Goal: Task Accomplishment & Management: Use online tool/utility

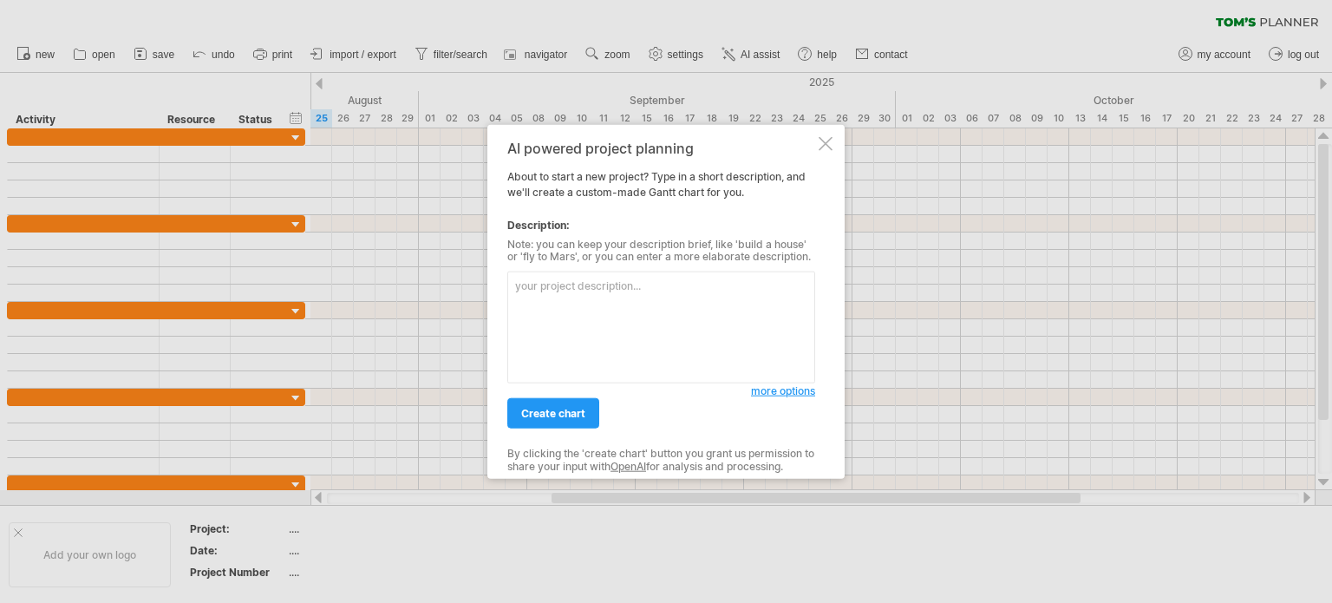
type textarea "ㄑ"
type textarea "F"
type textarea "Simple Substrate schedule"
click at [547, 415] on span "create chart" at bounding box center [553, 413] width 64 height 13
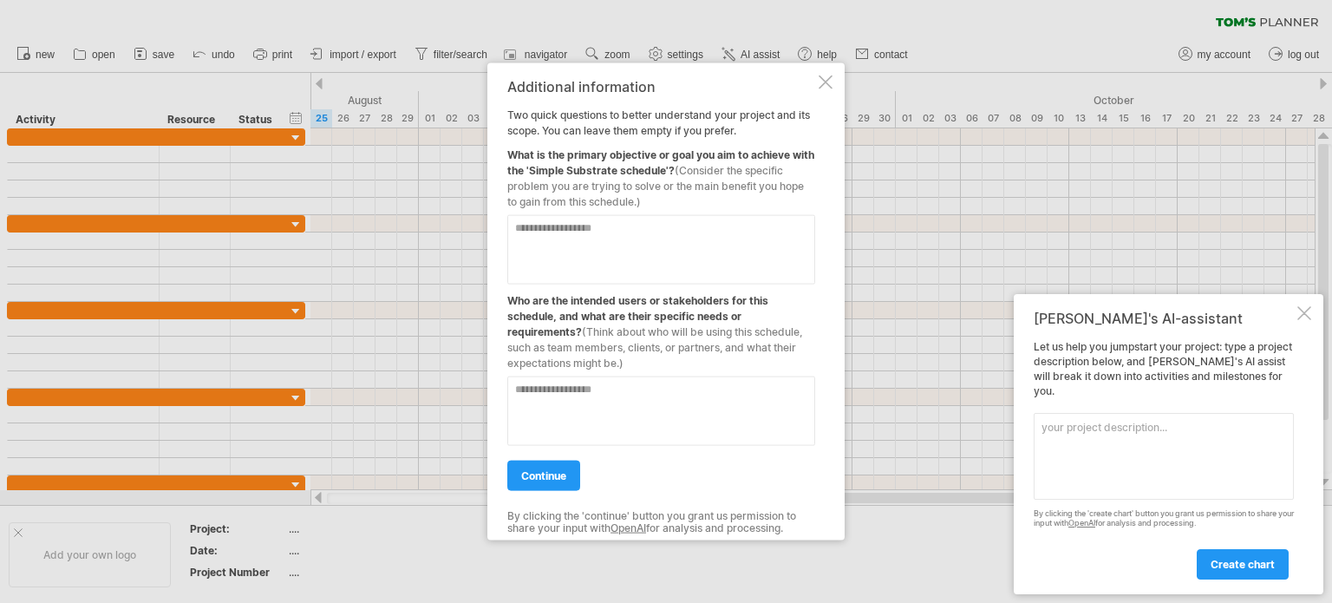
drag, startPoint x: 507, startPoint y: 113, endPoint x: 622, endPoint y: 134, distance: 116.5
click at [622, 134] on div "Additional information Two quick questions to better understand your project an…" at bounding box center [661, 301] width 308 height 447
drag, startPoint x: 648, startPoint y: 197, endPoint x: 576, endPoint y: 173, distance: 75.7
click at [576, 173] on div "What is the primary objective or goal you aim to achieve with the 'Simple Subst…" at bounding box center [661, 173] width 308 height 71
drag, startPoint x: 640, startPoint y: 200, endPoint x: 594, endPoint y: 204, distance: 46.1
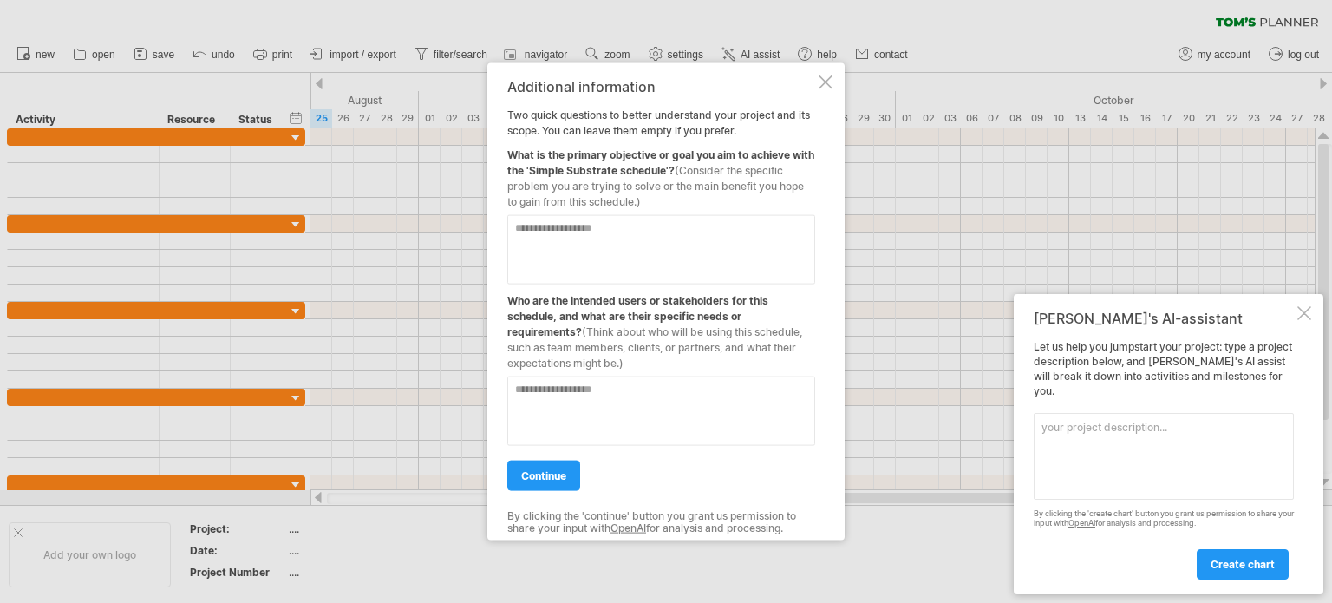
click at [571, 180] on span "(Consider the specific problem you are trying to solve or the main benefit you …" at bounding box center [655, 185] width 297 height 44
click at [627, 235] on textarea at bounding box center [661, 248] width 308 height 69
click at [543, 476] on span "continue" at bounding box center [543, 474] width 45 height 13
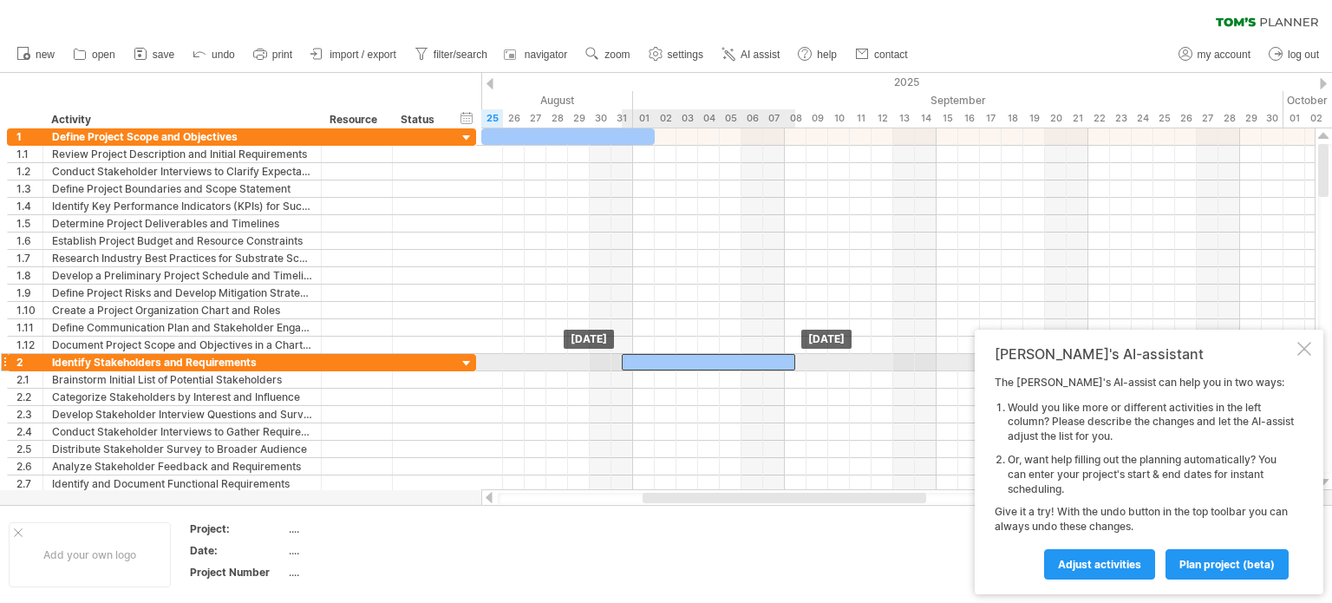
drag, startPoint x: 696, startPoint y: 357, endPoint x: 676, endPoint y: 357, distance: 20.8
click at [676, 357] on div at bounding box center [708, 362] width 173 height 16
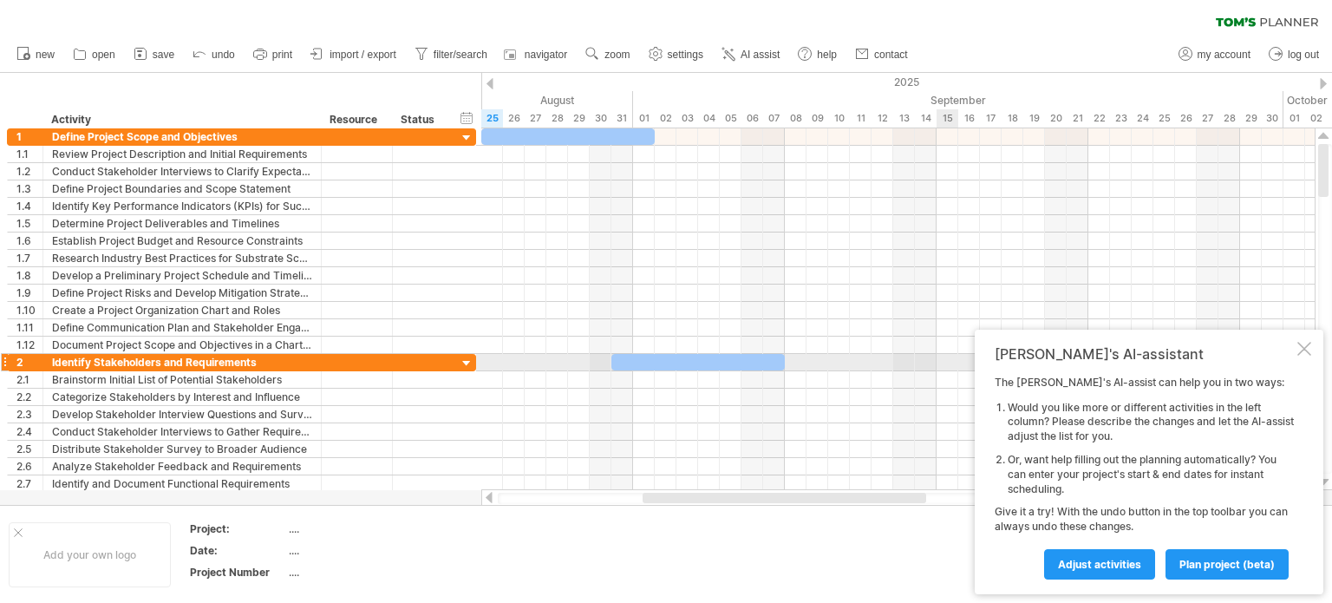
click at [1302, 355] on div at bounding box center [1304, 349] width 14 height 14
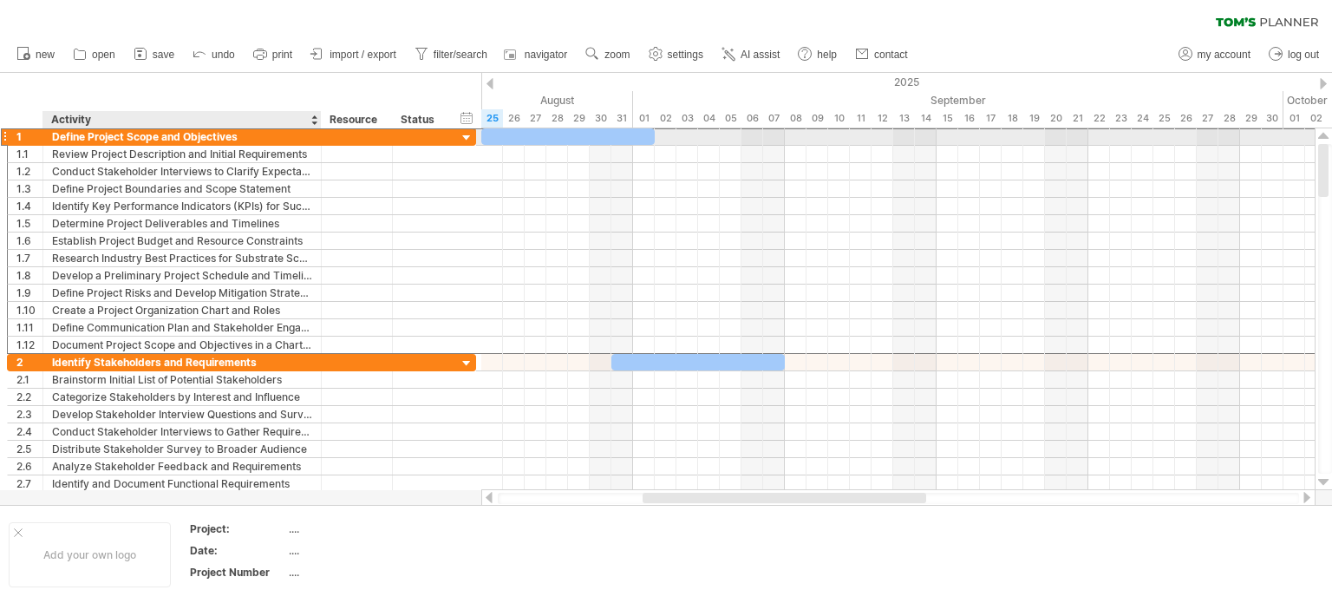
click at [239, 138] on div "Define Project Scope and Objectives" at bounding box center [182, 136] width 260 height 16
click at [0, 0] on input "**********" at bounding box center [0, 0] width 0 height 0
click at [262, 135] on input "**********" at bounding box center [182, 136] width 260 height 16
drag, startPoint x: 250, startPoint y: 136, endPoint x: 23, endPoint y: 137, distance: 226.3
click at [23, 137] on div "**********" at bounding box center [241, 136] width 469 height 18
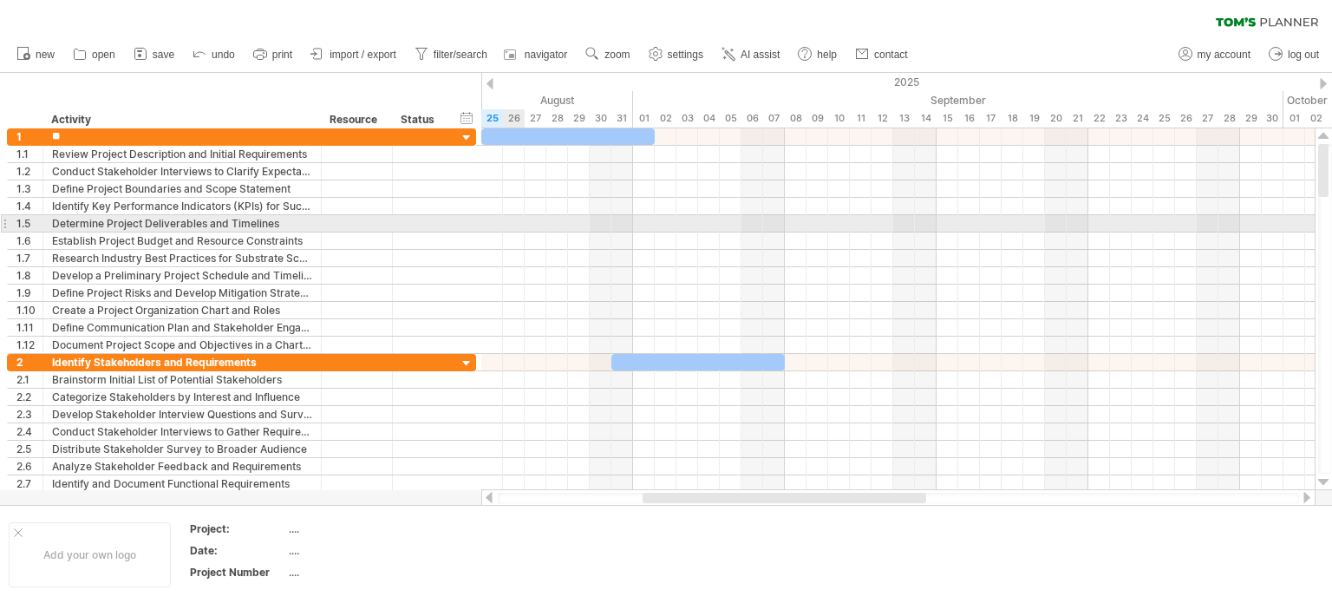
type input "*"
type input "**********"
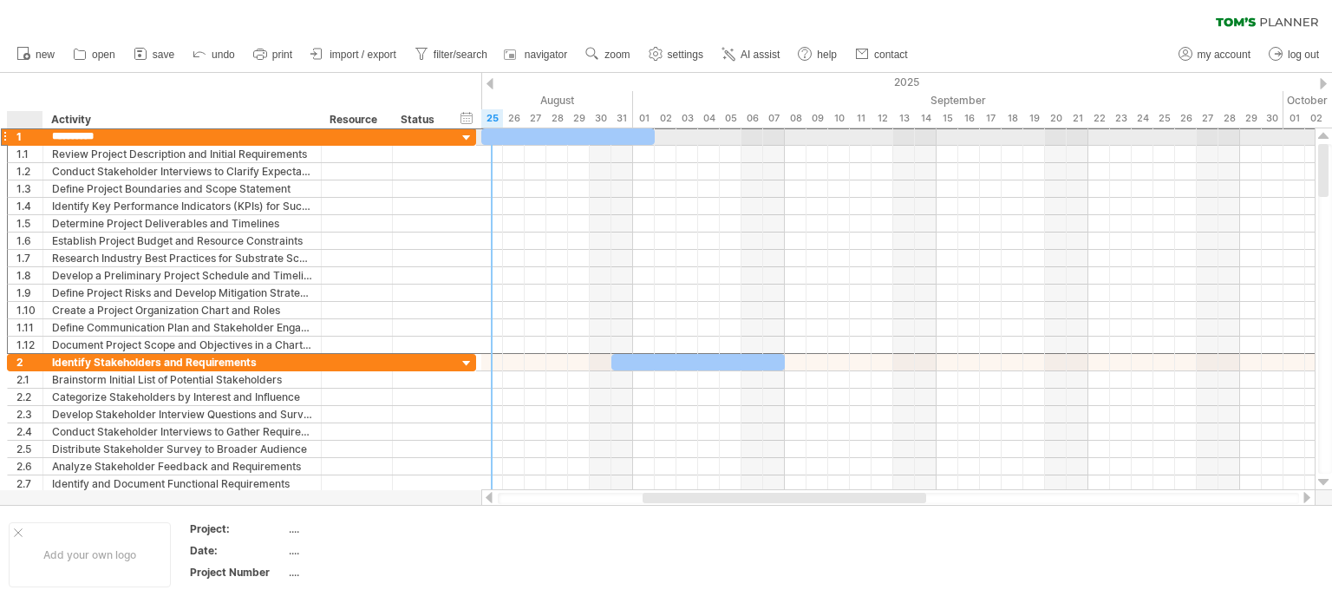
drag, startPoint x: 140, startPoint y: 130, endPoint x: 35, endPoint y: 131, distance: 104.9
click at [35, 131] on div "**********" at bounding box center [241, 136] width 469 height 18
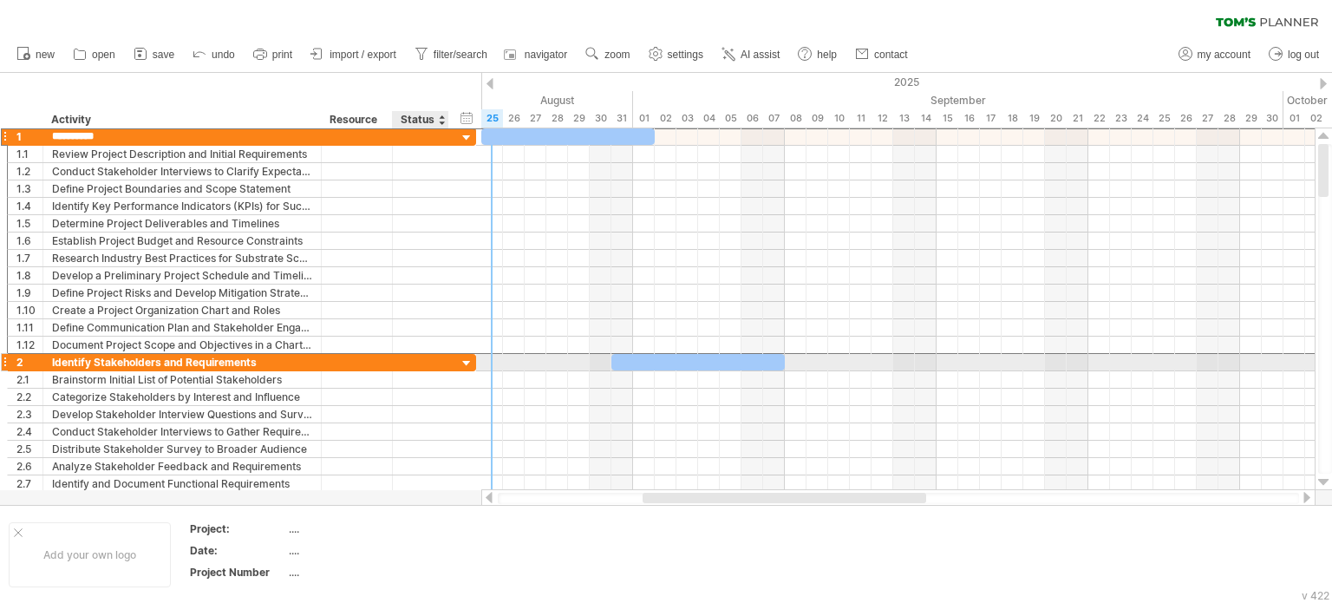
click at [349, 362] on div at bounding box center [356, 362] width 53 height 16
click at [258, 356] on div "Identify Stakeholders and Requirements" at bounding box center [182, 362] width 260 height 16
drag, startPoint x: 259, startPoint y: 360, endPoint x: 48, endPoint y: 363, distance: 211.6
click at [48, 363] on div "**********" at bounding box center [182, 362] width 278 height 16
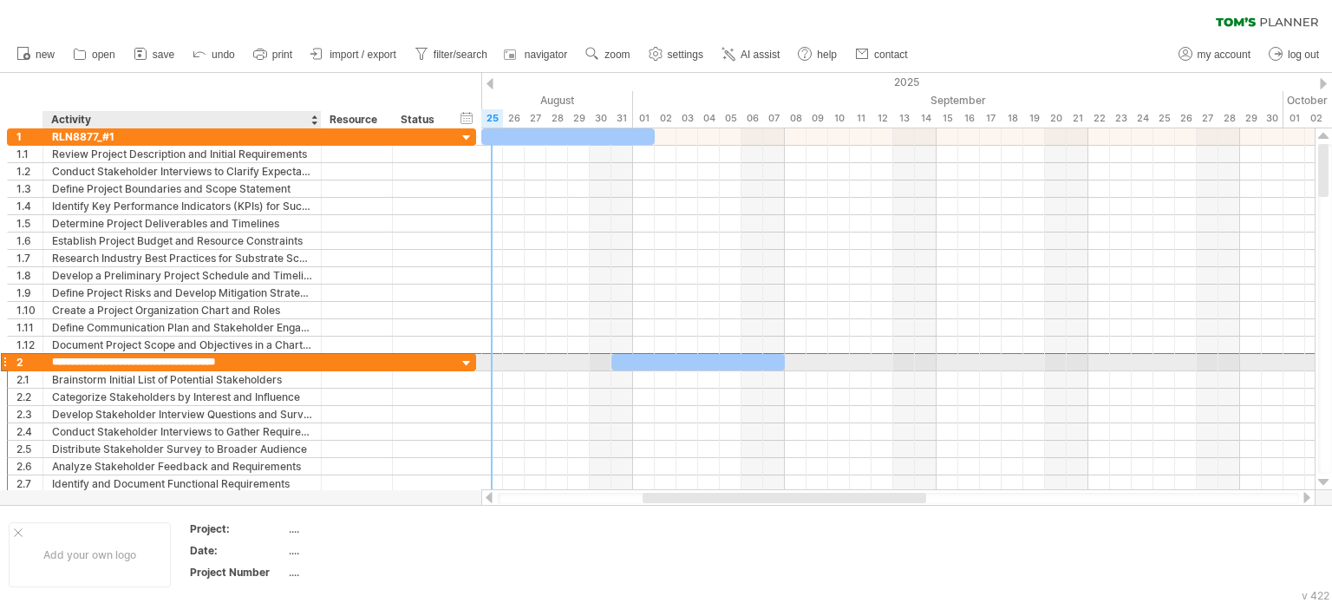
paste input "text"
type input "**********"
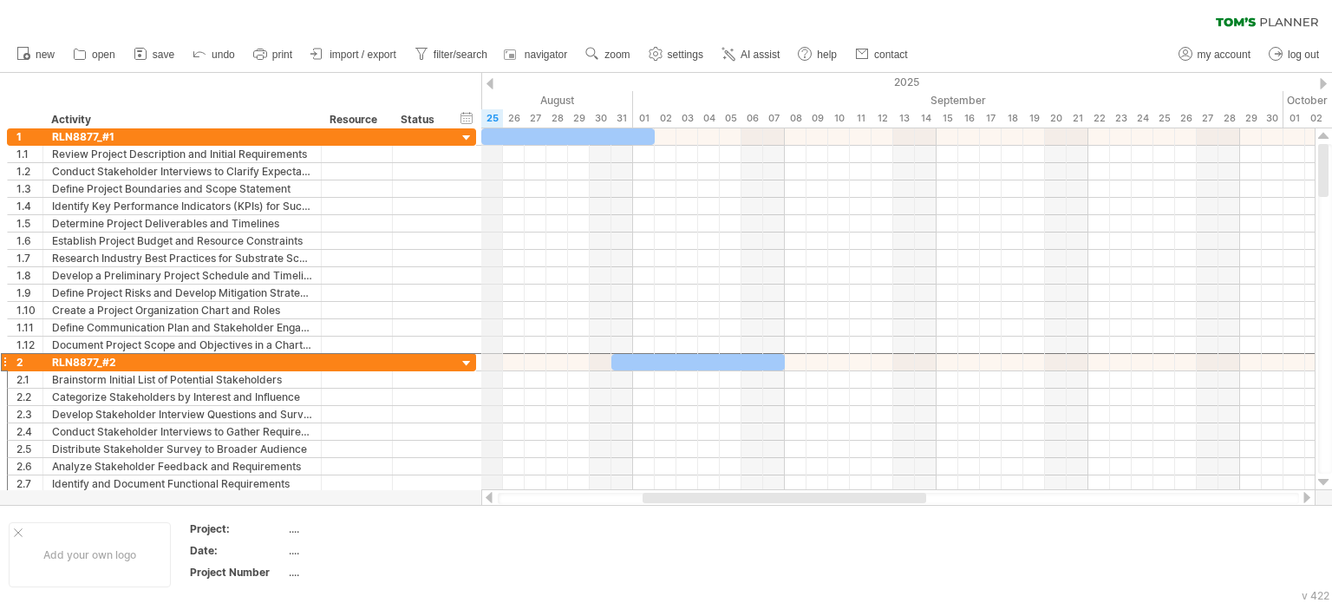
click at [495, 82] on div "2025" at bounding box center [1164, 82] width 4054 height 18
click at [489, 83] on div at bounding box center [489, 83] width 7 height 11
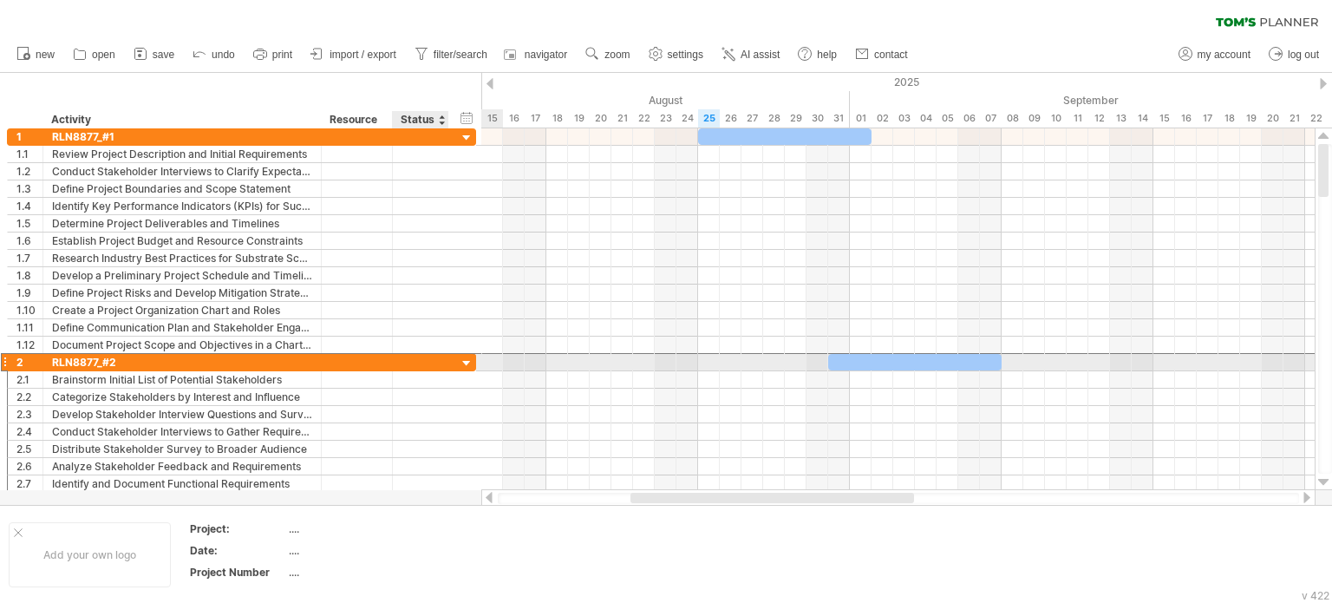
click at [465, 359] on div at bounding box center [467, 364] width 16 height 16
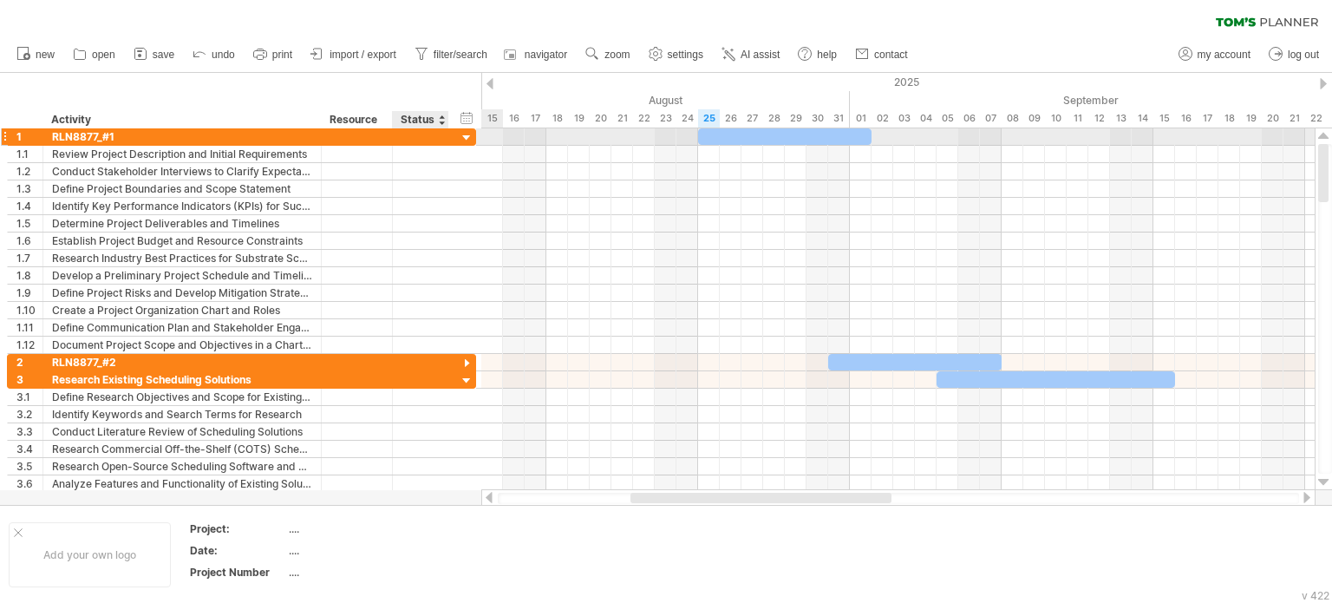
click at [466, 137] on div at bounding box center [467, 138] width 16 height 16
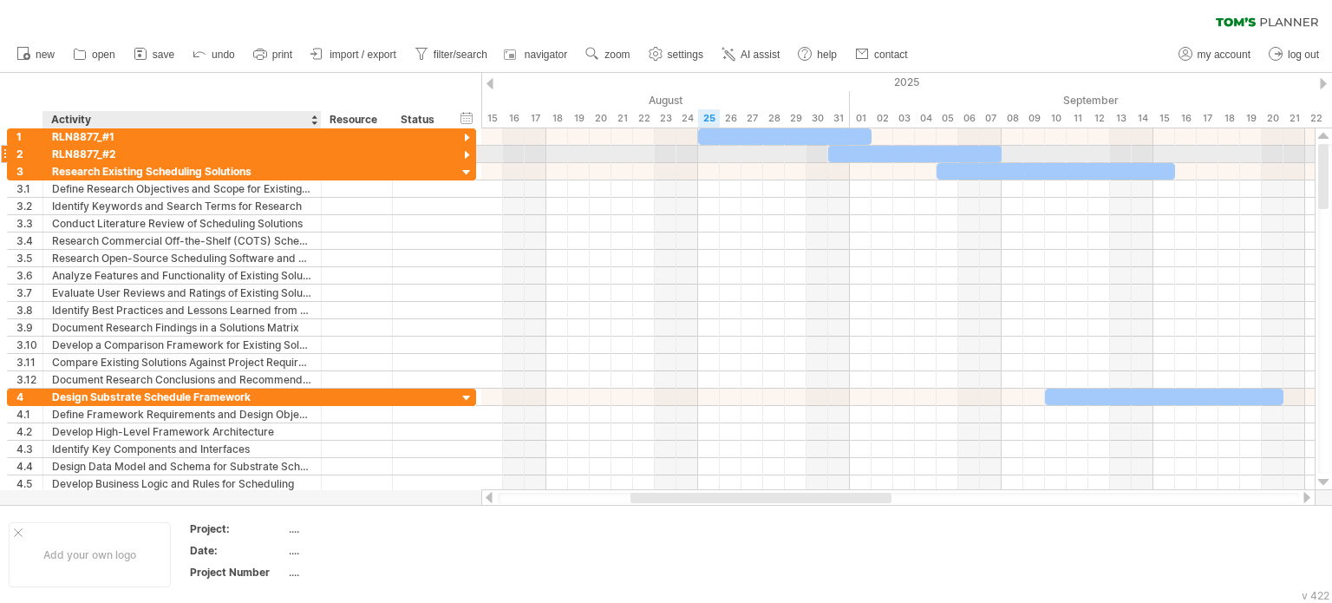
click at [121, 155] on div "RLN8877_#2" at bounding box center [182, 154] width 260 height 16
click at [121, 155] on input "**********" at bounding box center [182, 154] width 260 height 16
click at [121, 152] on input "**********" at bounding box center [182, 154] width 260 height 16
drag, startPoint x: 120, startPoint y: 153, endPoint x: 47, endPoint y: 155, distance: 72.9
click at [47, 155] on div "**********" at bounding box center [182, 154] width 278 height 16
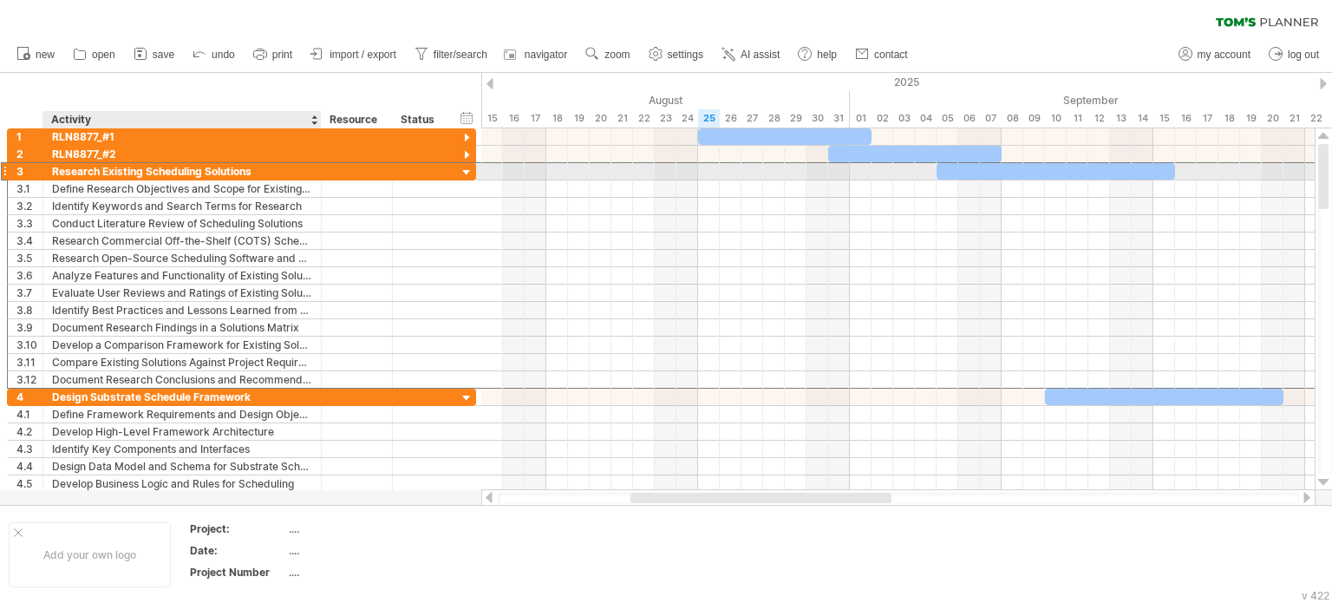
click at [252, 172] on div "Research Existing Scheduling Solutions" at bounding box center [182, 171] width 260 height 16
click at [0, 0] on input "**********" at bounding box center [0, 0] width 0 height 0
drag, startPoint x: 254, startPoint y: 172, endPoint x: 241, endPoint y: 171, distance: 13.0
click at [241, 171] on input "**********" at bounding box center [182, 171] width 260 height 16
click at [260, 169] on input "**********" at bounding box center [182, 171] width 260 height 16
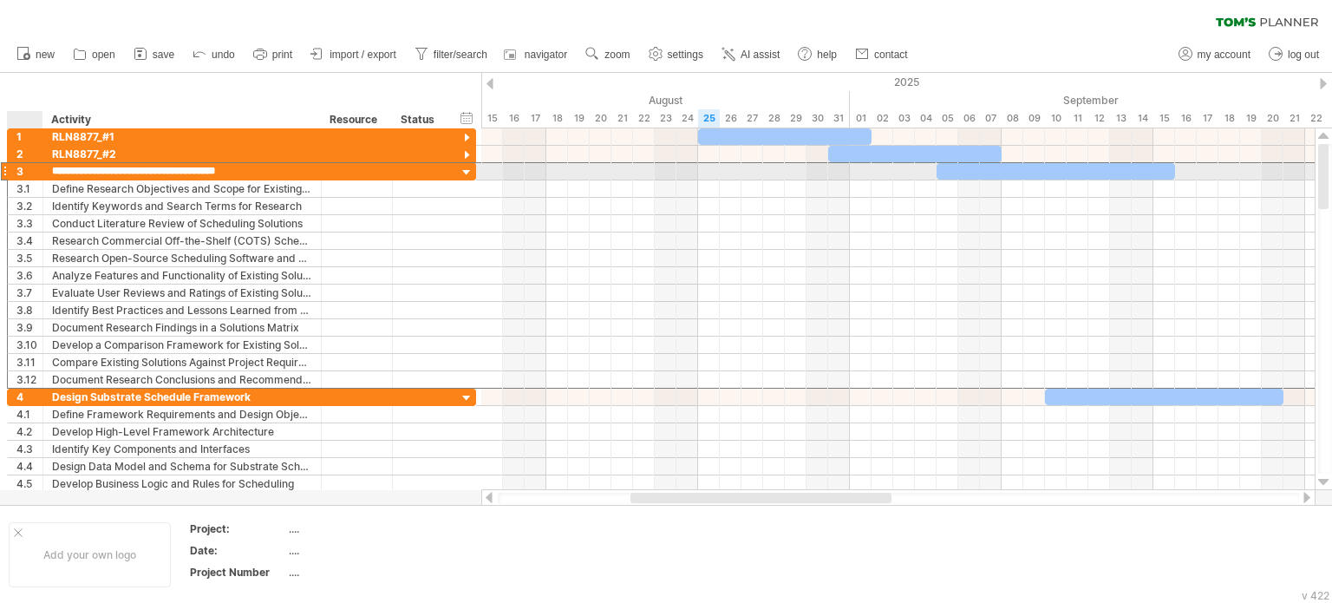
drag, startPoint x: 260, startPoint y: 169, endPoint x: 34, endPoint y: 173, distance: 226.4
click at [34, 173] on div "**********" at bounding box center [241, 171] width 469 height 18
paste input "text"
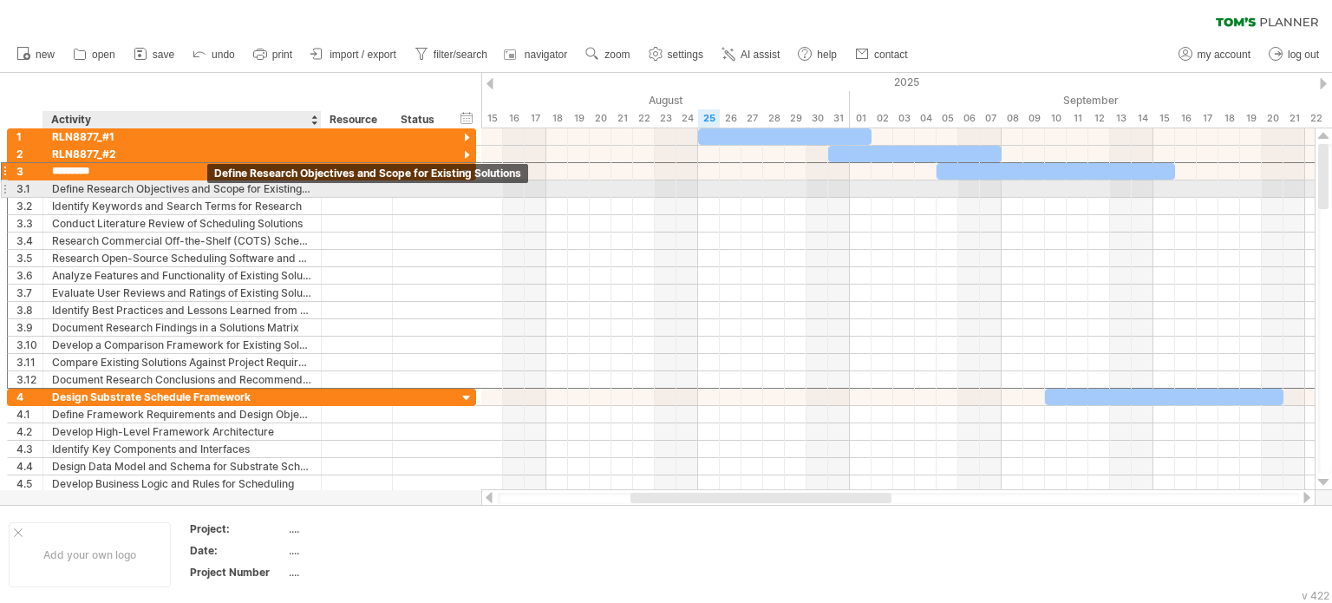
type input "**********"
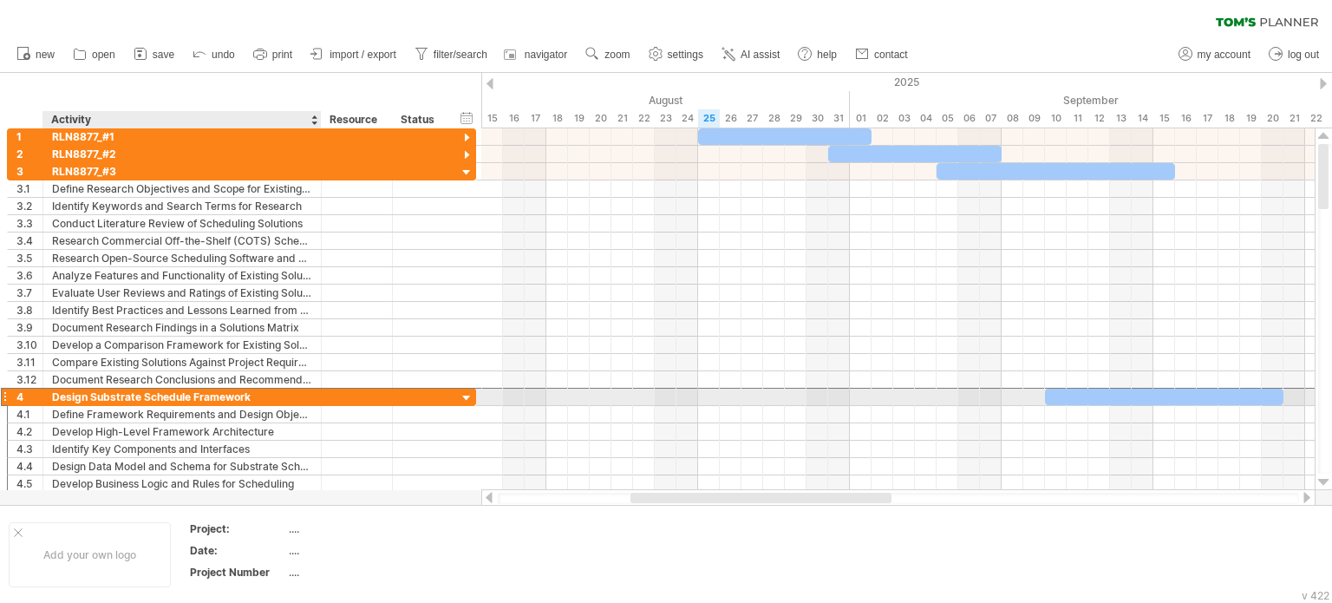
click at [250, 395] on div "Design Substrate Schedule Framework" at bounding box center [182, 396] width 260 height 16
click at [0, 0] on input "**********" at bounding box center [0, 0] width 0 height 0
click at [271, 393] on input "**********" at bounding box center [182, 396] width 260 height 16
drag, startPoint x: 266, startPoint y: 393, endPoint x: 49, endPoint y: 392, distance: 217.7
click at [49, 392] on div "**********" at bounding box center [182, 396] width 278 height 16
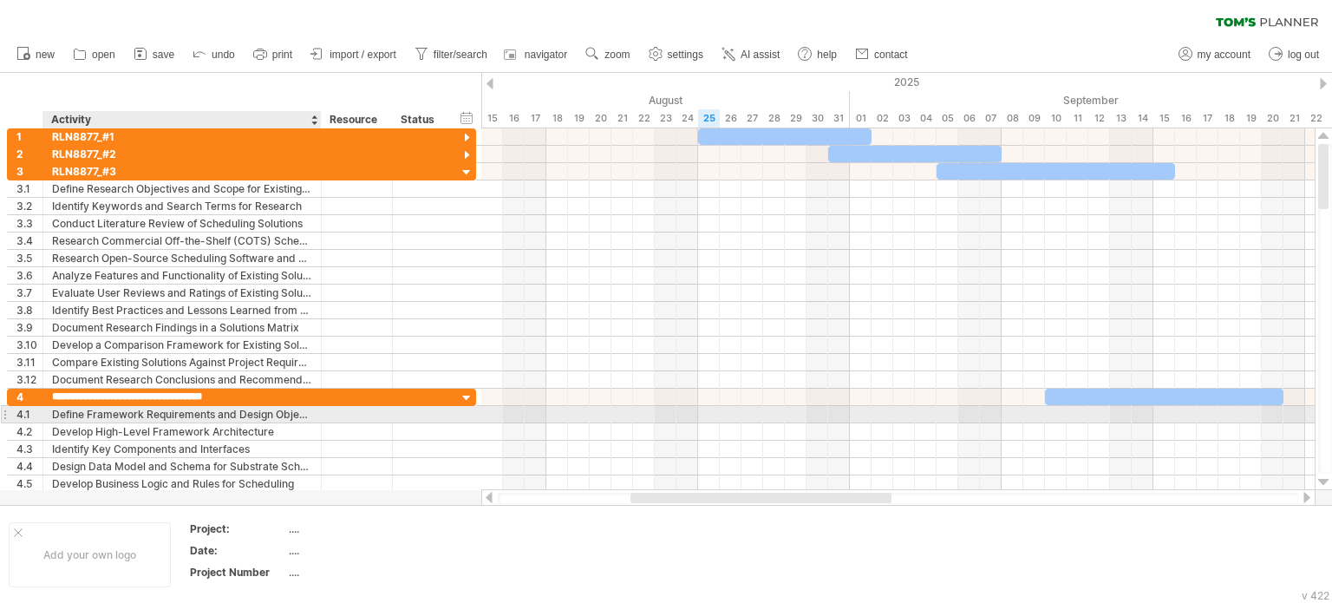
paste input "text"
type input "**********"
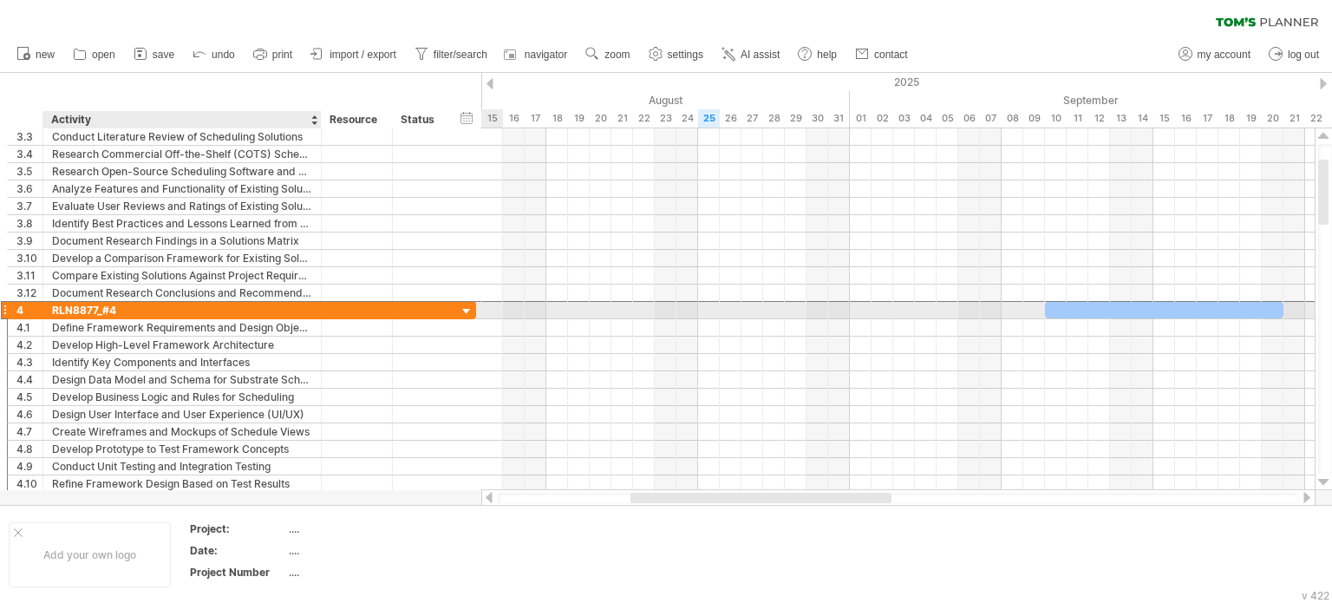
click at [117, 307] on div "RLN8877_#4" at bounding box center [182, 310] width 260 height 16
click at [117, 307] on input "**********" at bounding box center [182, 310] width 260 height 16
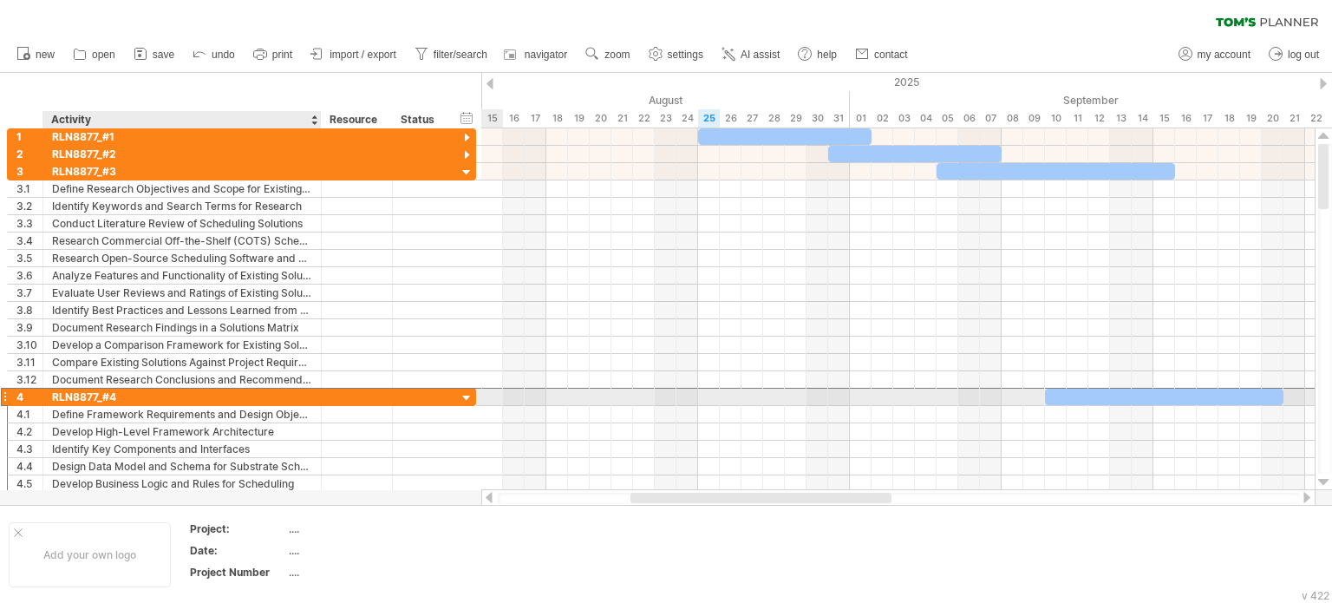
click at [127, 394] on div "RLN8877_#4" at bounding box center [182, 396] width 260 height 16
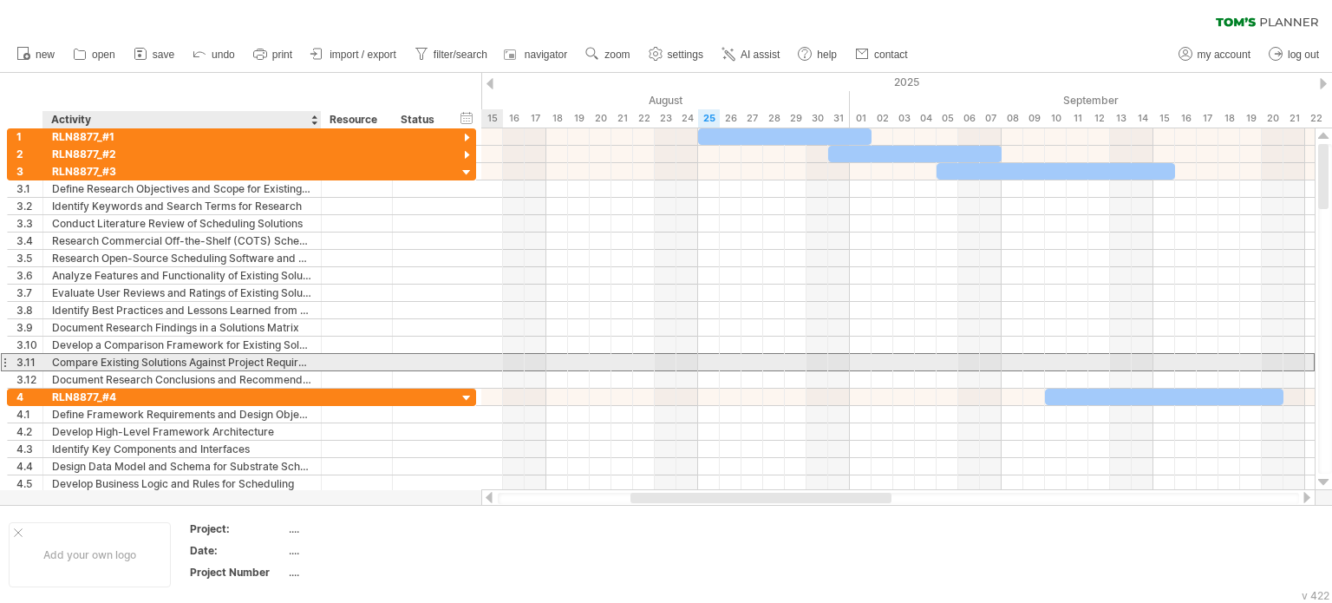
click at [160, 359] on div "Compare Existing Solutions Against Project Requirements" at bounding box center [182, 362] width 260 height 16
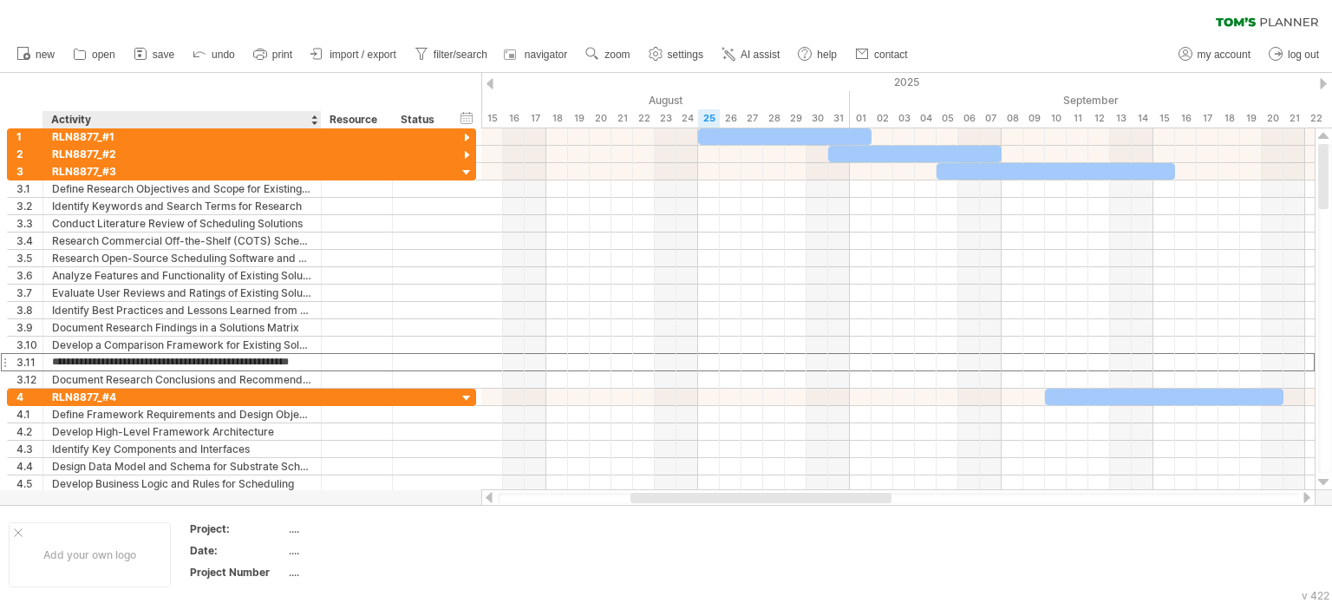
click at [196, 120] on div "Activity" at bounding box center [181, 119] width 260 height 17
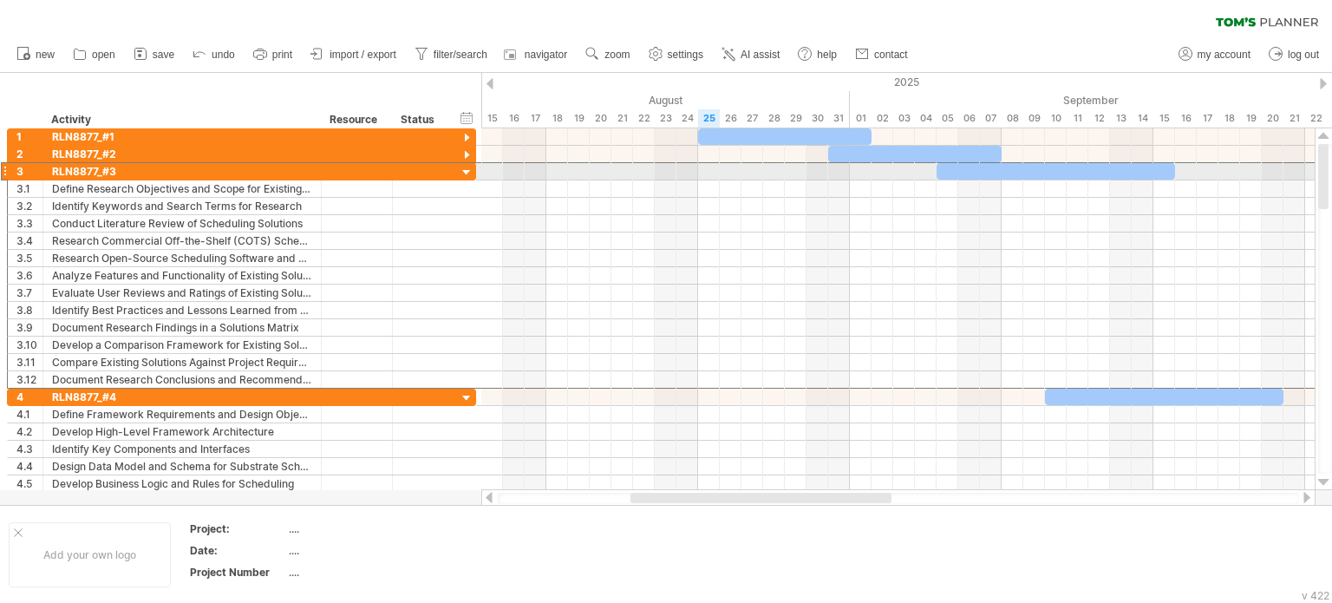
click at [1, 170] on div at bounding box center [4, 171] width 7 height 18
click at [5, 172] on div at bounding box center [4, 171] width 7 height 18
click at [2, 167] on div at bounding box center [4, 171] width 7 height 18
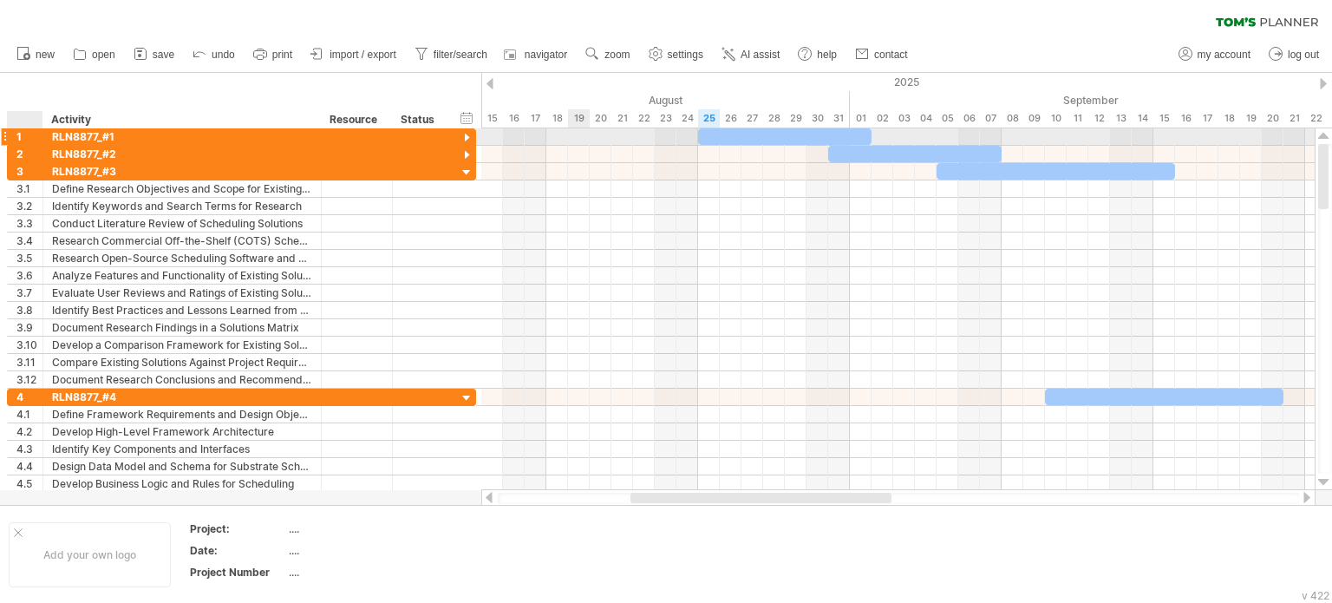
click at [19, 135] on div "1" at bounding box center [29, 136] width 26 height 16
click at [465, 135] on div at bounding box center [467, 138] width 16 height 16
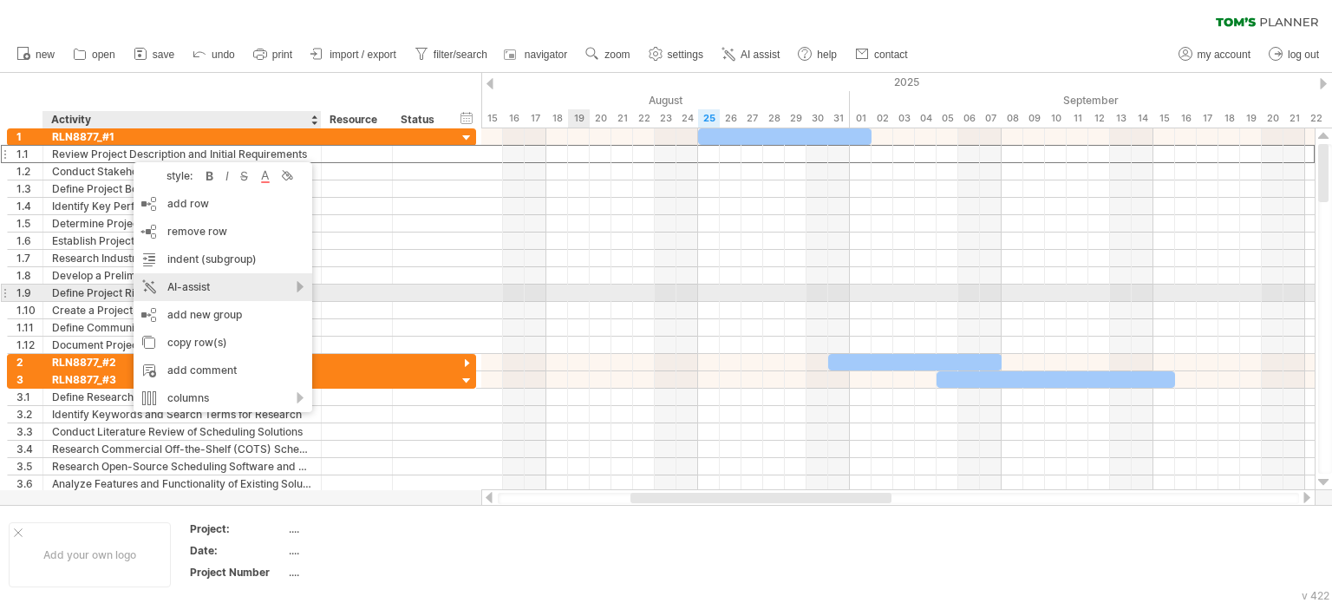
click at [299, 289] on div "AI-assist" at bounding box center [223, 287] width 179 height 28
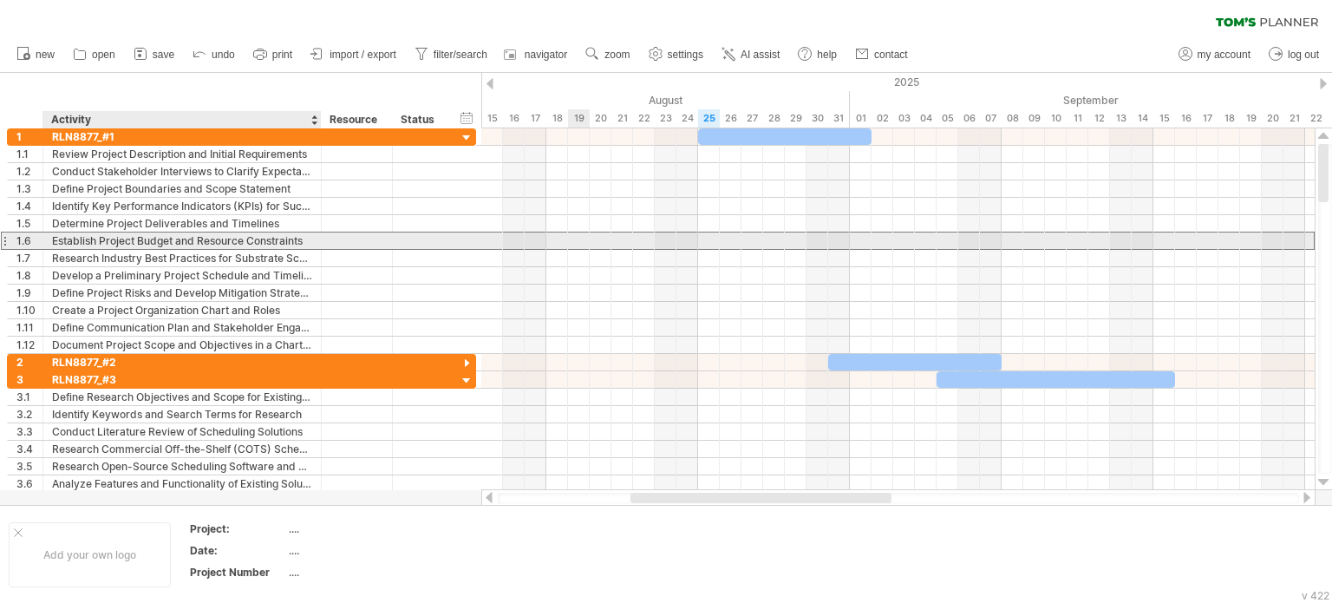
click at [413, 247] on div at bounding box center [420, 240] width 38 height 16
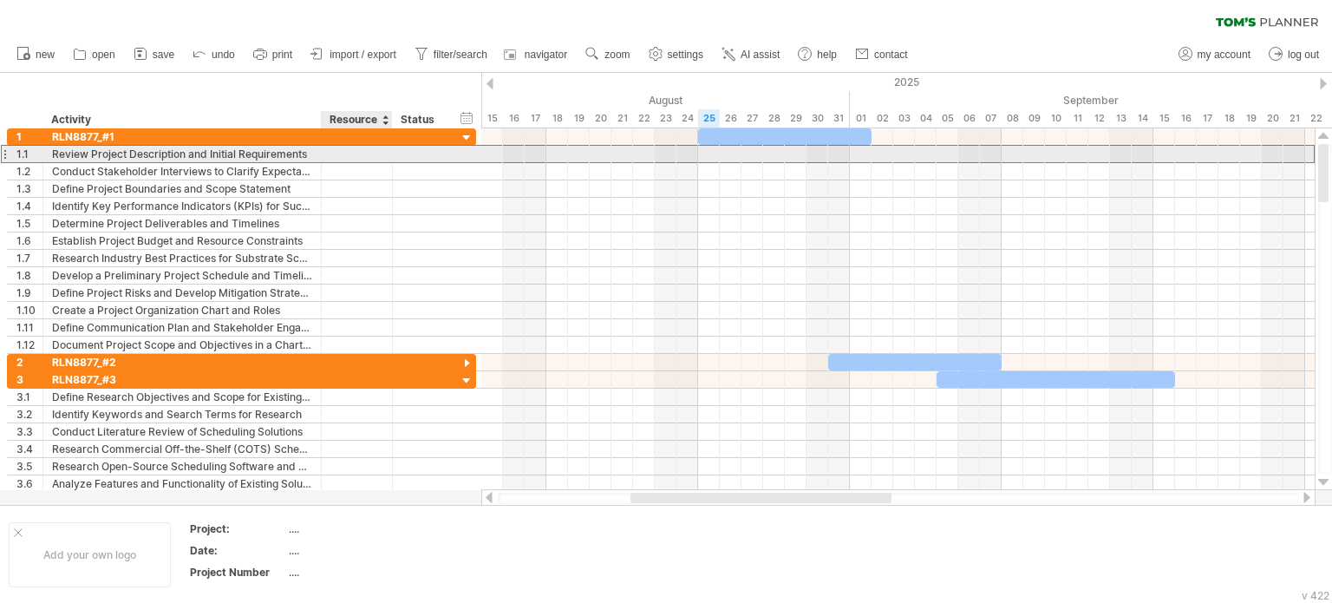
click at [347, 159] on div at bounding box center [356, 154] width 53 height 16
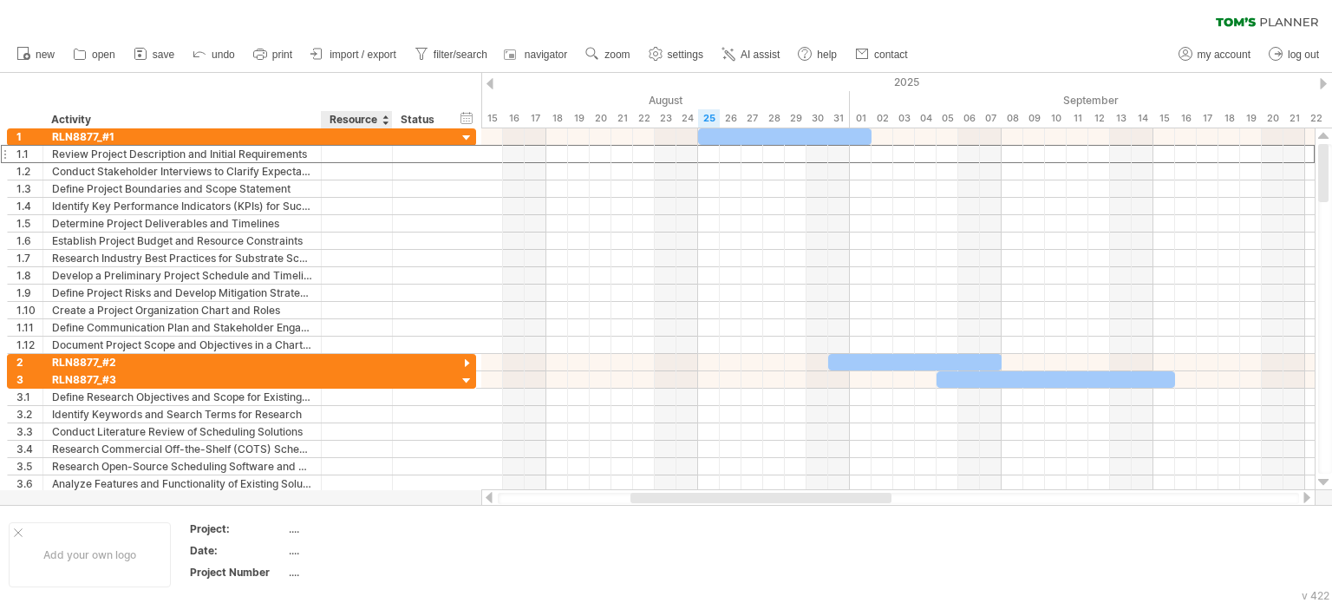
click at [384, 120] on div at bounding box center [385, 119] width 7 height 17
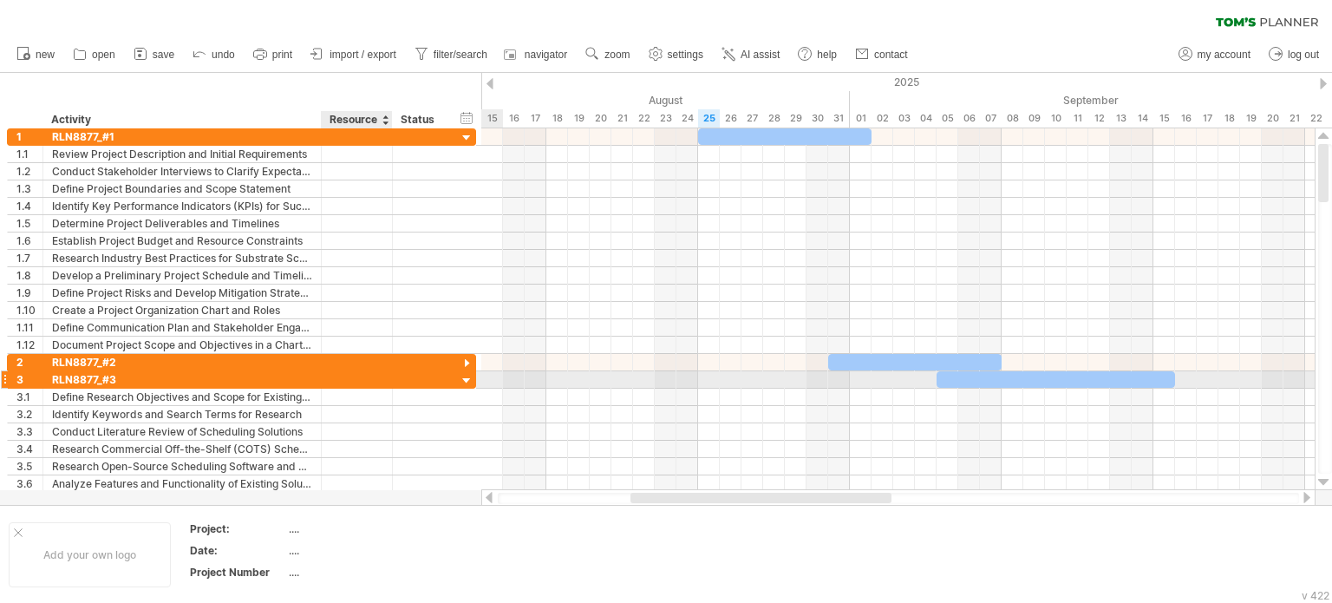
click at [467, 376] on div at bounding box center [467, 381] width 16 height 16
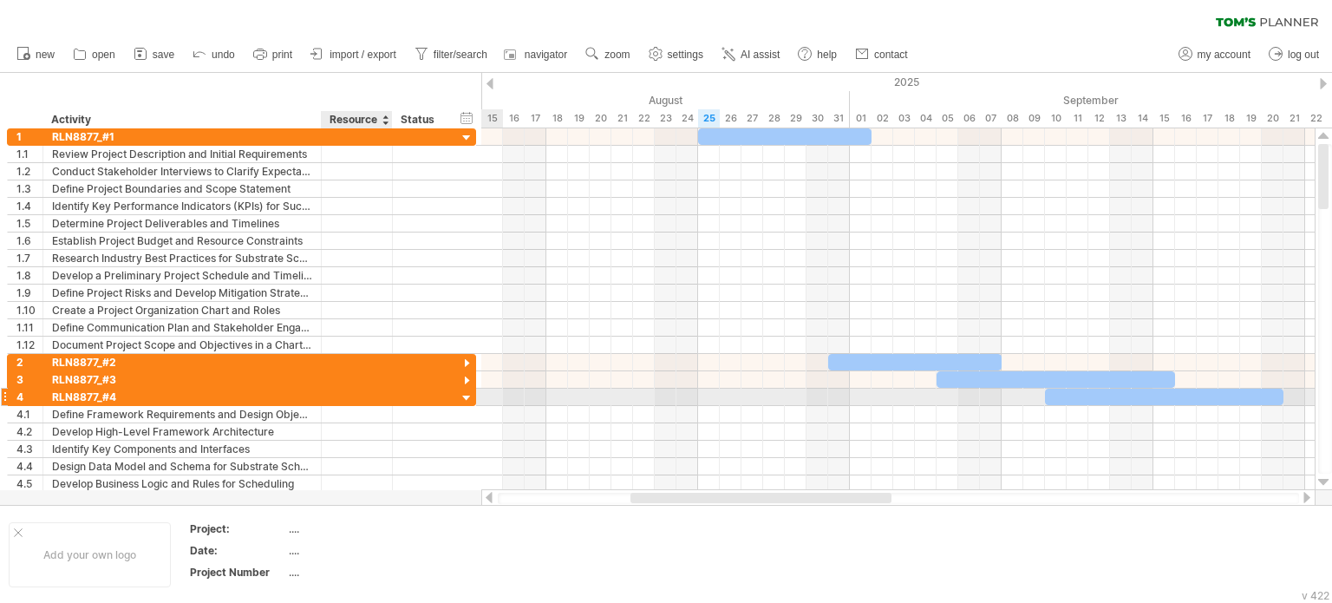
click at [468, 393] on div at bounding box center [467, 398] width 16 height 16
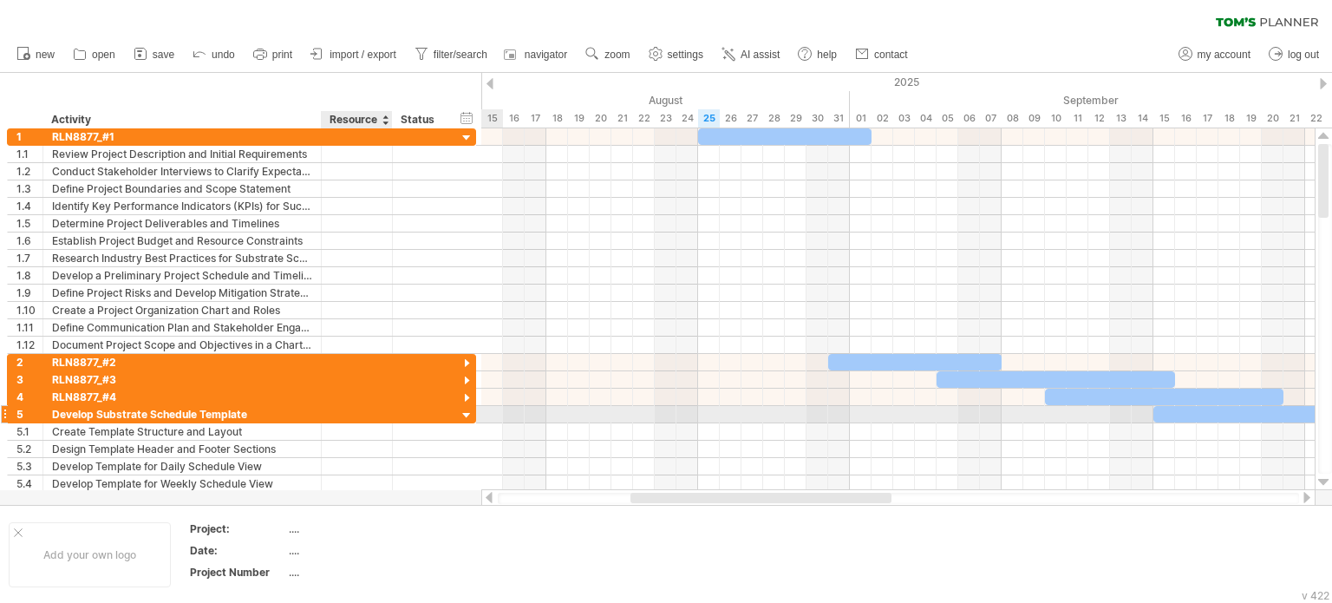
click at [467, 409] on div at bounding box center [467, 416] width 16 height 16
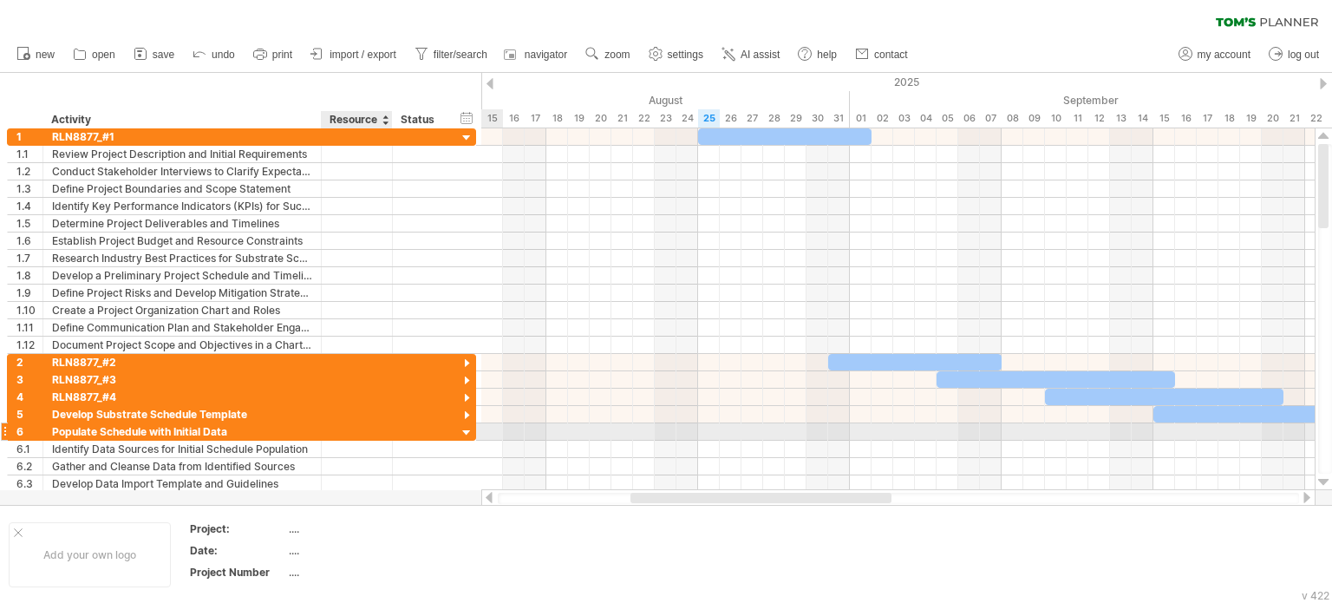
click at [466, 425] on div at bounding box center [467, 433] width 16 height 16
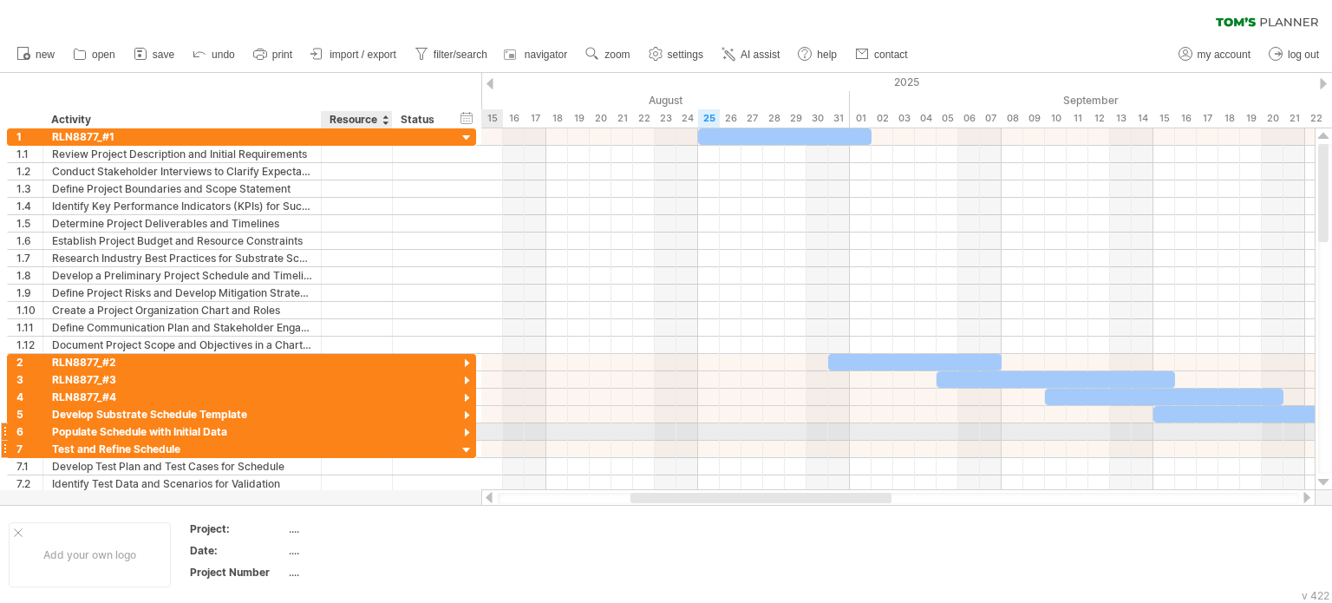
click at [468, 448] on div at bounding box center [467, 450] width 16 height 16
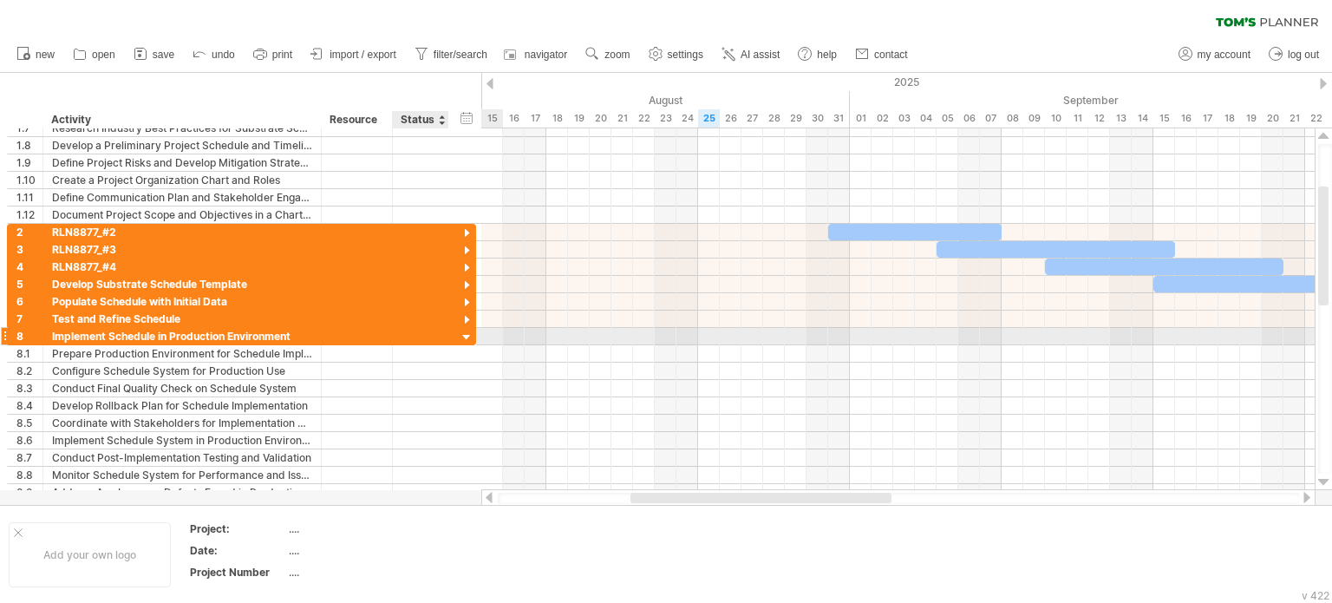
click at [465, 334] on div at bounding box center [467, 338] width 16 height 16
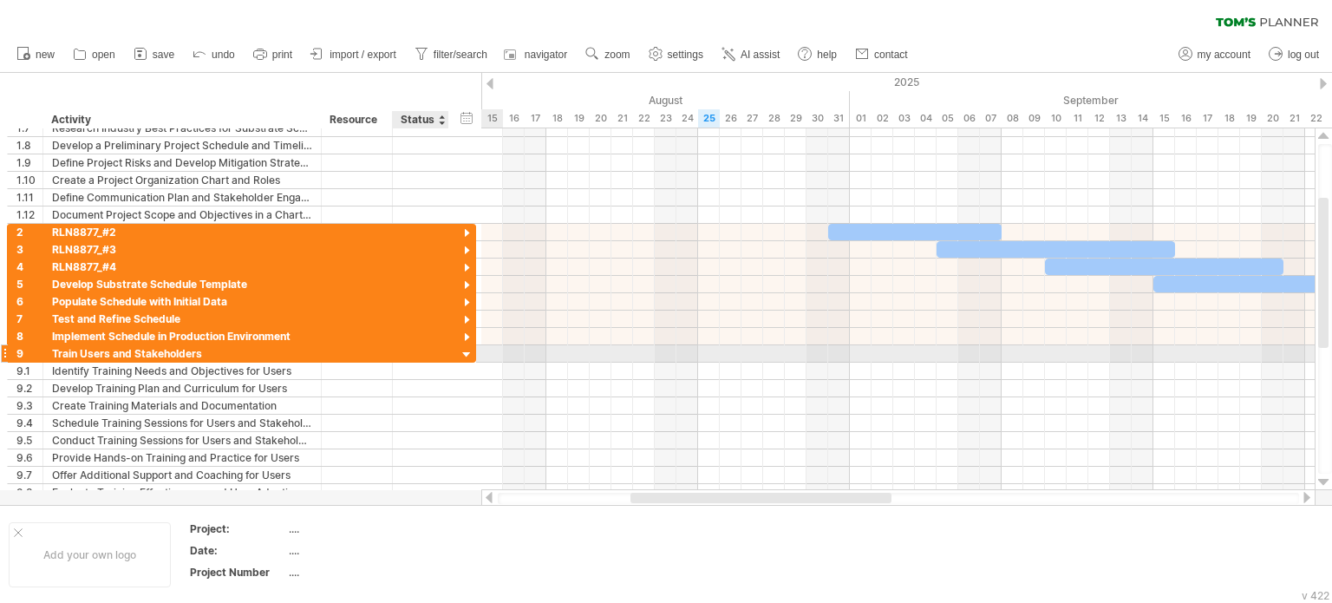
click at [467, 349] on div at bounding box center [467, 355] width 16 height 16
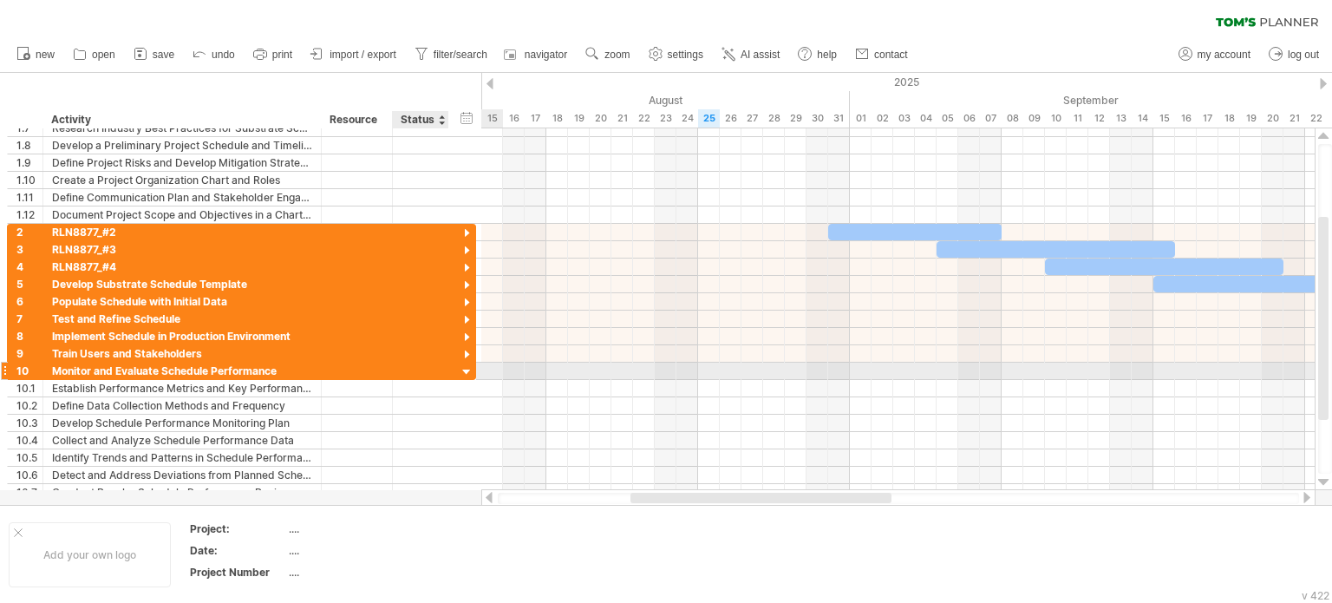
click at [464, 368] on div at bounding box center [467, 372] width 16 height 16
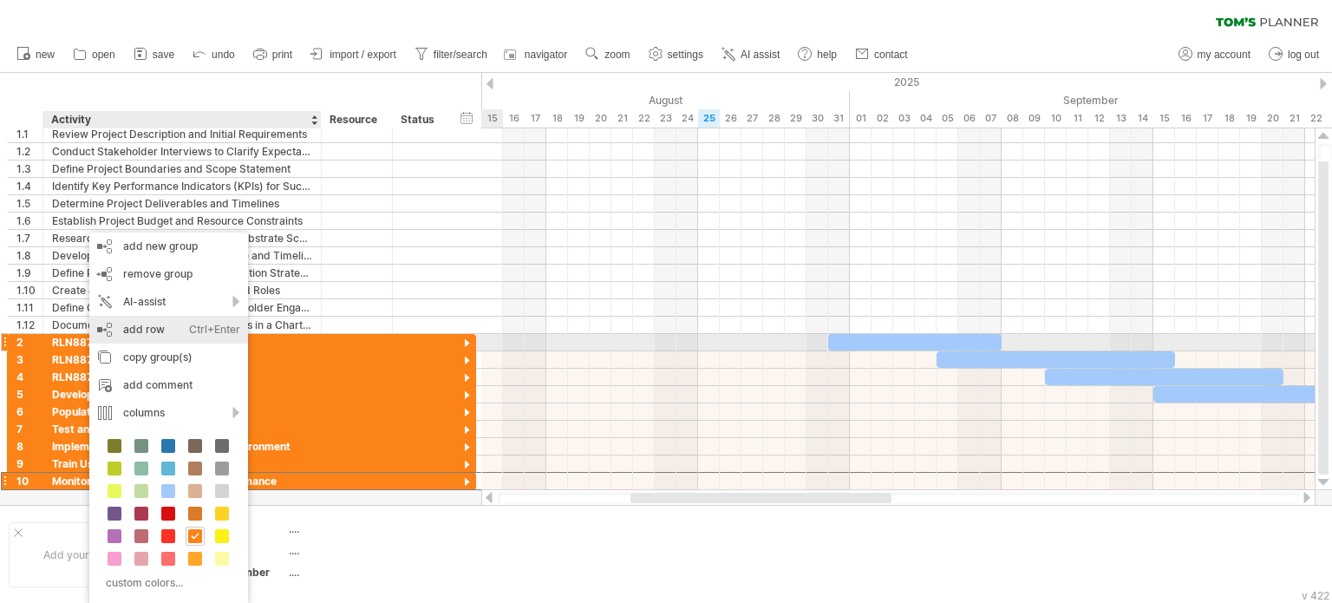
click at [156, 335] on div "add row Ctrl+Enter Cmd+Enter" at bounding box center [168, 330] width 159 height 28
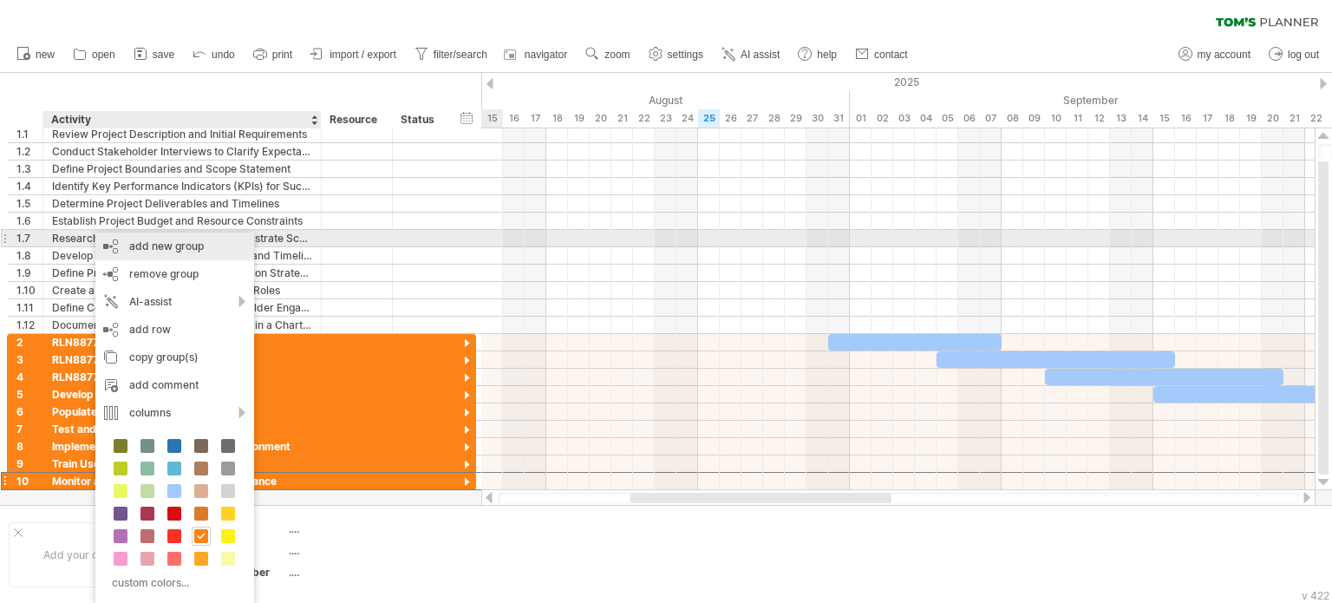
click at [193, 246] on div "add new group" at bounding box center [174, 246] width 159 height 28
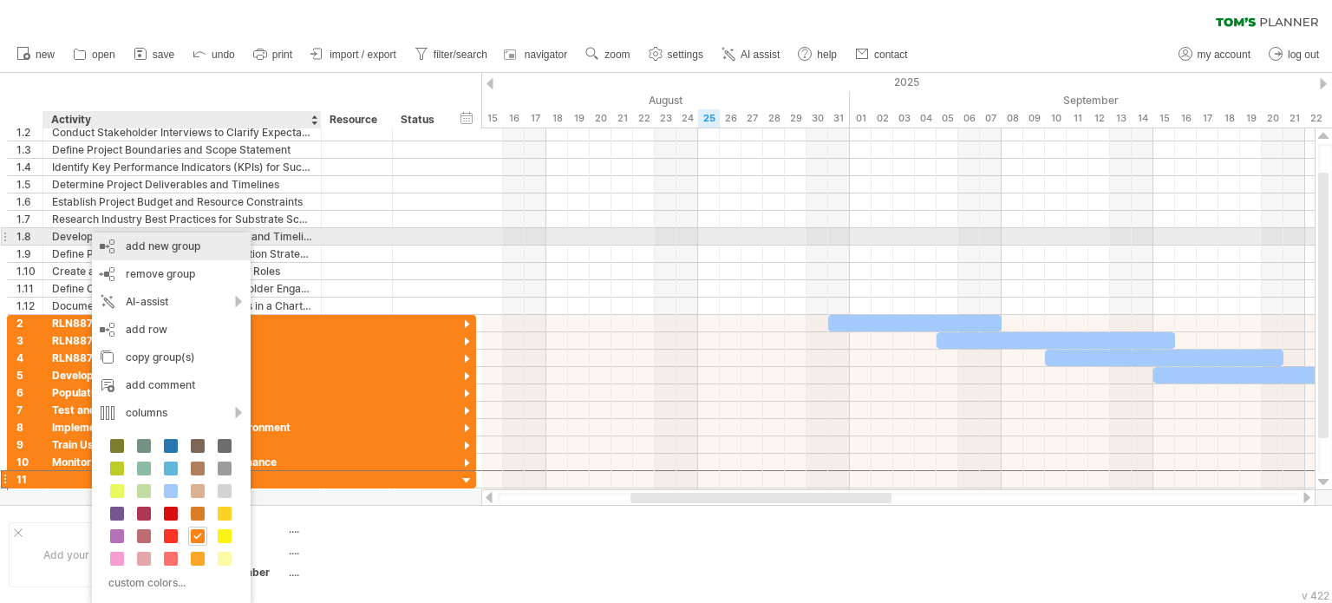
click at [175, 241] on div "add new group" at bounding box center [171, 246] width 159 height 28
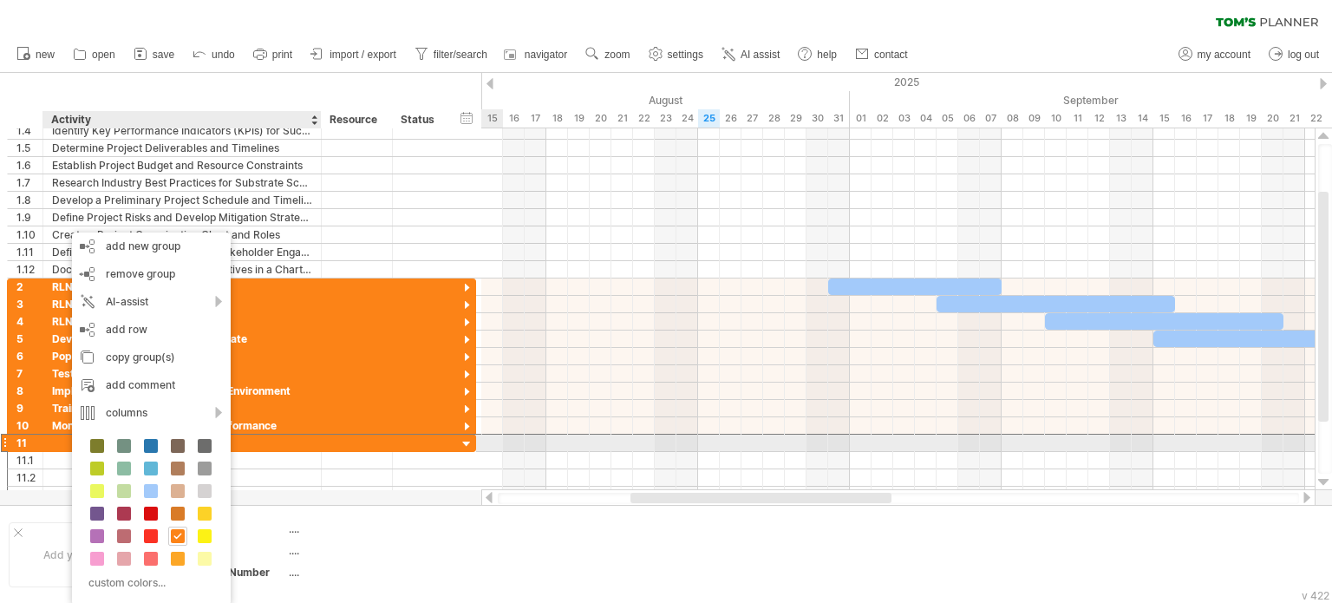
click at [462, 440] on div at bounding box center [467, 444] width 16 height 16
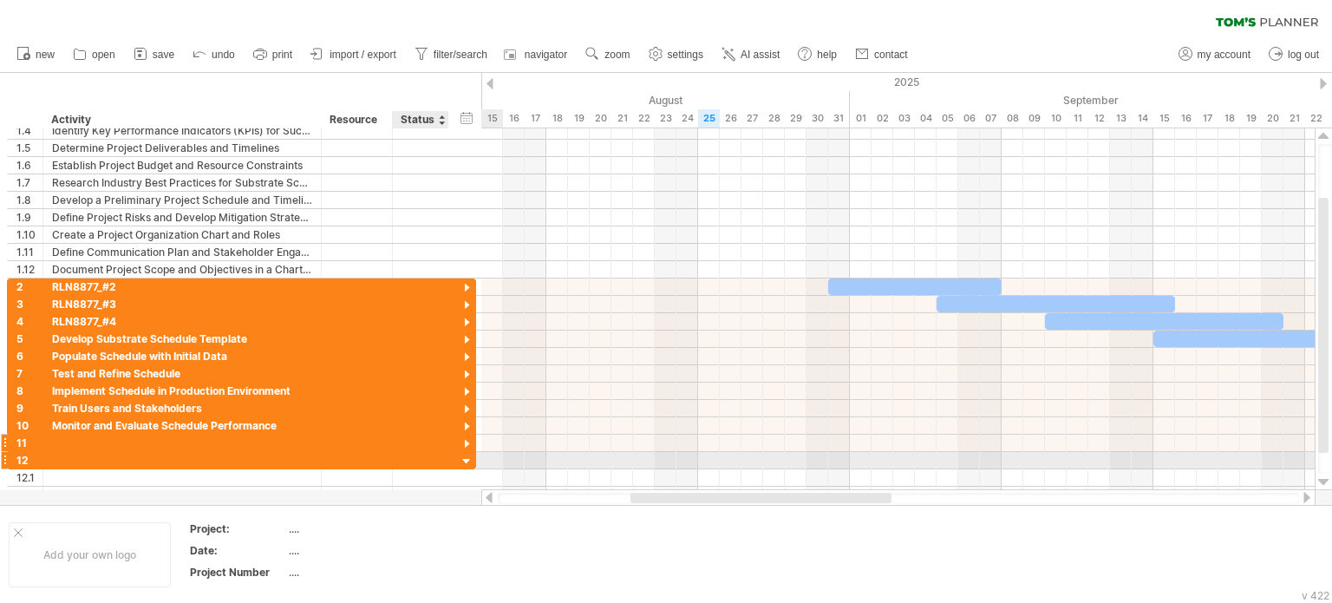
click at [464, 455] on div at bounding box center [467, 462] width 16 height 16
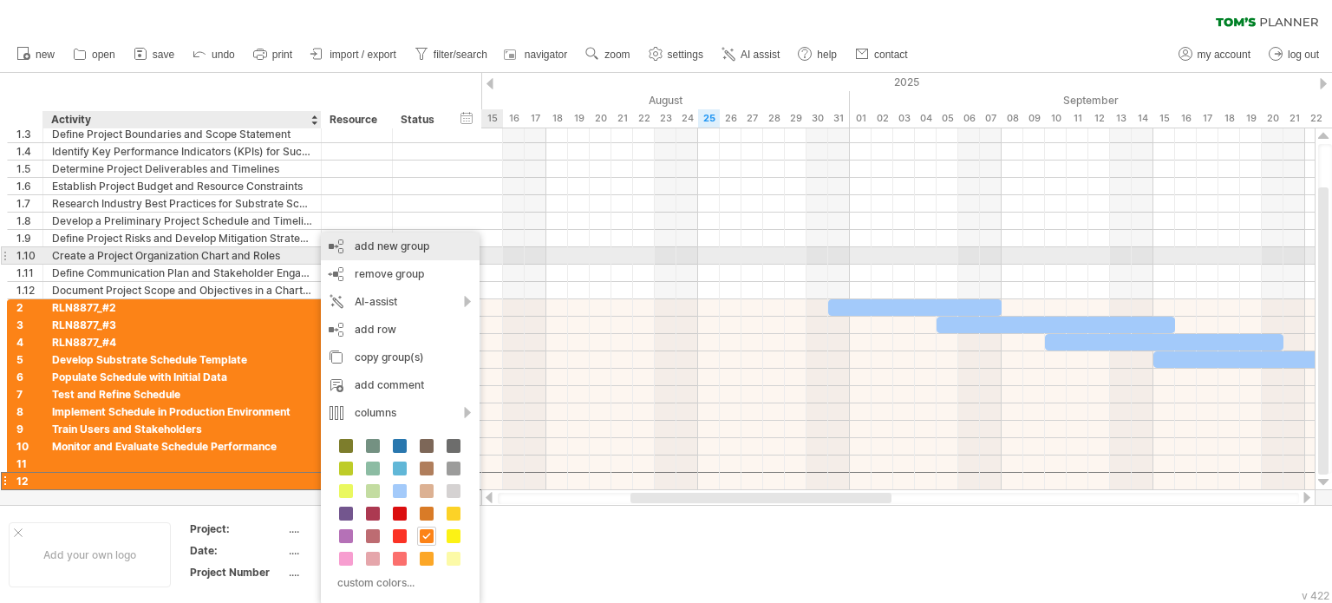
click at [407, 251] on div "add new group" at bounding box center [400, 246] width 159 height 28
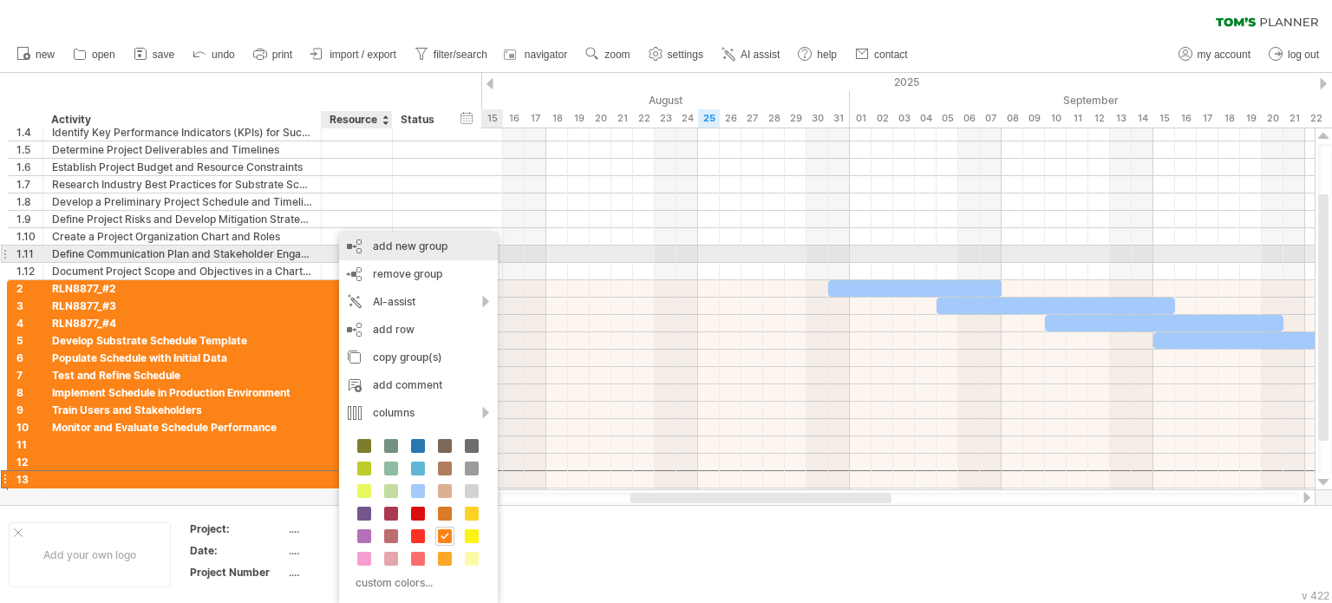
click at [434, 250] on div "add new group" at bounding box center [418, 246] width 159 height 28
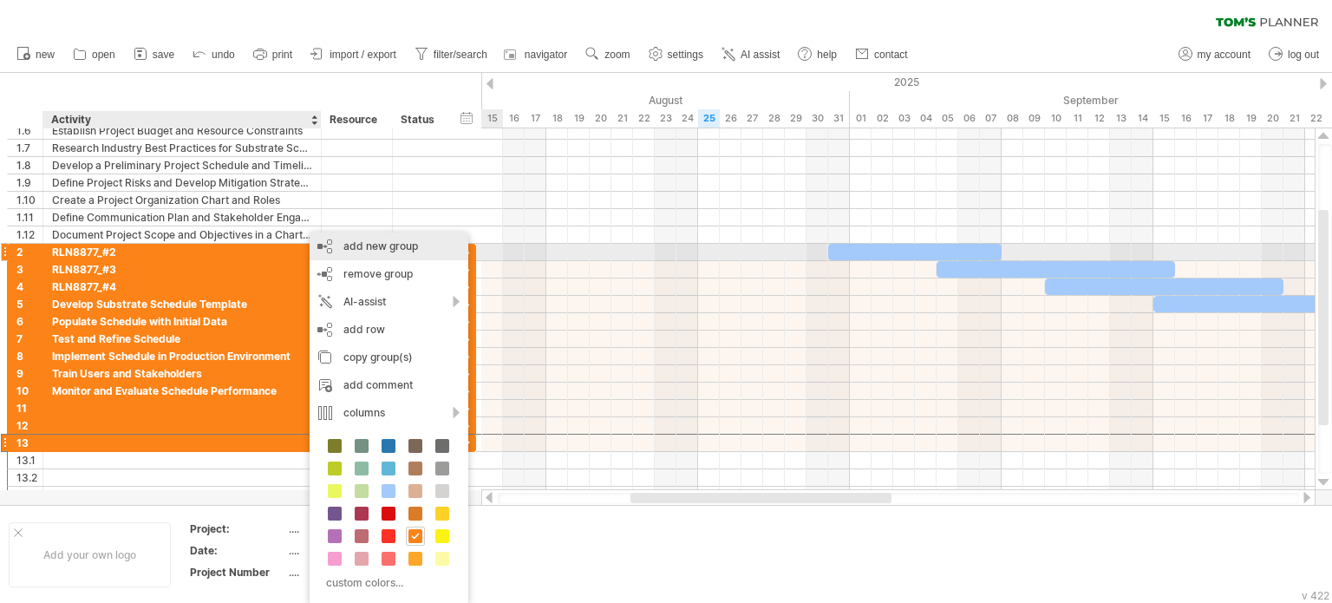
click at [402, 247] on div "add new group" at bounding box center [389, 246] width 159 height 28
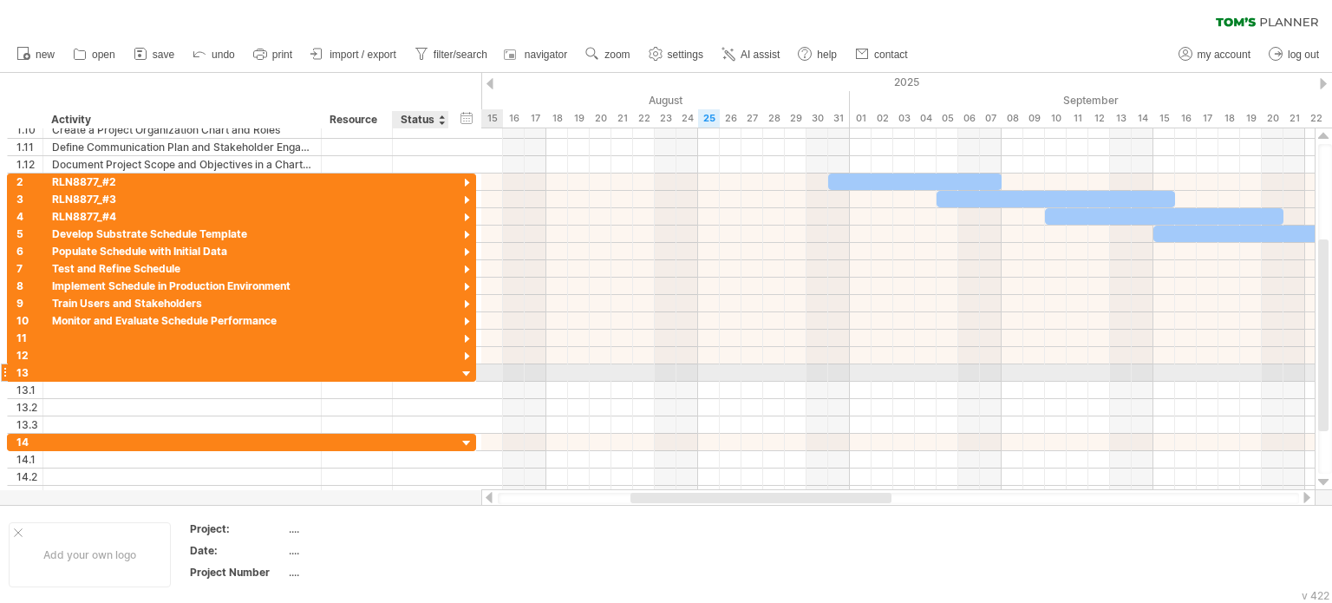
click at [467, 374] on div at bounding box center [467, 374] width 16 height 16
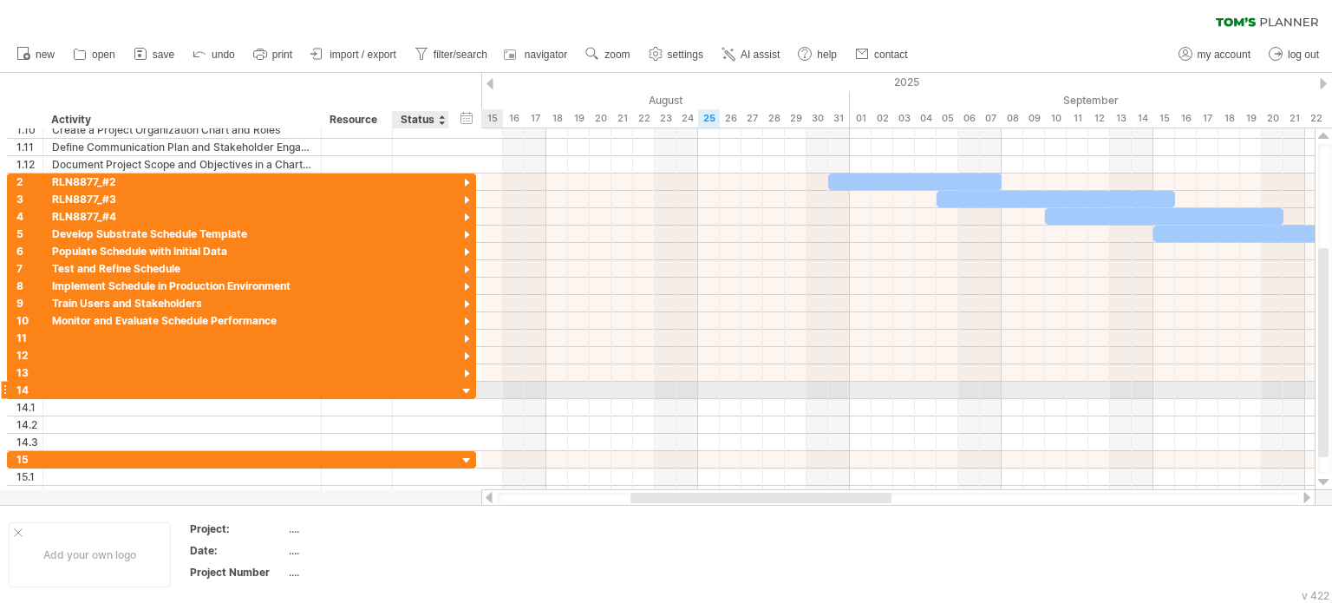
click at [460, 386] on div at bounding box center [467, 391] width 16 height 16
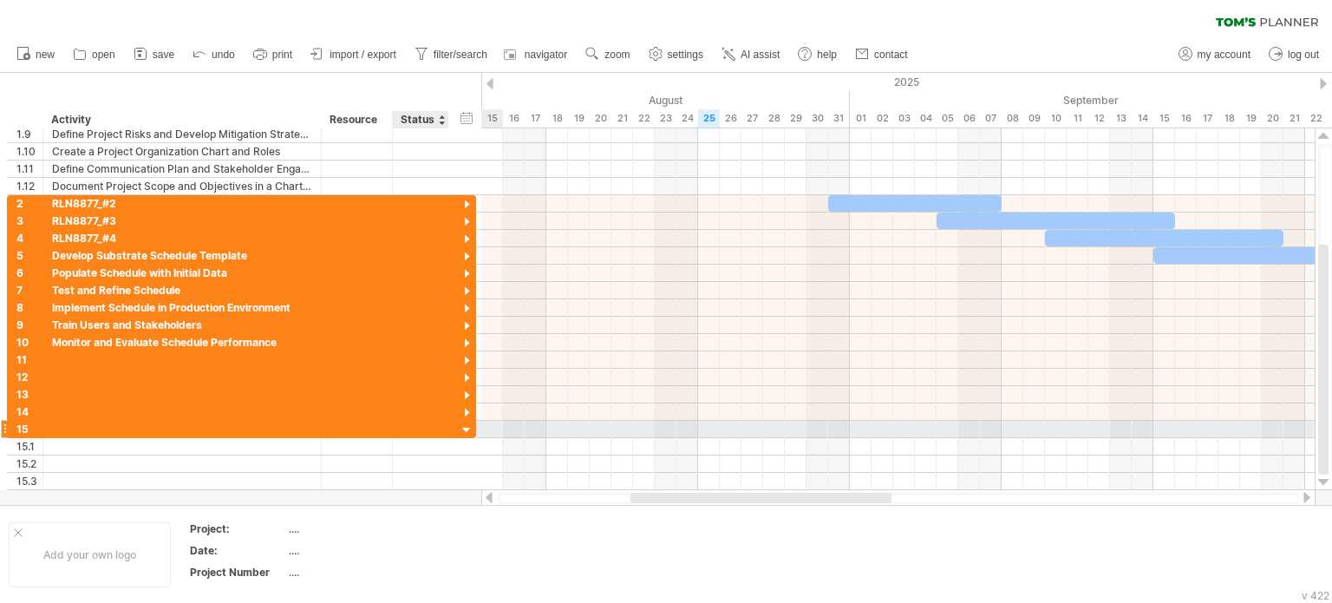
click at [461, 423] on div at bounding box center [467, 430] width 16 height 16
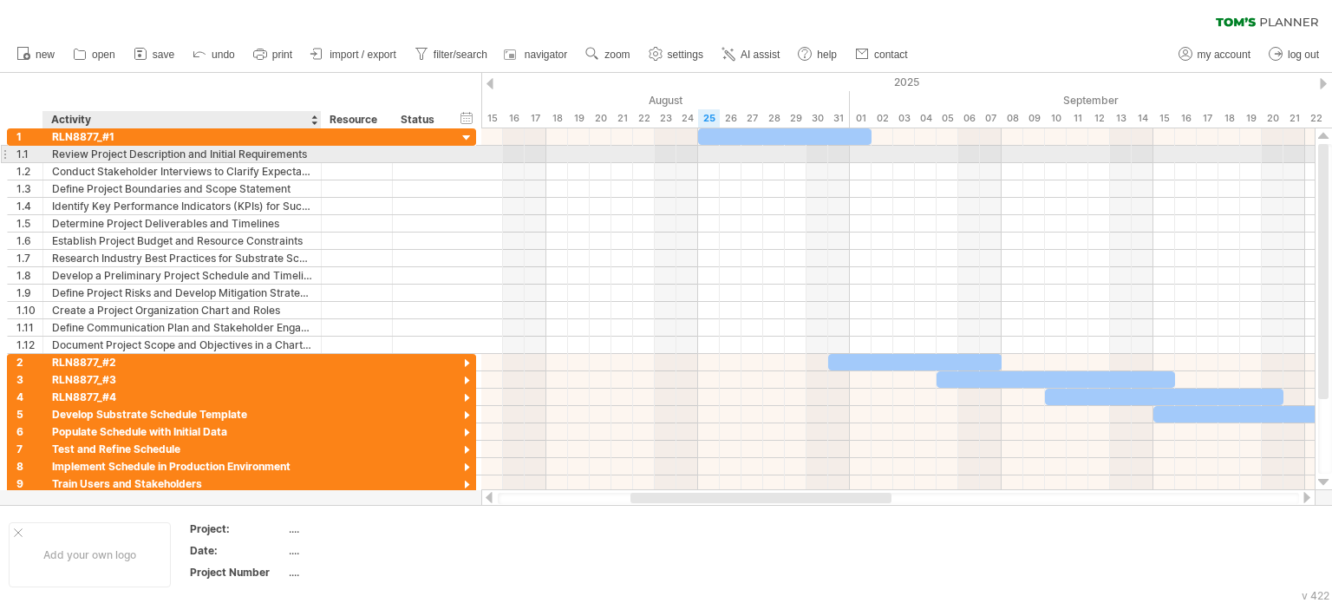
click at [266, 154] on div "Review Project Description and Initial Requirements" at bounding box center [182, 154] width 260 height 16
click at [266, 154] on input "**********" at bounding box center [182, 154] width 260 height 16
click at [322, 153] on div at bounding box center [357, 154] width 71 height 16
click at [310, 153] on div "Review Project Description and Initial Requirements" at bounding box center [182, 154] width 260 height 16
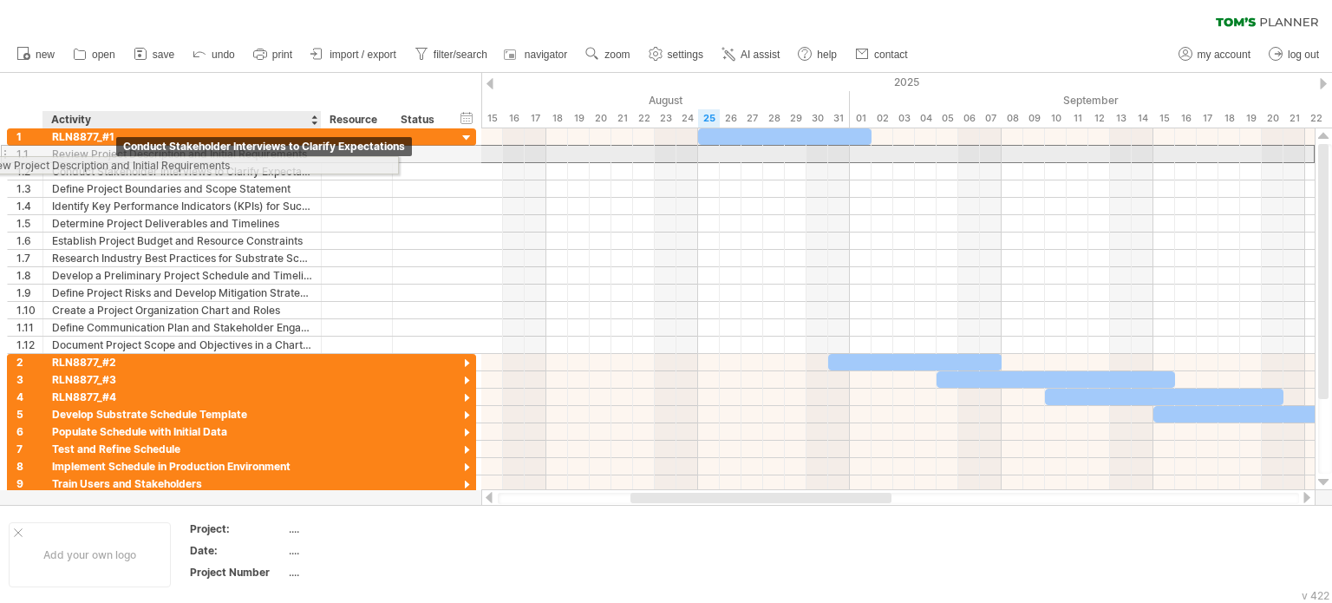
drag, startPoint x: 312, startPoint y: 152, endPoint x: 198, endPoint y: 152, distance: 114.5
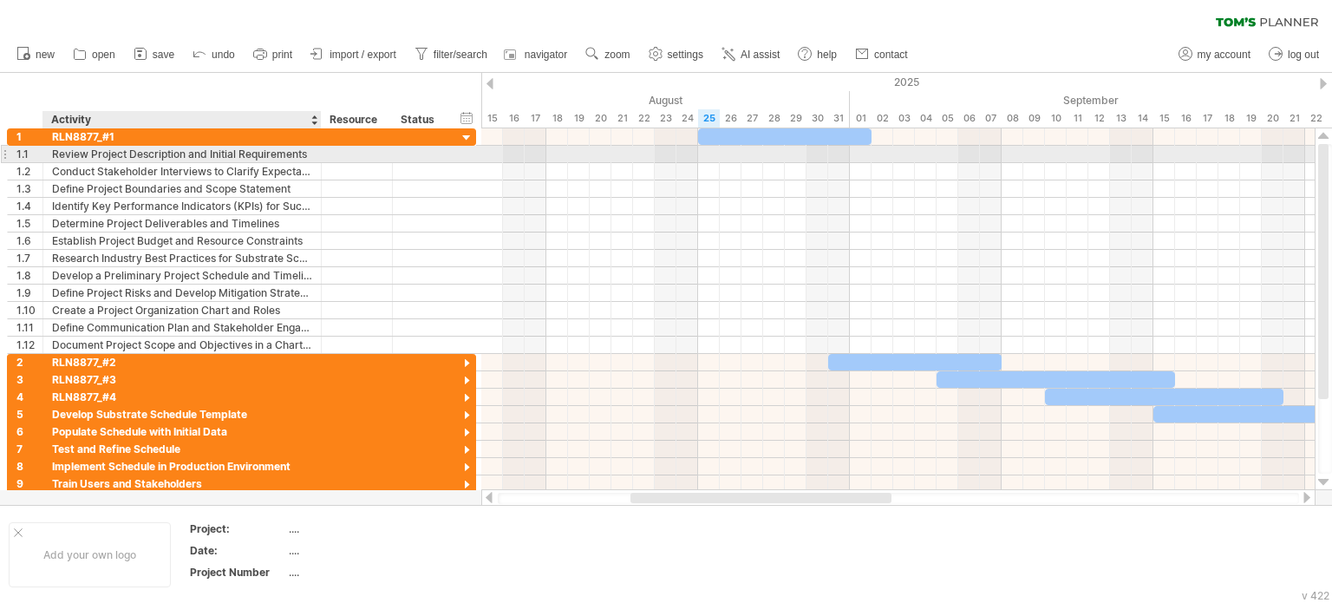
click at [191, 149] on div "Review Project Description and Initial Requirements" at bounding box center [182, 154] width 260 height 16
click at [191, 149] on input "**********" at bounding box center [182, 154] width 260 height 16
click at [305, 155] on input "**********" at bounding box center [182, 154] width 260 height 16
type input "*"
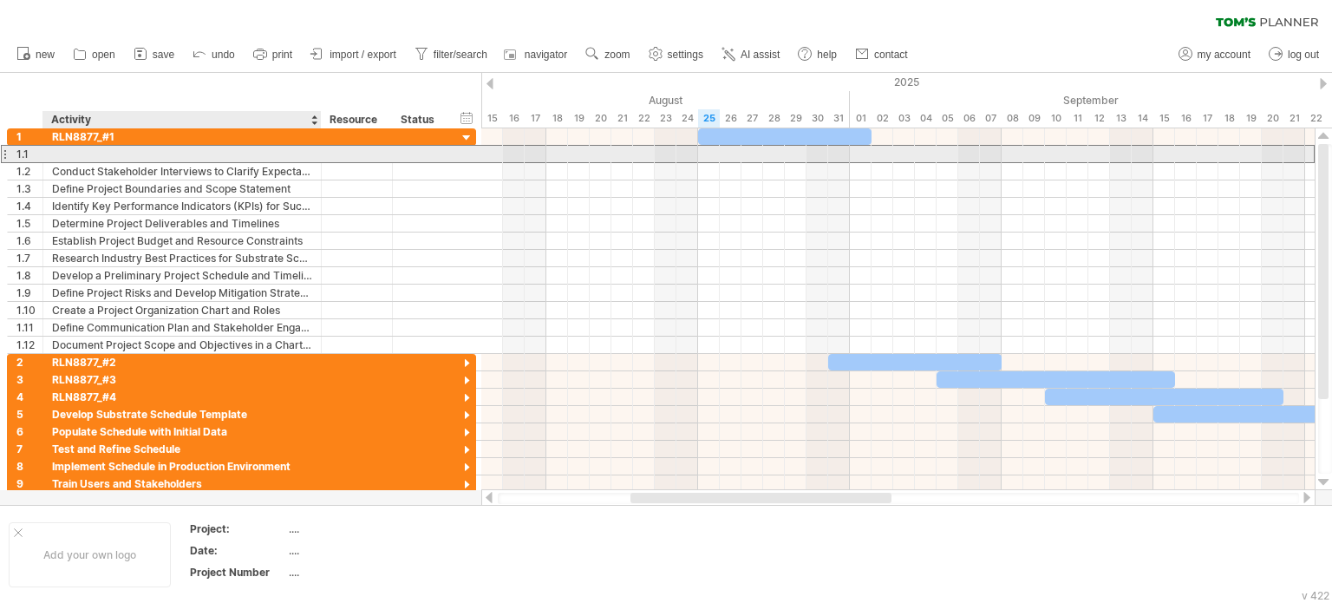
type input "*"
type input "*****"
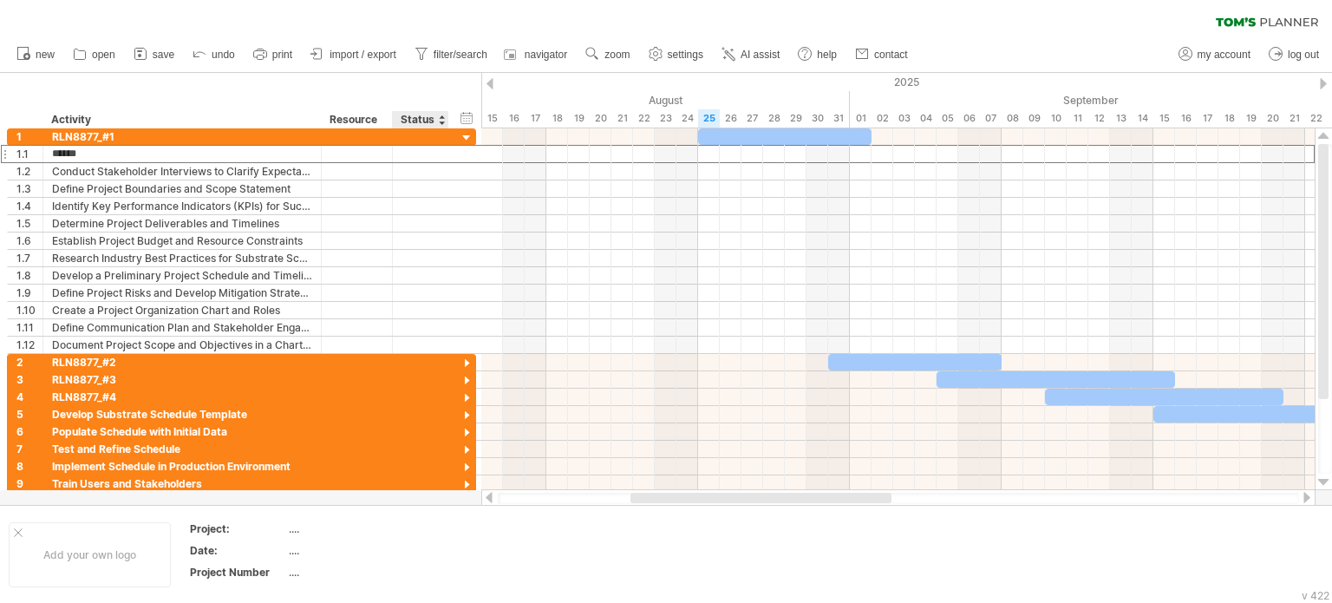
click at [423, 123] on div "Status" at bounding box center [420, 119] width 38 height 17
click at [470, 82] on div "hide start/end/duration show start/end/duration ******** Activity ******** Reso…" at bounding box center [240, 100] width 481 height 55
click at [482, 153] on div at bounding box center [897, 154] width 833 height 17
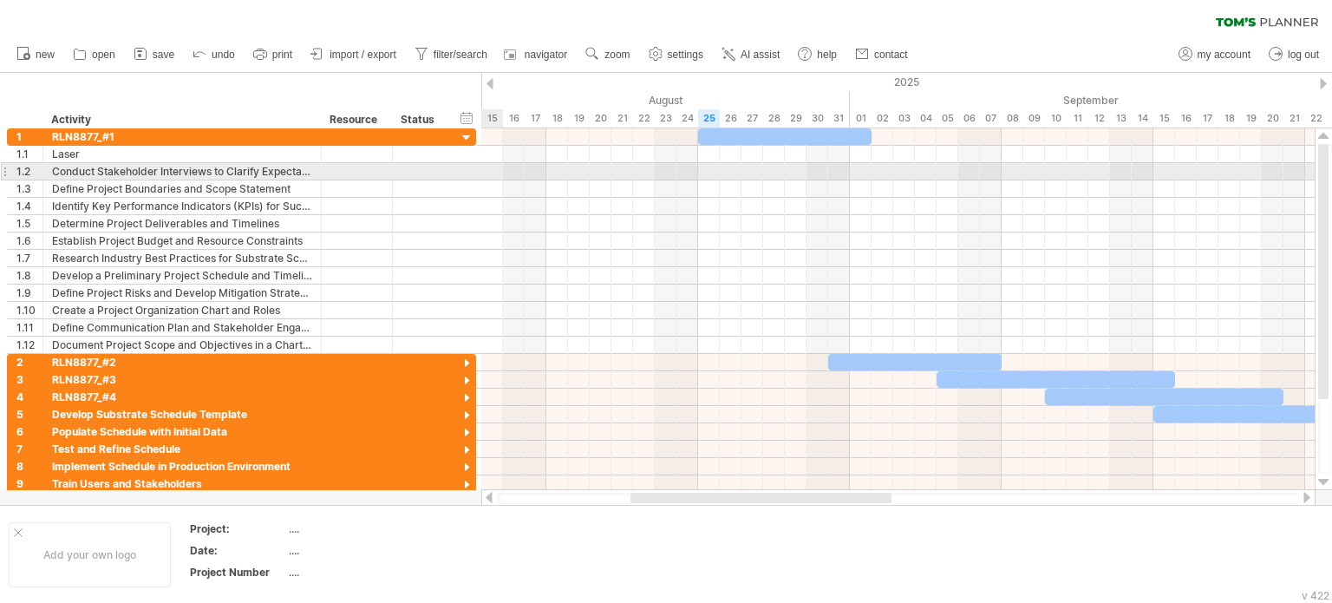
click at [448, 166] on div "**********" at bounding box center [241, 171] width 469 height 17
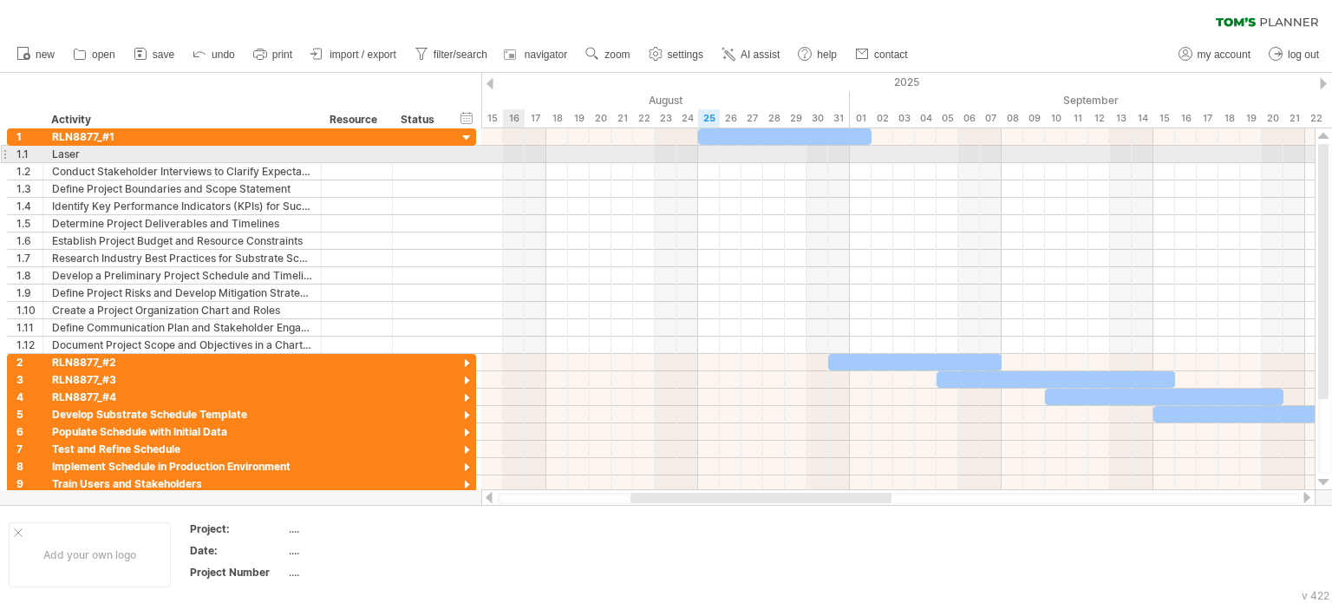
click at [508, 150] on div at bounding box center [897, 154] width 833 height 17
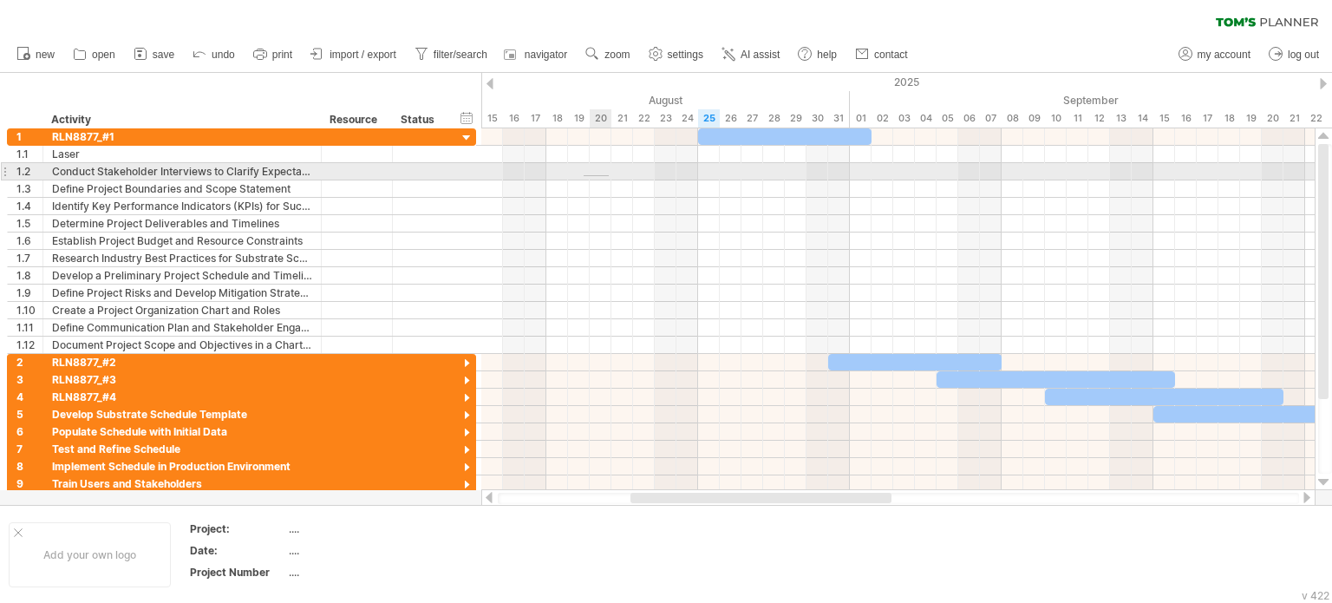
drag, startPoint x: 584, startPoint y: 175, endPoint x: 641, endPoint y: 176, distance: 57.2
click at [641, 176] on div at bounding box center [897, 171] width 833 height 17
click at [588, 176] on div at bounding box center [897, 171] width 833 height 17
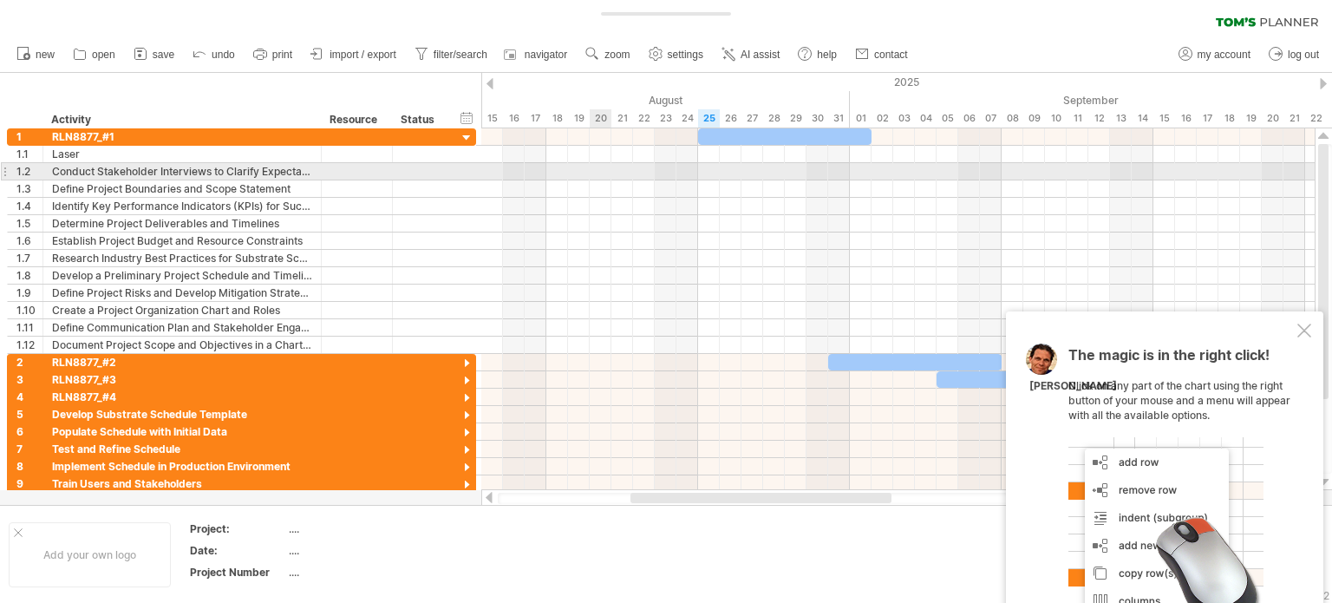
click at [590, 165] on div at bounding box center [897, 171] width 833 height 17
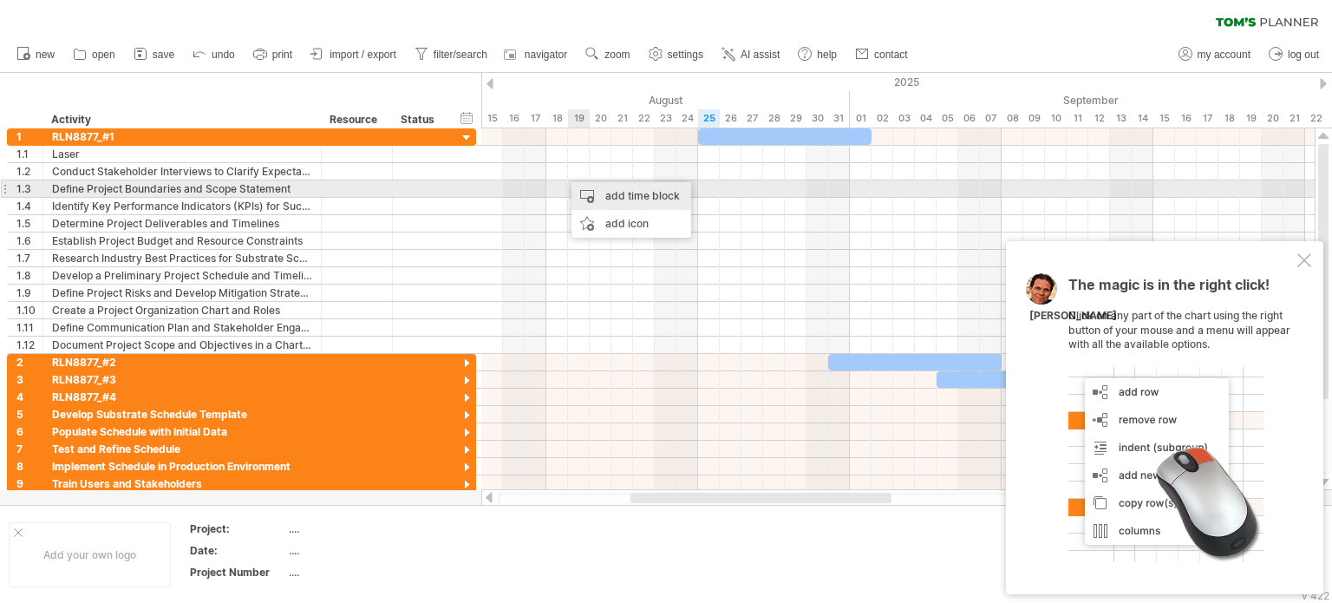
click at [603, 186] on div "add time block" at bounding box center [631, 196] width 120 height 28
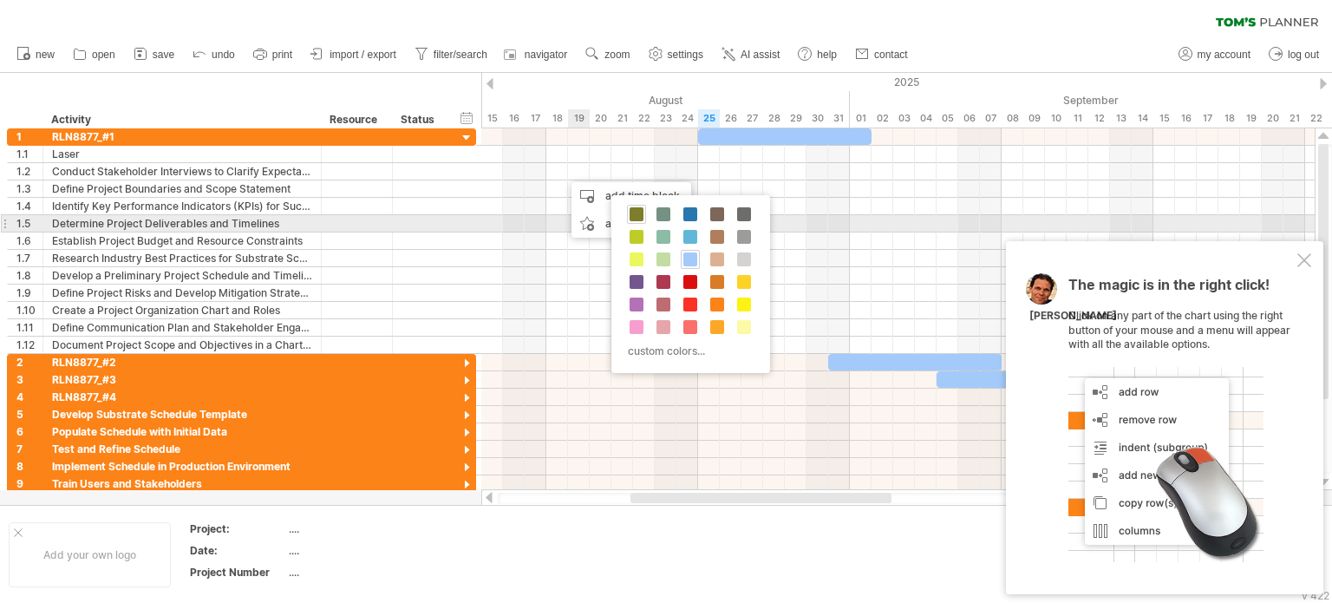
click at [635, 215] on span at bounding box center [637, 214] width 14 height 14
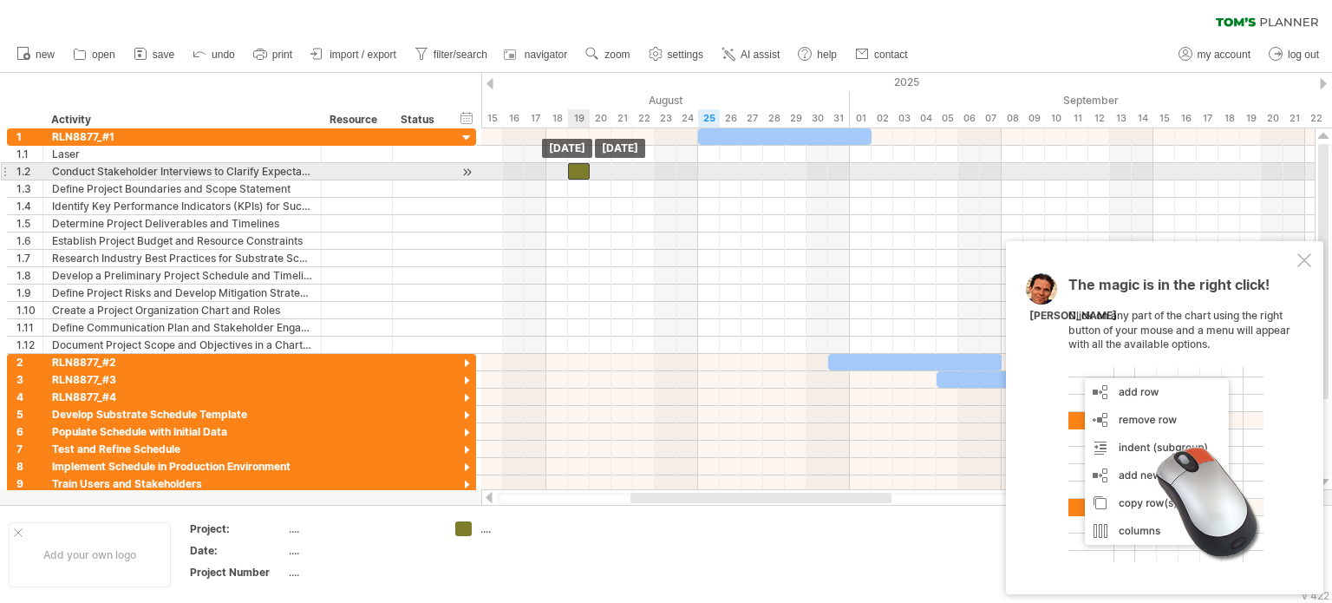
click at [578, 168] on div at bounding box center [579, 171] width 22 height 16
click at [583, 173] on div at bounding box center [579, 171] width 22 height 16
drag, startPoint x: 588, startPoint y: 173, endPoint x: 652, endPoint y: 173, distance: 64.2
click at [637, 173] on span at bounding box center [633, 171] width 7 height 16
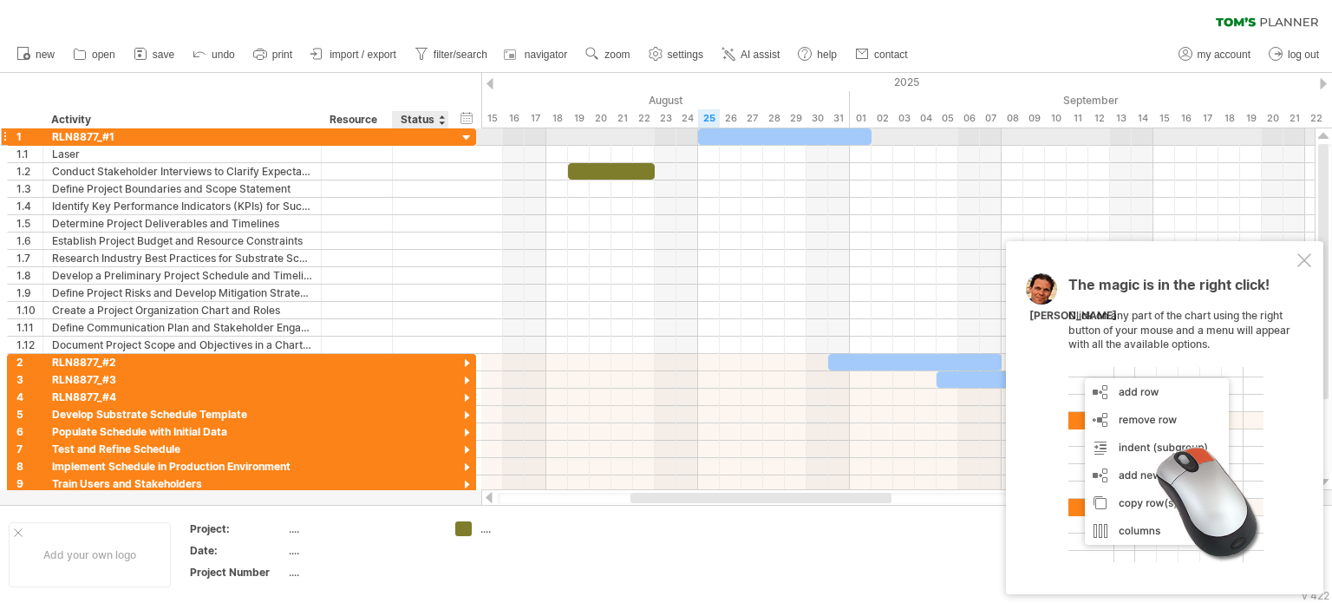
click at [467, 136] on div at bounding box center [467, 138] width 16 height 16
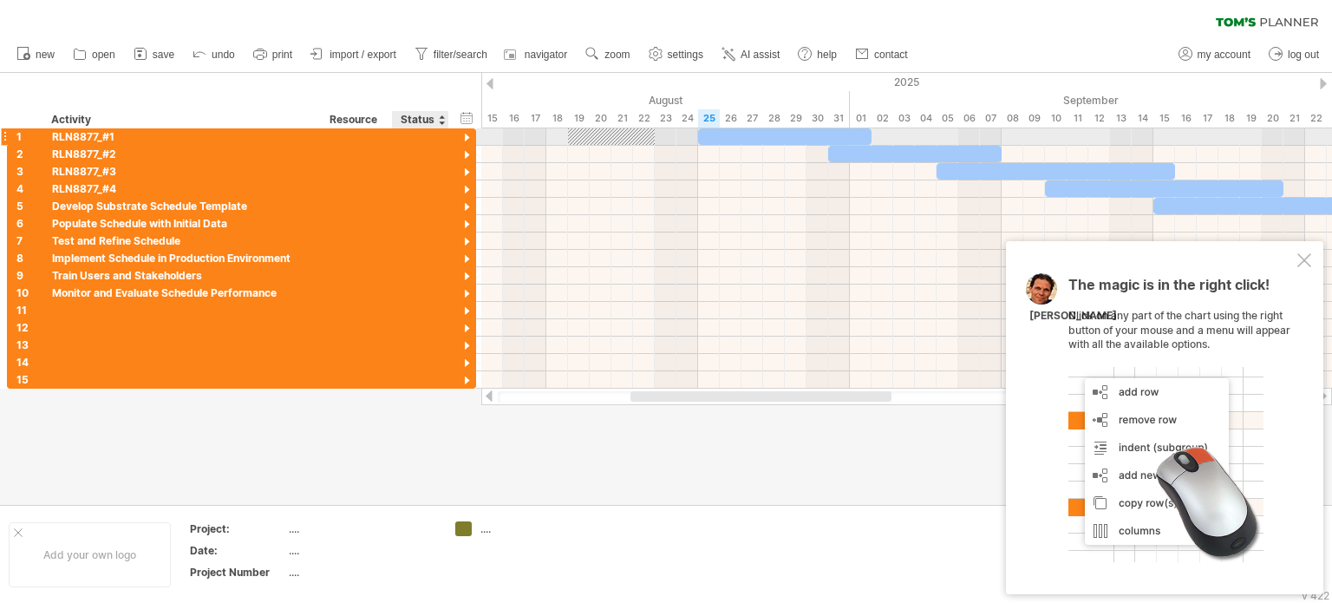
click at [468, 135] on div at bounding box center [467, 138] width 16 height 16
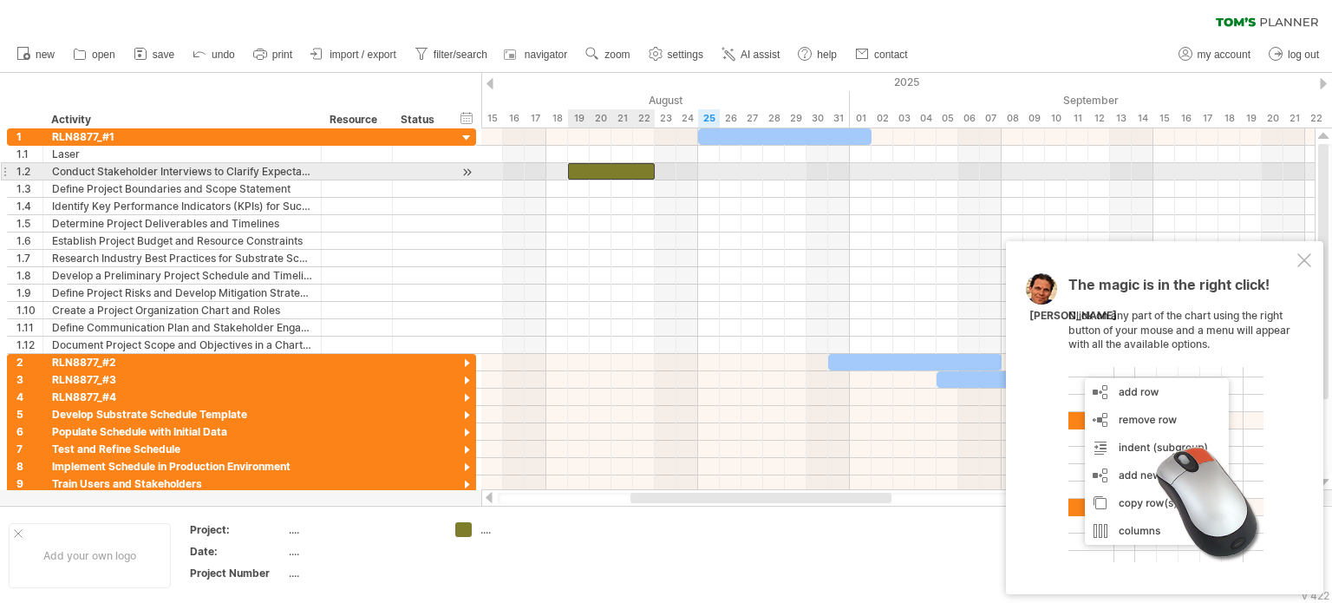
click at [585, 166] on div at bounding box center [611, 171] width 87 height 16
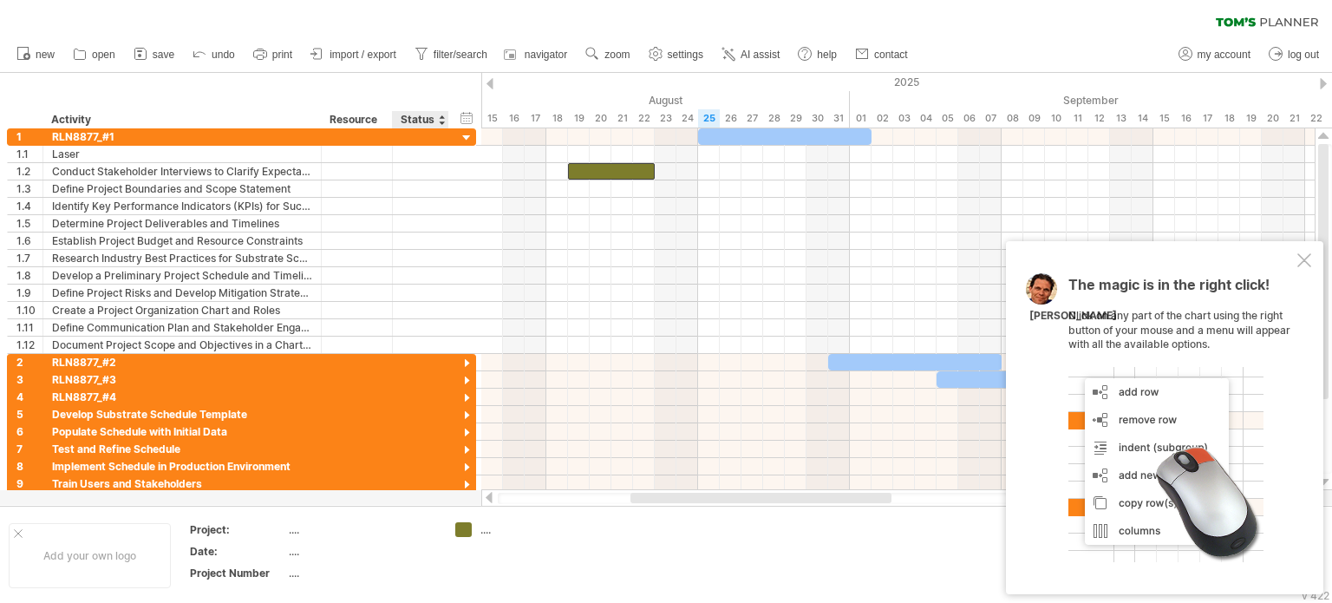
click at [417, 113] on div "Status" at bounding box center [420, 119] width 38 height 17
click at [452, 117] on div "hide start/end/duration show start/end/duration ******** Activity ******** Reso…" at bounding box center [240, 100] width 481 height 55
click at [468, 117] on div "hide start/end/duration show start/end/duration" at bounding box center [467, 117] width 16 height 18
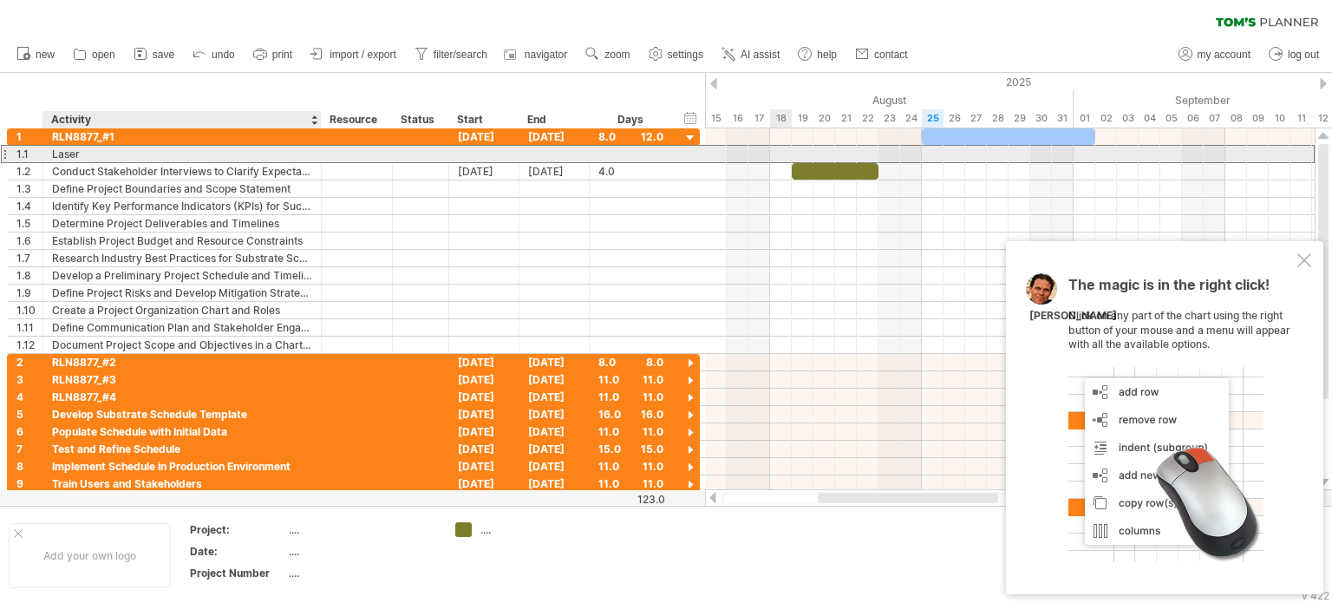
click at [139, 151] on div "Laser" at bounding box center [182, 154] width 260 height 16
click at [108, 153] on div "Laser throu hole" at bounding box center [182, 154] width 260 height 16
type input "**********"
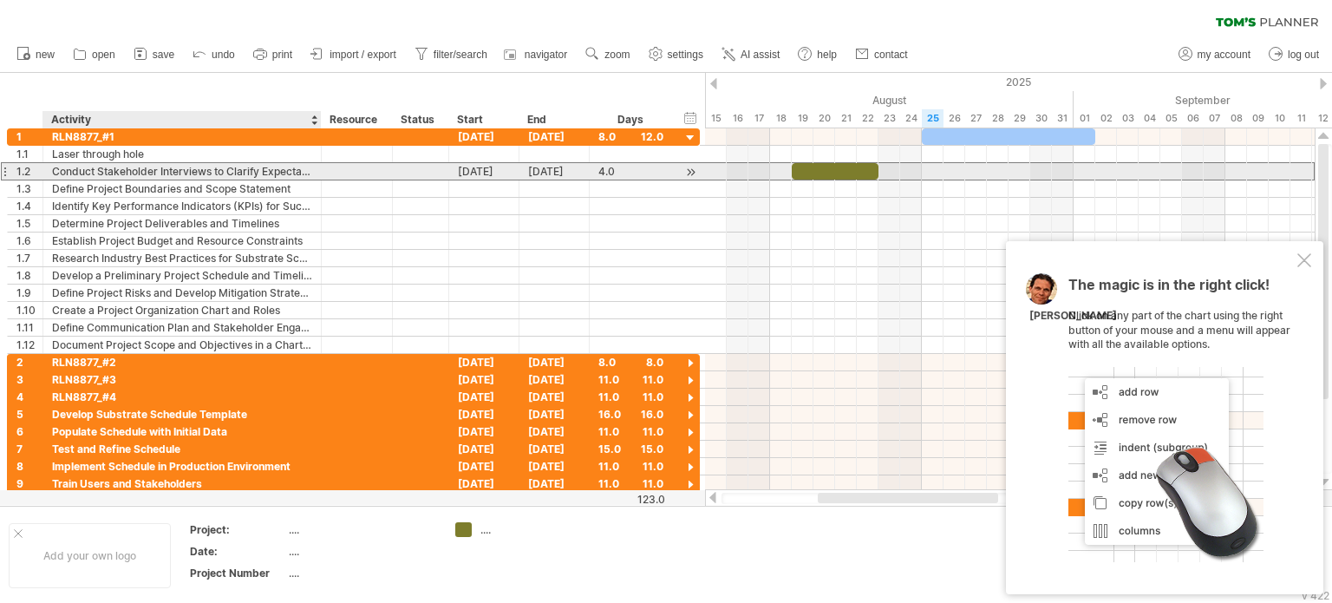
click at [136, 168] on div "Conduct Stakeholder Interviews to Clarify Expectations" at bounding box center [182, 171] width 260 height 16
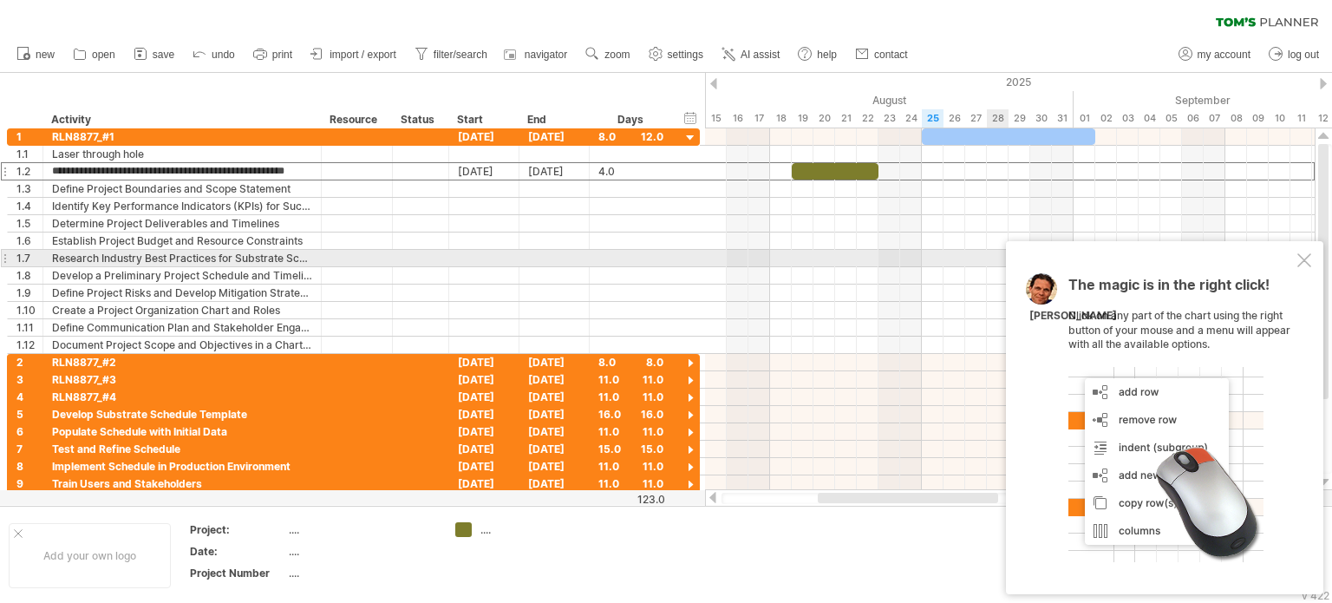
click at [1312, 259] on div "The magic is in the right click! Click on any part of the chart using the right…" at bounding box center [1164, 417] width 317 height 353
click at [1309, 262] on div at bounding box center [1304, 260] width 14 height 14
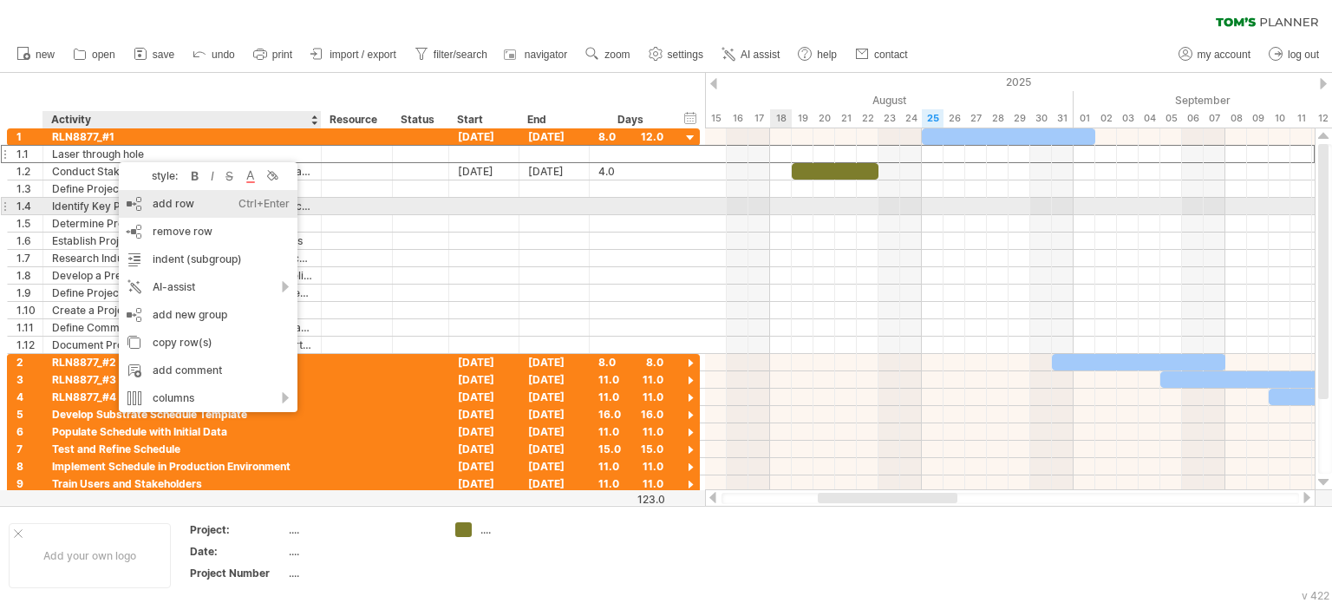
click at [199, 209] on div "add row Ctrl+Enter Cmd+Enter" at bounding box center [208, 204] width 179 height 28
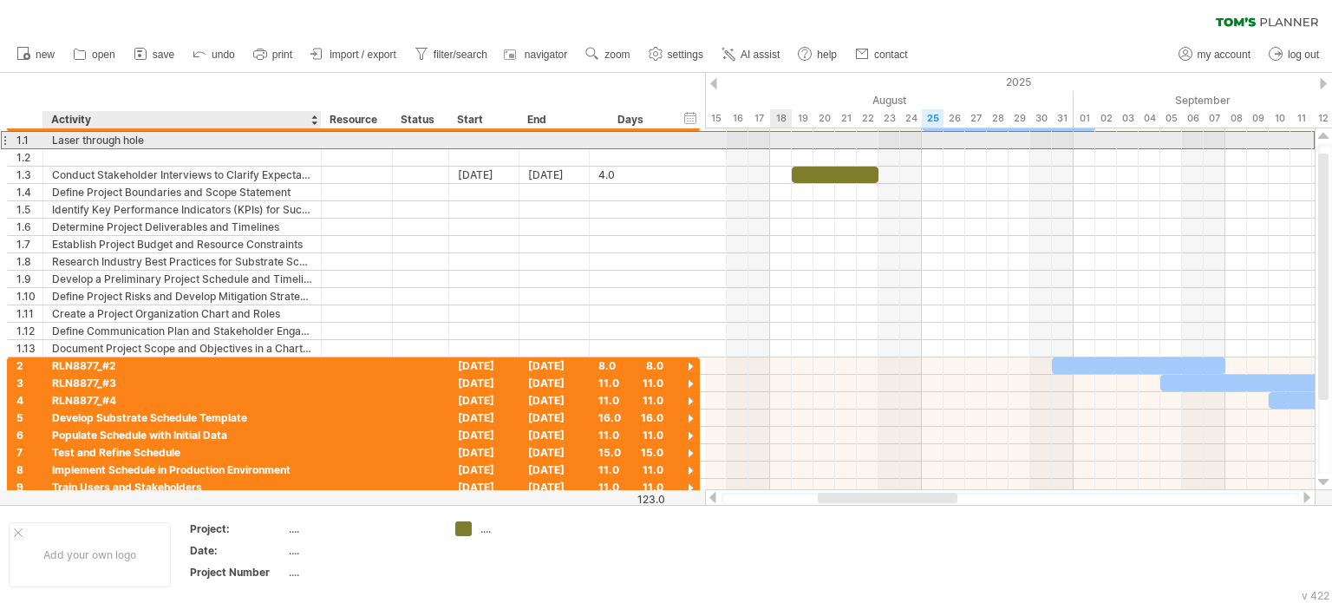
click at [131, 141] on div "Laser through hole" at bounding box center [182, 140] width 260 height 16
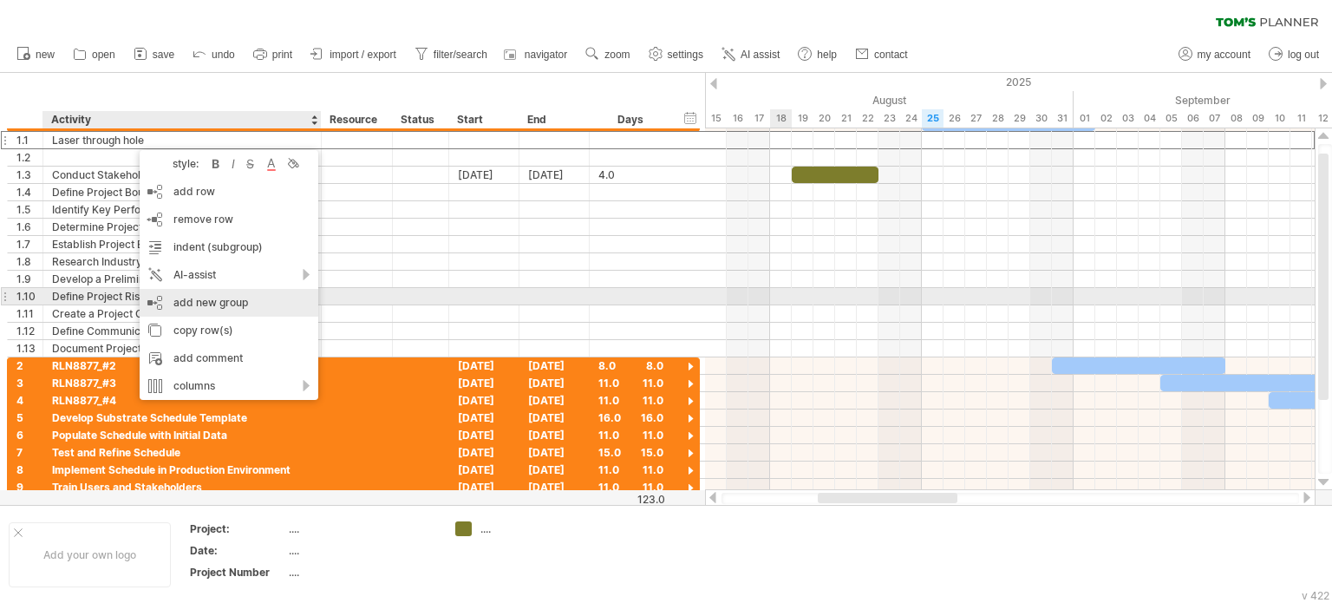
click at [265, 305] on div "add new group" at bounding box center [229, 303] width 179 height 28
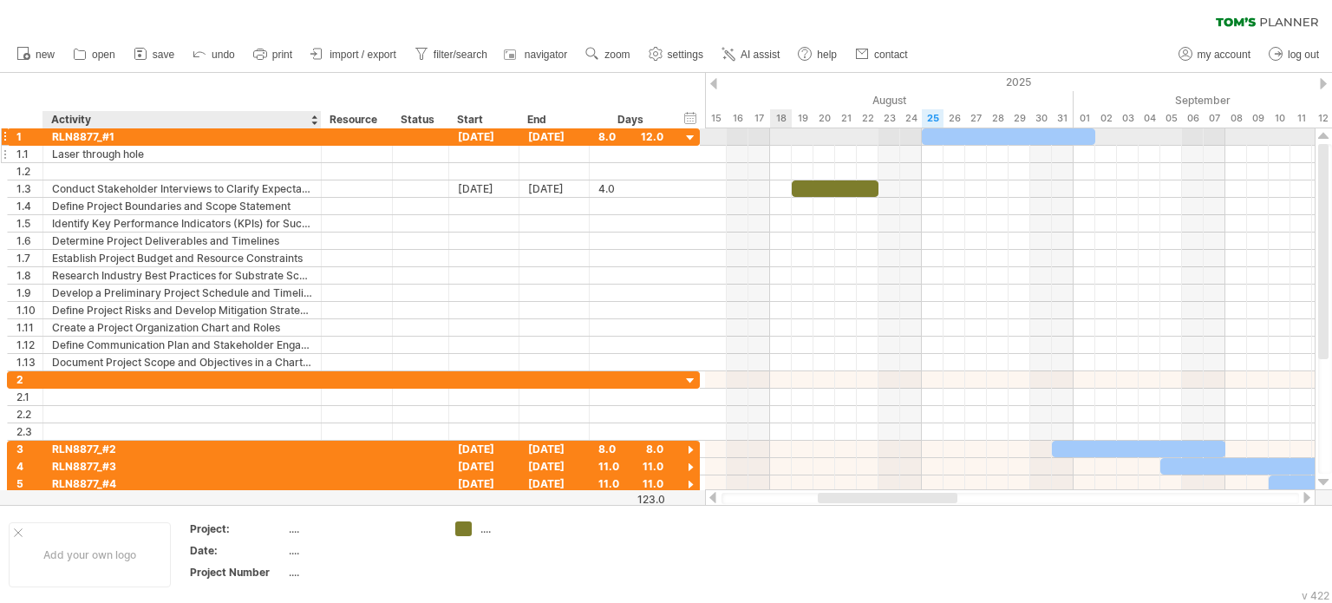
click at [108, 141] on div "RLN8877_#1" at bounding box center [182, 136] width 260 height 16
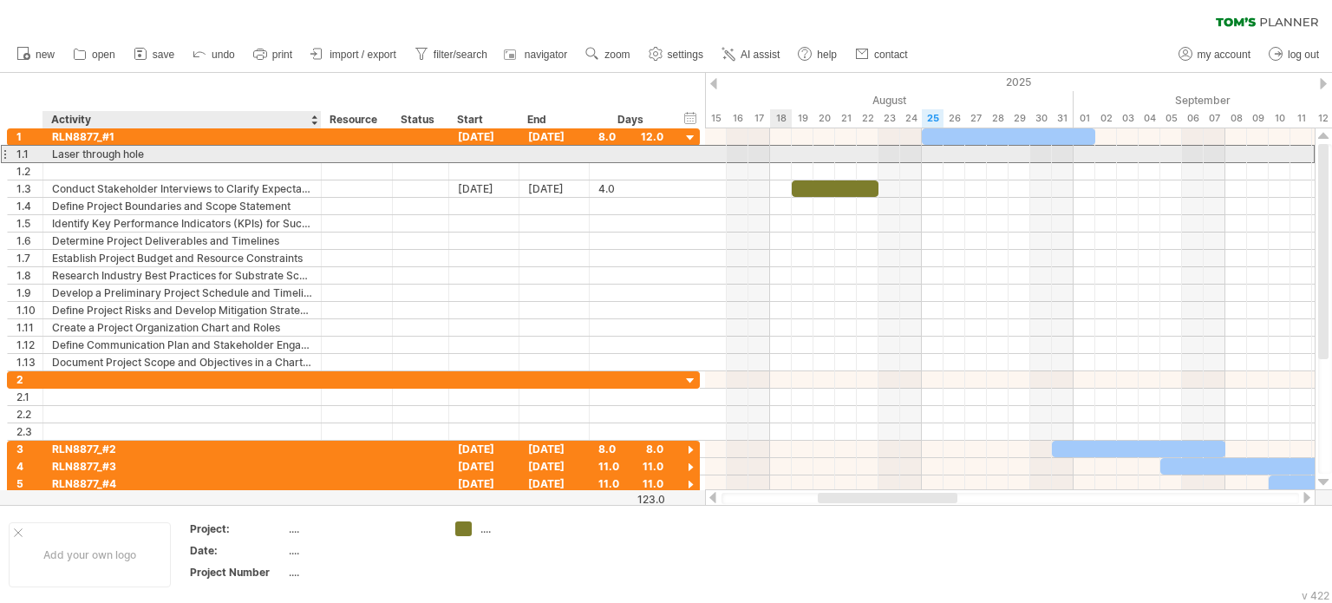
click at [142, 155] on div "Laser through hole" at bounding box center [182, 154] width 260 height 16
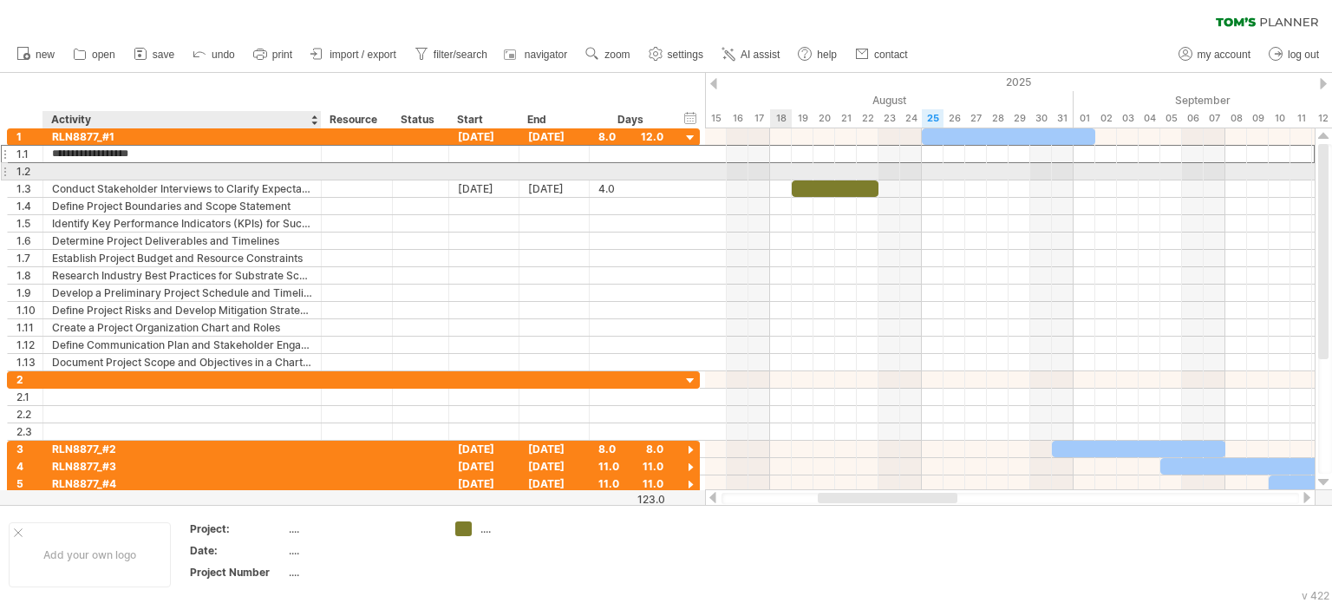
click at [134, 175] on div at bounding box center [182, 171] width 260 height 16
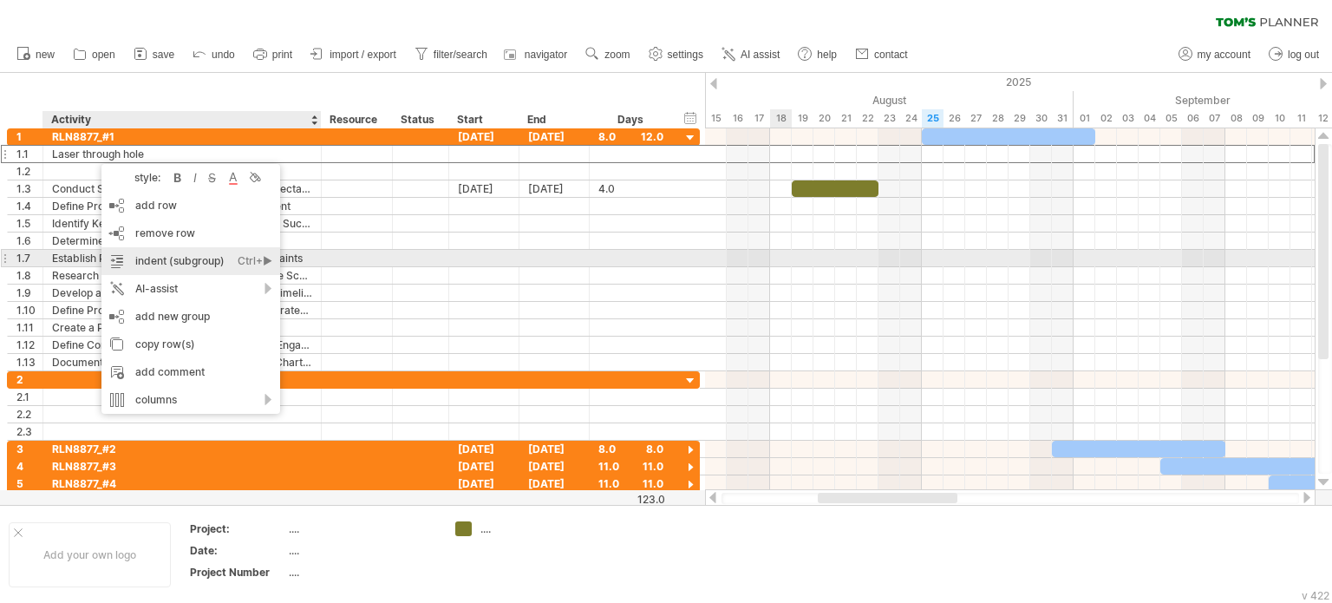
click at [156, 258] on div "indent (subgroup) Ctrl+► Cmd+►" at bounding box center [190, 261] width 179 height 28
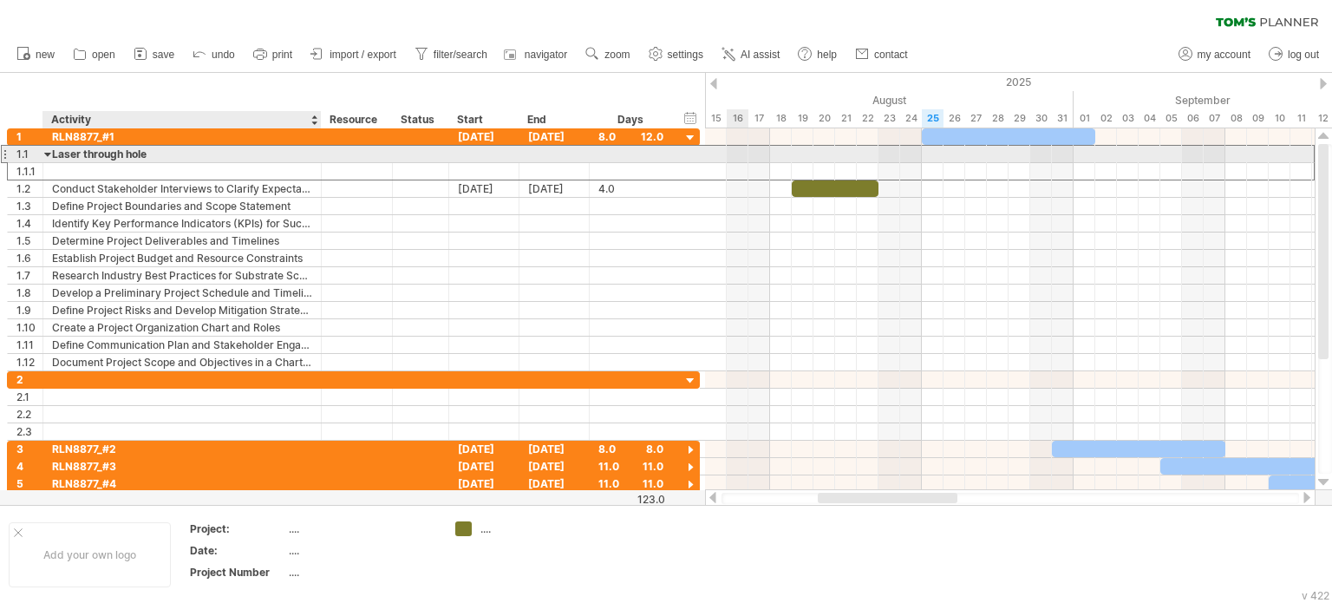
click at [104, 153] on div "Laser through hole" at bounding box center [182, 154] width 260 height 16
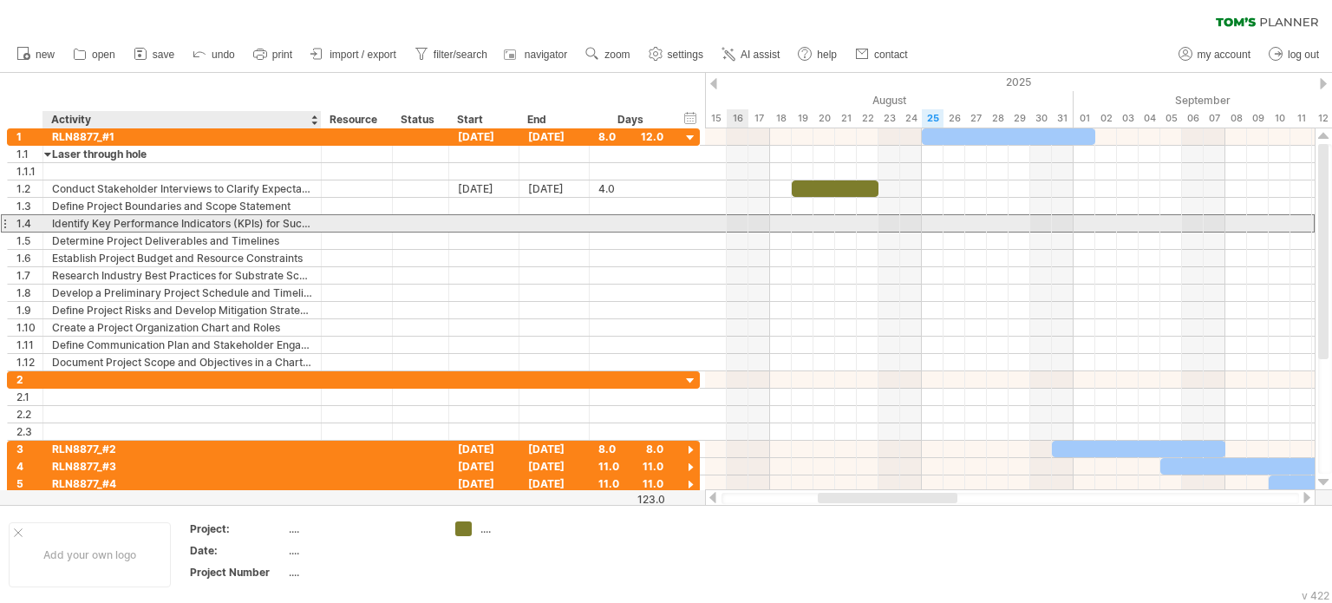
click at [135, 228] on div "Identify Key Performance Indicators (KPIs) for Success" at bounding box center [182, 223] width 260 height 16
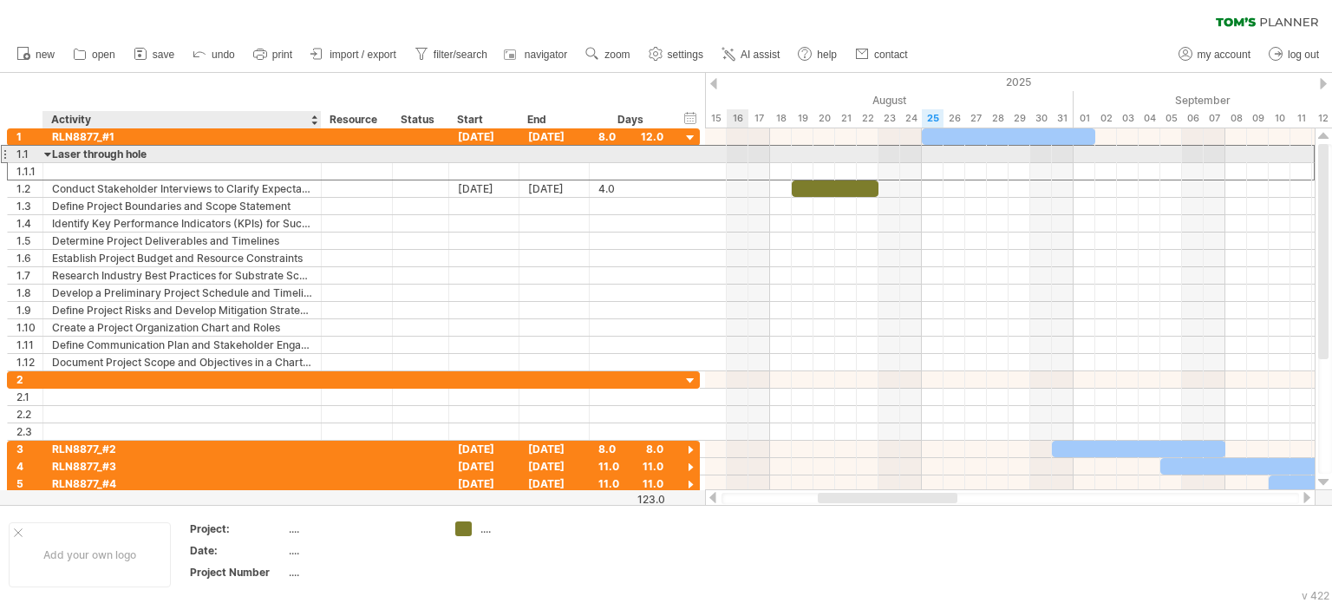
click at [143, 156] on div "Laser through hole" at bounding box center [182, 154] width 260 height 16
click at [167, 155] on input "**********" at bounding box center [182, 154] width 260 height 16
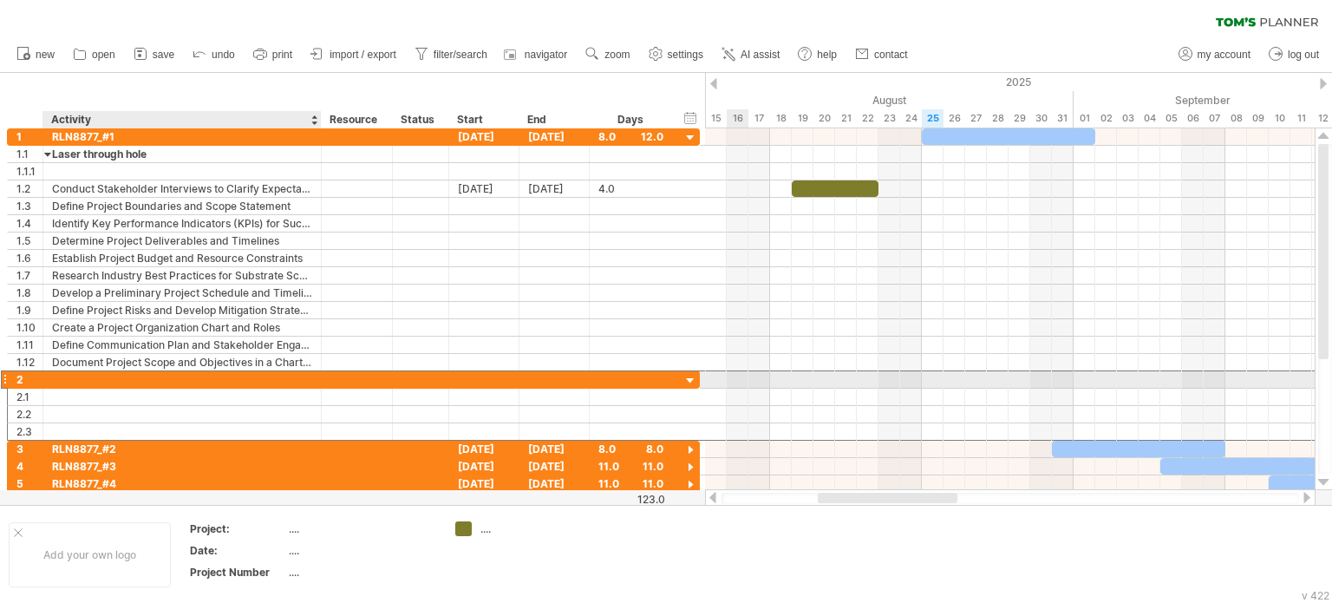
click at [71, 377] on div at bounding box center [182, 379] width 260 height 16
type input "*"
type input "*******"
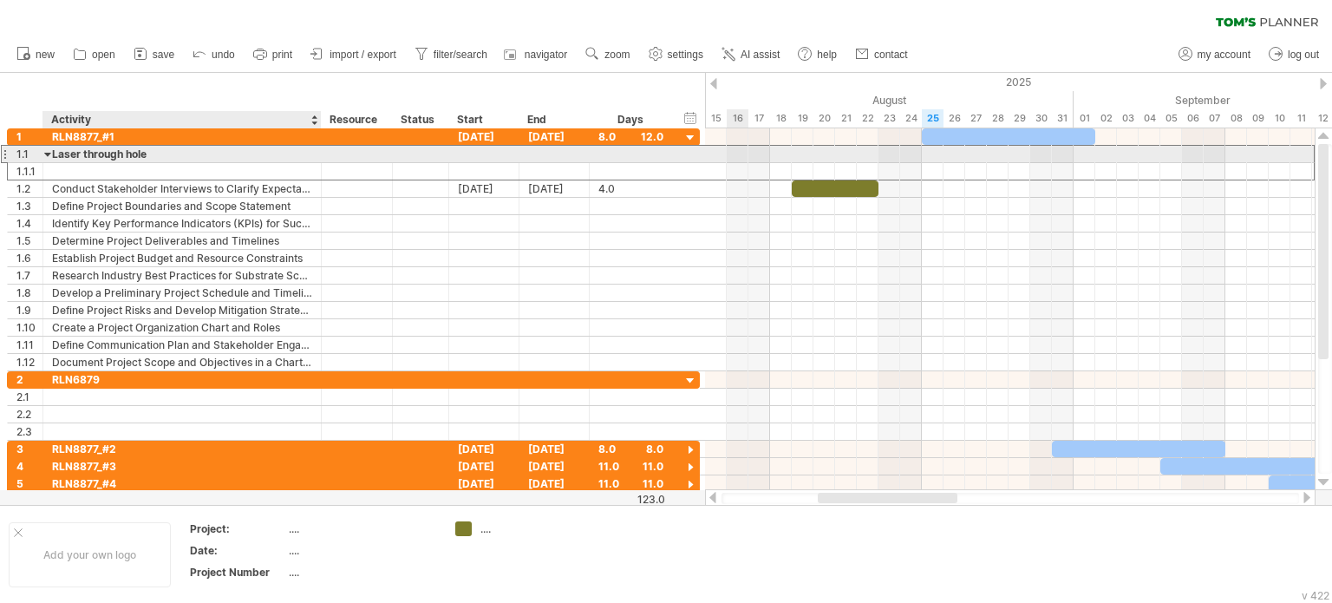
click at [177, 156] on div "Laser through hole" at bounding box center [182, 154] width 260 height 16
drag, startPoint x: 184, startPoint y: 155, endPoint x: 45, endPoint y: 151, distance: 138.8
click at [45, 151] on div "**********" at bounding box center [182, 154] width 278 height 16
type input "**"
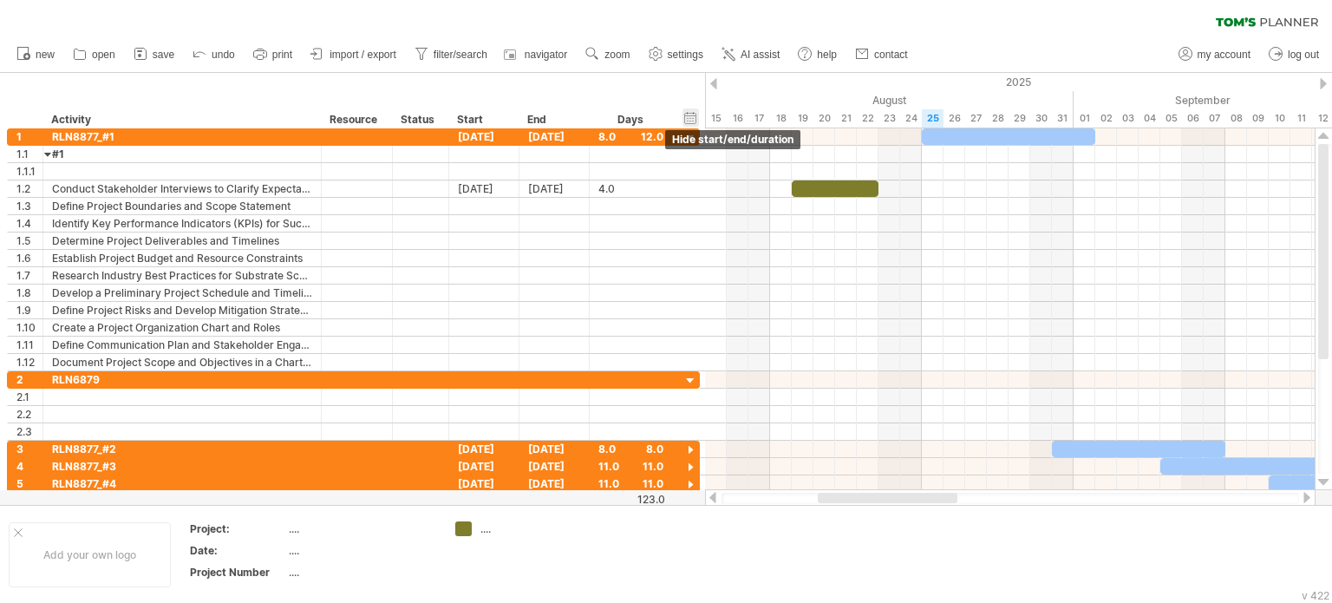
click at [690, 117] on div "hide start/end/duration show start/end/duration" at bounding box center [690, 117] width 16 height 18
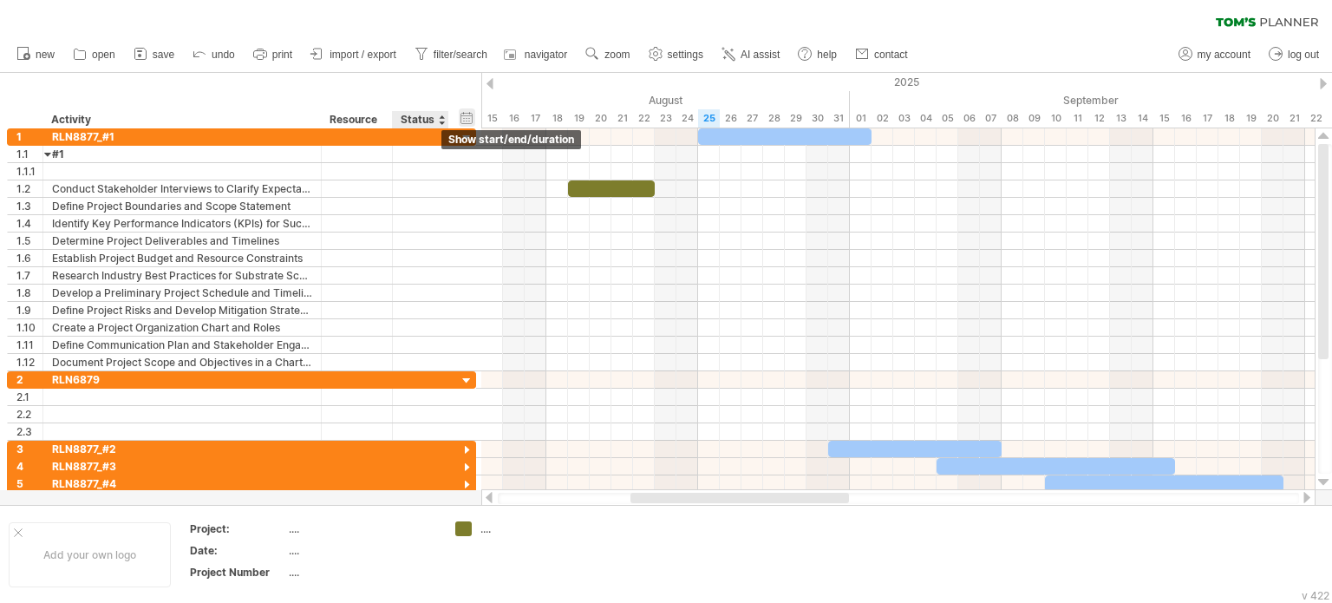
click at [460, 115] on div "hide start/end/duration show start/end/duration" at bounding box center [467, 117] width 16 height 18
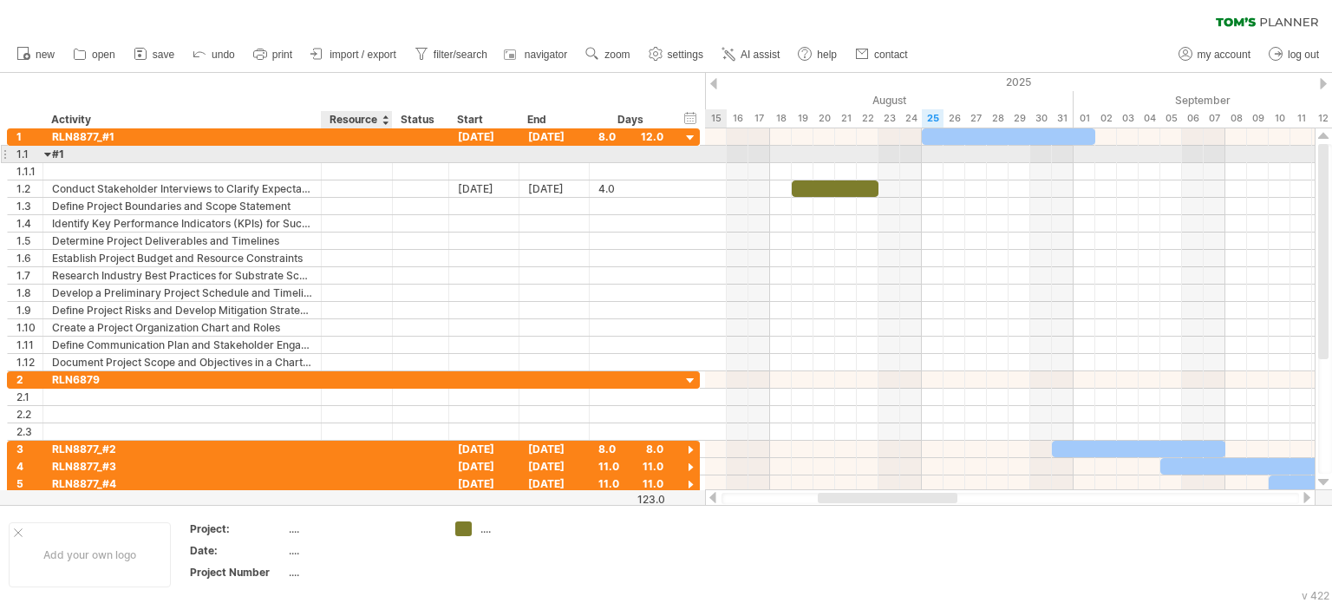
click at [358, 155] on div at bounding box center [356, 154] width 53 height 16
click at [379, 155] on input "text" at bounding box center [356, 154] width 53 height 16
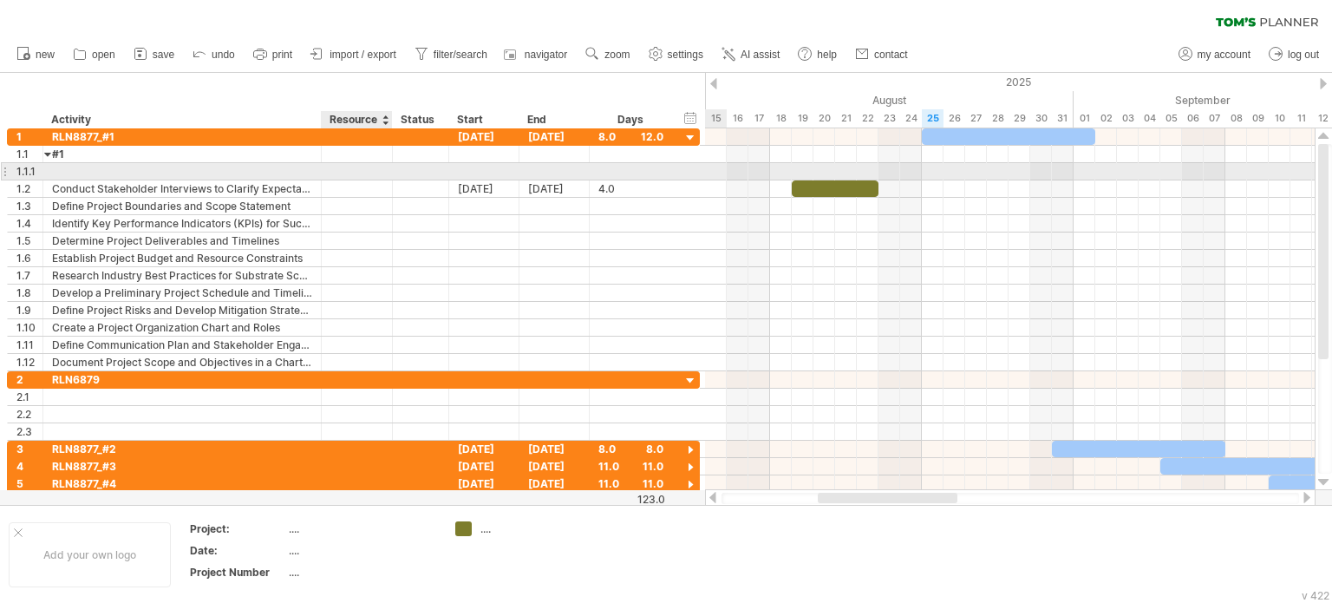
click at [376, 174] on div at bounding box center [356, 171] width 53 height 16
click at [375, 173] on input "text" at bounding box center [356, 171] width 53 height 16
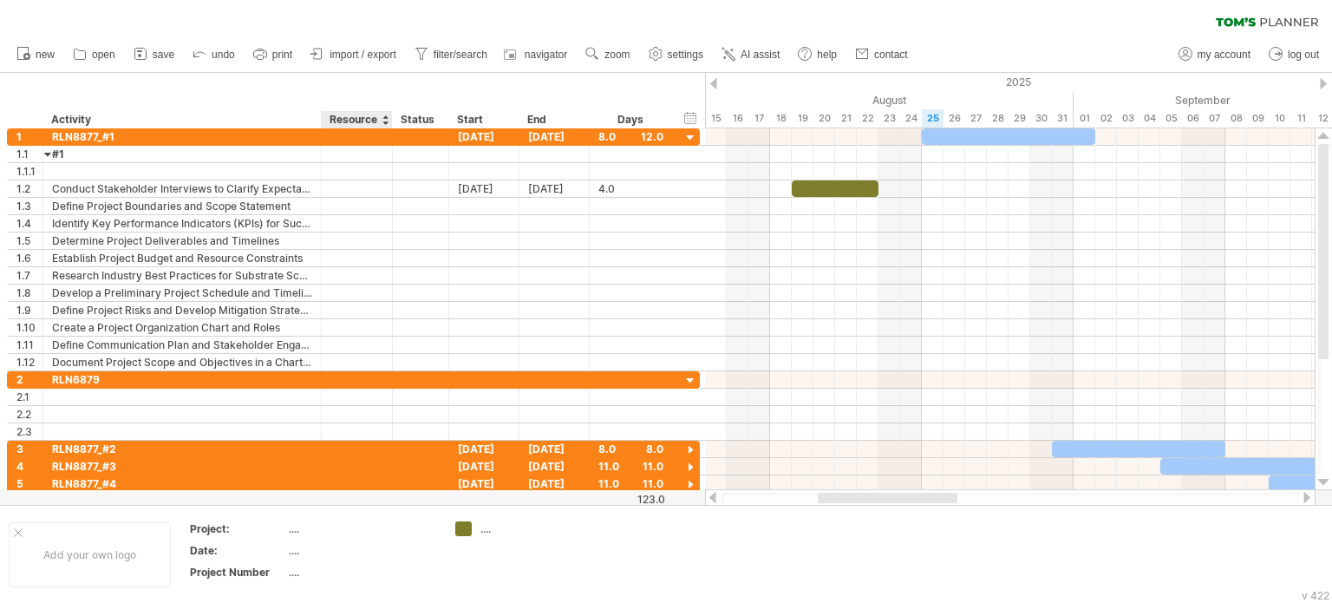
click at [378, 122] on div "Resource" at bounding box center [356, 119] width 53 height 17
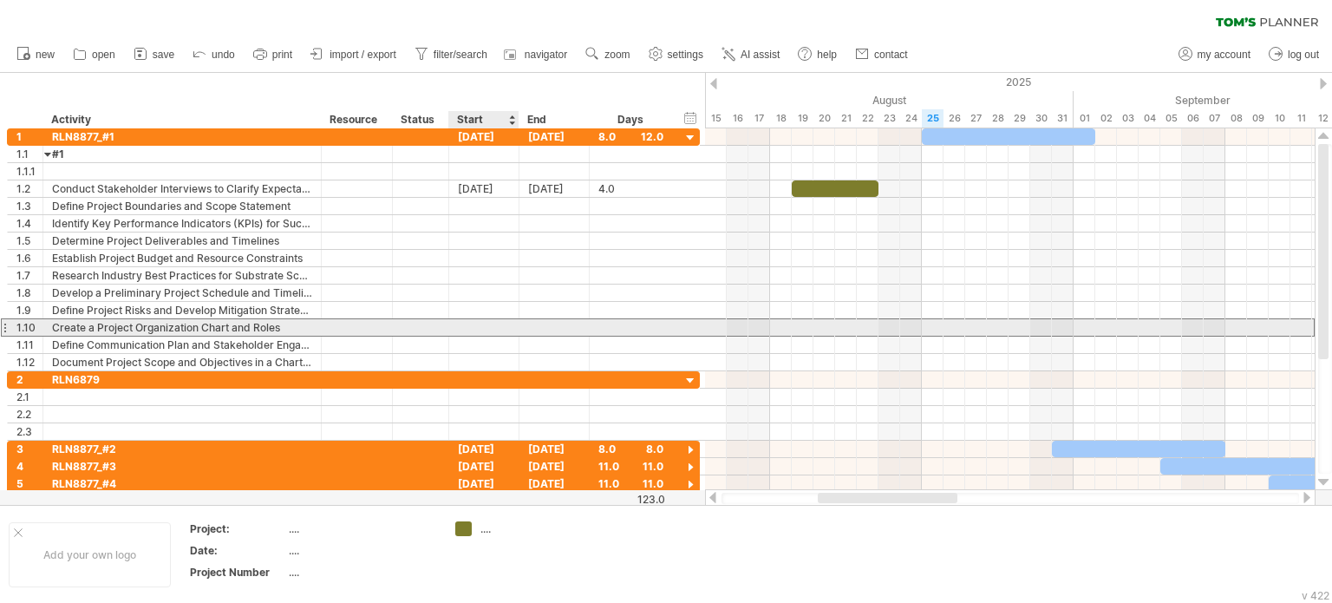
click at [512, 326] on div at bounding box center [484, 327] width 70 height 16
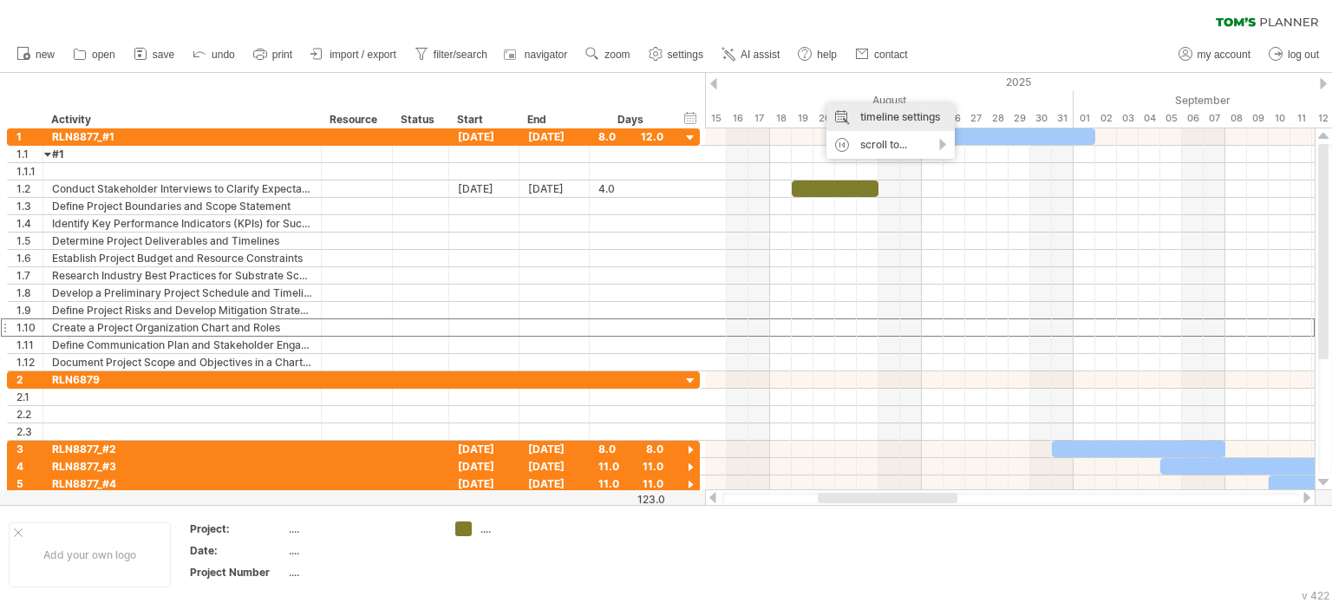
click at [930, 115] on div "timeline settings" at bounding box center [890, 117] width 128 height 28
select select "*"
select select "**"
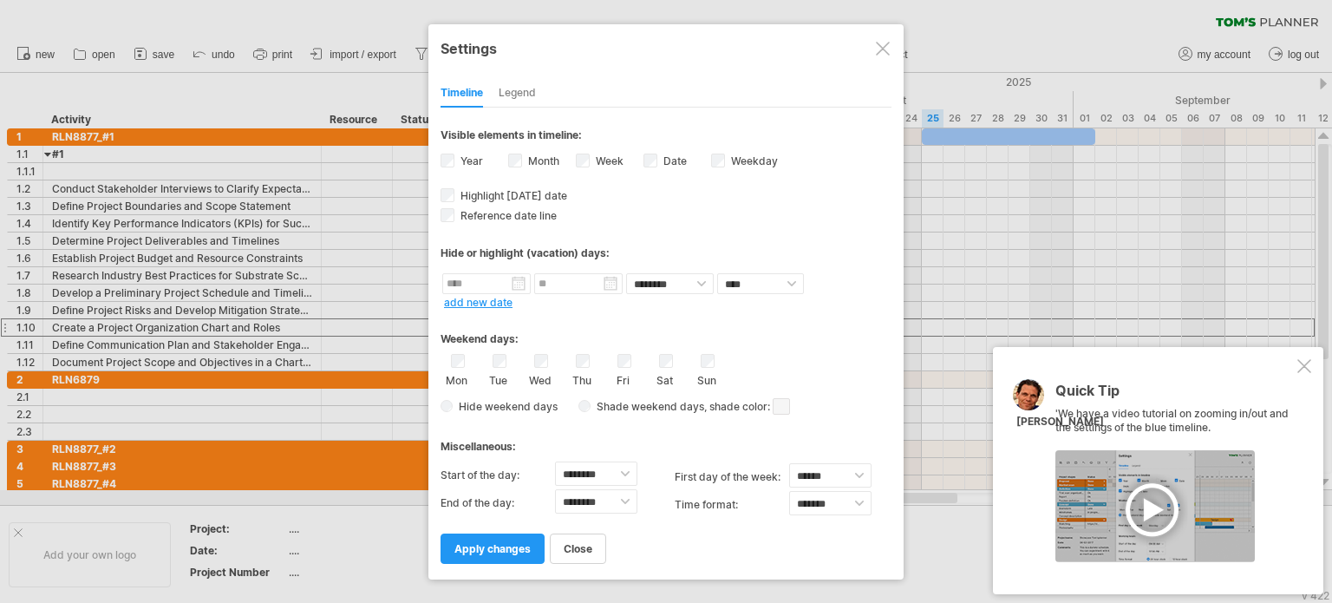
click at [886, 46] on div at bounding box center [883, 49] width 14 height 14
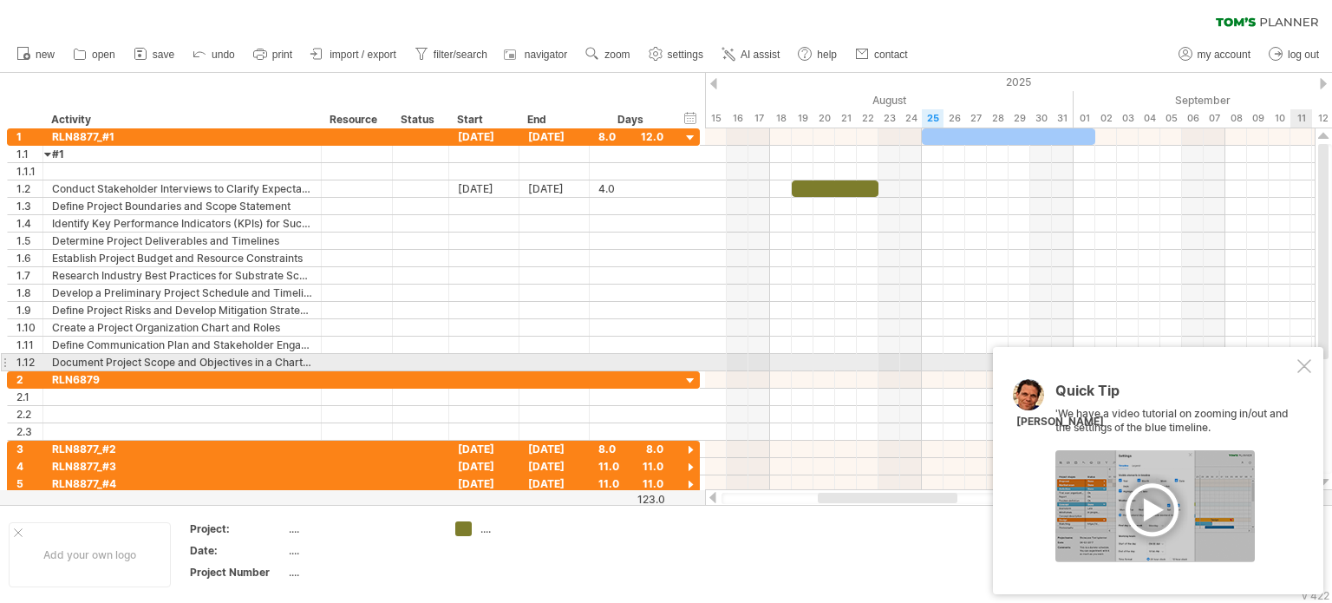
click at [1309, 369] on div at bounding box center [1304, 366] width 14 height 14
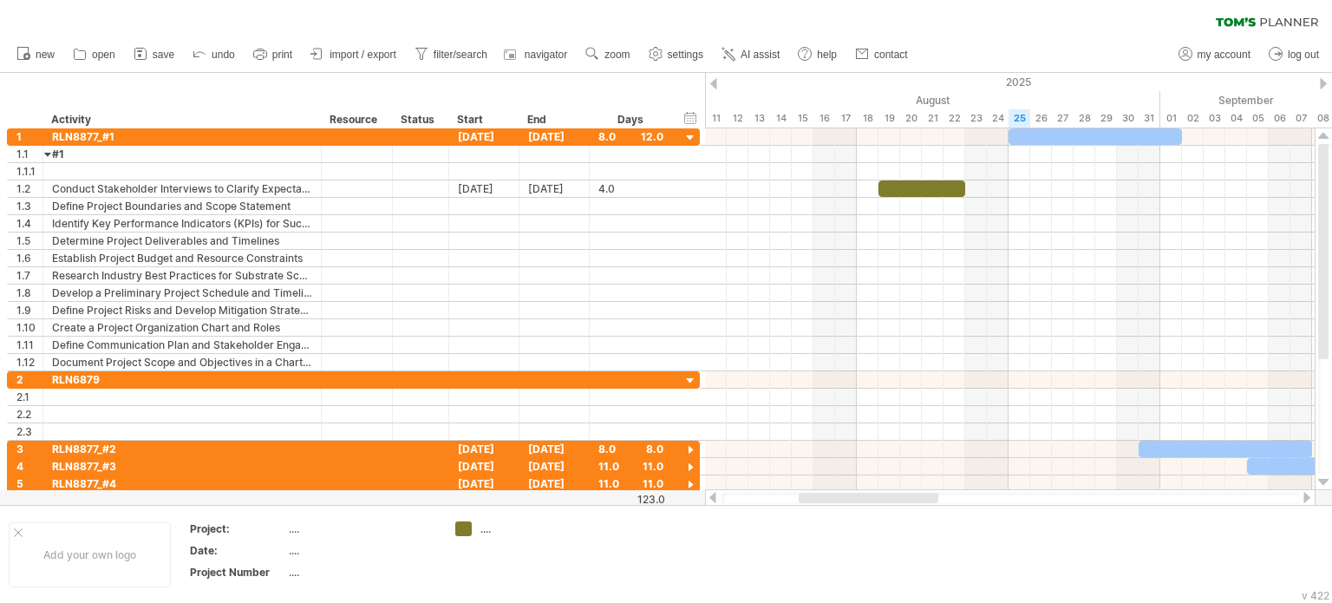
drag, startPoint x: 902, startPoint y: 499, endPoint x: 715, endPoint y: 476, distance: 188.8
click at [715, 492] on div at bounding box center [1010, 497] width 610 height 17
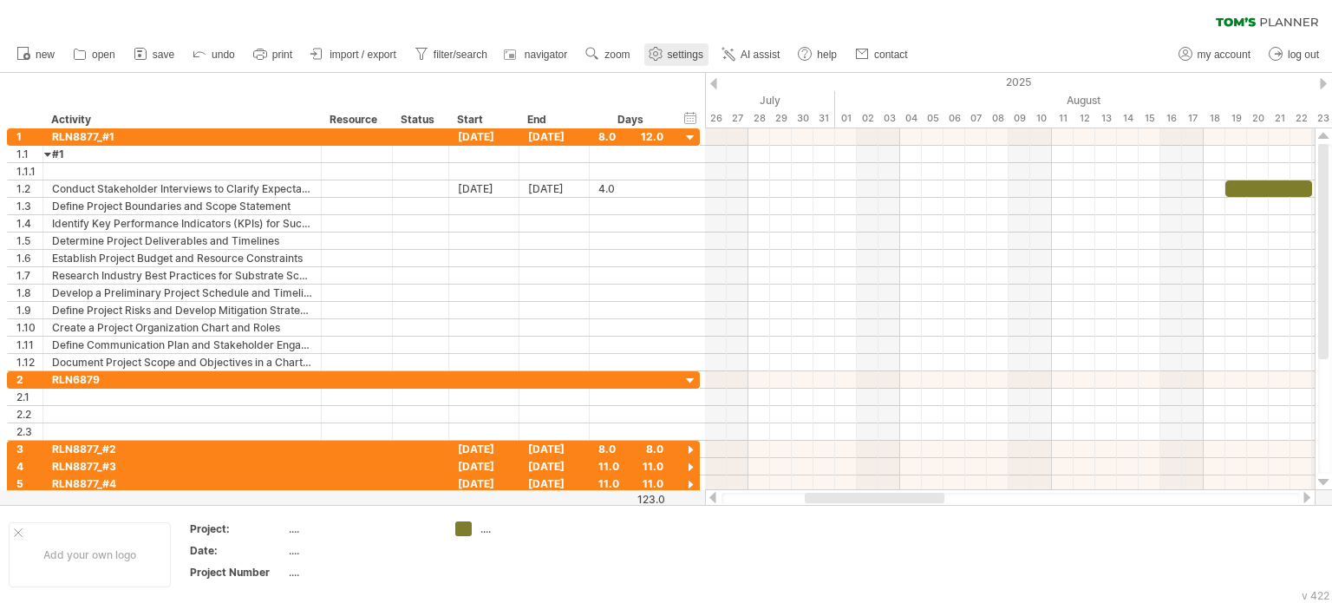
click at [704, 55] on link "settings" at bounding box center [676, 54] width 64 height 23
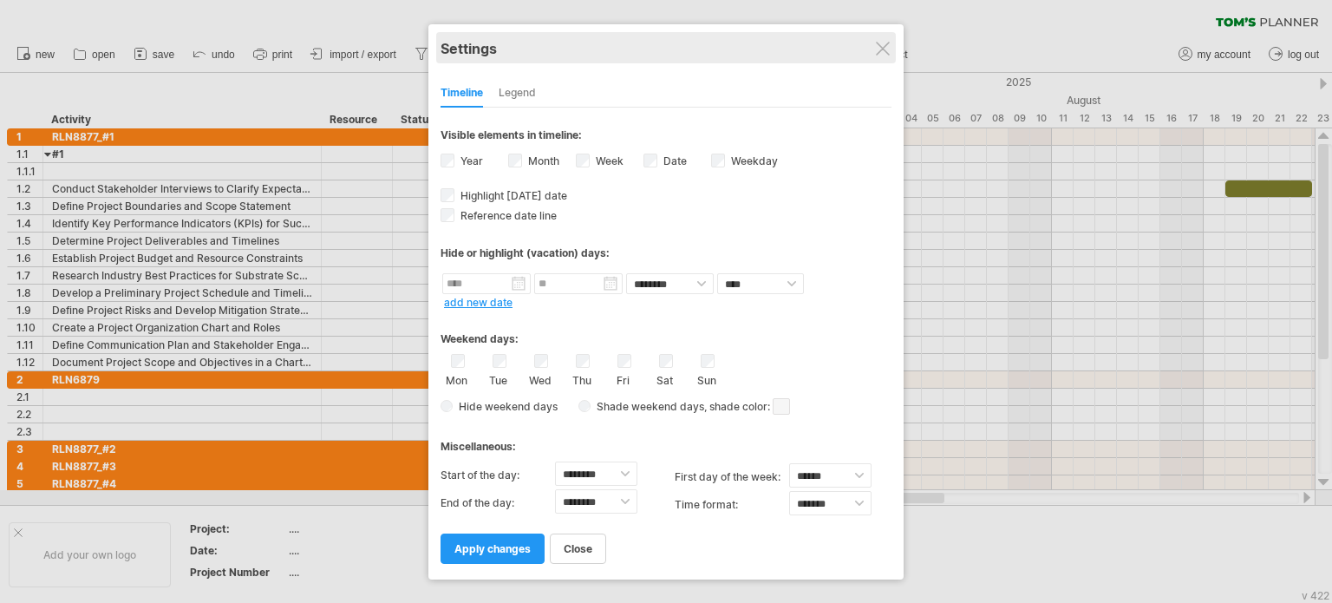
click at [891, 48] on div "Settings" at bounding box center [666, 47] width 451 height 31
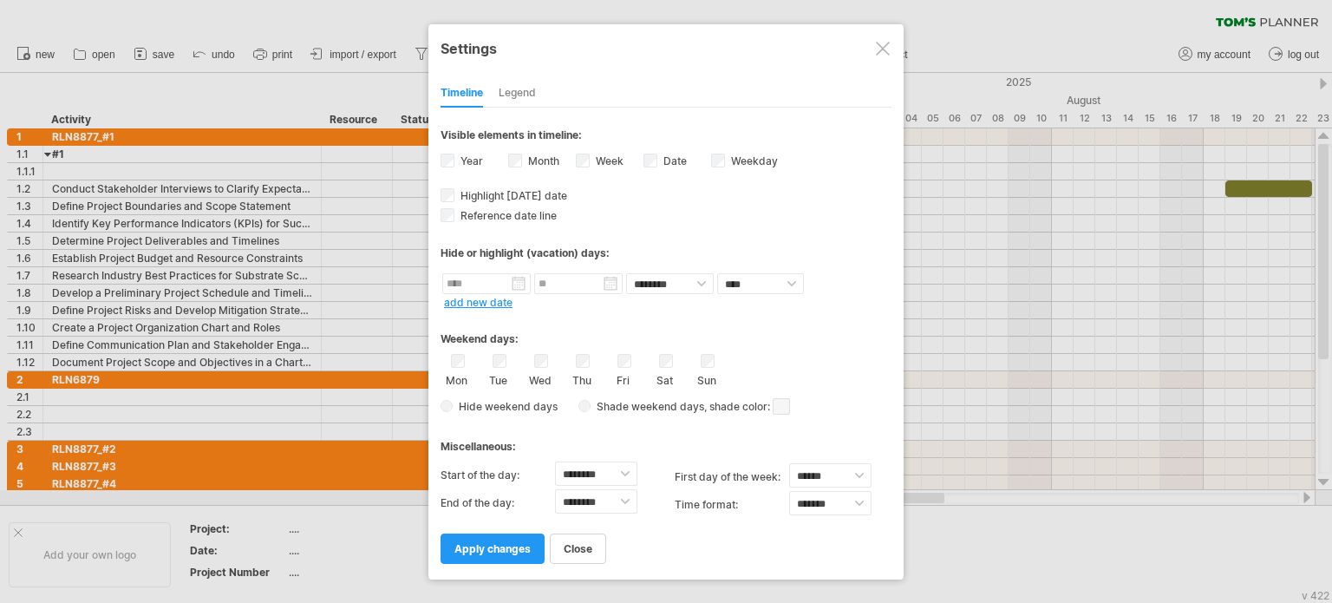
click at [881, 44] on div at bounding box center [883, 49] width 14 height 14
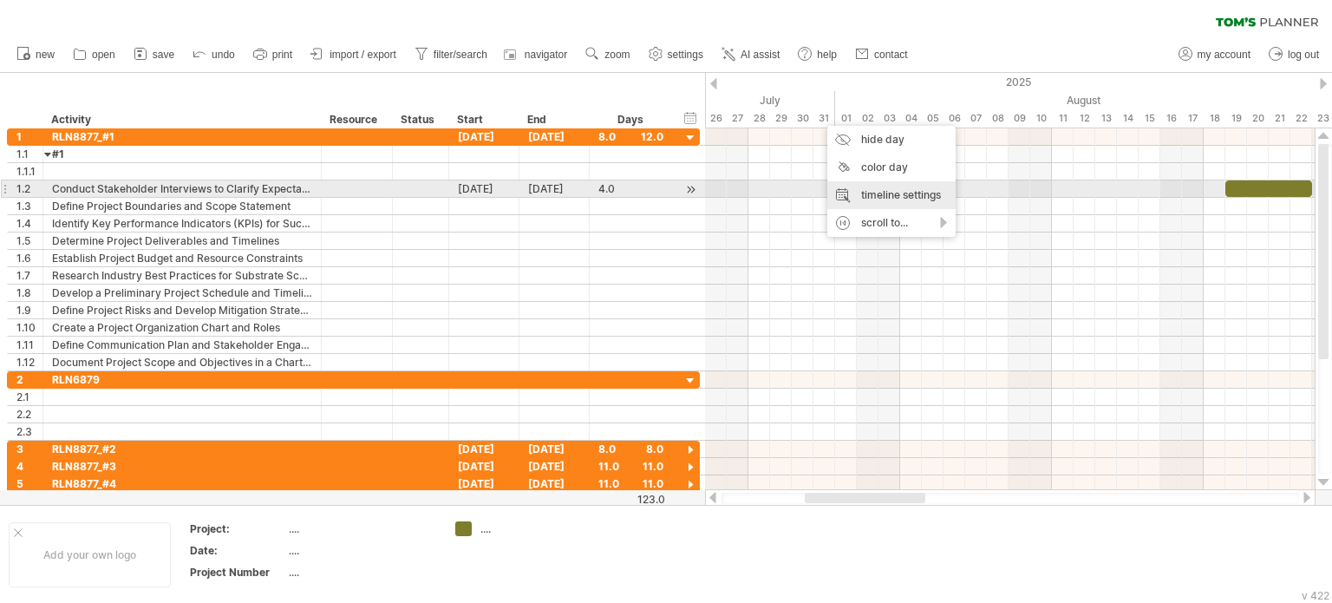
click at [871, 189] on div "timeline settings" at bounding box center [891, 195] width 128 height 28
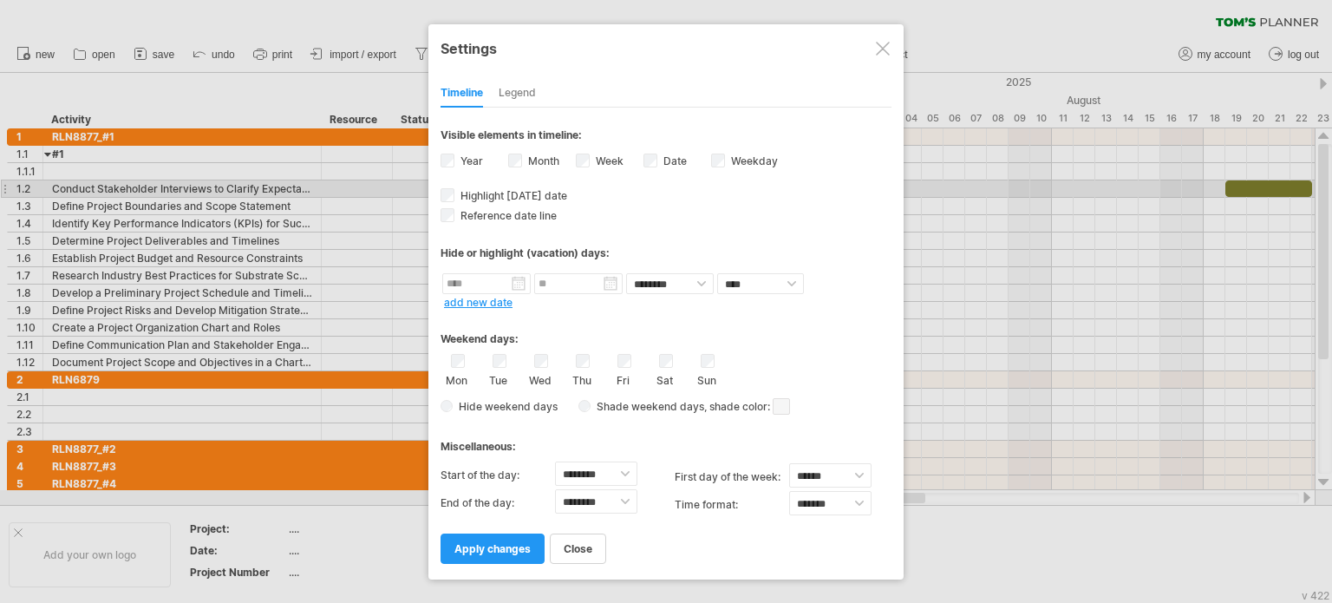
click at [876, 48] on div at bounding box center [883, 49] width 14 height 14
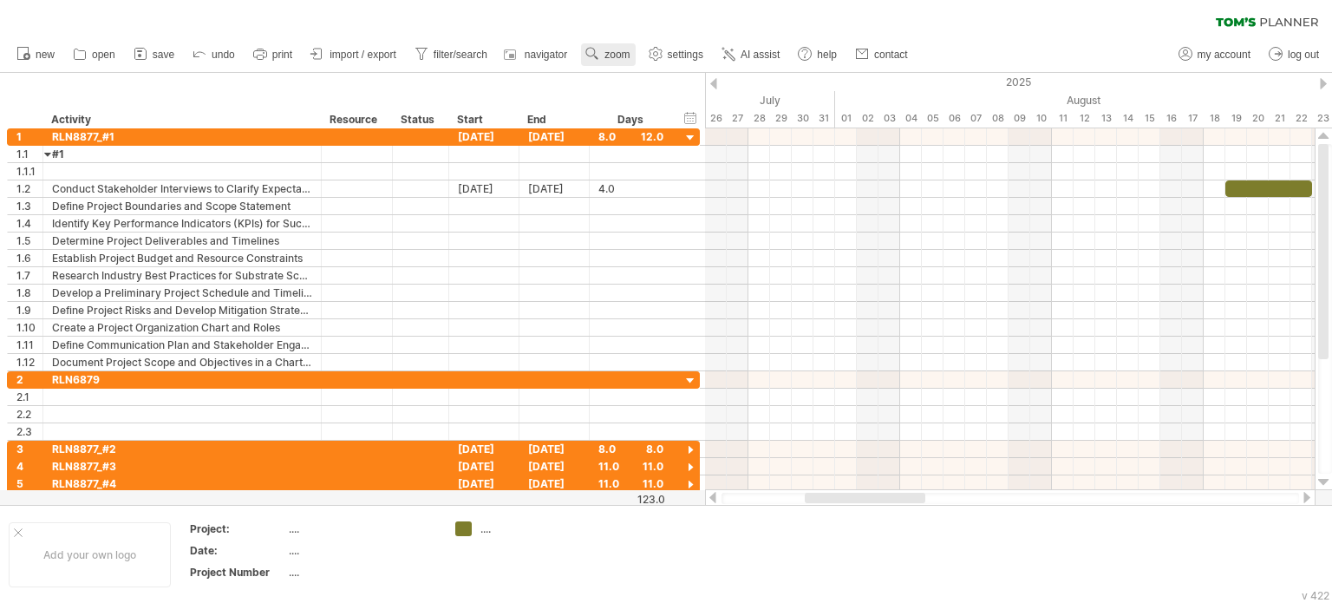
click at [621, 55] on span "zoom" at bounding box center [616, 55] width 25 height 12
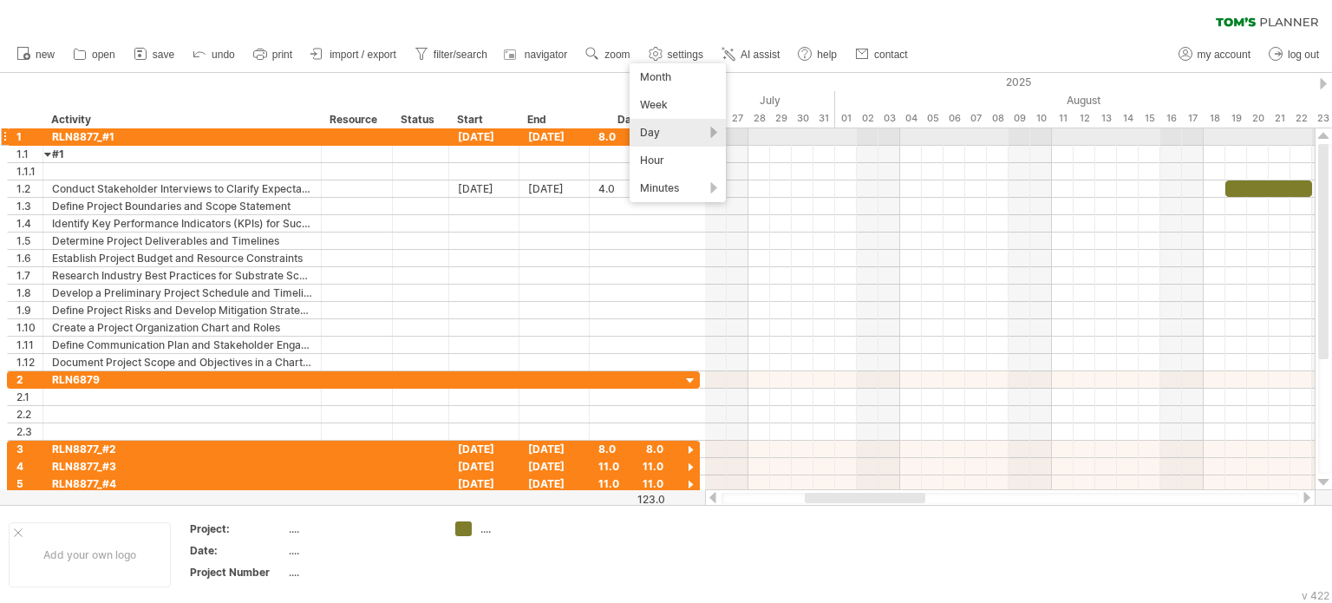
click at [719, 134] on div "Day" at bounding box center [678, 133] width 96 height 28
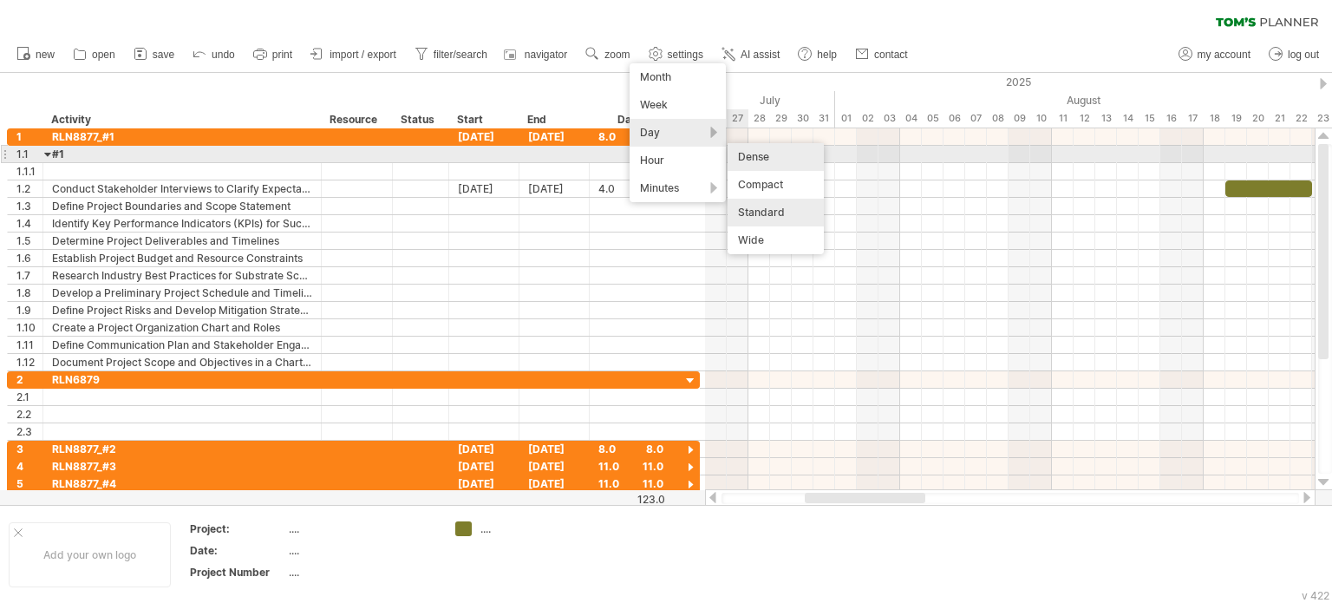
click at [769, 152] on div "Dense" at bounding box center [776, 157] width 96 height 28
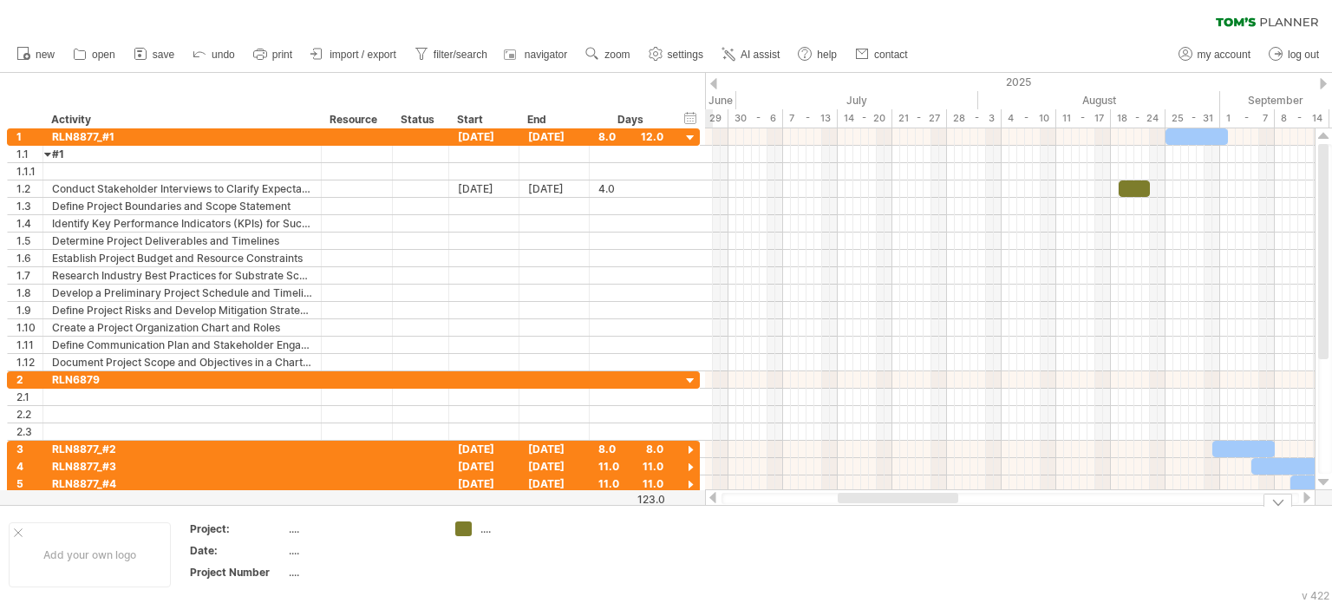
drag, startPoint x: 986, startPoint y: 499, endPoint x: 943, endPoint y: 512, distance: 44.4
click at [943, 512] on div "Trying to reach [DOMAIN_NAME] Connected again... 0% clear filter new 1" at bounding box center [666, 301] width 1332 height 603
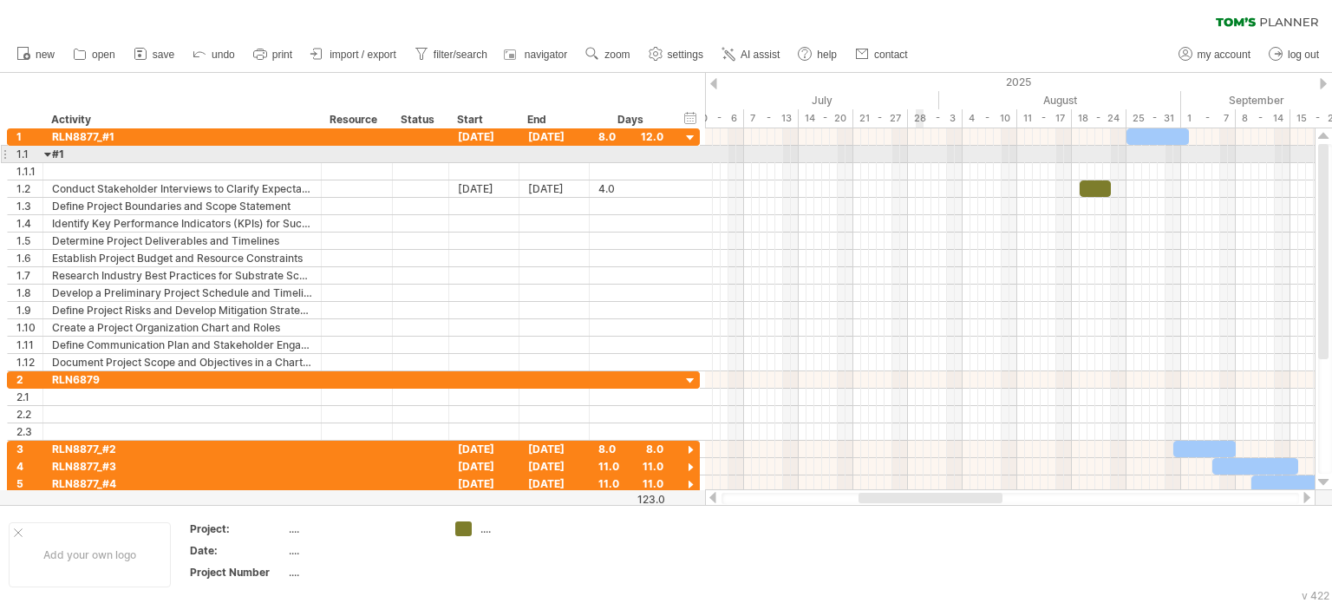
click at [919, 163] on div at bounding box center [1010, 171] width 610 height 17
drag, startPoint x: 912, startPoint y: 153, endPoint x: 923, endPoint y: 160, distance: 12.5
click at [923, 160] on div at bounding box center [1010, 154] width 610 height 17
click at [924, 154] on div at bounding box center [1010, 154] width 610 height 17
click at [937, 156] on div at bounding box center [1010, 154] width 610 height 17
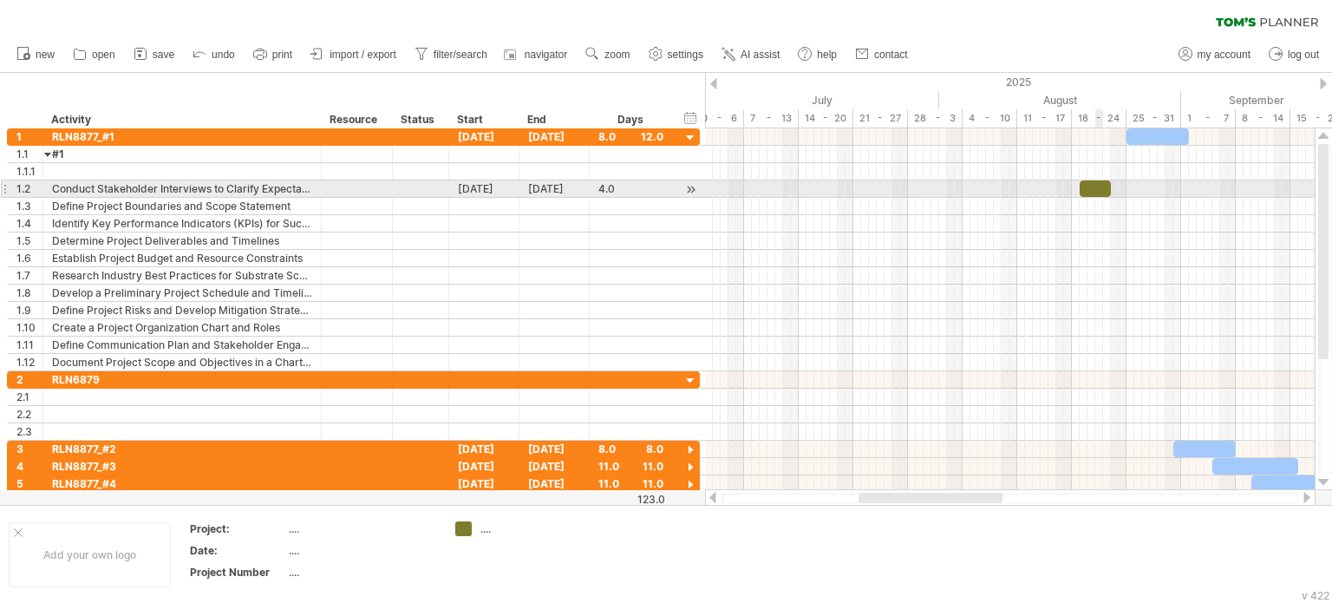
click at [1096, 186] on div at bounding box center [1095, 188] width 31 height 16
click at [1076, 186] on span at bounding box center [1079, 188] width 7 height 16
click at [1086, 190] on div at bounding box center [1095, 188] width 31 height 16
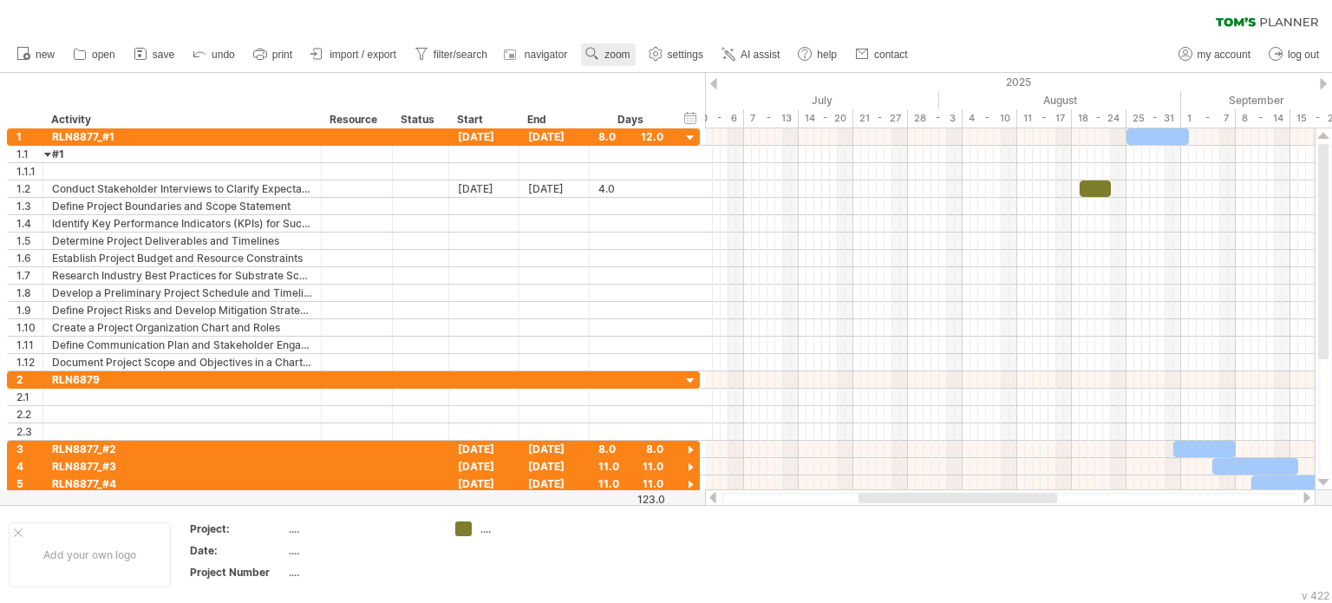
click at [616, 55] on span "zoom" at bounding box center [616, 55] width 25 height 12
click at [716, 127] on div "Day" at bounding box center [672, 133] width 96 height 28
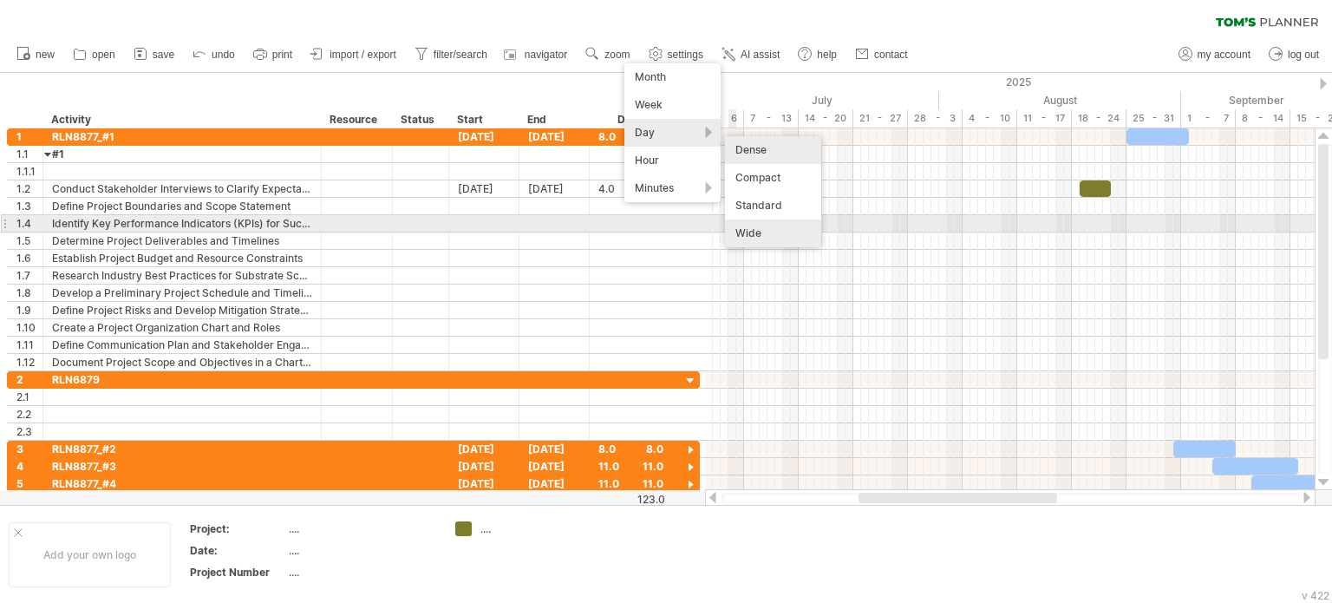
click at [778, 225] on div "Wide" at bounding box center [773, 233] width 96 height 28
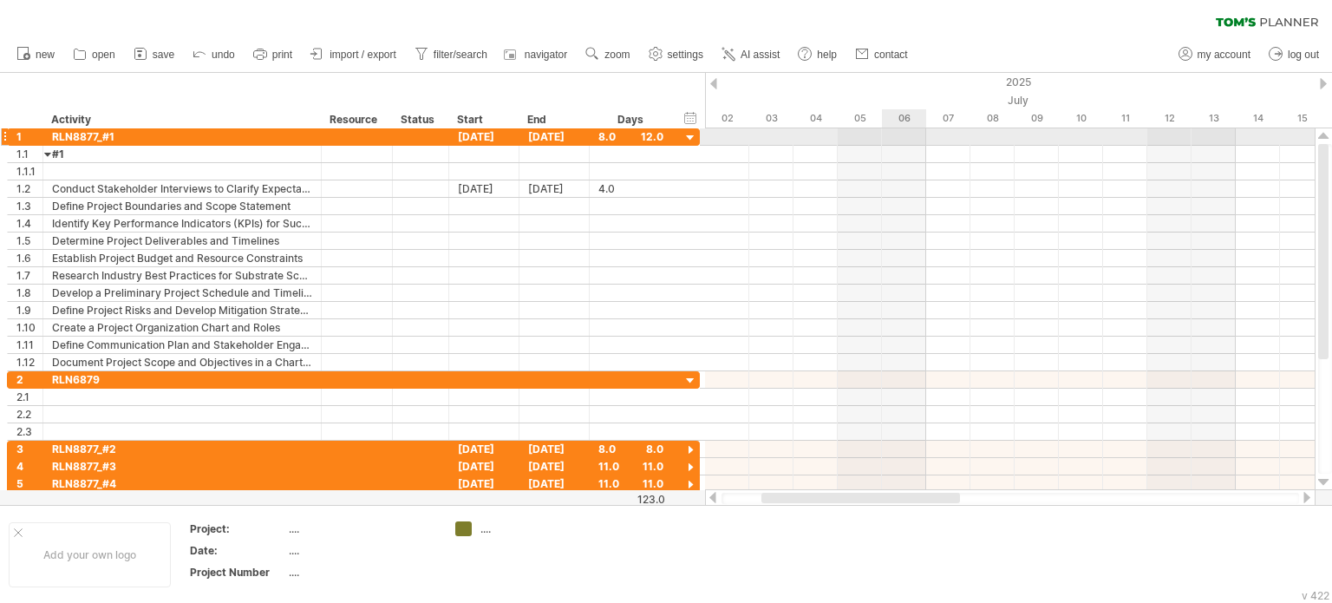
click at [904, 140] on div at bounding box center [1010, 136] width 610 height 17
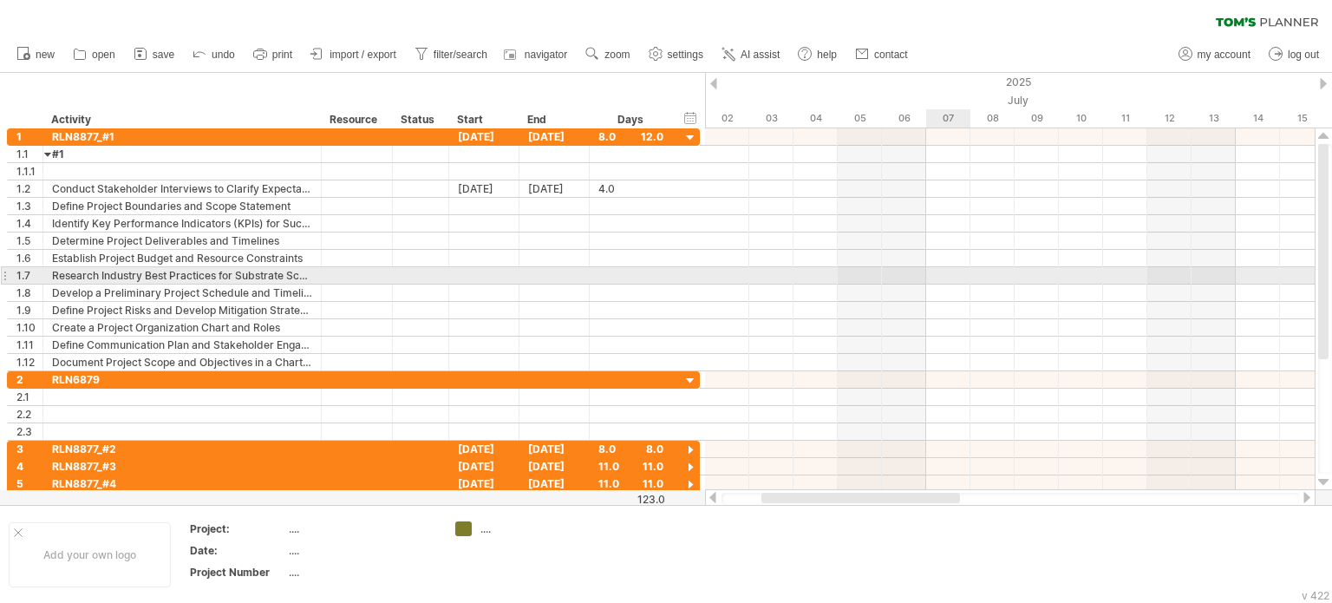
drag, startPoint x: 963, startPoint y: 273, endPoint x: 982, endPoint y: 415, distance: 143.4
click at [963, 273] on div at bounding box center [1010, 275] width 610 height 17
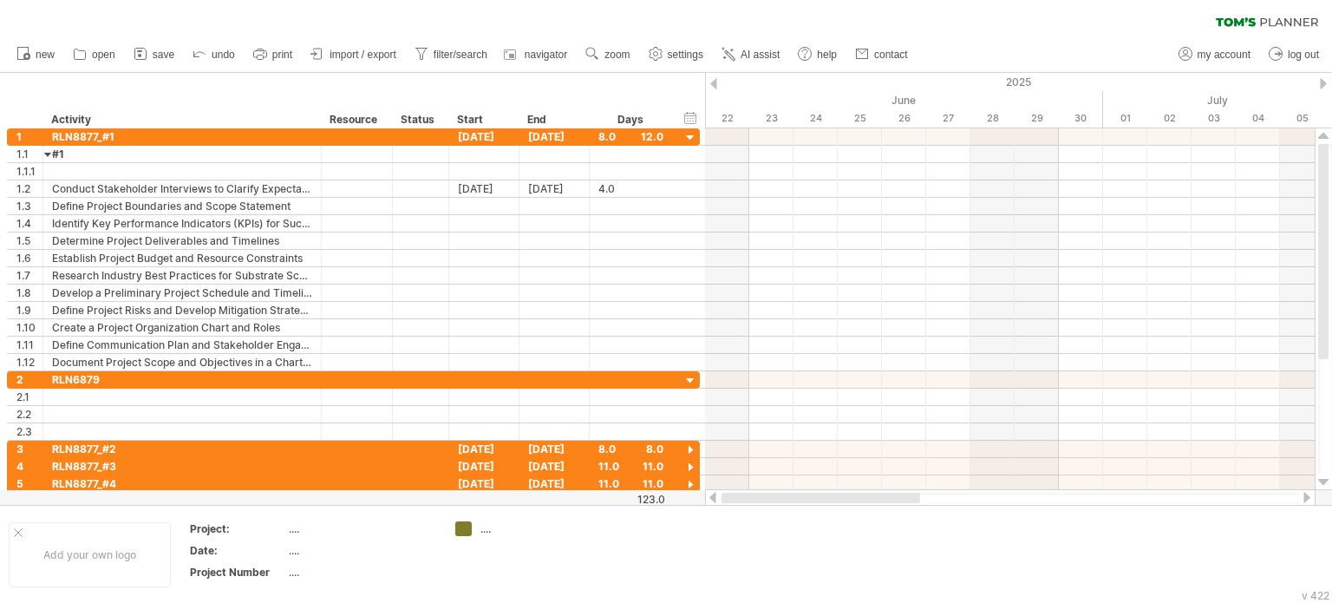
drag, startPoint x: 915, startPoint y: 495, endPoint x: 819, endPoint y: 502, distance: 95.6
click at [819, 502] on div at bounding box center [820, 498] width 199 height 10
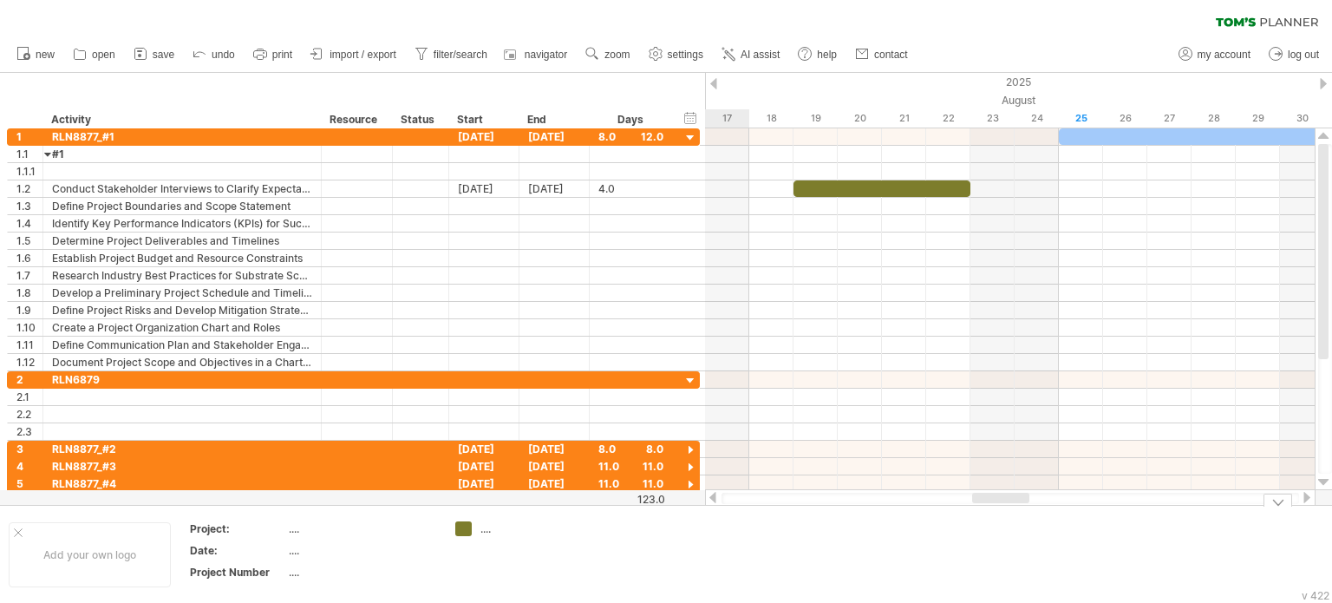
drag, startPoint x: 787, startPoint y: 493, endPoint x: 919, endPoint y: 297, distance: 236.2
click at [1000, 516] on div "Trying to reach [DOMAIN_NAME] Connected again... 0% clear filter new 1" at bounding box center [666, 301] width 1332 height 603
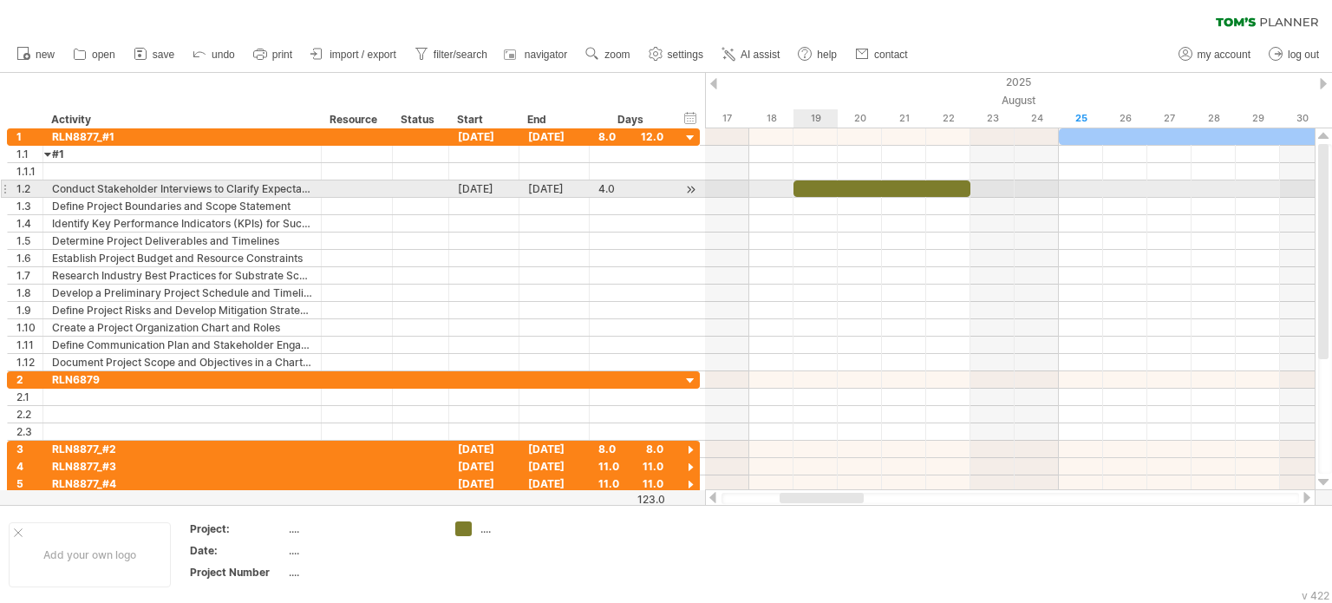
click at [812, 185] on div at bounding box center [881, 188] width 177 height 16
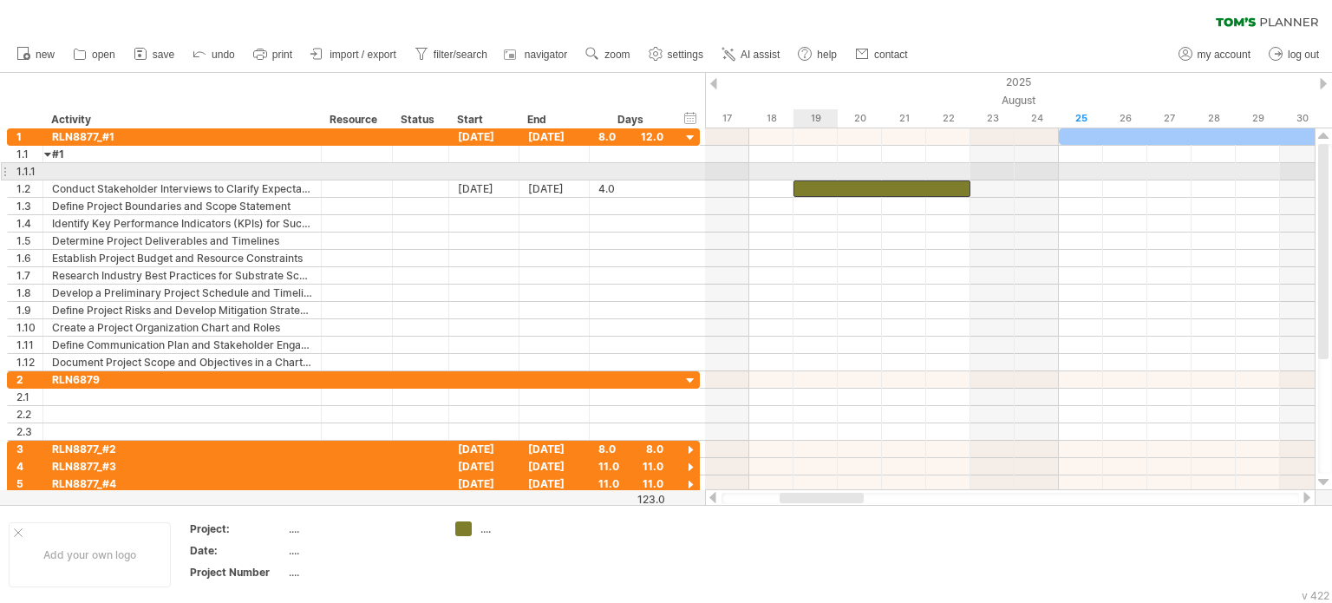
click at [811, 165] on div at bounding box center [1010, 171] width 610 height 17
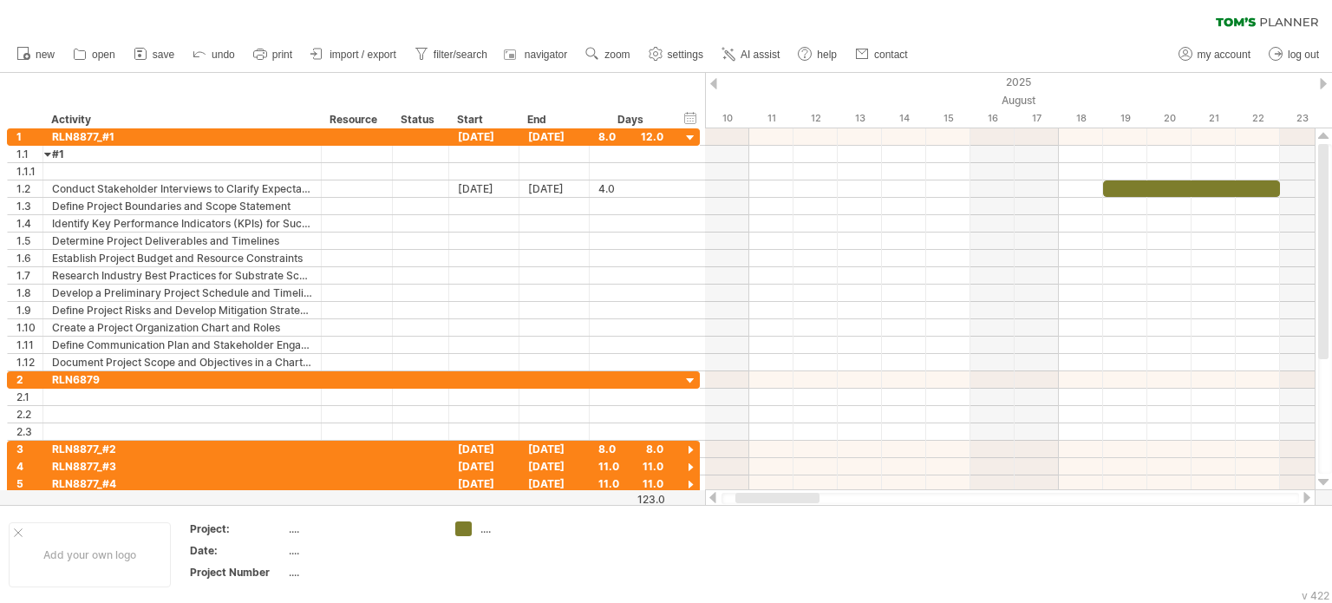
drag, startPoint x: 838, startPoint y: 497, endPoint x: 794, endPoint y: 498, distance: 43.4
click at [794, 498] on div at bounding box center [777, 498] width 84 height 10
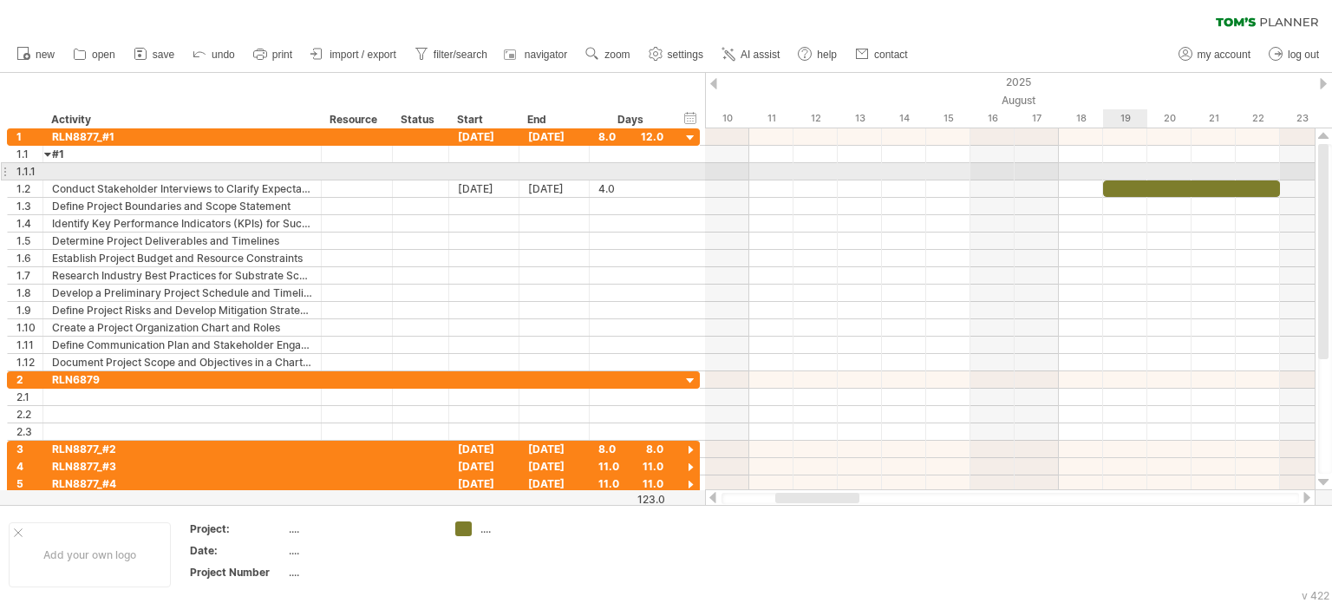
click at [1116, 173] on div at bounding box center [1010, 171] width 610 height 17
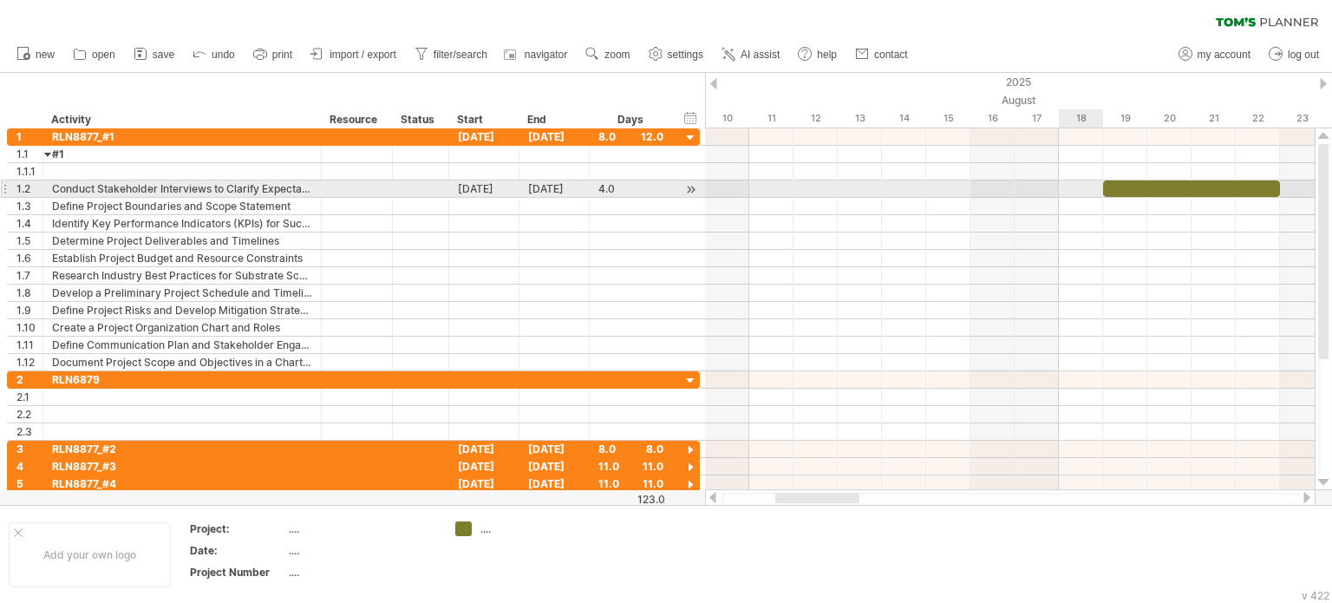
click at [1076, 190] on div at bounding box center [1010, 188] width 610 height 17
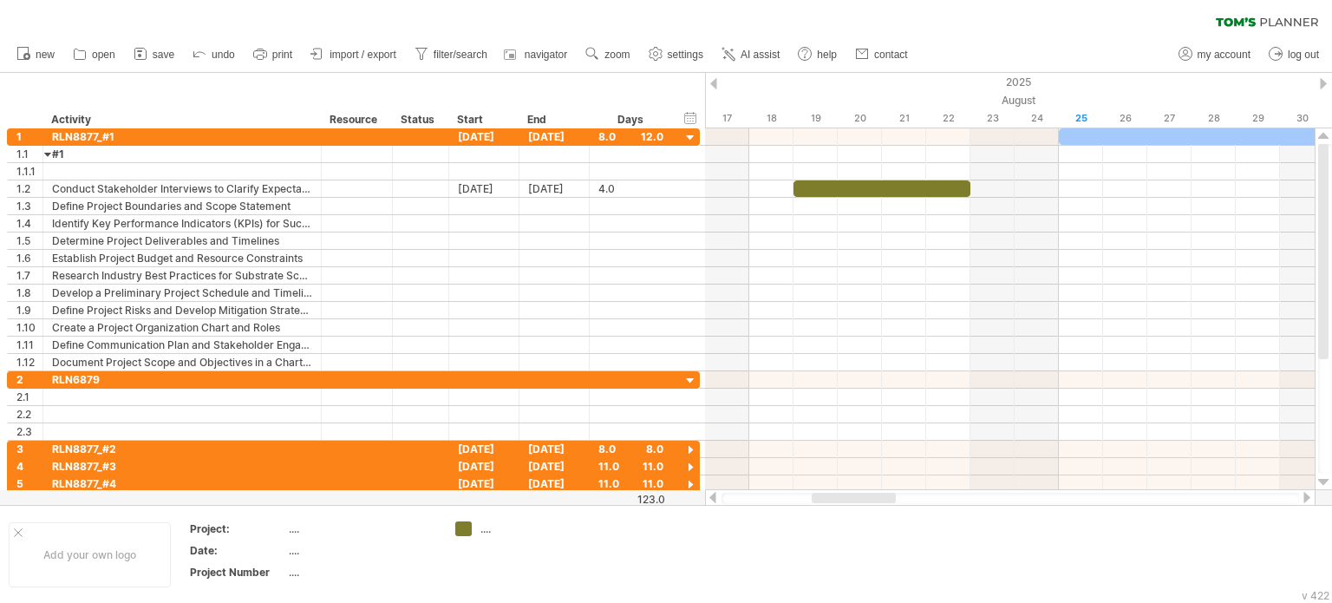
drag, startPoint x: 780, startPoint y: 496, endPoint x: 817, endPoint y: 499, distance: 36.5
click at [817, 499] on div at bounding box center [854, 498] width 84 height 10
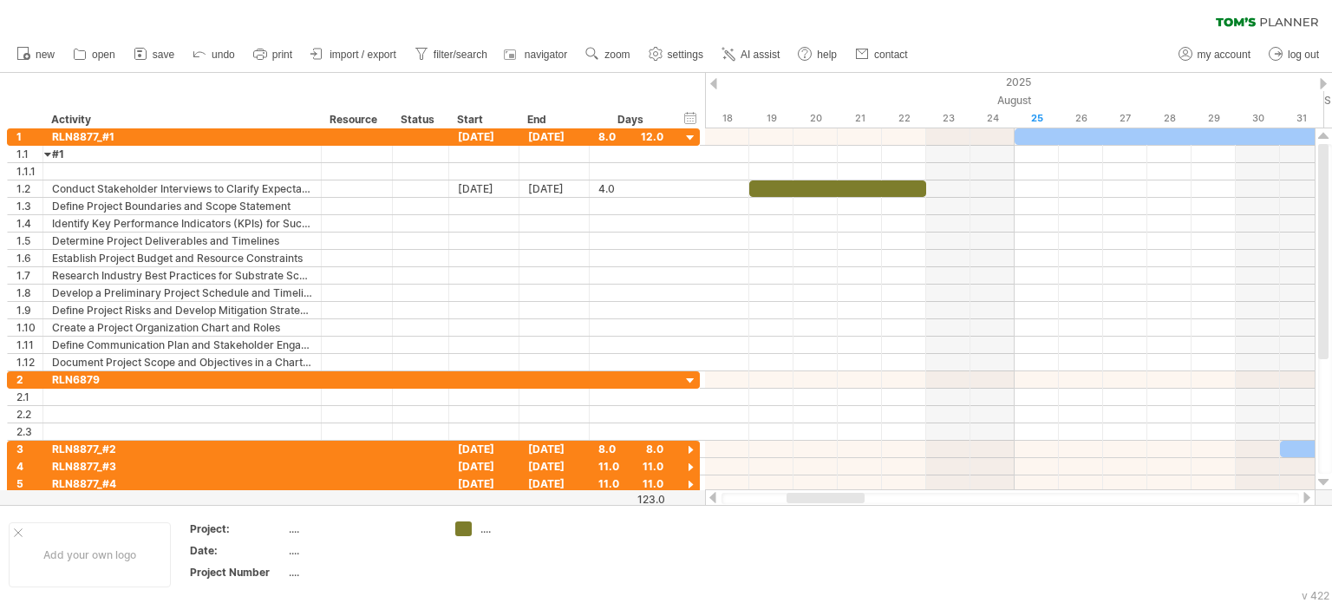
drag, startPoint x: 801, startPoint y: 496, endPoint x: 808, endPoint y: 502, distance: 9.2
click at [808, 502] on div at bounding box center [826, 498] width 78 height 10
click at [617, 56] on span "zoom" at bounding box center [616, 55] width 25 height 12
click at [708, 132] on div "Day" at bounding box center [674, 135] width 96 height 28
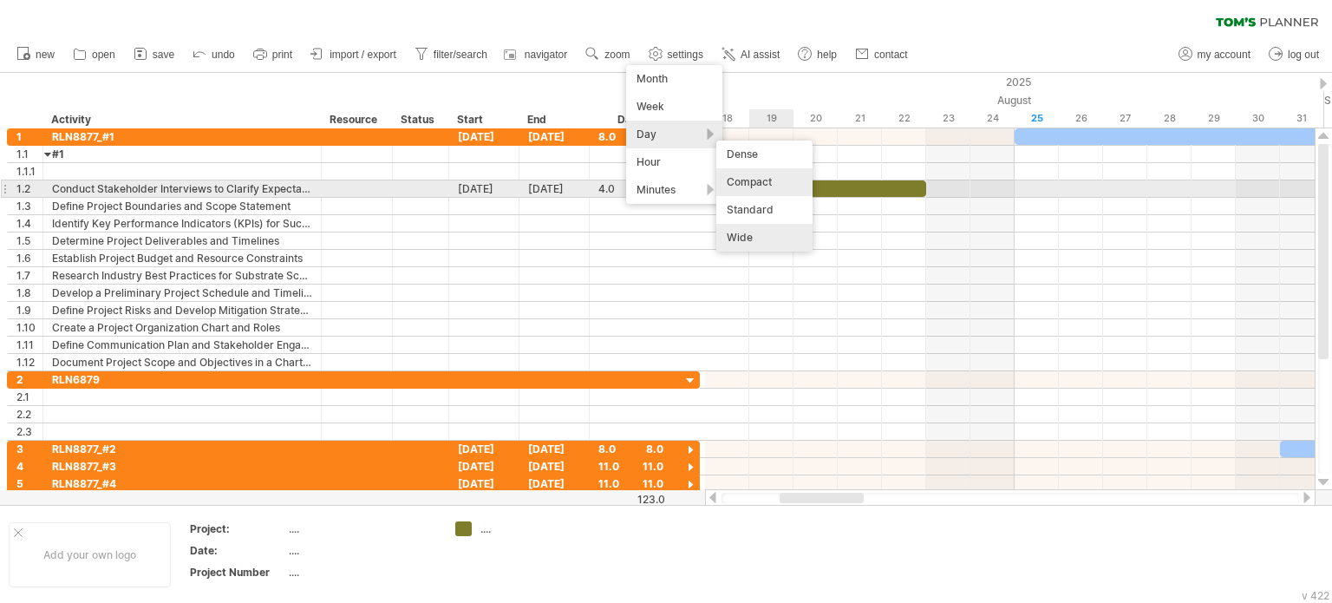
click at [786, 186] on div "Compact" at bounding box center [764, 182] width 96 height 28
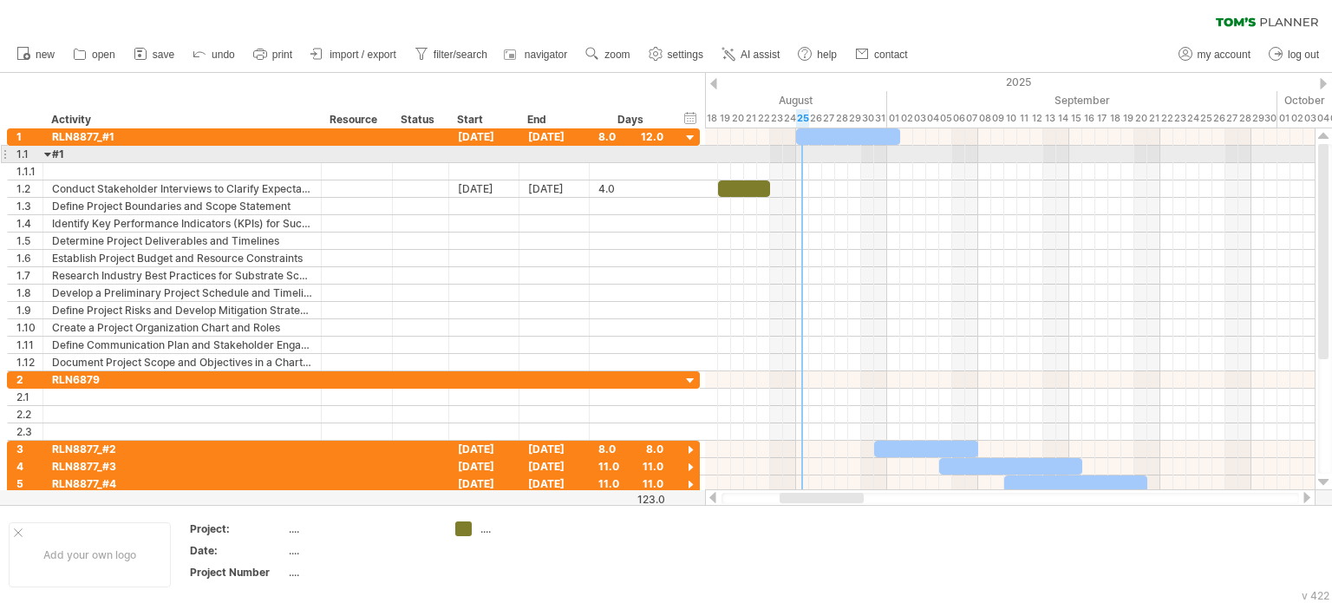
click at [801, 157] on div at bounding box center [1010, 154] width 610 height 17
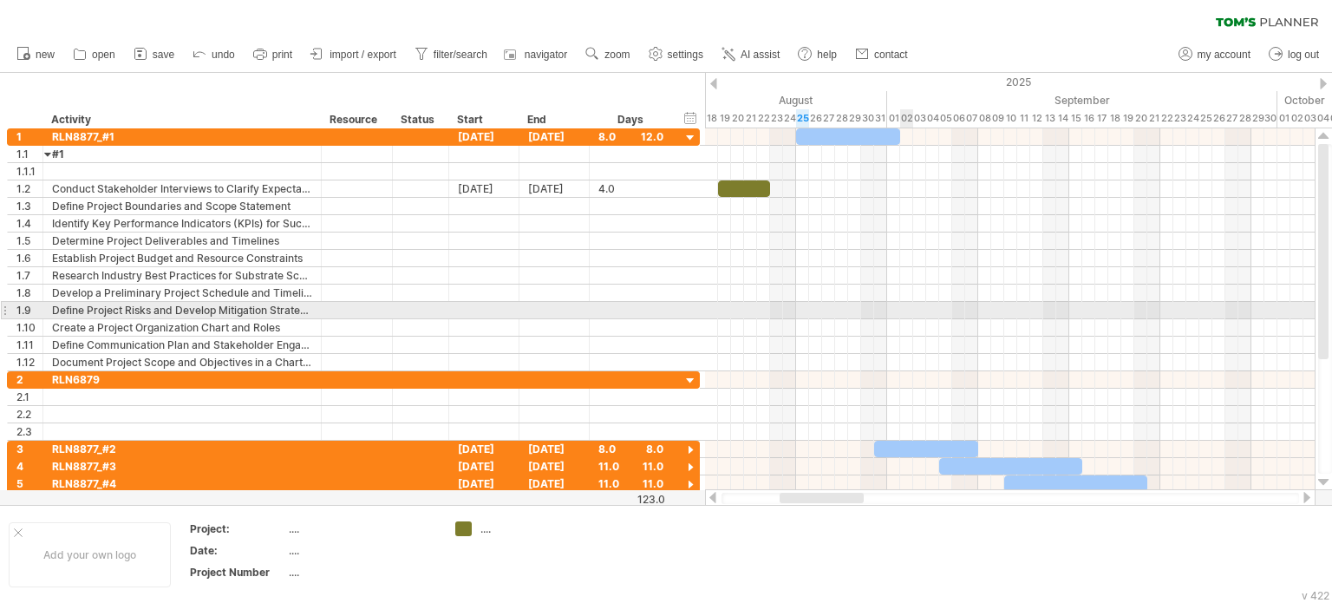
click at [924, 365] on div at bounding box center [1010, 362] width 610 height 17
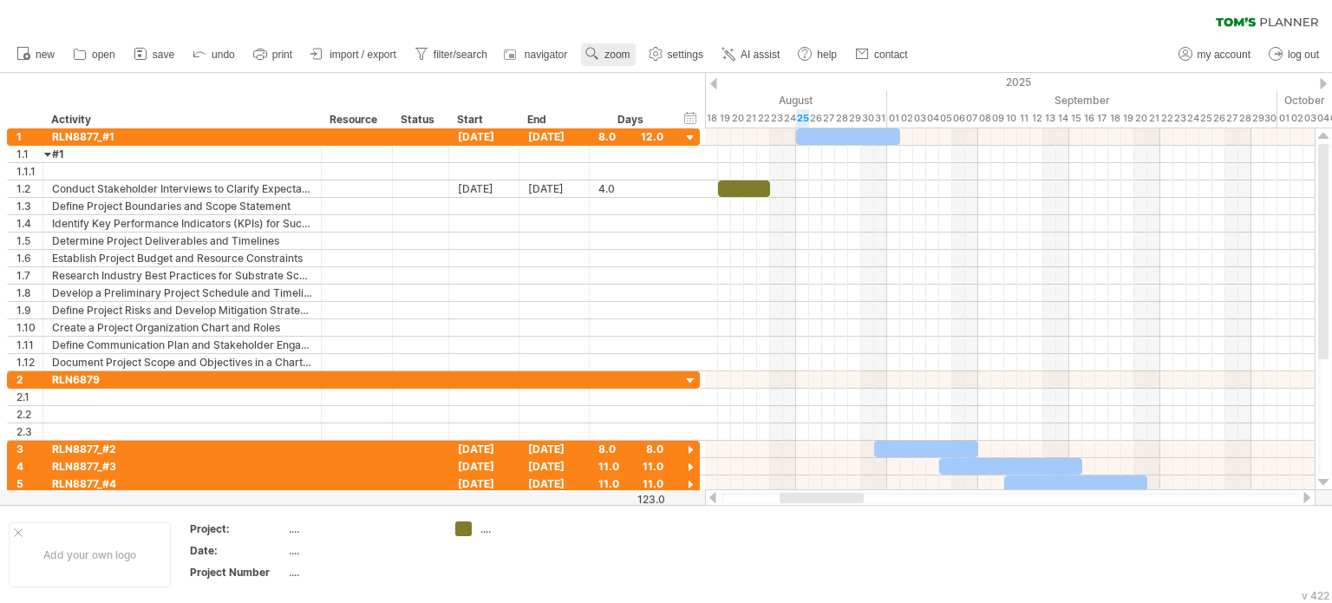
click at [625, 54] on span "zoom" at bounding box center [616, 55] width 25 height 12
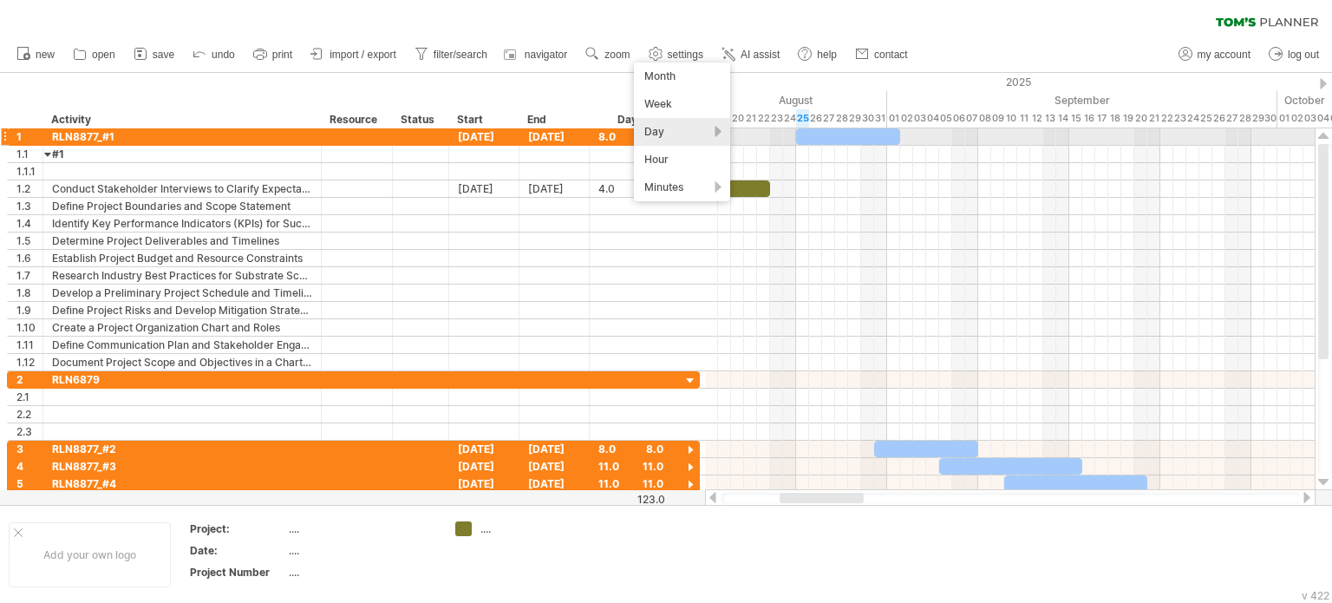
click at [719, 131] on div "Day" at bounding box center [682, 132] width 96 height 28
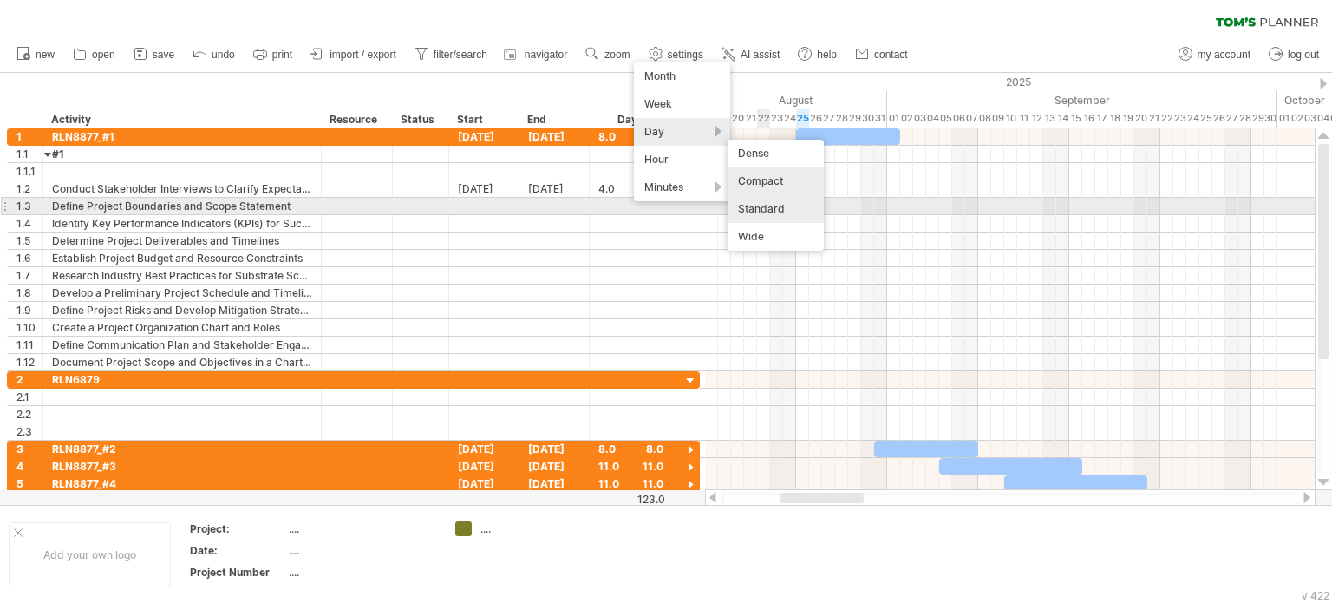
click at [777, 213] on div "Standard" at bounding box center [776, 209] width 96 height 28
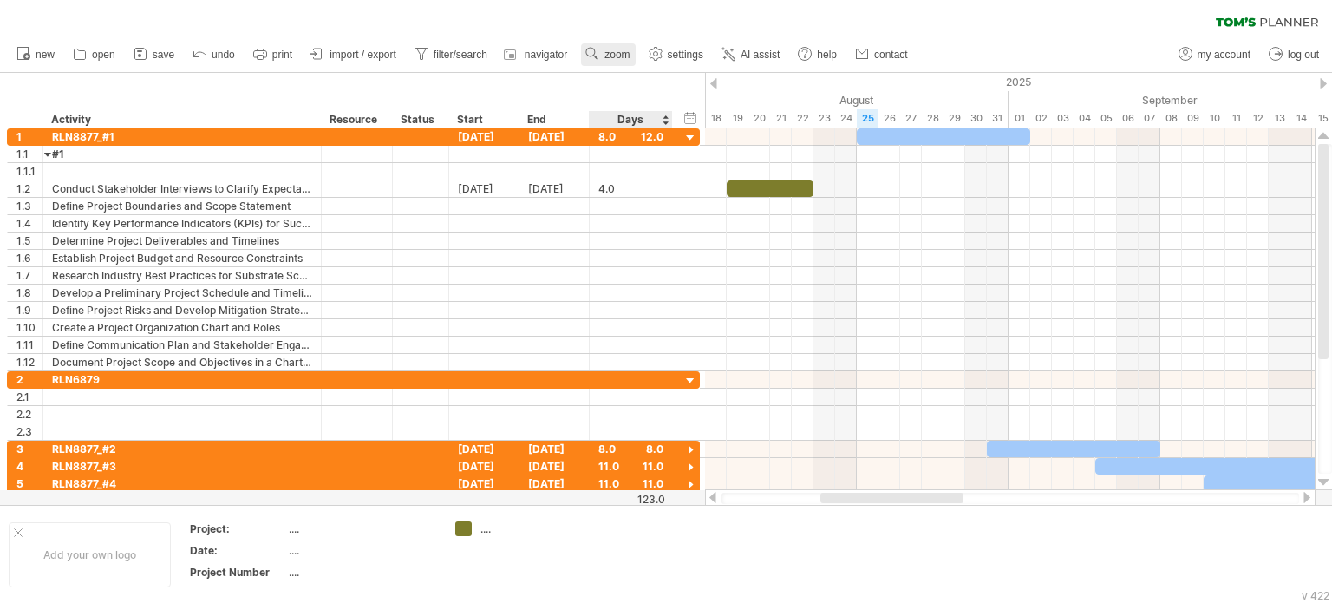
click at [607, 62] on link "zoom" at bounding box center [608, 54] width 54 height 23
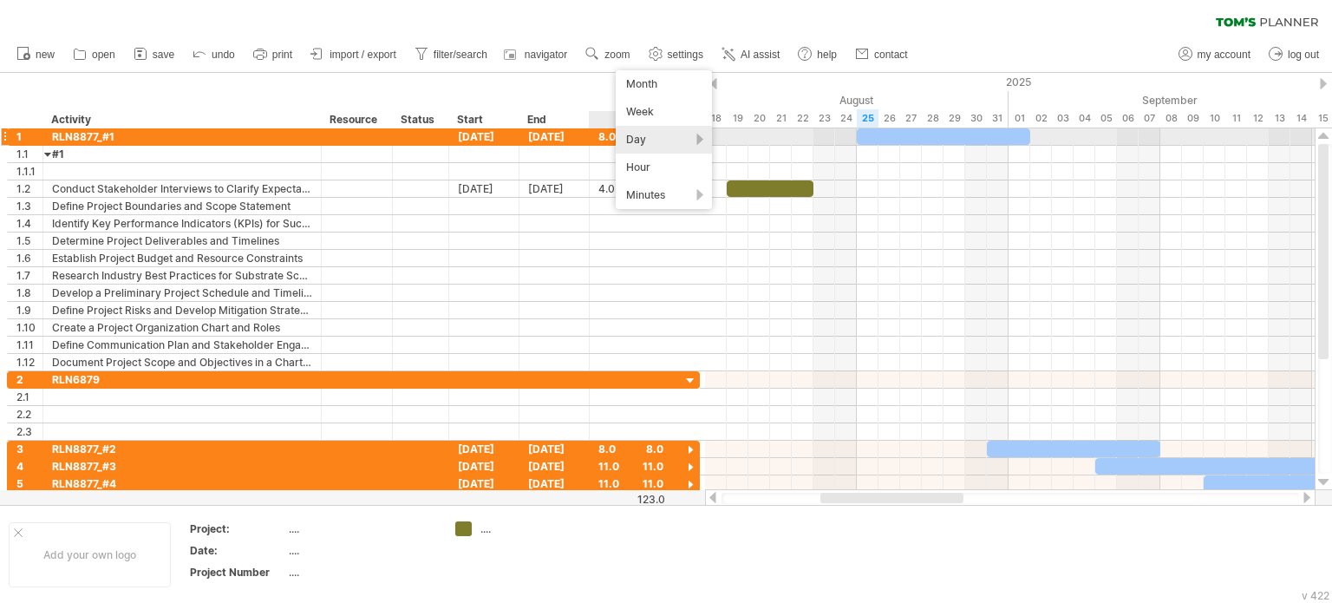
click at [700, 138] on div "Day" at bounding box center [664, 140] width 96 height 28
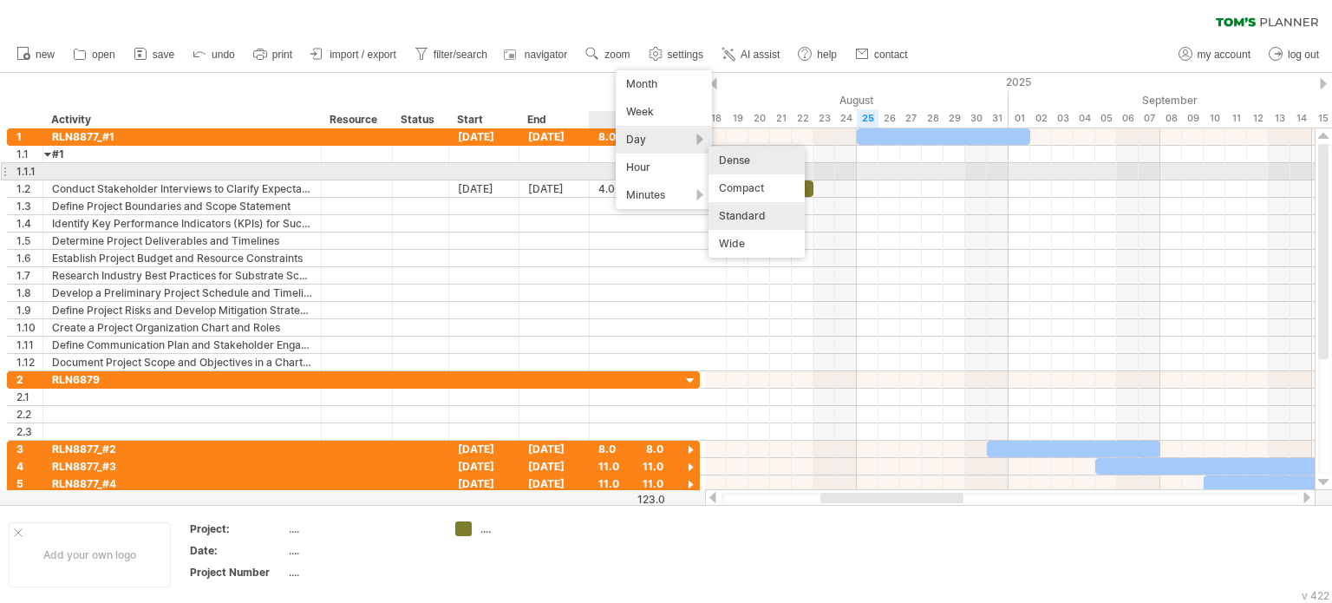
click at [757, 166] on div "Dense" at bounding box center [756, 161] width 96 height 28
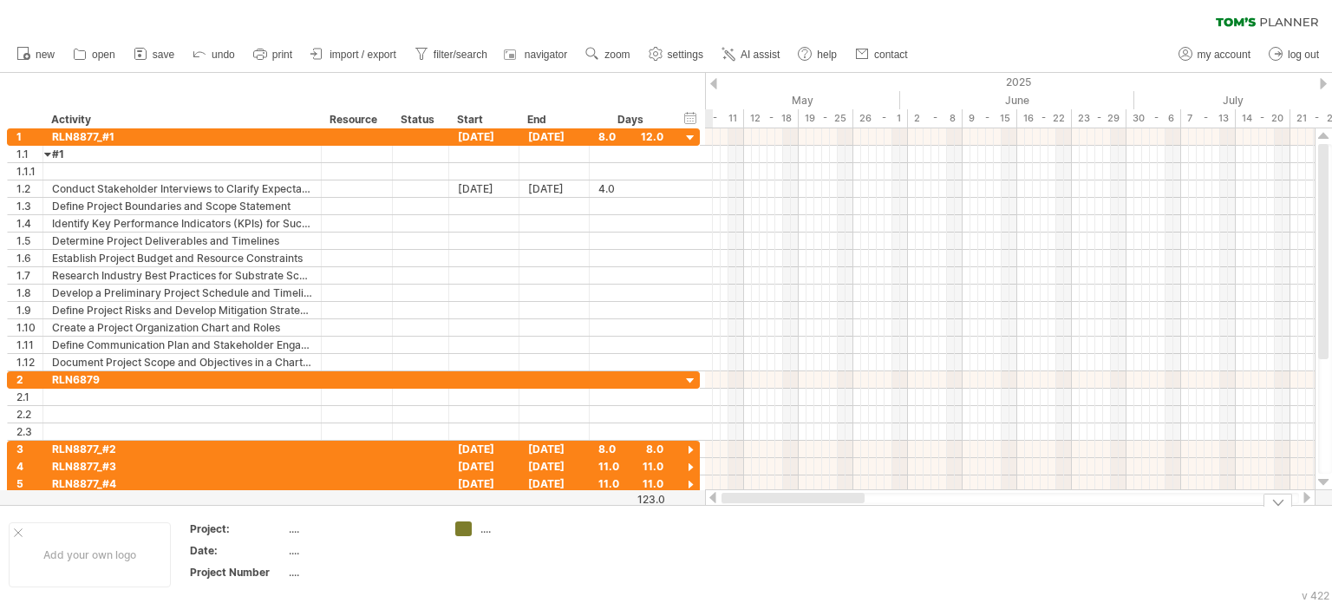
drag, startPoint x: 943, startPoint y: 498, endPoint x: 742, endPoint y: 505, distance: 200.4
click at [742, 505] on div "Trying to reach [DOMAIN_NAME] Connected again... 0% clear filter new 1" at bounding box center [666, 301] width 1332 height 603
click at [616, 55] on span "zoom" at bounding box center [616, 55] width 25 height 12
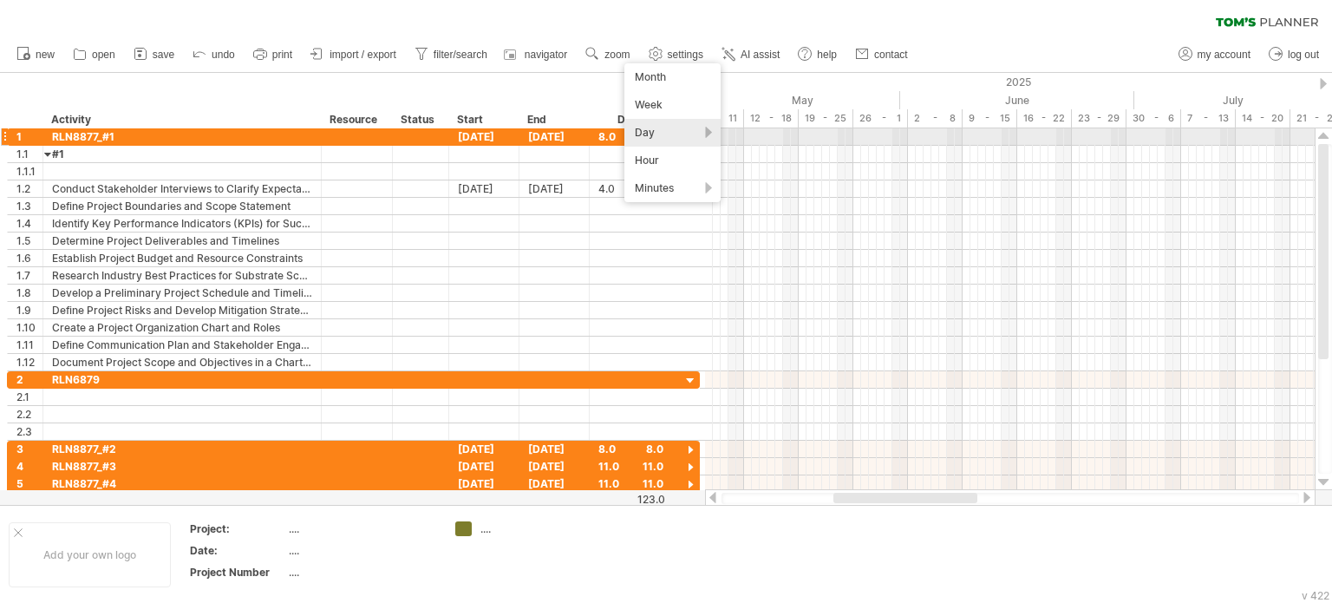
click at [708, 131] on div "Day" at bounding box center [672, 133] width 96 height 28
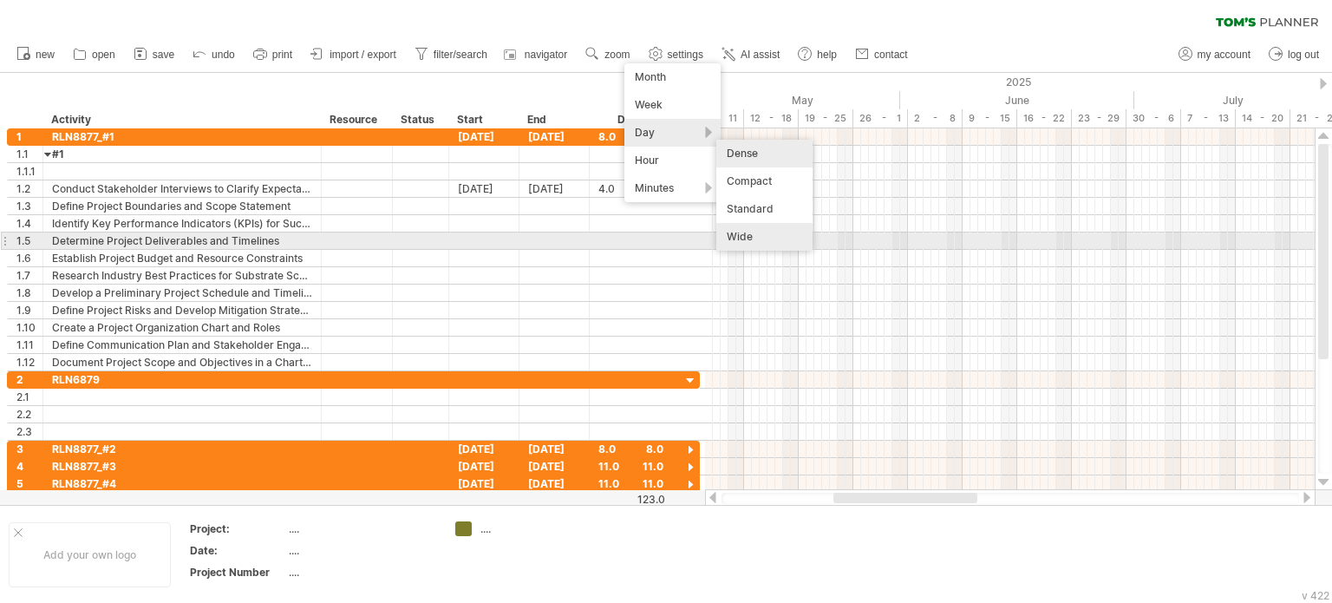
click at [762, 245] on div "Wide" at bounding box center [764, 237] width 96 height 28
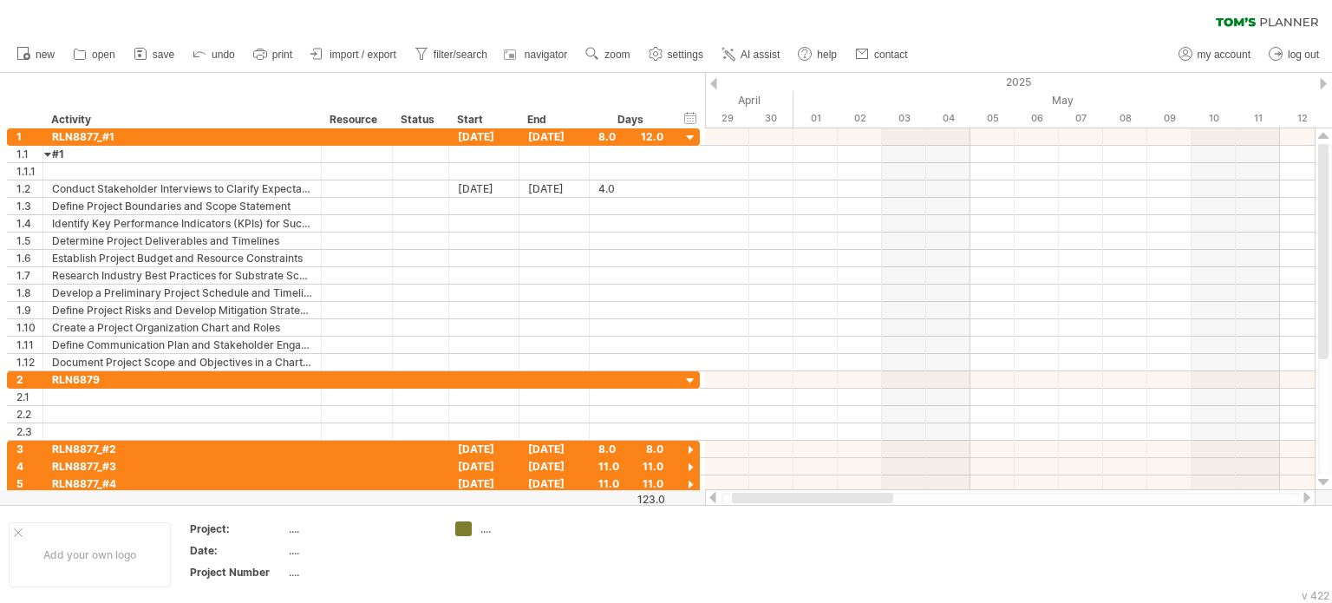
drag, startPoint x: 919, startPoint y: 498, endPoint x: 878, endPoint y: 502, distance: 41.8
click at [878, 502] on div at bounding box center [812, 498] width 161 height 10
click at [812, 134] on div at bounding box center [1010, 136] width 610 height 17
drag, startPoint x: 814, startPoint y: 141, endPoint x: 815, endPoint y: 153, distance: 12.2
click at [815, 141] on div at bounding box center [1010, 136] width 610 height 17
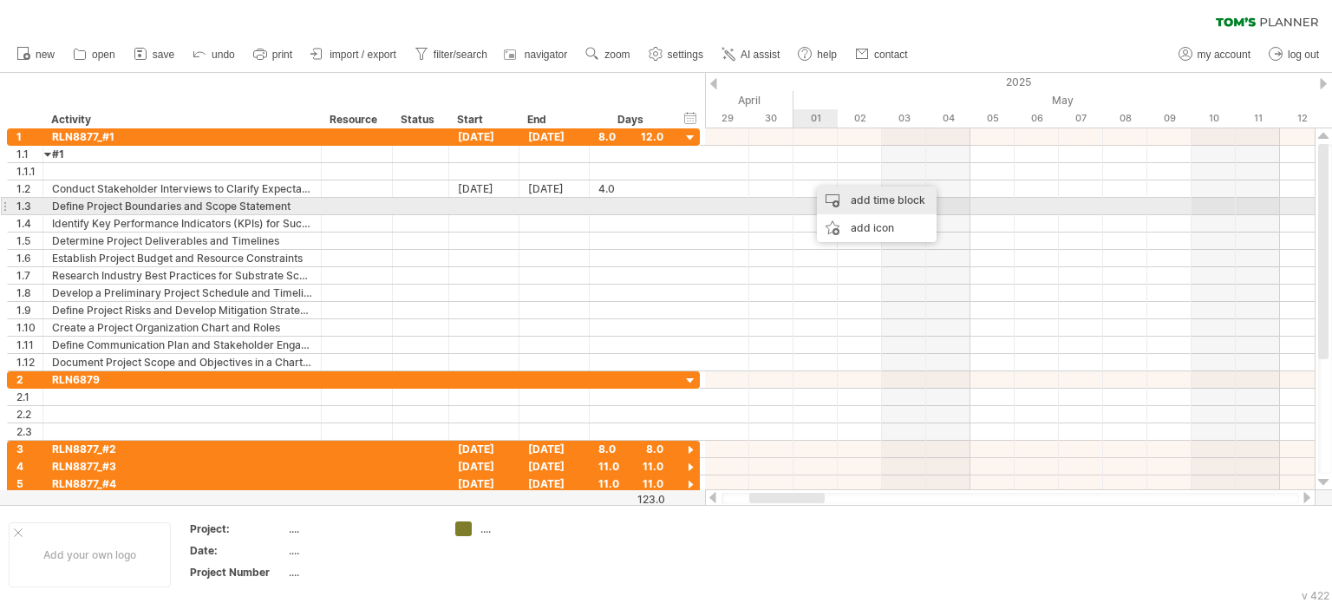
click at [879, 204] on div "add time block" at bounding box center [877, 200] width 120 height 28
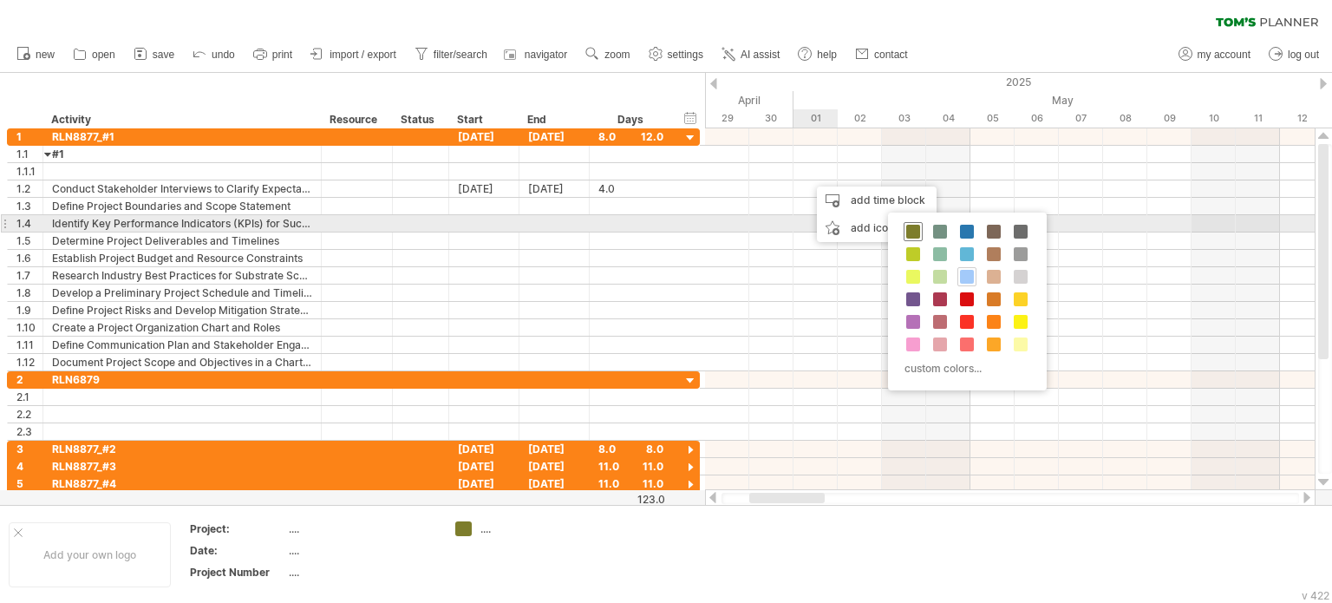
click at [917, 232] on span at bounding box center [913, 232] width 14 height 14
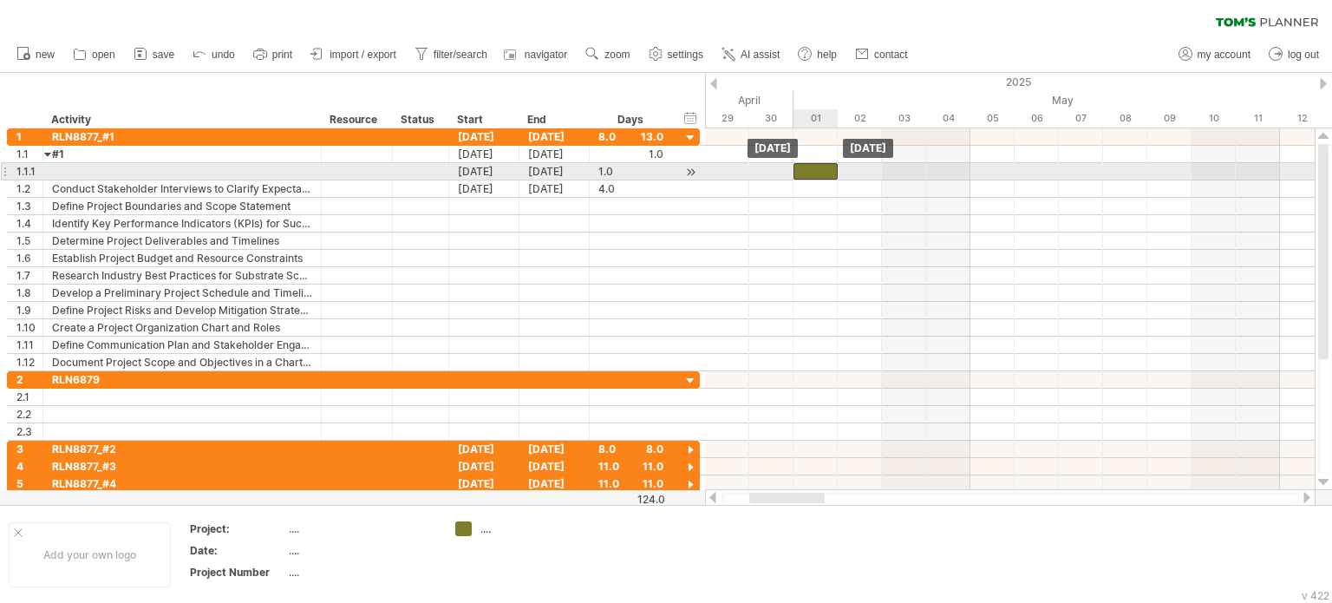
drag, startPoint x: 839, startPoint y: 167, endPoint x: 818, endPoint y: 173, distance: 21.7
click at [818, 173] on div at bounding box center [815, 171] width 44 height 16
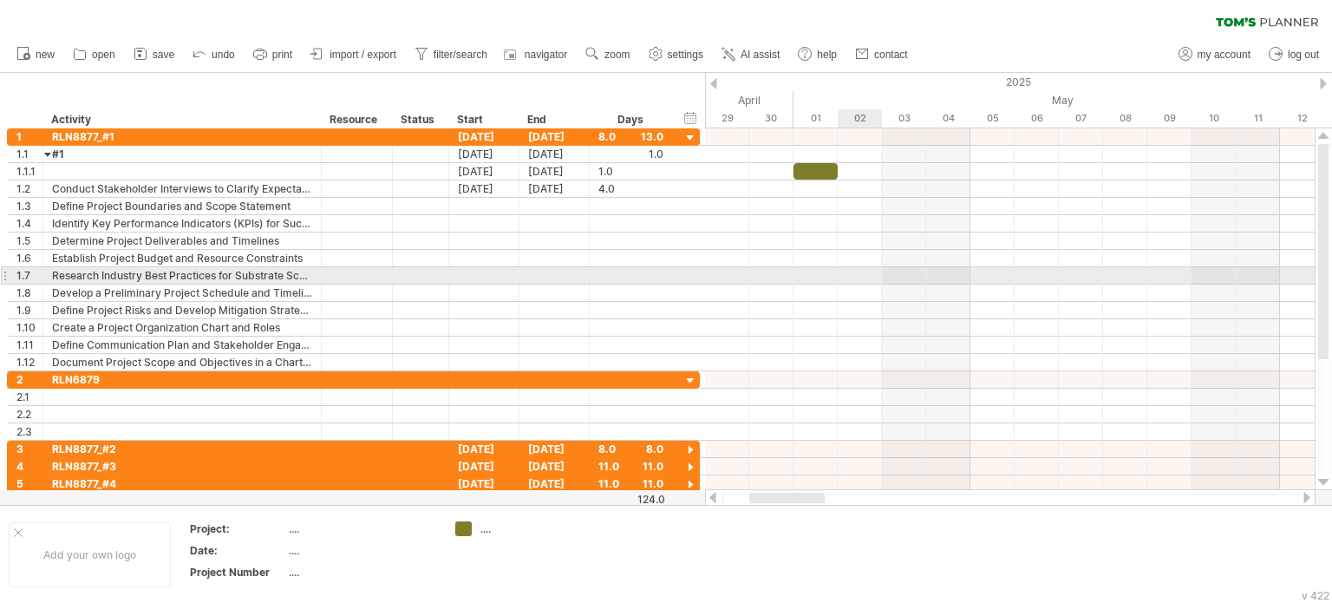
click at [846, 277] on div at bounding box center [1010, 275] width 610 height 17
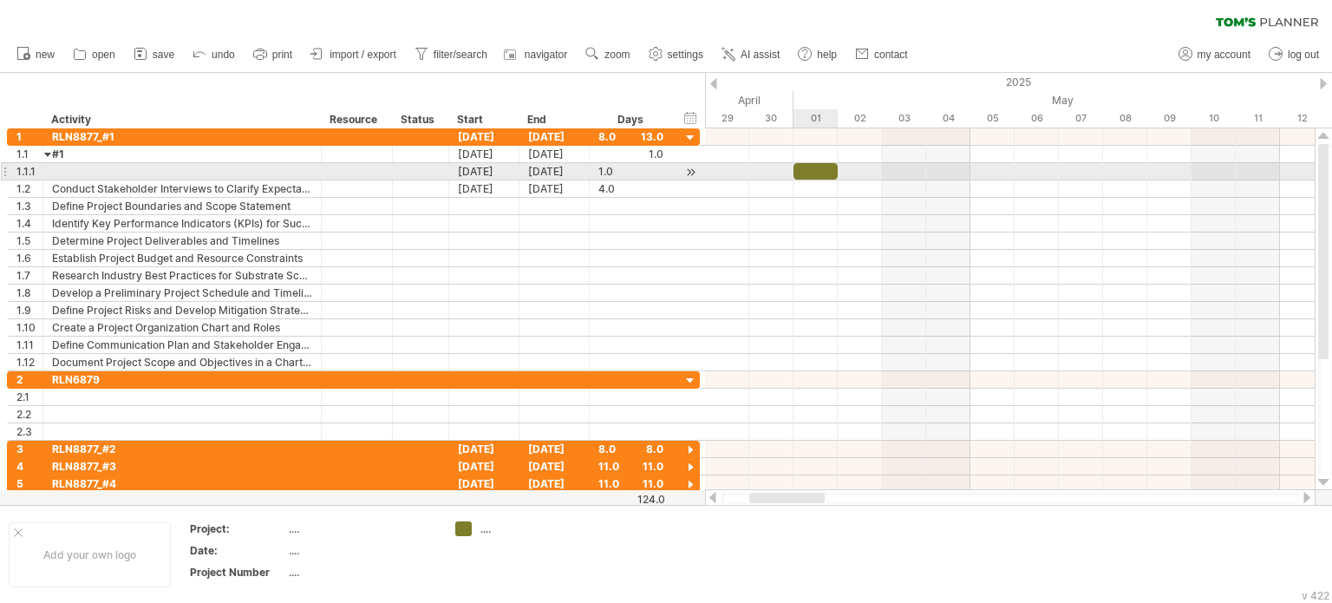
click at [819, 173] on div at bounding box center [815, 171] width 44 height 16
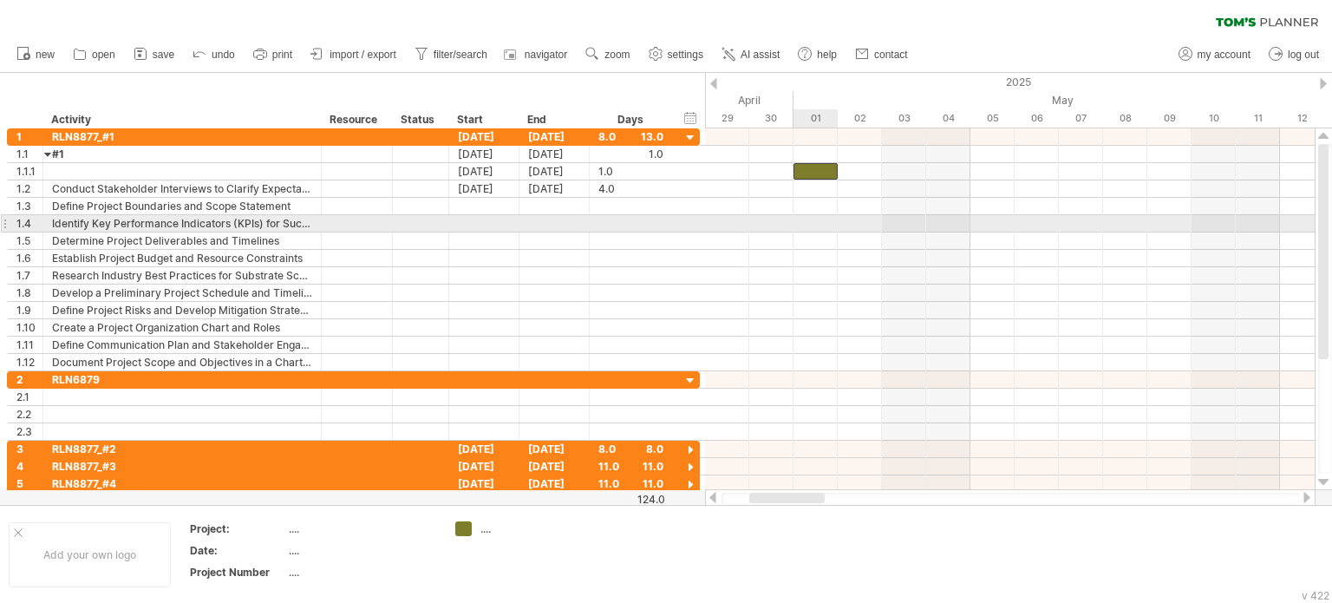
click at [810, 232] on div at bounding box center [1010, 240] width 610 height 17
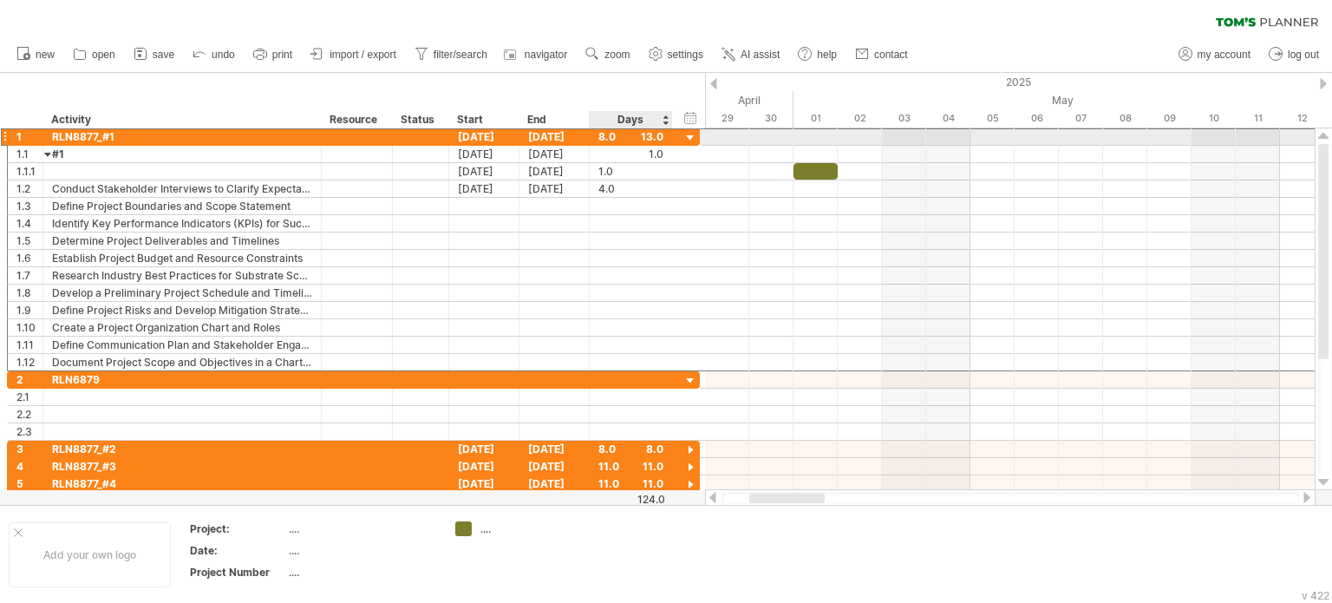
click at [606, 136] on div "8.0" at bounding box center [630, 136] width 65 height 16
click at [647, 135] on div "***" at bounding box center [630, 136] width 65 height 16
click at [656, 139] on div "***" at bounding box center [630, 136] width 65 height 16
click at [688, 139] on div at bounding box center [690, 138] width 16 height 16
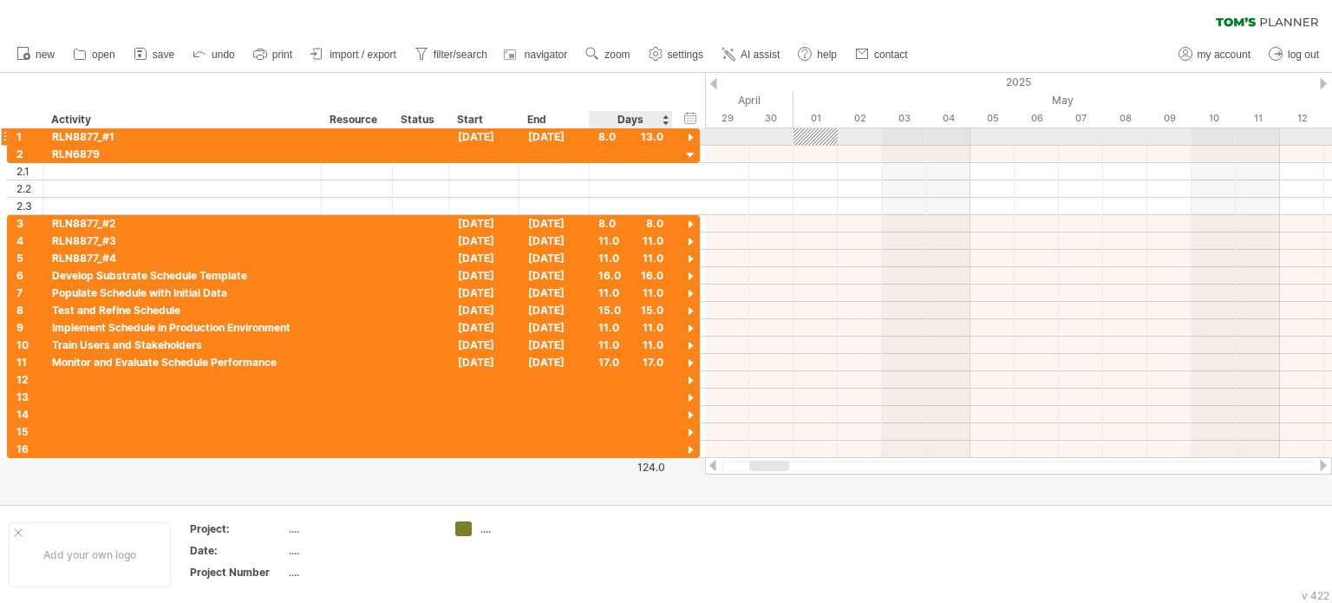
click at [689, 138] on div at bounding box center [690, 138] width 16 height 16
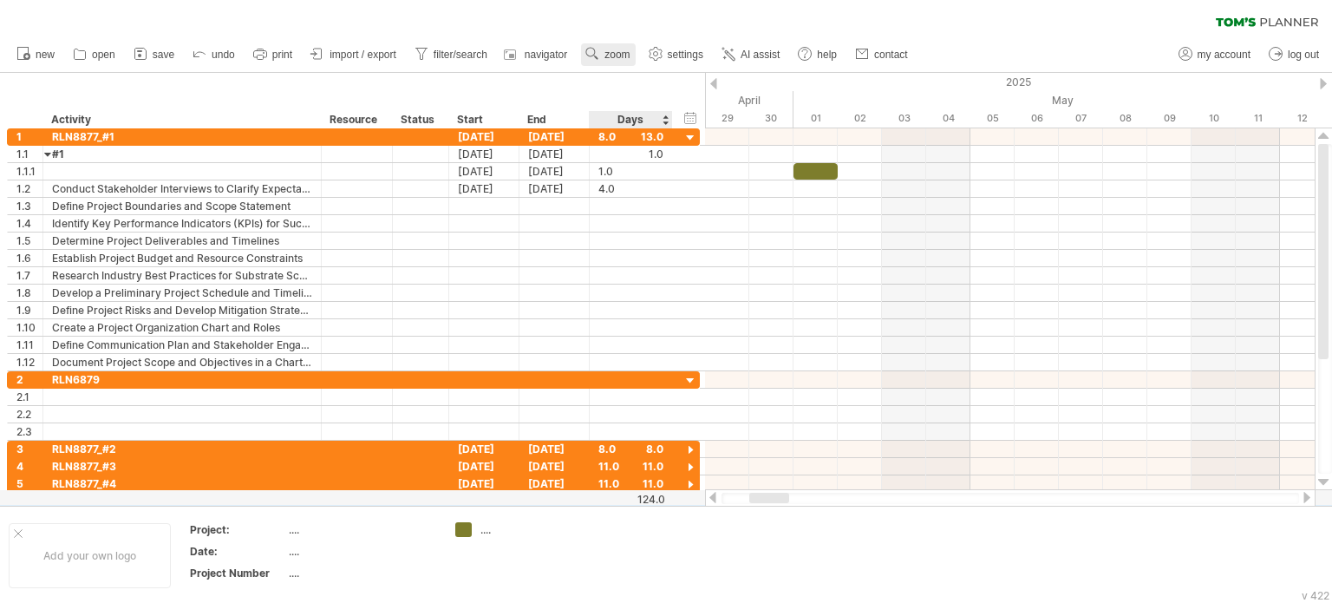
click at [621, 56] on span "zoom" at bounding box center [616, 55] width 25 height 12
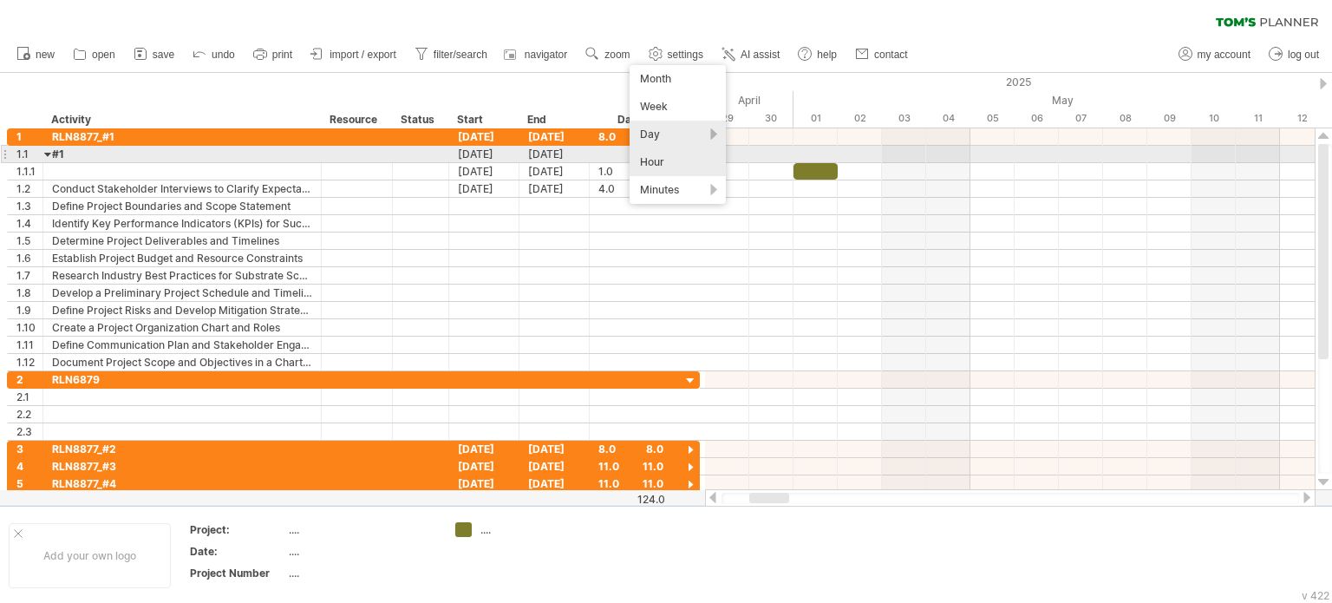
click at [708, 160] on div "Hour" at bounding box center [678, 162] width 96 height 28
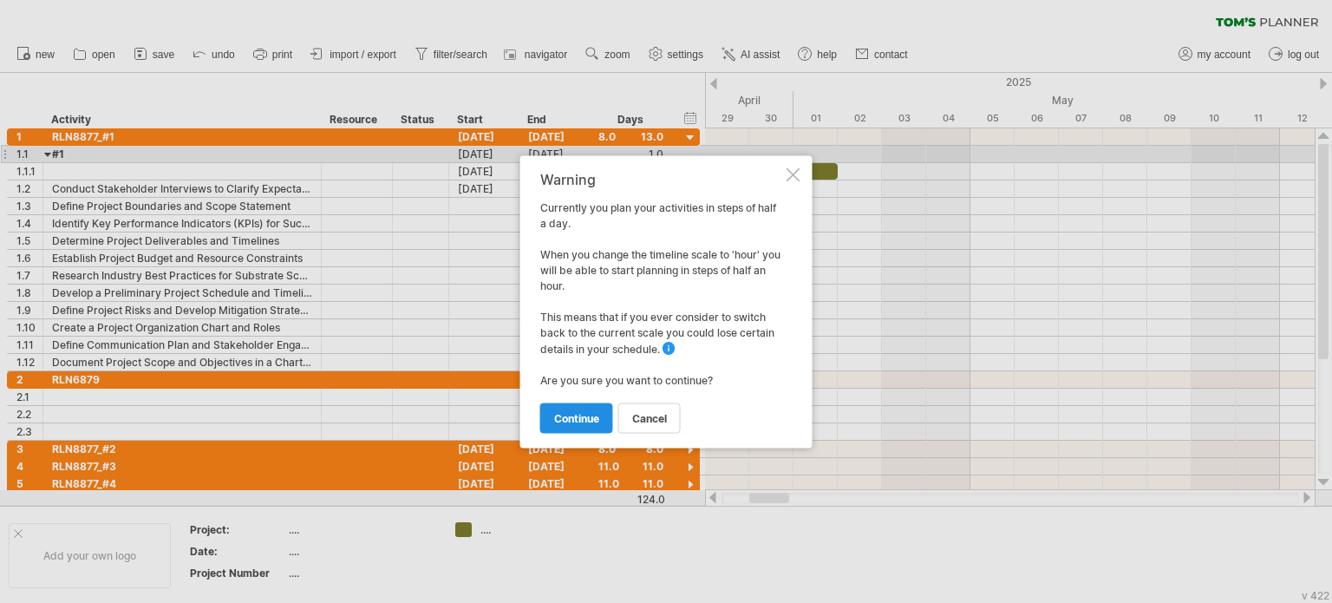
click at [568, 424] on link "continue" at bounding box center [576, 417] width 73 height 30
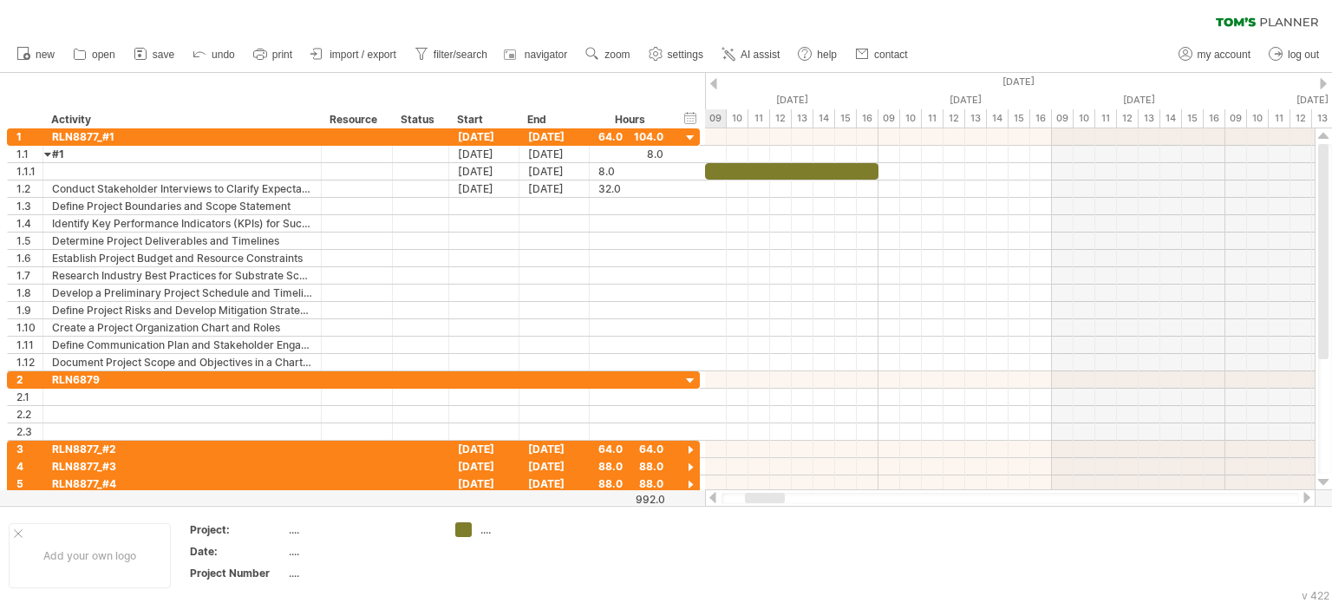
click at [754, 502] on div at bounding box center [765, 498] width 40 height 10
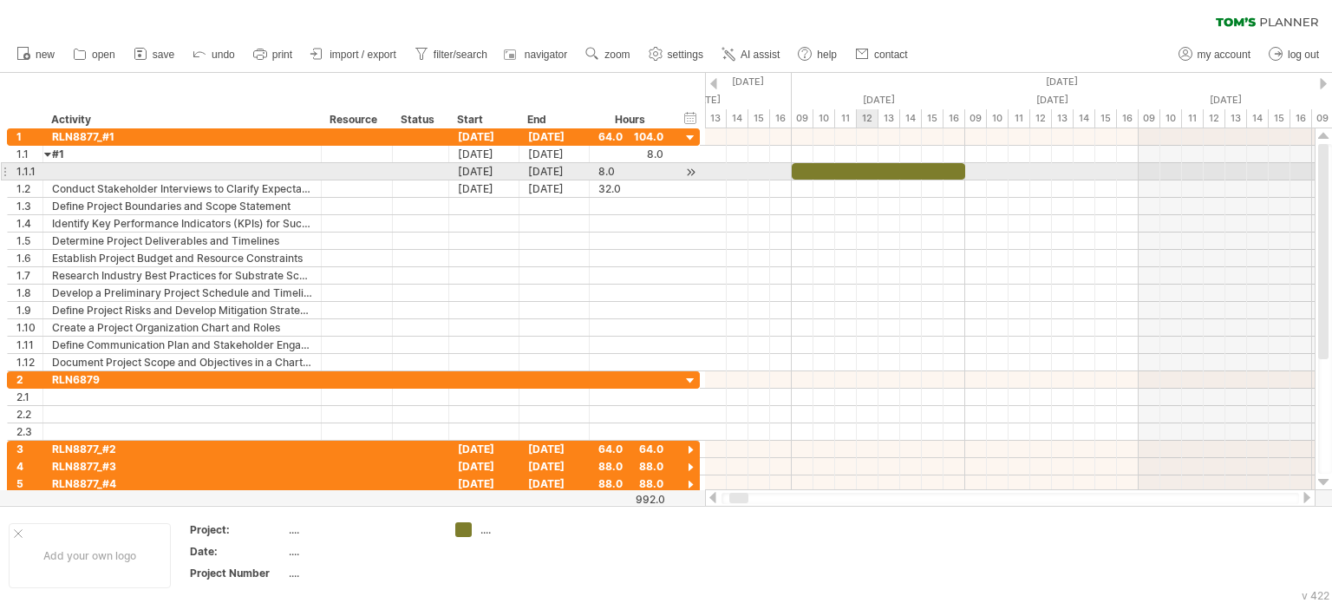
click at [859, 172] on div at bounding box center [878, 171] width 173 height 16
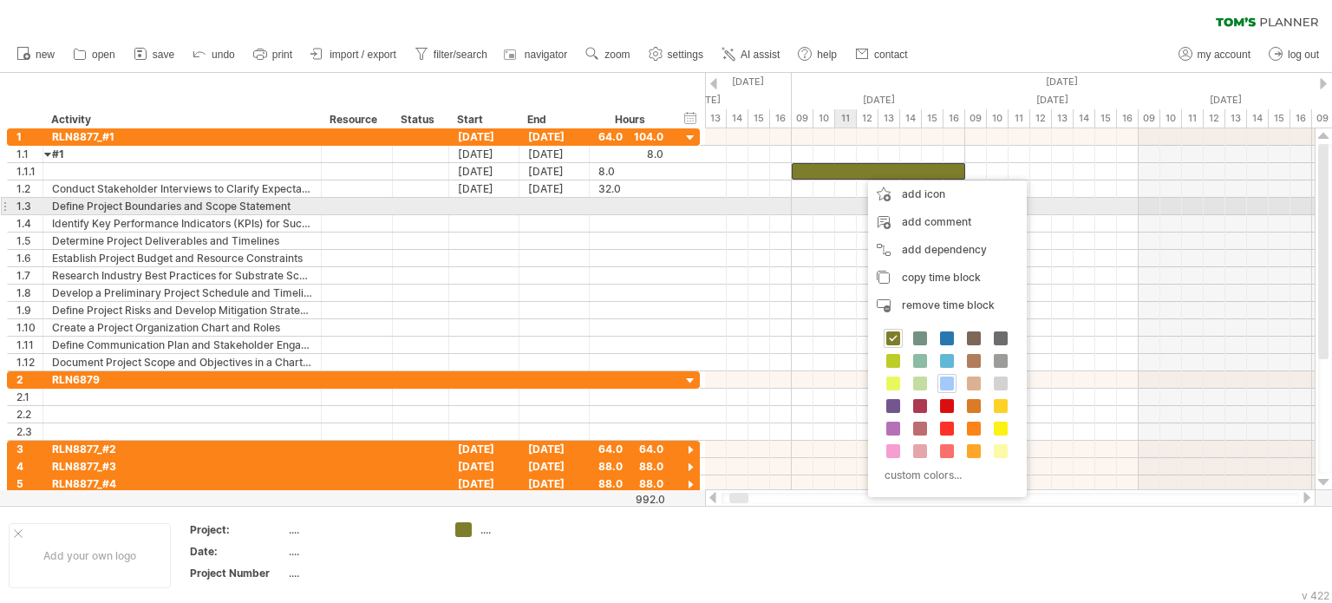
drag, startPoint x: 823, startPoint y: 199, endPoint x: 815, endPoint y: 192, distance: 11.0
click at [822, 199] on div at bounding box center [1010, 206] width 610 height 17
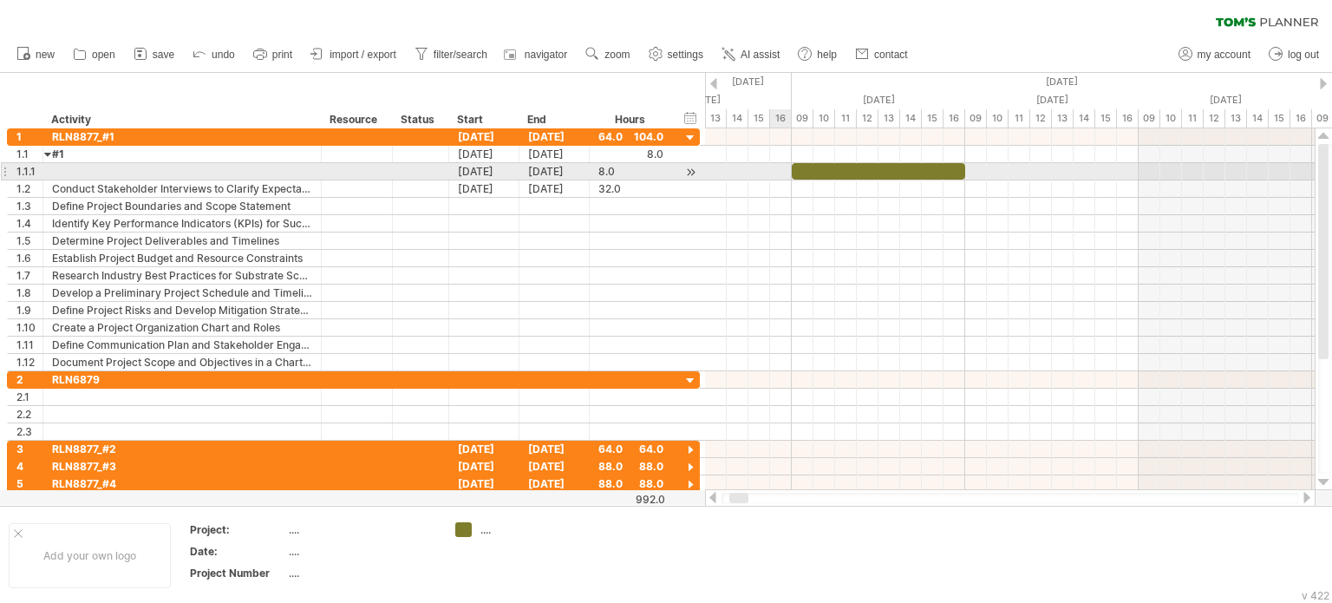
click at [790, 170] on span at bounding box center [791, 171] width 7 height 16
click at [797, 169] on div at bounding box center [878, 171] width 173 height 16
click at [562, 169] on div "[DATE]" at bounding box center [554, 171] width 70 height 16
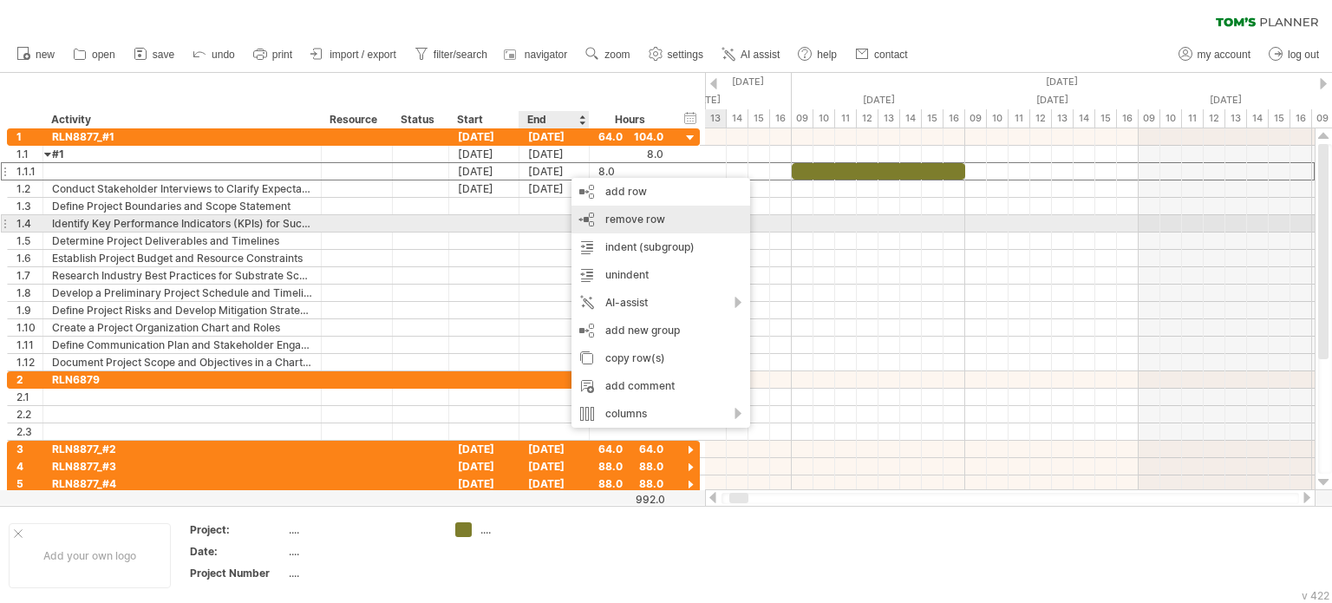
click at [669, 221] on div "remove row remove selected rows" at bounding box center [660, 220] width 179 height 28
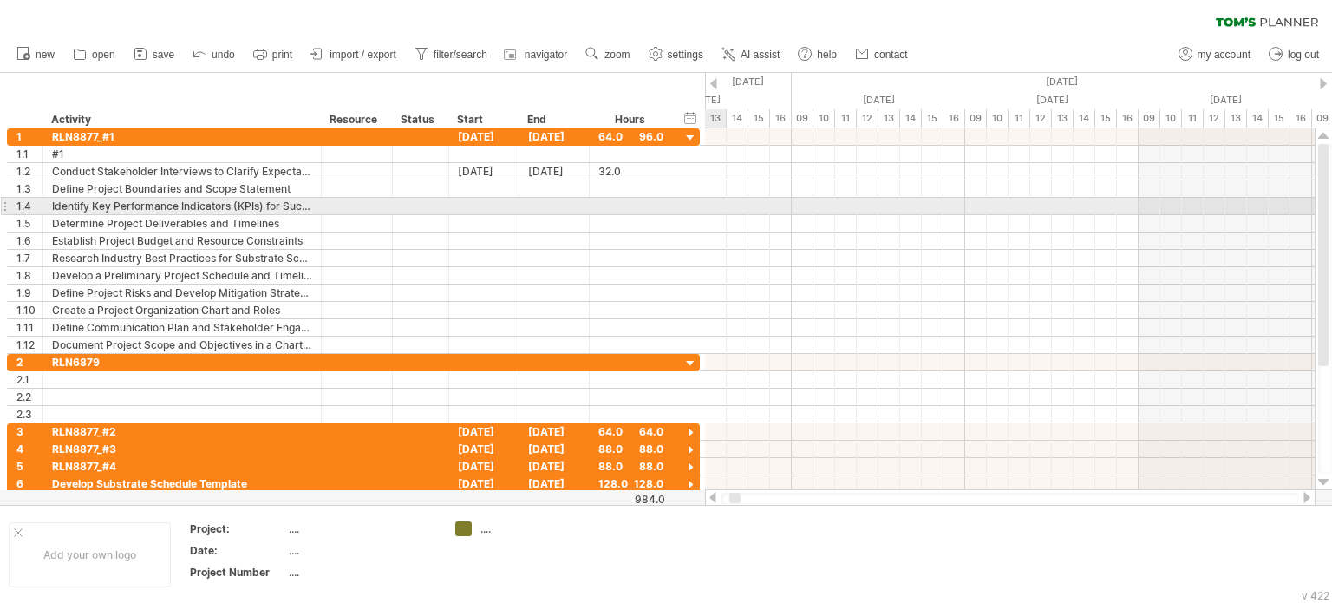
click at [902, 235] on div at bounding box center [1010, 240] width 610 height 17
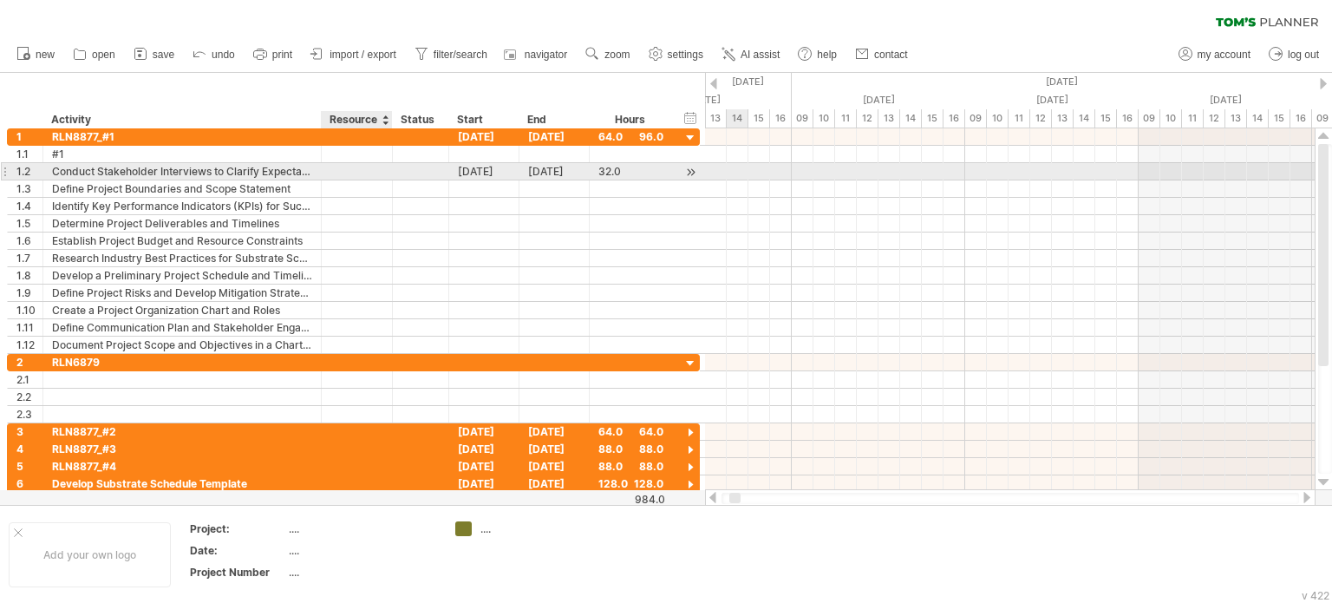
click at [336, 171] on div at bounding box center [356, 171] width 53 height 16
click at [519, 166] on div "[DATE]" at bounding box center [554, 171] width 70 height 16
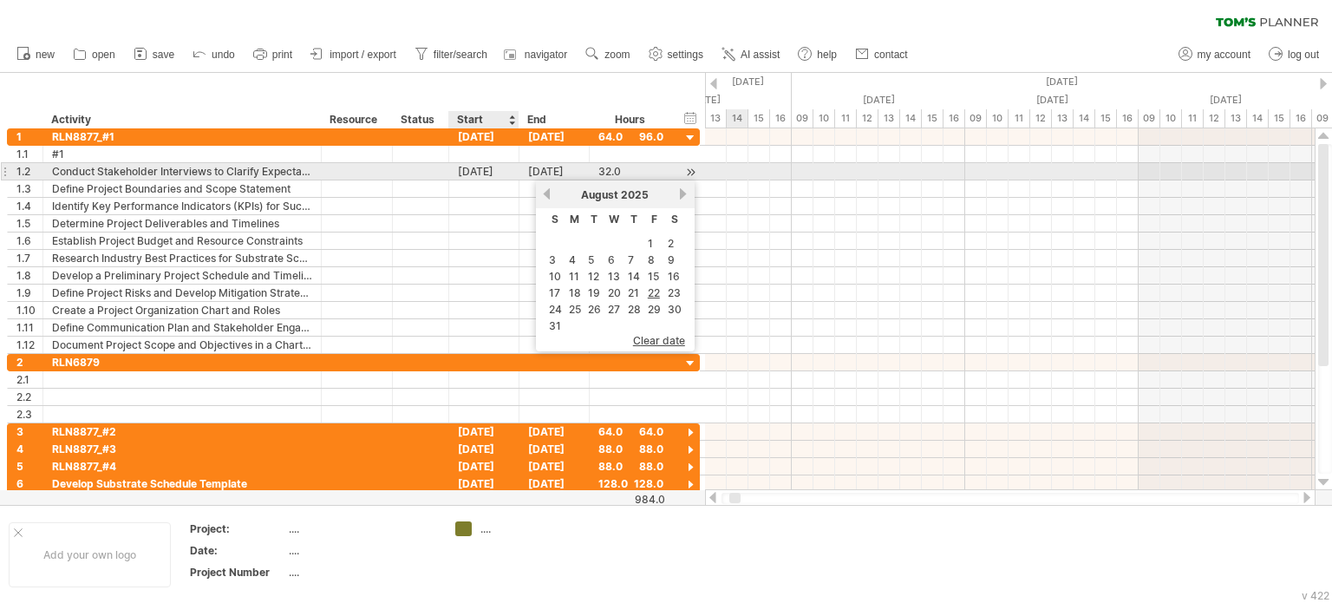
click at [490, 168] on div "[DATE]" at bounding box center [484, 171] width 70 height 16
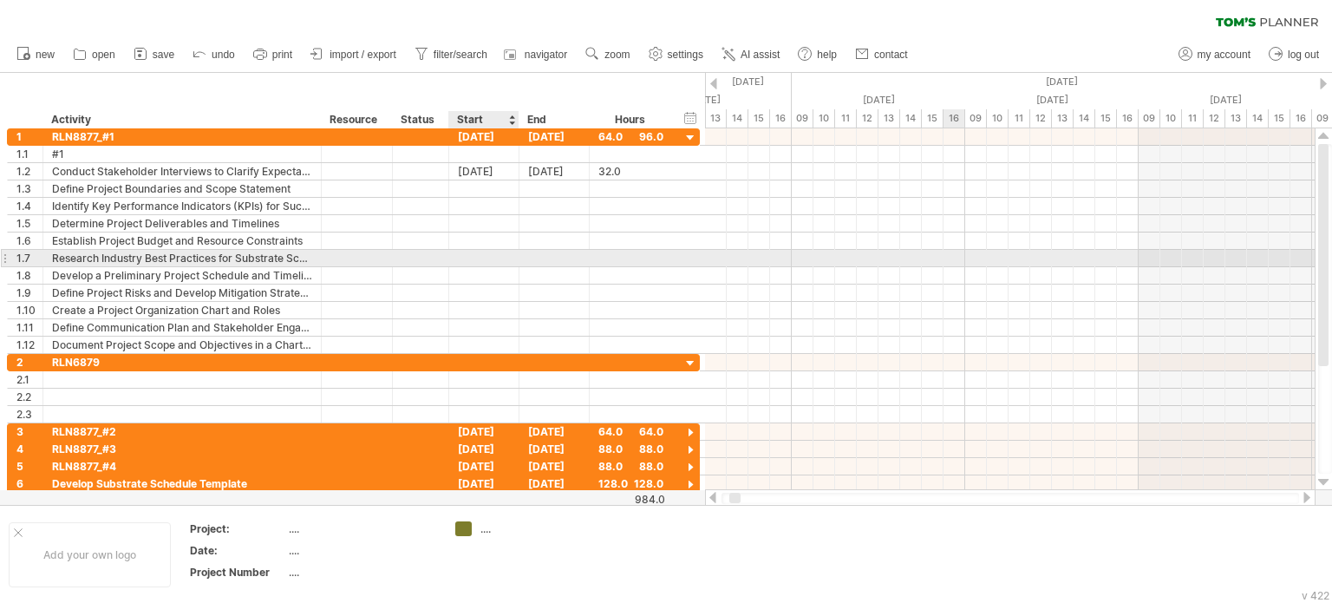
click at [957, 256] on div at bounding box center [1010, 258] width 610 height 17
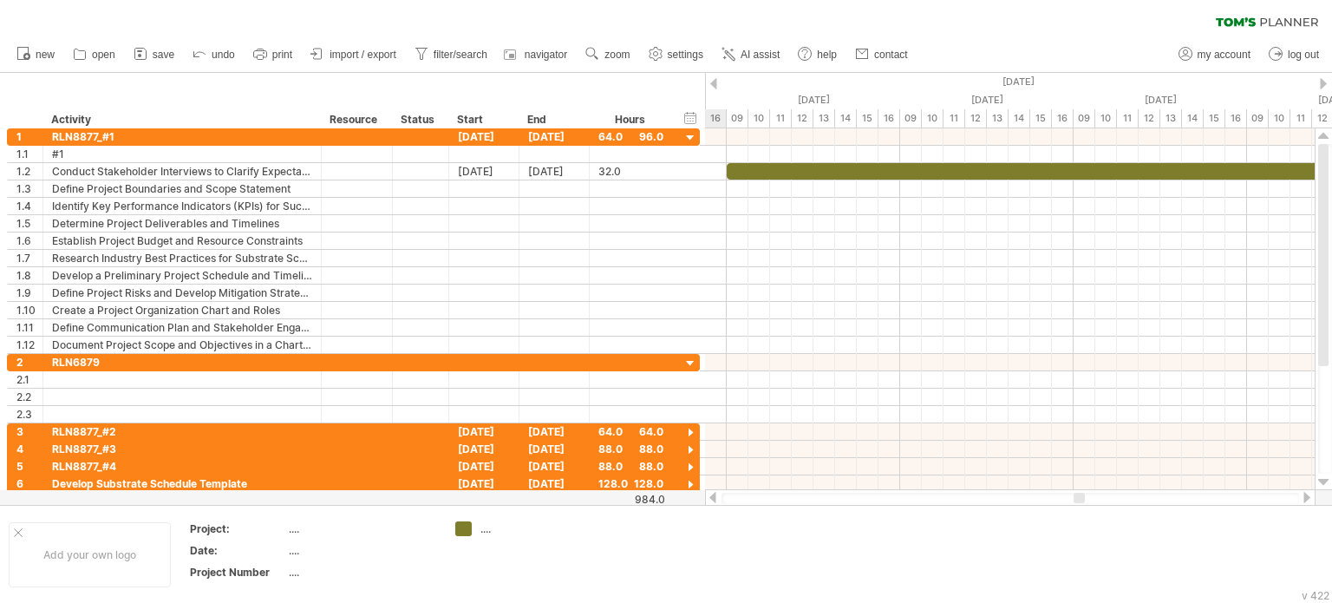
drag, startPoint x: 732, startPoint y: 498, endPoint x: 1076, endPoint y: 503, distance: 344.3
click at [1076, 503] on div at bounding box center [1010, 498] width 578 height 11
click at [836, 171] on div at bounding box center [1074, 171] width 694 height 16
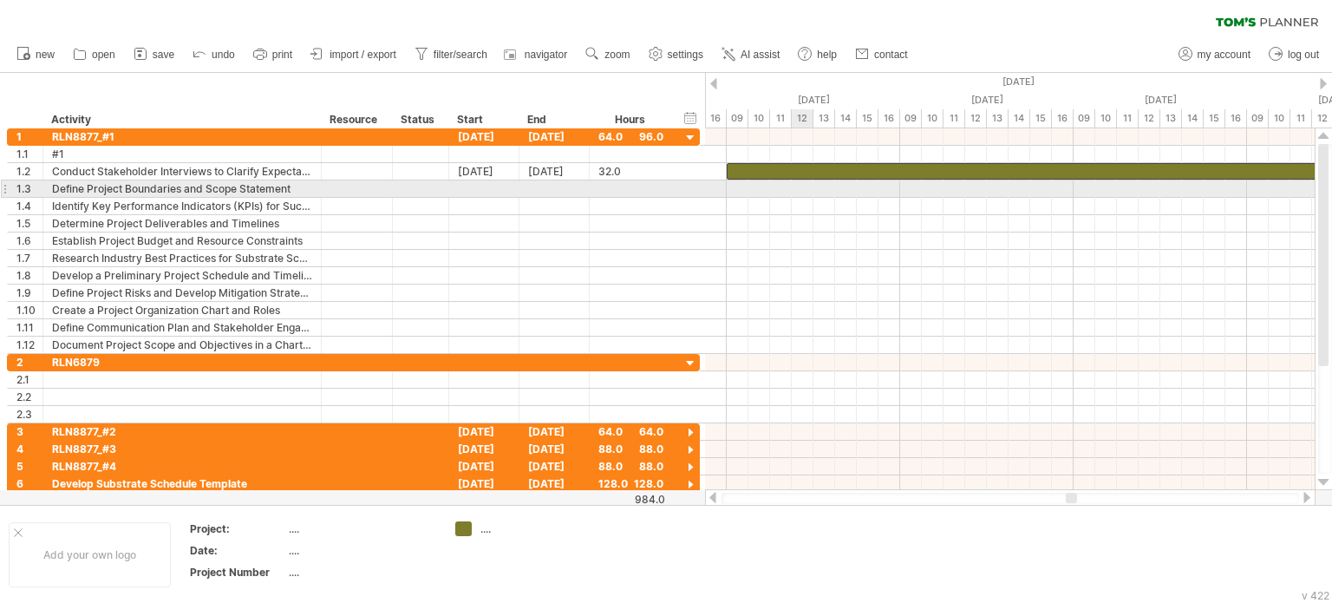
click at [817, 225] on div at bounding box center [1010, 223] width 610 height 17
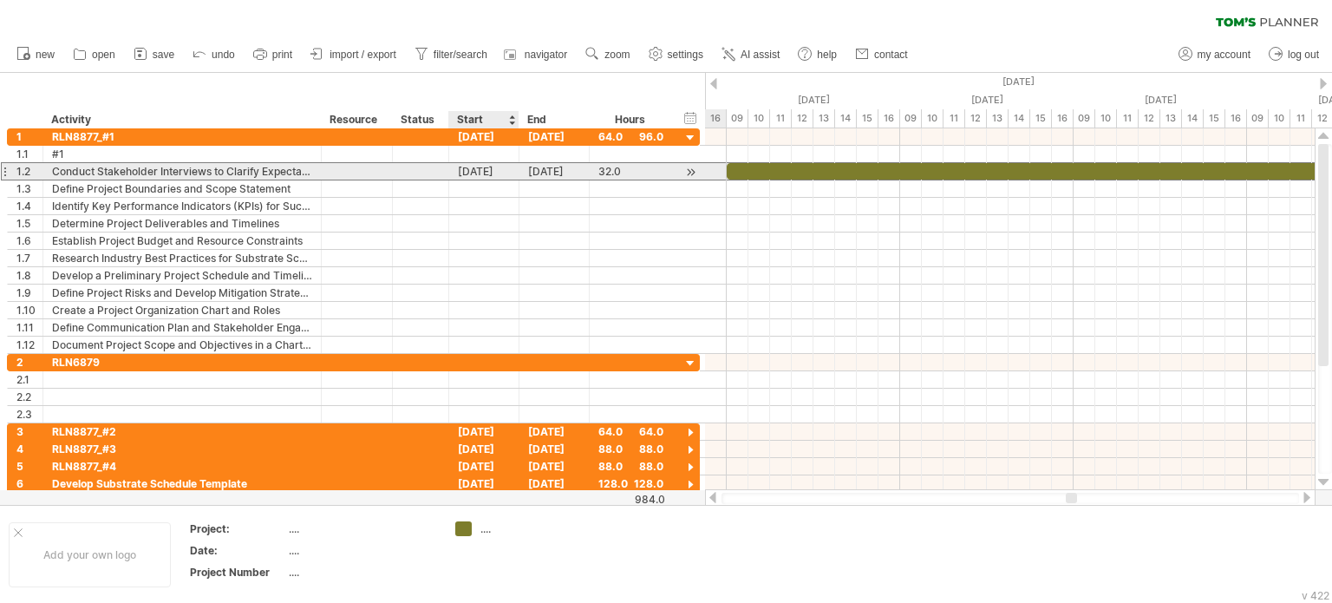
click at [473, 171] on div "[DATE]" at bounding box center [484, 171] width 70 height 16
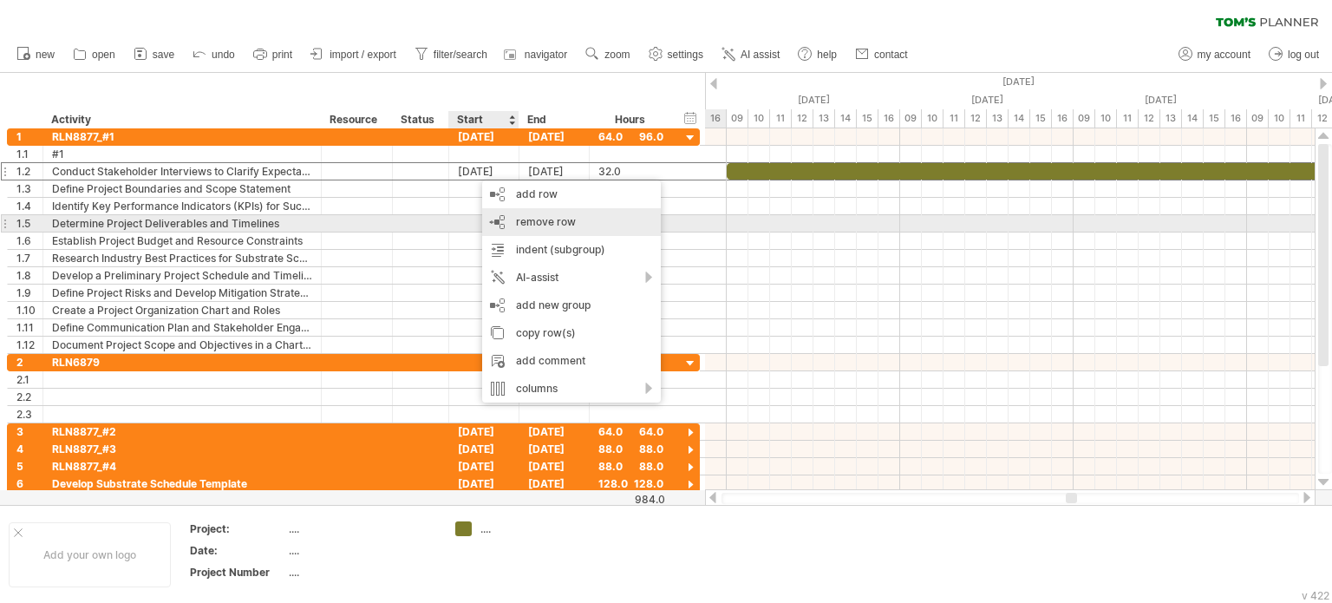
click at [590, 219] on div "remove row remove selected rows" at bounding box center [571, 222] width 179 height 28
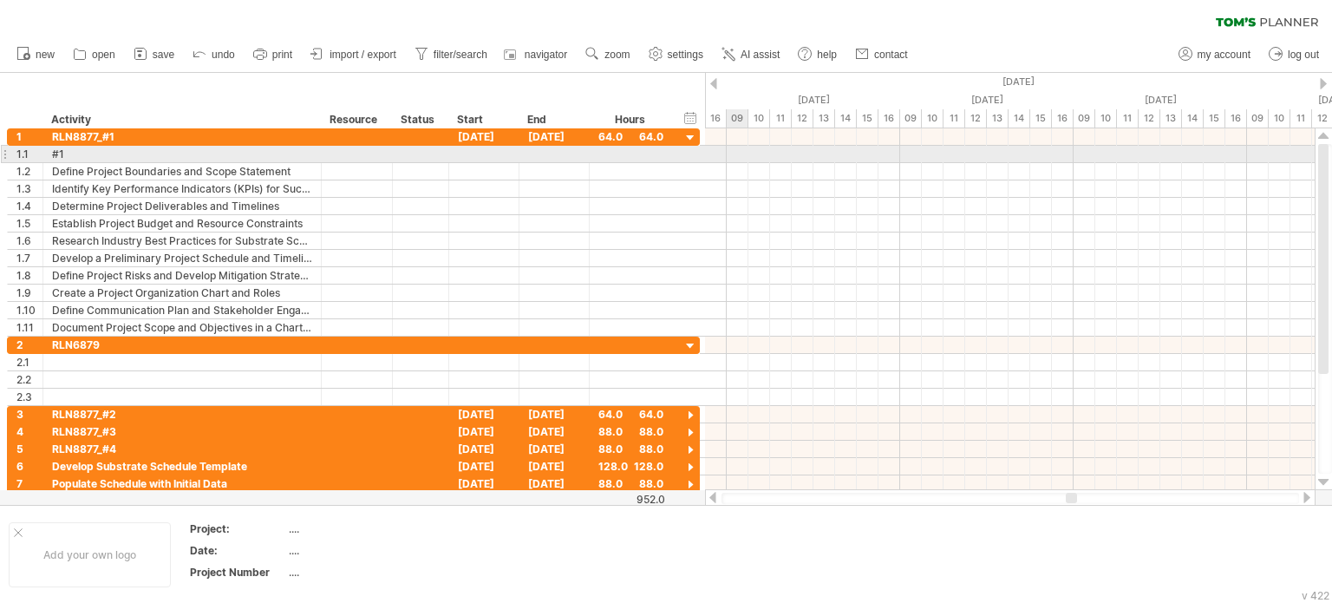
click at [737, 156] on div at bounding box center [1010, 154] width 610 height 17
click at [106, 155] on div "#1" at bounding box center [182, 154] width 260 height 16
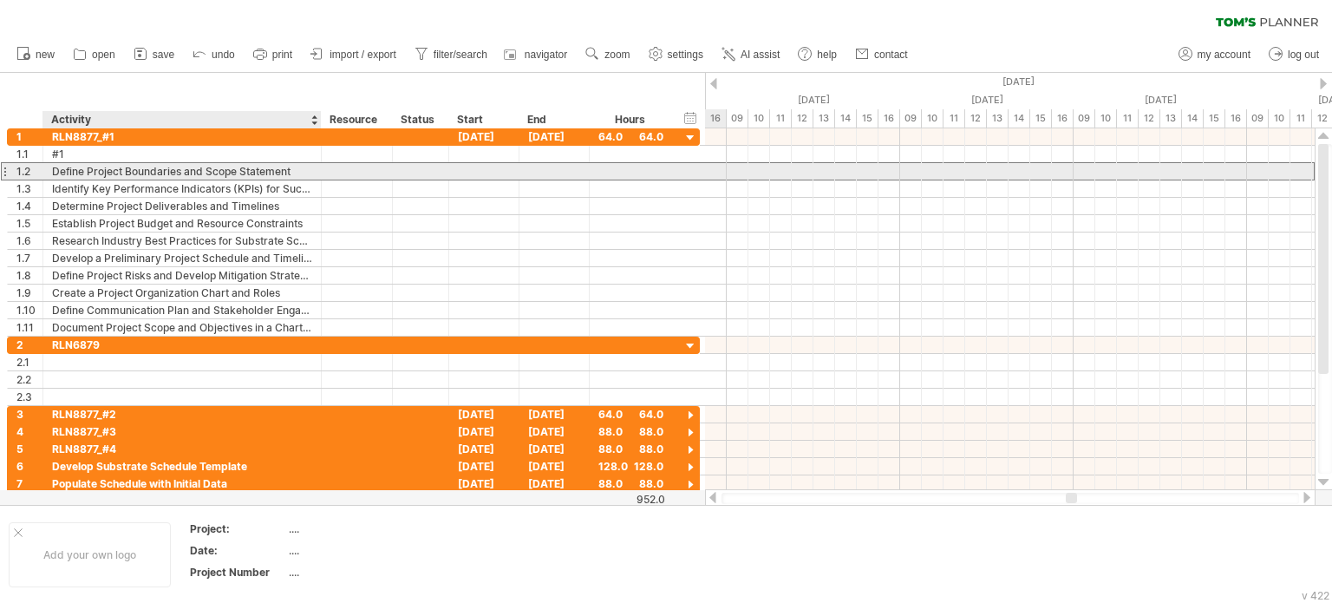
click at [112, 168] on div "Define Project Boundaries and Scope Statement" at bounding box center [182, 171] width 260 height 16
click at [112, 168] on input "**********" at bounding box center [182, 171] width 260 height 16
click at [246, 168] on input "**********" at bounding box center [182, 171] width 260 height 16
drag, startPoint x: 297, startPoint y: 169, endPoint x: 18, endPoint y: 168, distance: 279.2
click at [18, 168] on div "**********" at bounding box center [353, 171] width 693 height 18
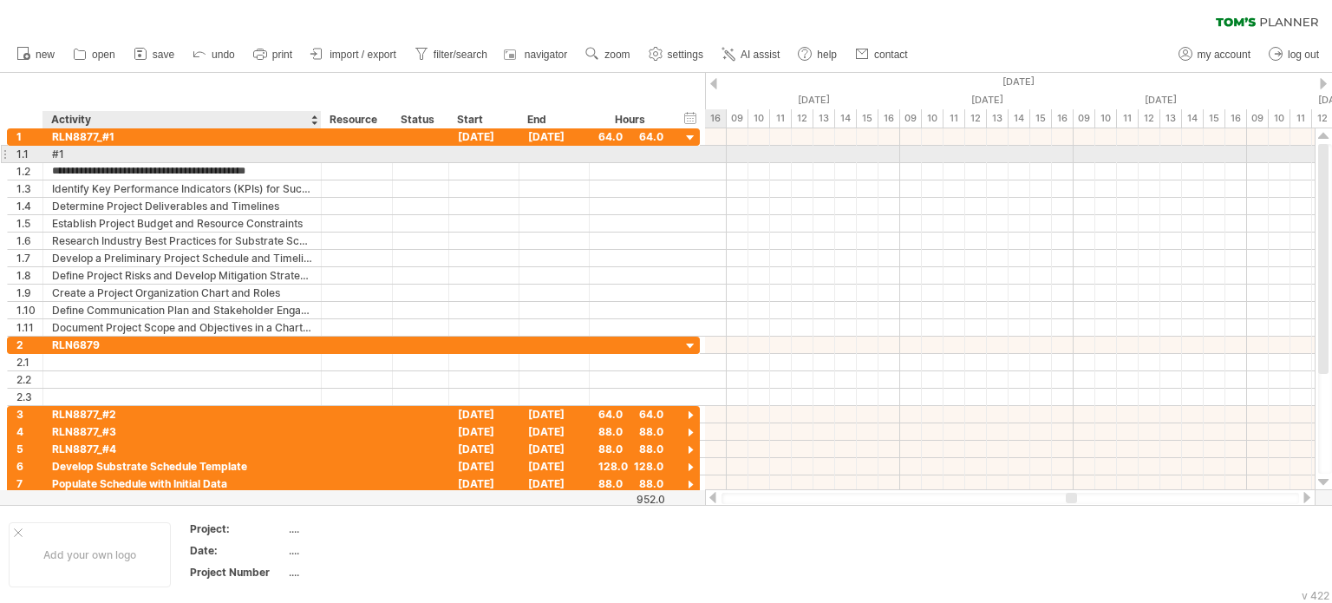
click at [70, 154] on div "#1" at bounding box center [182, 154] width 260 height 16
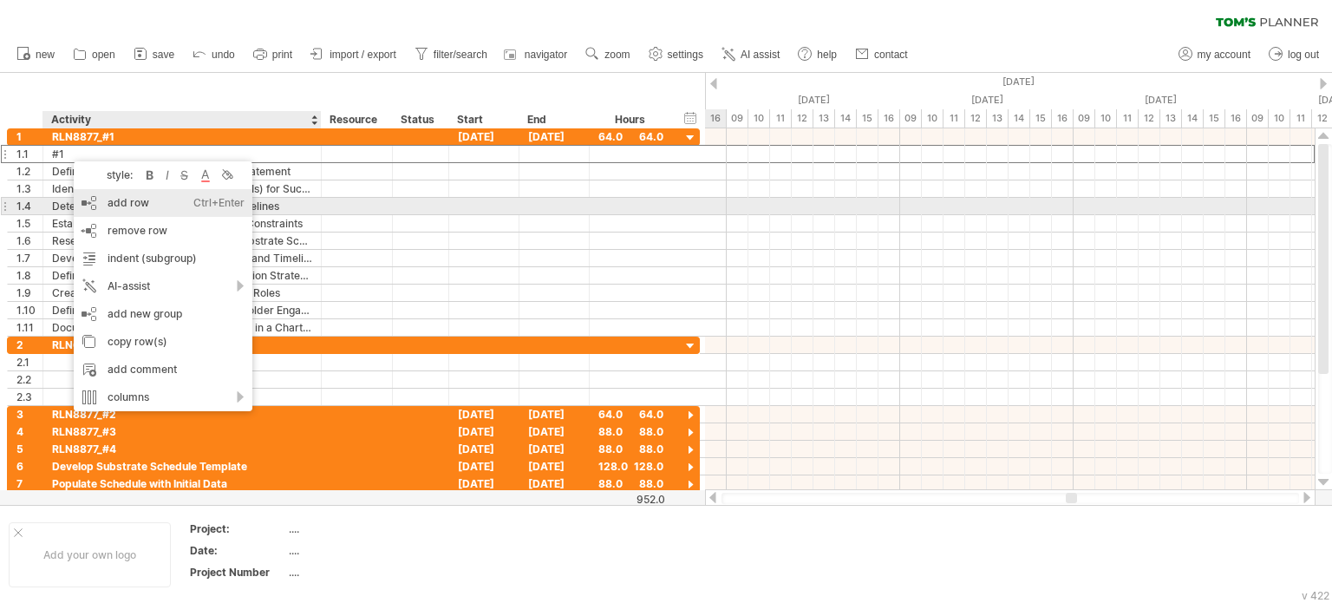
click at [149, 206] on div "add row Ctrl+Enter Cmd+Enter" at bounding box center [163, 203] width 179 height 28
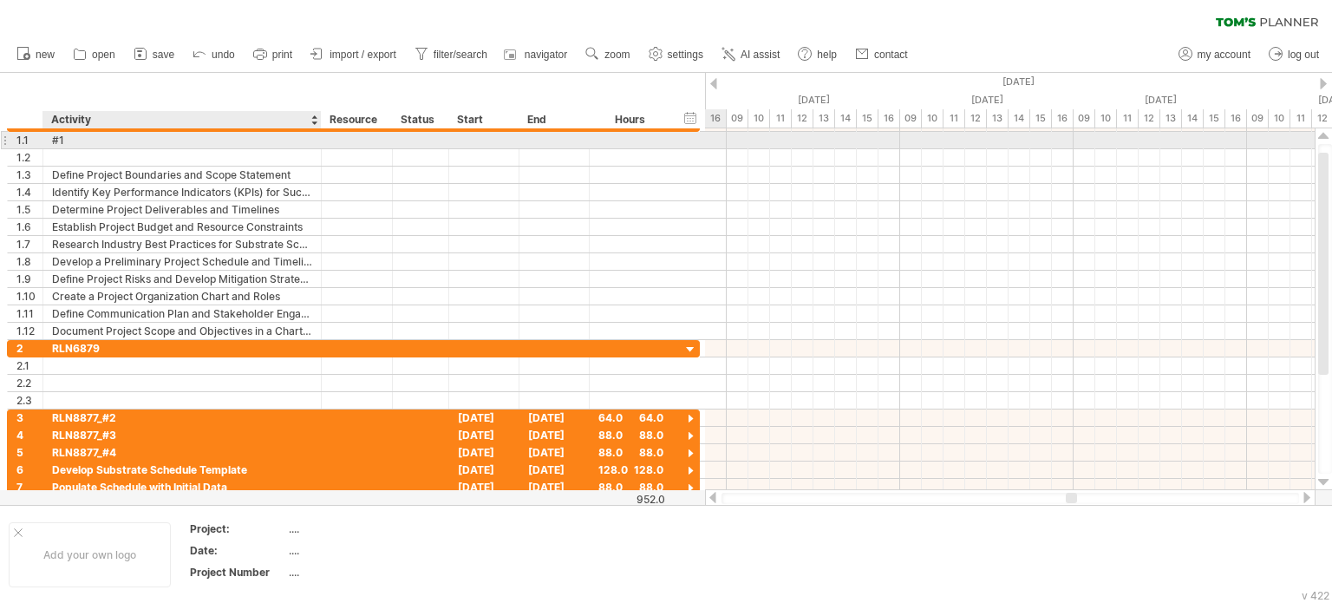
click at [65, 145] on div "#1" at bounding box center [182, 140] width 260 height 16
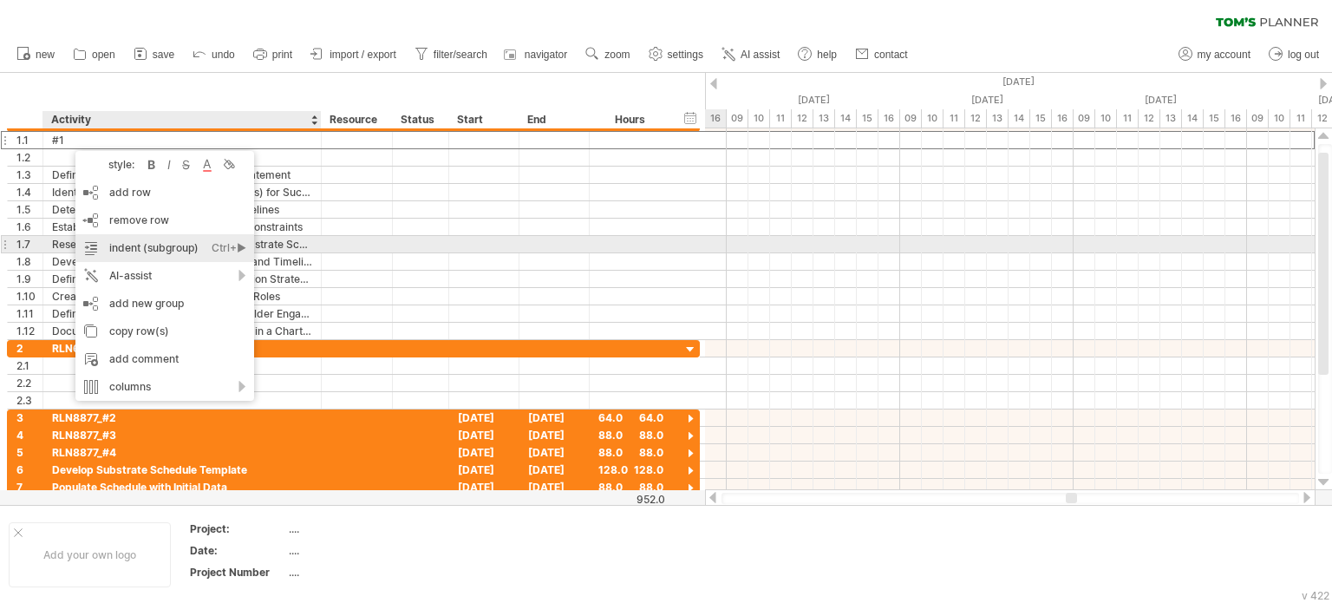
click at [155, 251] on div "indent (subgroup) Ctrl+► Cmd+►" at bounding box center [164, 248] width 179 height 28
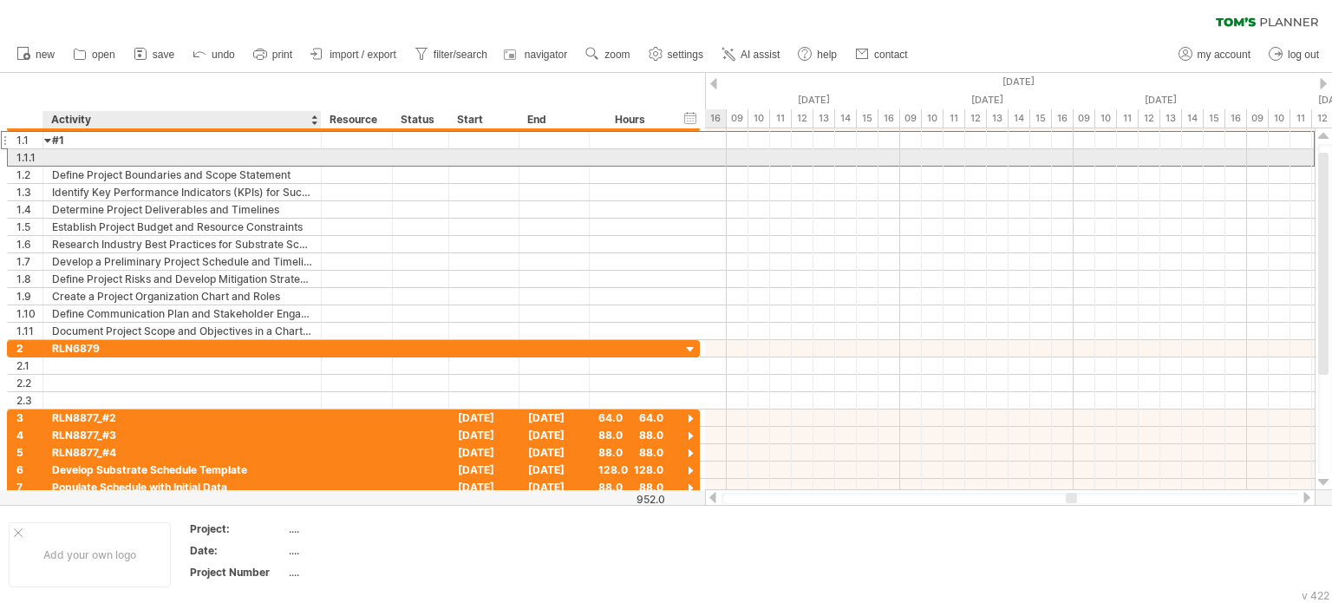
click at [90, 157] on div at bounding box center [182, 157] width 260 height 16
click at [90, 156] on input "text" at bounding box center [182, 157] width 260 height 16
type input "*"
type input "***"
click at [114, 169] on div "Define Project Boundaries and Scope Statement" at bounding box center [182, 174] width 260 height 16
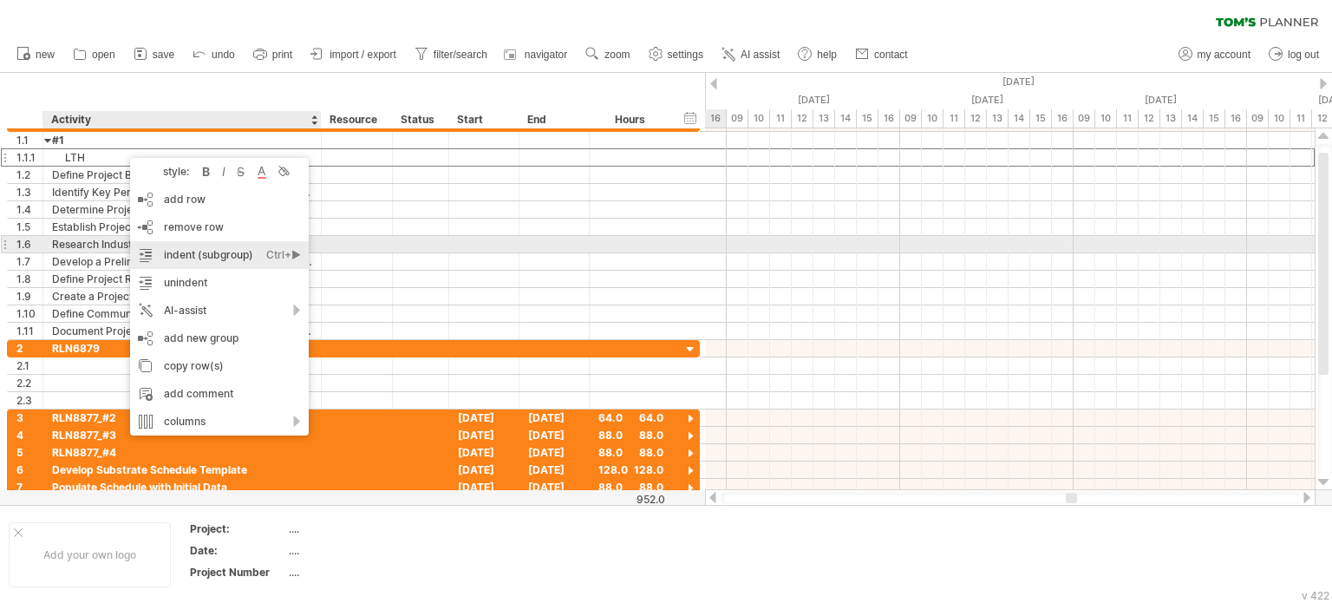
click at [219, 252] on div "indent (subgroup) Ctrl+► Cmd+►" at bounding box center [219, 255] width 179 height 28
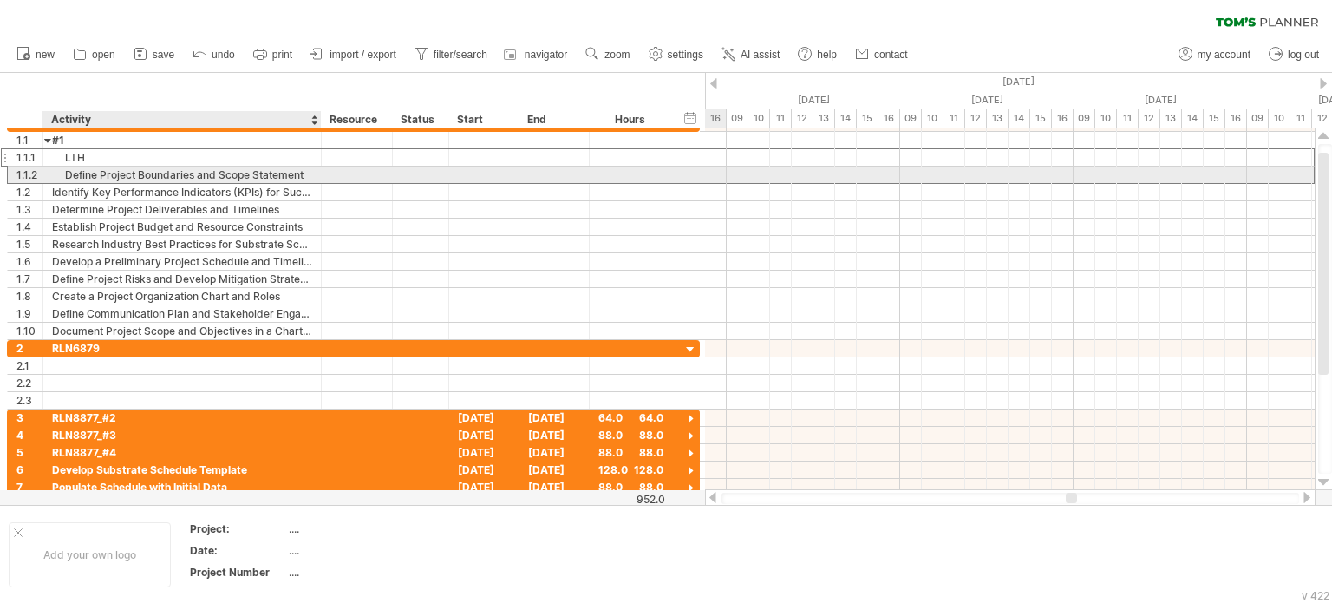
click at [166, 176] on div "Define Project Boundaries and Scope Statement" at bounding box center [182, 174] width 260 height 16
click at [305, 173] on input "**********" at bounding box center [182, 174] width 260 height 16
drag, startPoint x: 306, startPoint y: 173, endPoint x: 47, endPoint y: 173, distance: 259.3
click at [47, 173] on div "**********" at bounding box center [182, 174] width 278 height 16
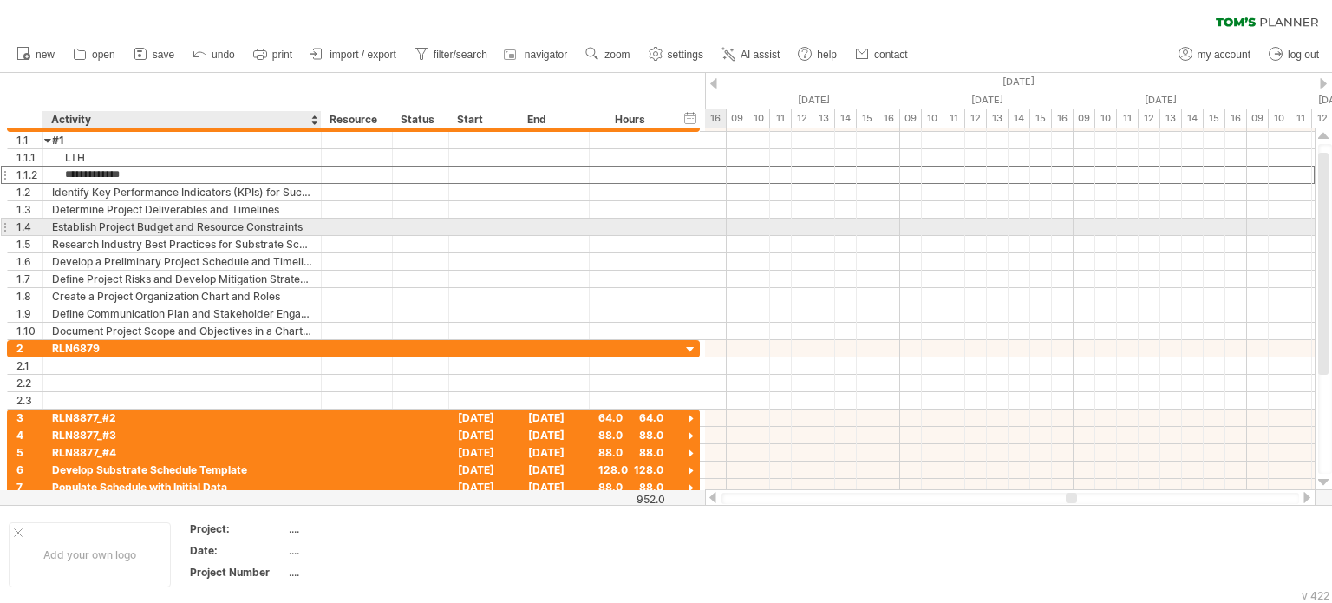
type input "**********"
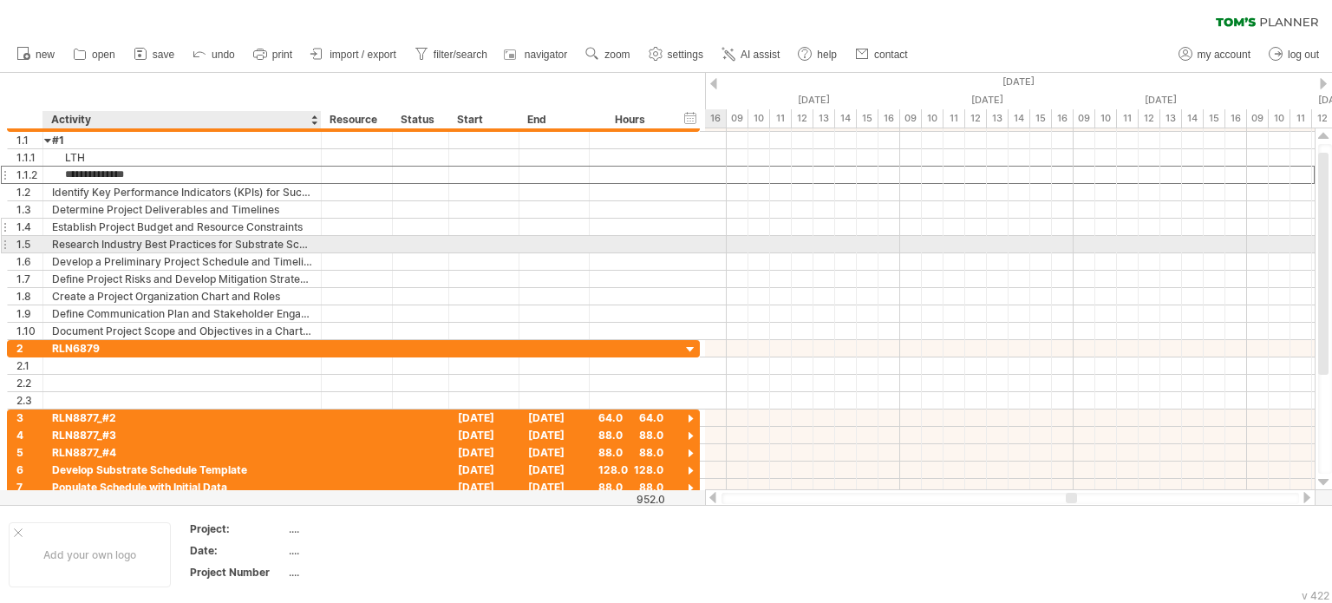
click at [186, 236] on div "Research Industry Best Practices for Substrate Scheduling" at bounding box center [182, 244] width 260 height 16
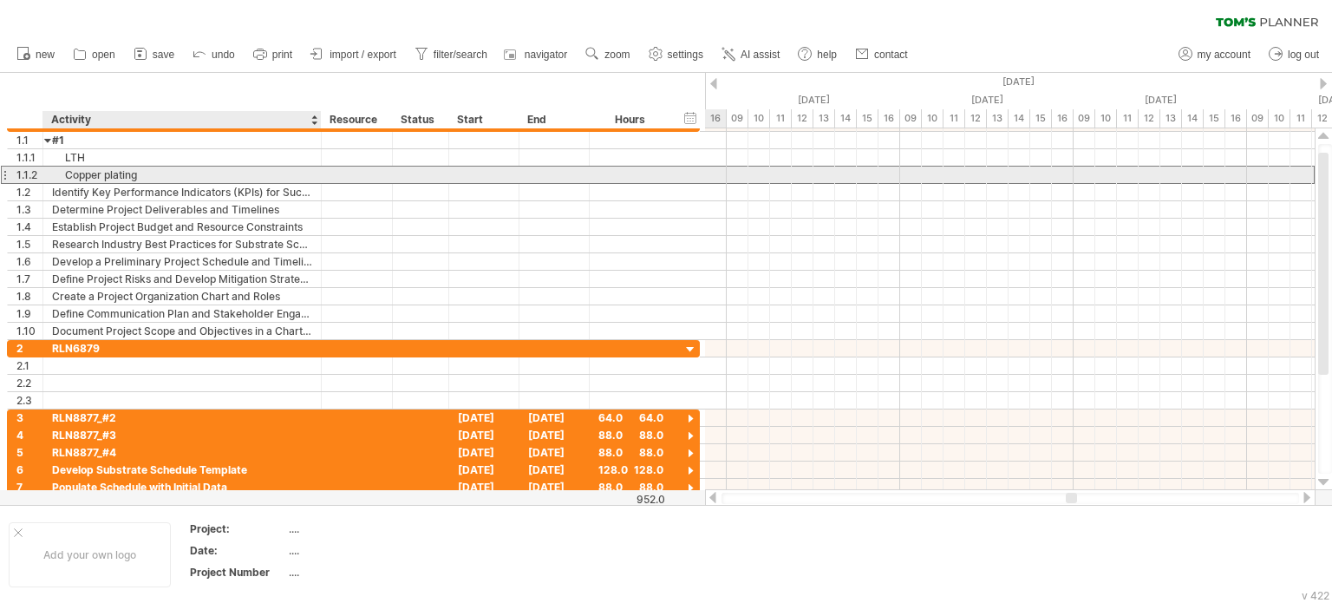
click at [173, 171] on div "Copper plating" at bounding box center [182, 174] width 260 height 16
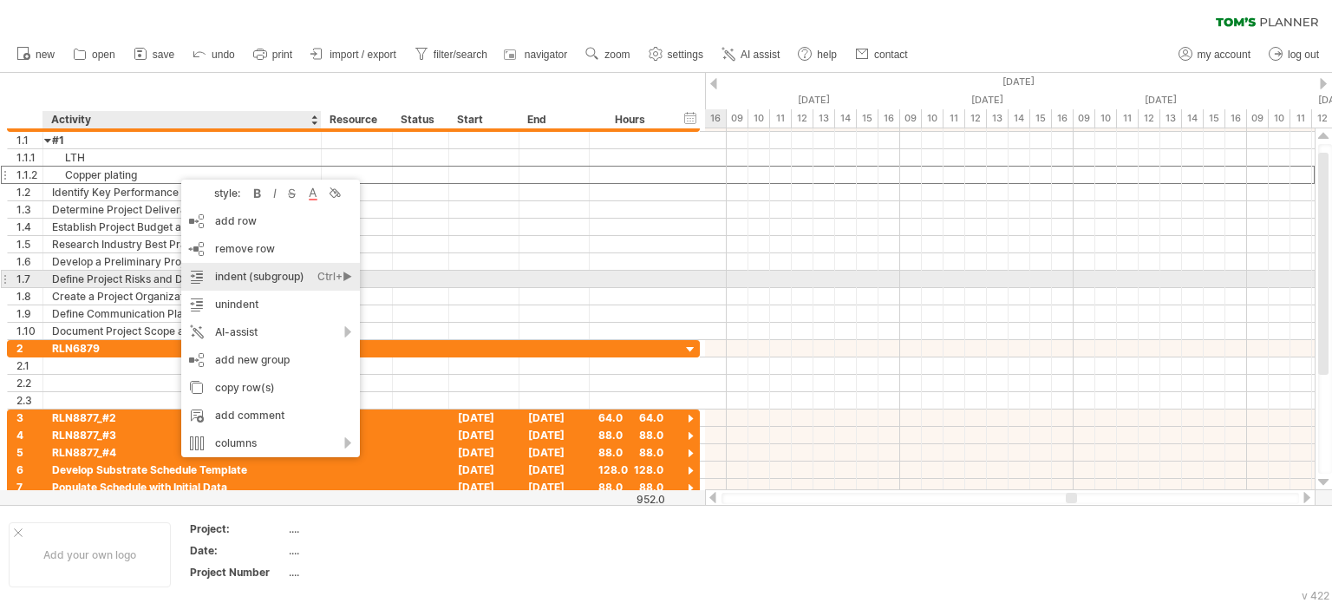
click at [285, 277] on div "indent (subgroup) Ctrl+► Cmd+►" at bounding box center [270, 277] width 179 height 28
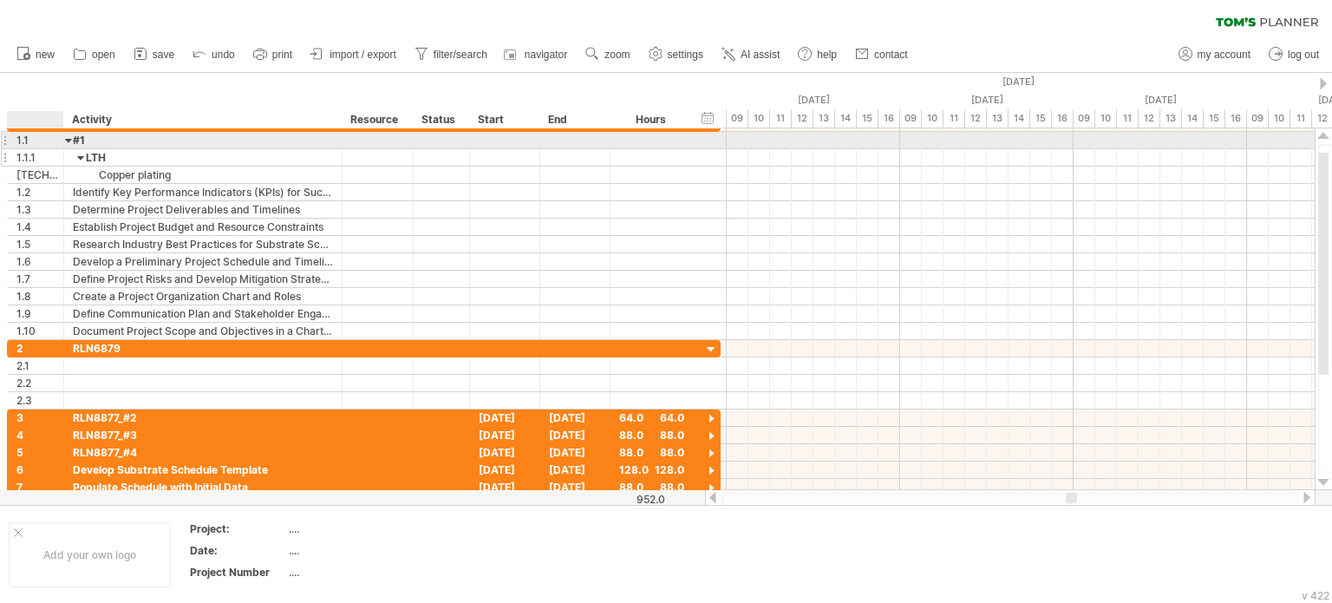
drag, startPoint x: 38, startPoint y: 143, endPoint x: 76, endPoint y: 151, distance: 38.9
click at [59, 149] on div "**********" at bounding box center [364, 226] width 714 height 225
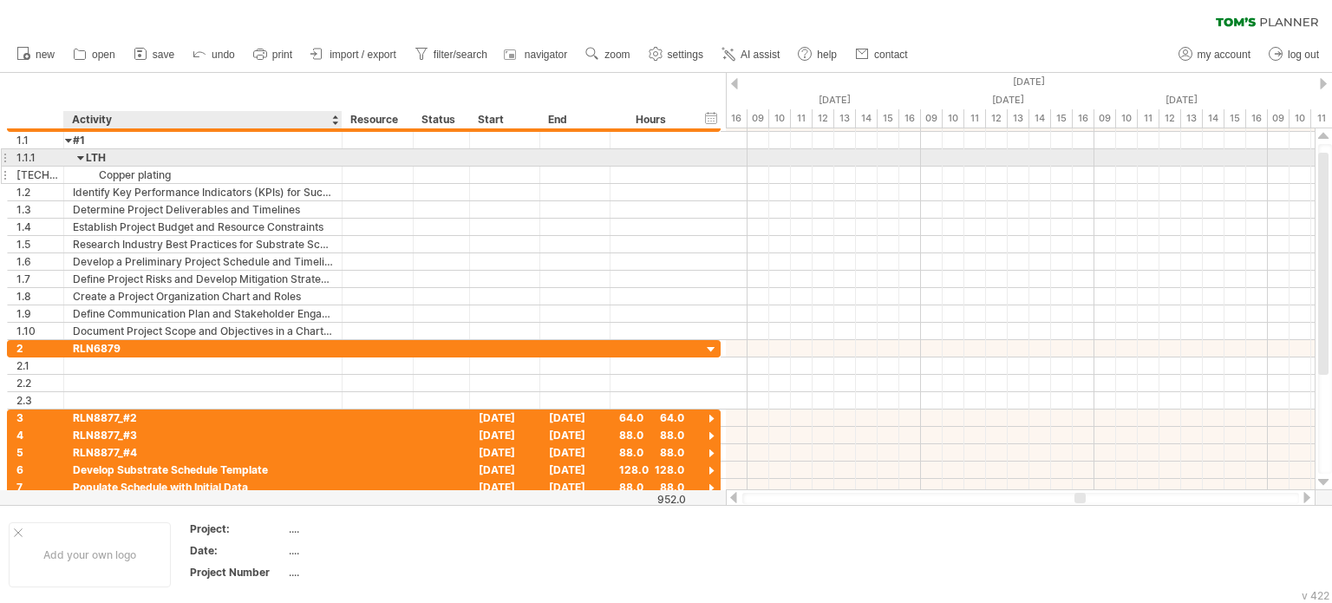
click at [127, 166] on div "Copper plating" at bounding box center [203, 174] width 260 height 16
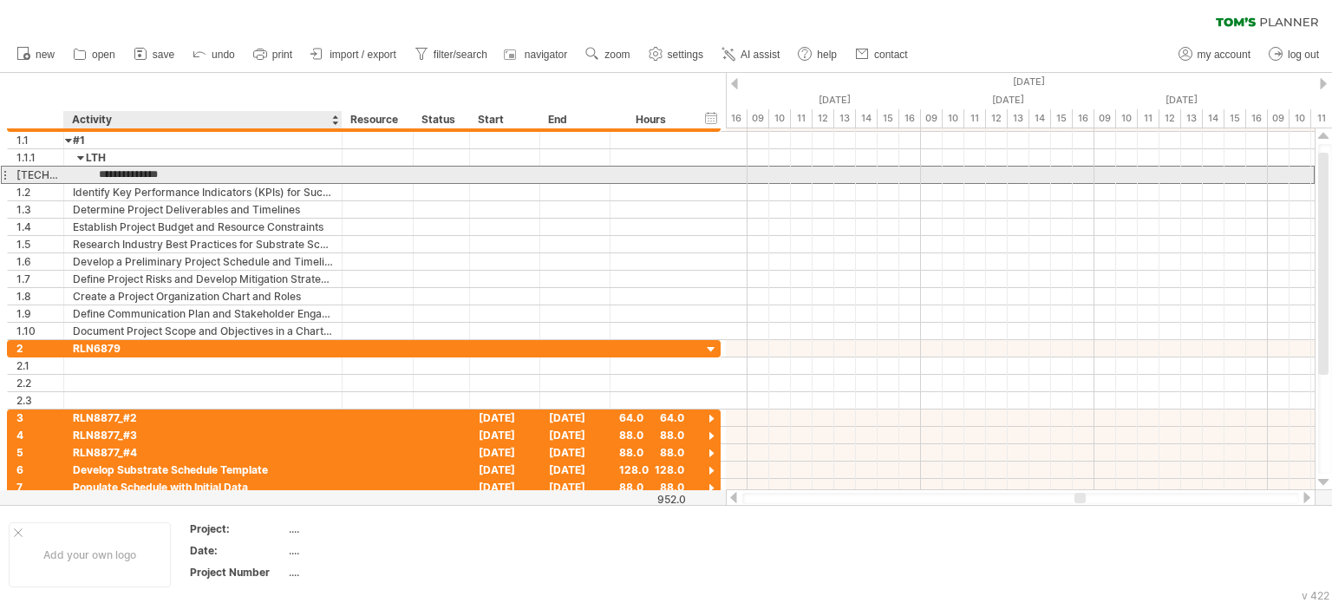
click at [157, 173] on input "**********" at bounding box center [203, 174] width 260 height 16
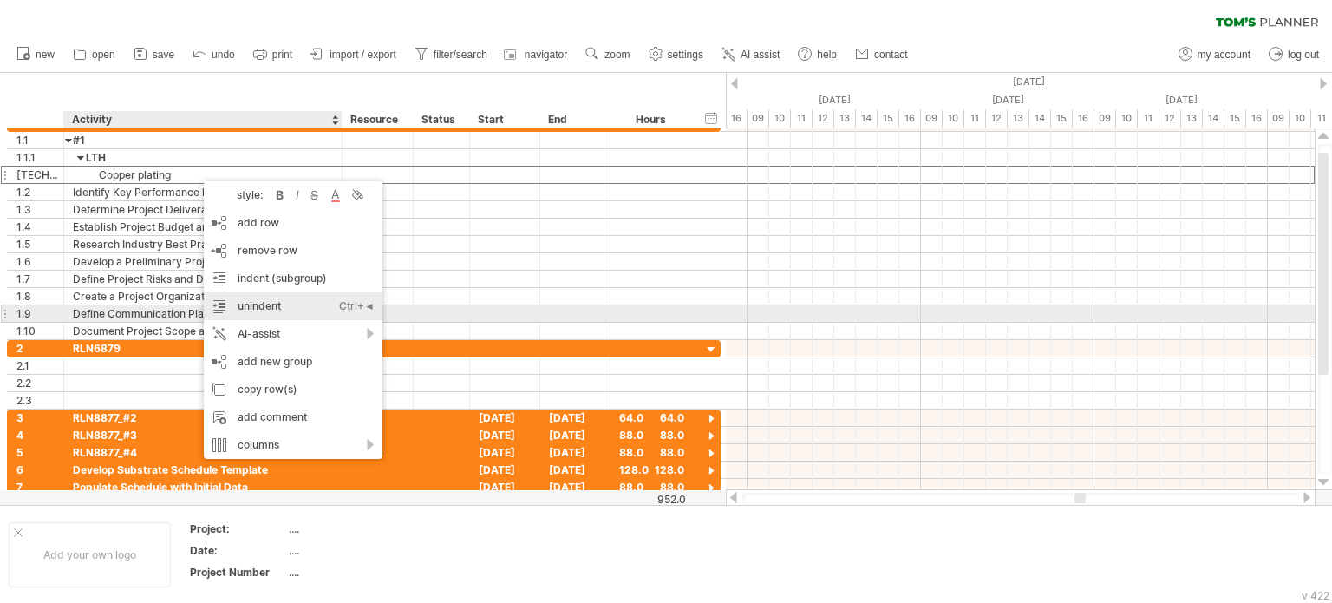
click at [311, 310] on div "unindent Ctrl+◄ Cmd+◄" at bounding box center [293, 306] width 179 height 28
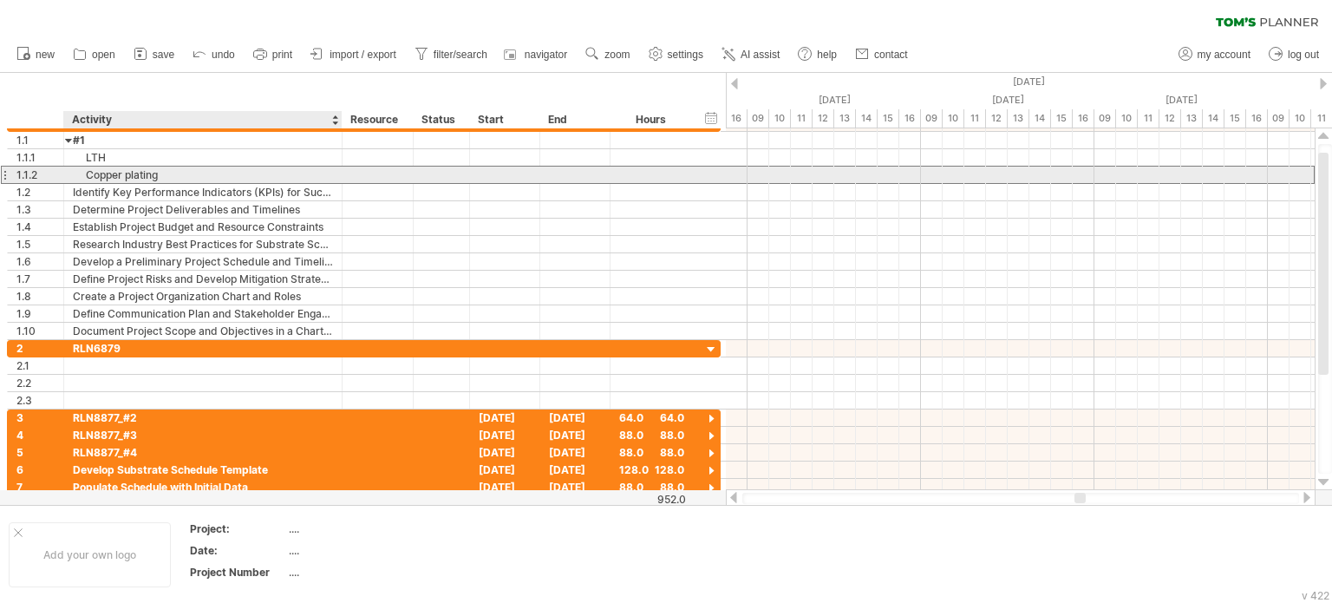
click at [172, 173] on div "Copper plating" at bounding box center [203, 174] width 260 height 16
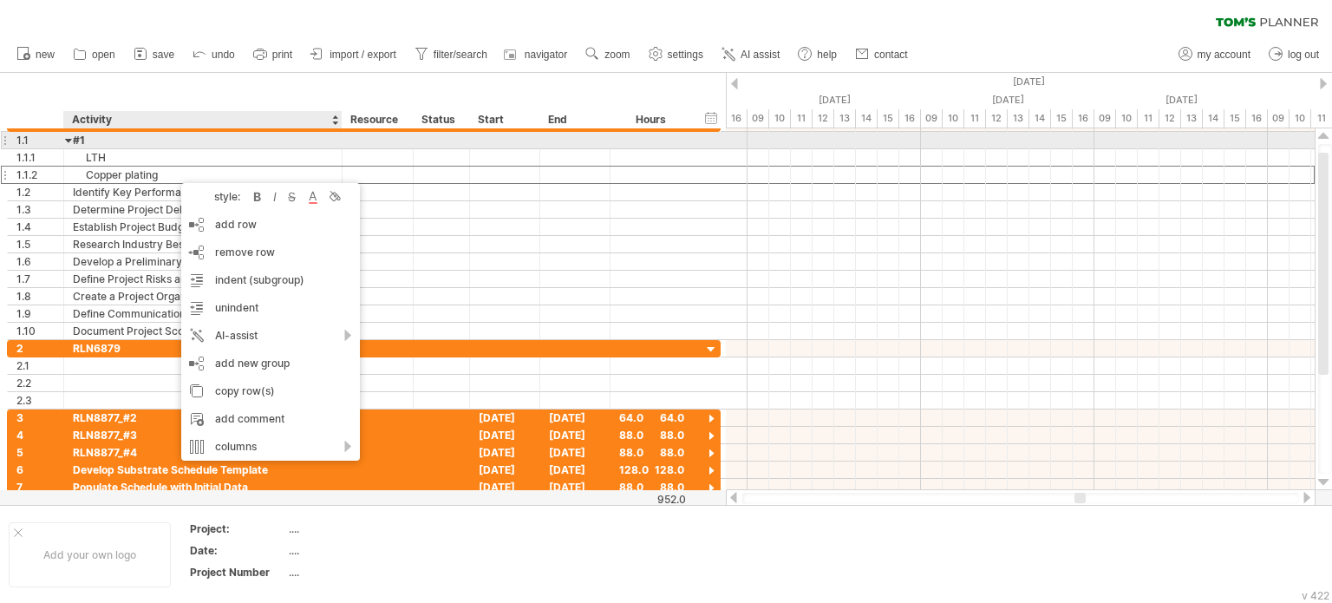
click at [165, 143] on div "#1" at bounding box center [203, 140] width 260 height 16
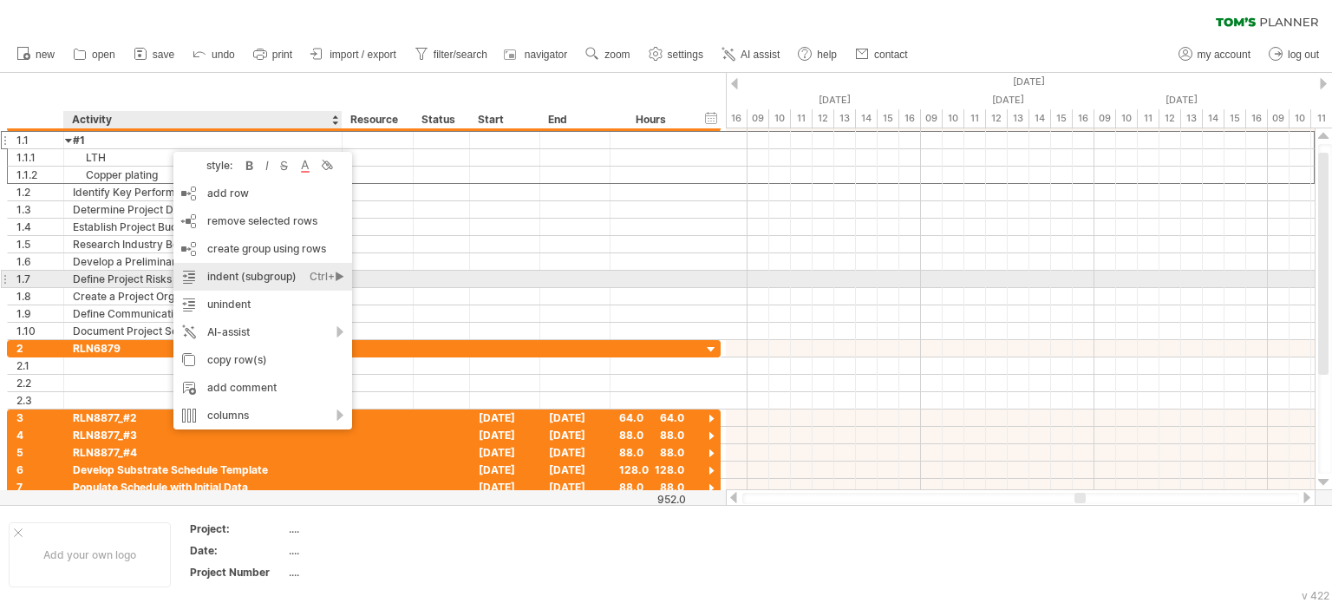
click at [262, 275] on div "indent (subgroup) Ctrl+► Cmd+►" at bounding box center [262, 277] width 179 height 28
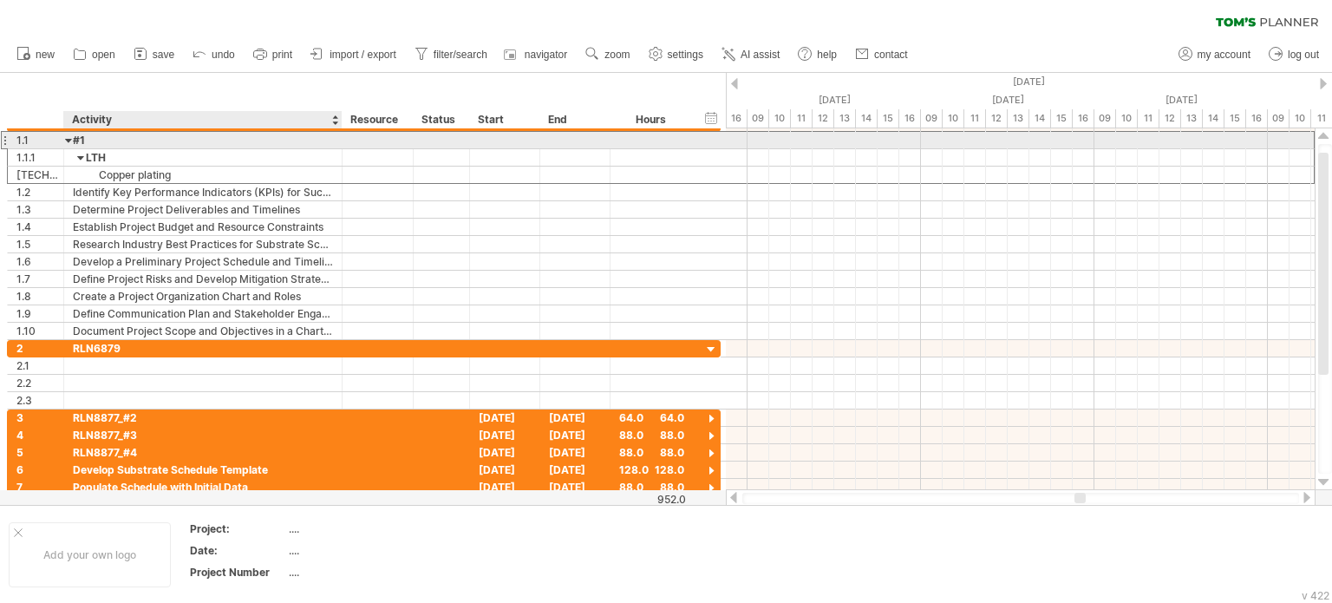
click at [145, 139] on div "#1" at bounding box center [203, 140] width 260 height 16
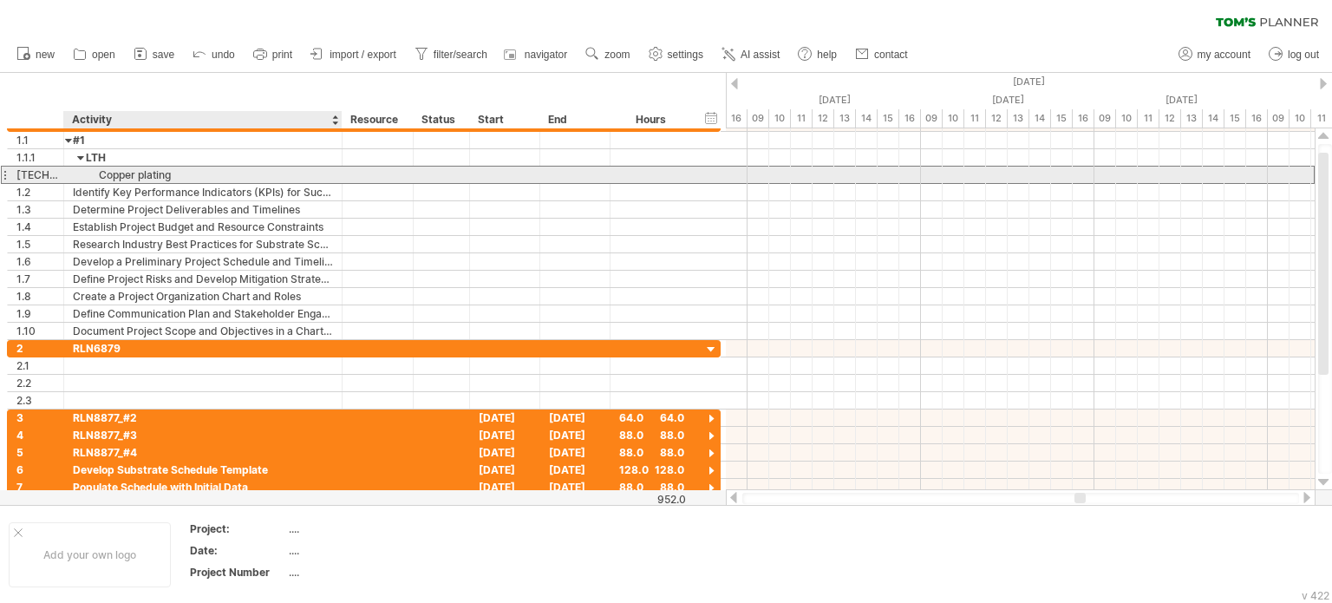
click at [188, 173] on div "Copper plating" at bounding box center [203, 174] width 260 height 16
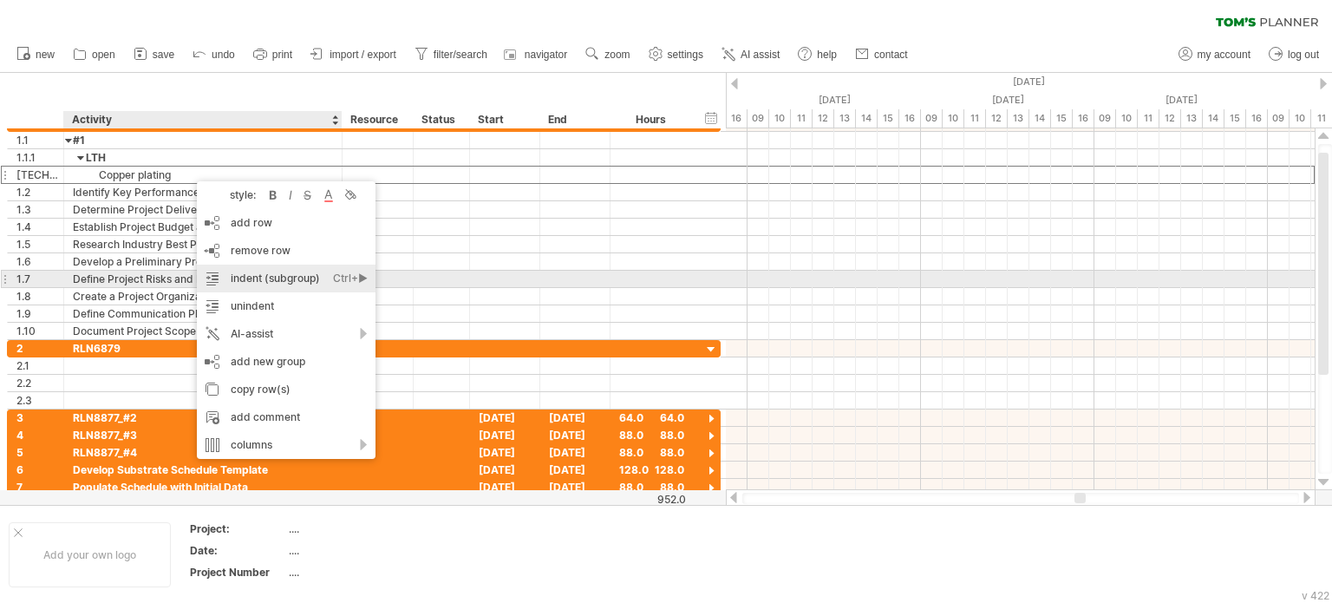
click at [260, 277] on div "indent (subgroup) Ctrl+► Cmd+►" at bounding box center [286, 278] width 179 height 28
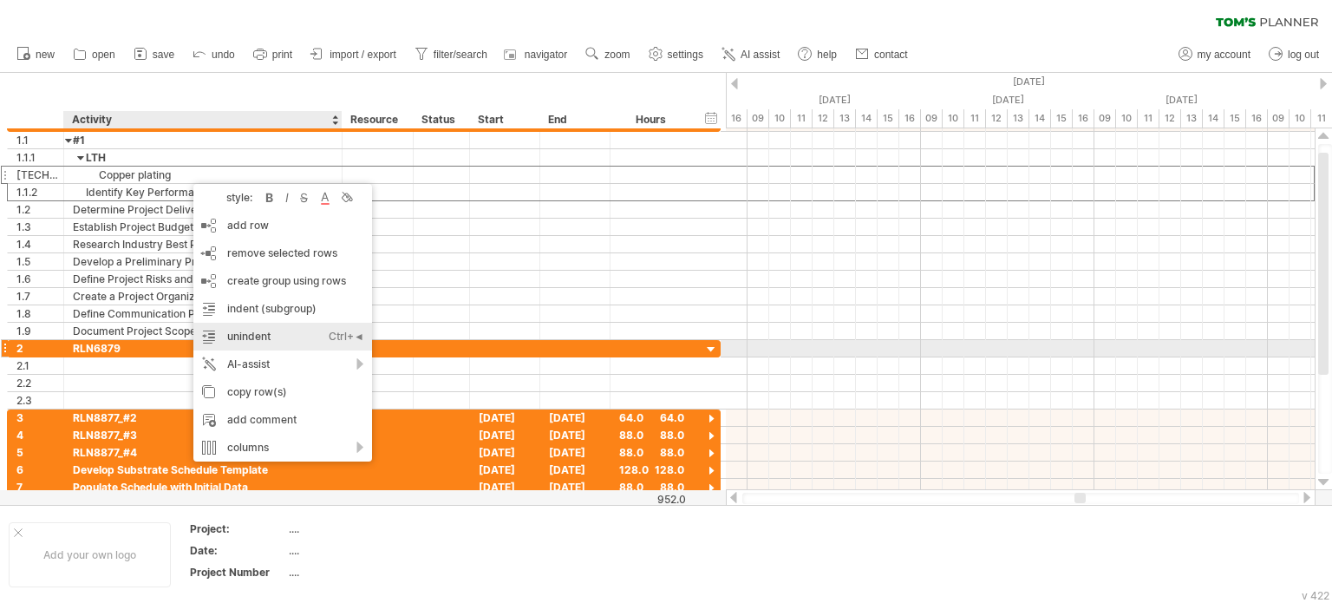
click at [277, 344] on div "unindent Ctrl+◄ Cmd+◄" at bounding box center [282, 337] width 179 height 28
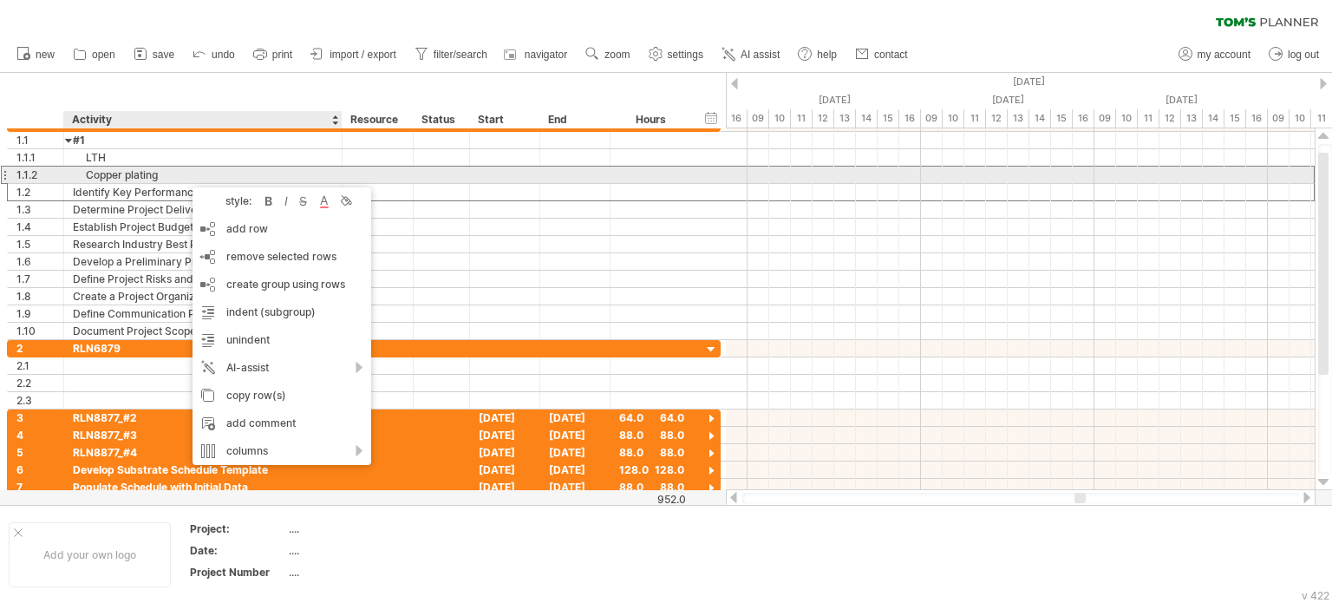
click at [184, 177] on div "Copper plating" at bounding box center [203, 174] width 260 height 16
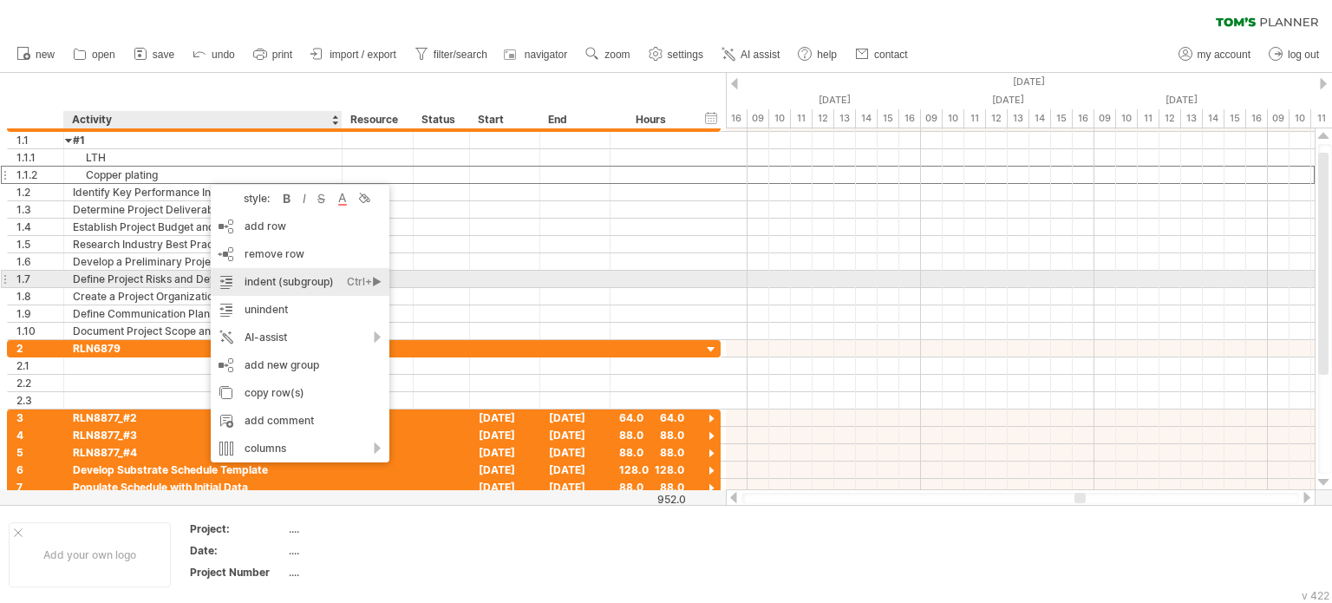
click at [292, 277] on div "indent (subgroup) Ctrl+► Cmd+►" at bounding box center [300, 282] width 179 height 28
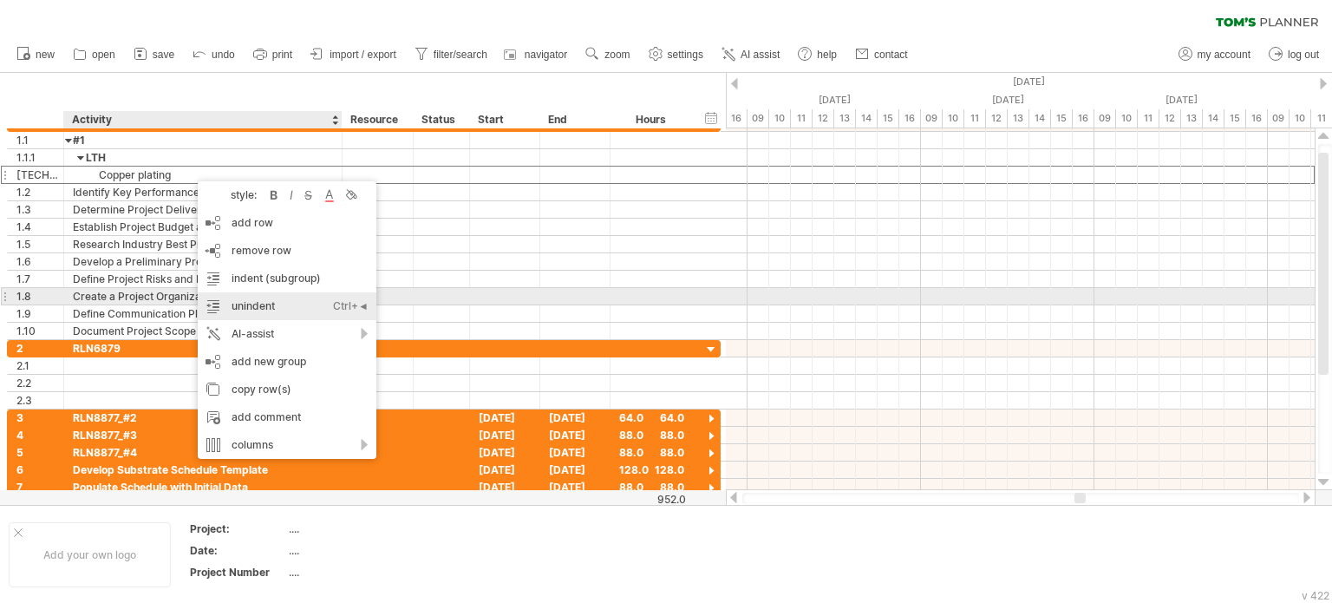
click at [263, 298] on div "unindent Ctrl+◄ Cmd+◄" at bounding box center [287, 306] width 179 height 28
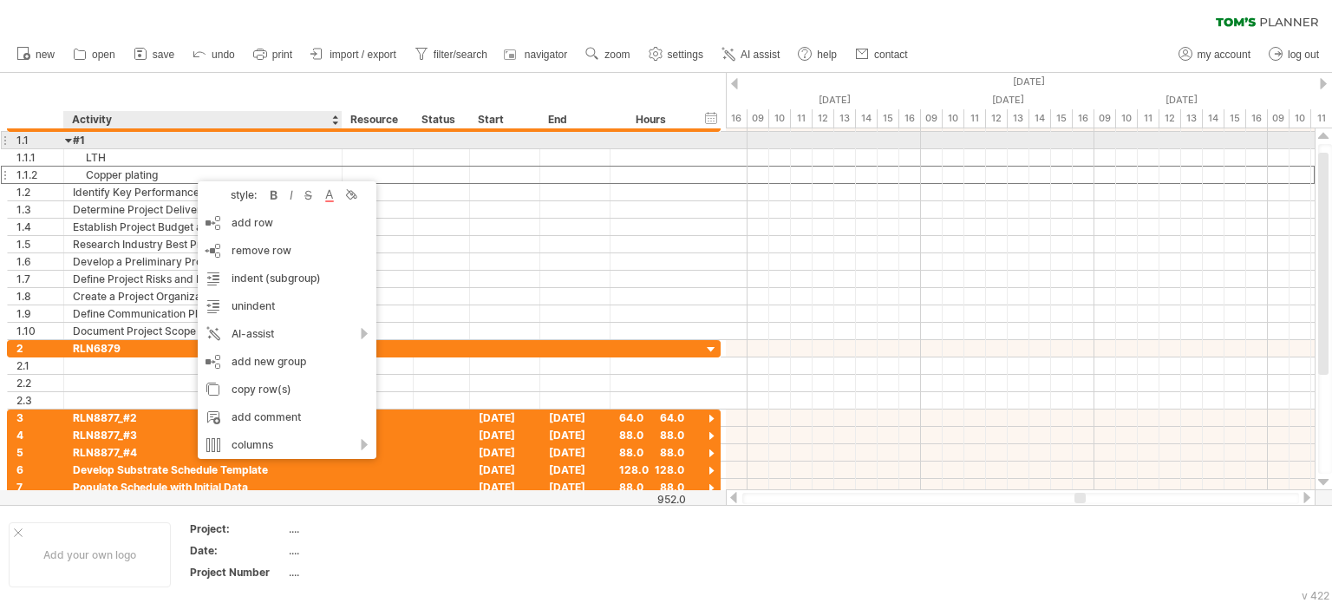
click at [164, 141] on div "#1" at bounding box center [203, 140] width 260 height 16
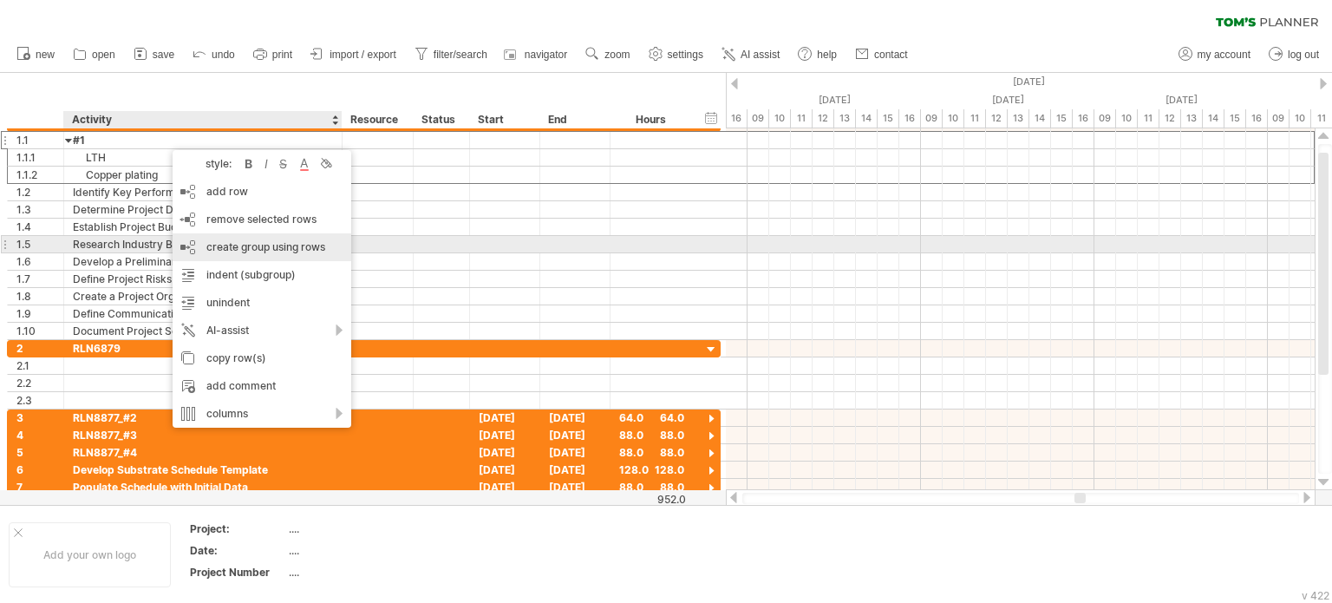
click at [241, 248] on div "create group using rows" at bounding box center [262, 247] width 179 height 28
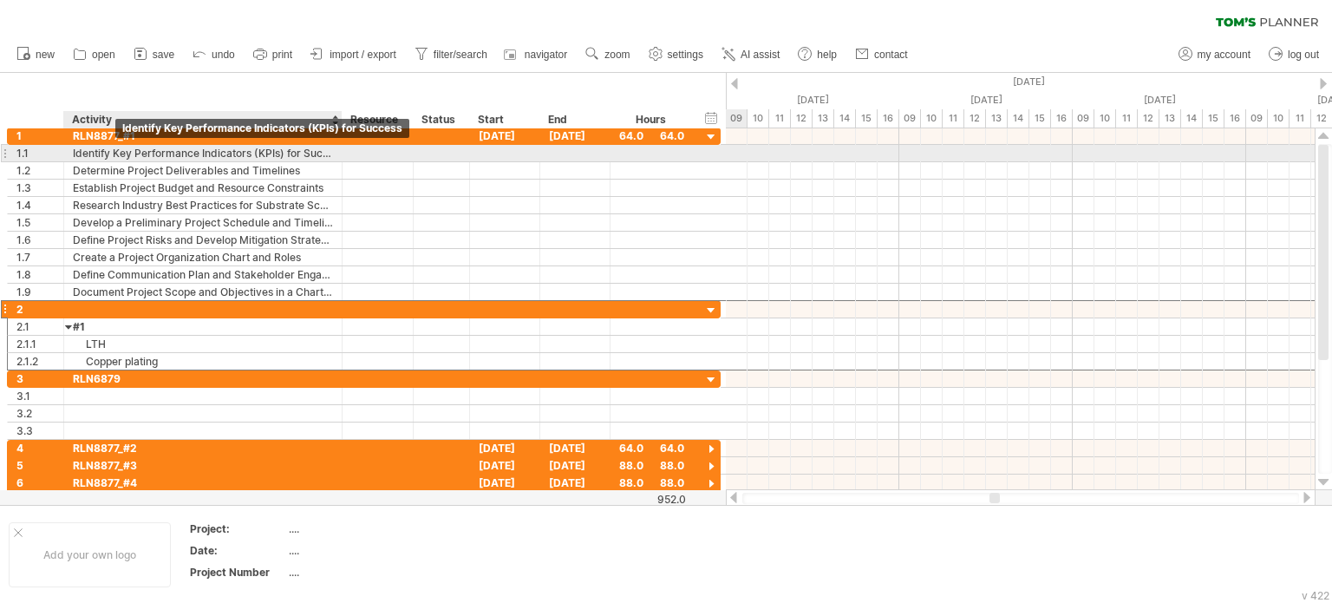
click at [112, 153] on div "Identify Key Performance Indicators (KPIs) for Success" at bounding box center [203, 153] width 260 height 16
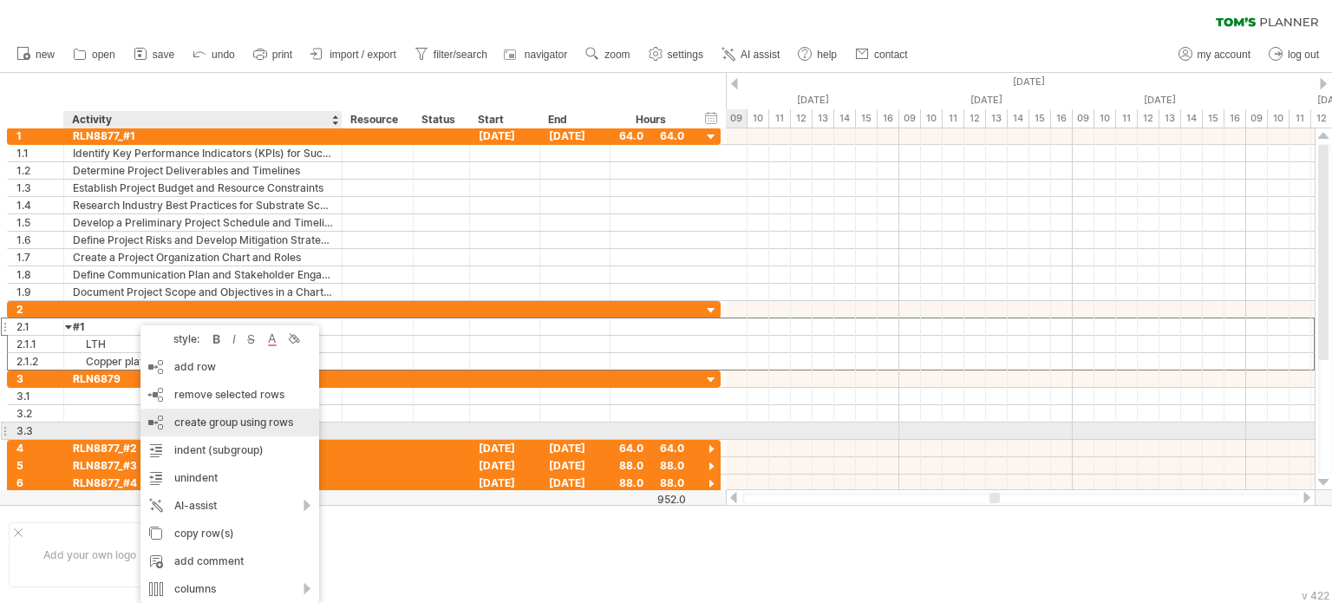
click at [204, 428] on div "create group using rows" at bounding box center [229, 422] width 179 height 28
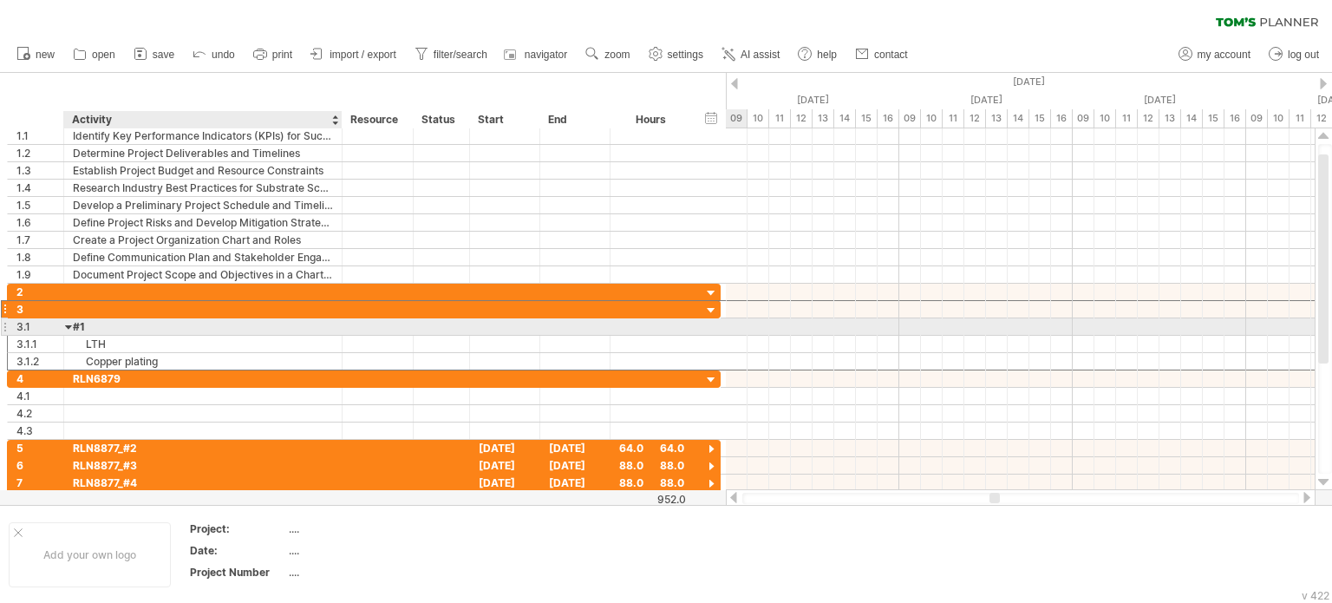
click at [148, 328] on div "#1" at bounding box center [203, 326] width 260 height 16
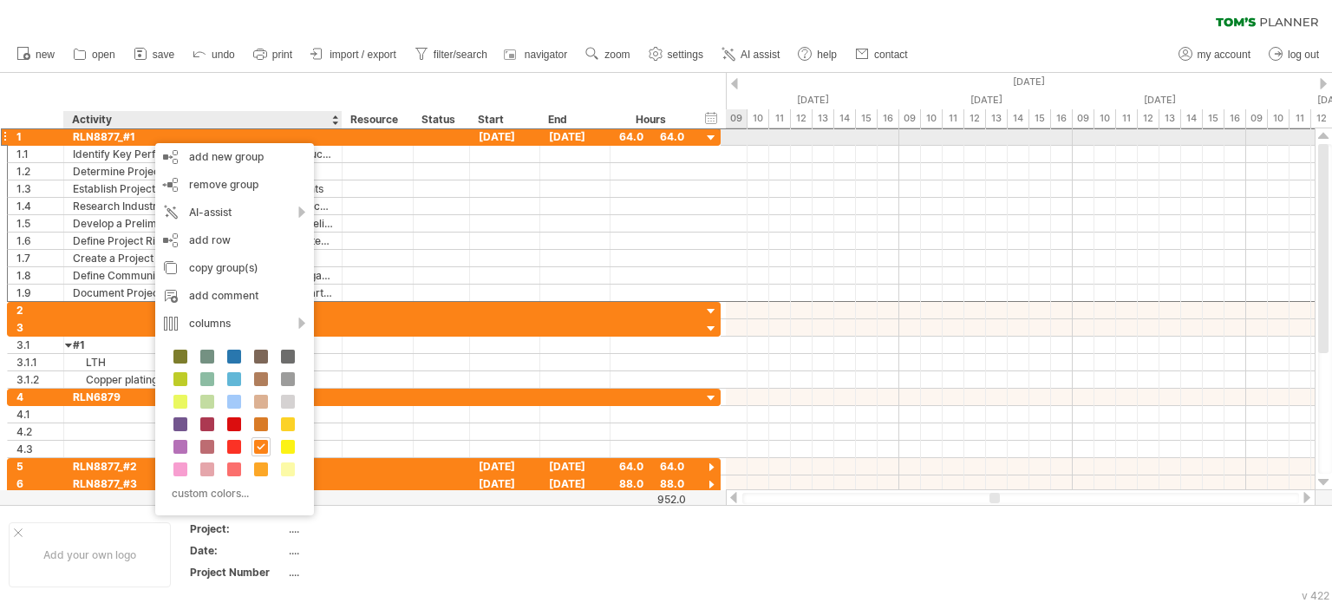
click at [106, 143] on div "RLN8877_#1" at bounding box center [203, 136] width 260 height 16
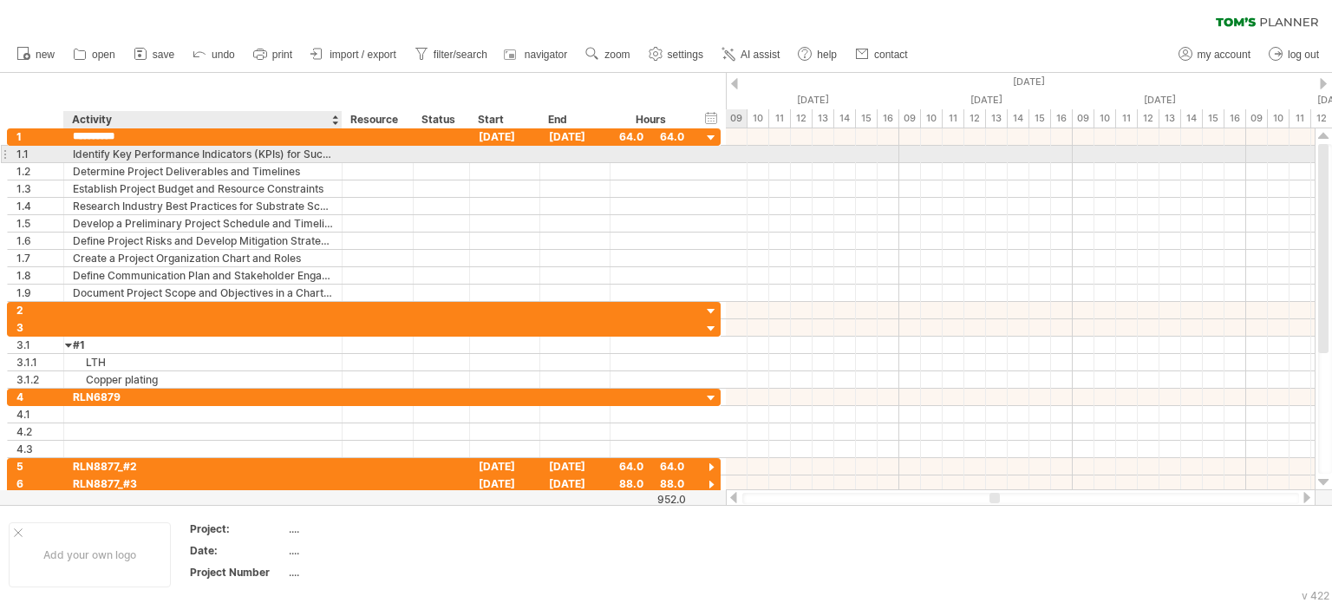
click at [176, 154] on div "Identify Key Performance Indicators (KPIs) for Success" at bounding box center [203, 154] width 260 height 16
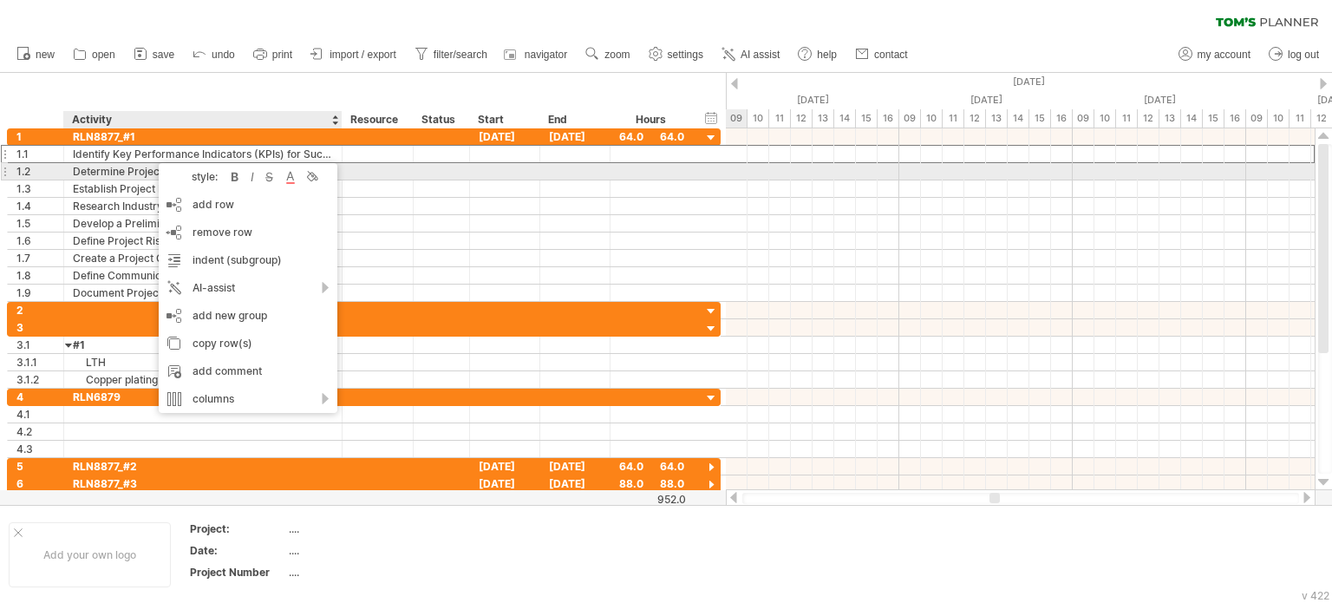
click at [62, 165] on div "1.2" at bounding box center [36, 171] width 56 height 16
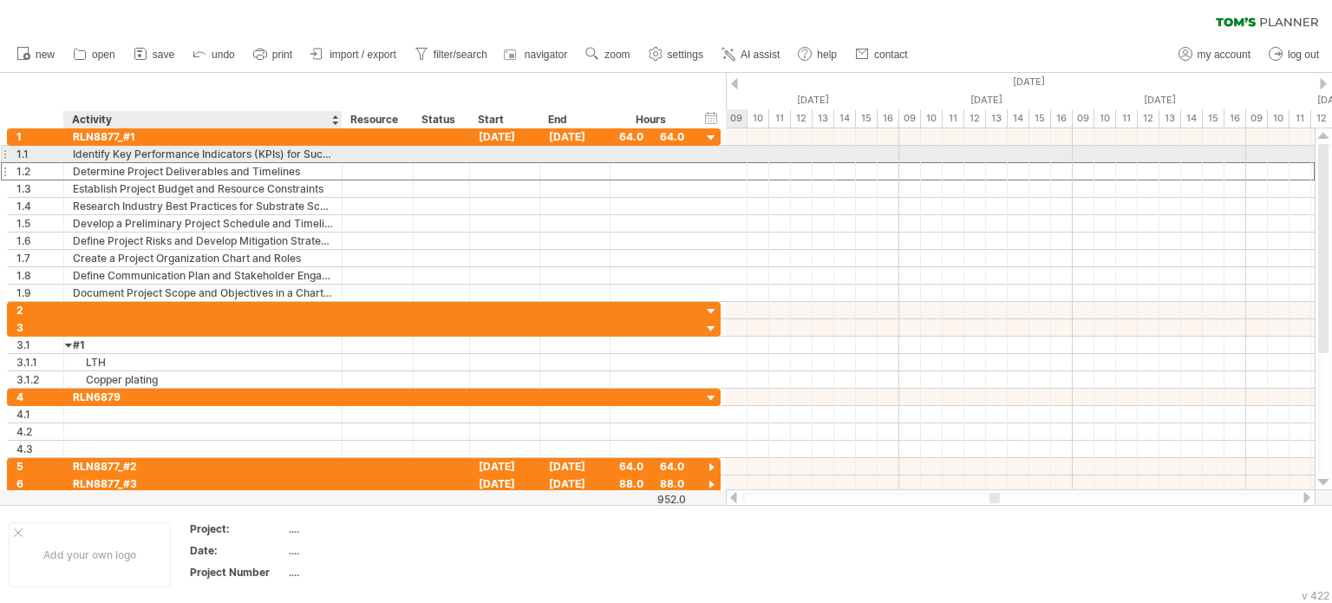
click at [333, 151] on div "**********" at bounding box center [203, 154] width 278 height 16
click at [330, 153] on div "Identify Key Performance Indicators (KPIs) for Success" at bounding box center [203, 154] width 260 height 16
drag, startPoint x: 333, startPoint y: 153, endPoint x: 168, endPoint y: 153, distance: 164.8
click at [168, 153] on div "**********" at bounding box center [203, 154] width 278 height 16
click at [168, 152] on input "**********" at bounding box center [203, 154] width 260 height 16
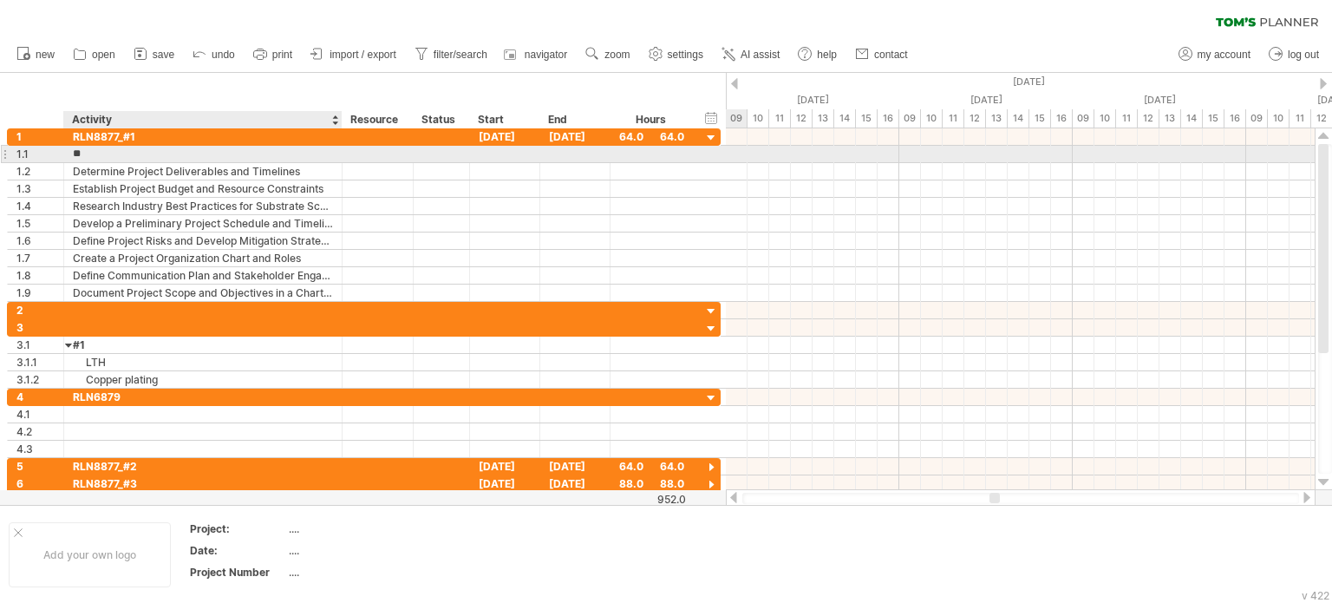
type input "*"
type input "**"
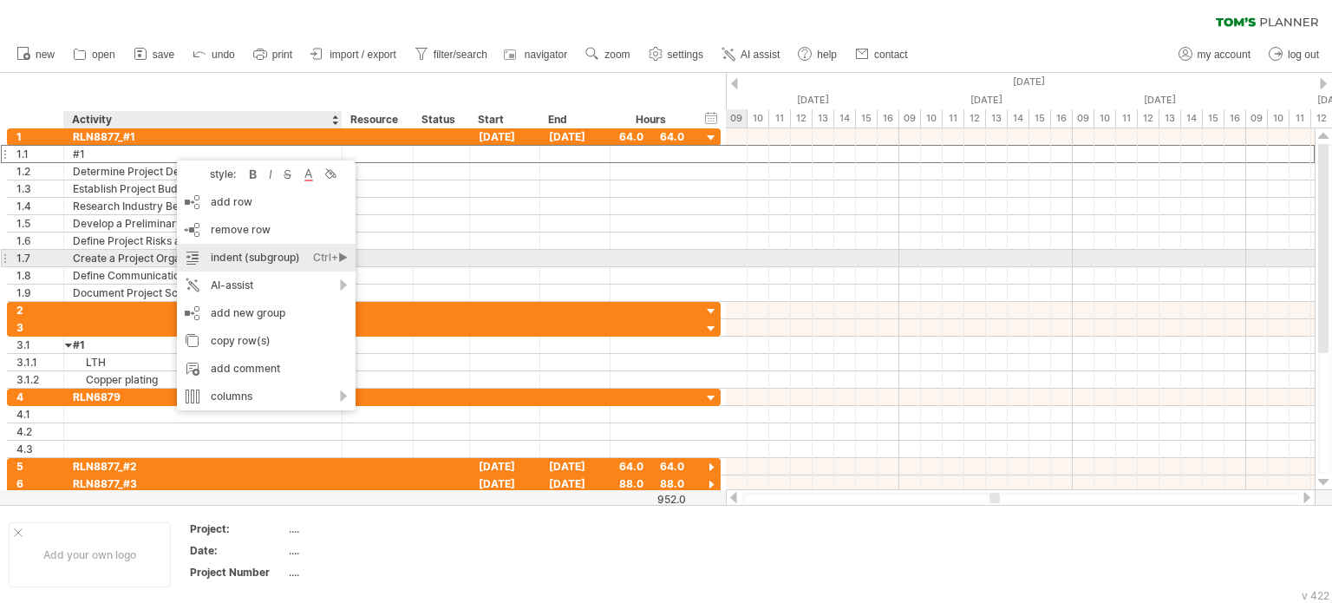
click at [338, 258] on div "Ctrl+►" at bounding box center [330, 258] width 35 height 28
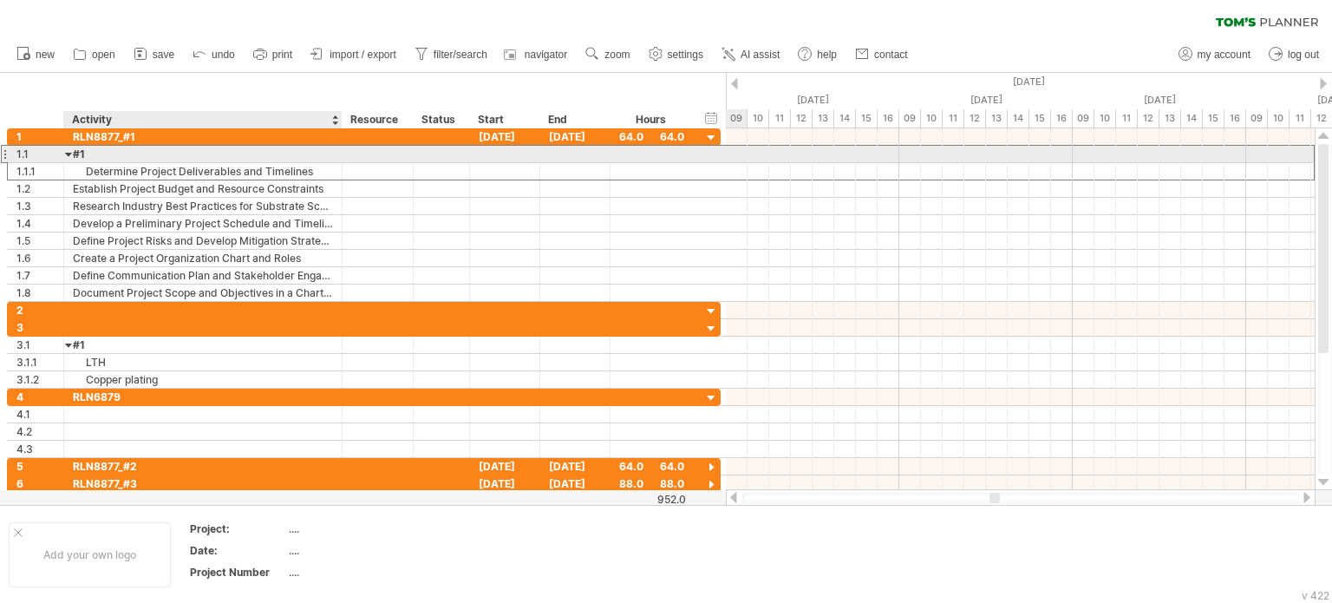
click at [134, 159] on div "#1" at bounding box center [203, 154] width 260 height 16
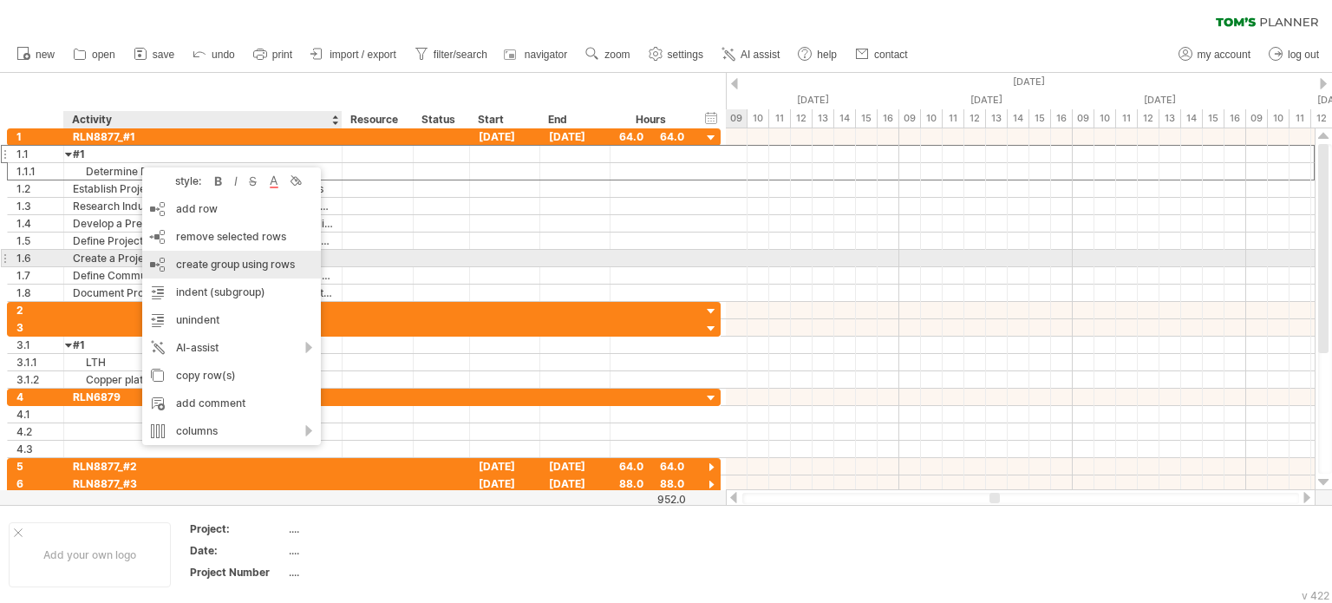
click at [216, 263] on div "create group using rows" at bounding box center [231, 265] width 179 height 28
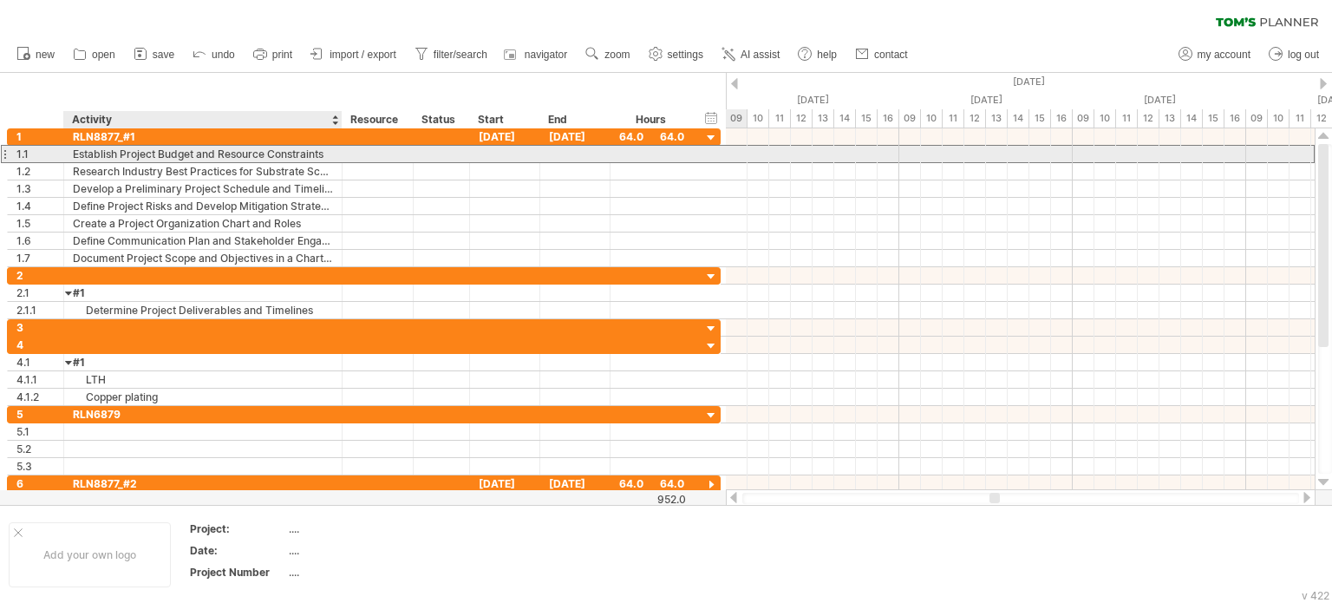
click at [99, 157] on div "Establish Project Budget and Resource Constraints" at bounding box center [203, 154] width 260 height 16
click at [333, 157] on div "**********" at bounding box center [203, 154] width 278 height 16
click at [333, 155] on div "**********" at bounding box center [203, 154] width 278 height 16
click at [328, 152] on div "Establish Project Budget and Resource Constraints" at bounding box center [203, 154] width 260 height 16
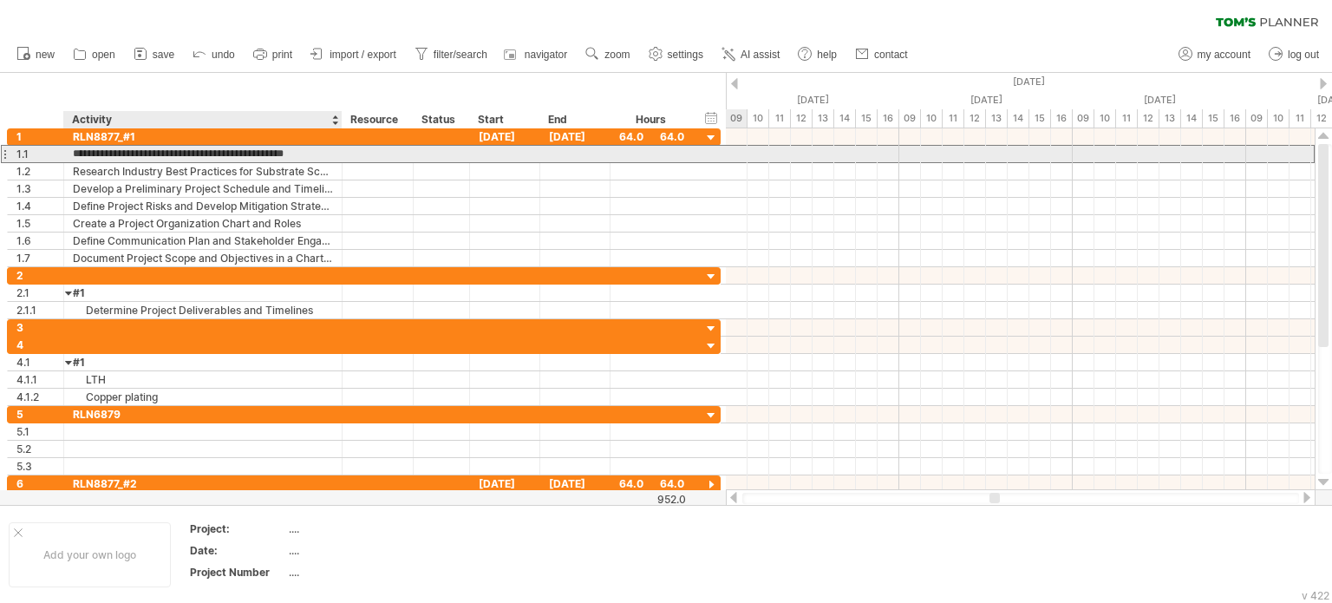
drag, startPoint x: 328, startPoint y: 152, endPoint x: 74, endPoint y: 154, distance: 254.1
click at [74, 154] on input "**********" at bounding box center [203, 154] width 260 height 16
click at [297, 153] on input "**********" at bounding box center [203, 154] width 260 height 16
click at [326, 153] on input "**********" at bounding box center [203, 154] width 260 height 16
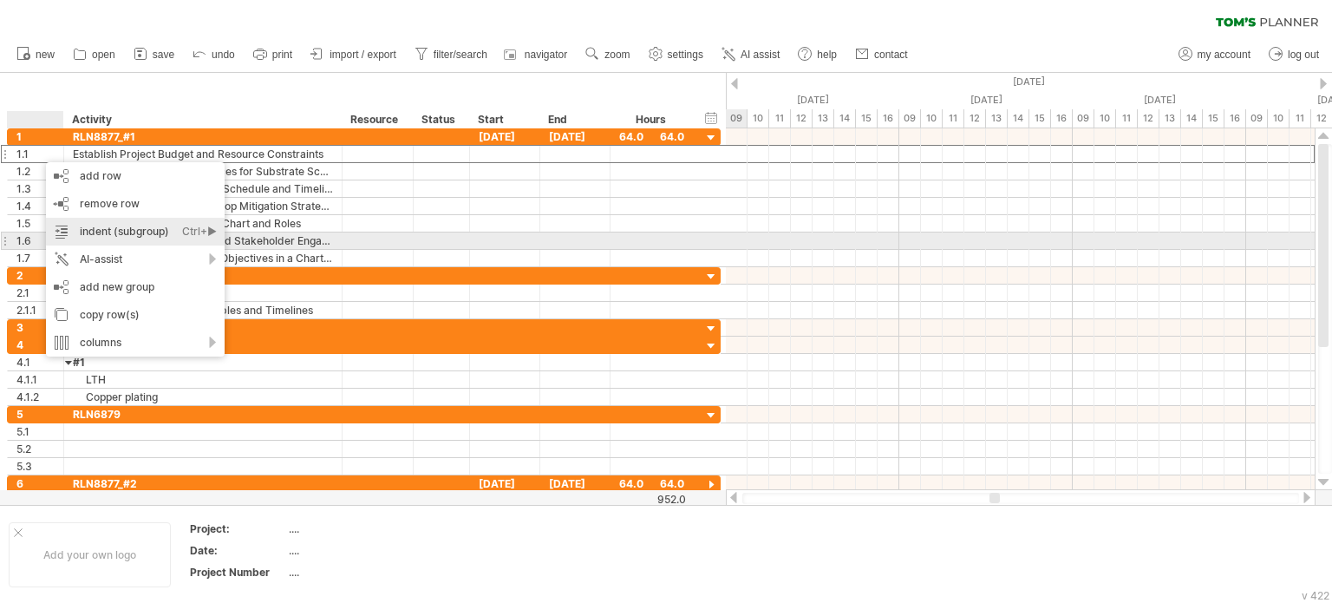
click at [76, 237] on div "indent (subgroup) Ctrl+► Cmd+►" at bounding box center [135, 232] width 179 height 28
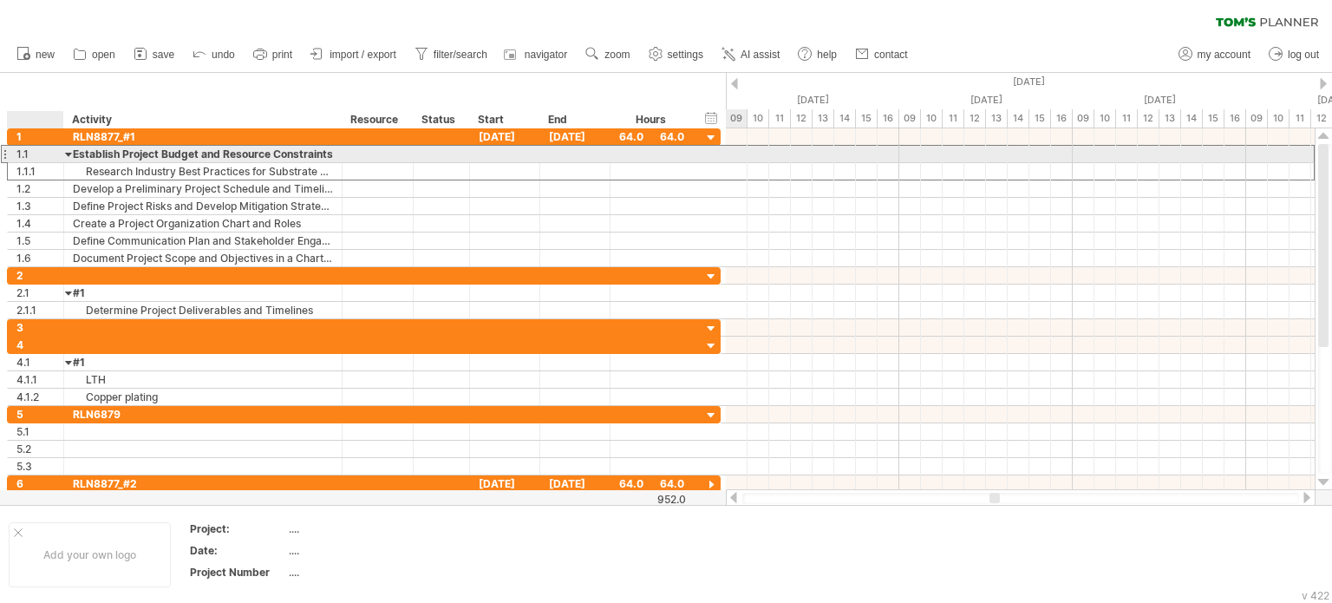
click at [32, 148] on div "1.1" at bounding box center [39, 154] width 47 height 16
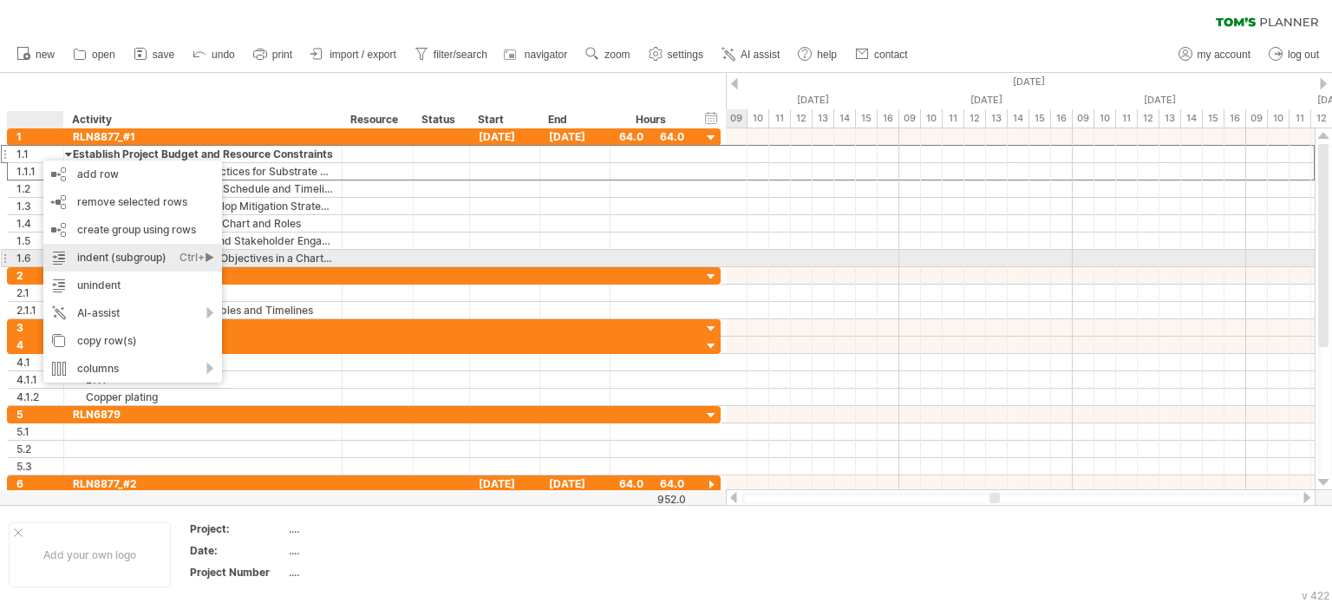
click at [90, 260] on div "indent (subgroup) Ctrl+► Cmd+►" at bounding box center [132, 258] width 179 height 28
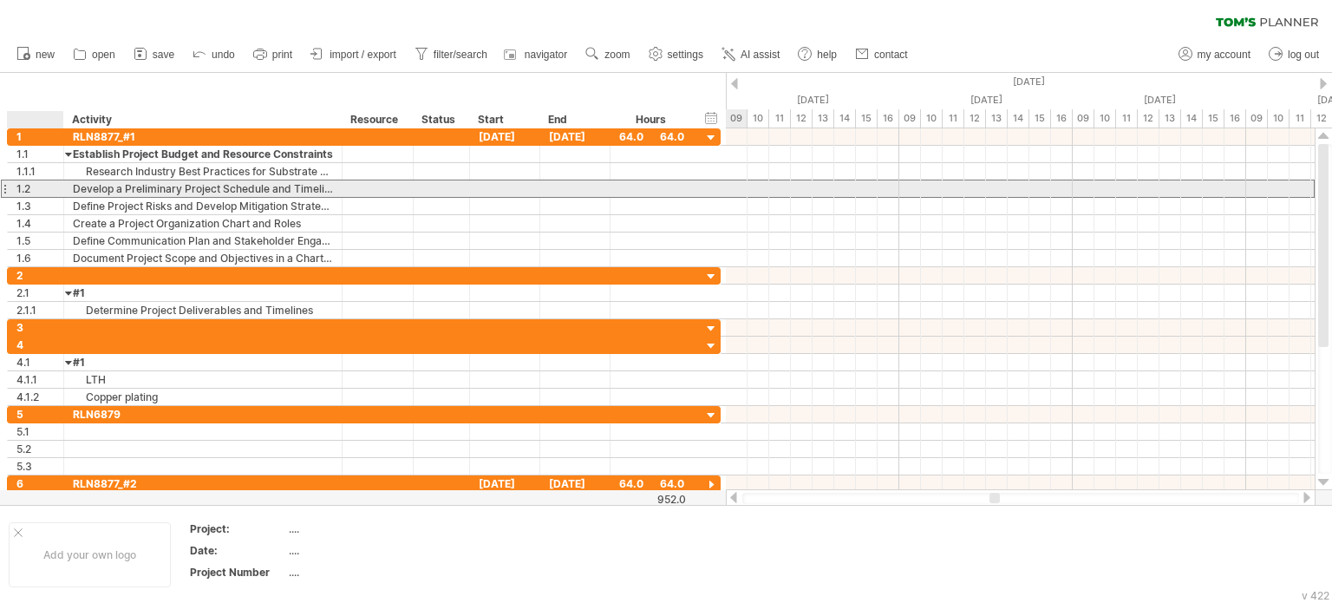
click at [34, 186] on div "1.2" at bounding box center [39, 188] width 47 height 16
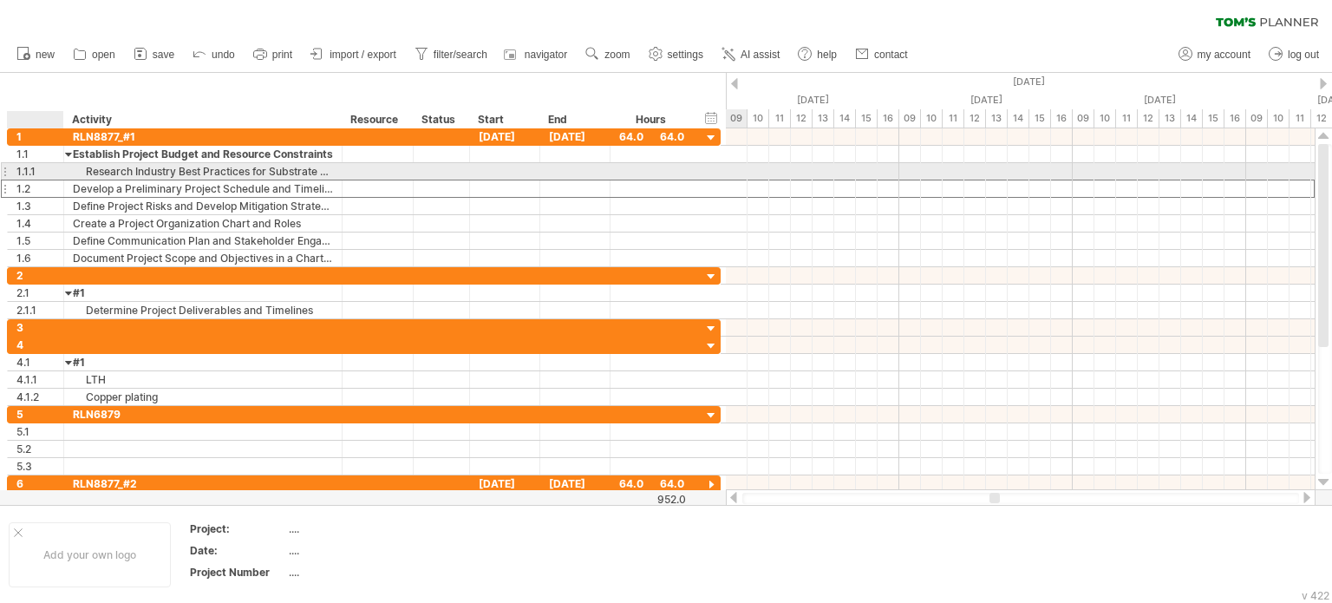
click at [45, 171] on div "1.1.1" at bounding box center [39, 171] width 47 height 16
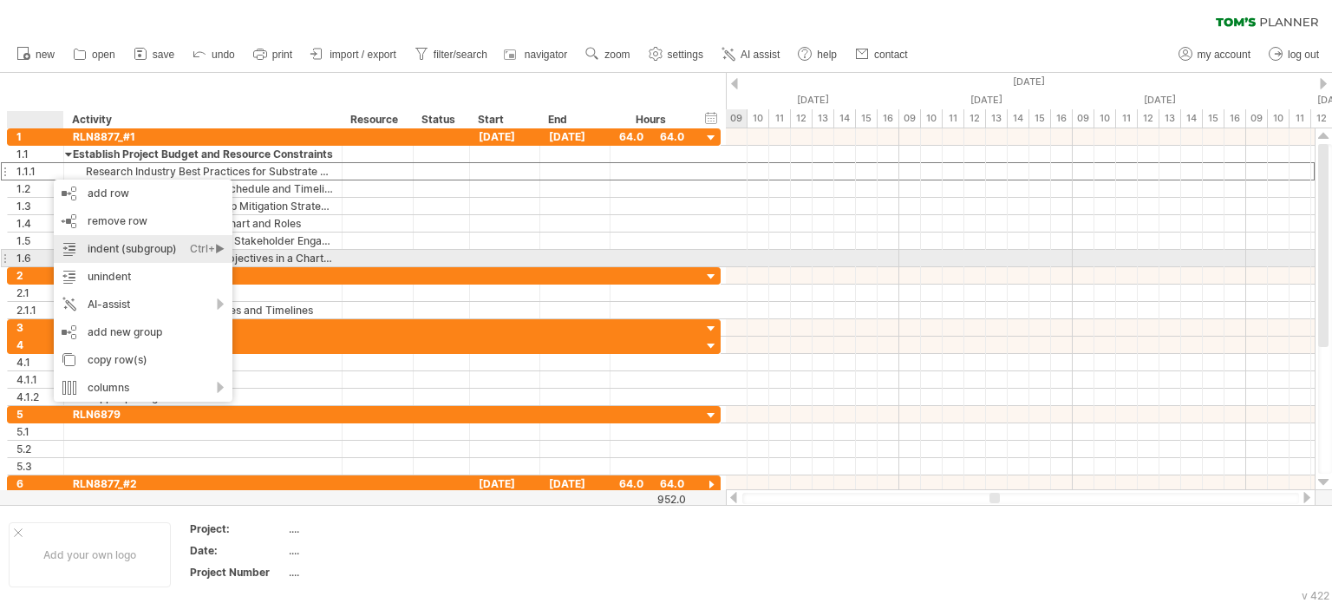
click at [114, 254] on div "indent (subgroup) Ctrl+► Cmd+►" at bounding box center [143, 249] width 179 height 28
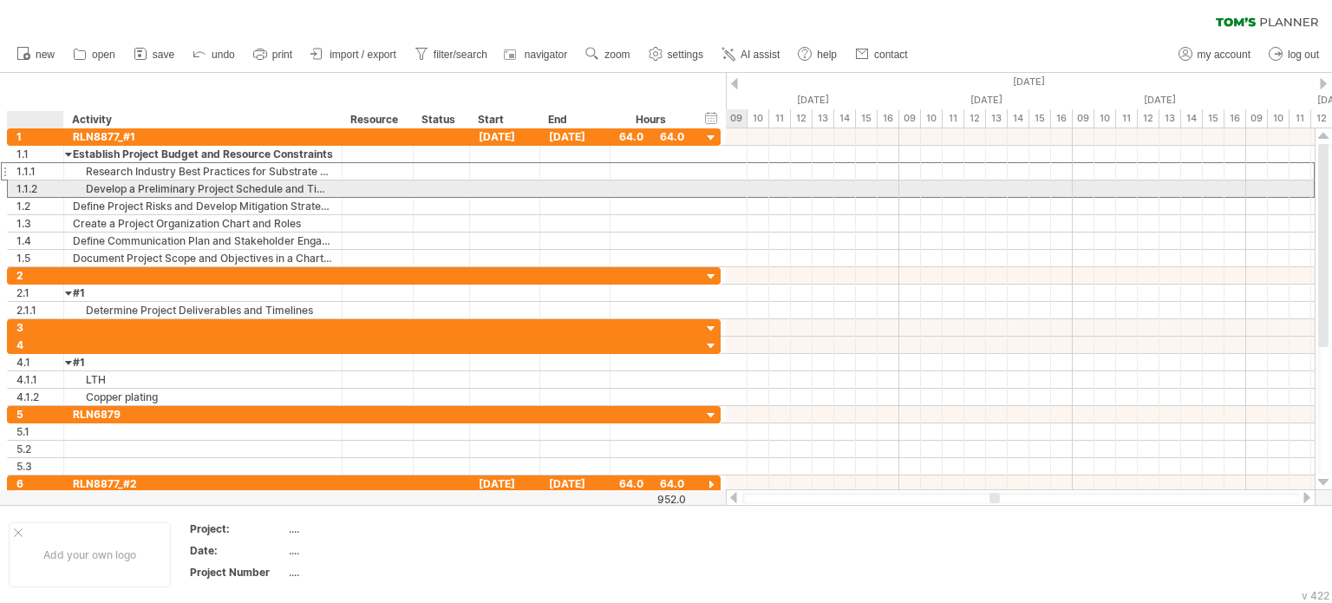
click at [45, 193] on div "1.1.2" at bounding box center [39, 188] width 47 height 16
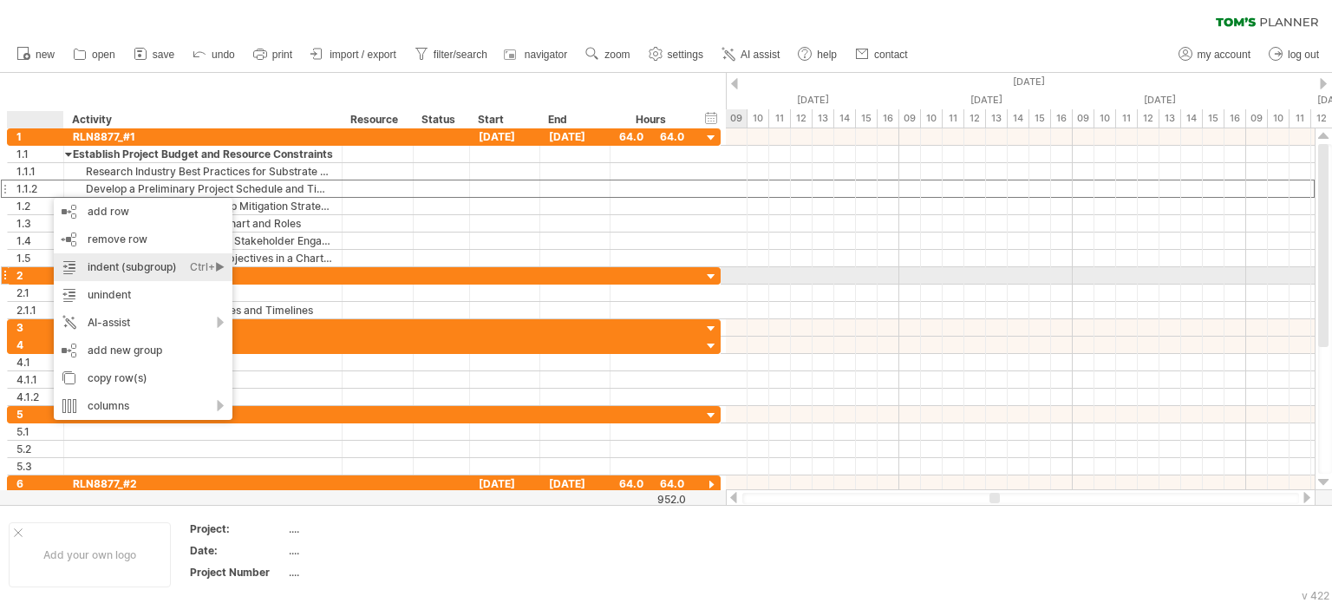
click at [95, 270] on div "indent (subgroup) Ctrl+► Cmd+►" at bounding box center [143, 267] width 179 height 28
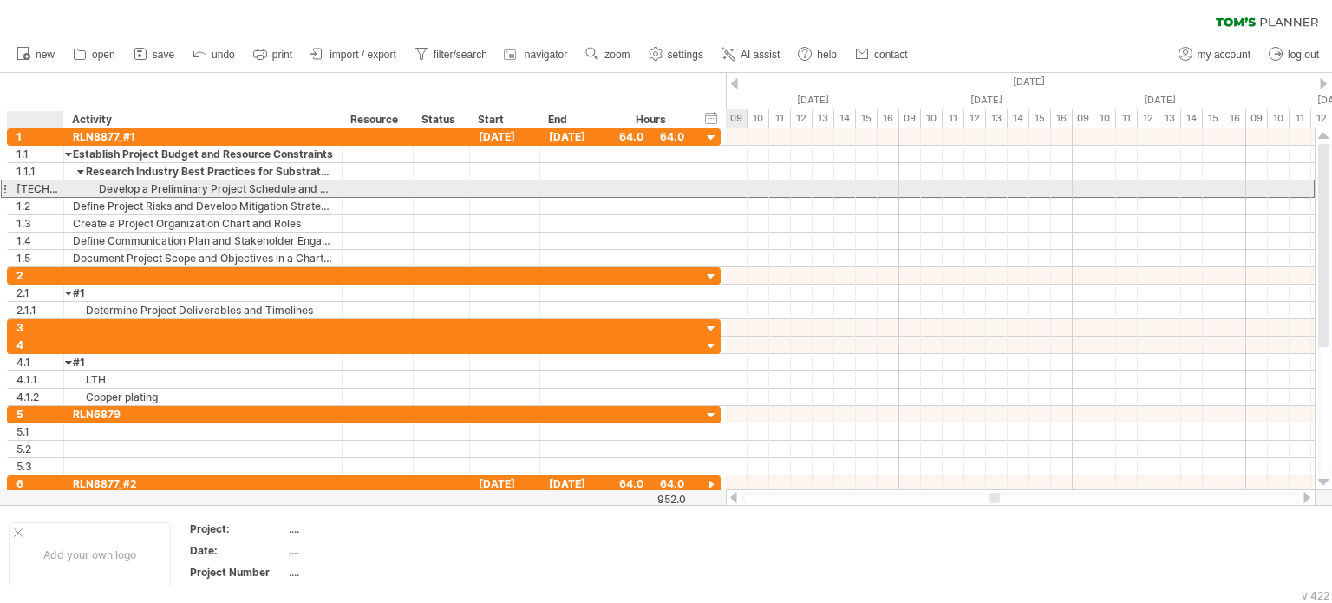
click at [49, 193] on div "[TECHNICAL_ID]" at bounding box center [39, 188] width 47 height 16
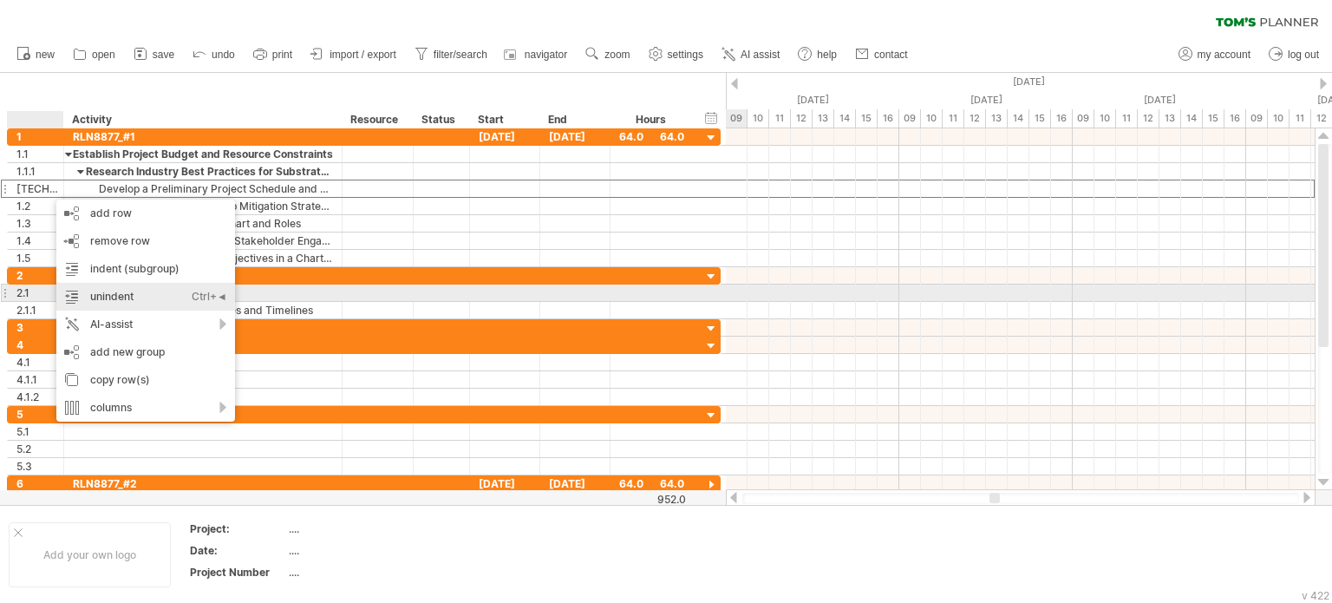
click at [147, 292] on div "unindent Ctrl+◄ Cmd+◄" at bounding box center [145, 297] width 179 height 28
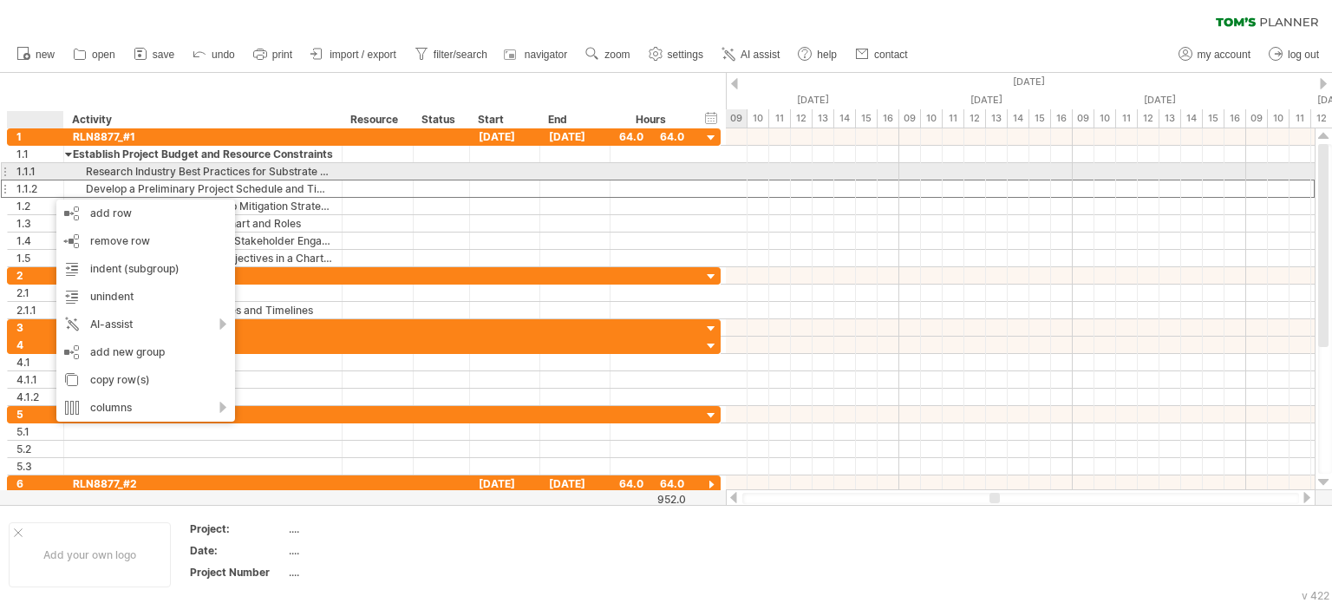
click at [49, 180] on div "1.1.2" at bounding box center [39, 188] width 47 height 16
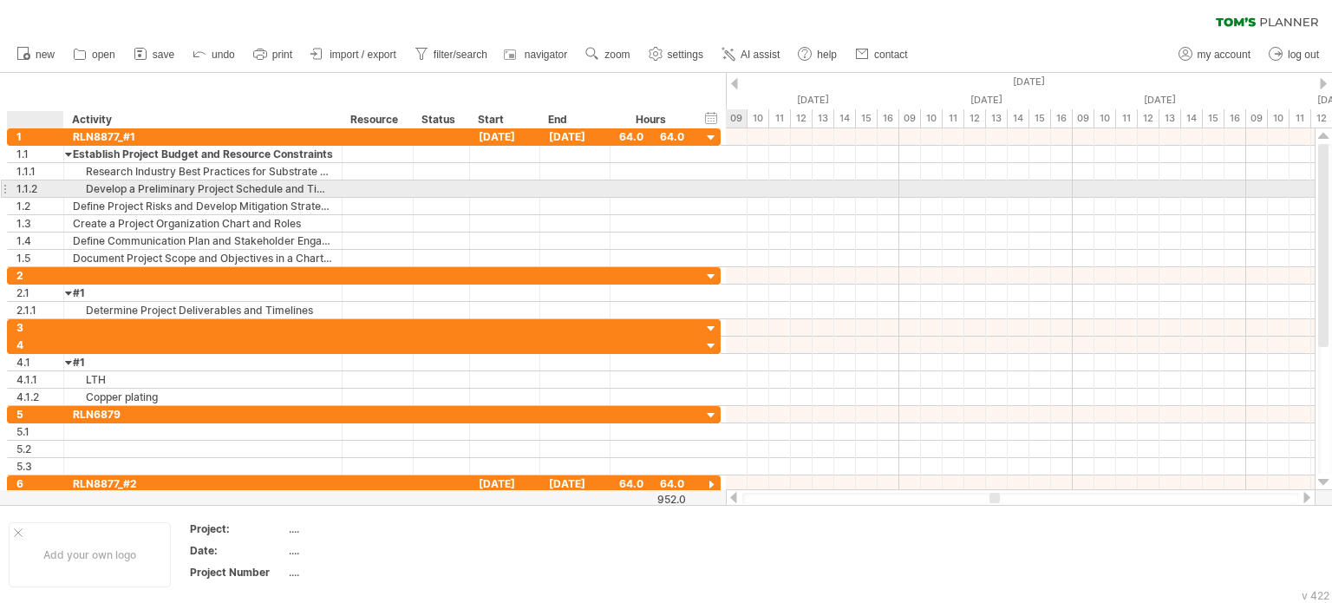
click at [39, 192] on div "1.1.2" at bounding box center [39, 188] width 47 height 16
click at [45, 188] on div "1.1.2" at bounding box center [39, 188] width 47 height 16
click at [4, 191] on div at bounding box center [4, 189] width 7 height 18
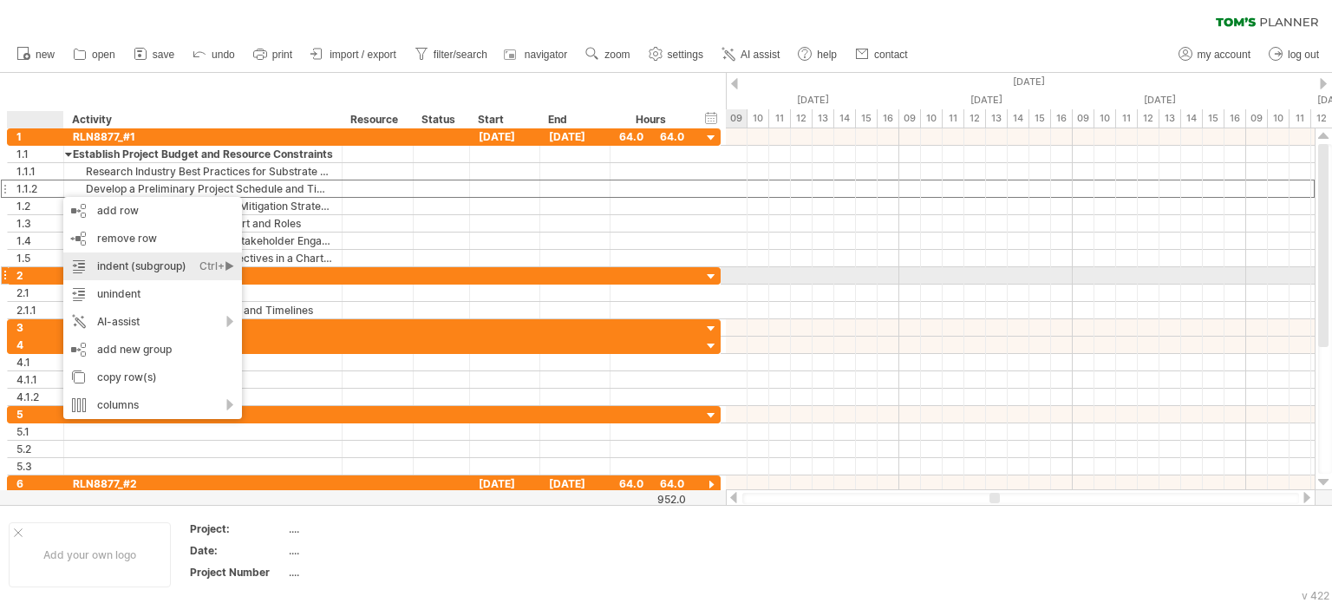
click at [125, 268] on div "indent (subgroup) Ctrl+► Cmd+►" at bounding box center [152, 266] width 179 height 28
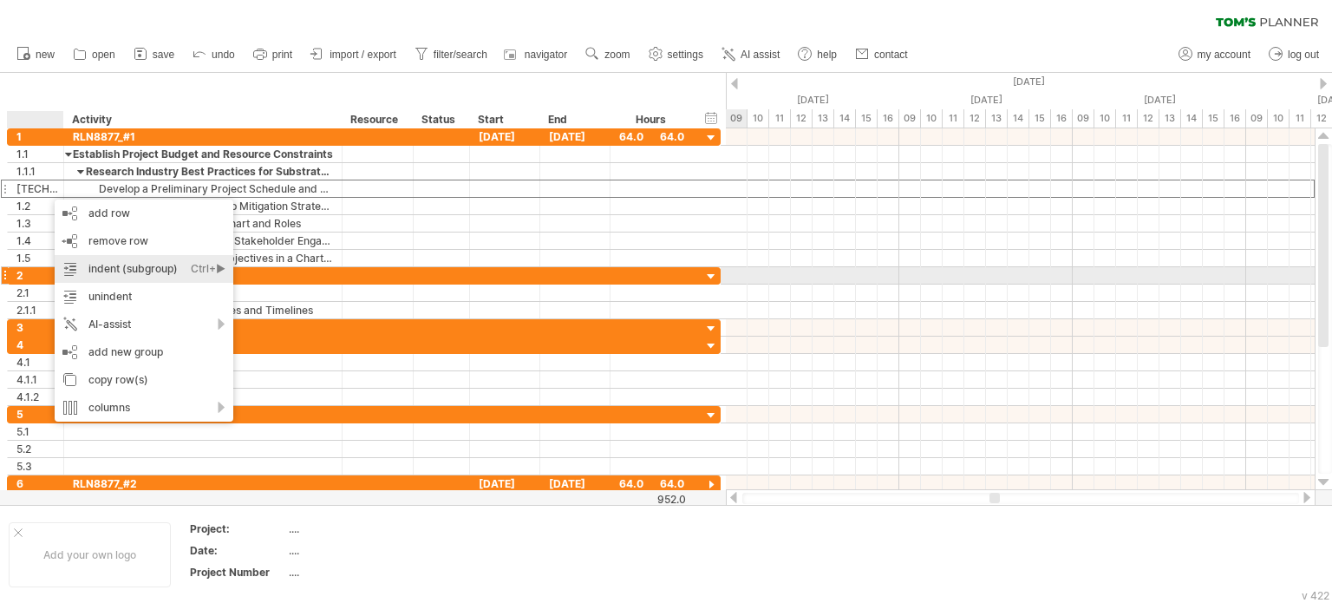
click at [134, 270] on div "indent (subgroup) Ctrl+► Cmd+►" at bounding box center [144, 269] width 179 height 28
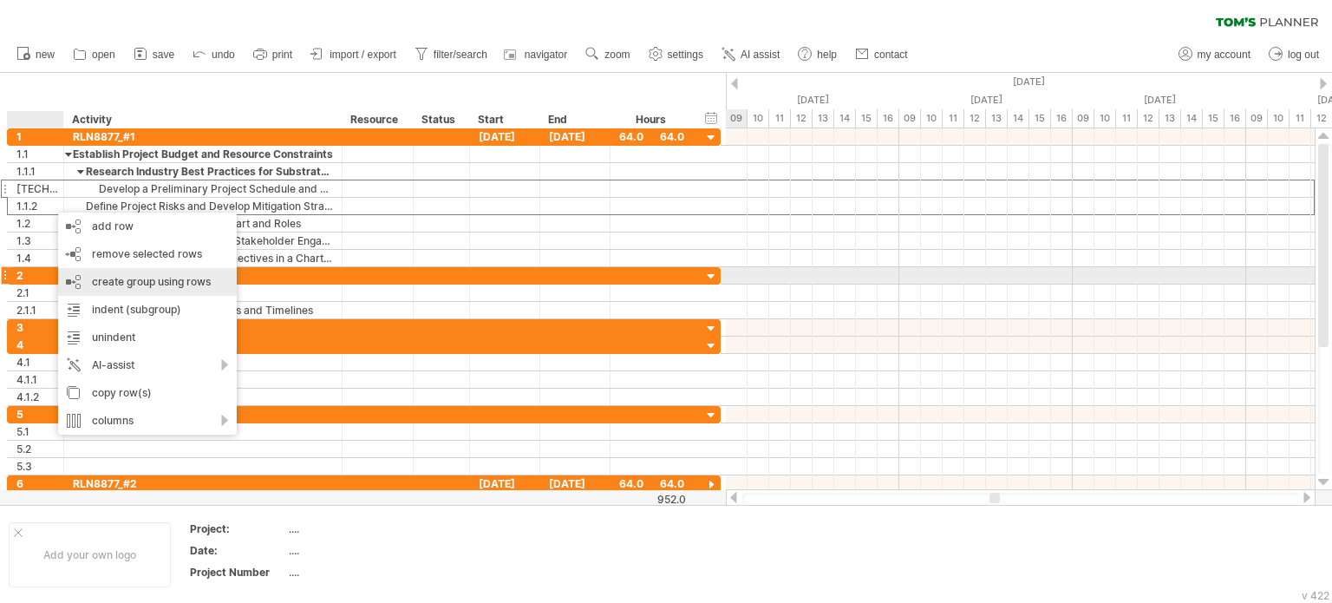
click at [132, 281] on div "create group using rows" at bounding box center [147, 282] width 179 height 28
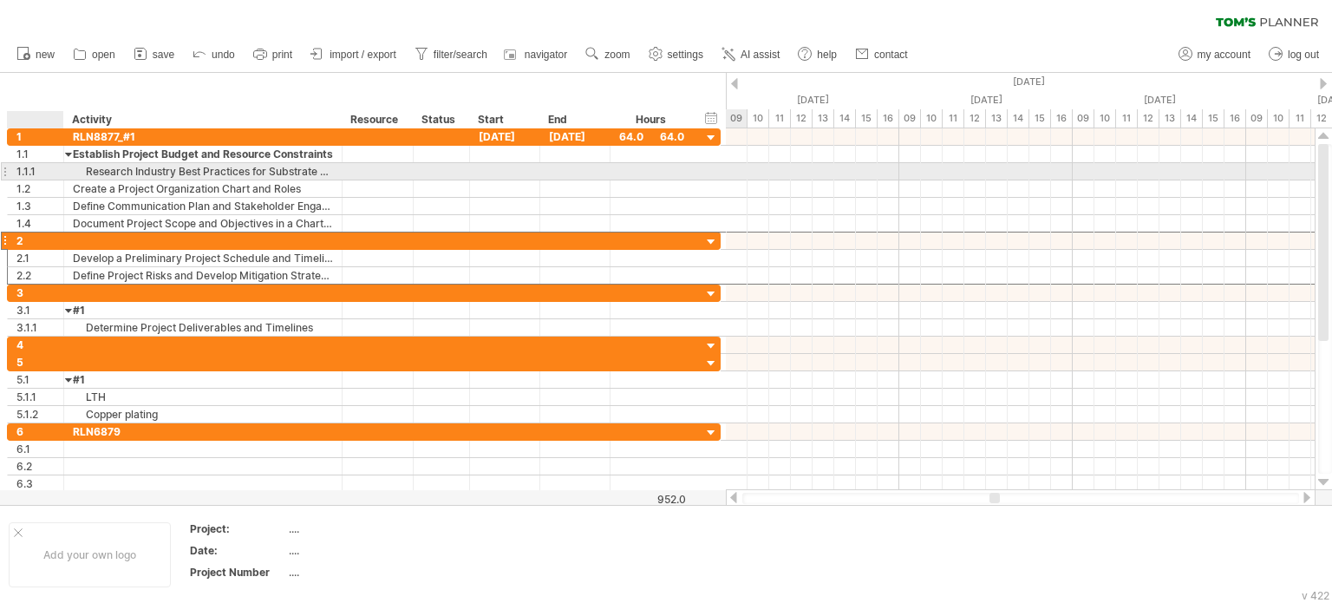
click at [52, 176] on div "1.1.1" at bounding box center [39, 171] width 47 height 16
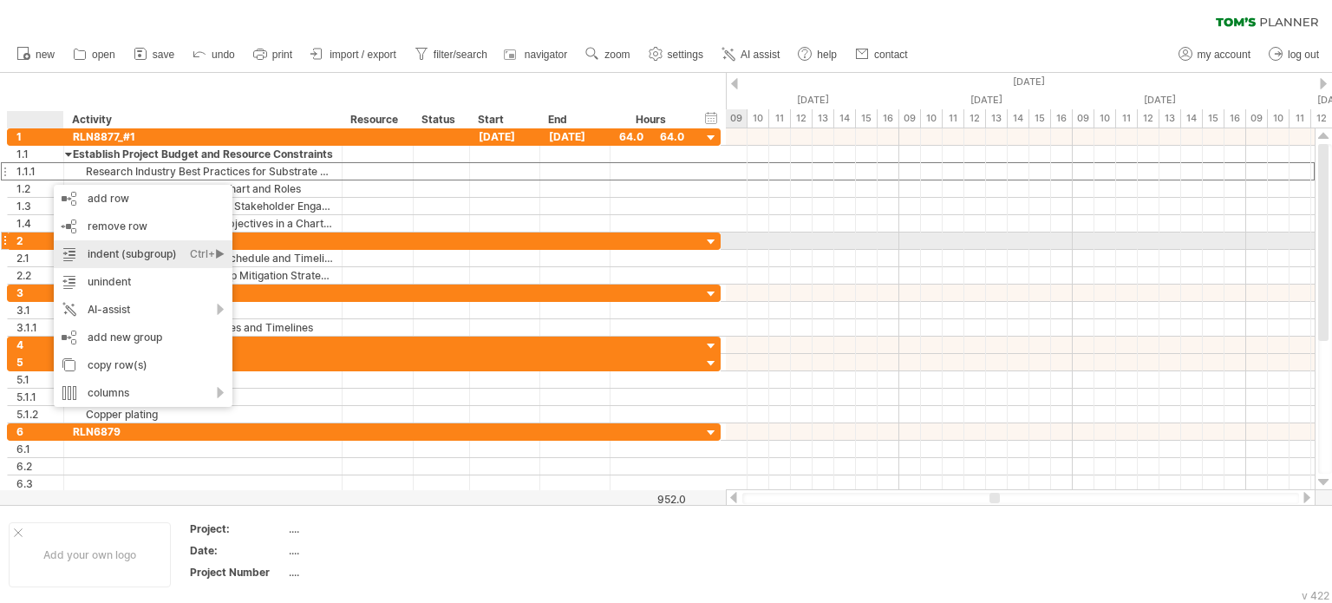
click at [137, 250] on div "indent (subgroup) Ctrl+► Cmd+►" at bounding box center [143, 254] width 179 height 28
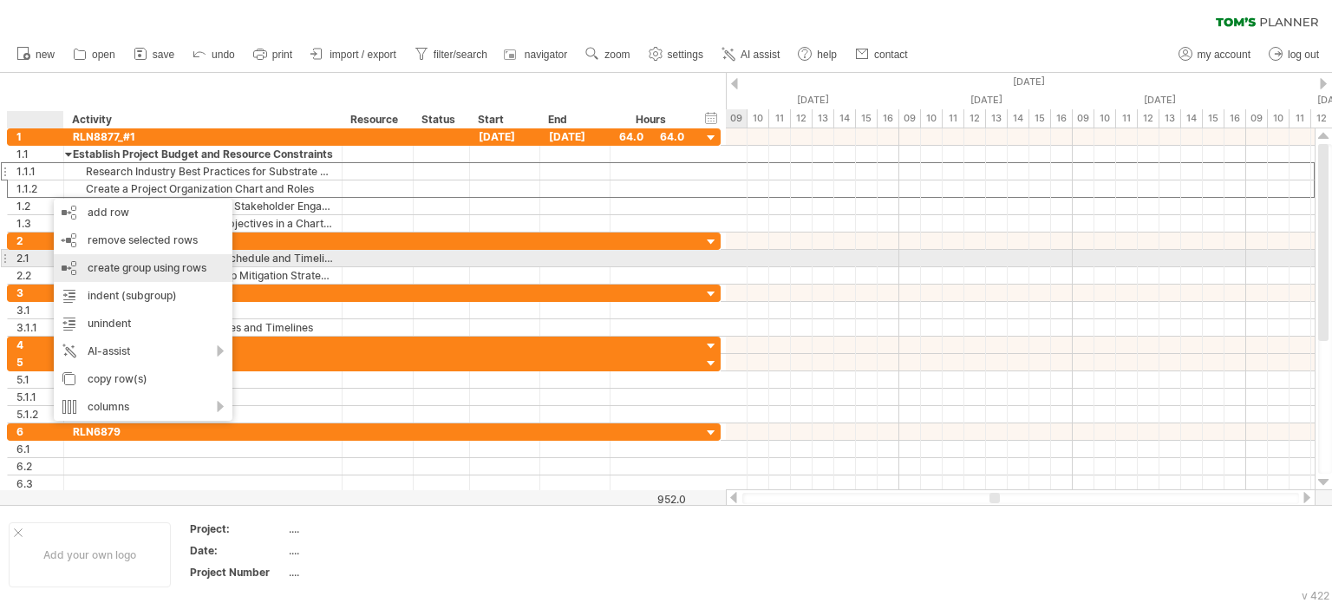
click at [119, 266] on div "create group using rows" at bounding box center [143, 268] width 179 height 28
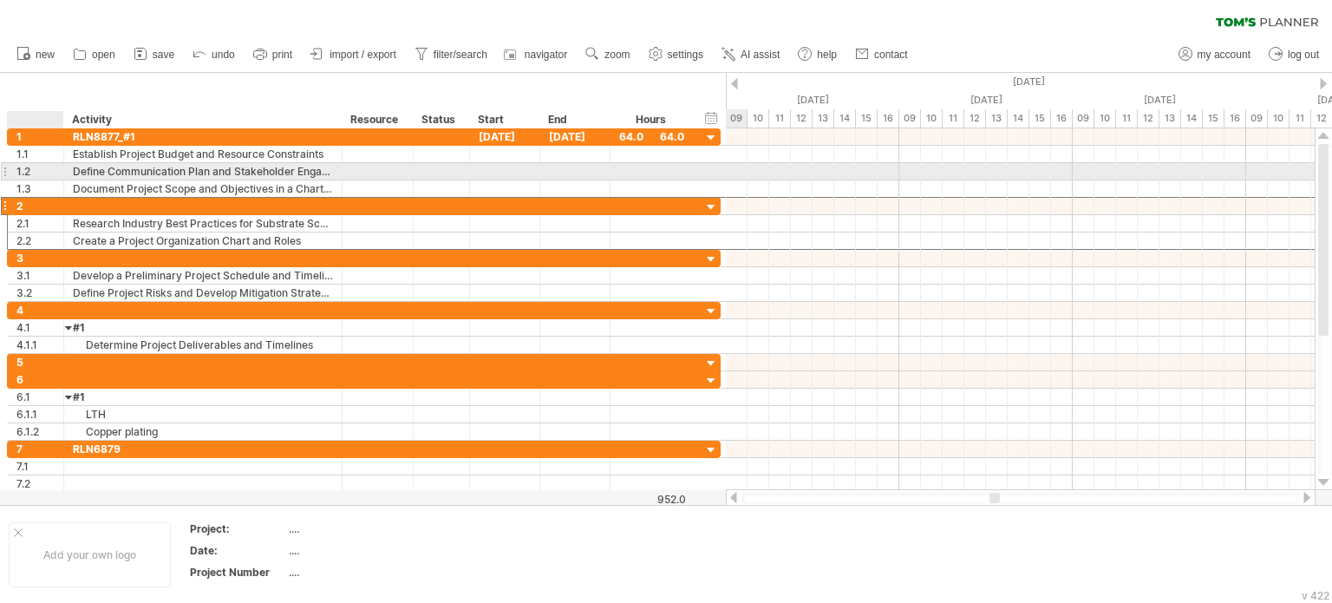
click at [42, 175] on div "1.2" at bounding box center [39, 171] width 47 height 16
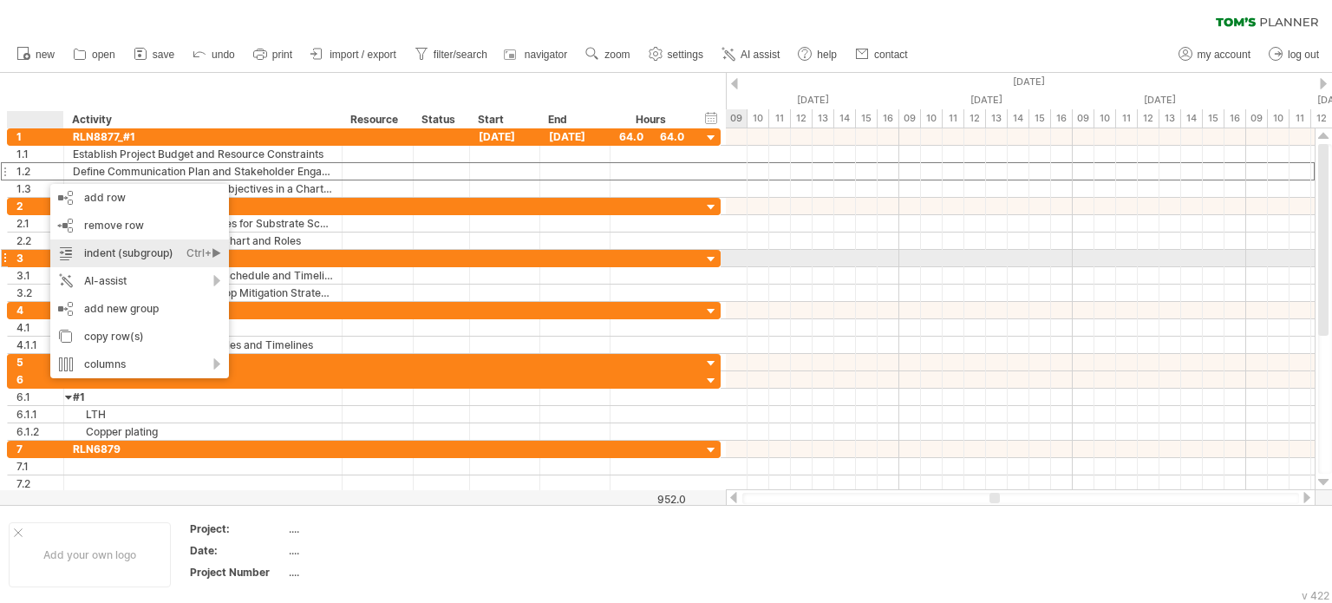
click at [121, 252] on div "indent (subgroup) Ctrl+► Cmd+►" at bounding box center [139, 253] width 179 height 28
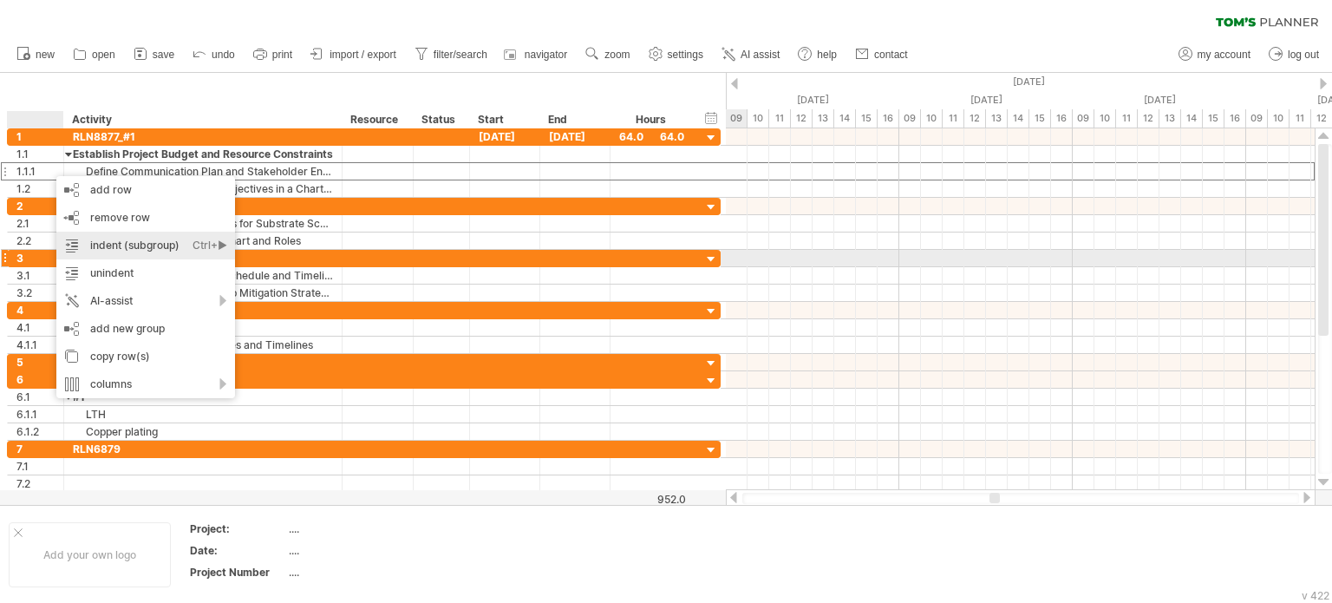
click at [154, 251] on div "indent (subgroup) Ctrl+► Cmd+►" at bounding box center [145, 246] width 179 height 28
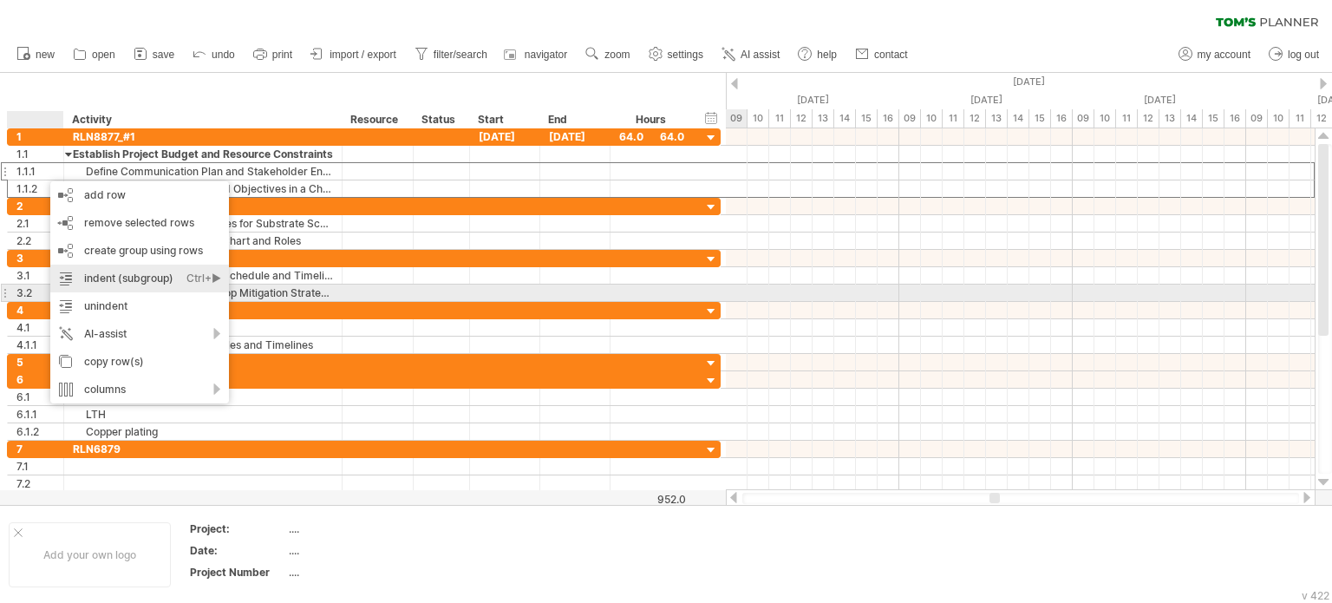
click at [140, 279] on div "indent (subgroup) Ctrl+► Cmd+►" at bounding box center [139, 278] width 179 height 28
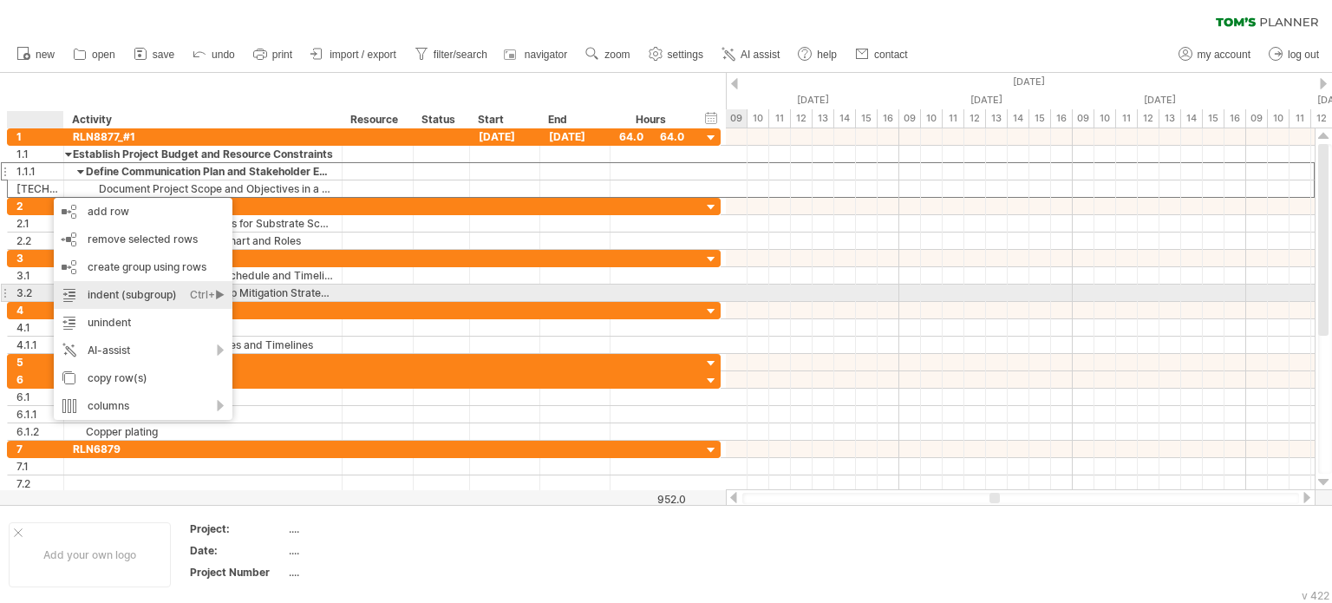
click at [143, 294] on div "indent (subgroup) Ctrl+► Cmd+►" at bounding box center [143, 295] width 179 height 28
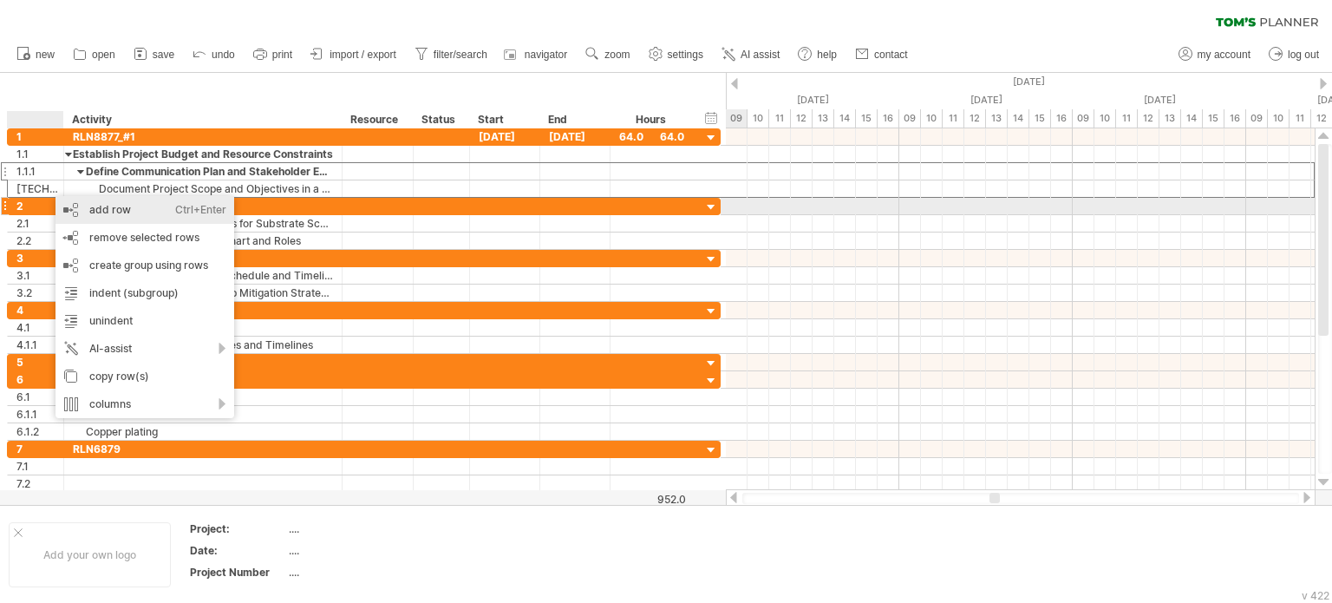
click at [140, 210] on div "add row Ctrl+Enter Cmd+Enter" at bounding box center [144, 210] width 179 height 28
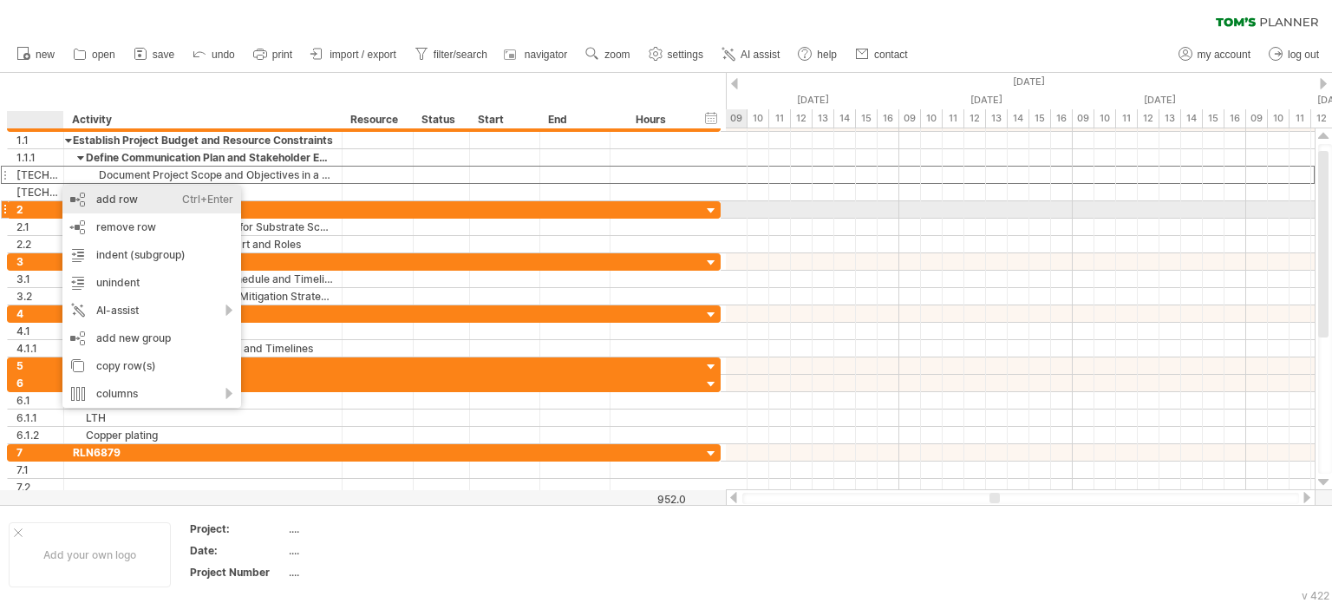
click at [147, 204] on div "add row Ctrl+Enter Cmd+Enter" at bounding box center [151, 200] width 179 height 28
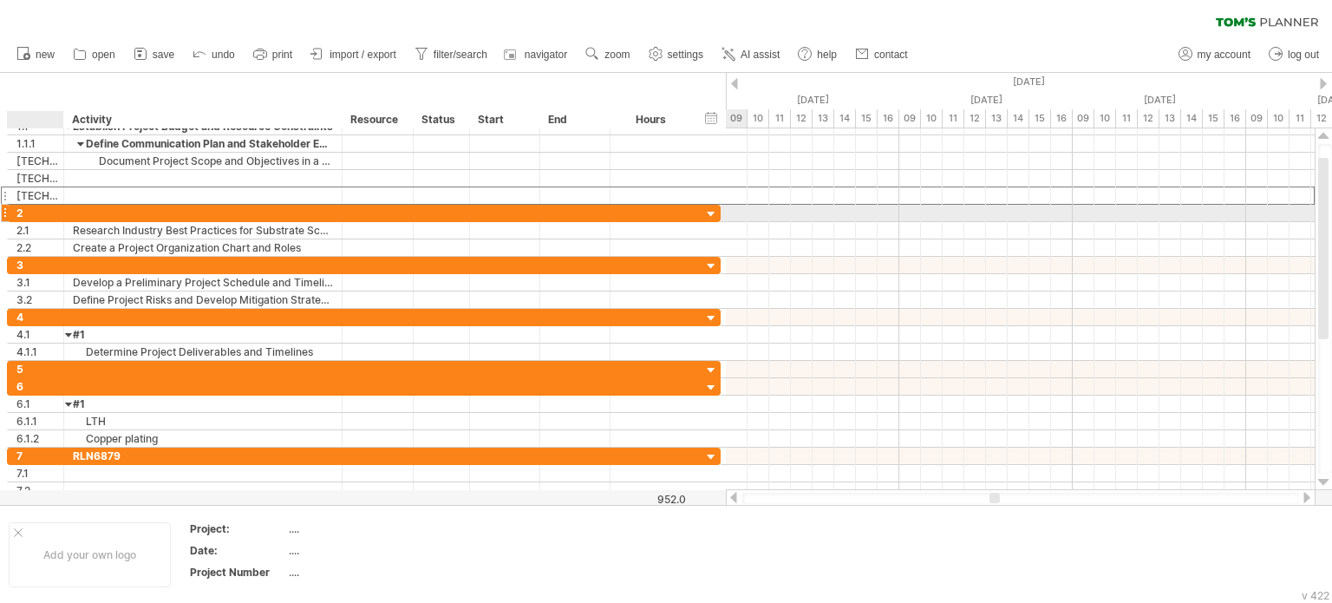
click at [52, 194] on div "[TECHNICAL_ID]" at bounding box center [39, 195] width 47 height 16
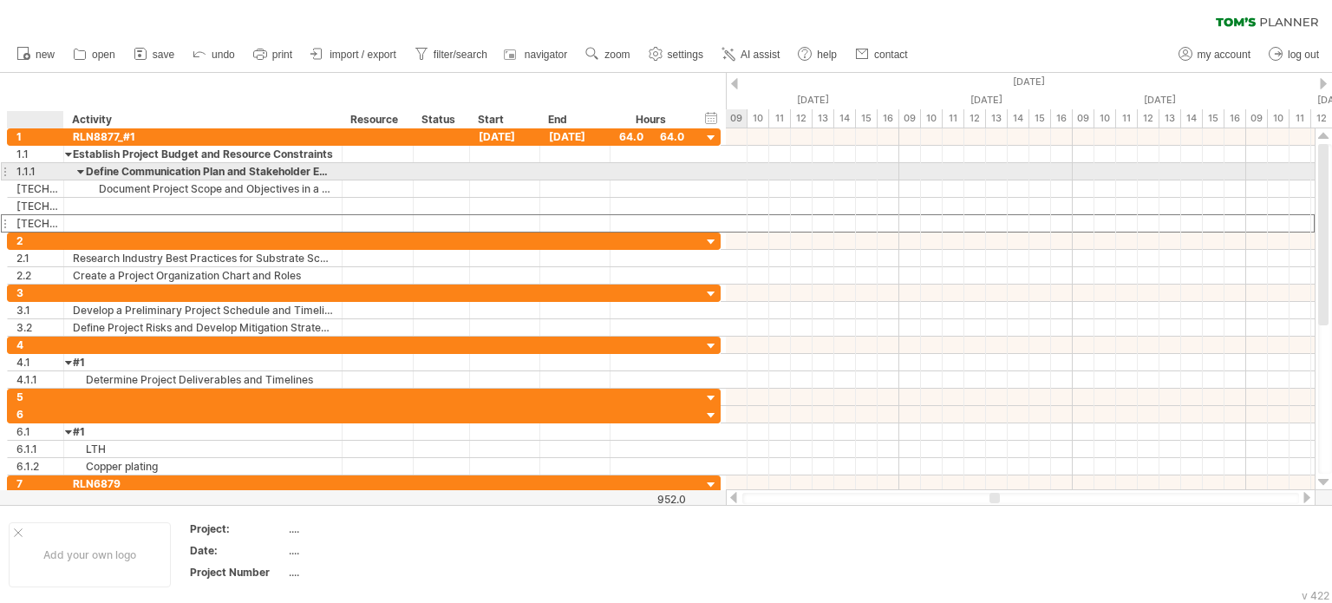
click at [45, 173] on div "1.1.1" at bounding box center [39, 171] width 47 height 16
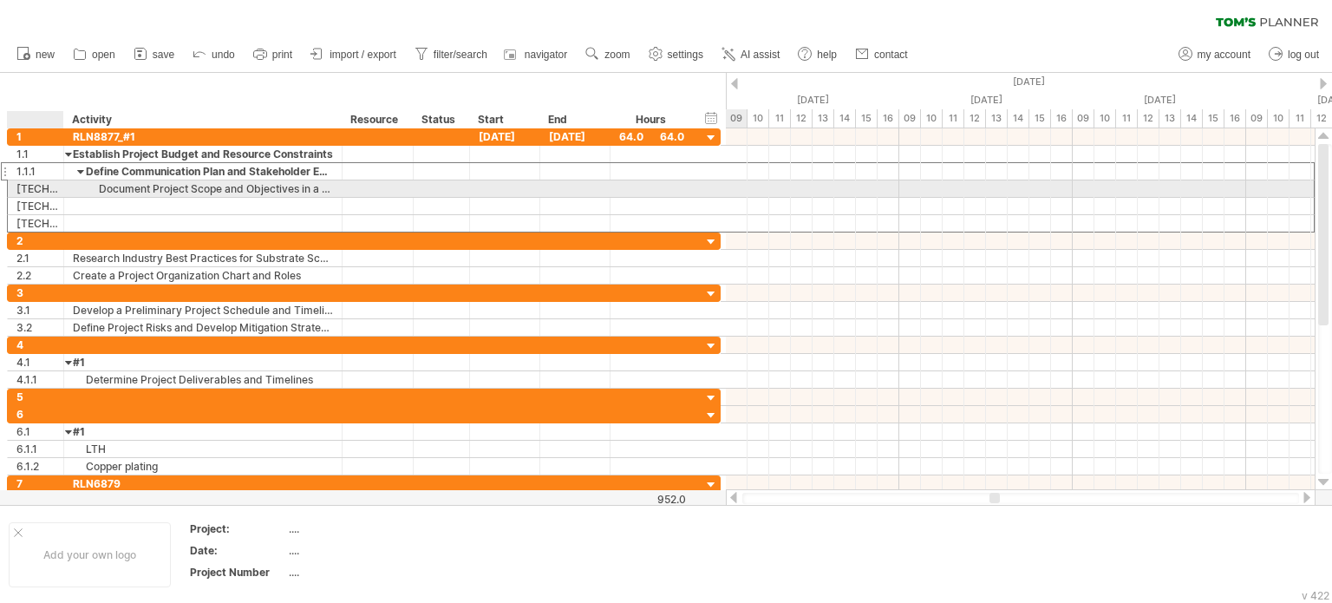
click at [45, 186] on div "[TECHNICAL_ID]" at bounding box center [39, 188] width 47 height 16
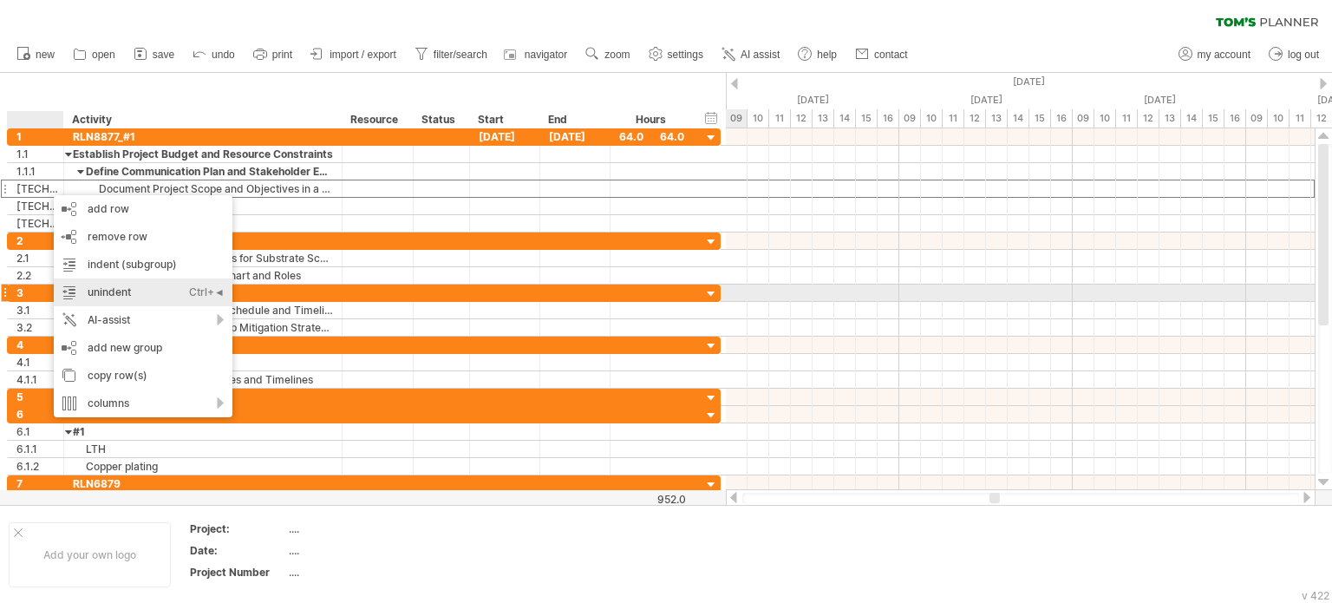
click at [131, 298] on div "unindent Ctrl+◄ Cmd+◄" at bounding box center [143, 292] width 179 height 28
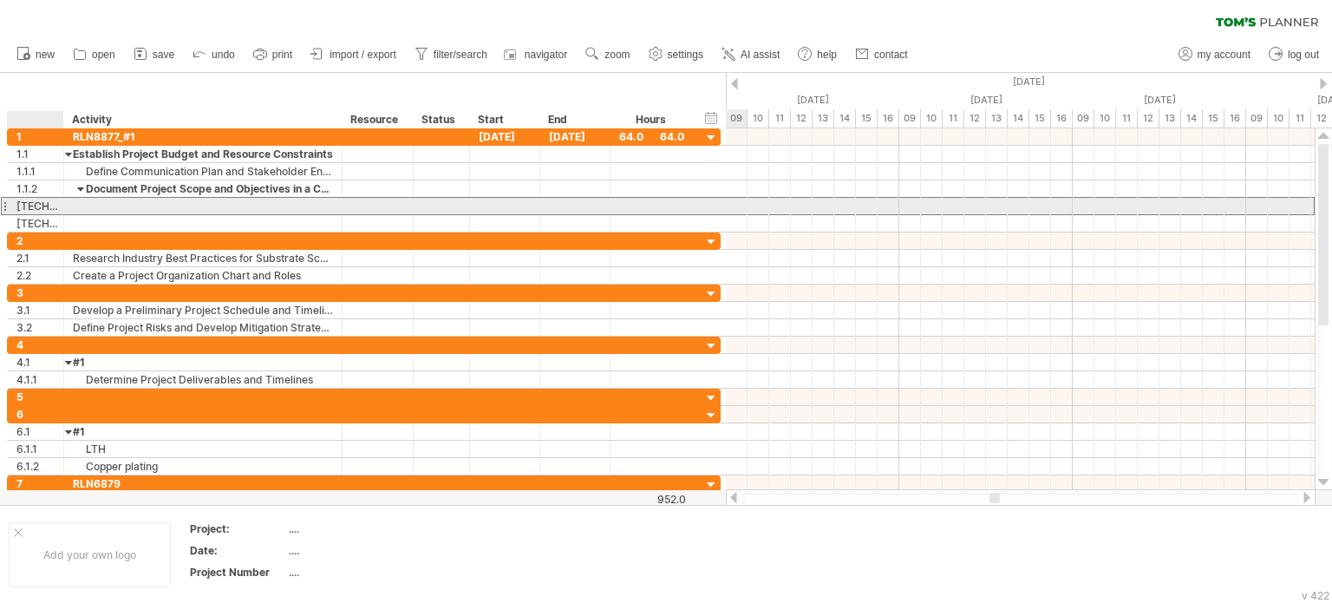
click at [39, 203] on div "[TECHNICAL_ID]" at bounding box center [39, 206] width 47 height 16
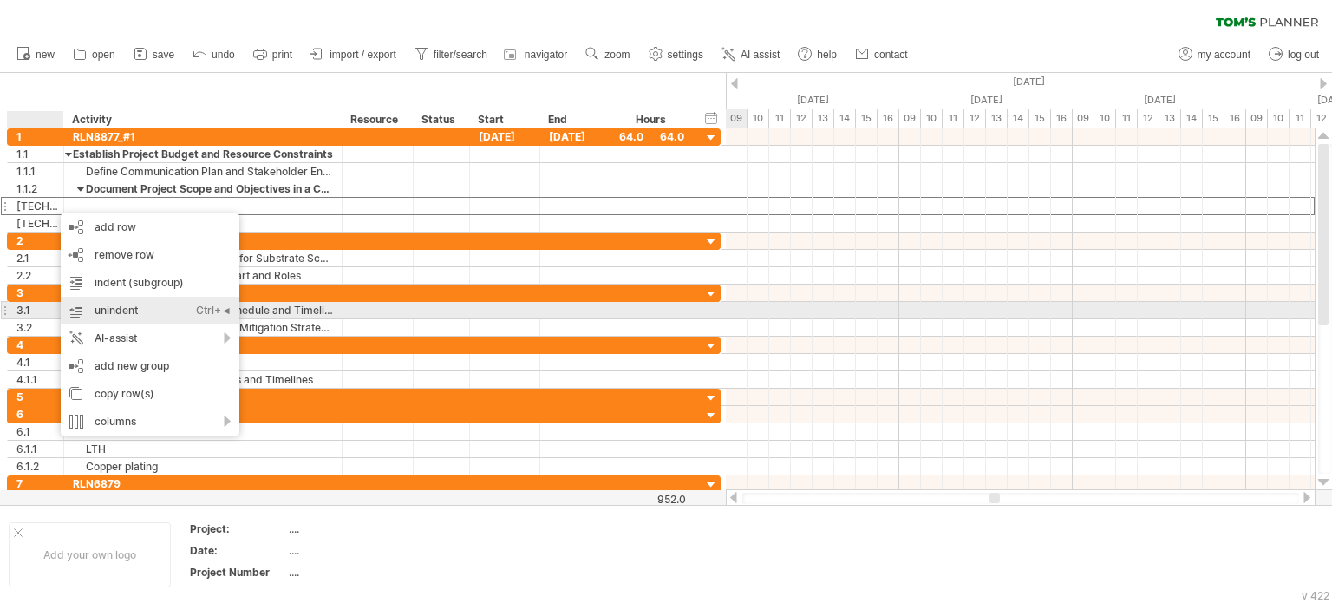
click at [120, 313] on div "unindent Ctrl+◄ Cmd+◄" at bounding box center [150, 311] width 179 height 28
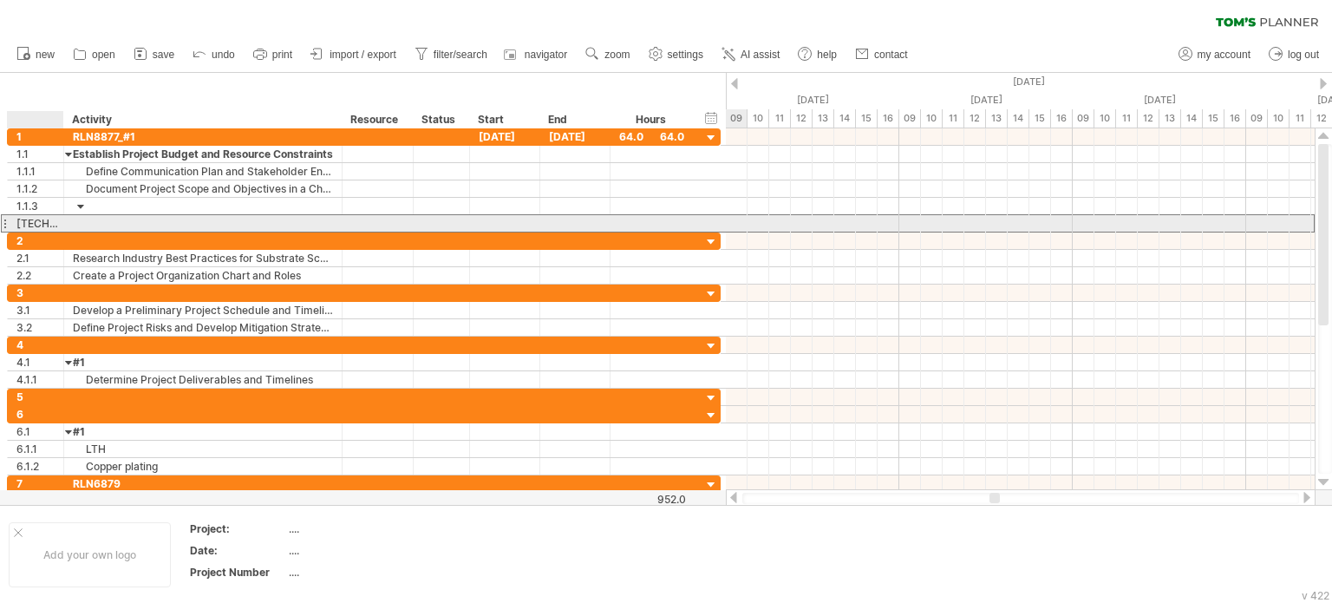
click at [46, 228] on div "[TECHNICAL_ID]" at bounding box center [39, 223] width 47 height 16
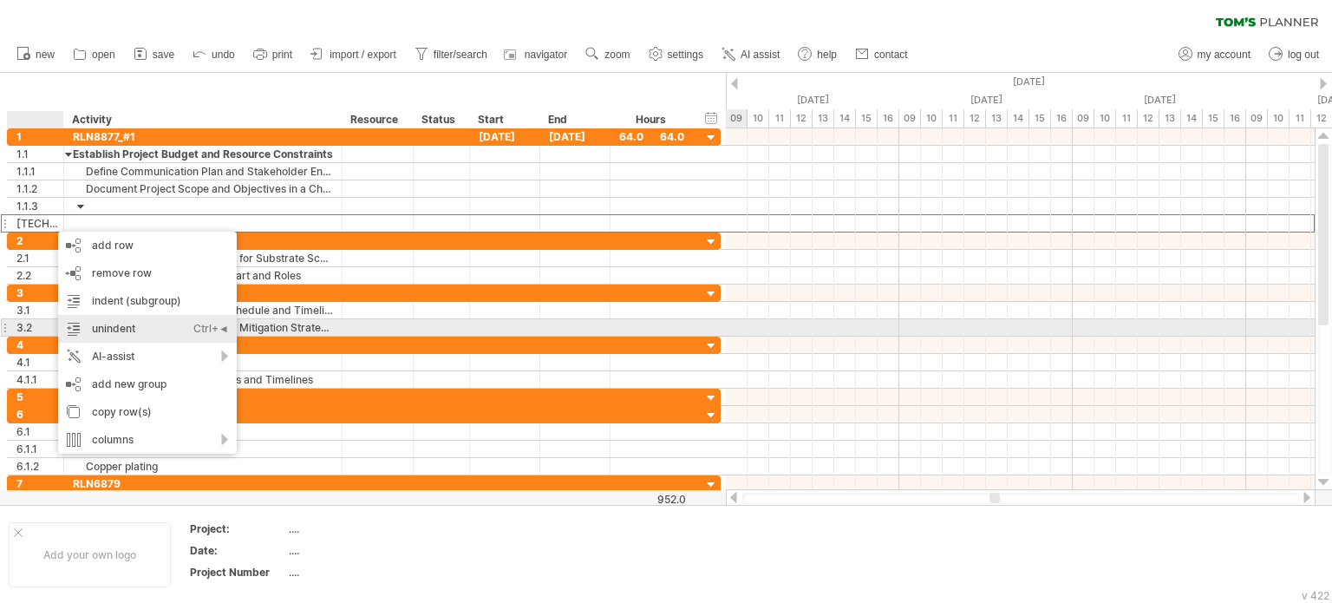
click at [134, 330] on div "unindent Ctrl+◄ Cmd+◄" at bounding box center [147, 329] width 179 height 28
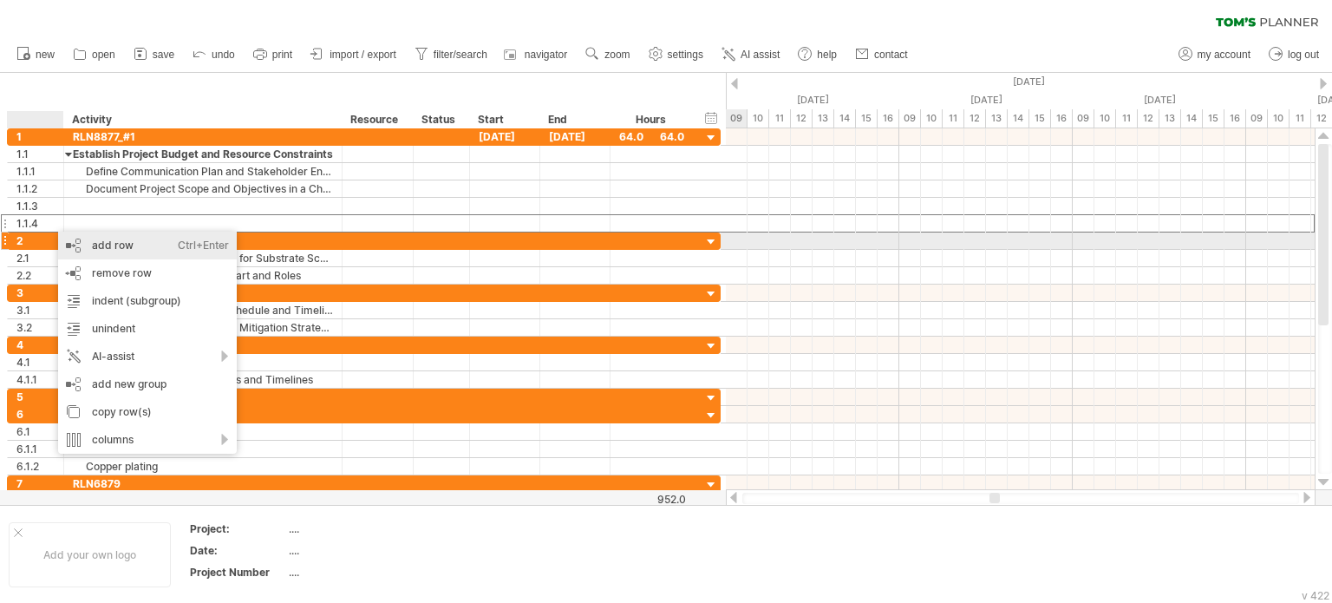
click at [99, 244] on div "add row Ctrl+Enter Cmd+Enter" at bounding box center [147, 246] width 179 height 28
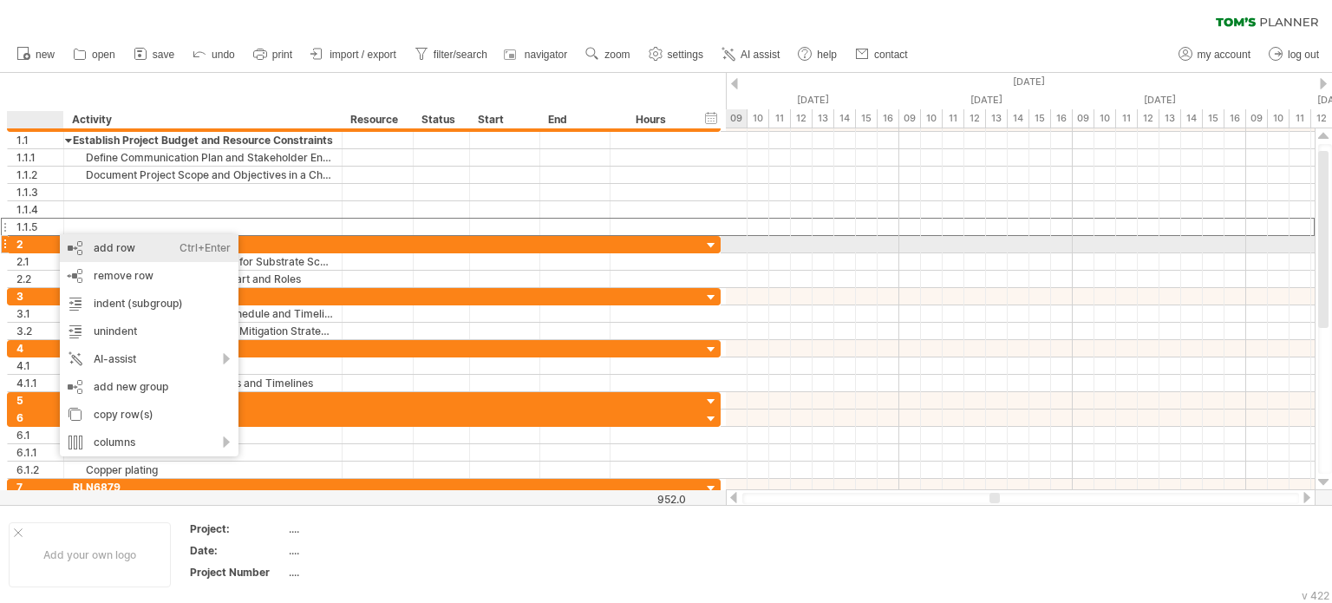
click at [139, 251] on div "add row Ctrl+Enter Cmd+Enter" at bounding box center [149, 248] width 179 height 28
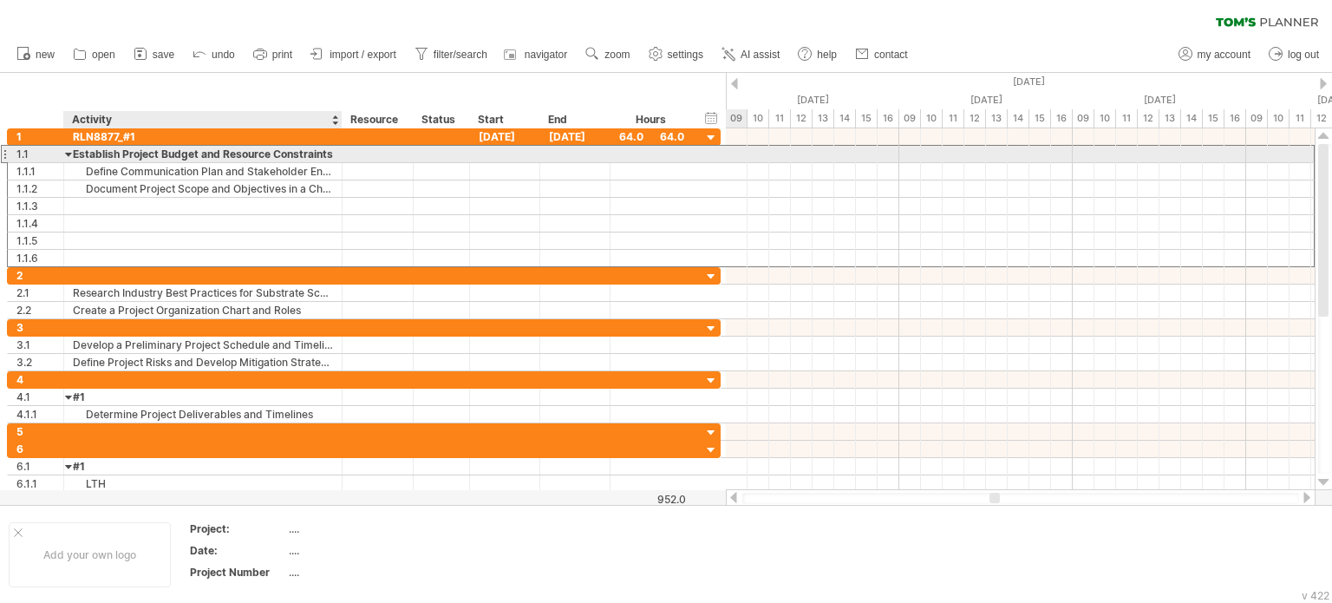
click at [173, 148] on div "Establish Project Budget and Resource Constraints" at bounding box center [203, 154] width 260 height 16
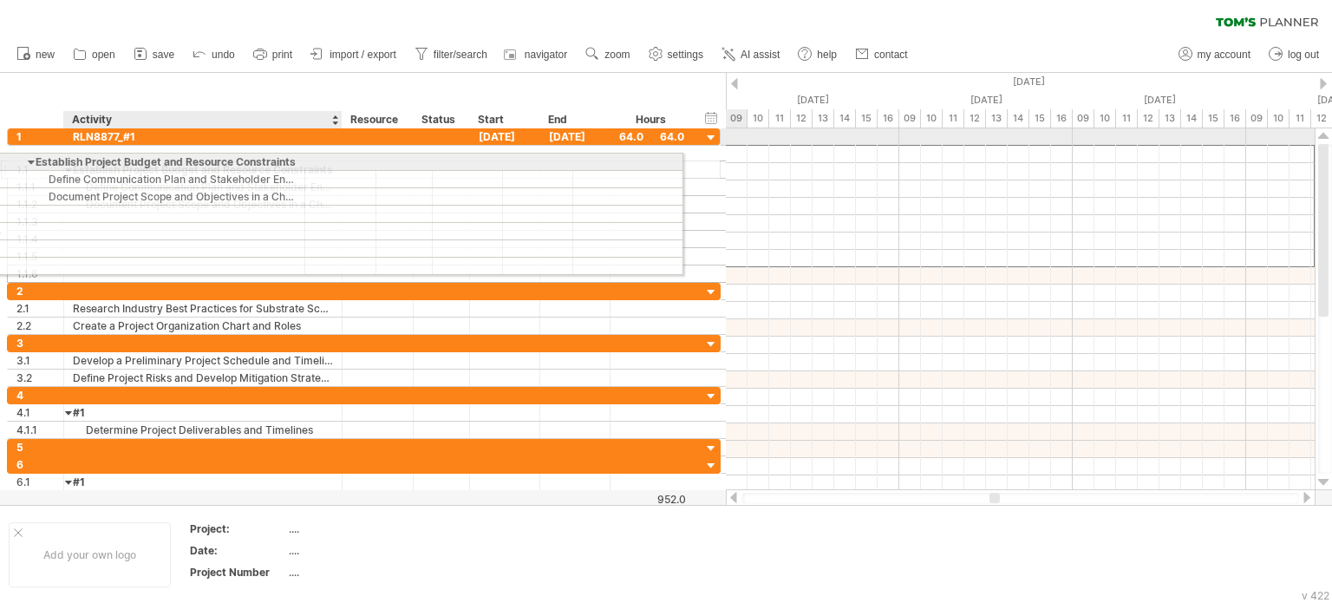
drag, startPoint x: 334, startPoint y: 153, endPoint x: 108, endPoint y: 159, distance: 226.4
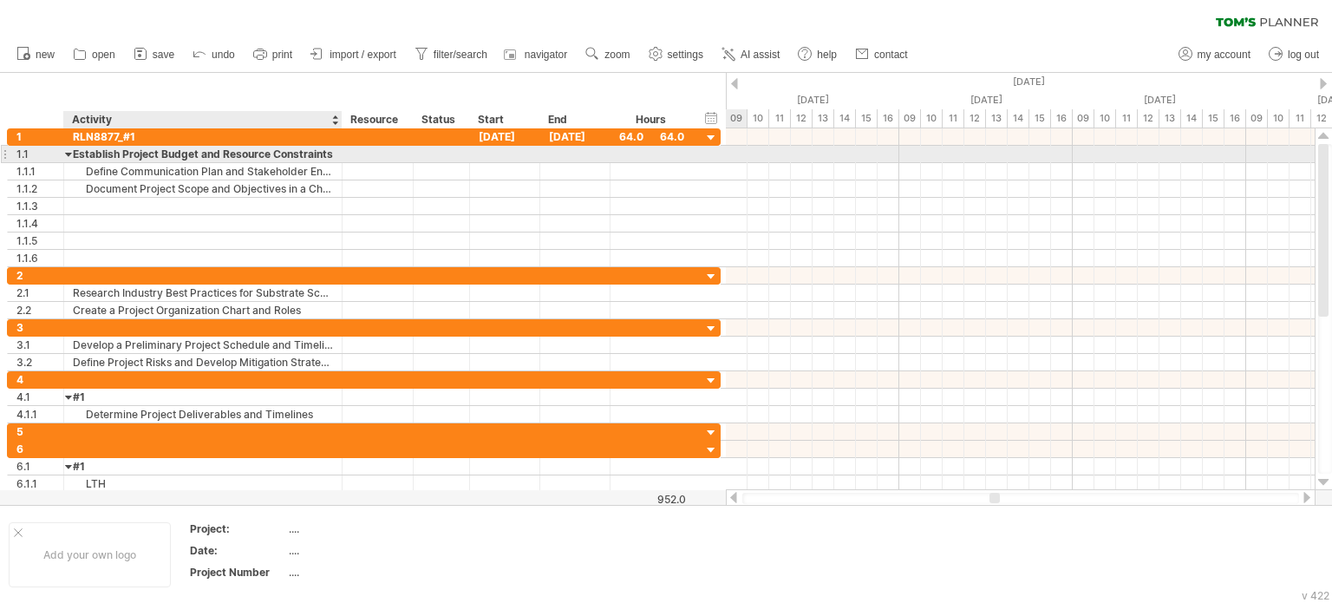
click at [330, 154] on div "Establish Project Budget and Resource Constraints" at bounding box center [203, 154] width 260 height 16
click at [325, 157] on div "**********" at bounding box center [203, 154] width 278 height 16
click at [329, 154] on input "**********" at bounding box center [203, 154] width 260 height 16
type input "*"
type input "**"
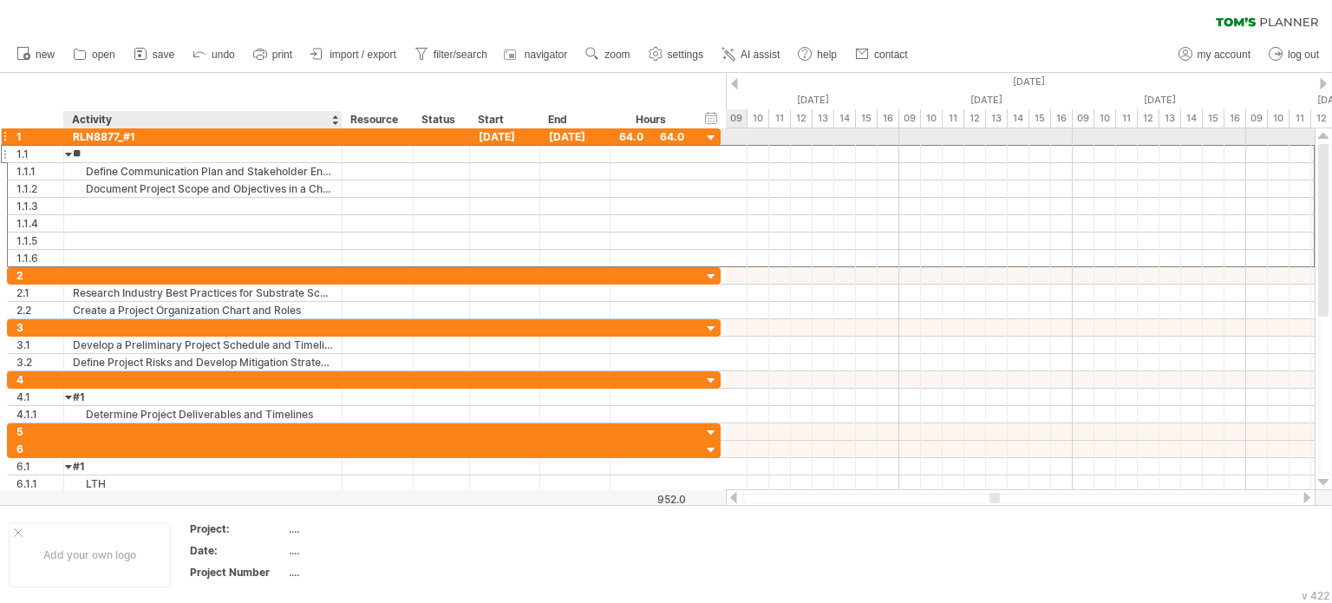
click at [186, 134] on div "RLN8877_#1" at bounding box center [203, 136] width 260 height 16
type input "*******"
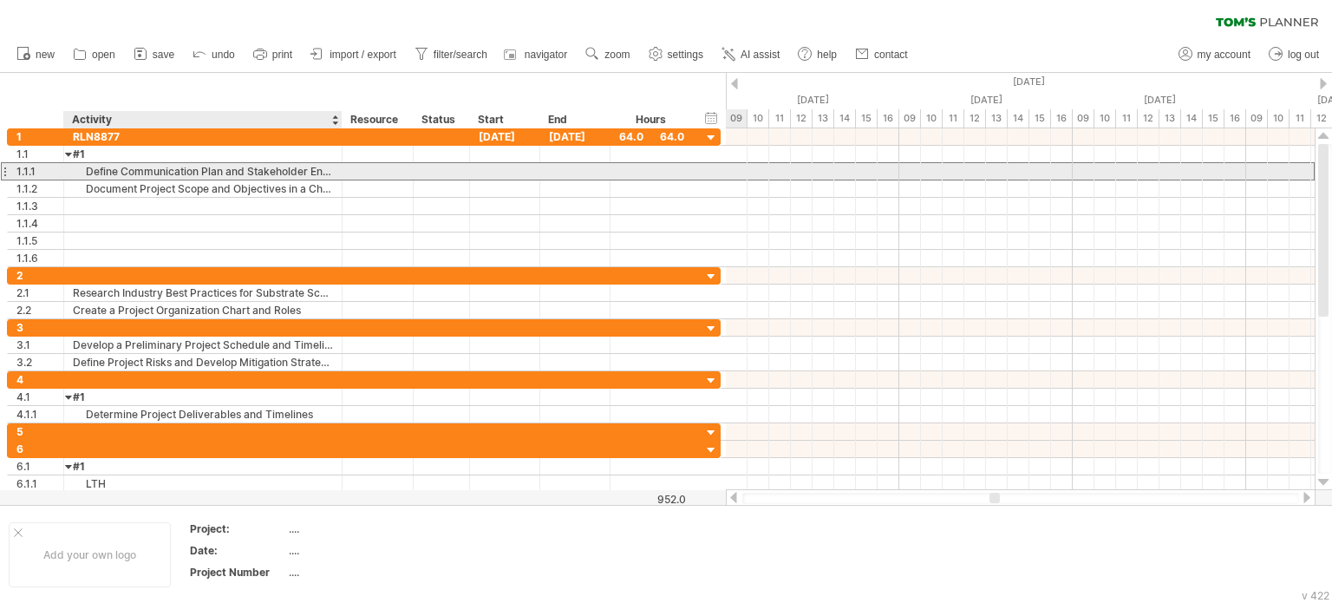
click at [178, 174] on div "Define Communication Plan and Stakeholder Engagement" at bounding box center [203, 171] width 260 height 16
drag, startPoint x: 316, startPoint y: 169, endPoint x: 149, endPoint y: 173, distance: 166.5
click at [149, 173] on input "**********" at bounding box center [203, 171] width 260 height 16
type input "**********"
drag, startPoint x: 280, startPoint y: 171, endPoint x: 85, endPoint y: 173, distance: 195.1
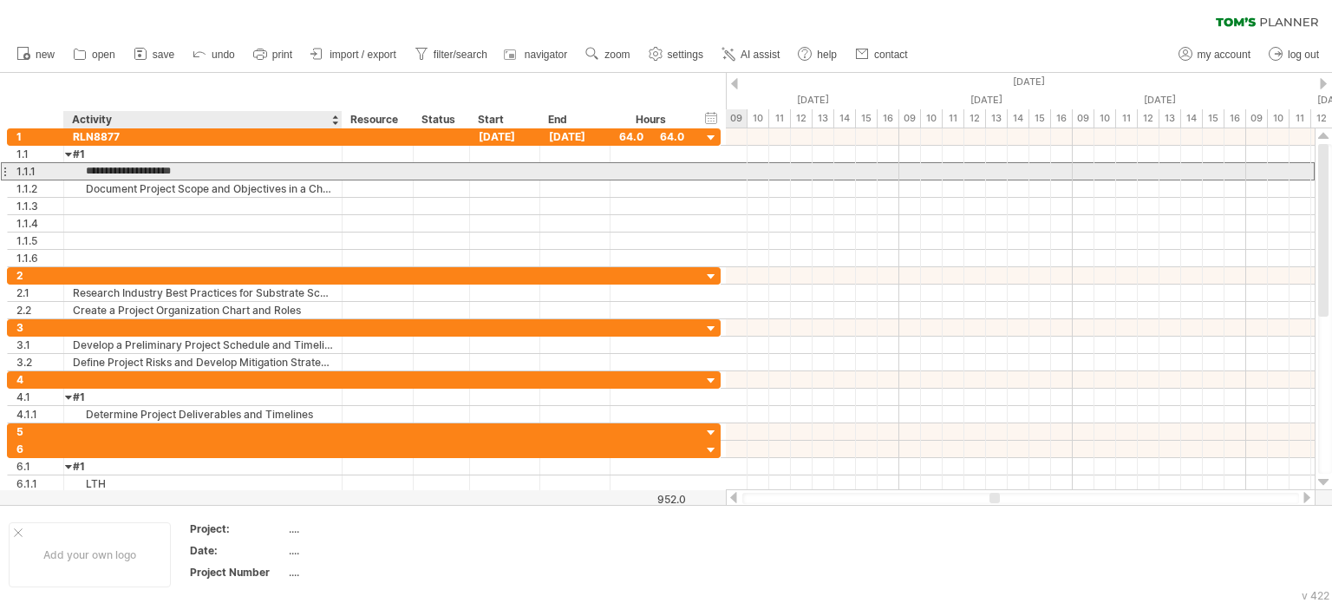
click at [85, 173] on input "**********" at bounding box center [203, 171] width 260 height 16
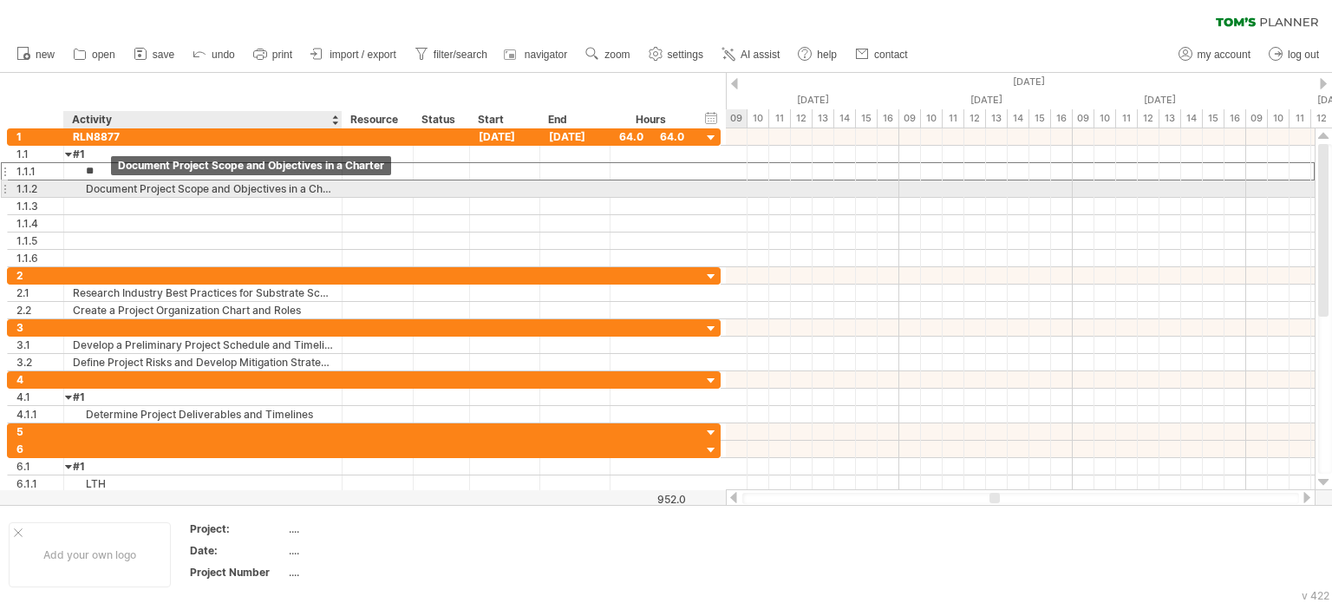
type input "***"
click at [147, 191] on div "Document Project Scope and Objectives in a Charter" at bounding box center [203, 188] width 260 height 16
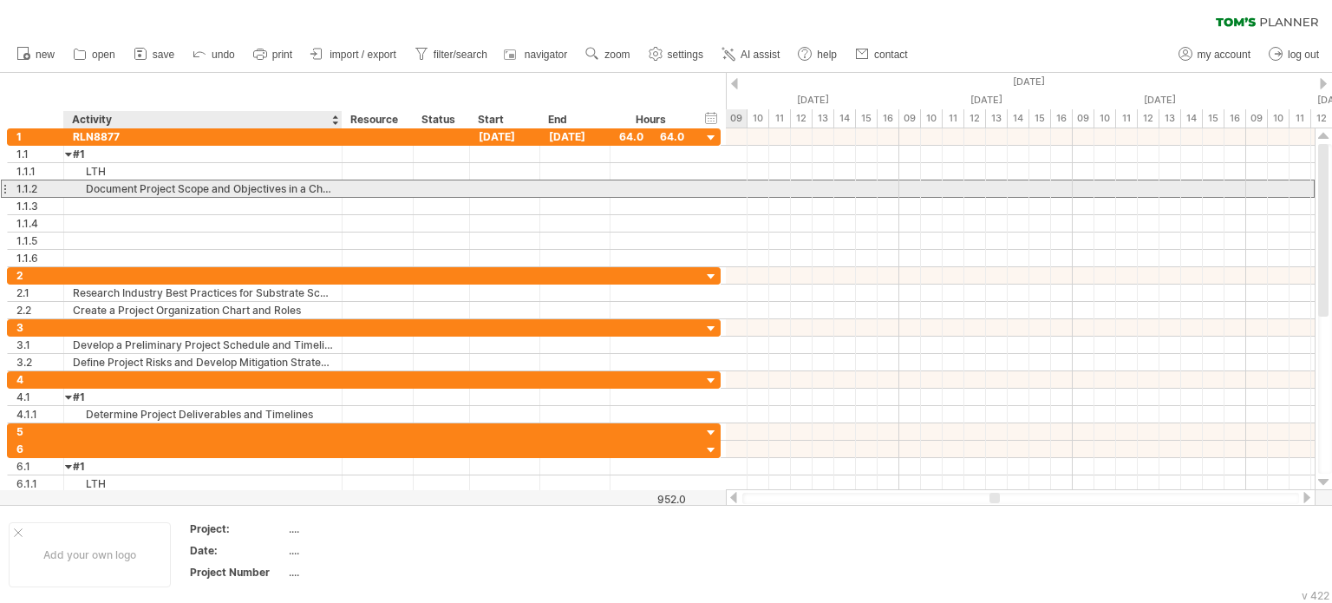
click at [334, 187] on div "**********" at bounding box center [203, 188] width 278 height 16
click at [291, 192] on div "Document Project Scope and Objectives in a Charter" at bounding box center [203, 188] width 260 height 16
drag, startPoint x: 284, startPoint y: 188, endPoint x: 190, endPoint y: 189, distance: 93.7
click at [190, 189] on input "**********" at bounding box center [203, 188] width 260 height 16
type input "**********"
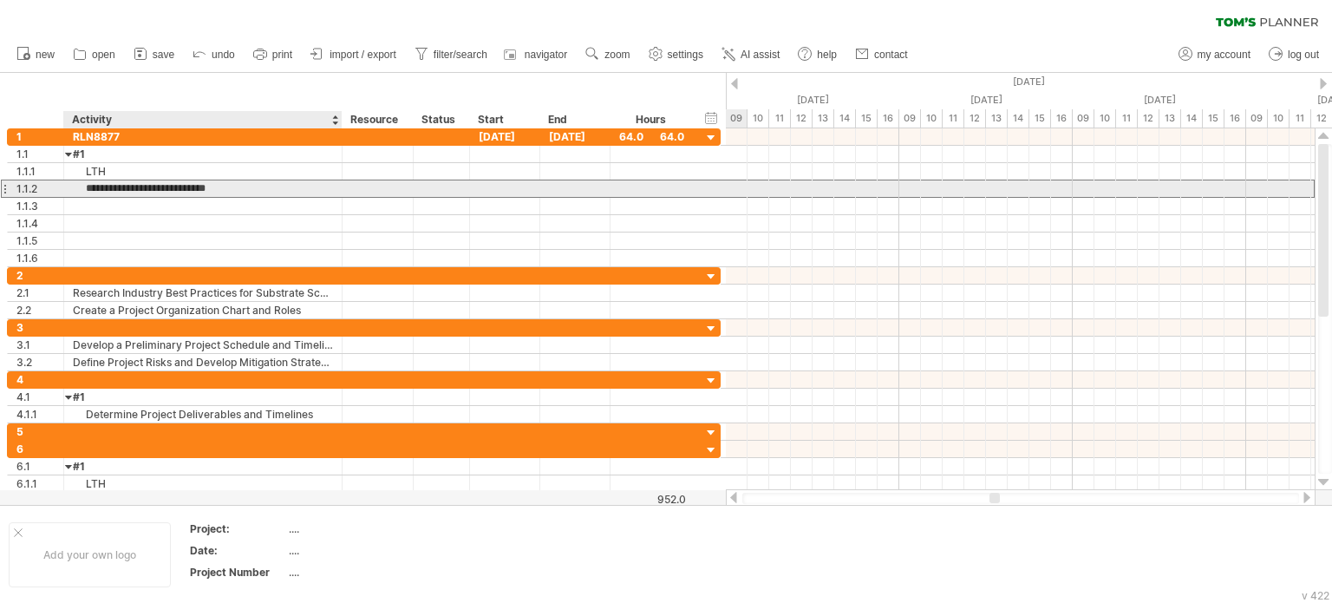
drag, startPoint x: 295, startPoint y: 192, endPoint x: 88, endPoint y: 193, distance: 206.4
click at [88, 193] on input "**********" at bounding box center [203, 188] width 260 height 16
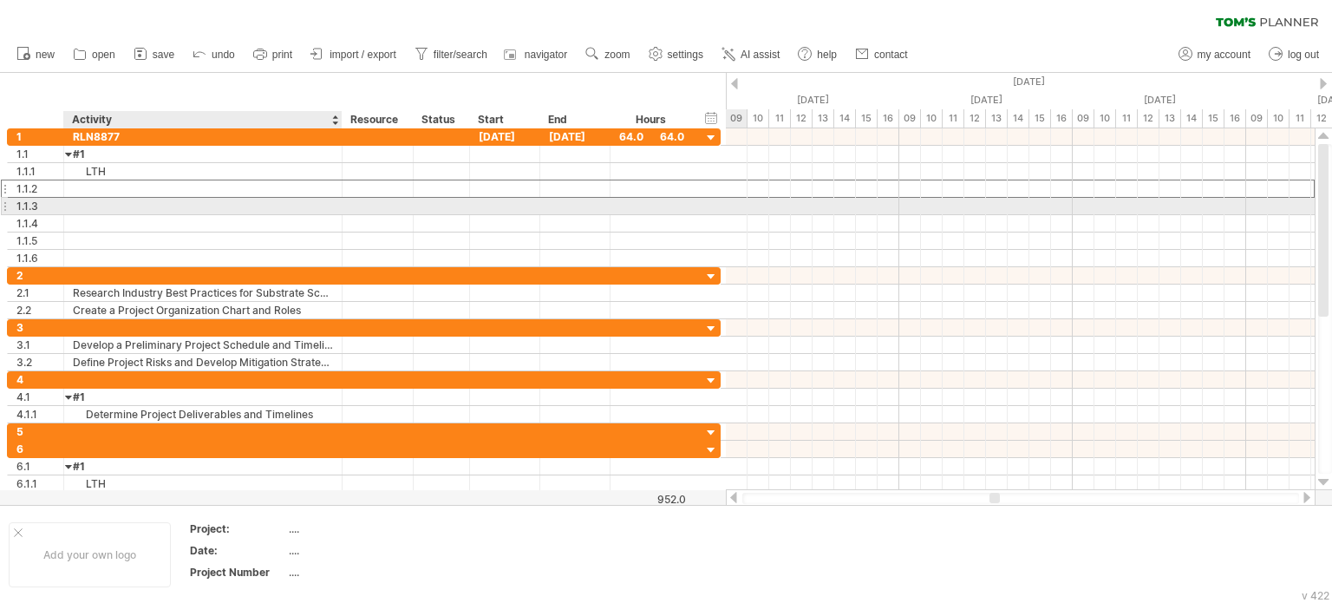
type input "*"
type input "**********"
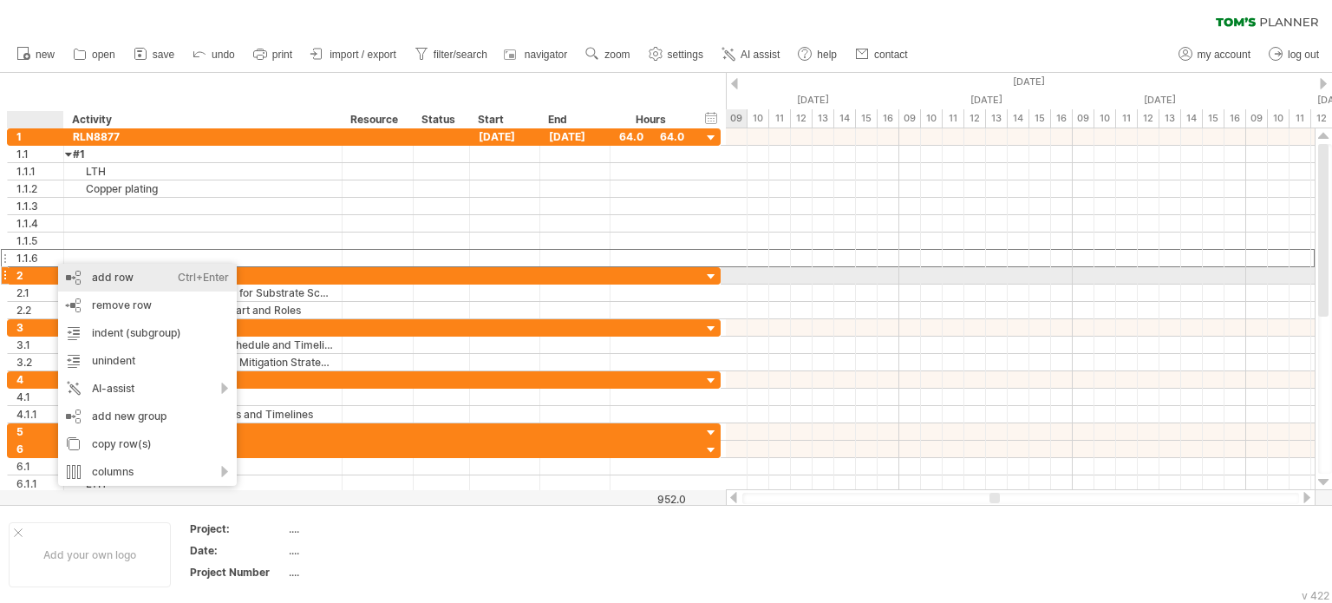
click at [106, 273] on div "add row Ctrl+Enter Cmd+Enter" at bounding box center [147, 278] width 179 height 28
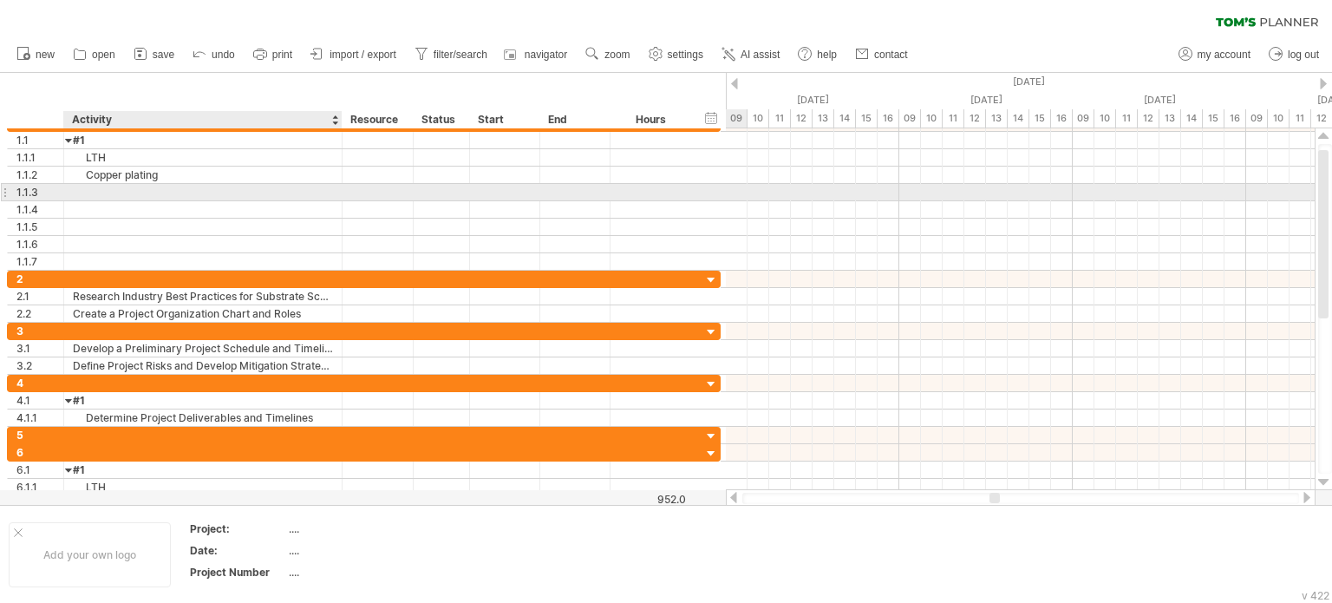
click at [150, 186] on div at bounding box center [203, 192] width 260 height 16
click at [109, 191] on div at bounding box center [203, 192] width 260 height 16
type input "**********"
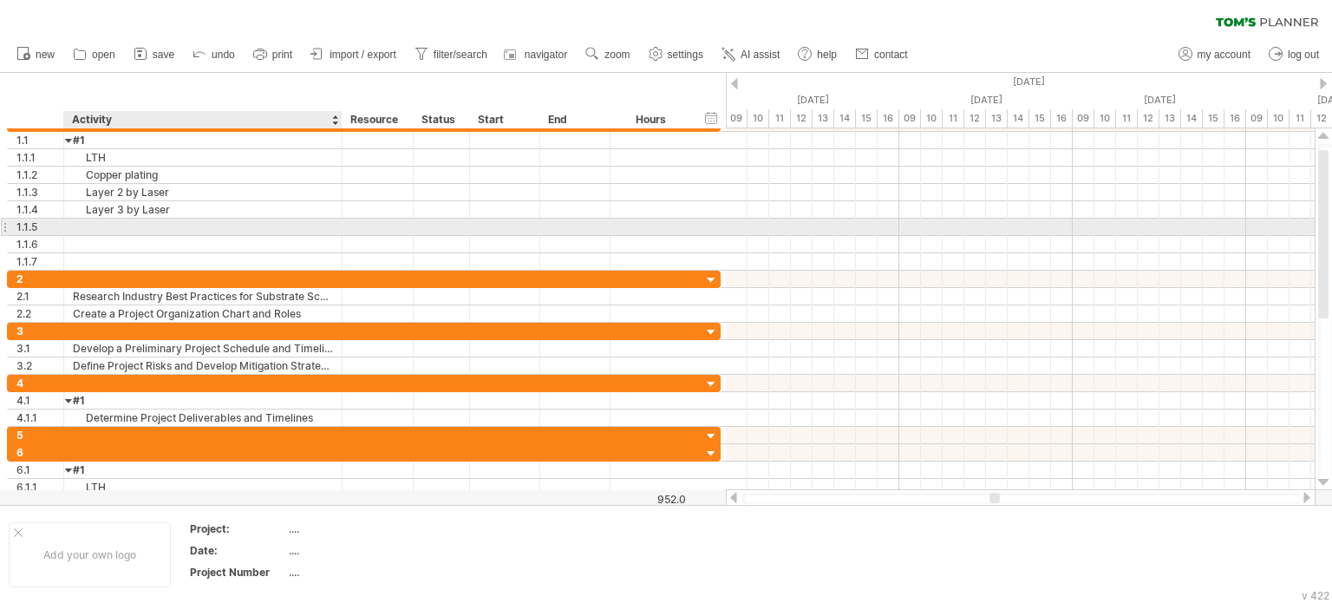
click at [128, 227] on div at bounding box center [203, 227] width 260 height 16
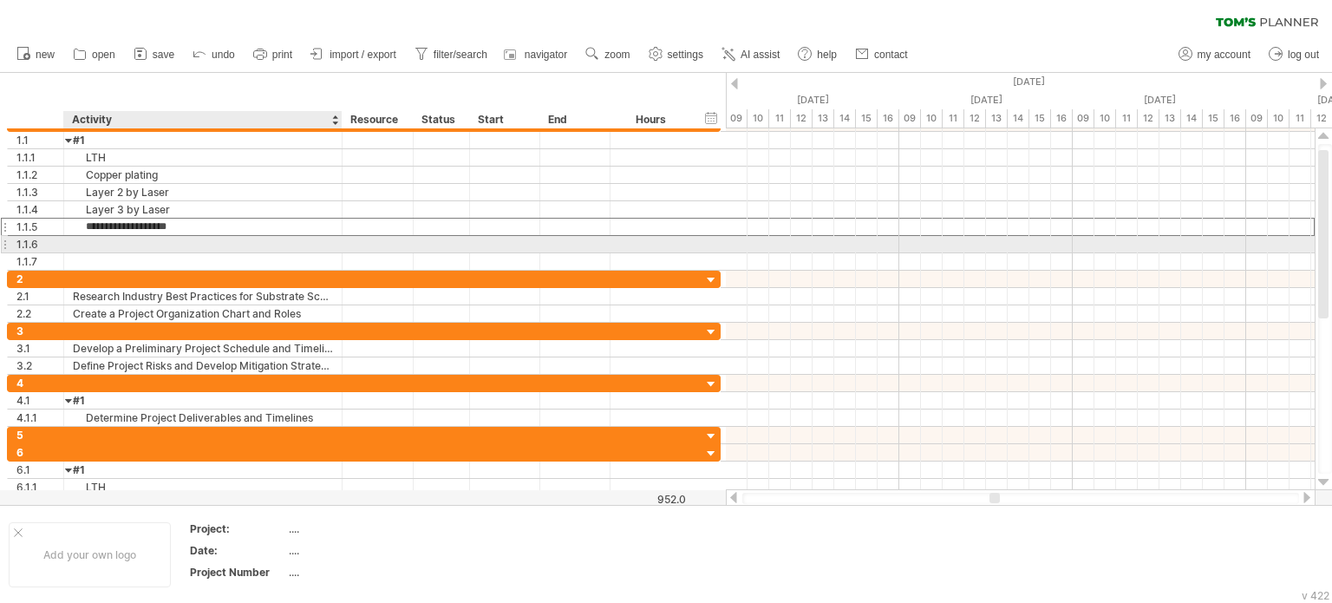
type input "**********"
click at [118, 242] on div at bounding box center [203, 244] width 260 height 16
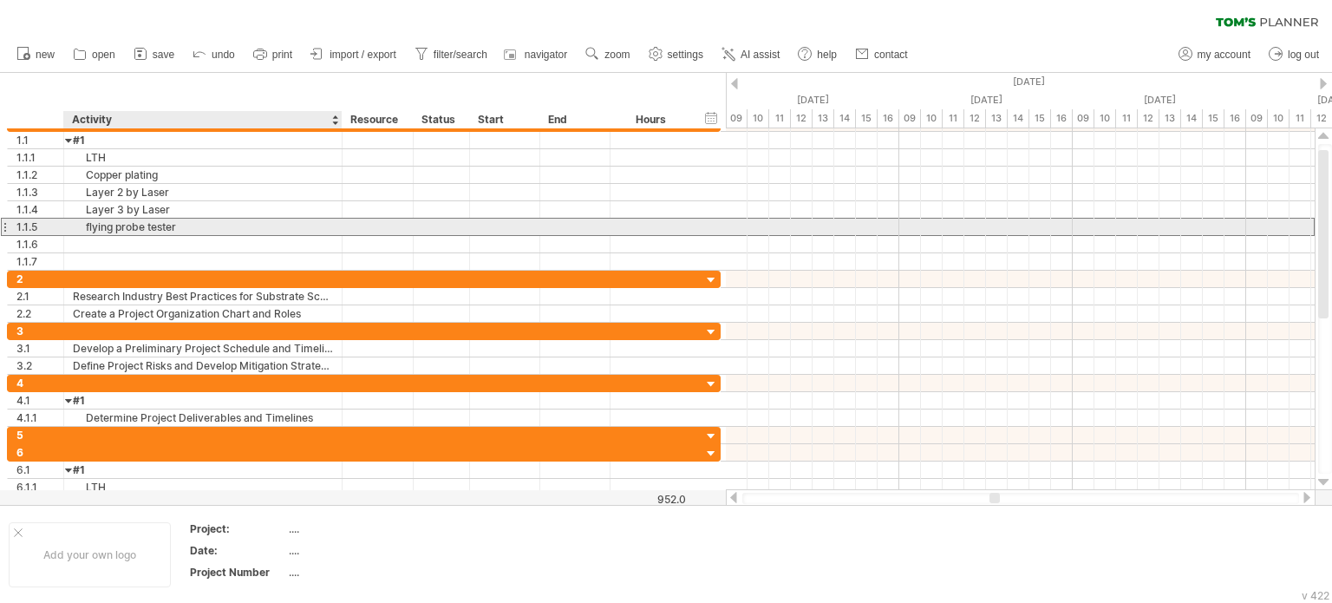
click at [204, 228] on div "flying probe tester" at bounding box center [203, 227] width 260 height 16
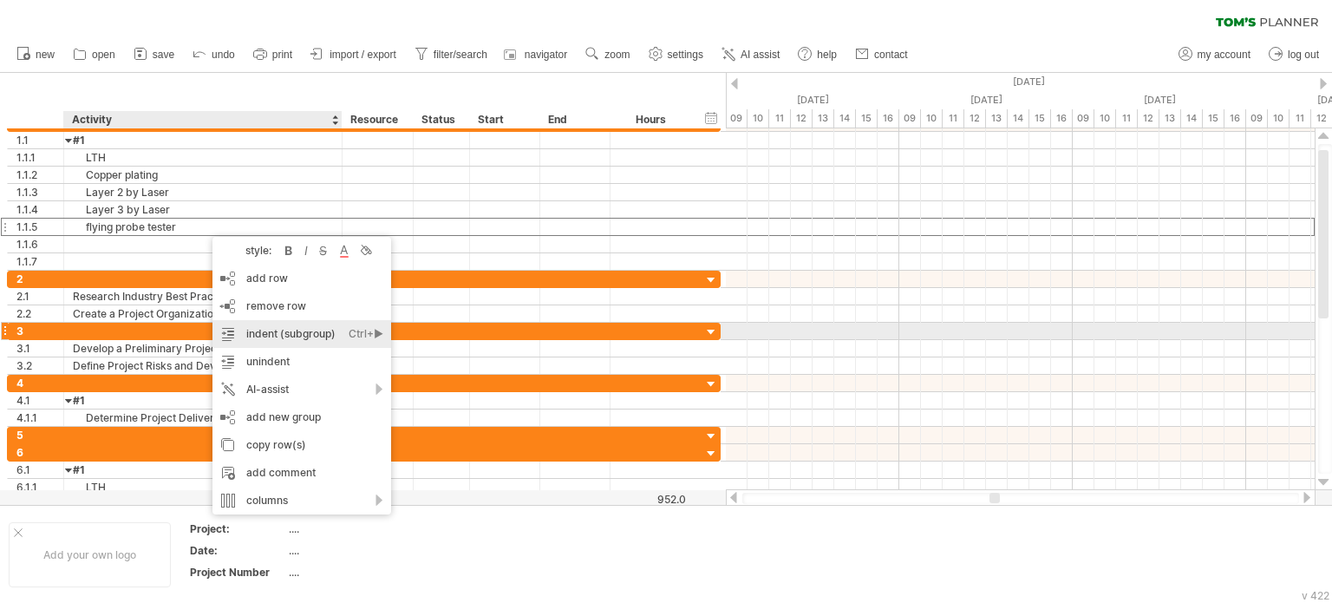
click at [274, 331] on div "indent (subgroup) Ctrl+► Cmd+►" at bounding box center [301, 334] width 179 height 28
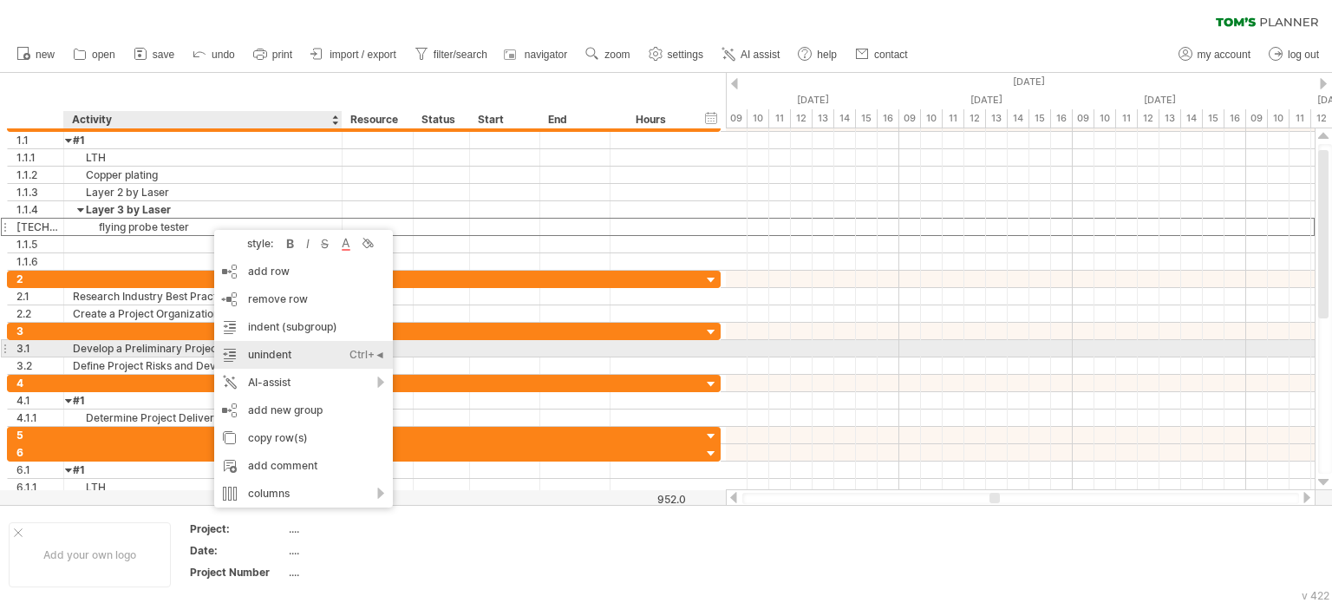
click at [302, 348] on div "unindent Ctrl+◄ Cmd+◄" at bounding box center [303, 355] width 179 height 28
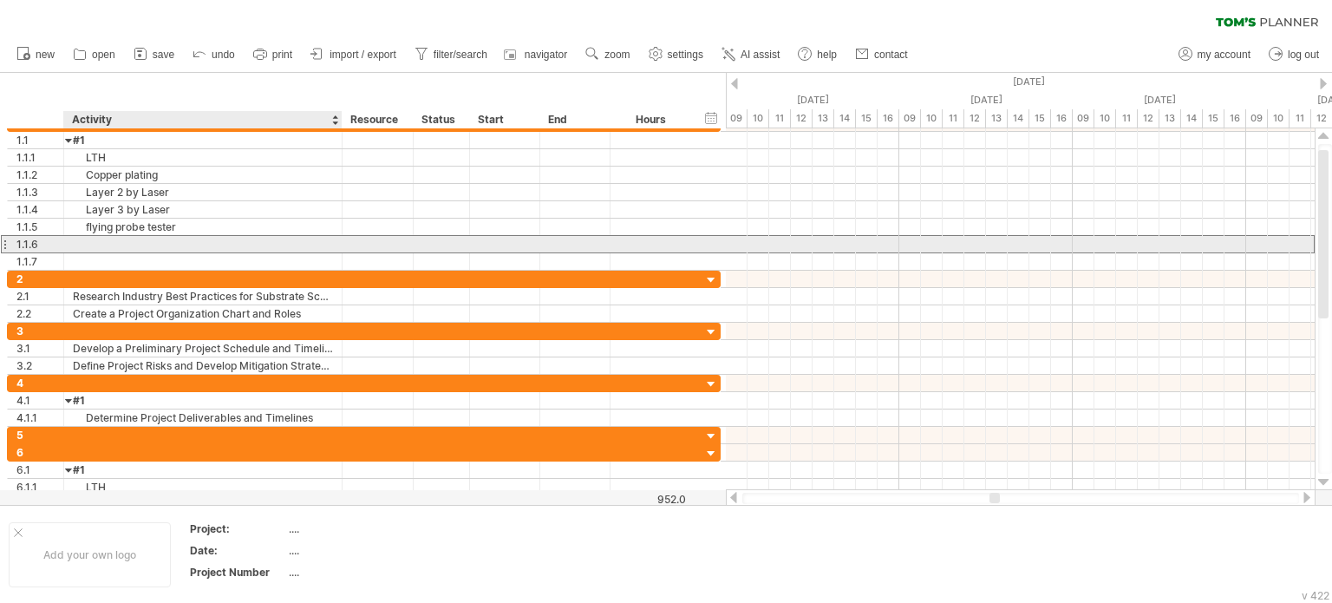
click at [121, 249] on div at bounding box center [203, 244] width 260 height 16
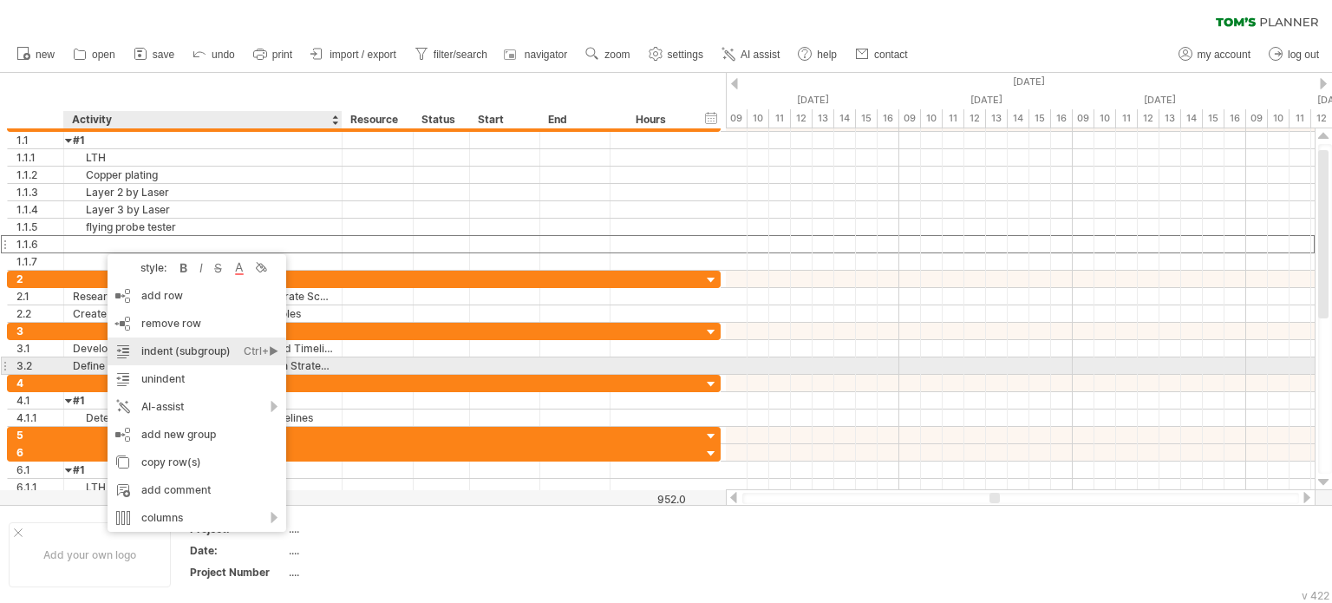
click at [199, 351] on div "indent (subgroup) Ctrl+► Cmd+►" at bounding box center [197, 351] width 179 height 28
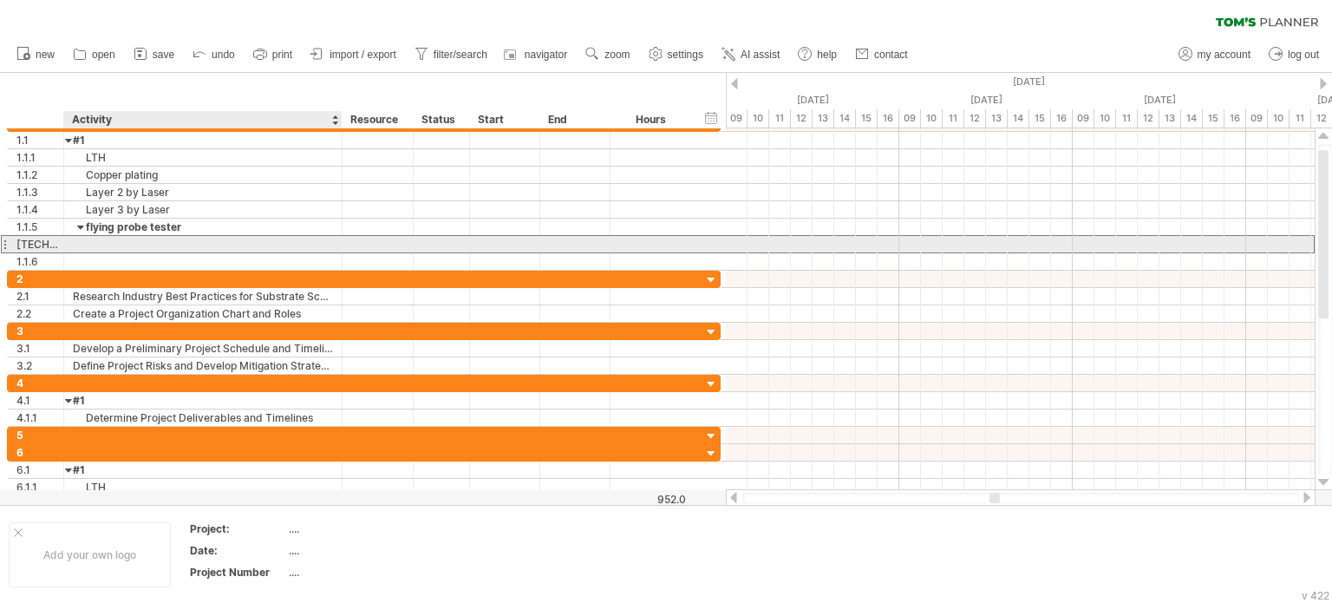
click at [118, 243] on div at bounding box center [203, 244] width 260 height 16
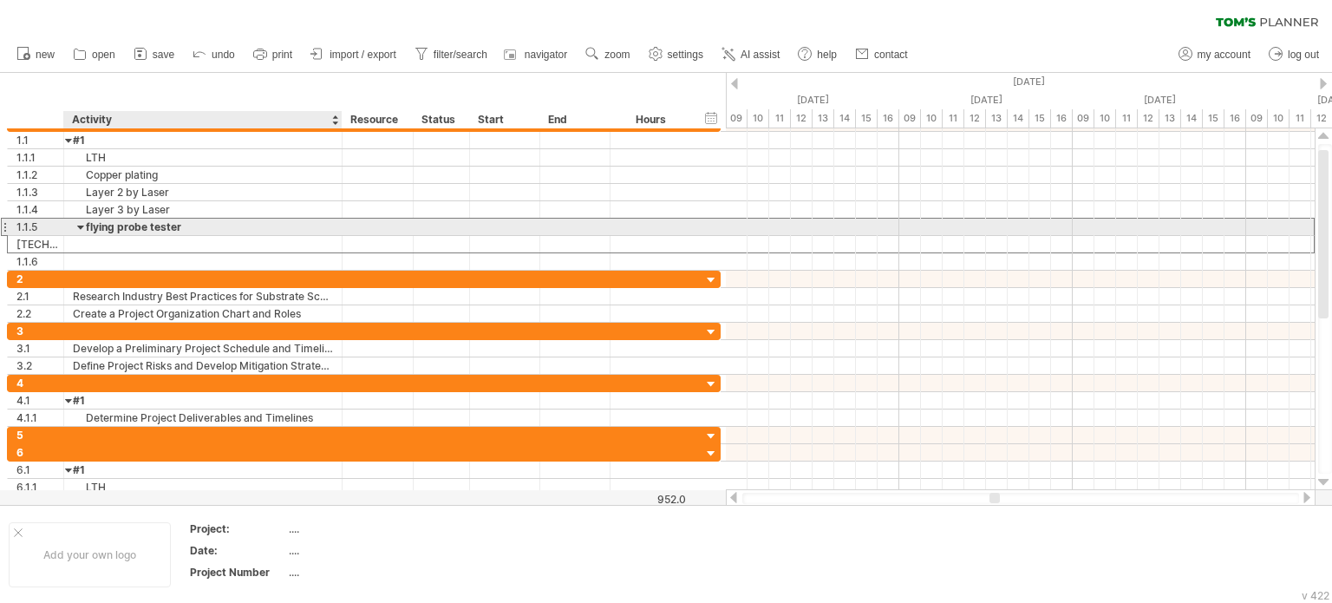
click at [230, 227] on div "flying probe tester" at bounding box center [203, 227] width 260 height 16
type input "**********"
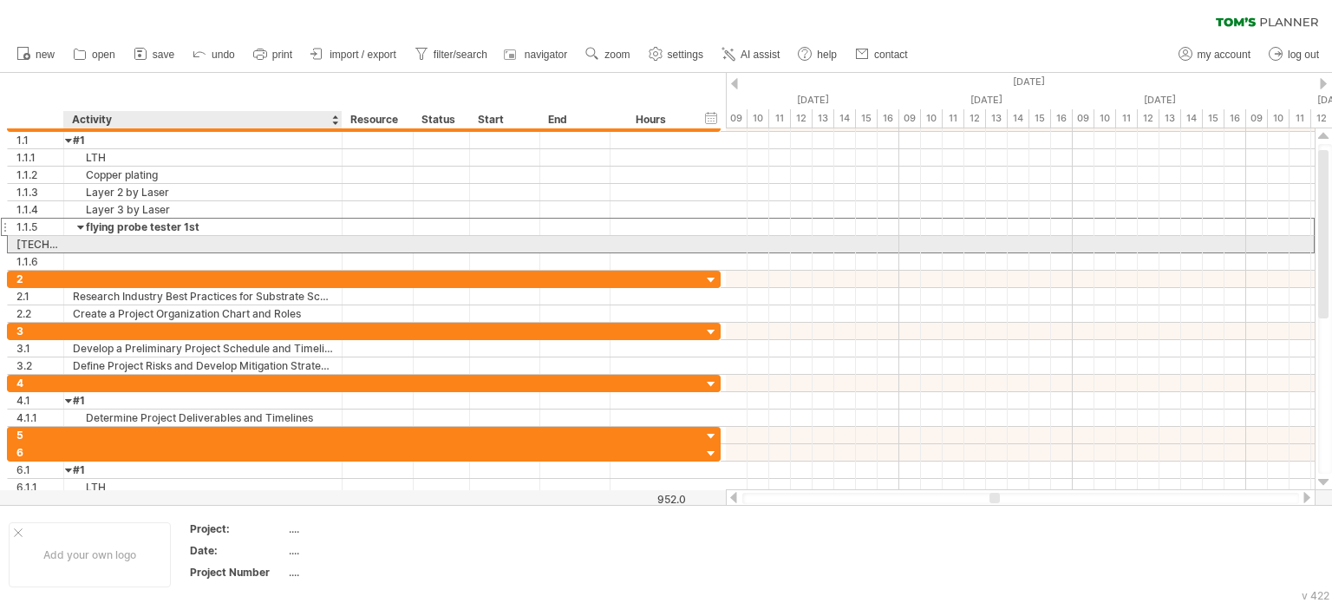
click at [185, 243] on div at bounding box center [203, 244] width 260 height 16
type input "***"
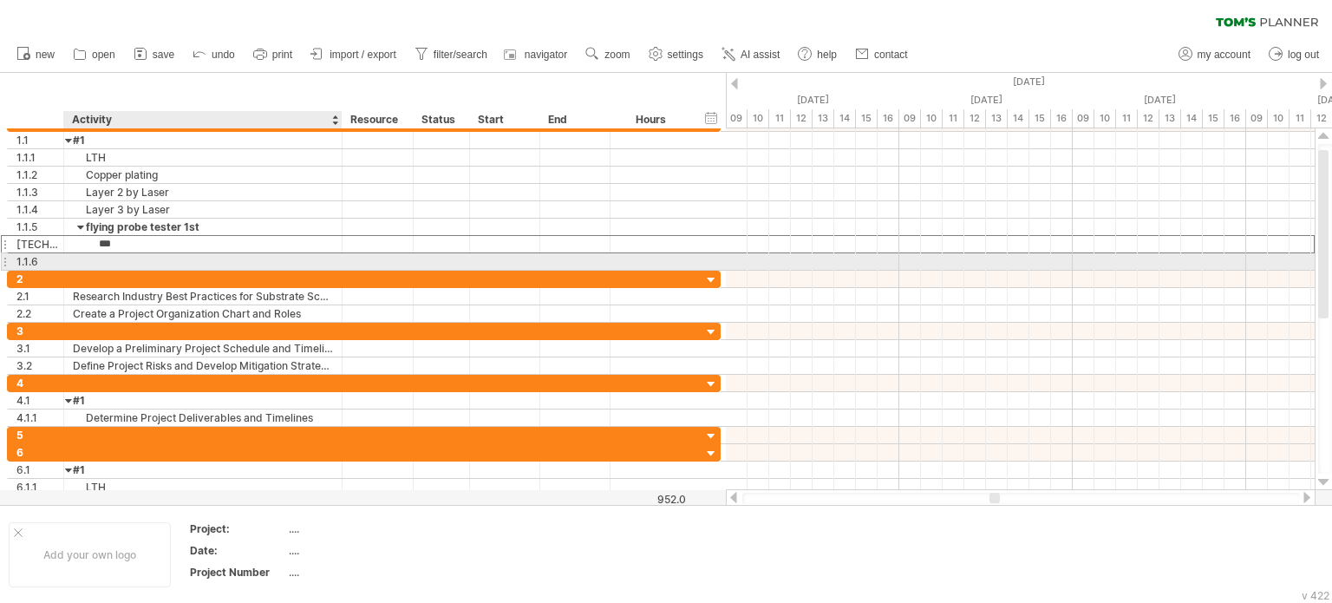
click at [148, 262] on div at bounding box center [203, 261] width 260 height 16
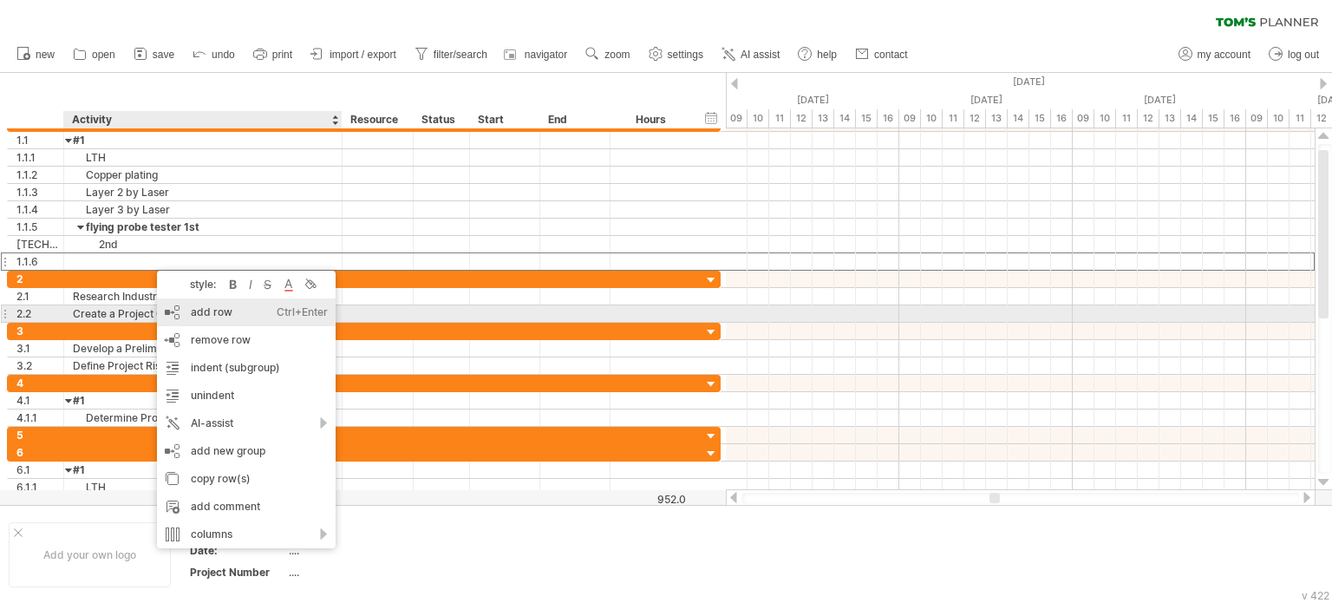
click at [257, 313] on div "add row Ctrl+Enter Cmd+Enter" at bounding box center [246, 312] width 179 height 28
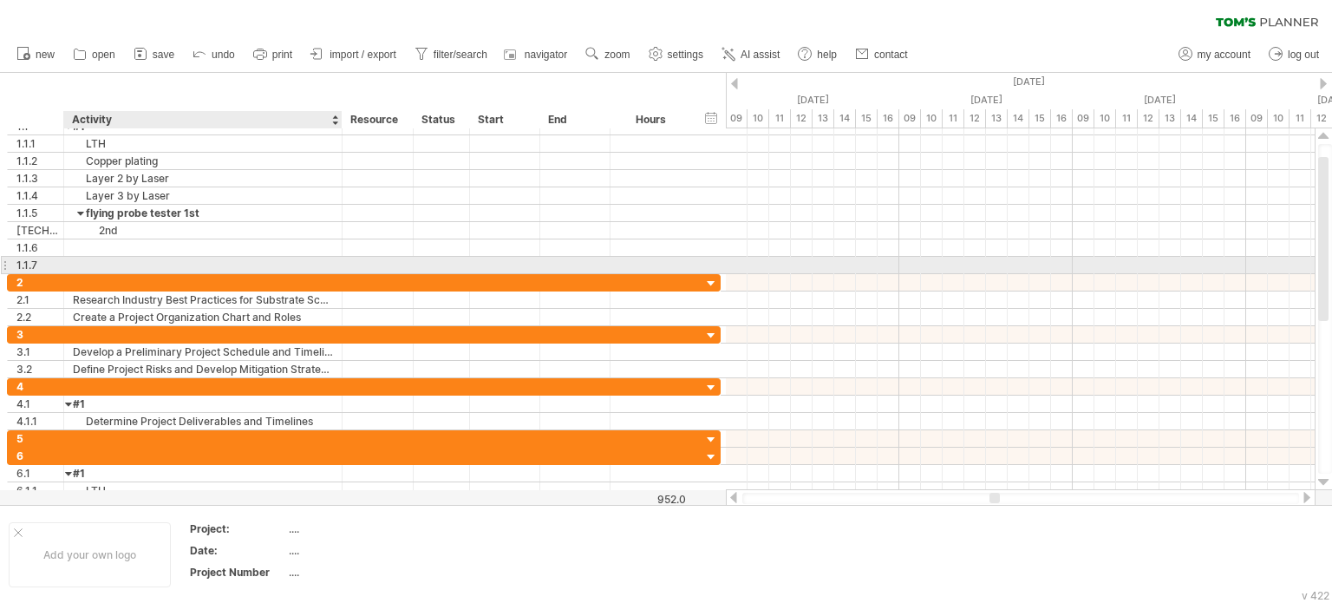
click at [139, 266] on div at bounding box center [203, 265] width 260 height 16
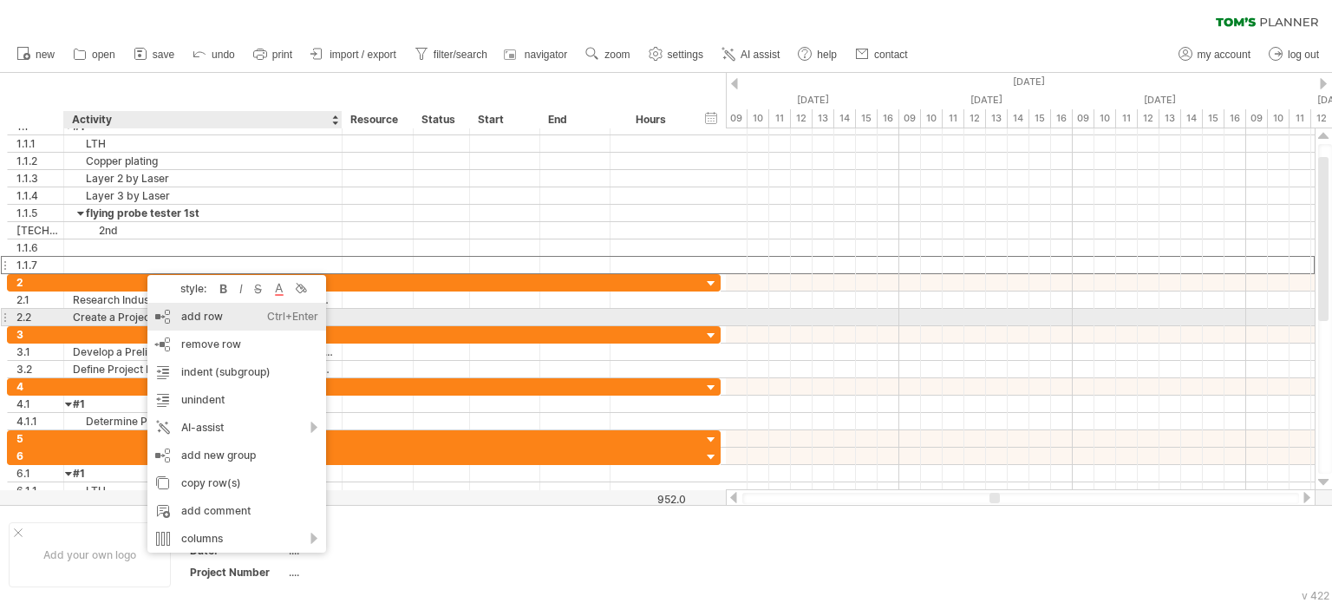
click at [215, 316] on div "add row Ctrl+Enter Cmd+Enter" at bounding box center [236, 317] width 179 height 28
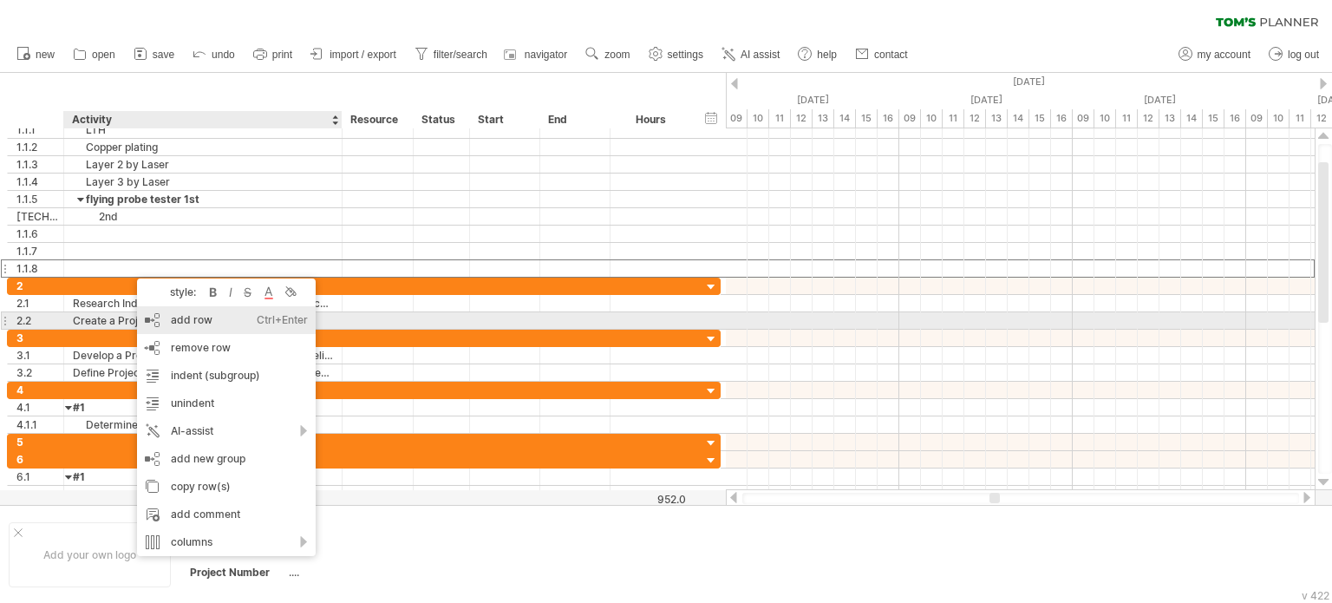
click at [194, 322] on div "add row Ctrl+Enter Cmd+Enter" at bounding box center [226, 320] width 179 height 28
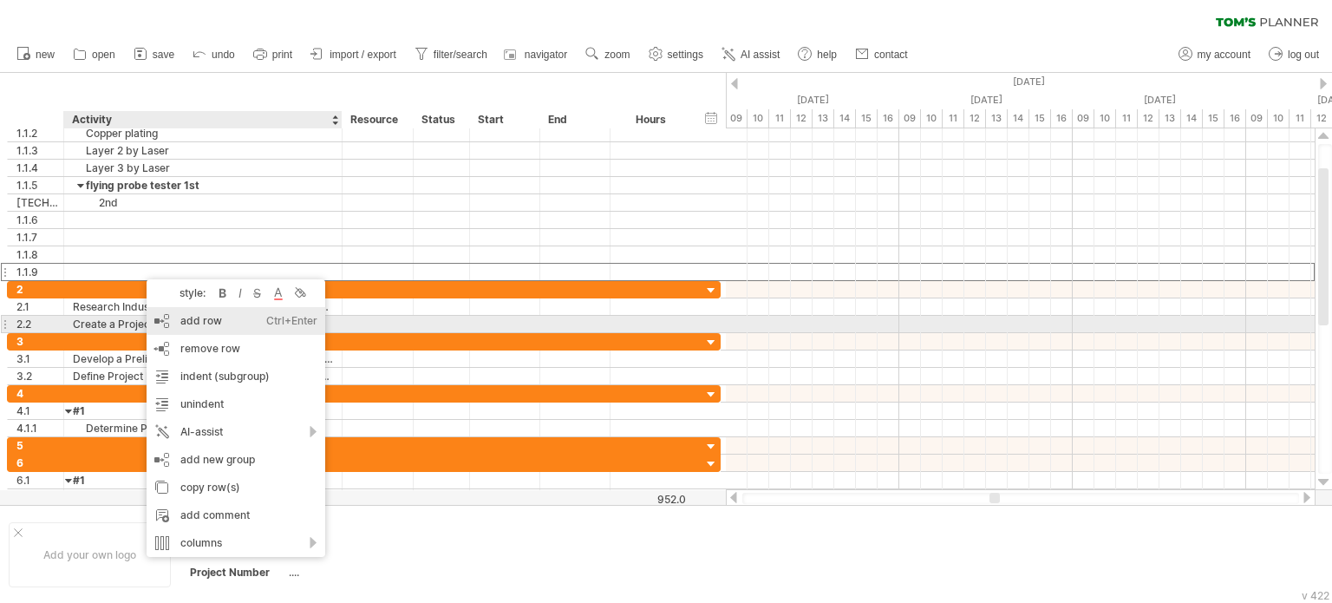
click at [183, 318] on div "add row Ctrl+Enter Cmd+Enter" at bounding box center [236, 321] width 179 height 28
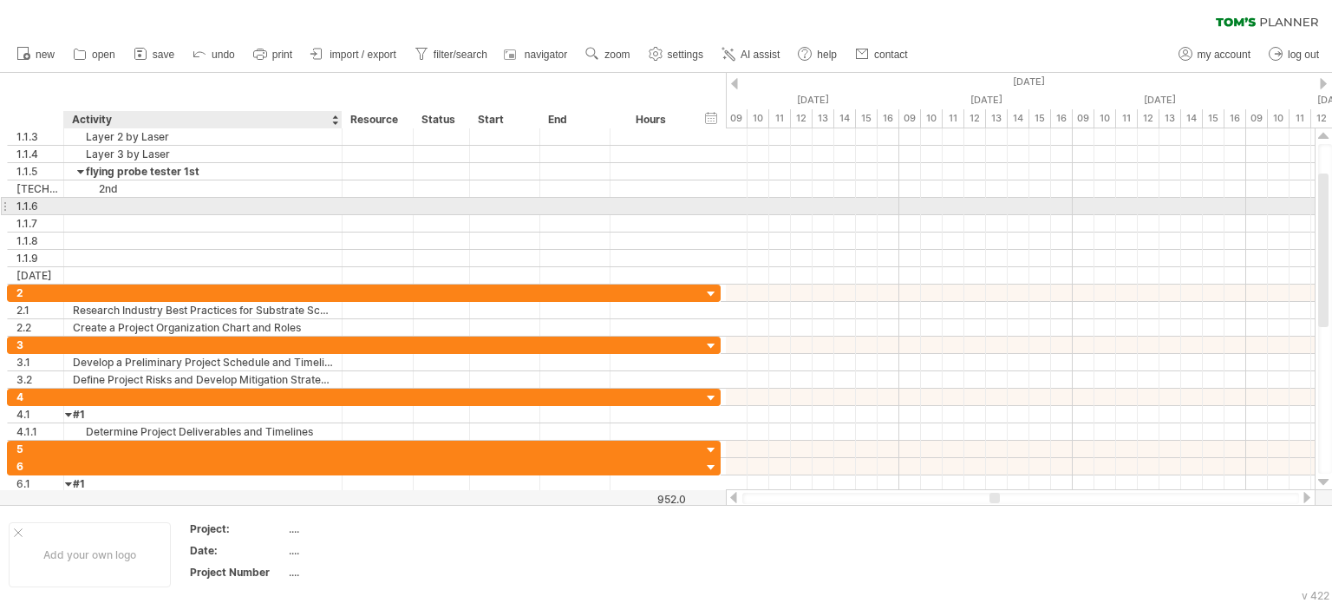
click at [127, 204] on div at bounding box center [203, 206] width 260 height 16
click at [170, 207] on div at bounding box center [203, 206] width 260 height 16
type input "**********"
click at [153, 213] on div "**********" at bounding box center [364, 206] width 714 height 156
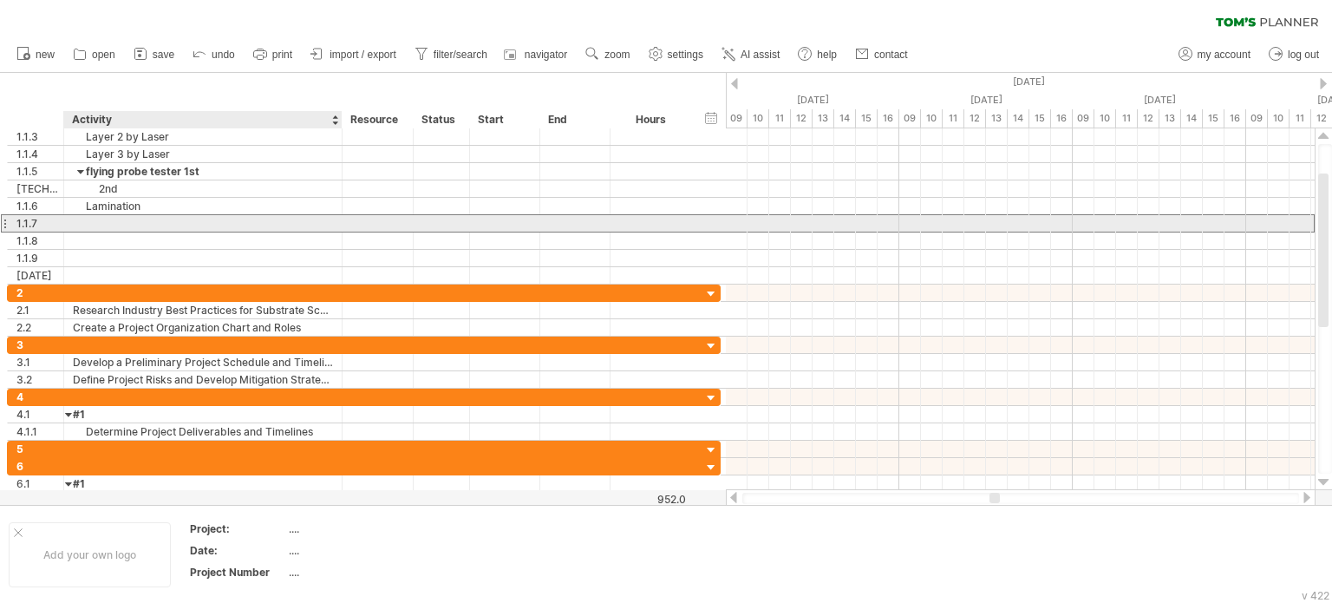
click at [153, 225] on input "text" at bounding box center [203, 223] width 260 height 16
type input "***"
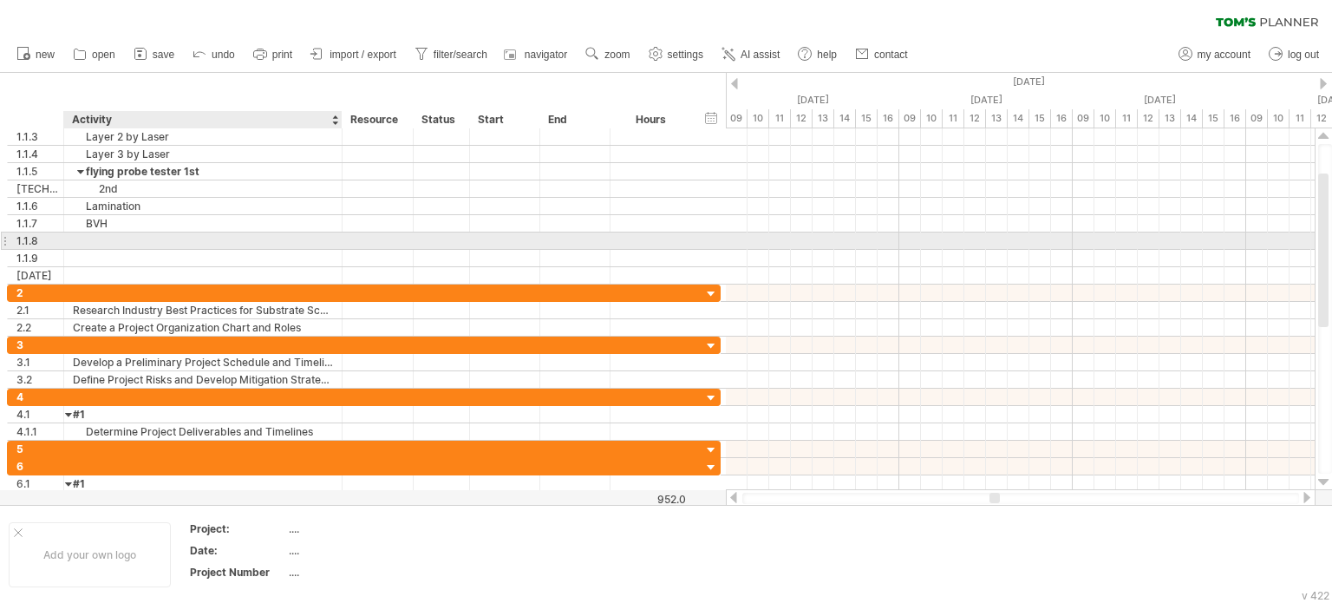
click at [144, 232] on div at bounding box center [203, 240] width 260 height 16
type input "**********"
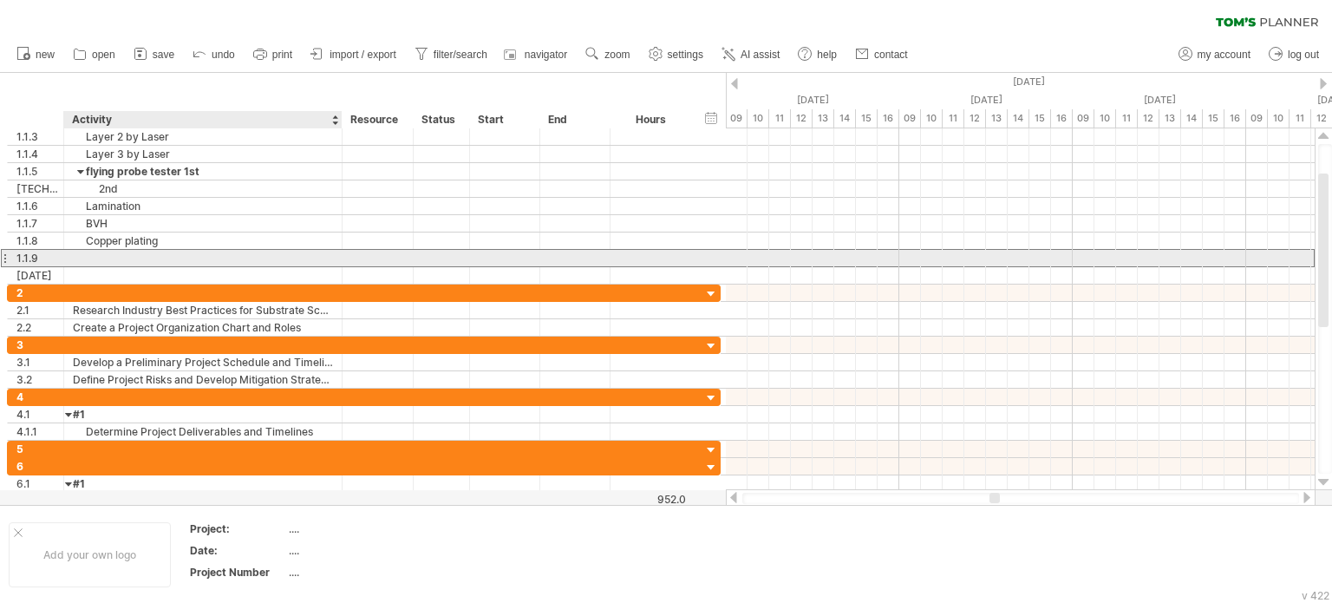
click at [140, 261] on div at bounding box center [203, 258] width 260 height 16
type input "*"
click at [144, 258] on div "thin" at bounding box center [203, 258] width 260 height 16
click at [145, 258] on div "thin cu" at bounding box center [203, 258] width 260 height 16
type input "**********"
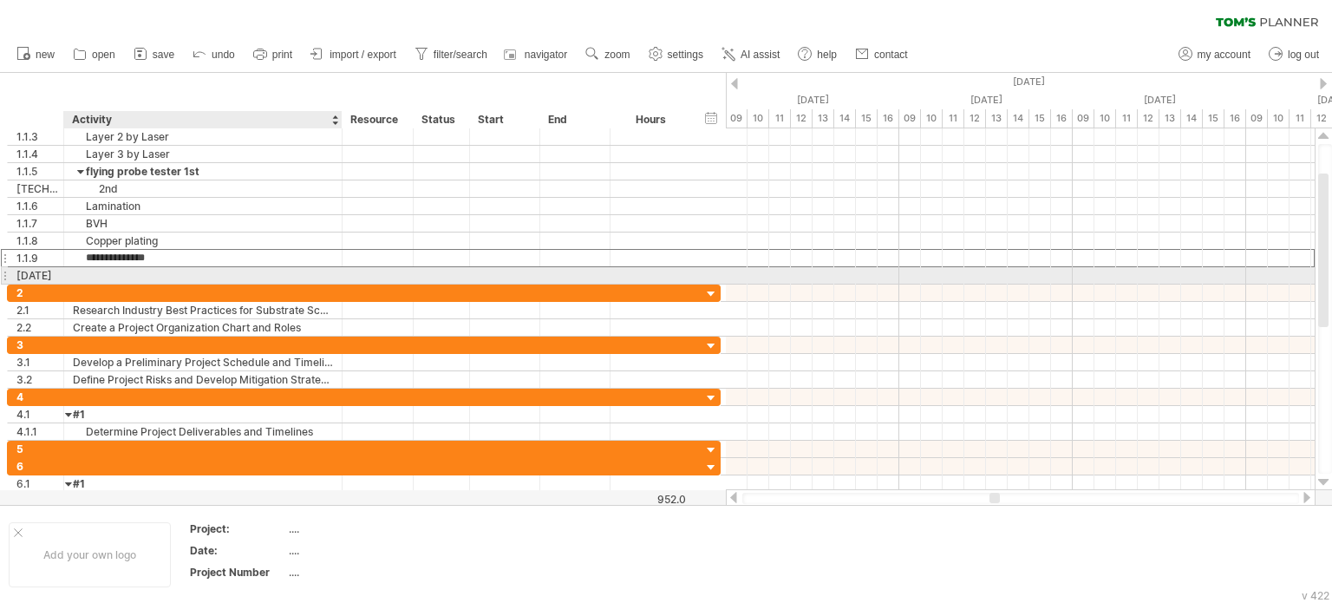
click at [144, 277] on div at bounding box center [203, 275] width 260 height 16
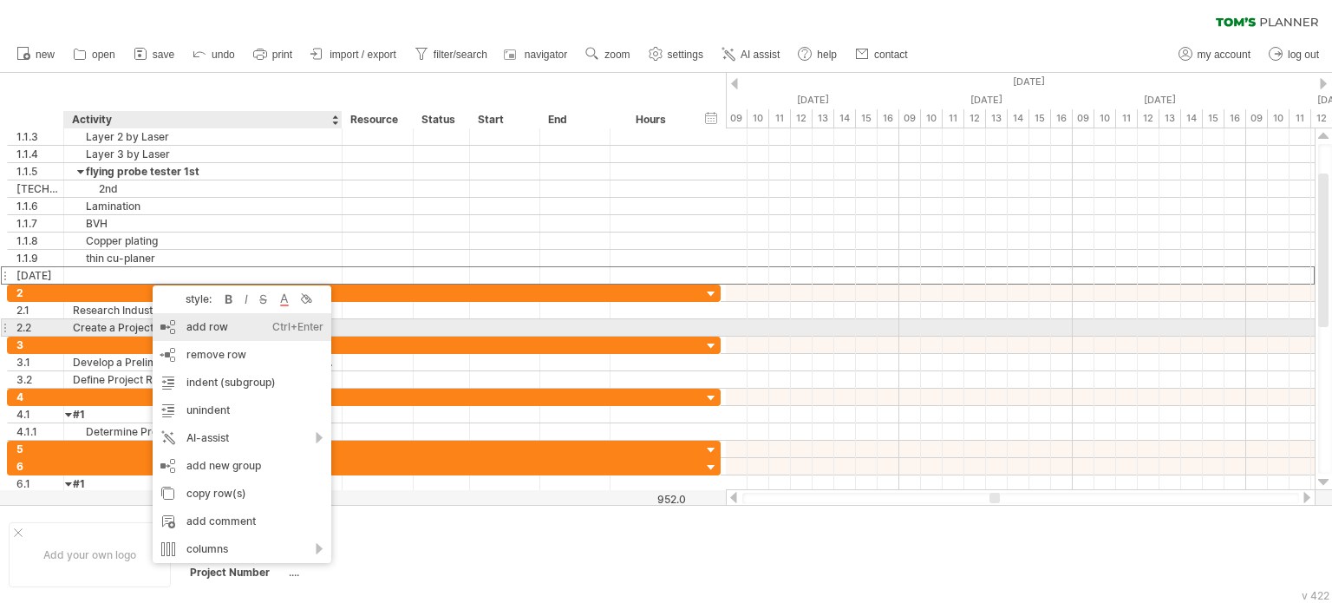
click at [206, 327] on div "add row Ctrl+Enter Cmd+Enter" at bounding box center [242, 327] width 179 height 28
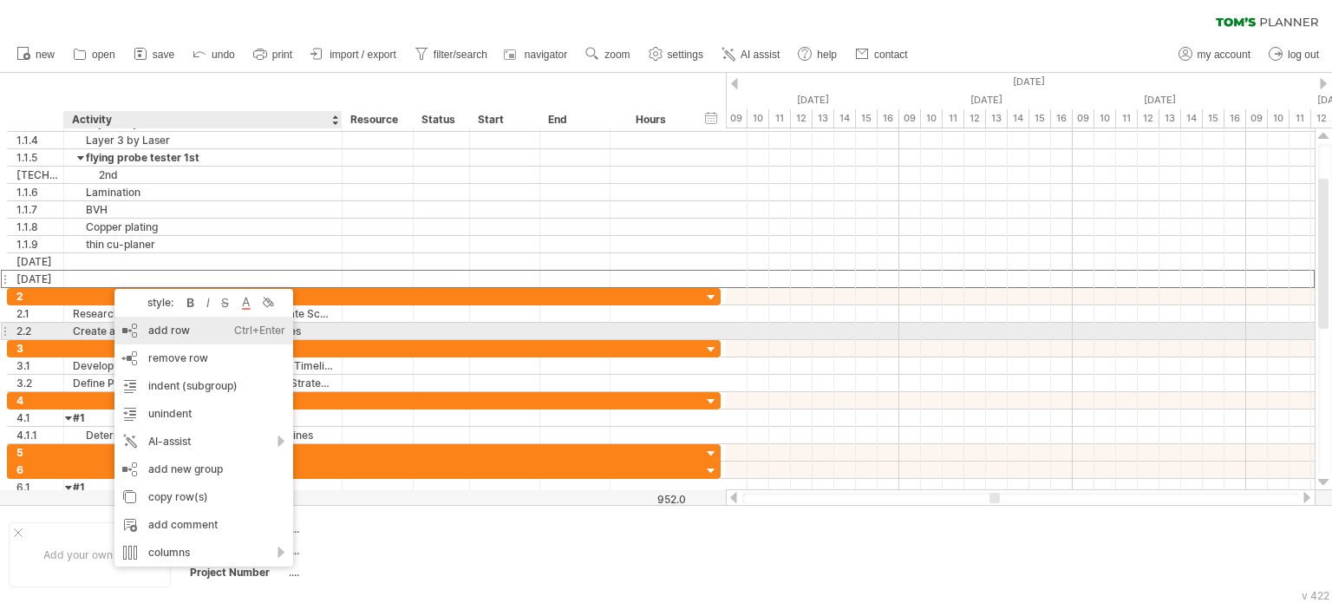
click at [176, 330] on div "add row Ctrl+Enter Cmd+Enter" at bounding box center [203, 331] width 179 height 28
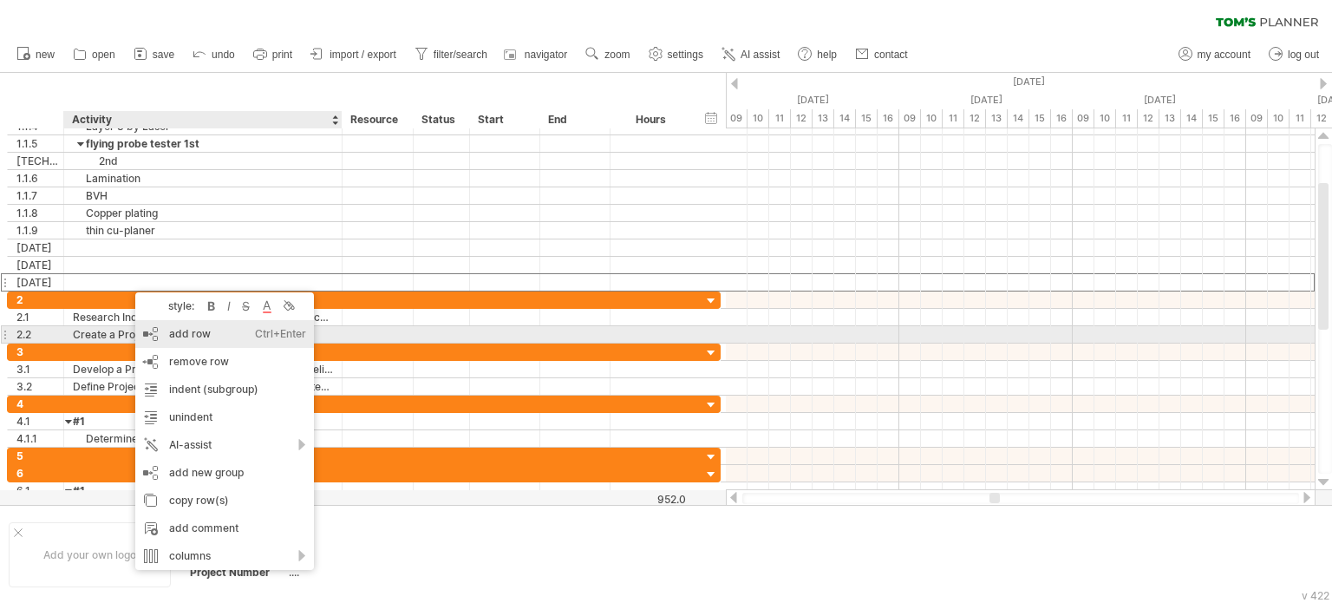
click at [185, 329] on div "add row Ctrl+Enter Cmd+Enter" at bounding box center [224, 334] width 179 height 28
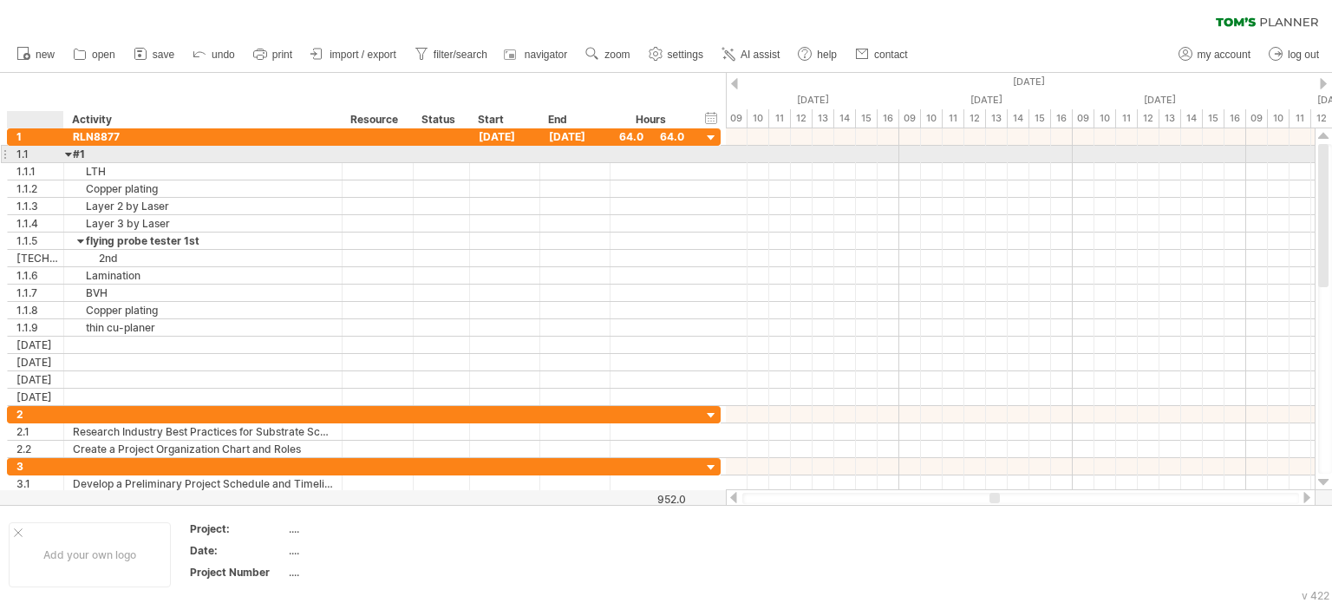
click at [69, 153] on div at bounding box center [69, 154] width 8 height 16
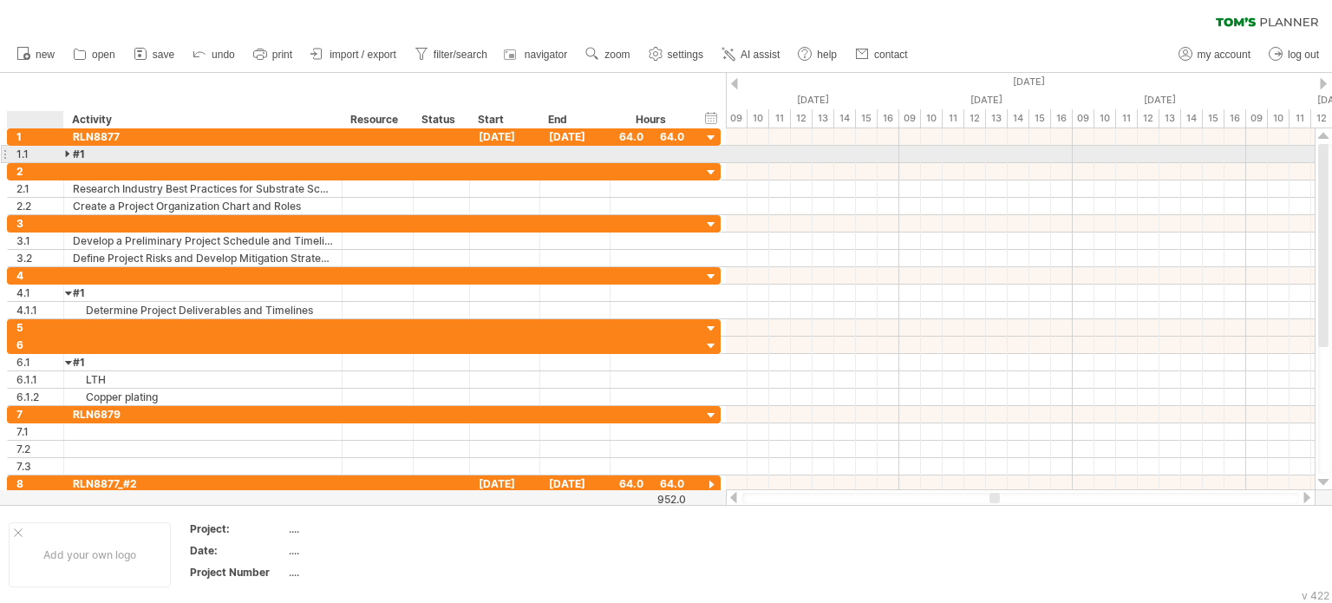
click at [69, 153] on div at bounding box center [69, 154] width 8 height 16
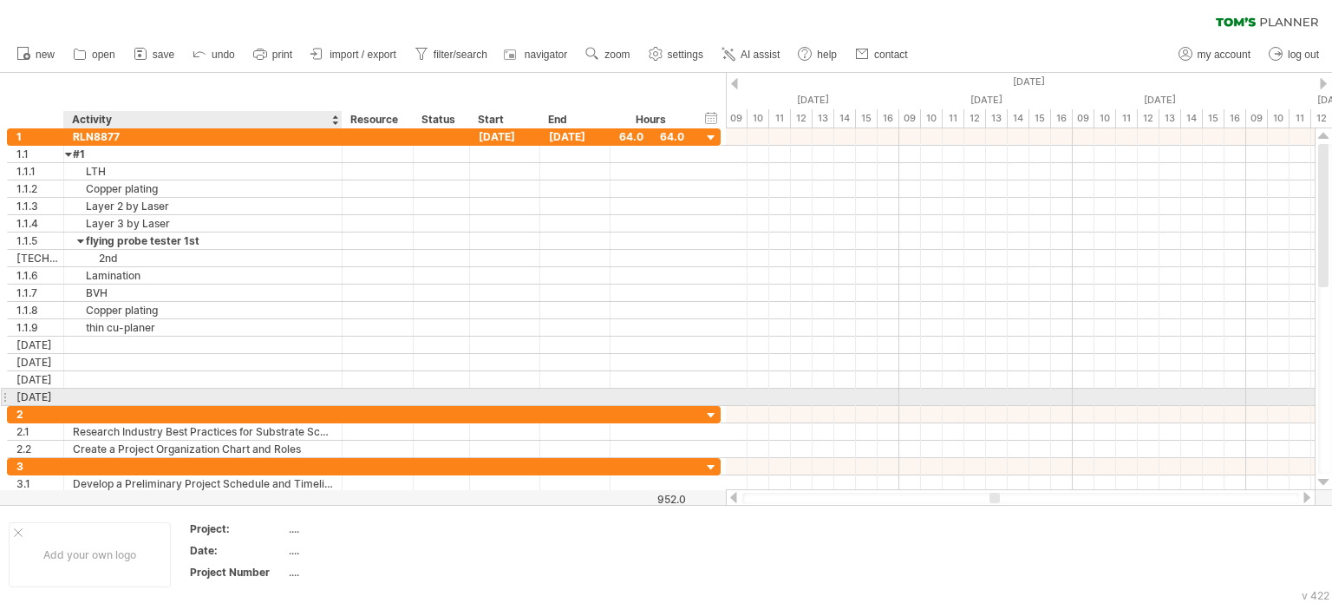
click at [109, 395] on div at bounding box center [203, 396] width 260 height 16
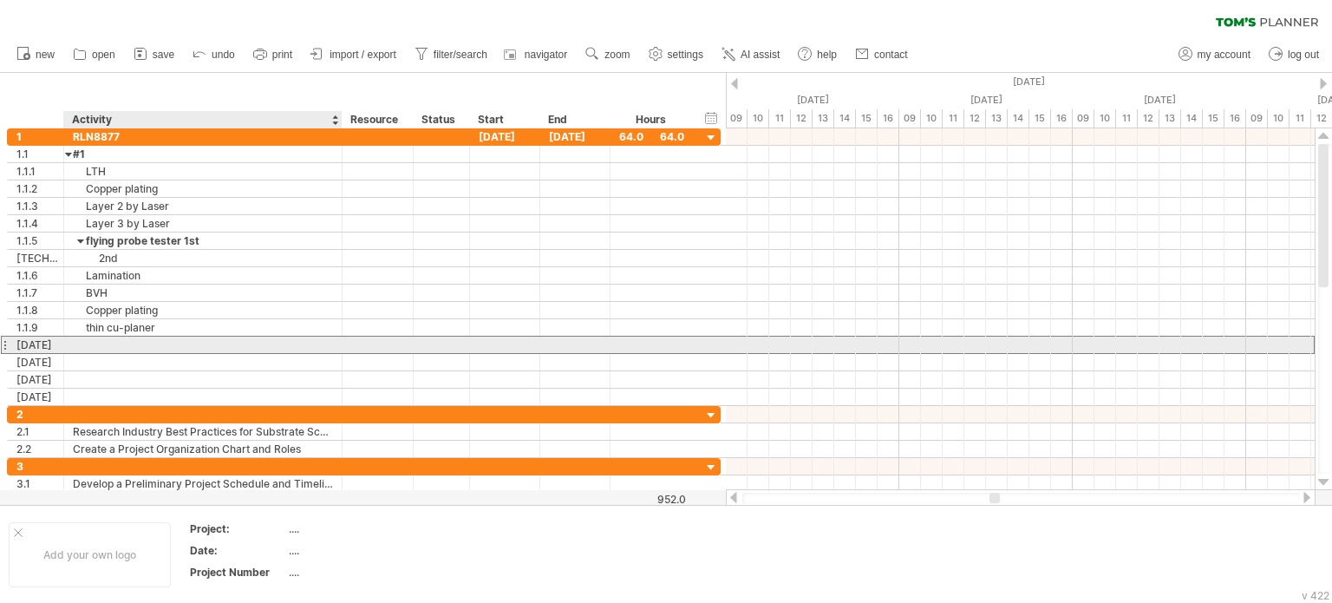
click at [111, 343] on div at bounding box center [203, 344] width 260 height 16
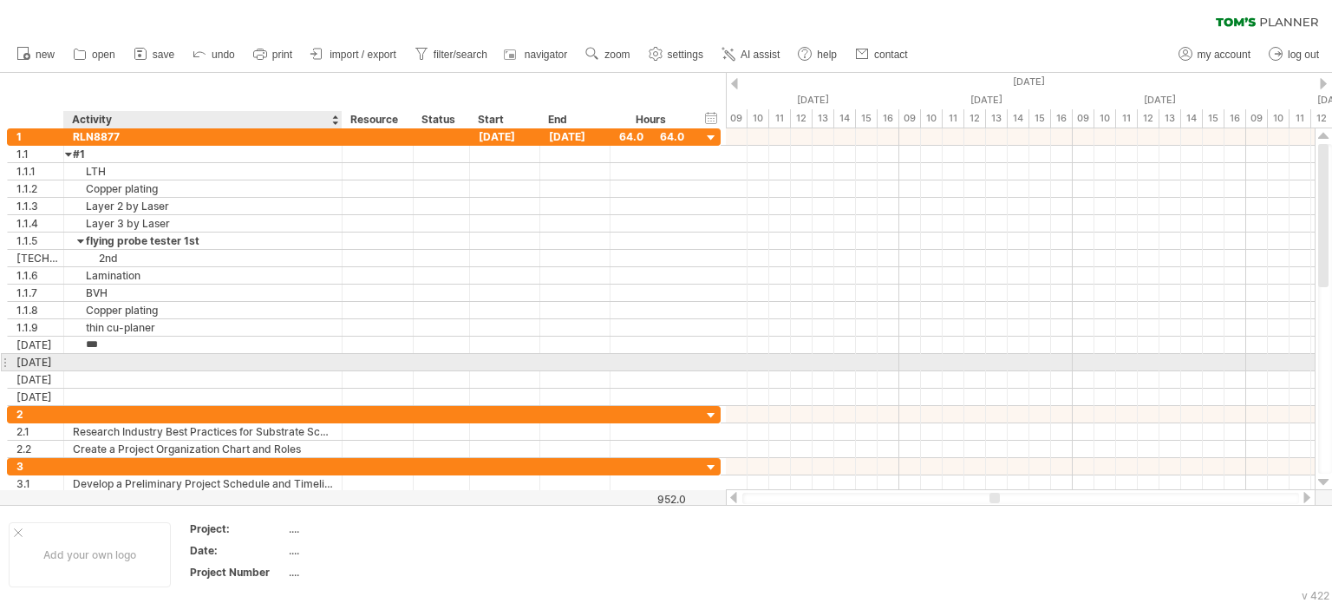
click at [164, 360] on div at bounding box center [203, 362] width 260 height 16
click at [140, 361] on div at bounding box center [203, 362] width 260 height 16
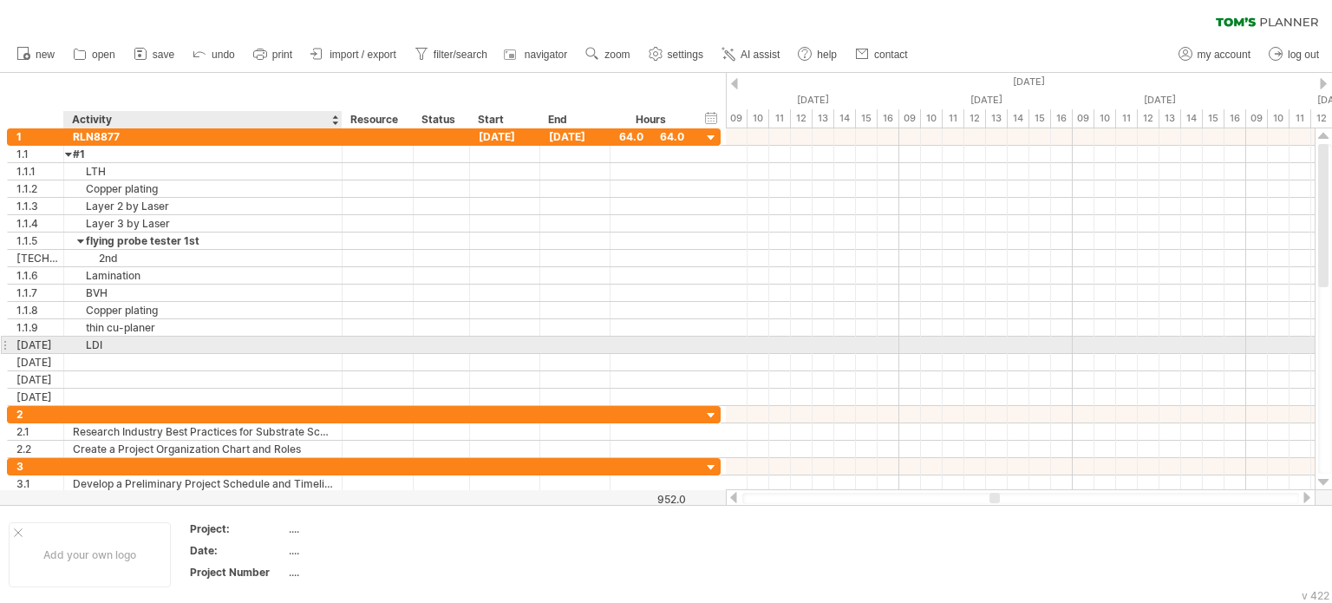
click at [151, 339] on div "LDI" at bounding box center [203, 344] width 260 height 16
click at [186, 343] on div "LDI" at bounding box center [203, 344] width 260 height 16
click at [166, 354] on div at bounding box center [203, 362] width 260 height 16
click at [184, 346] on div "LDI Buide up" at bounding box center [203, 344] width 260 height 16
click at [132, 343] on input "**********" at bounding box center [203, 344] width 260 height 16
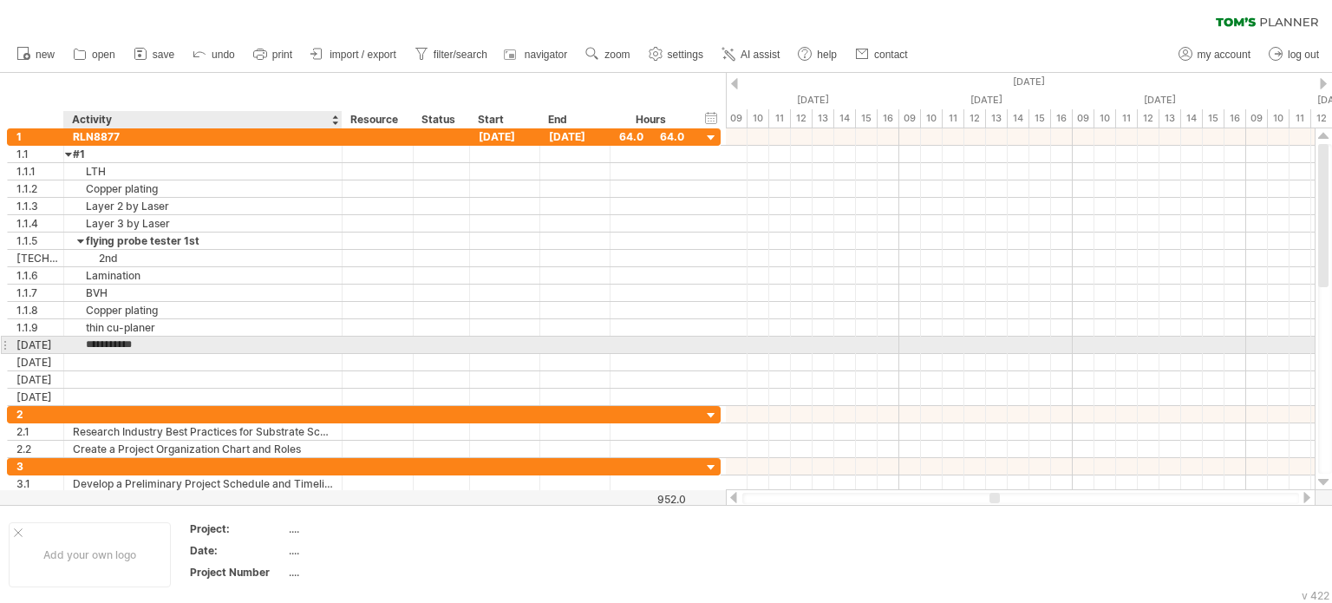
type input "**********"
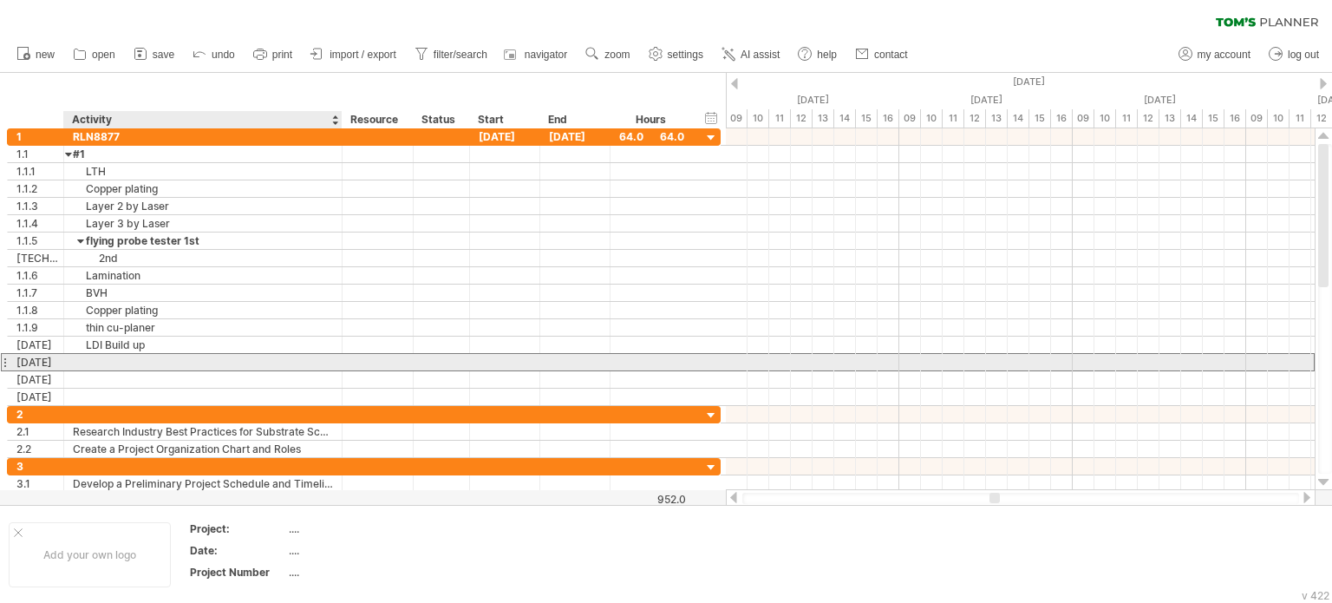
click at [145, 360] on div at bounding box center [203, 362] width 260 height 16
click at [125, 358] on div at bounding box center [203, 362] width 260 height 16
click at [125, 358] on input "text" at bounding box center [203, 362] width 260 height 16
paste input "**********"
type input "**********"
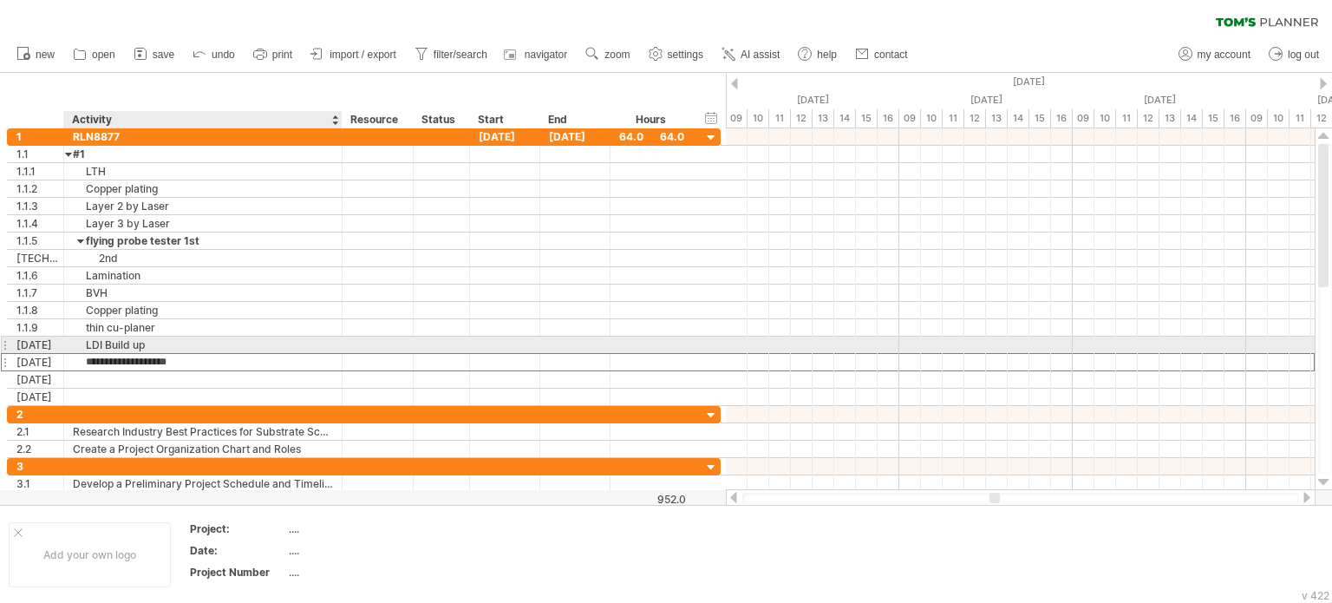
click at [97, 343] on div "LDI Build up" at bounding box center [203, 344] width 260 height 16
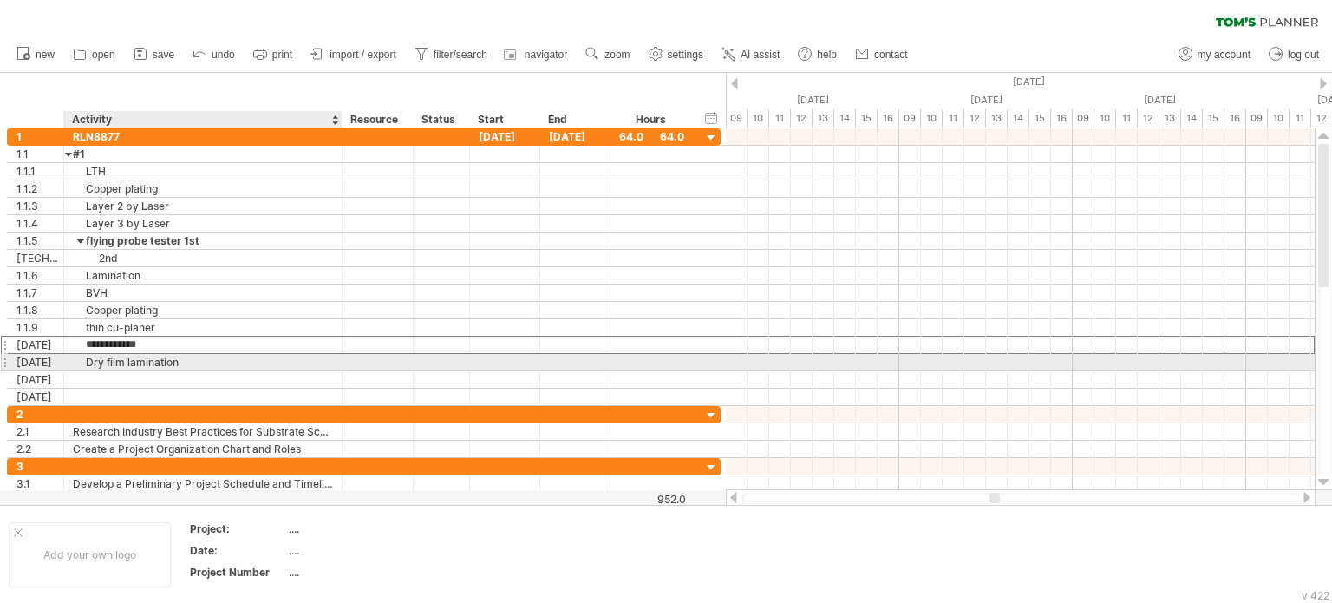
click at [100, 357] on div "Dry film lamination" at bounding box center [203, 362] width 260 height 16
click at [66, 362] on div "**********" at bounding box center [203, 362] width 278 height 16
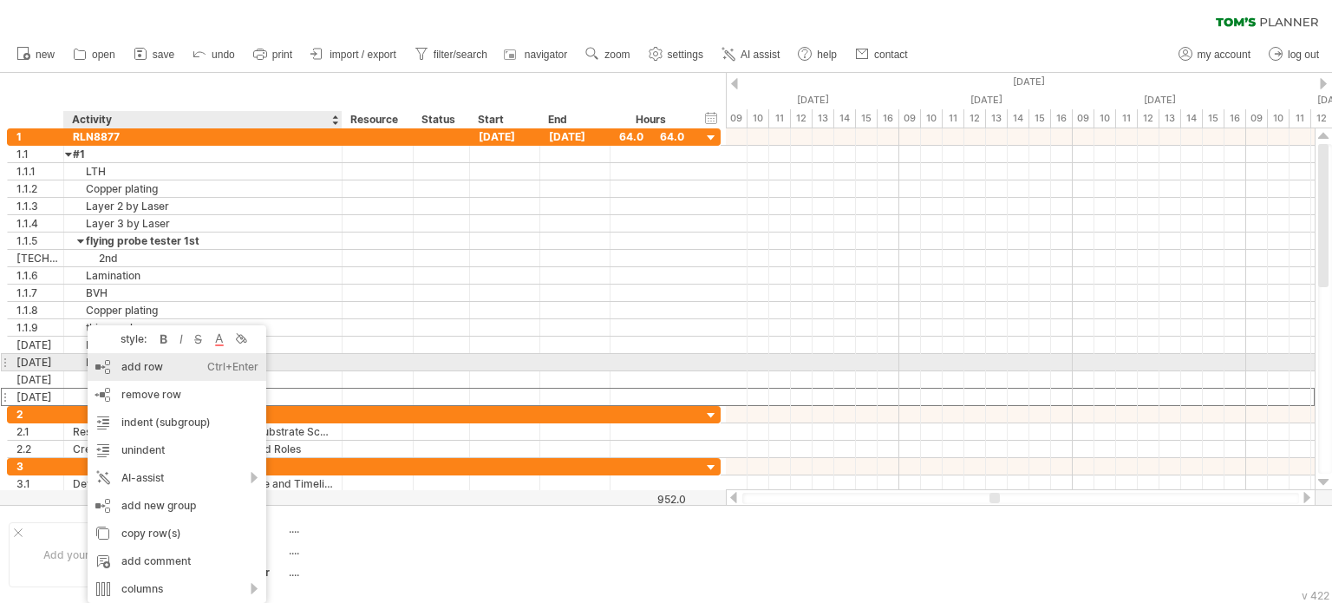
click at [134, 370] on div "add row Ctrl+Enter Cmd+Enter" at bounding box center [177, 367] width 179 height 28
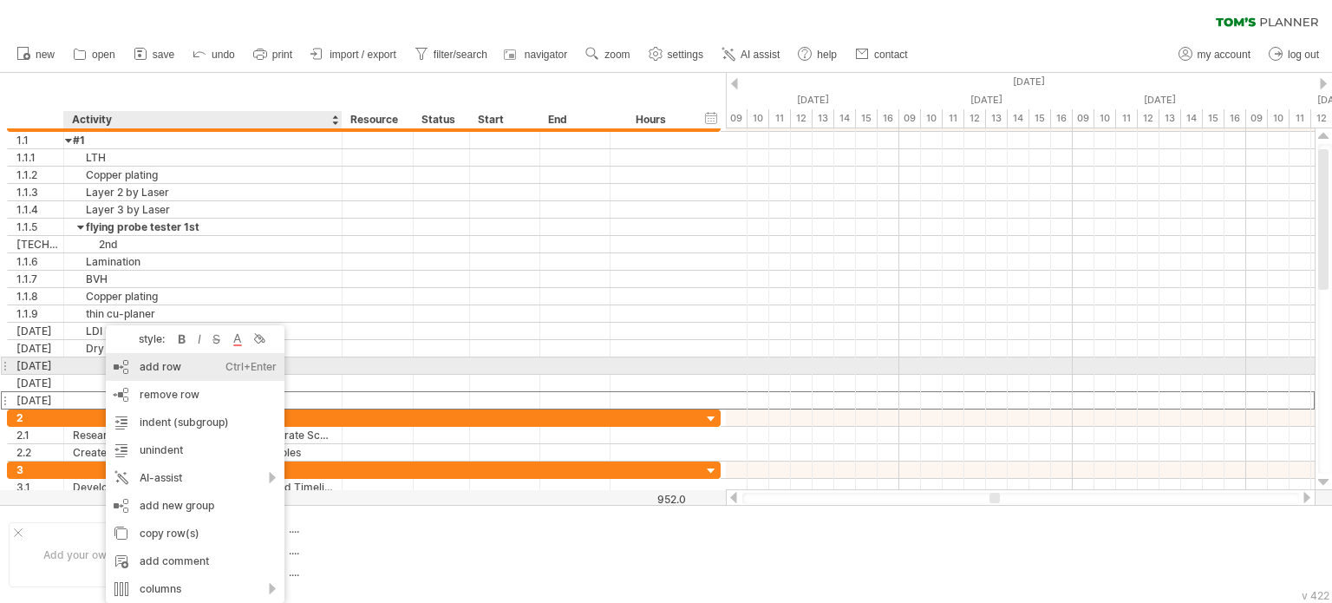
click at [164, 363] on div "add row Ctrl+Enter Cmd+Enter" at bounding box center [195, 367] width 179 height 28
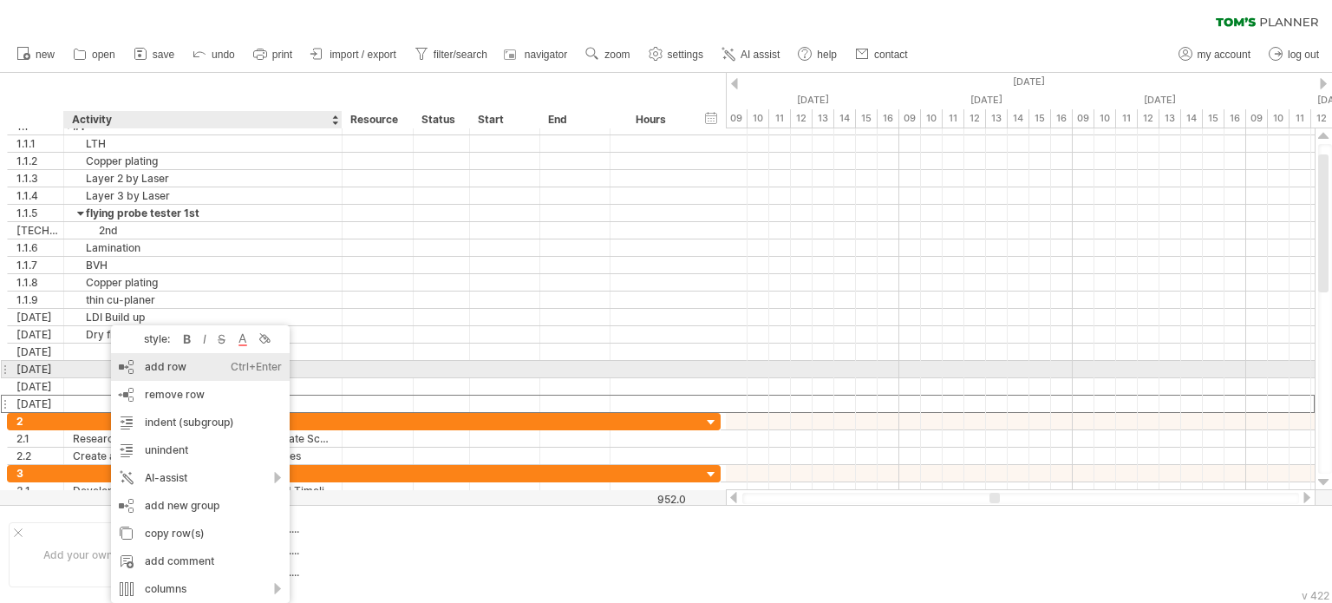
click at [160, 365] on div "add row Ctrl+Enter Cmd+Enter" at bounding box center [200, 367] width 179 height 28
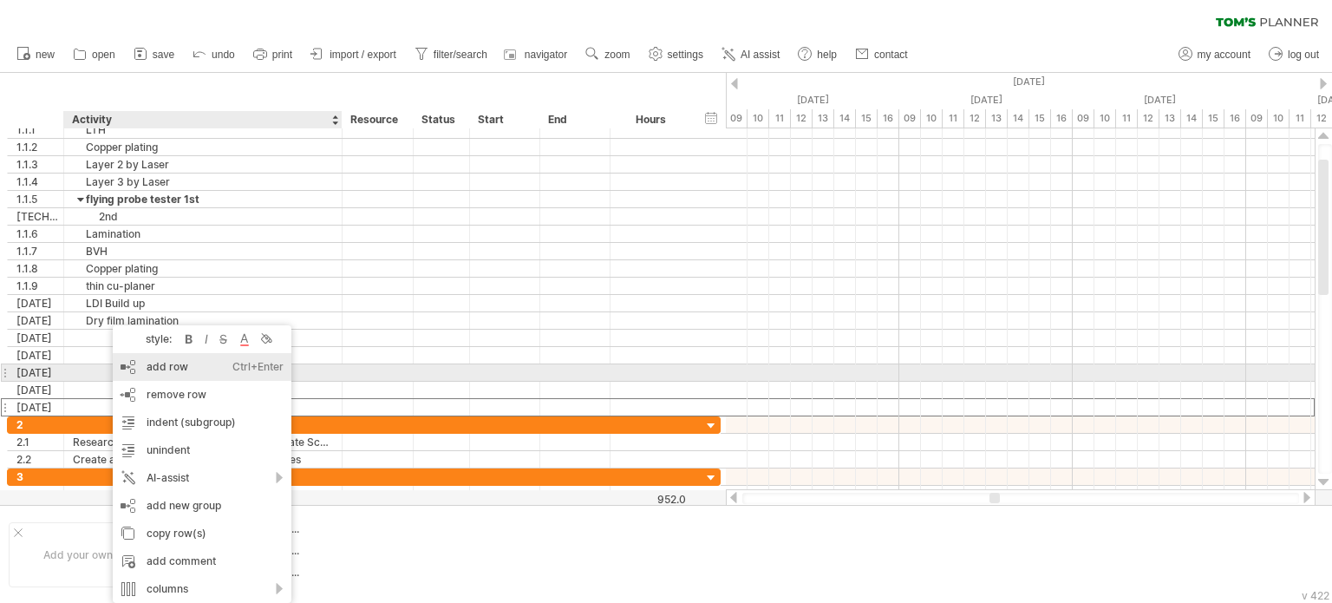
click at [160, 363] on div "add row Ctrl+Enter Cmd+Enter" at bounding box center [202, 367] width 179 height 28
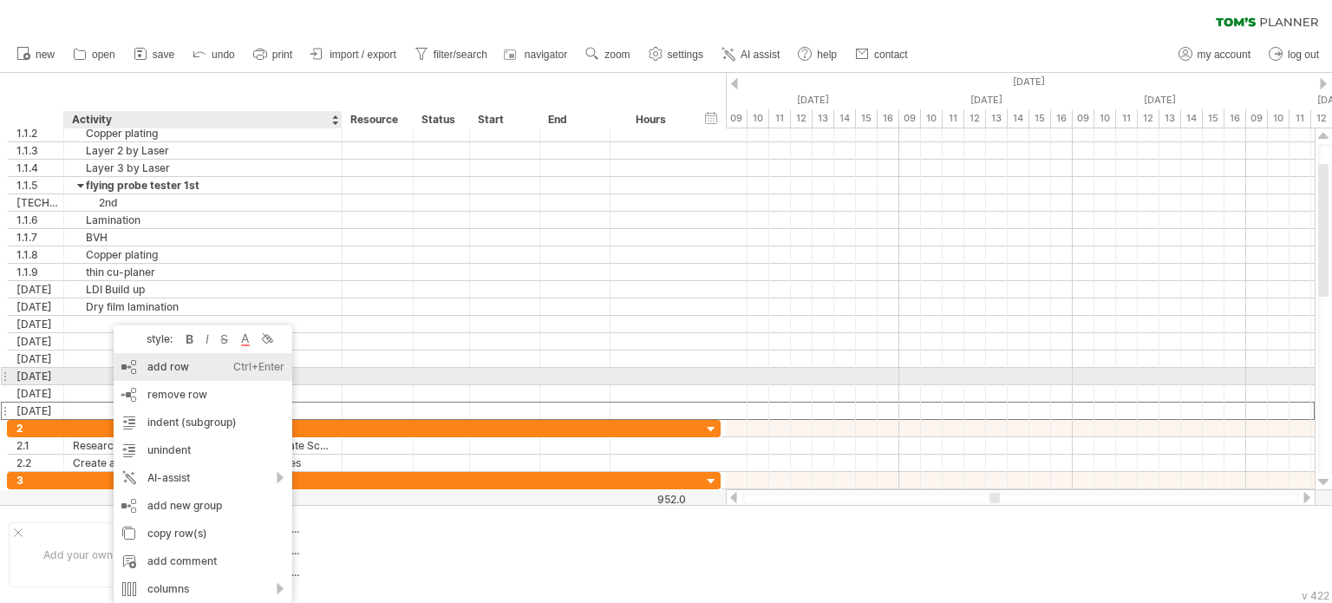
click at [164, 360] on div "add row Ctrl+Enter Cmd+Enter" at bounding box center [203, 367] width 179 height 28
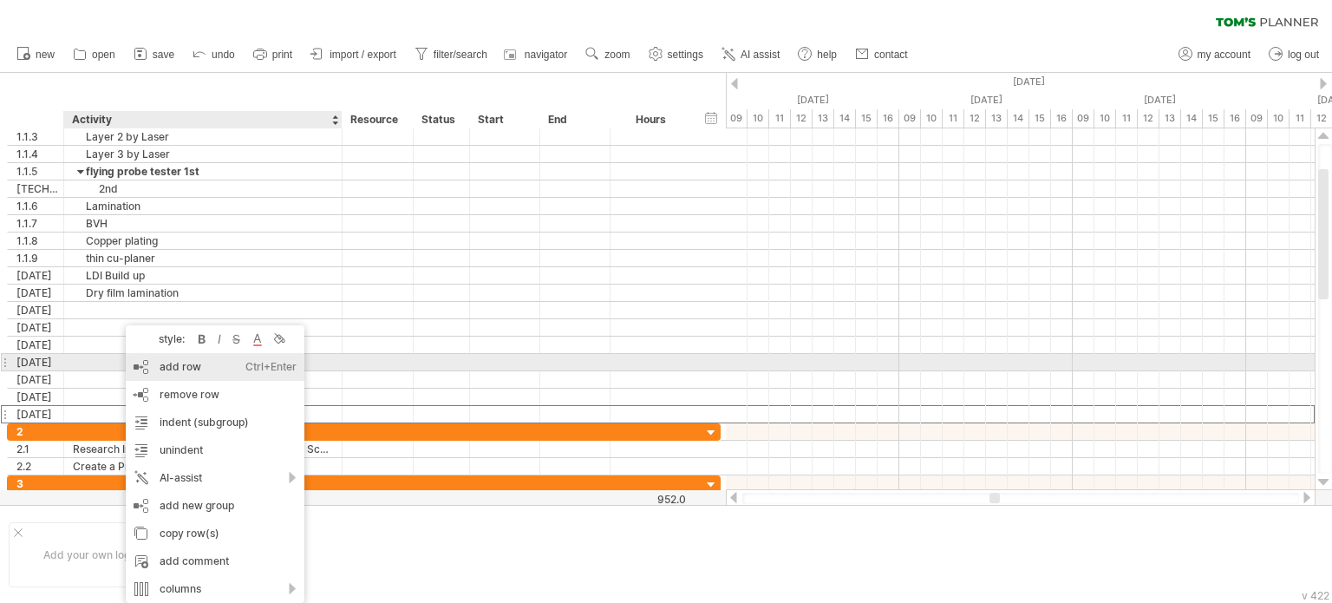
click at [184, 369] on div "add row Ctrl+Enter Cmd+Enter" at bounding box center [215, 367] width 179 height 28
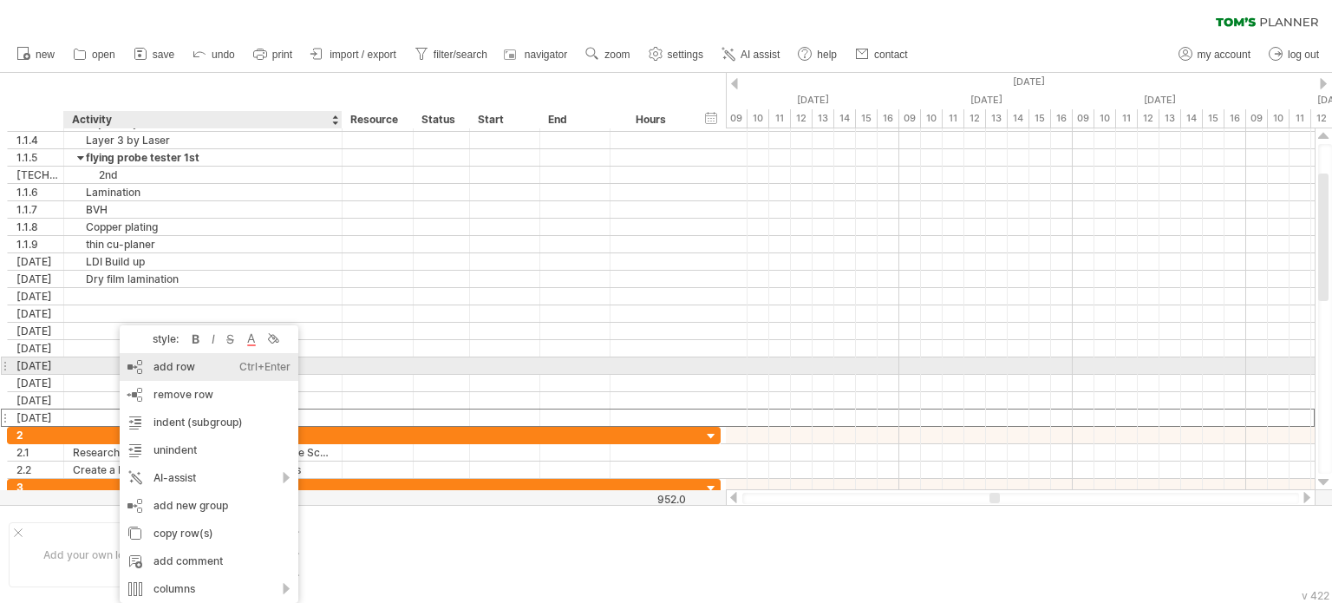
click at [170, 370] on div "add row Ctrl+Enter Cmd+Enter" at bounding box center [209, 367] width 179 height 28
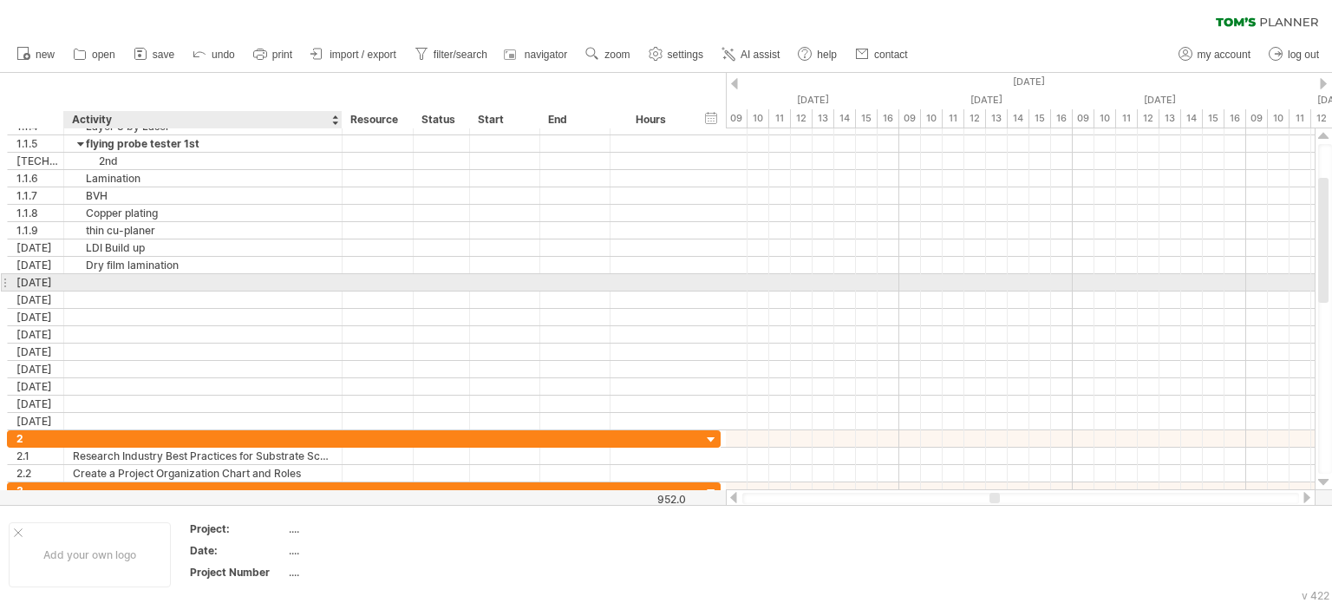
click at [123, 284] on div at bounding box center [203, 282] width 260 height 16
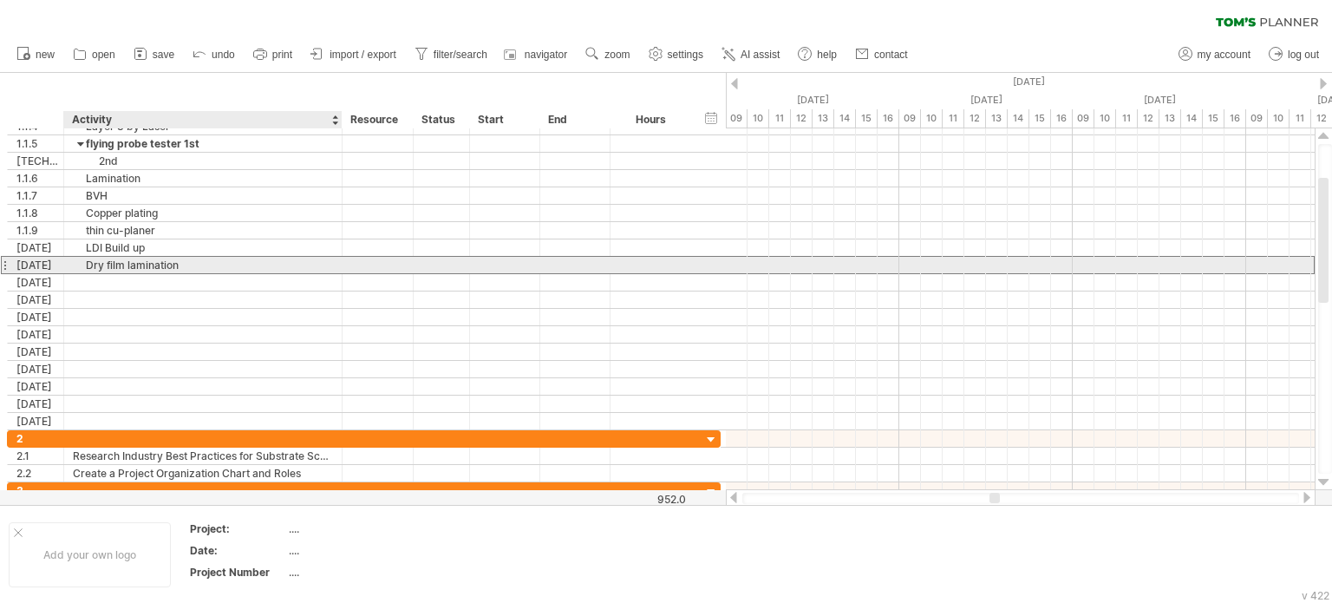
click at [118, 262] on div "Dry film lamination" at bounding box center [203, 265] width 260 height 16
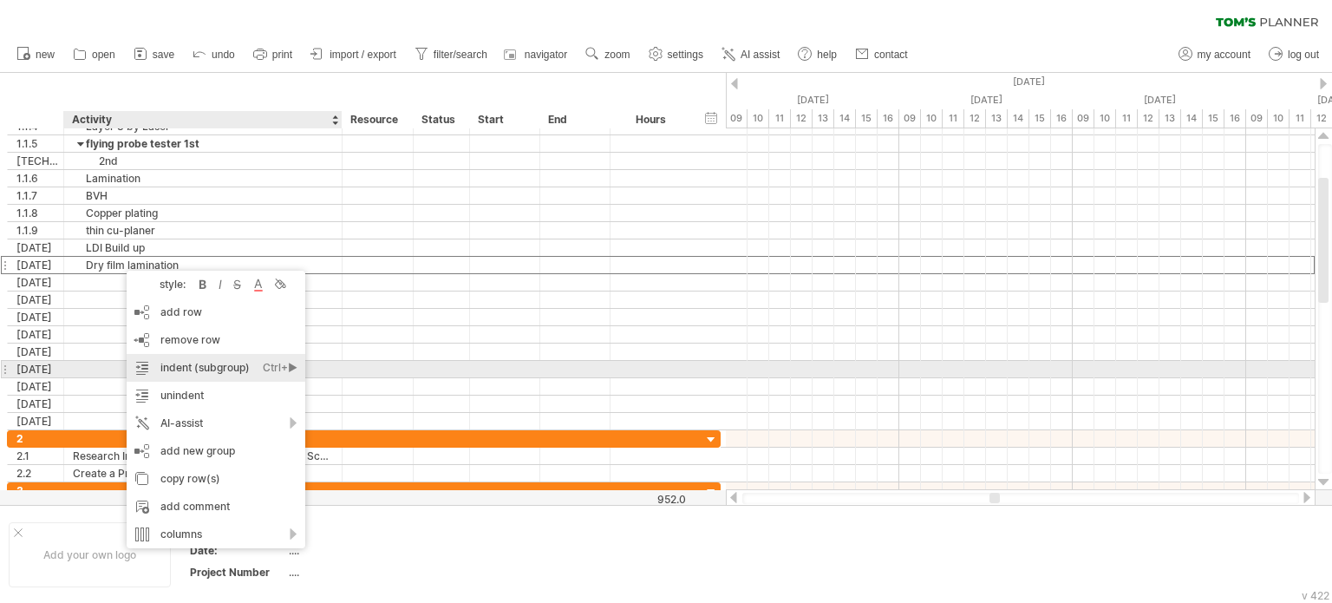
click at [203, 362] on div "indent (subgroup) Ctrl+► Cmd+►" at bounding box center [216, 368] width 179 height 28
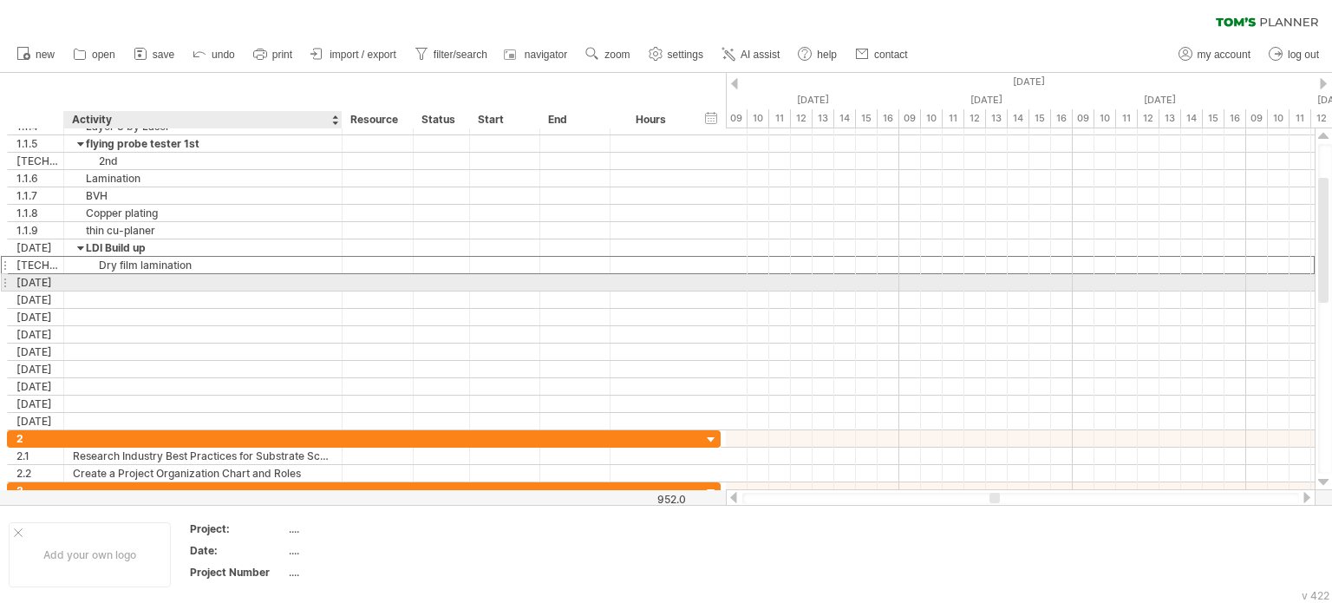
click at [108, 283] on div at bounding box center [203, 282] width 260 height 16
click at [137, 276] on div at bounding box center [203, 282] width 260 height 16
click at [137, 276] on input "text" at bounding box center [203, 282] width 260 height 16
paste input "**********"
type input "**********"
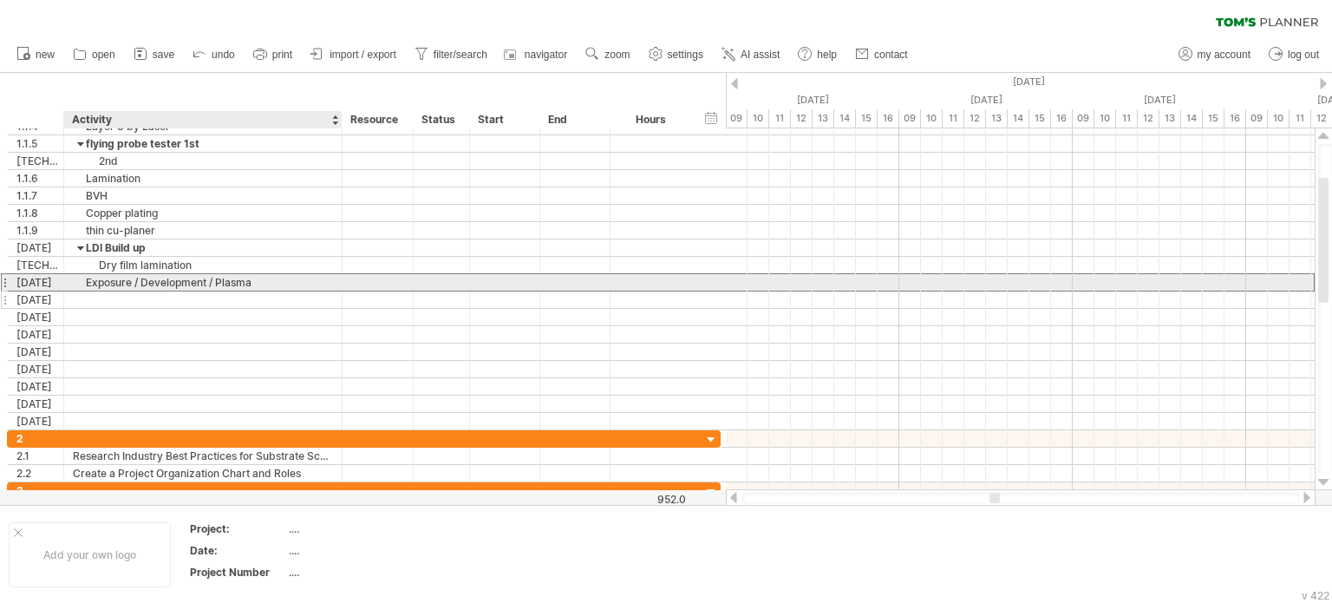
click at [136, 294] on div at bounding box center [203, 299] width 260 height 16
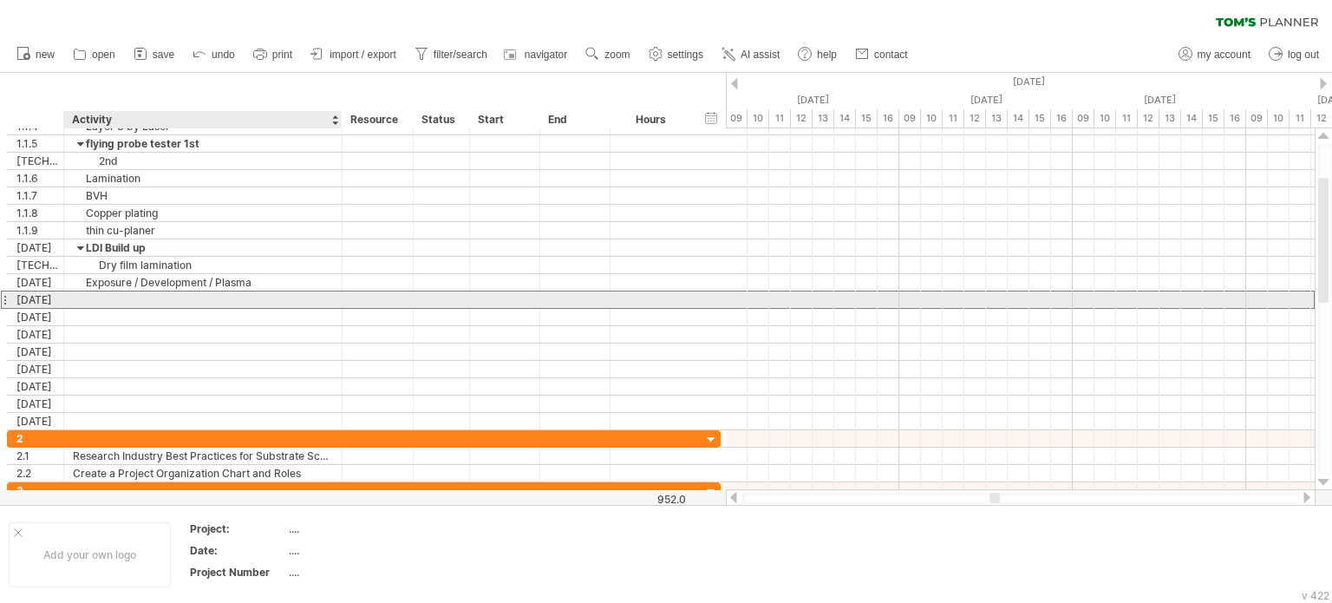
click at [136, 294] on input "text" at bounding box center [203, 299] width 260 height 16
paste input "**********"
type input "**********"
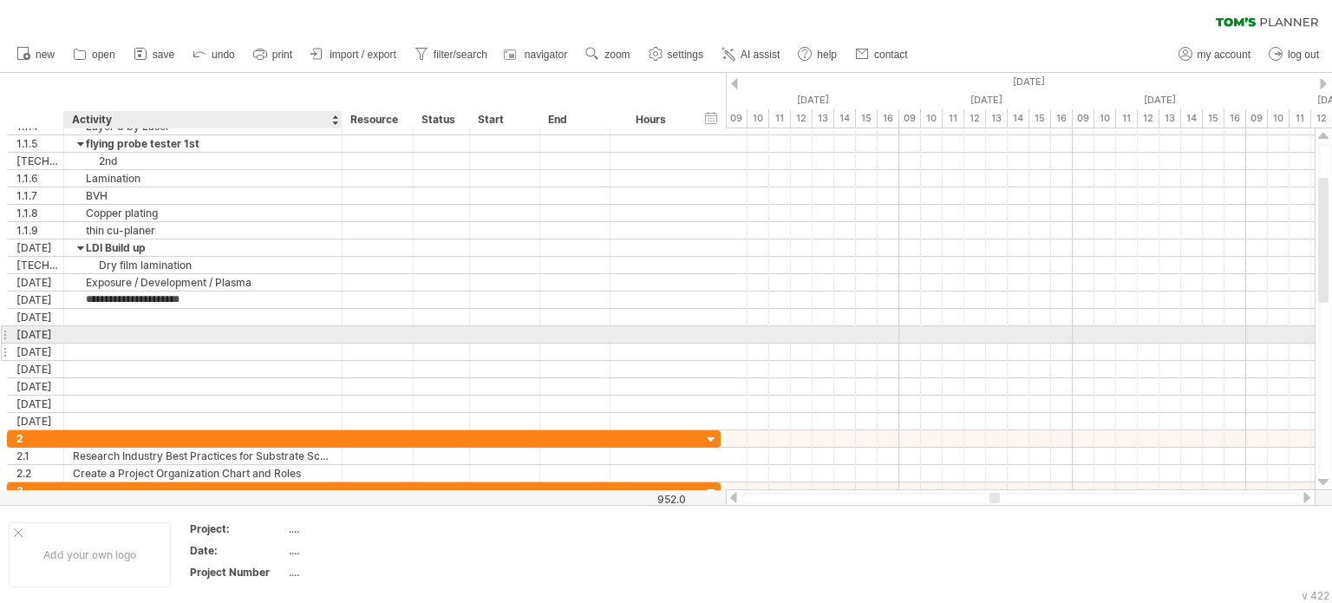
click at [236, 343] on div at bounding box center [203, 351] width 260 height 16
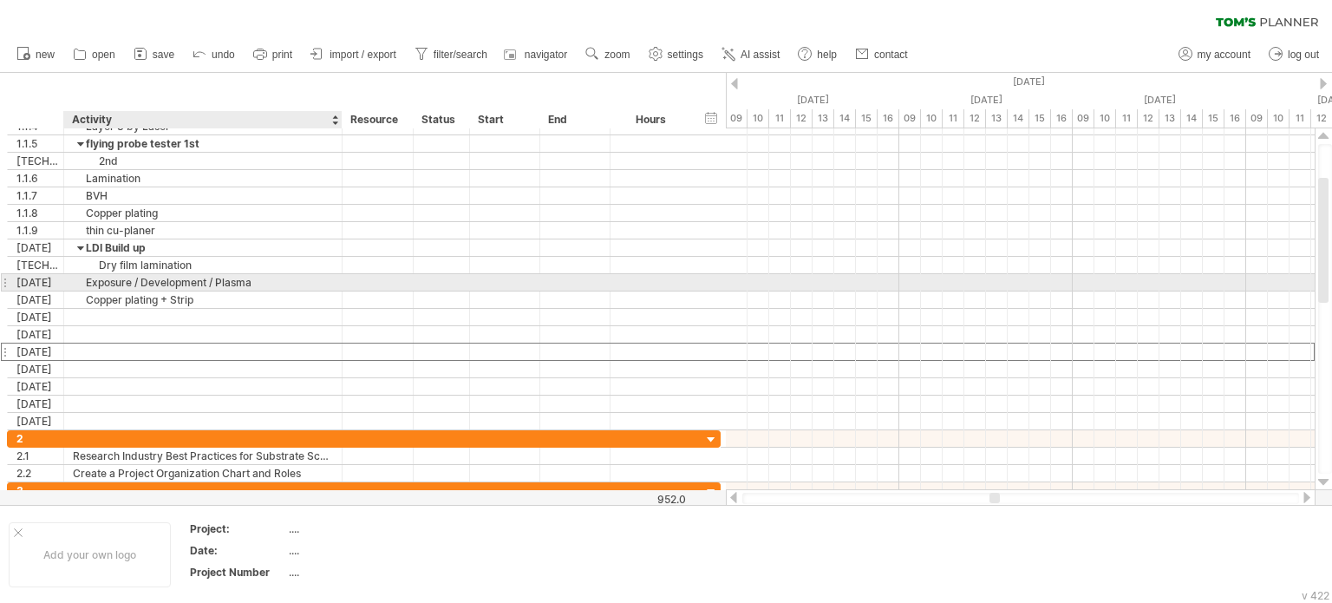
click at [159, 280] on div "Exposure / Development / Plasma" at bounding box center [203, 282] width 260 height 16
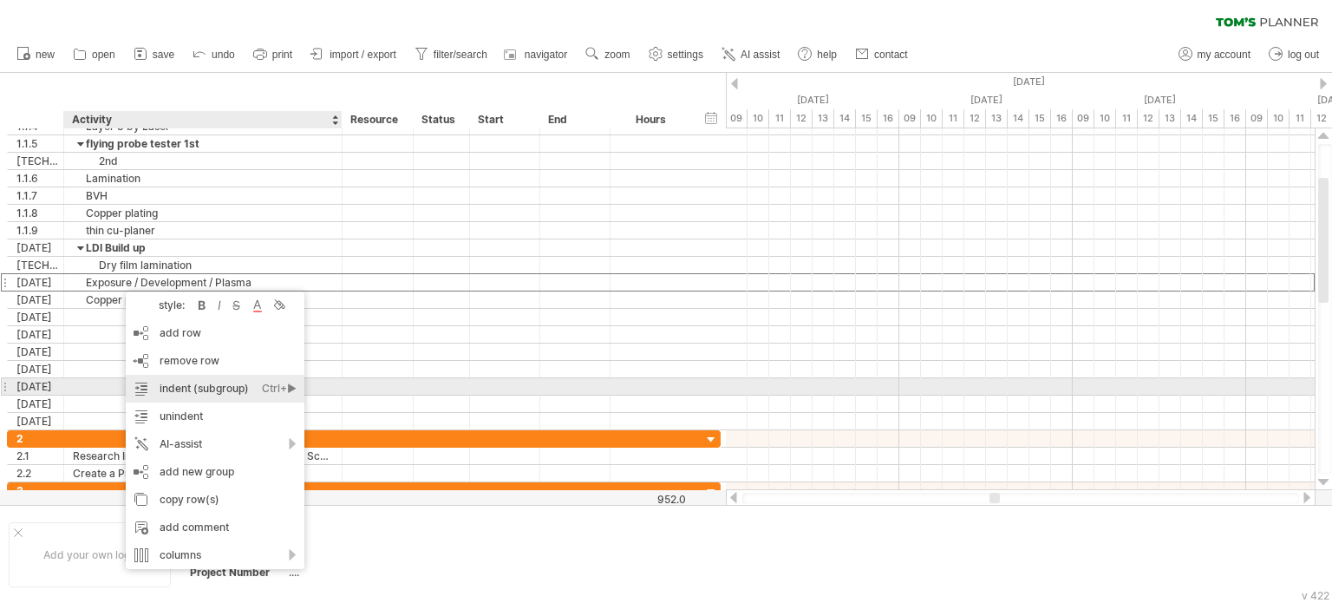
click at [196, 388] on div "indent (subgroup) Ctrl+► Cmd+►" at bounding box center [215, 389] width 179 height 28
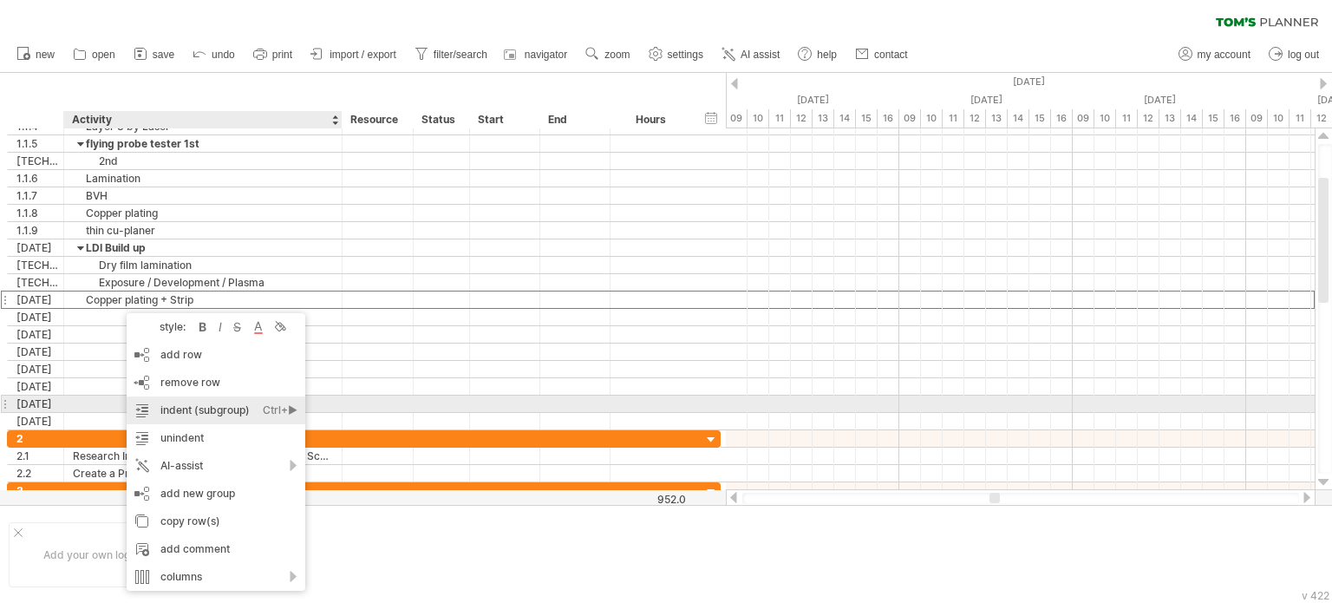
click at [187, 411] on div "indent (subgroup) Ctrl+► Cmd+►" at bounding box center [216, 410] width 179 height 28
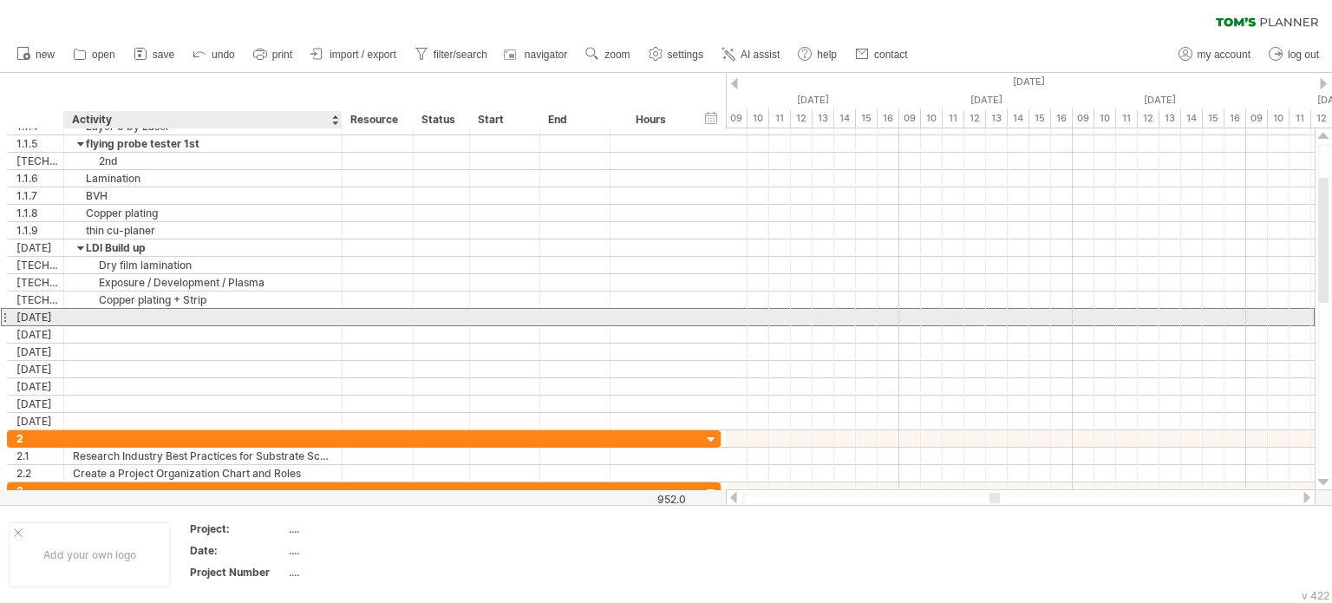
click at [129, 311] on div at bounding box center [203, 317] width 260 height 16
click at [103, 318] on div at bounding box center [203, 317] width 260 height 16
type input "*"
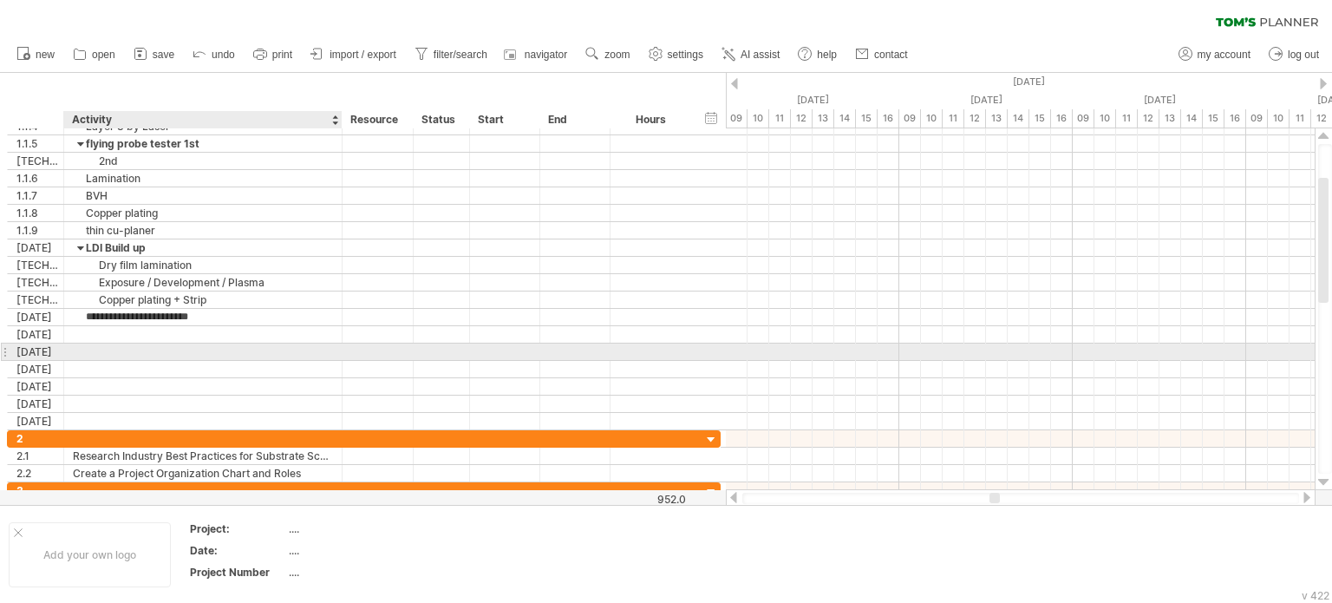
type input "**********"
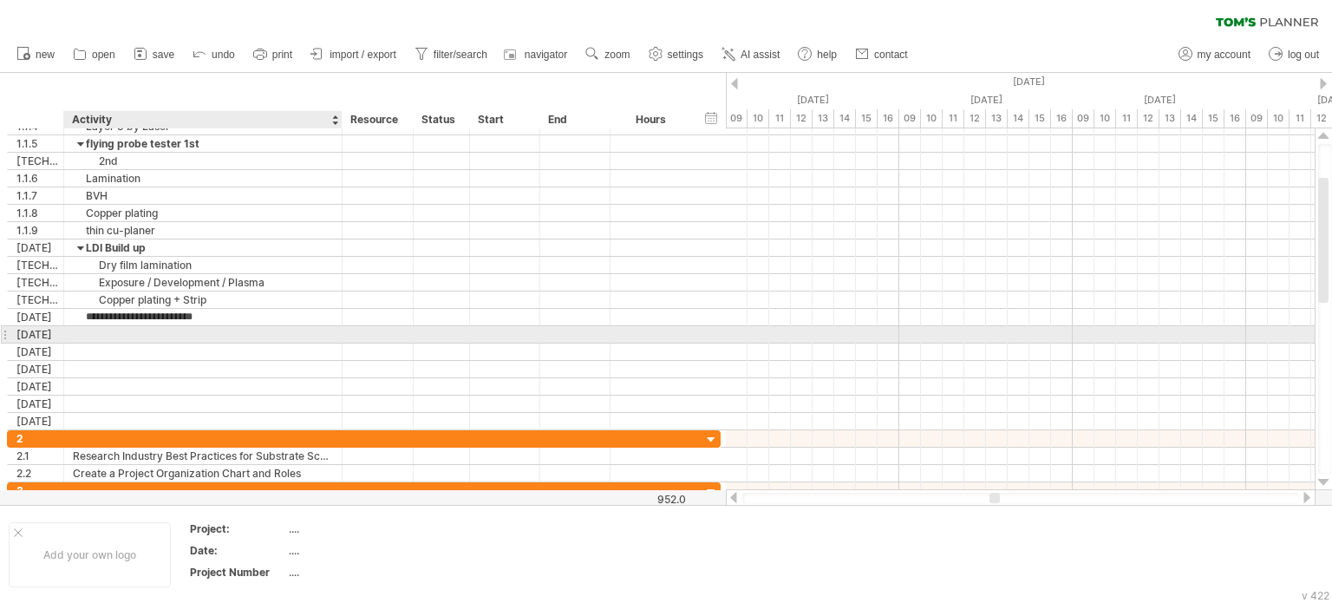
click at [167, 329] on div at bounding box center [203, 334] width 260 height 16
click at [133, 330] on div at bounding box center [203, 334] width 260 height 16
click at [133, 330] on input "text" at bounding box center [203, 334] width 260 height 16
paste input "**********"
type input "**********"
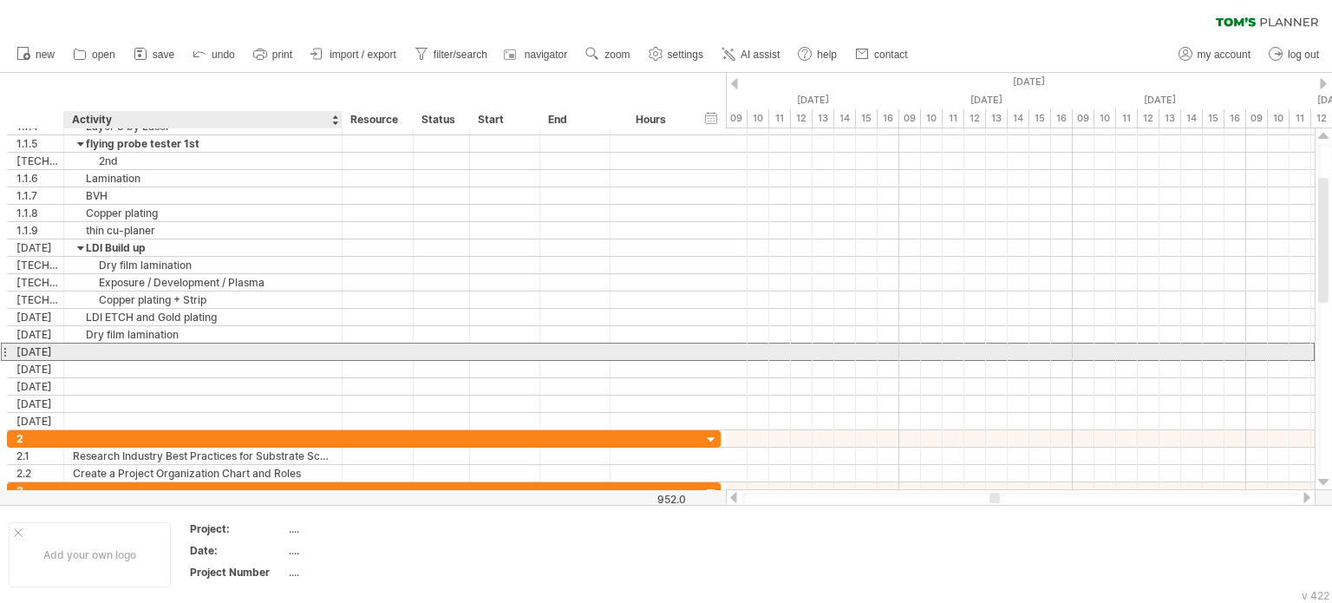
click at [121, 346] on div at bounding box center [203, 351] width 260 height 16
click at [121, 346] on input "text" at bounding box center [203, 351] width 260 height 16
paste input "**********"
type input "**********"
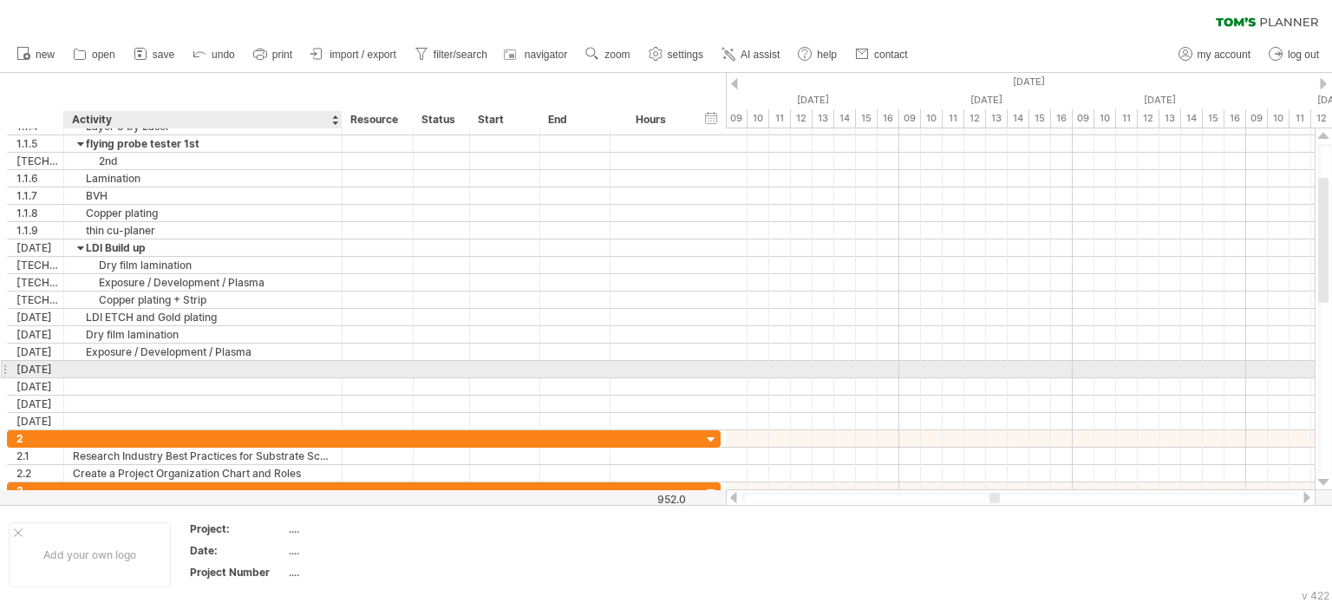
click at [151, 370] on div at bounding box center [203, 369] width 260 height 16
click at [151, 370] on input "text" at bounding box center [203, 369] width 260 height 16
paste input "**********"
type input "**********"
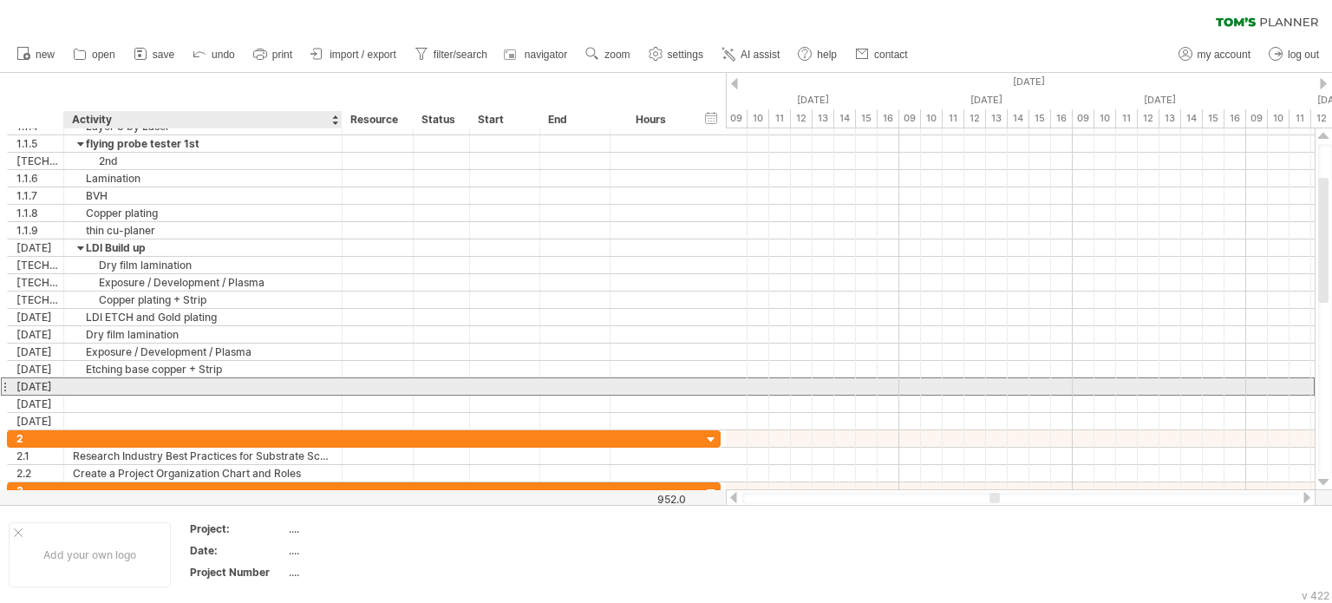
click at [131, 382] on div at bounding box center [203, 386] width 260 height 16
click at [0, 0] on input "text" at bounding box center [0, 0] width 0 height 0
paste input "**********"
type input "**********"
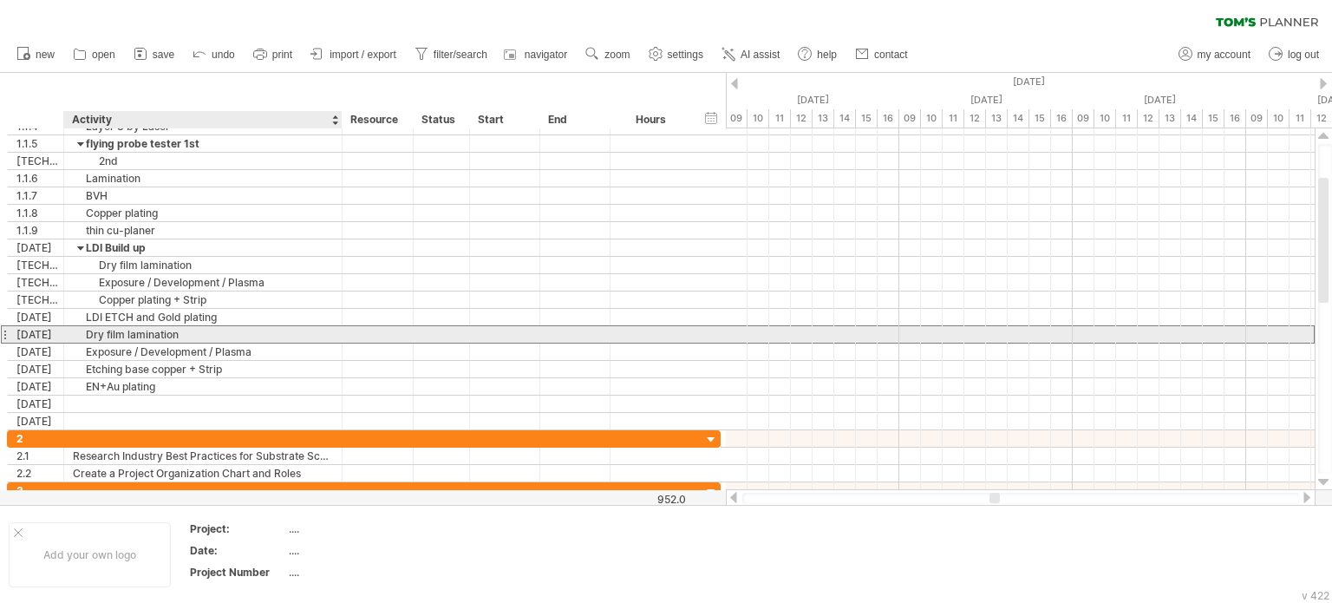
click at [228, 330] on div "Dry film lamination" at bounding box center [203, 334] width 260 height 16
click at [195, 389] on div "EN+Au plating" at bounding box center [203, 386] width 260 height 16
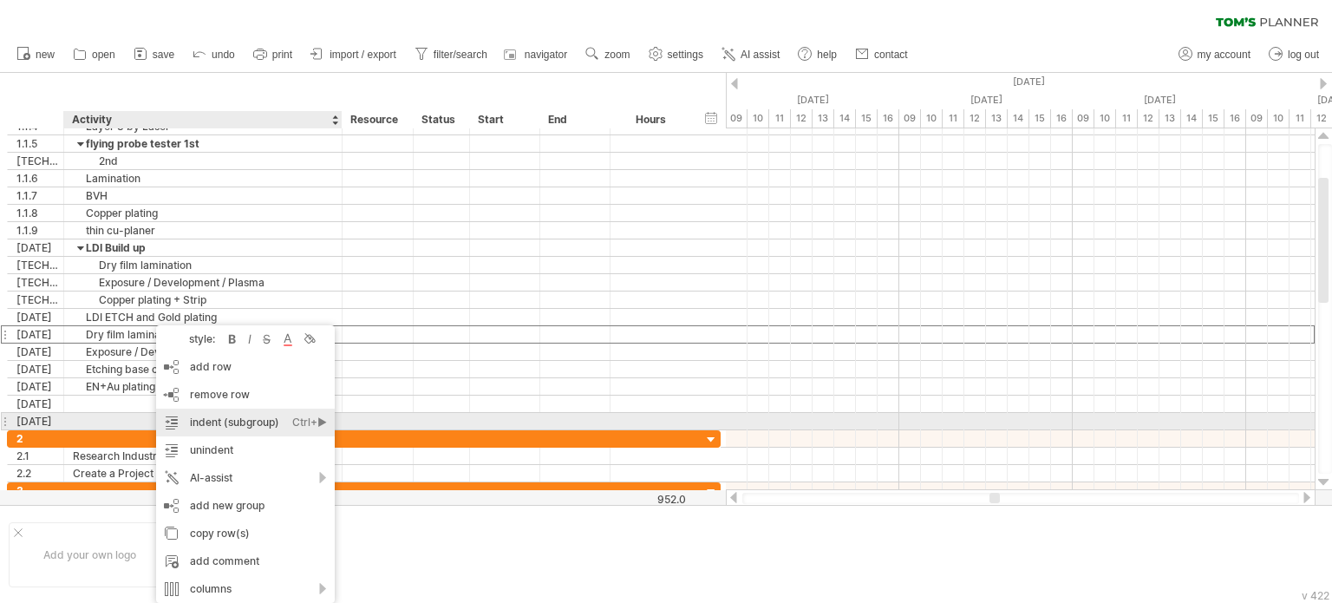
click at [215, 426] on div "indent (subgroup) Ctrl+► Cmd+►" at bounding box center [245, 422] width 179 height 28
click at [232, 420] on div "indent (subgroup) Ctrl+► Cmd+►" at bounding box center [253, 422] width 179 height 28
click at [233, 418] on div "indent (subgroup) Ctrl+► Cmd+►" at bounding box center [253, 422] width 179 height 28
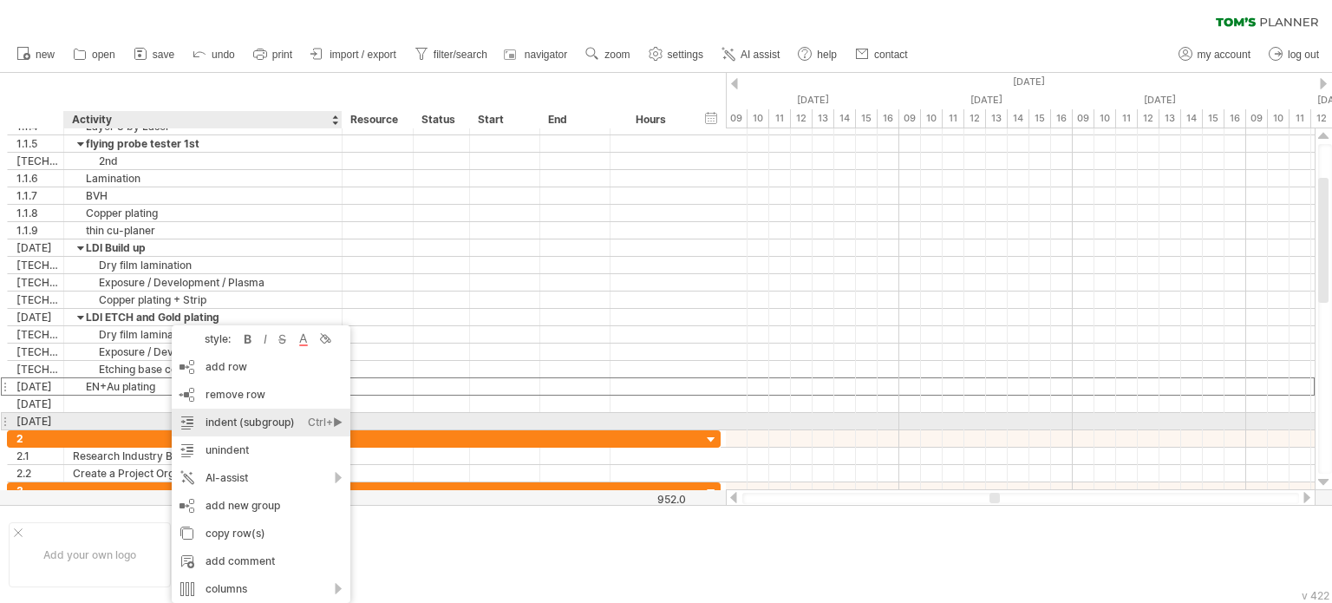
click at [238, 422] on div "indent (subgroup) Ctrl+► Cmd+►" at bounding box center [261, 422] width 179 height 28
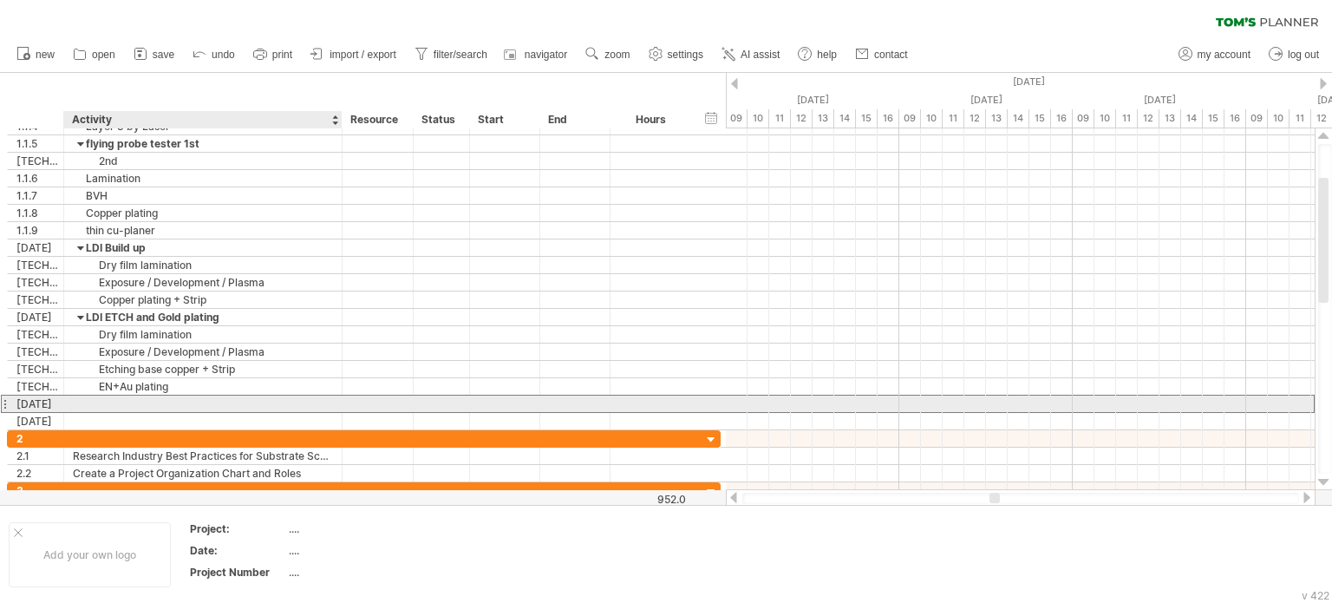
click at [146, 406] on div at bounding box center [203, 403] width 260 height 16
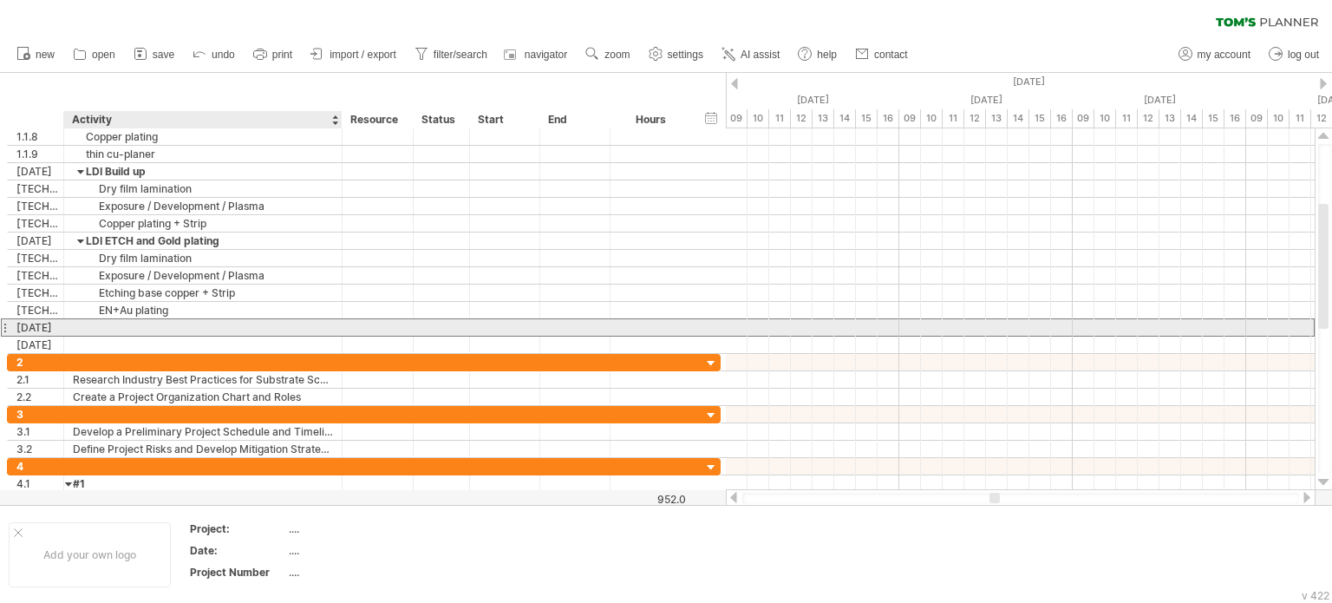
click at [121, 323] on div at bounding box center [203, 327] width 260 height 16
click at [121, 323] on input "text" at bounding box center [203, 327] width 260 height 16
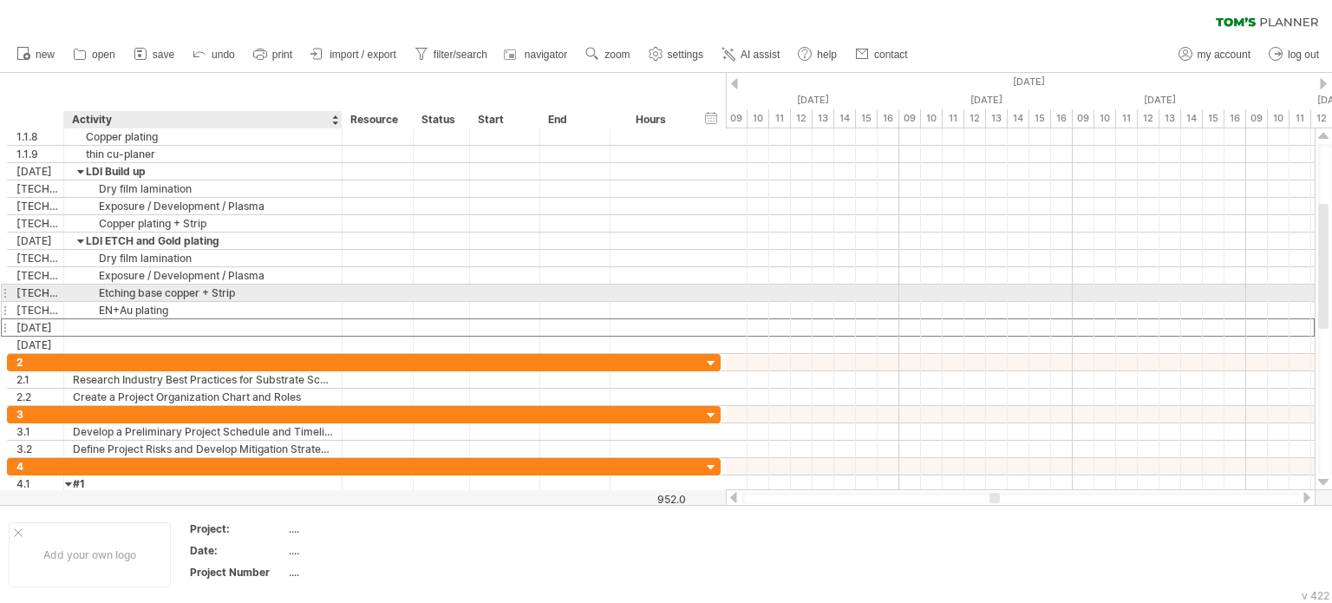
paste input "**********"
type input "**********"
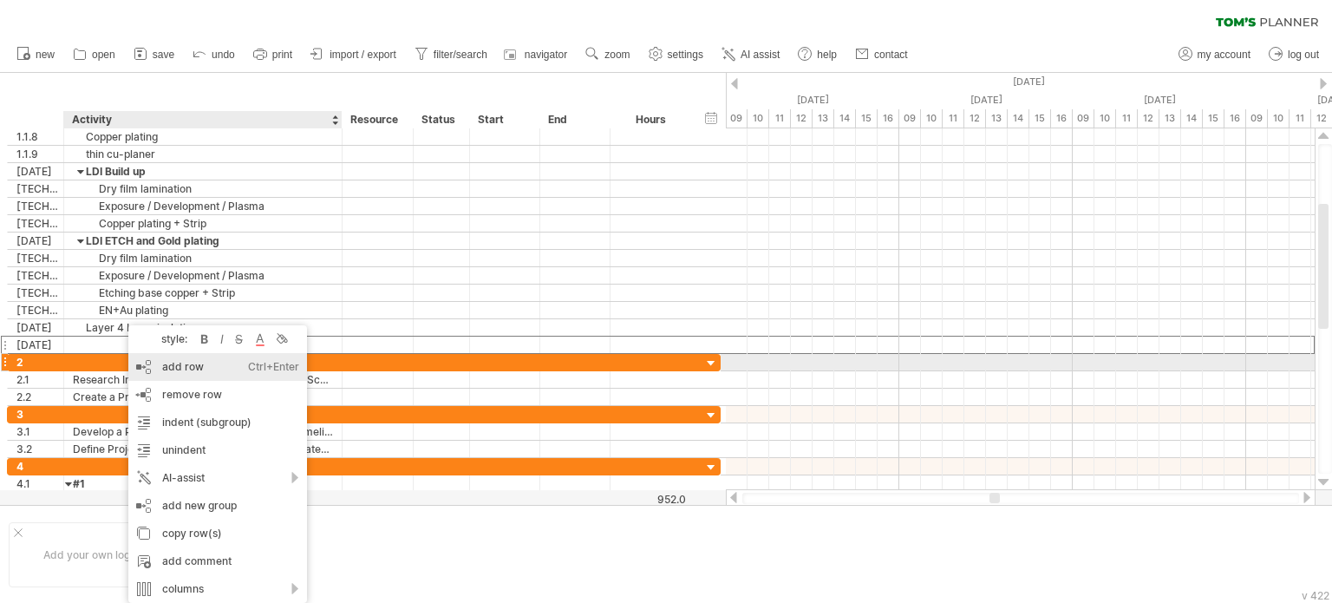
click at [173, 356] on div "add row Ctrl+Enter Cmd+Enter" at bounding box center [217, 367] width 179 height 28
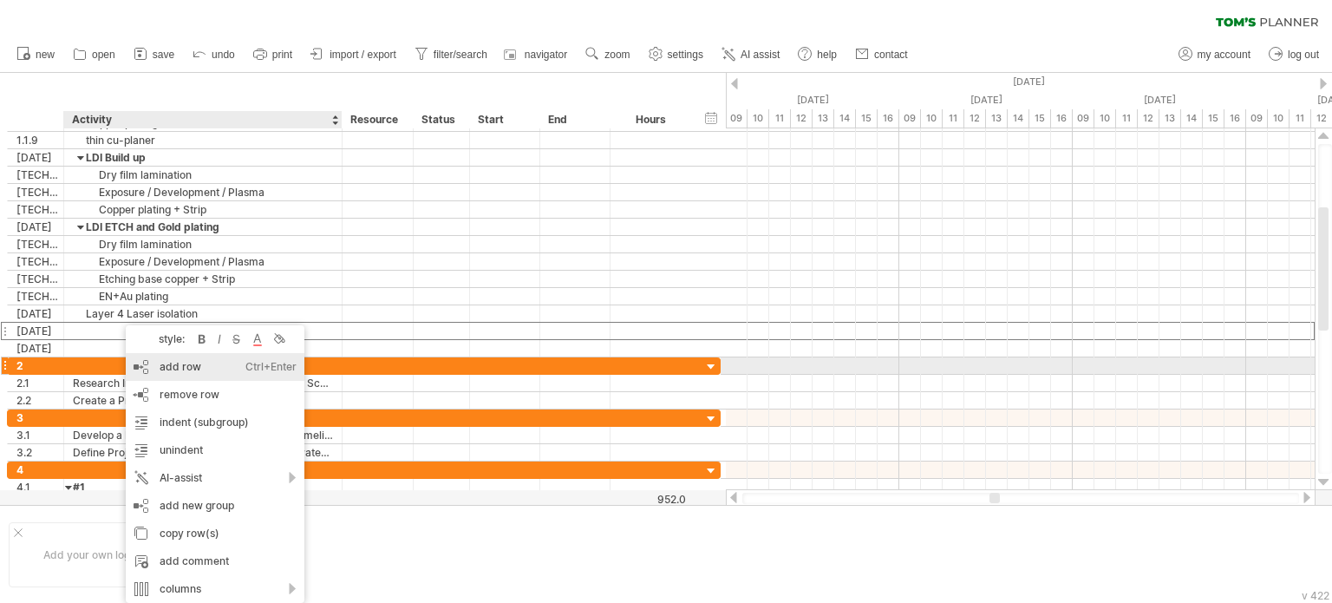
click at [167, 370] on div "add row Ctrl+Enter Cmd+Enter" at bounding box center [215, 367] width 179 height 28
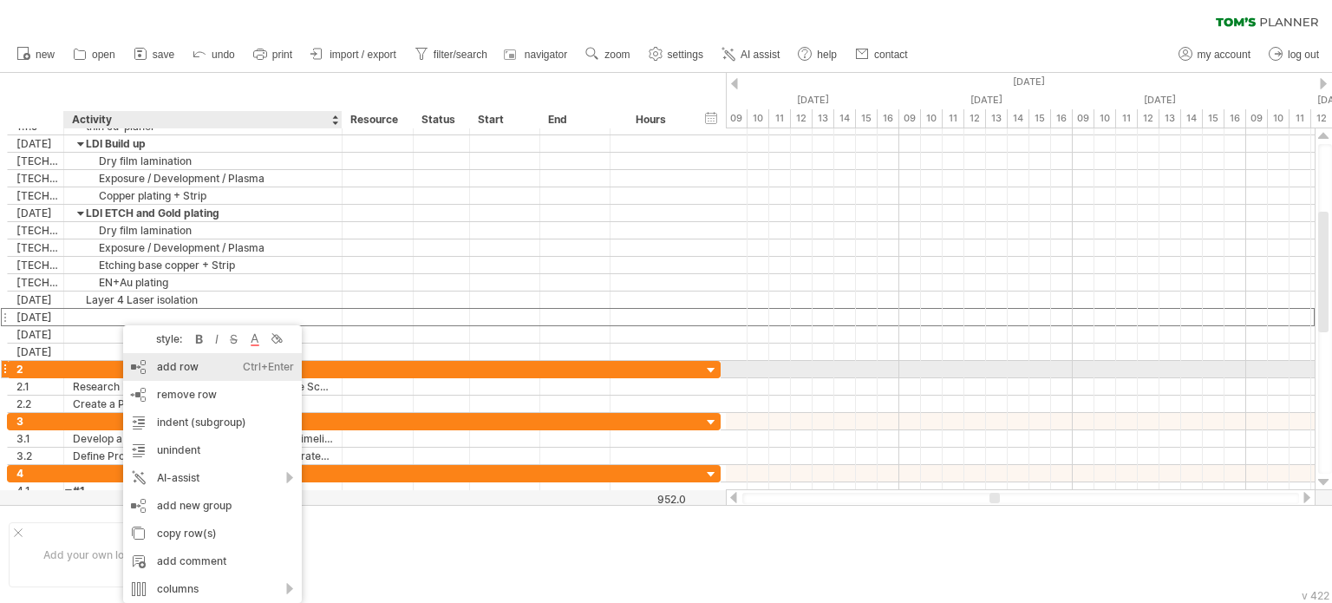
click at [166, 369] on div "add row Ctrl+Enter Cmd+Enter" at bounding box center [212, 367] width 179 height 28
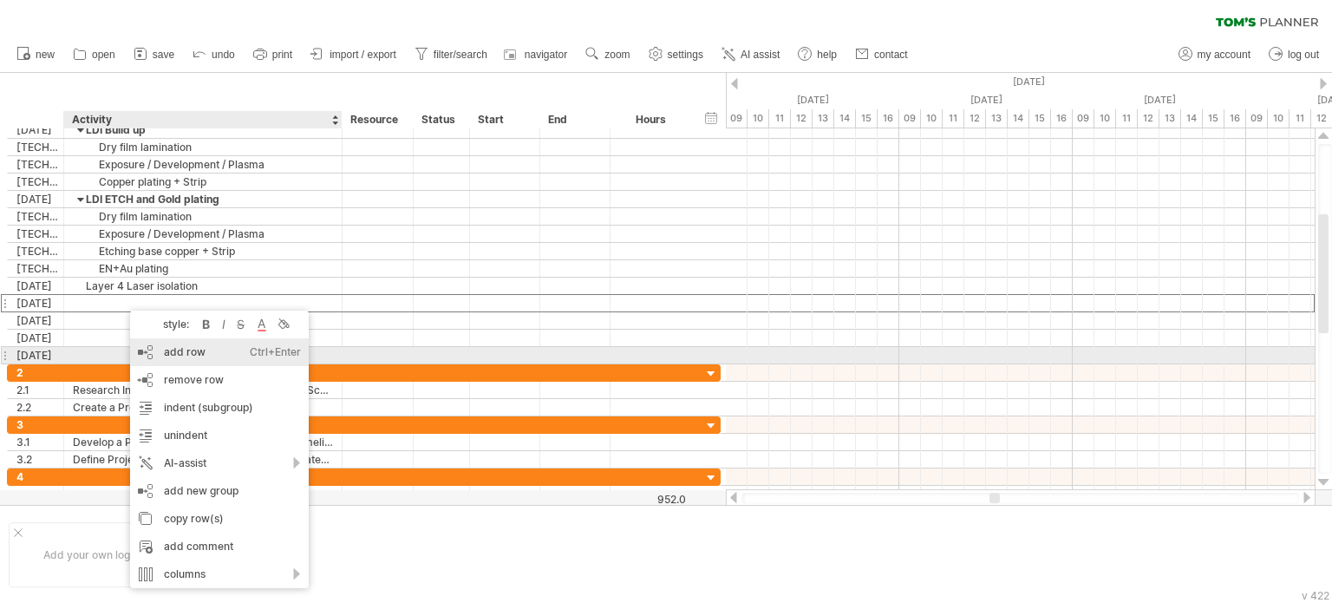
click at [177, 355] on div "add row Ctrl+Enter Cmd+Enter" at bounding box center [219, 352] width 179 height 28
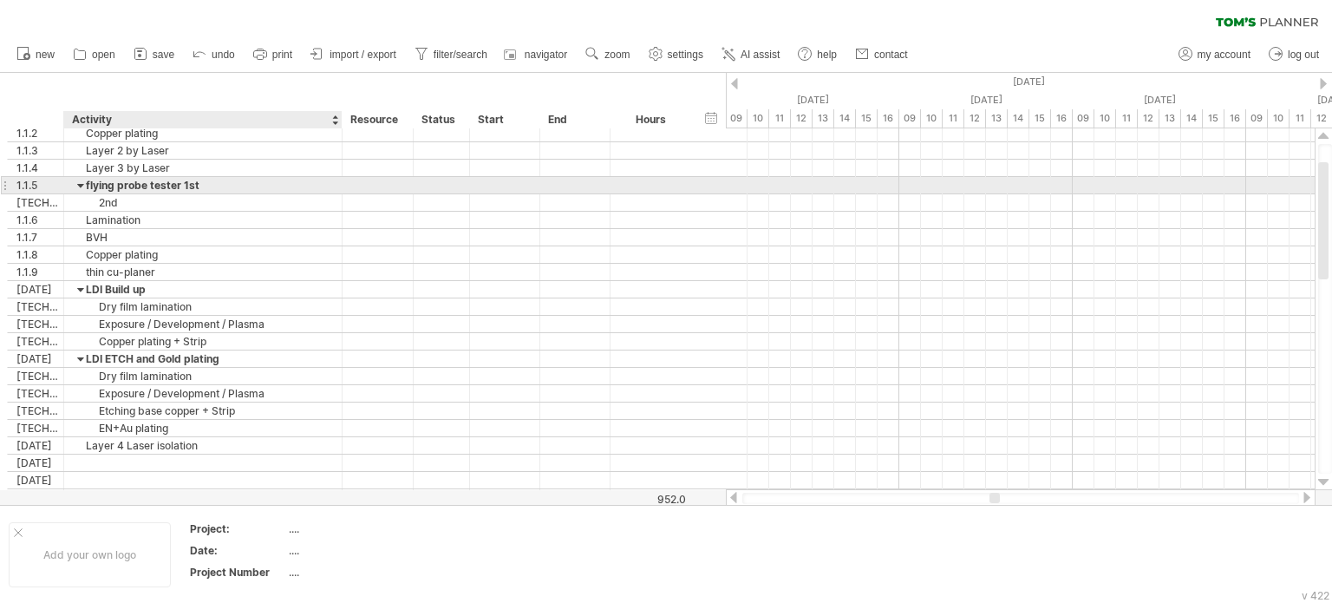
click at [213, 186] on div "flying probe tester 1st" at bounding box center [203, 185] width 260 height 16
click at [0, 0] on input "**********" at bounding box center [0, 0] width 0 height 0
drag, startPoint x: 219, startPoint y: 186, endPoint x: 90, endPoint y: 190, distance: 128.4
click at [90, 190] on input "**********" at bounding box center [203, 185] width 260 height 16
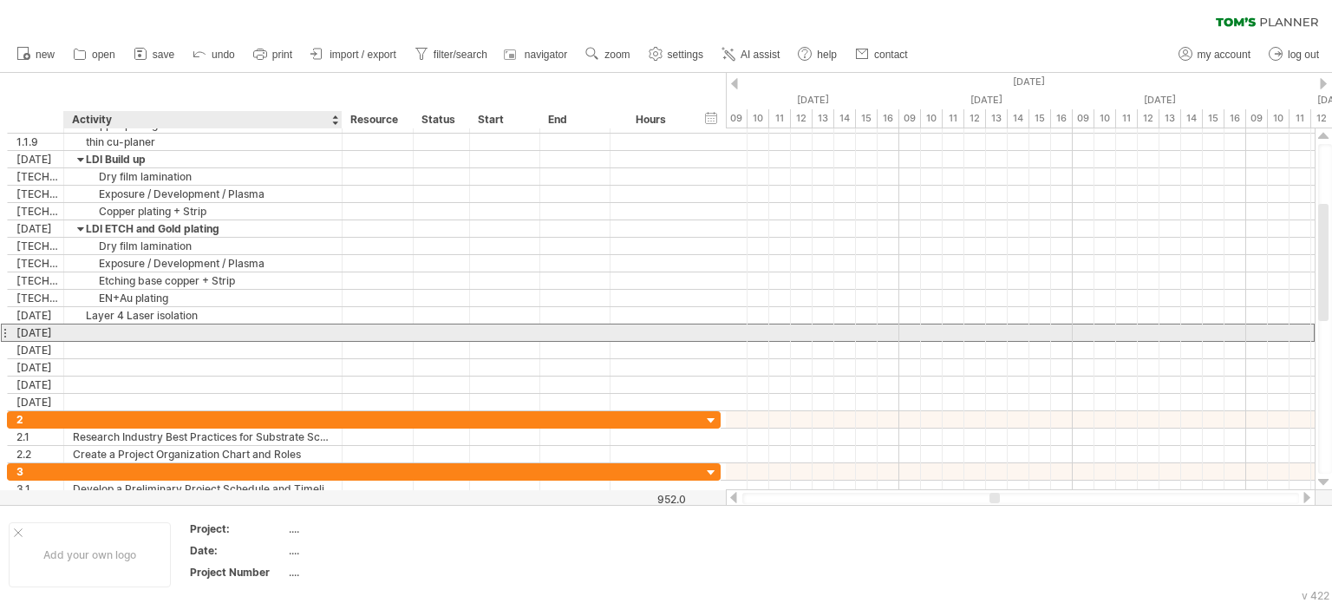
click at [140, 325] on div at bounding box center [203, 332] width 260 height 16
click at [141, 325] on input "text" at bounding box center [203, 332] width 260 height 16
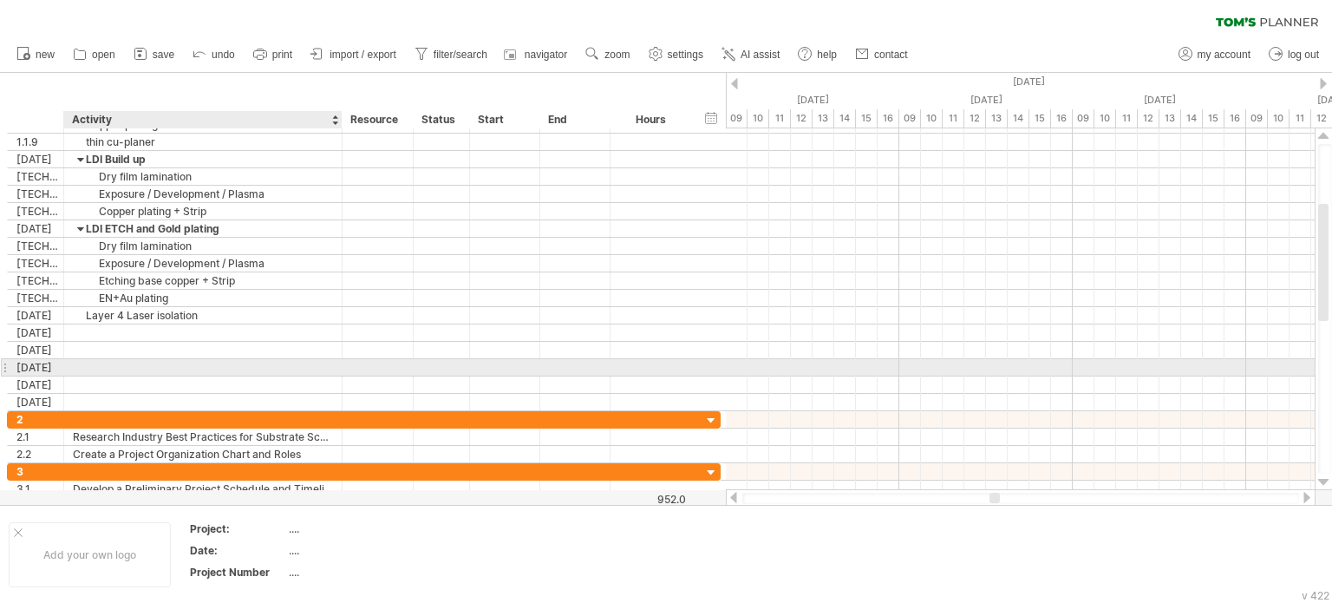
paste input "**********"
type input "**********"
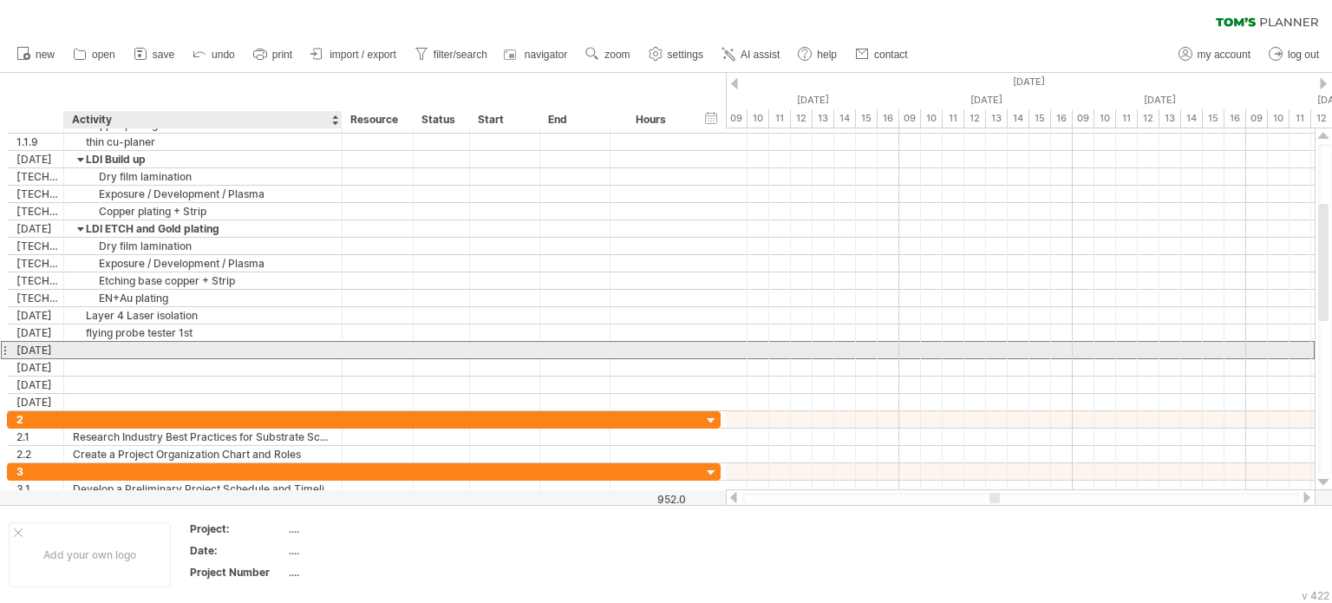
click at [139, 352] on div at bounding box center [203, 350] width 260 height 16
type input "***"
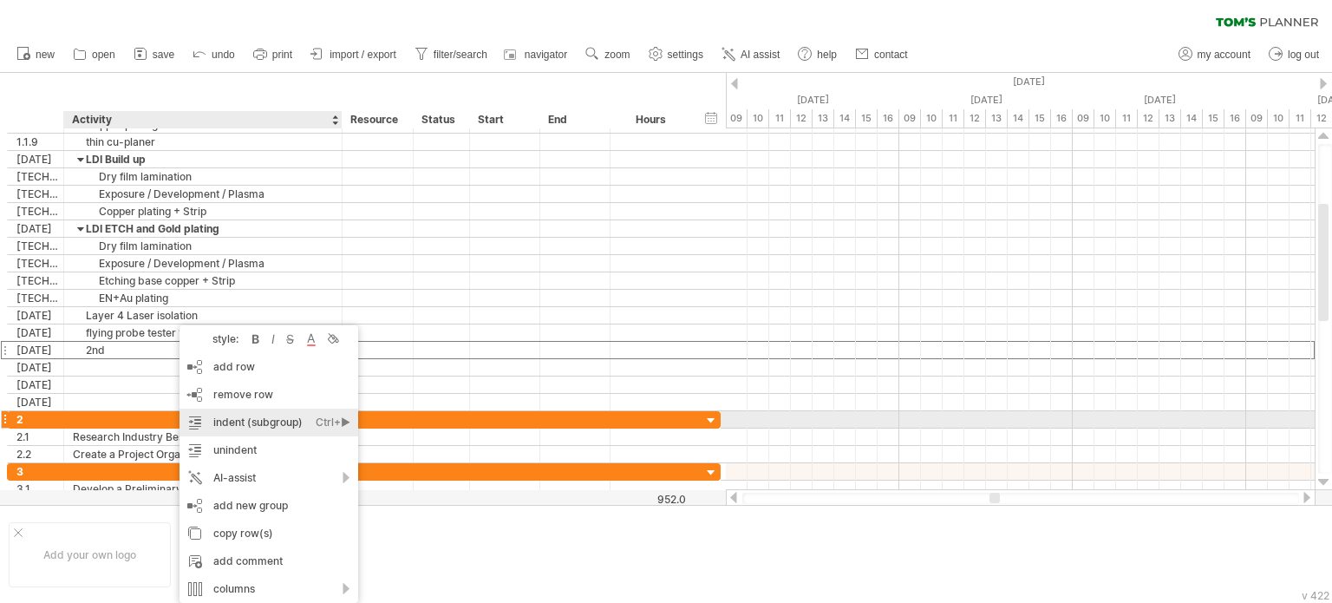
click at [267, 422] on div "indent (subgroup) Ctrl+► Cmd+►" at bounding box center [269, 422] width 179 height 28
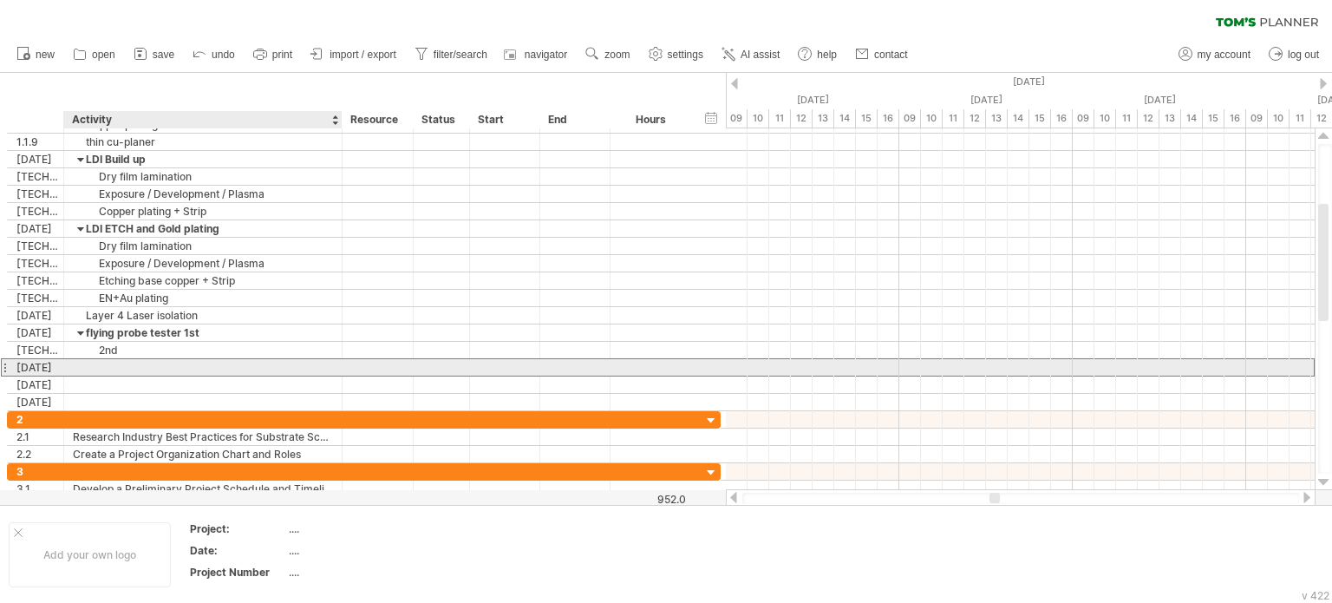
click at [139, 369] on div at bounding box center [203, 367] width 260 height 16
type input "**********"
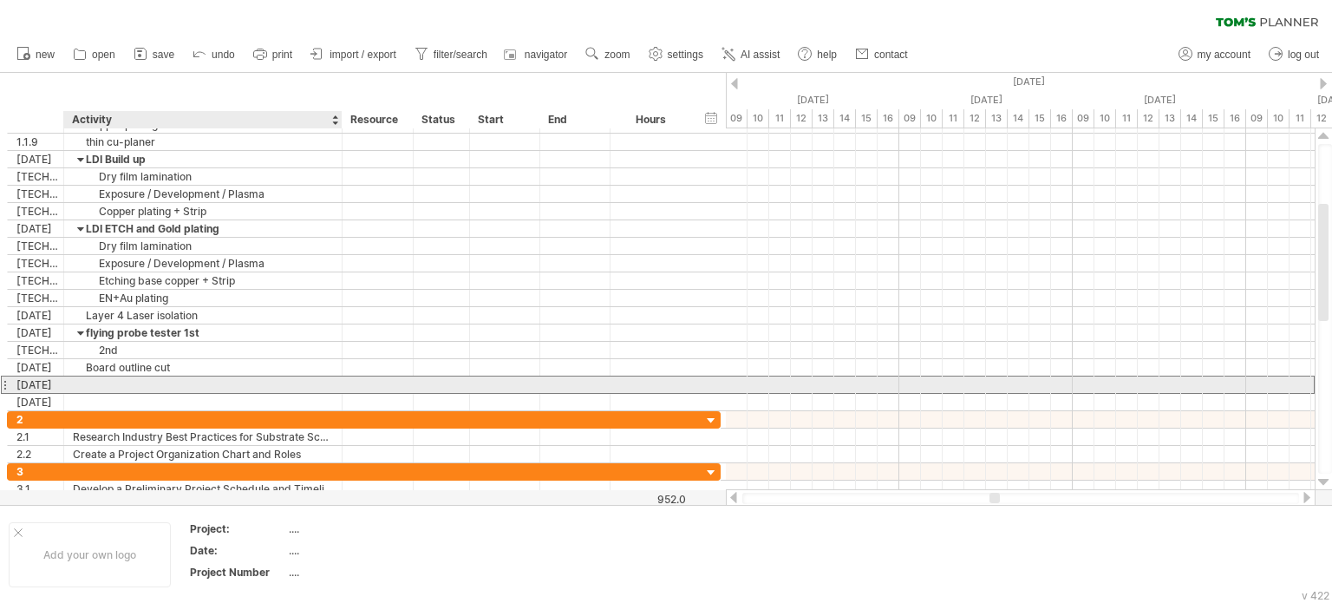
click at [114, 387] on div at bounding box center [203, 384] width 260 height 16
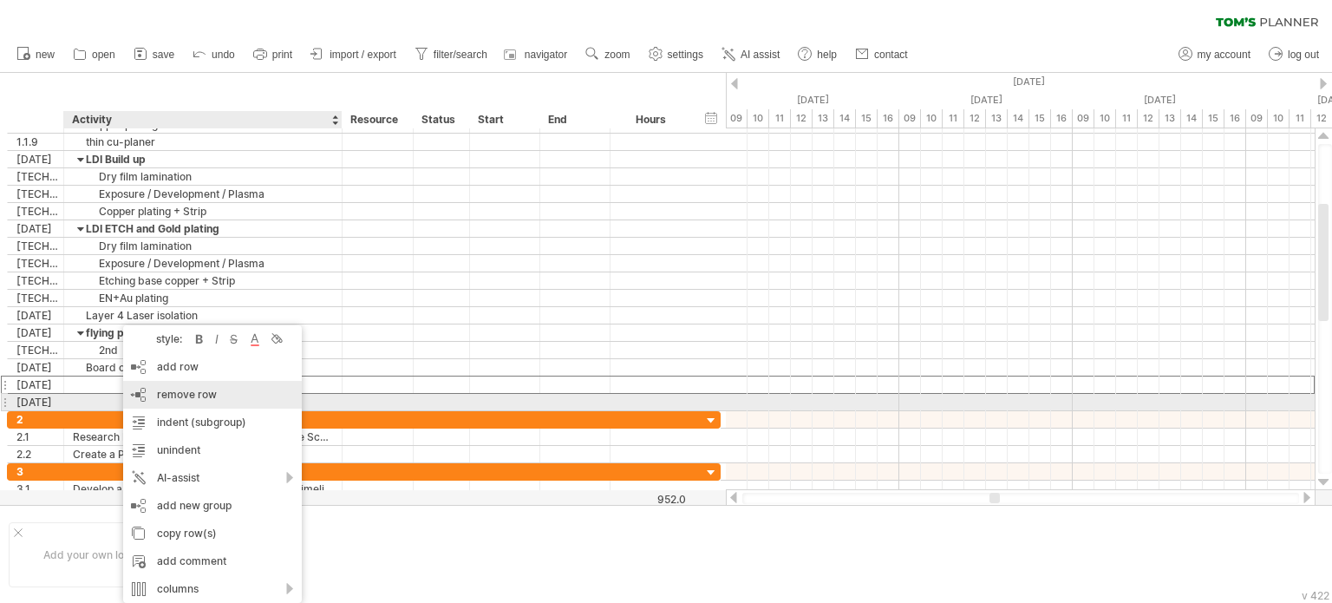
click at [187, 399] on span "remove row" at bounding box center [187, 394] width 60 height 13
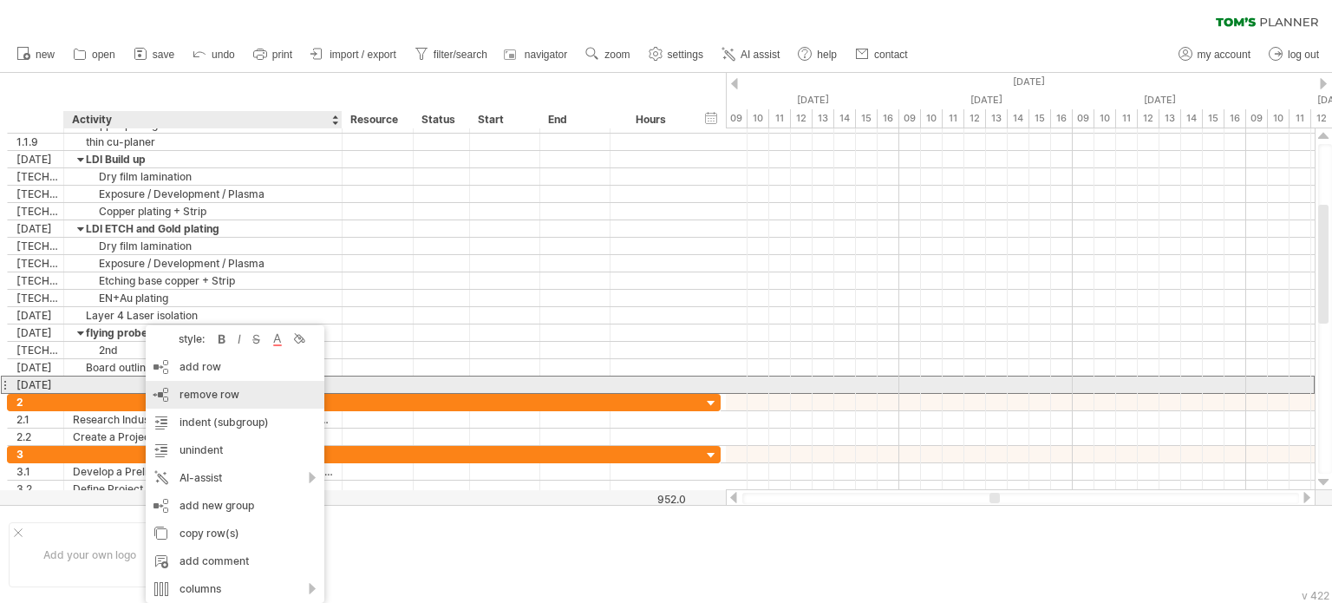
click at [198, 392] on span "remove row" at bounding box center [210, 394] width 60 height 13
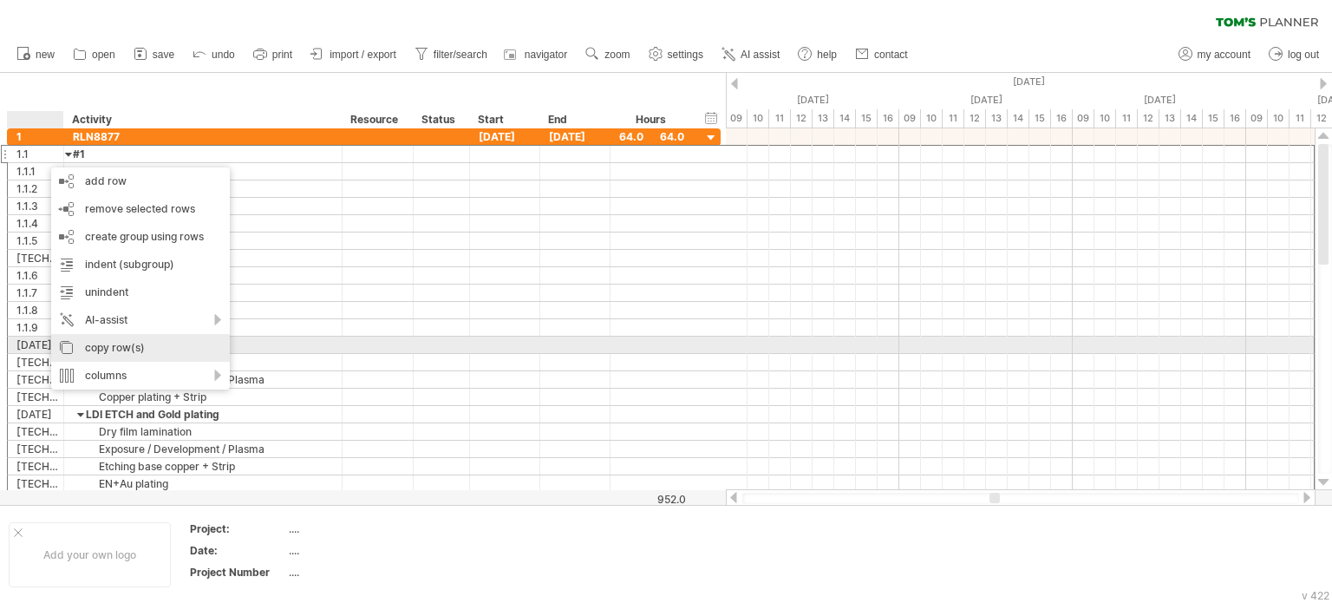
click at [152, 349] on div "copy row(s)" at bounding box center [140, 348] width 179 height 28
click at [110, 353] on div "copy row(s)" at bounding box center [147, 349] width 179 height 28
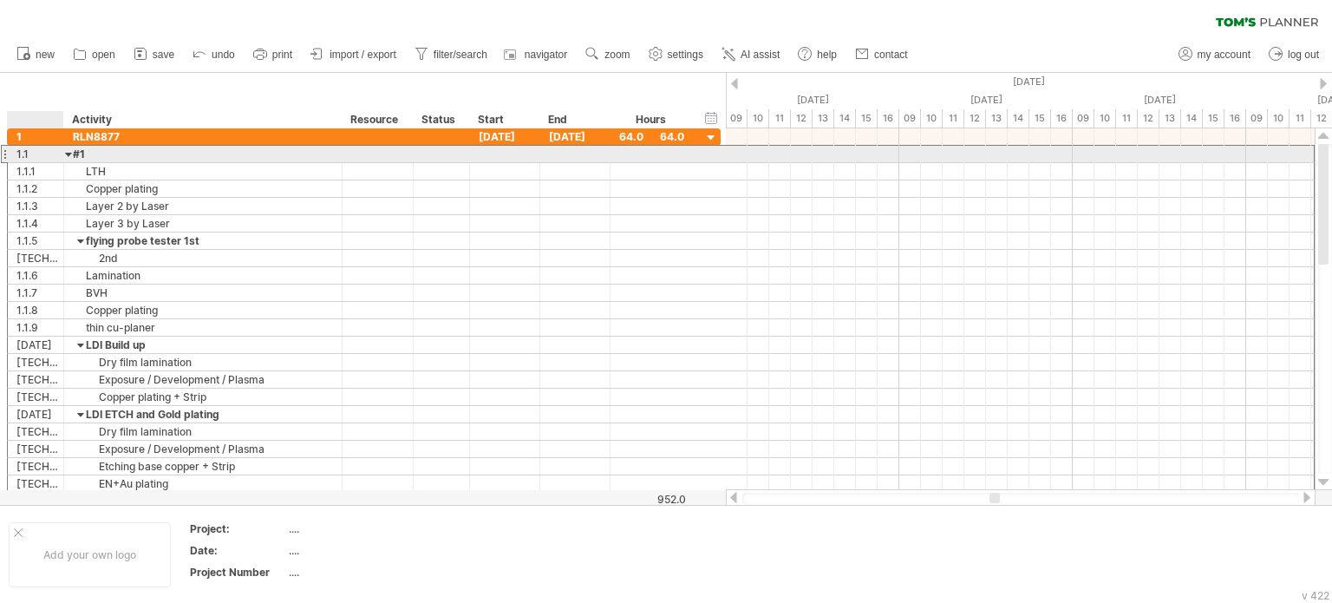
click at [69, 155] on div at bounding box center [69, 154] width 8 height 16
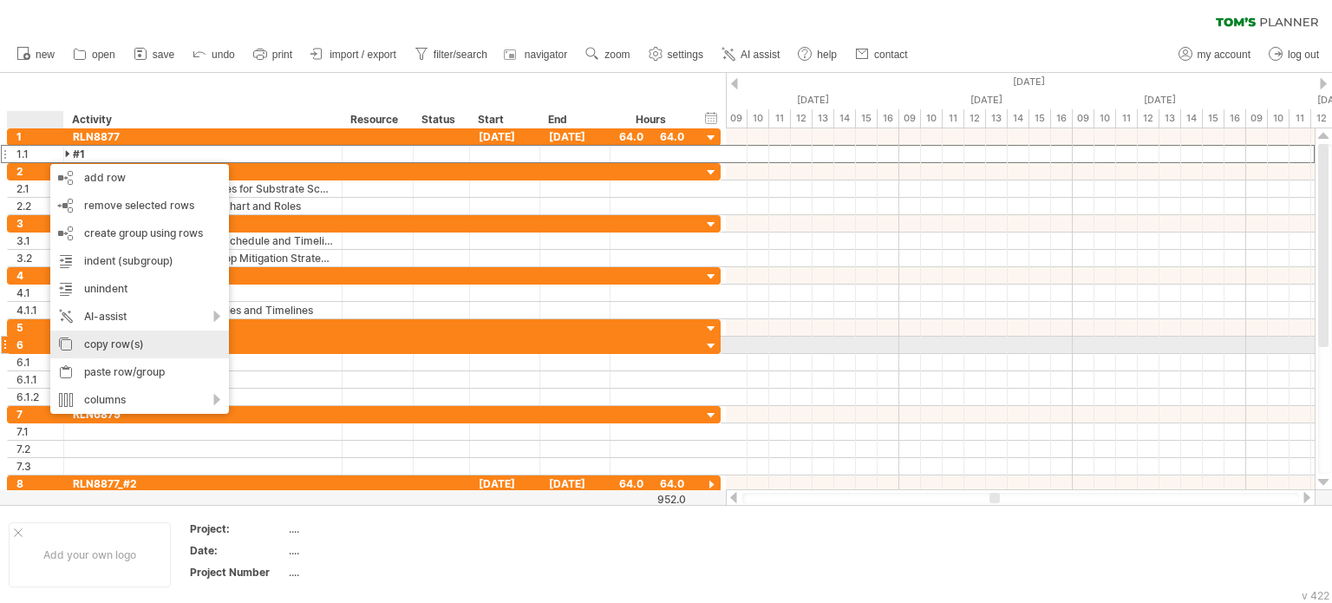
click at [114, 347] on div "copy row(s)" at bounding box center [139, 344] width 179 height 28
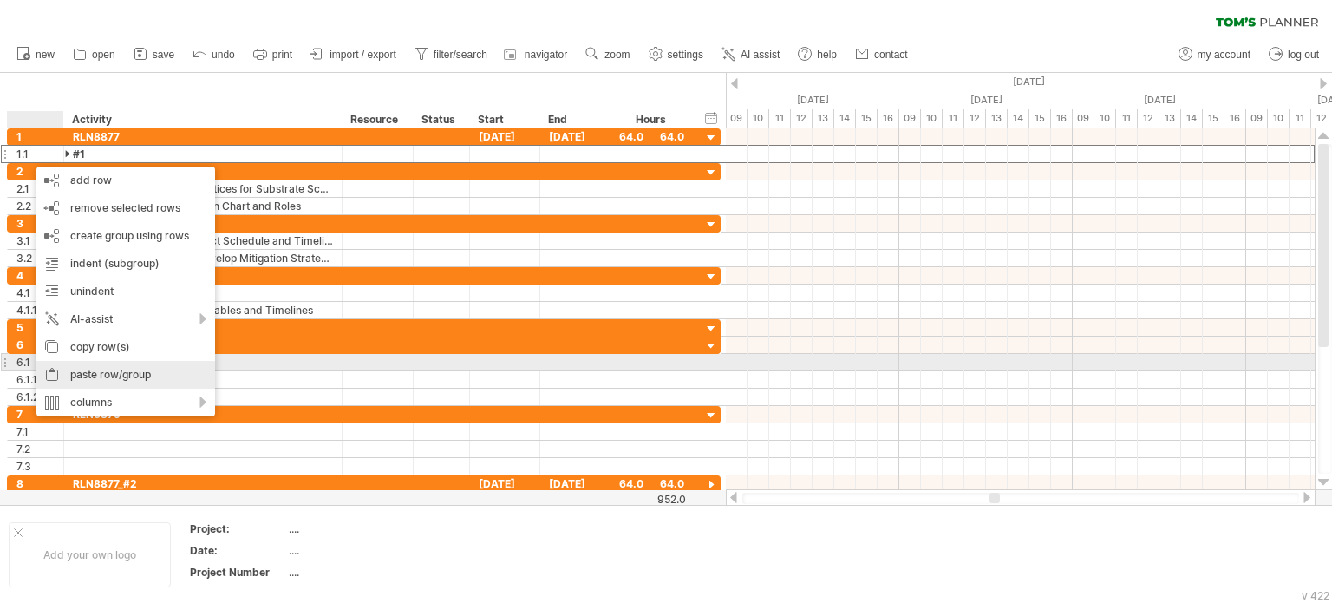
click at [104, 370] on div "paste row/group" at bounding box center [125, 375] width 179 height 28
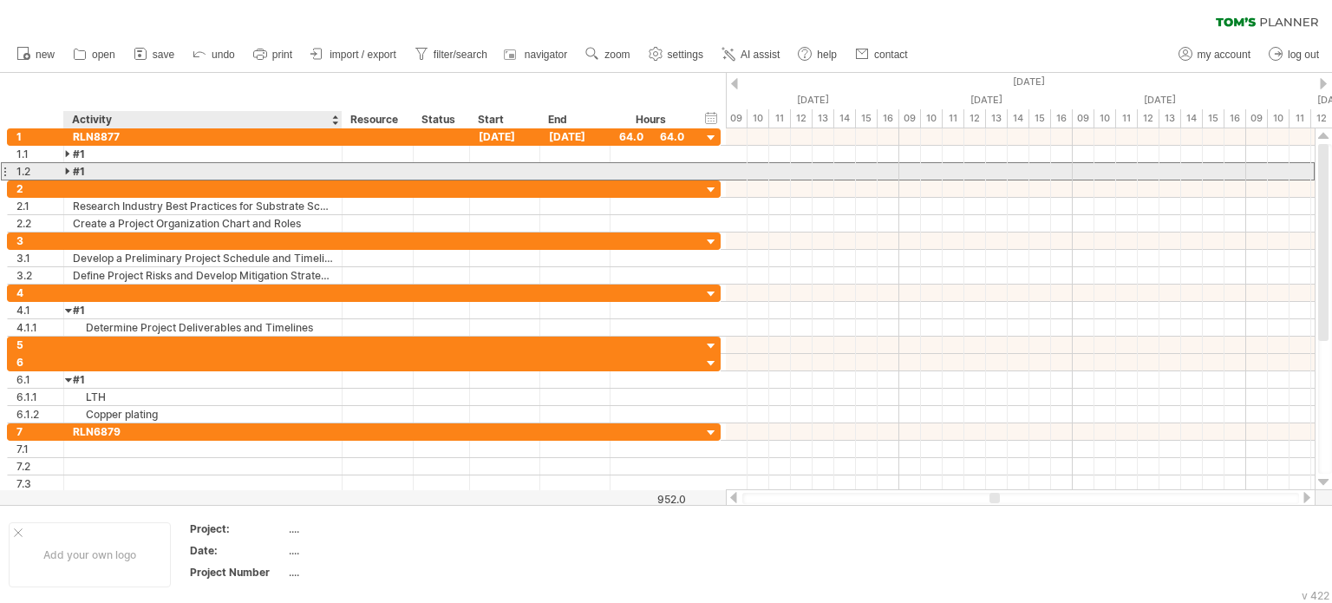
click at [92, 172] on div "#1" at bounding box center [203, 171] width 260 height 16
click at [92, 172] on input "**" at bounding box center [203, 171] width 260 height 16
type input "**"
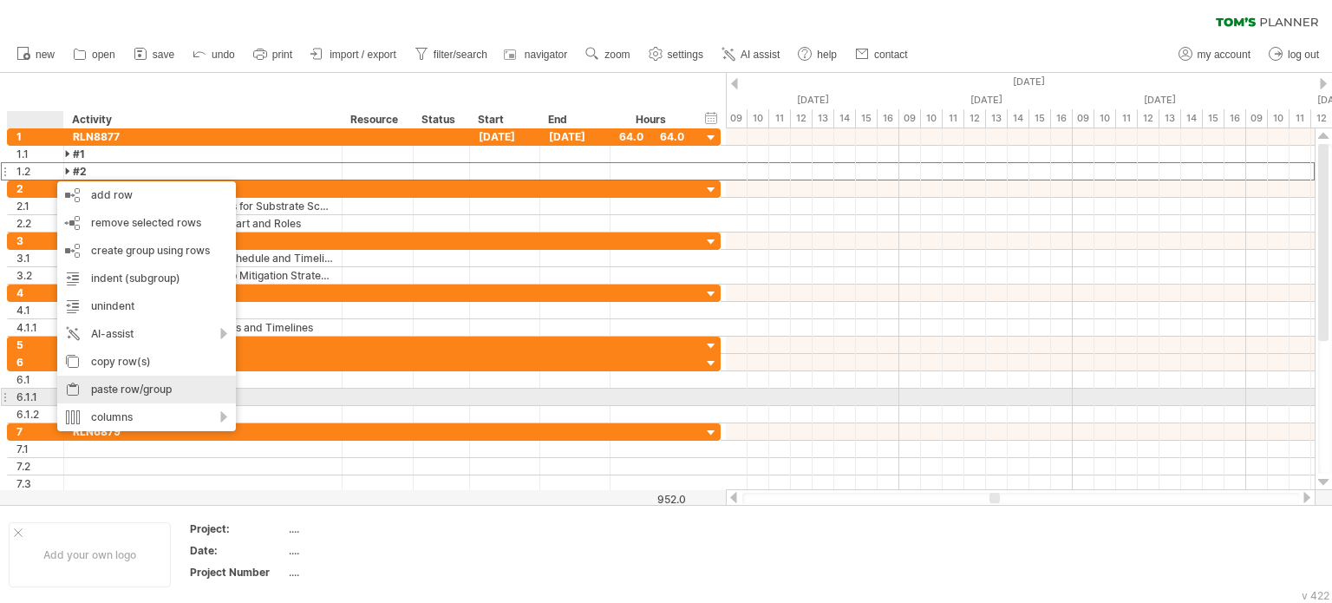
click at [128, 395] on div "paste row/group" at bounding box center [146, 389] width 179 height 28
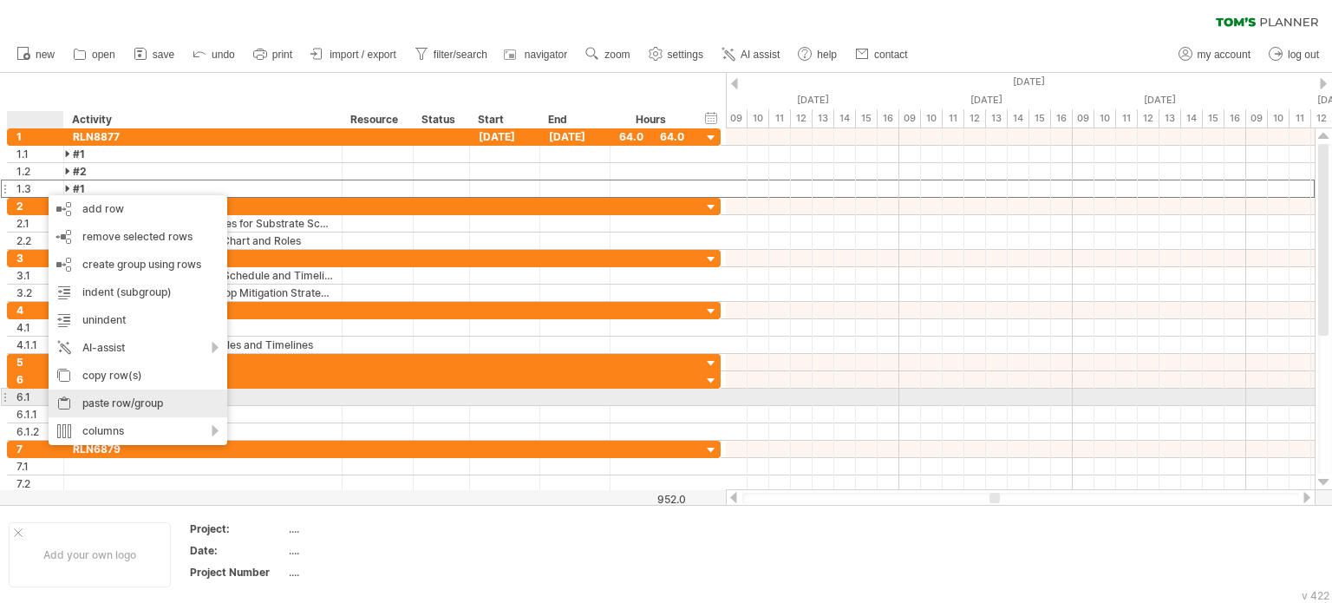
click at [105, 402] on div "paste row/group" at bounding box center [138, 403] width 179 height 28
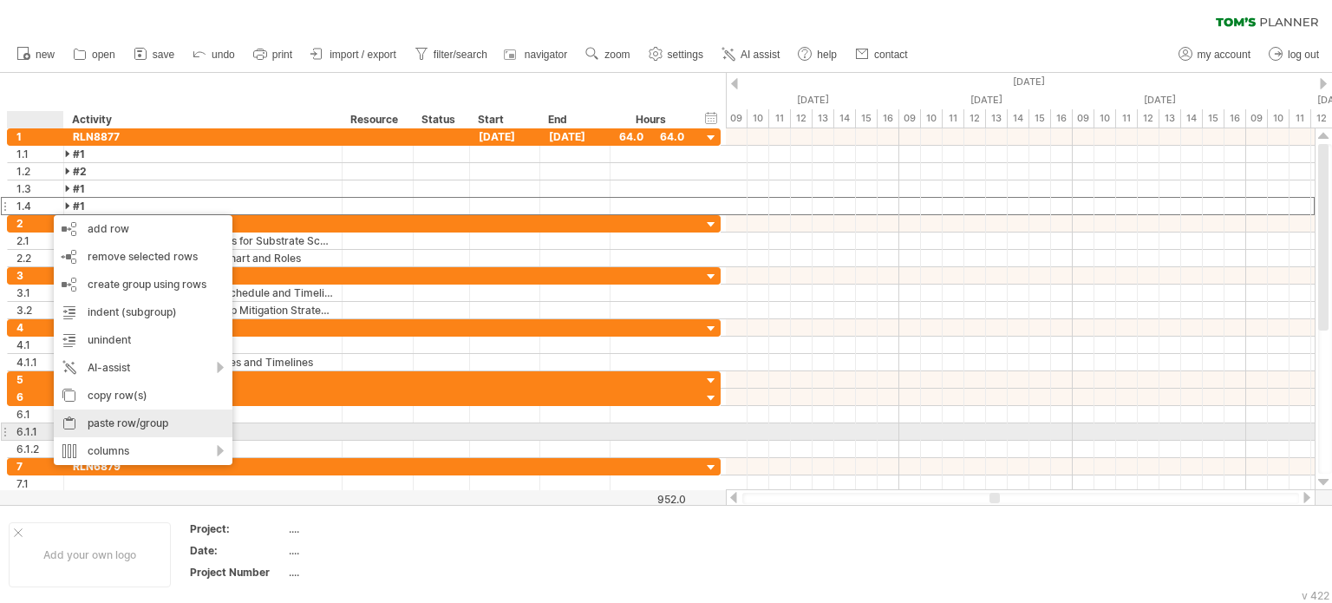
click at [114, 428] on div "paste row/group" at bounding box center [143, 423] width 179 height 28
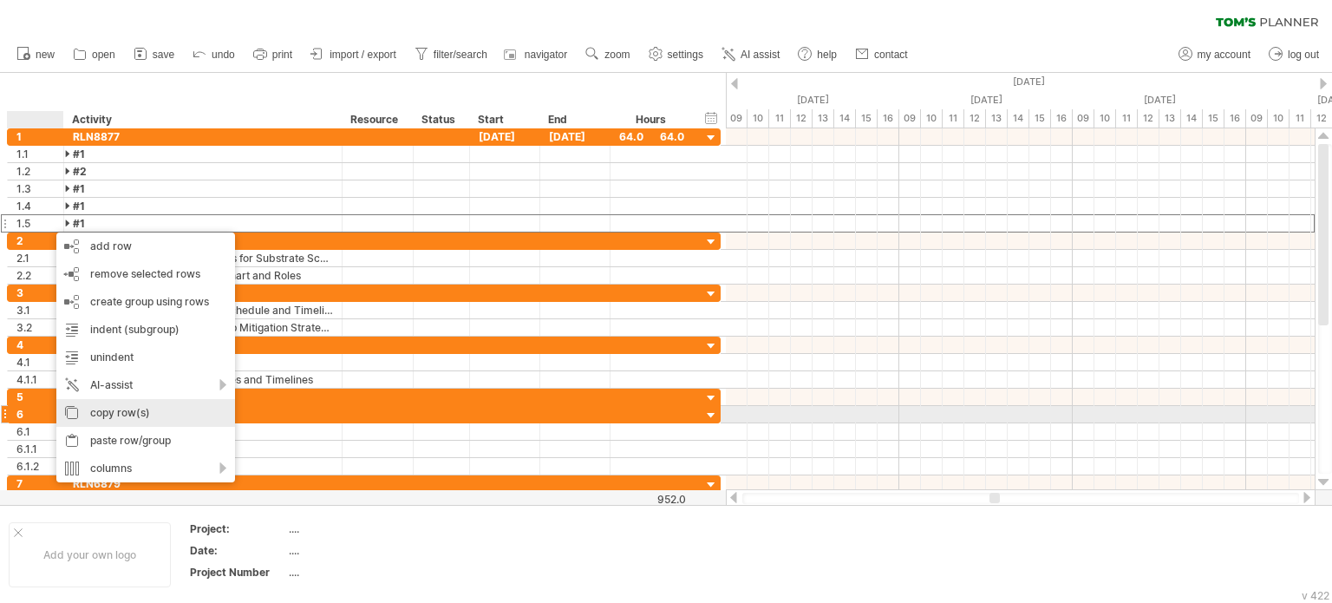
click at [113, 417] on div "copy row(s)" at bounding box center [145, 413] width 179 height 28
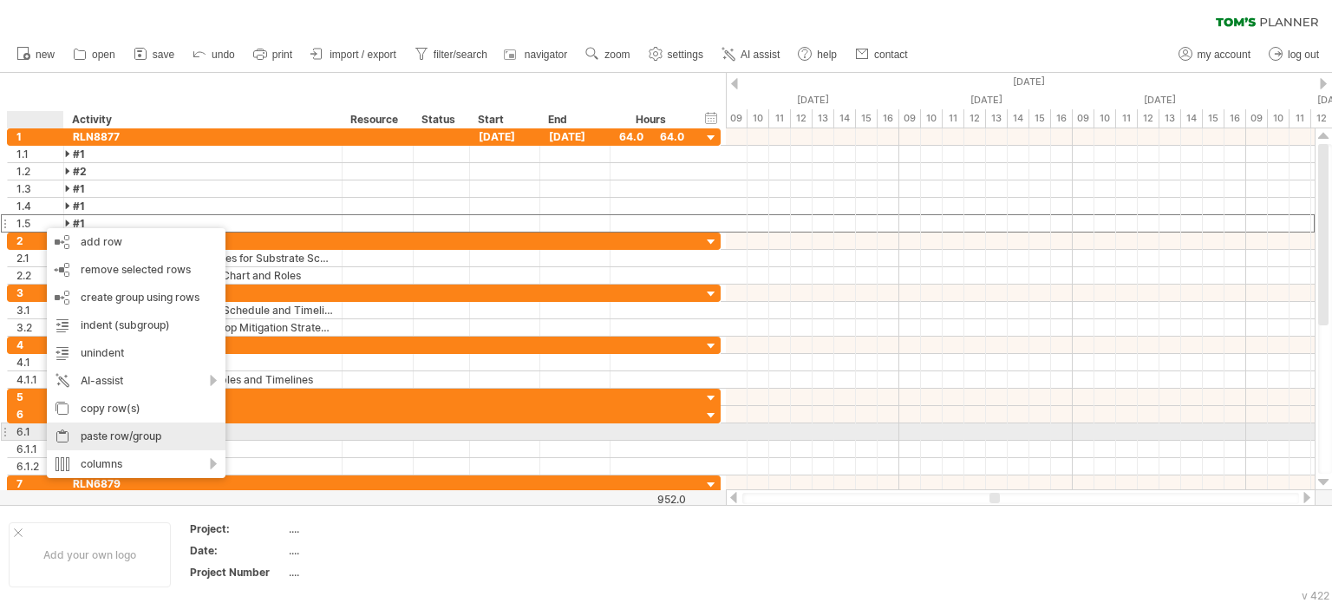
click at [102, 437] on div "paste row/group" at bounding box center [136, 436] width 179 height 28
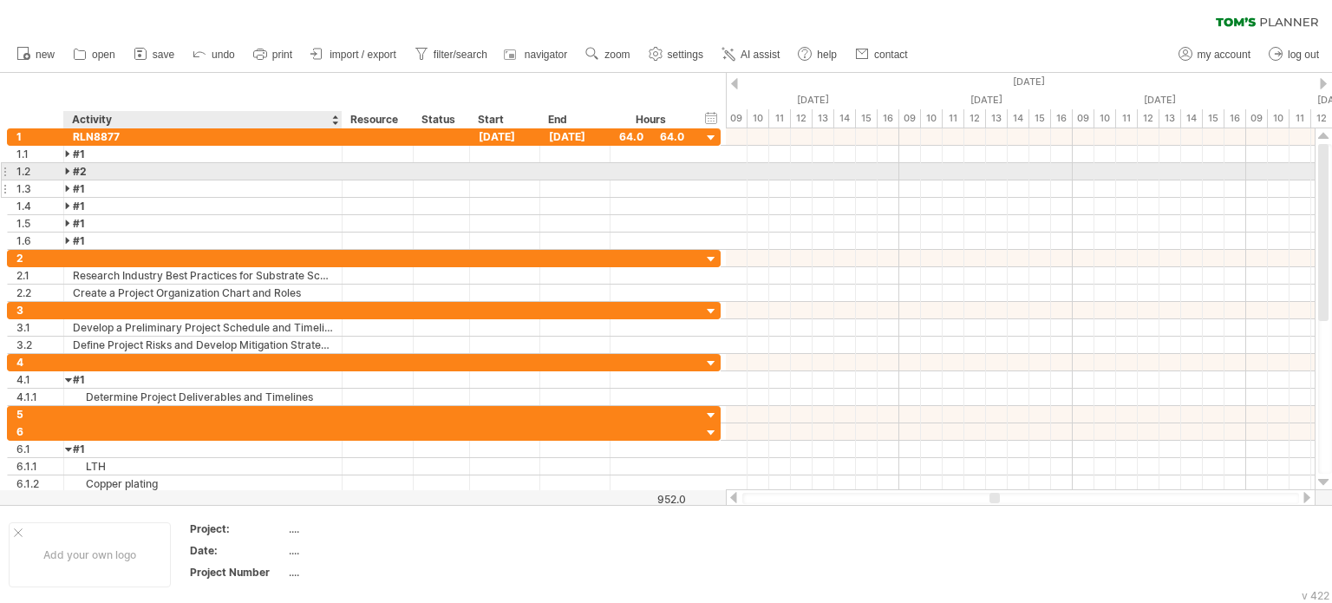
click at [104, 180] on div "#1" at bounding box center [203, 188] width 260 height 16
click at [104, 180] on input "**" at bounding box center [203, 188] width 260 height 16
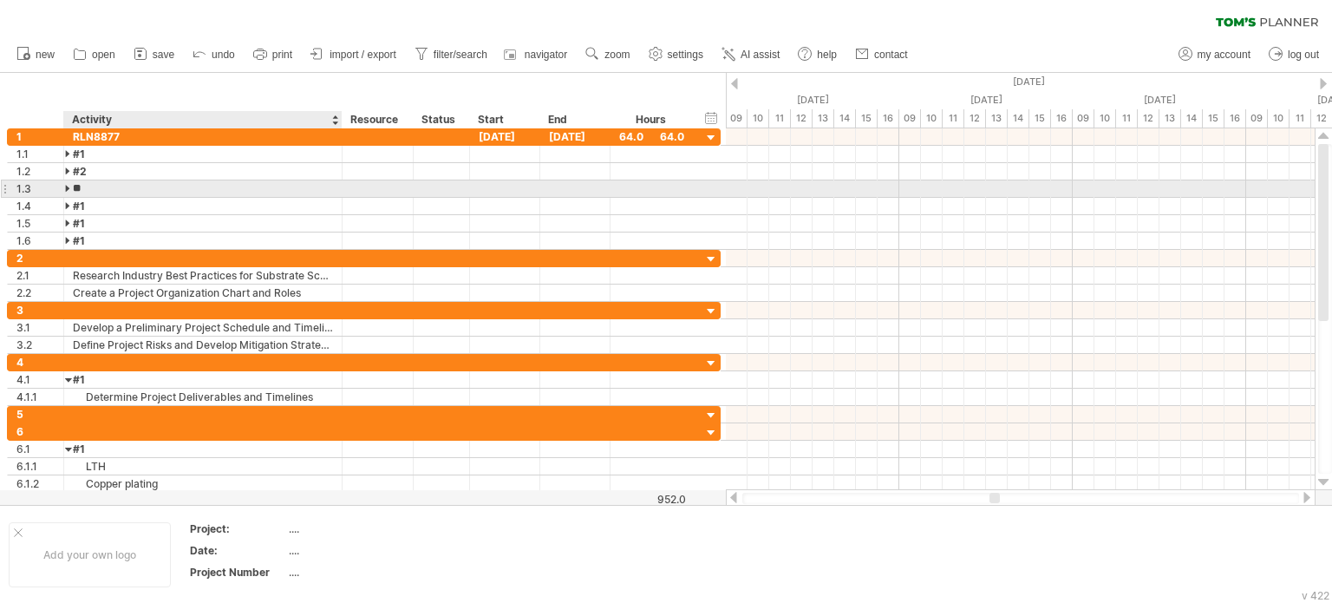
type input "**"
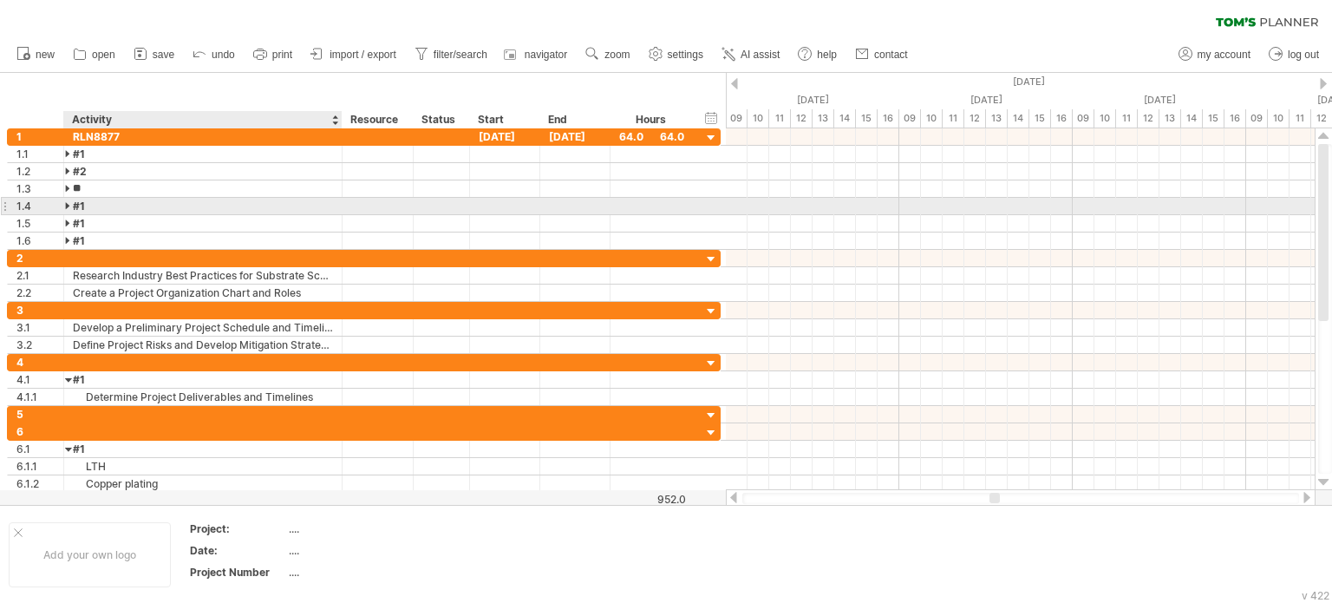
click at [104, 201] on div "#1" at bounding box center [203, 206] width 260 height 16
click at [104, 201] on input "**" at bounding box center [203, 206] width 260 height 16
type input "**"
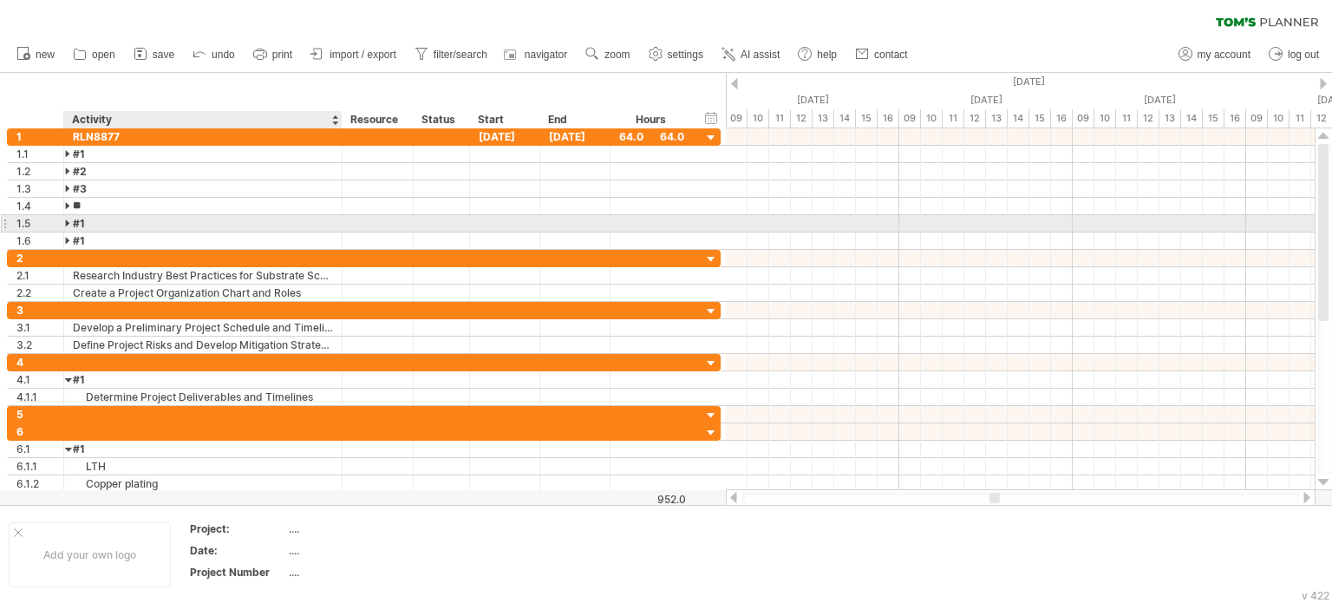
click at [111, 218] on div "#1" at bounding box center [203, 223] width 260 height 16
click at [111, 218] on input "**" at bounding box center [203, 223] width 260 height 16
type input "**"
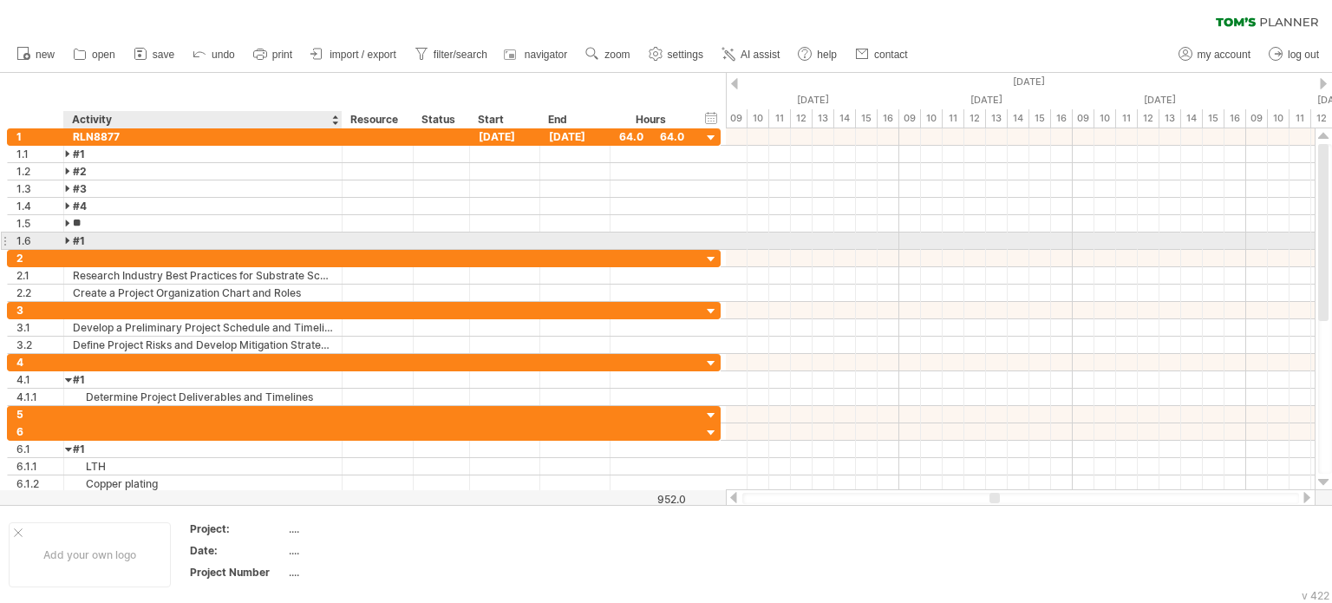
click at [110, 238] on div "#1" at bounding box center [203, 240] width 260 height 16
click at [110, 238] on input "**" at bounding box center [203, 240] width 260 height 16
type input "**"
click at [29, 245] on div "1.6" at bounding box center [39, 240] width 47 height 16
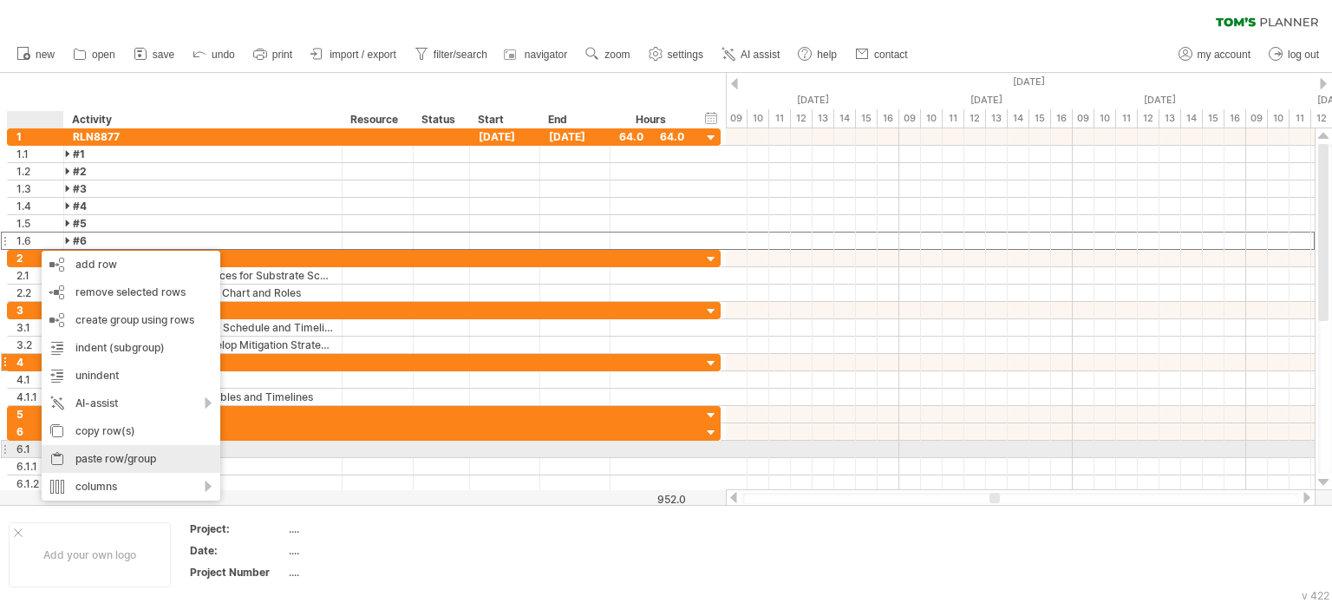
drag, startPoint x: 127, startPoint y: 450, endPoint x: 134, endPoint y: 382, distance: 68.9
click at [127, 450] on div "paste row/group" at bounding box center [131, 459] width 179 height 28
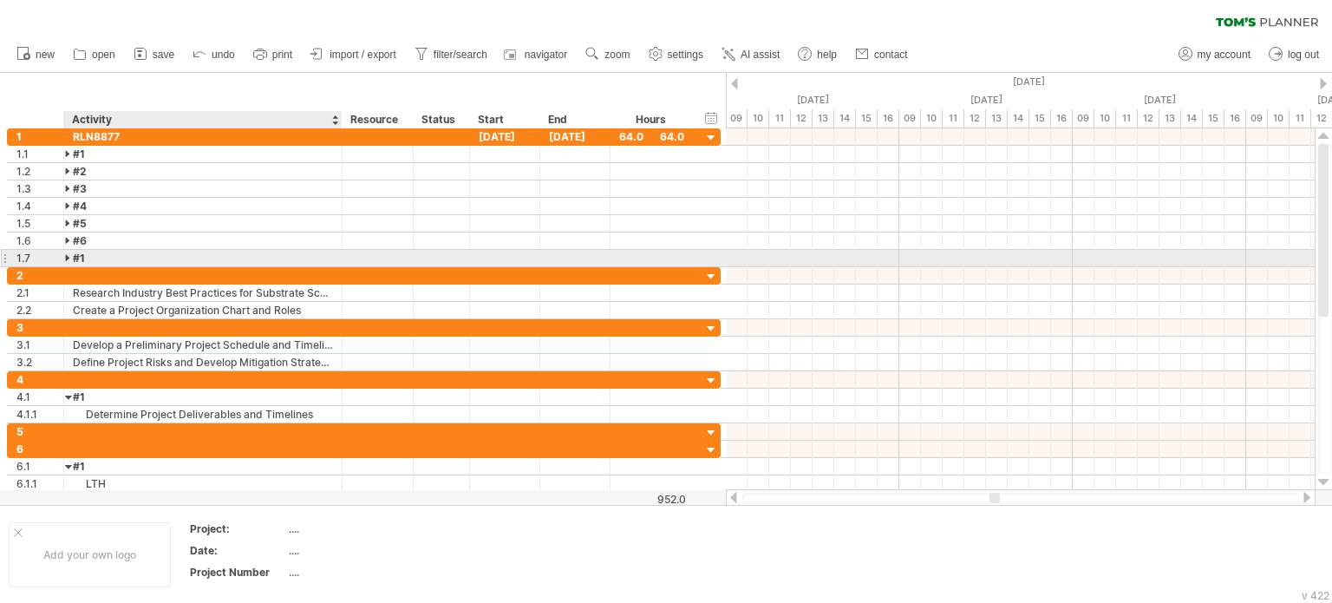
click at [121, 252] on div "#1" at bounding box center [203, 258] width 260 height 16
click at [121, 252] on input "**" at bounding box center [203, 258] width 260 height 16
type input "**"
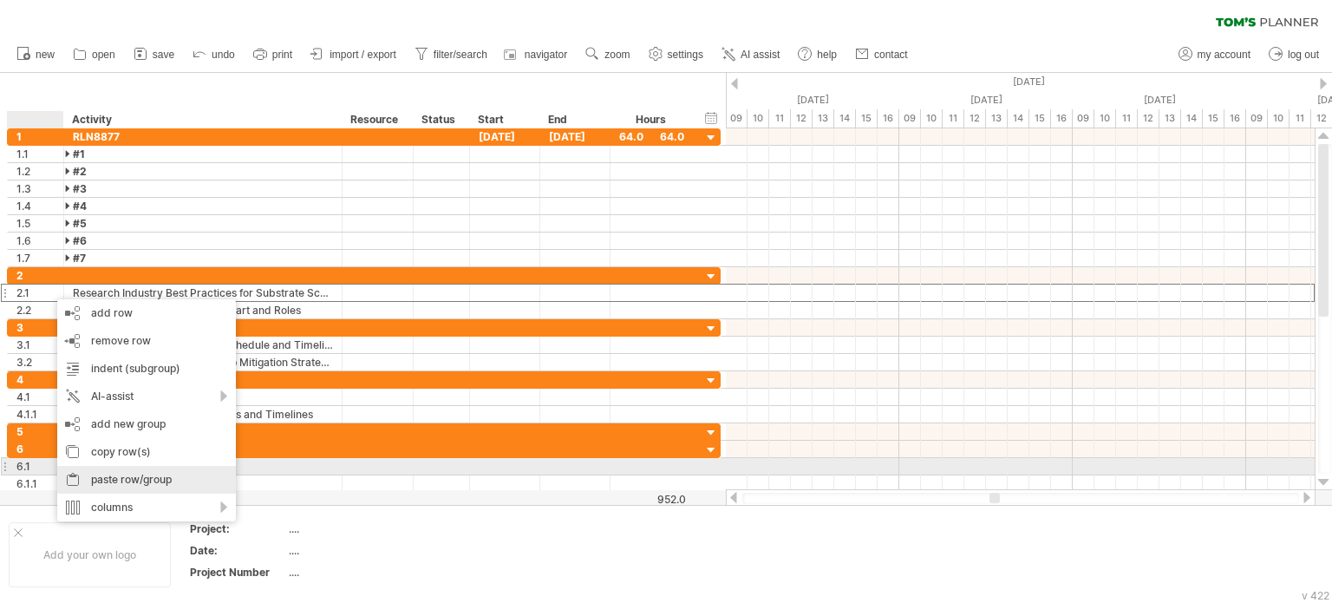
click at [103, 474] on div "paste row/group" at bounding box center [146, 480] width 179 height 28
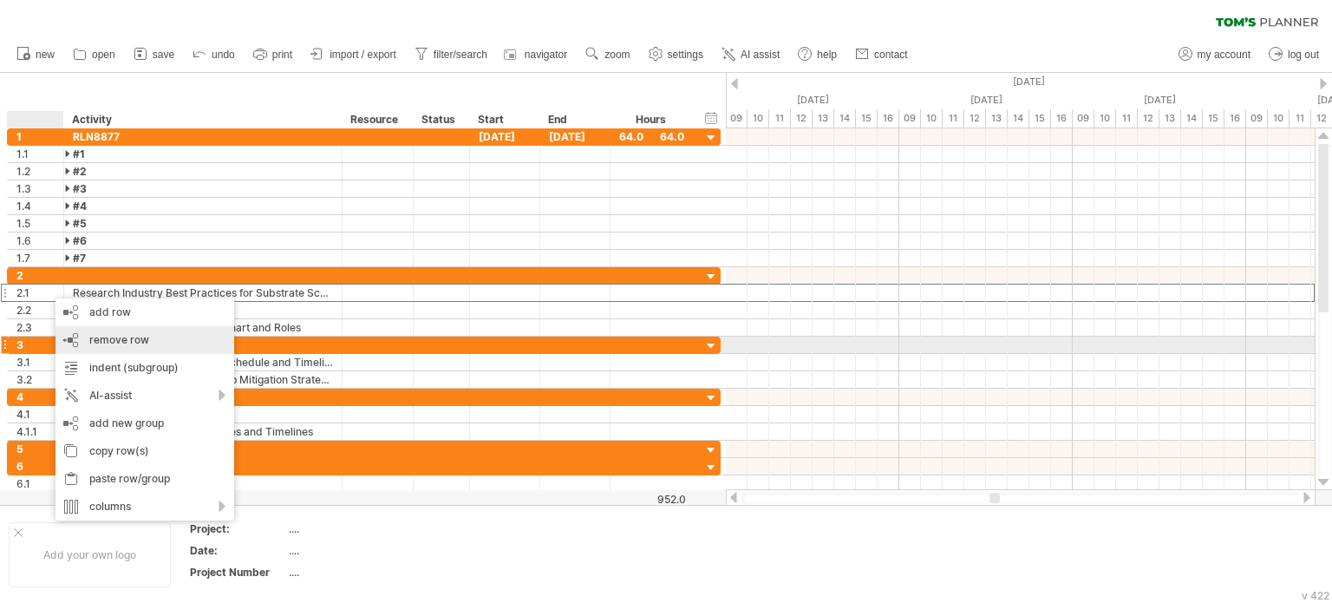
click at [130, 336] on span "remove row" at bounding box center [119, 339] width 60 height 13
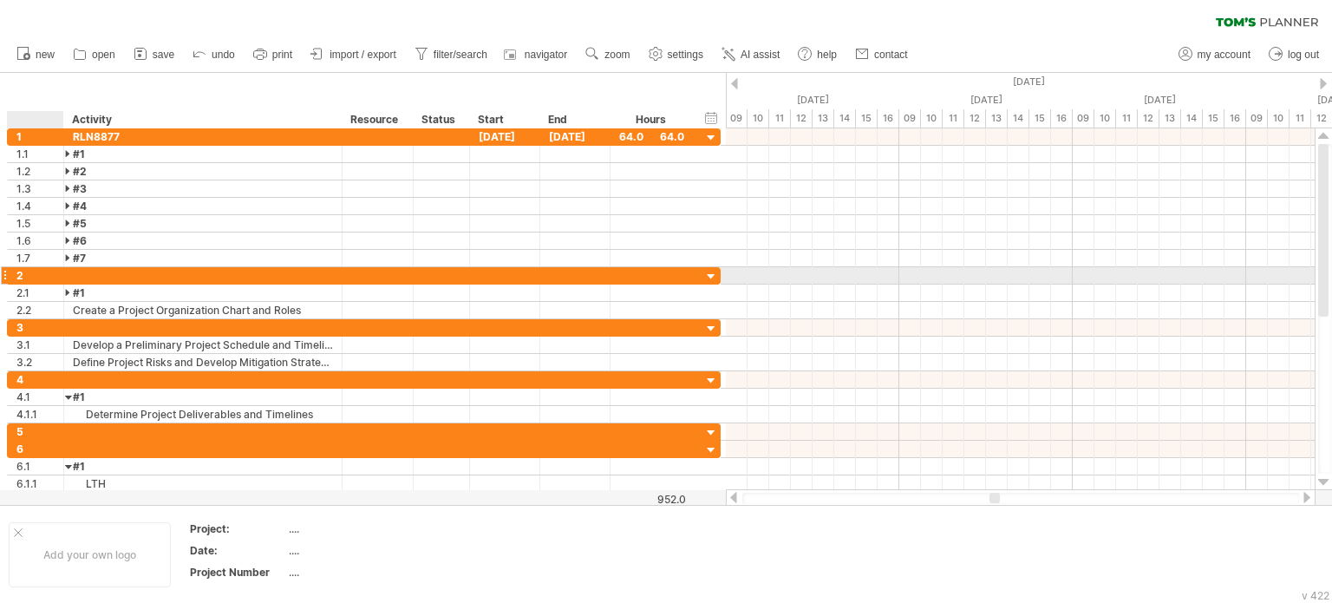
click at [49, 273] on div "2" at bounding box center [39, 275] width 47 height 16
click at [69, 277] on div at bounding box center [203, 275] width 278 height 16
click at [150, 284] on div "#1" at bounding box center [203, 292] width 260 height 16
click at [148, 271] on div at bounding box center [203, 275] width 260 height 16
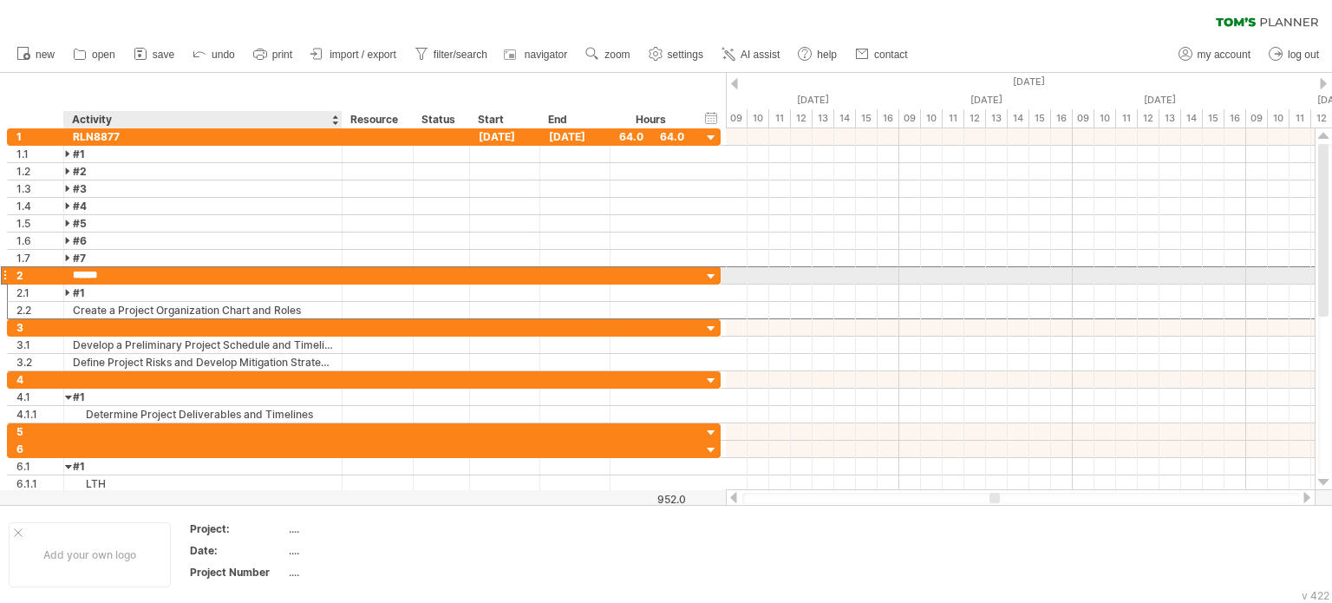
type input "*******"
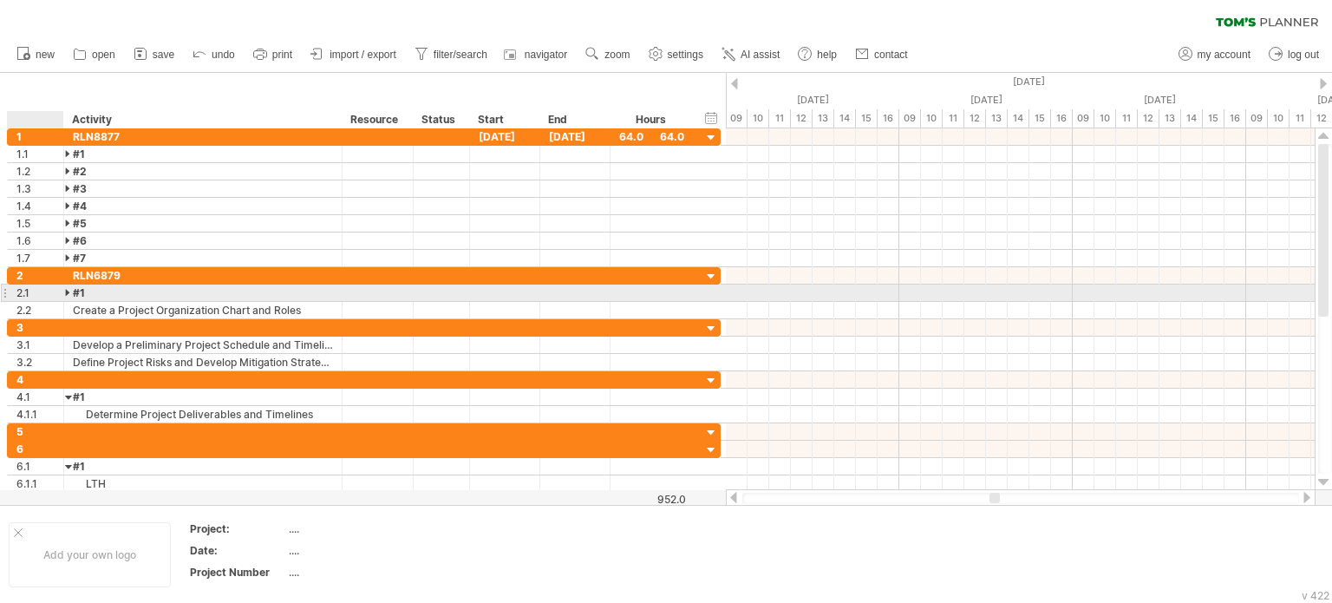
click at [69, 289] on div at bounding box center [69, 292] width 8 height 16
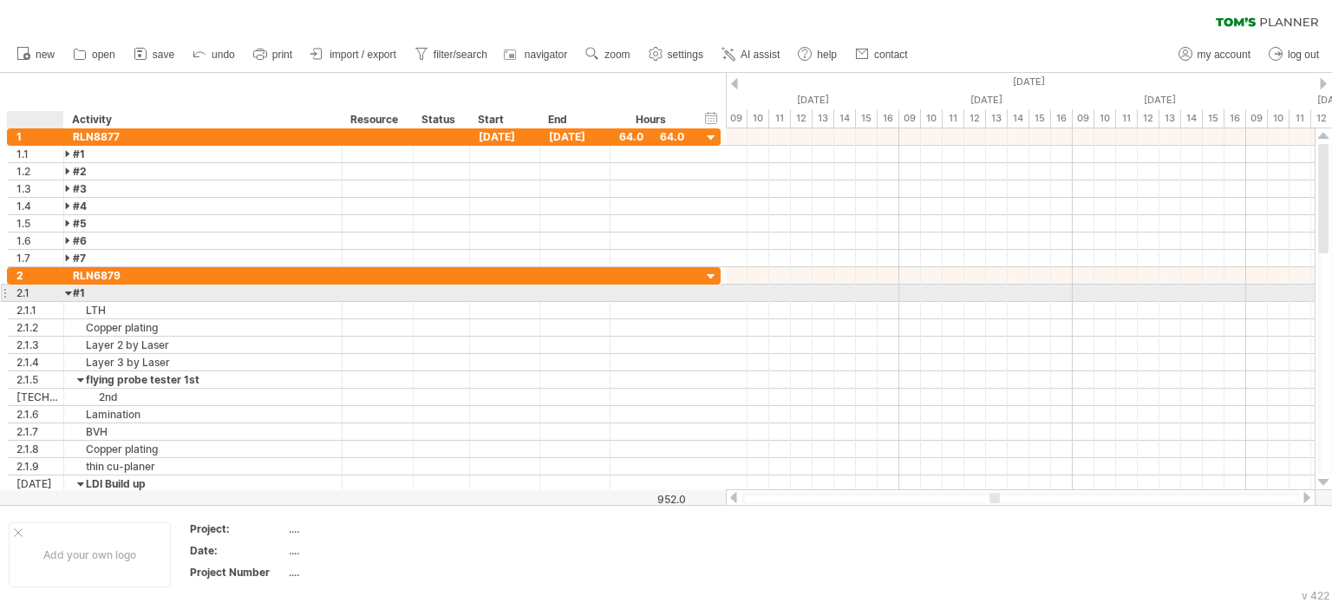
click at [69, 292] on div at bounding box center [69, 292] width 8 height 16
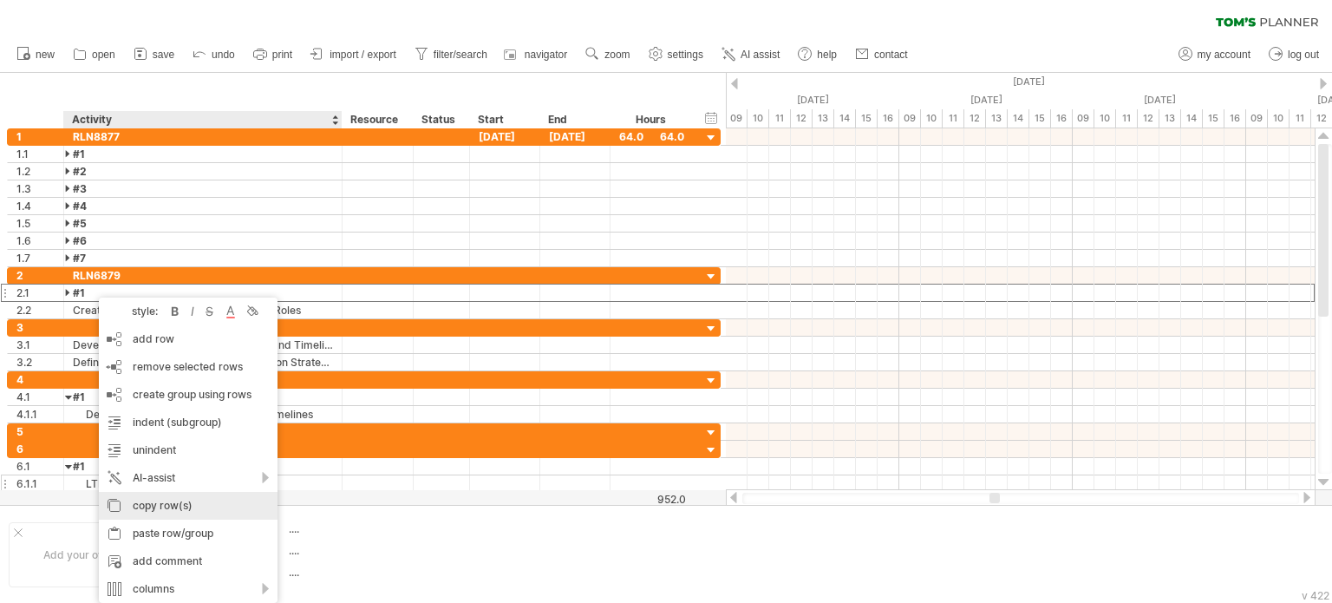
drag, startPoint x: 156, startPoint y: 506, endPoint x: 146, endPoint y: 479, distance: 28.8
click at [156, 506] on div "copy row(s)" at bounding box center [188, 506] width 179 height 28
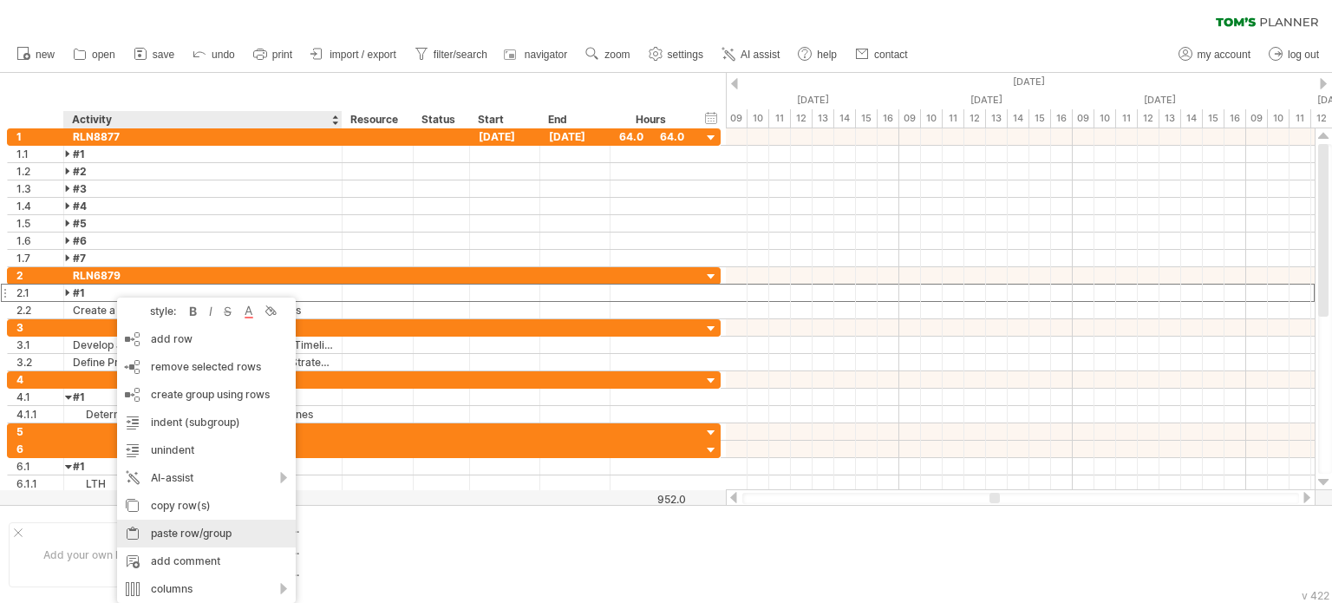
click at [199, 531] on div "paste row/group" at bounding box center [206, 533] width 179 height 28
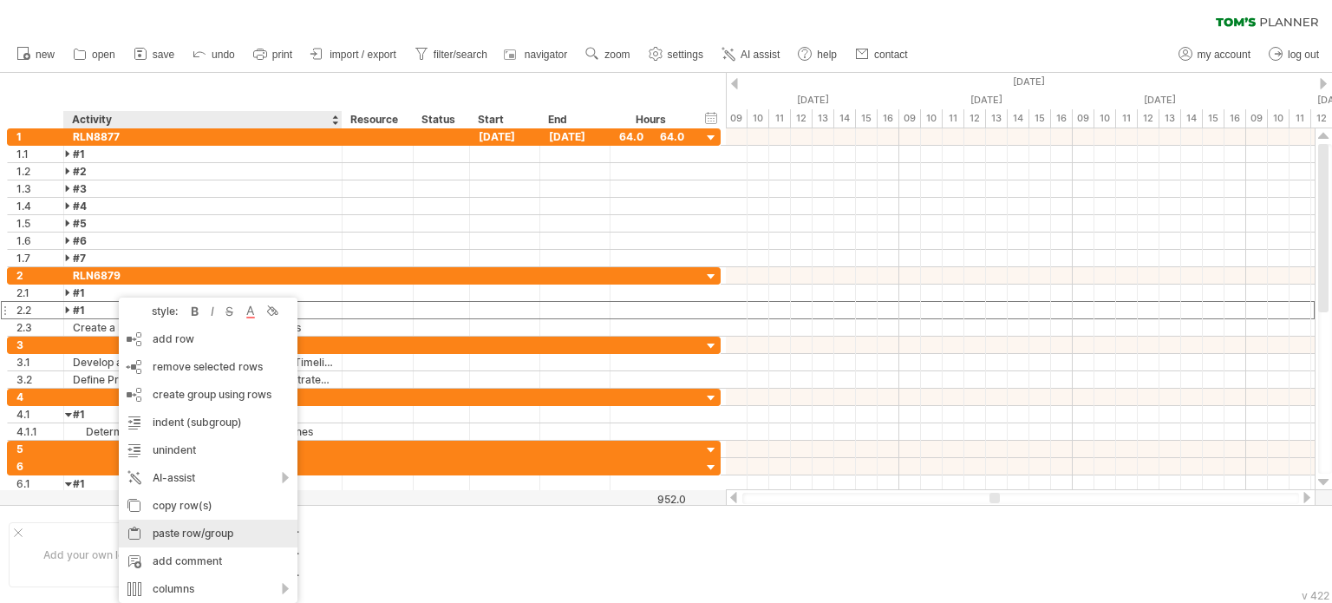
click at [195, 533] on div "paste row/group" at bounding box center [208, 533] width 179 height 28
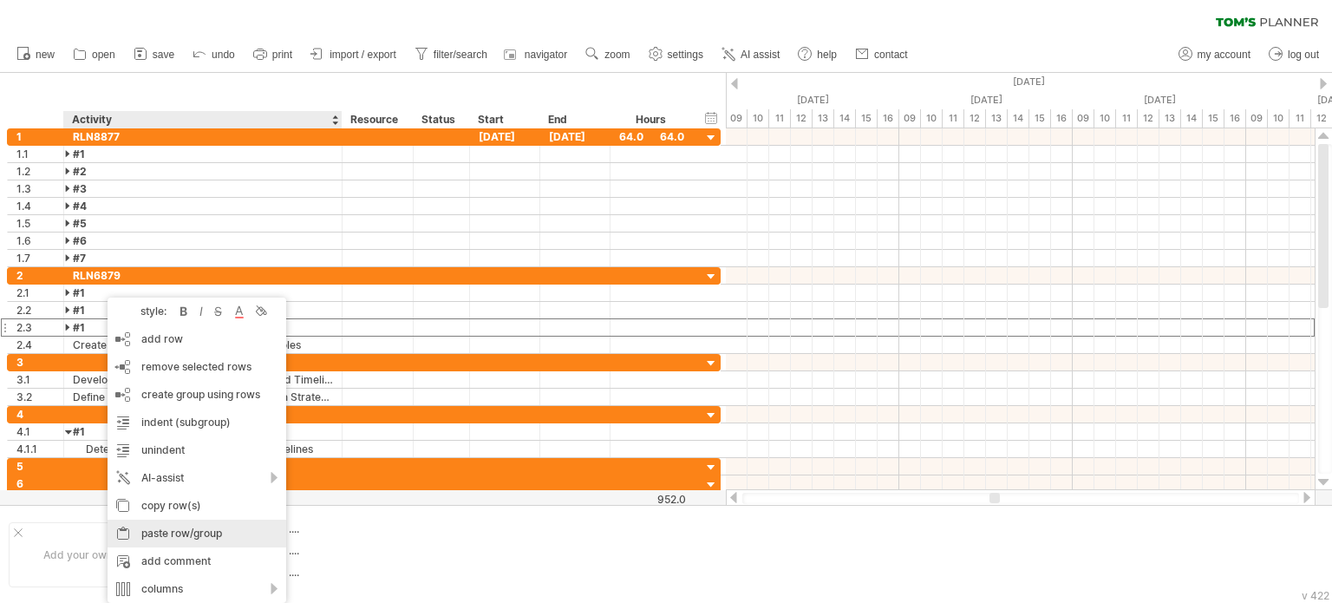
click at [170, 533] on div "paste row/group" at bounding box center [197, 533] width 179 height 28
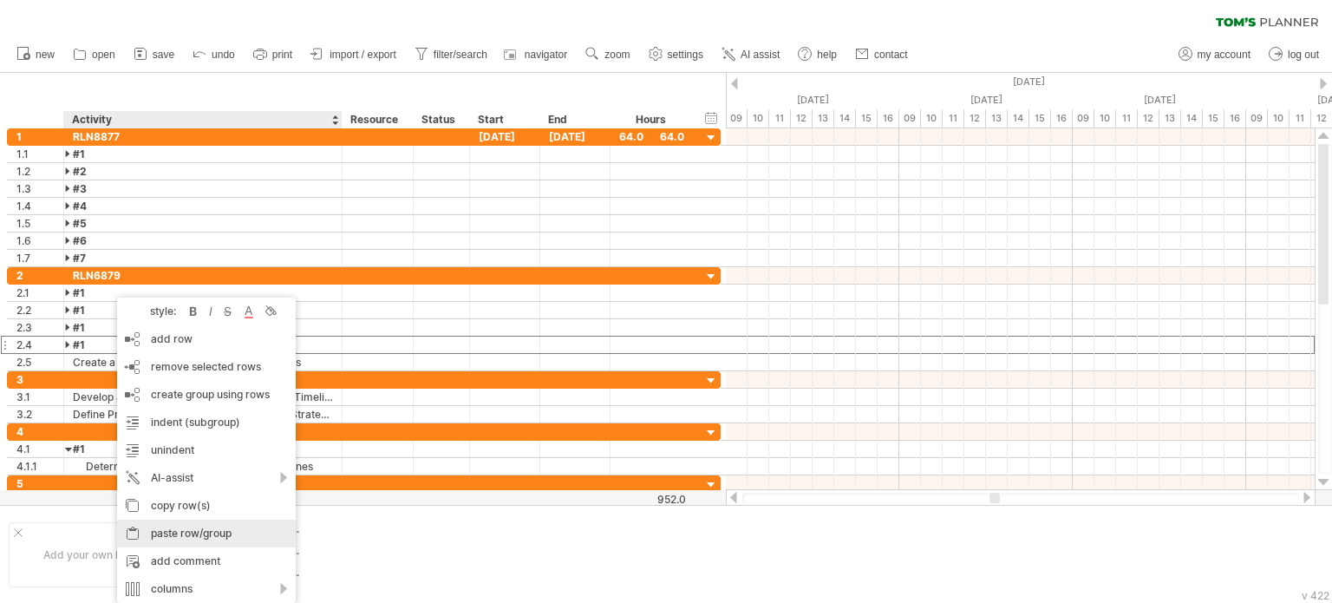
click at [181, 532] on div "paste row/group" at bounding box center [206, 533] width 179 height 28
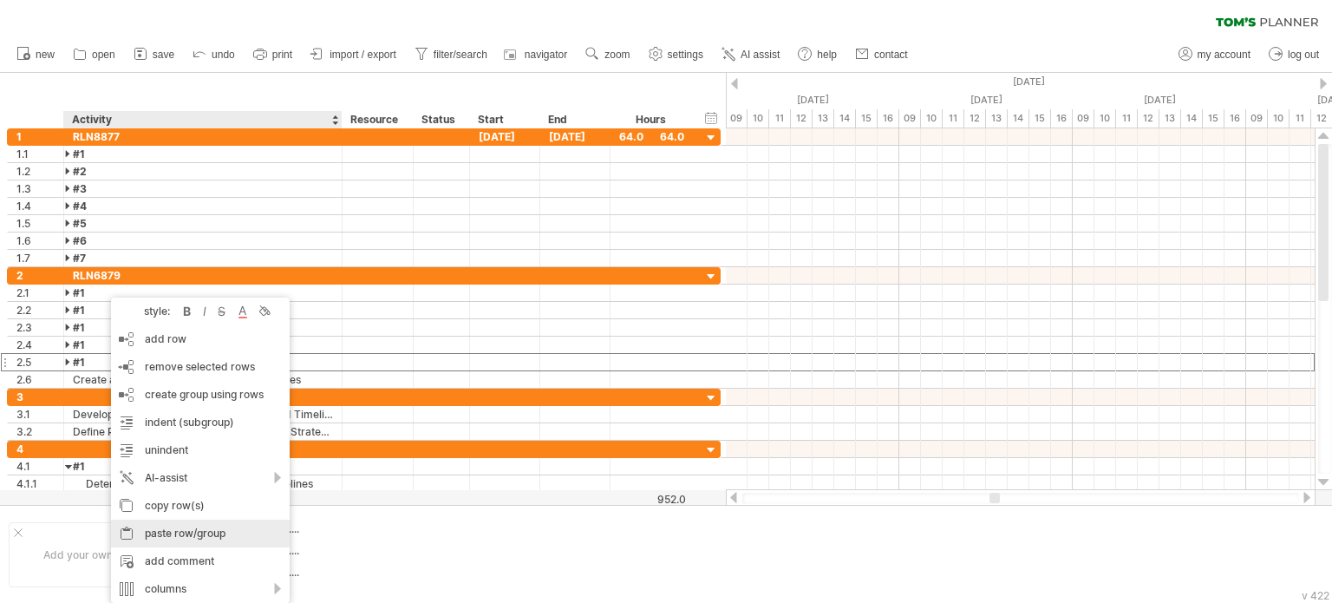
click at [180, 537] on div "paste row/group" at bounding box center [200, 533] width 179 height 28
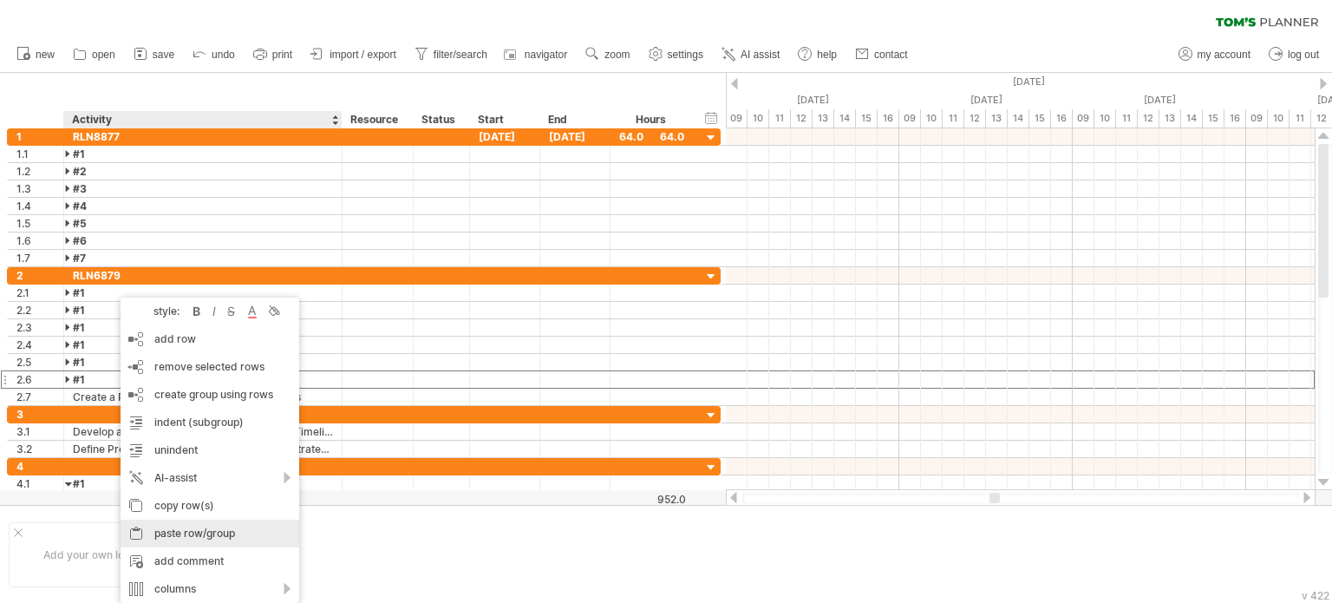
click at [193, 531] on div "paste row/group" at bounding box center [210, 533] width 179 height 28
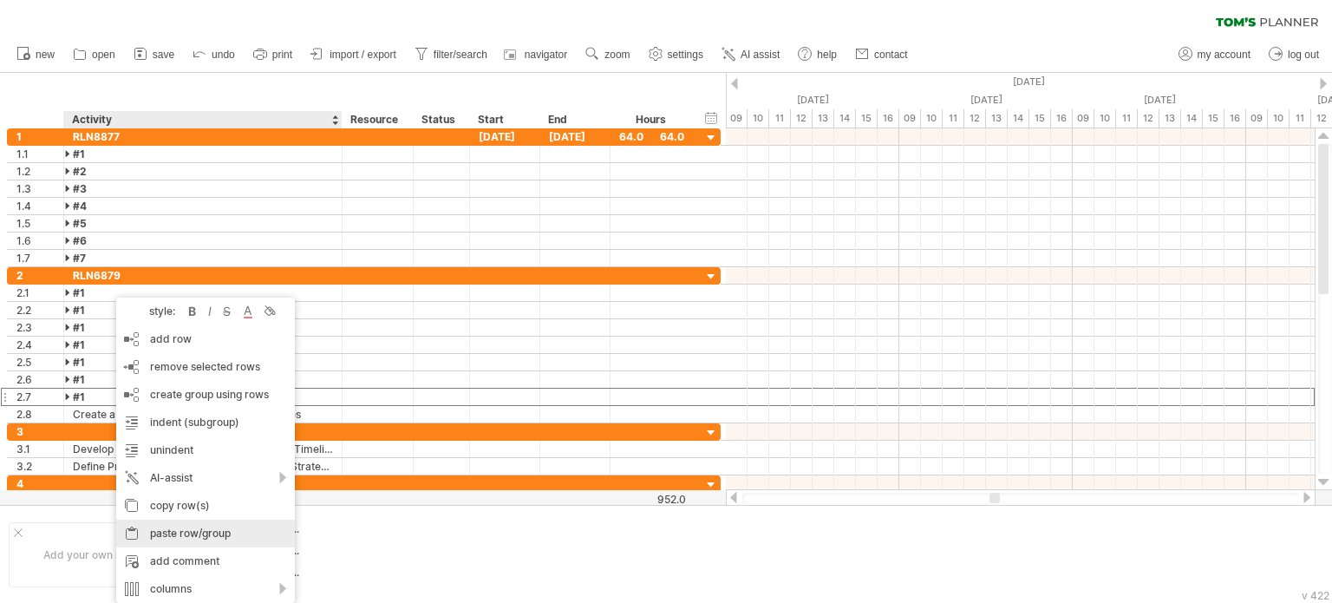
click at [186, 532] on div "paste row/group" at bounding box center [205, 533] width 179 height 28
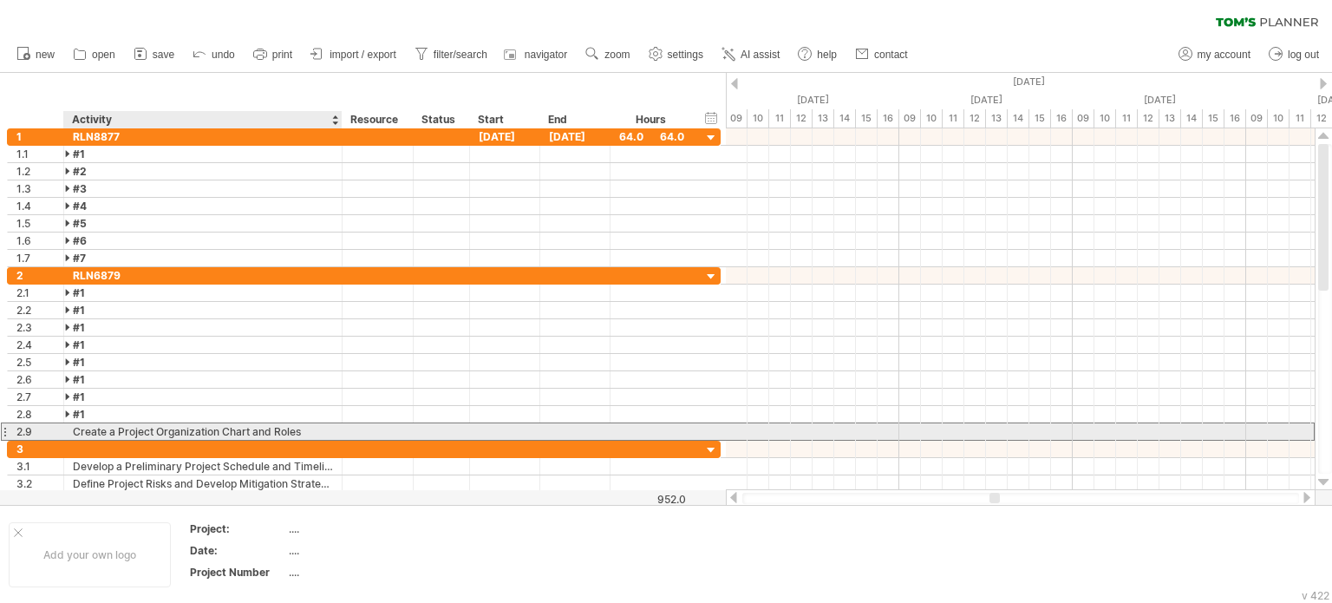
click at [108, 429] on div "Create a Project Organization Chart and Roles" at bounding box center [203, 431] width 260 height 16
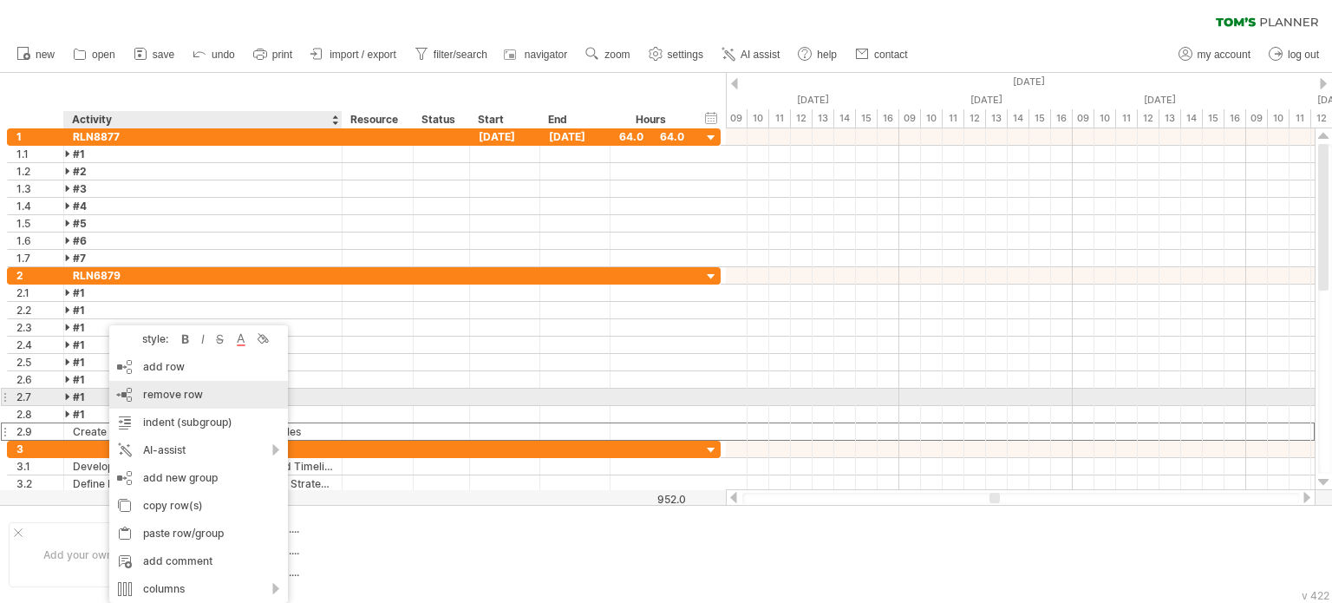
click at [171, 399] on span "remove row" at bounding box center [173, 394] width 60 height 13
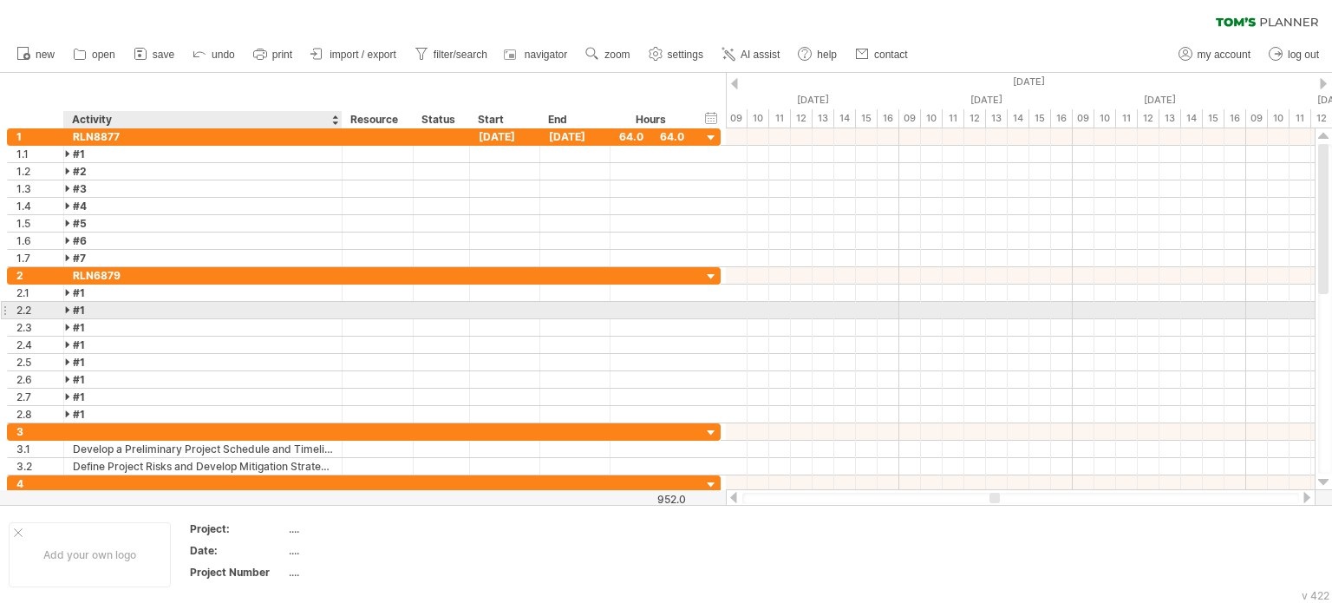
click at [121, 304] on div "#1" at bounding box center [203, 310] width 260 height 16
click at [121, 304] on input "**" at bounding box center [203, 310] width 260 height 16
type input "**"
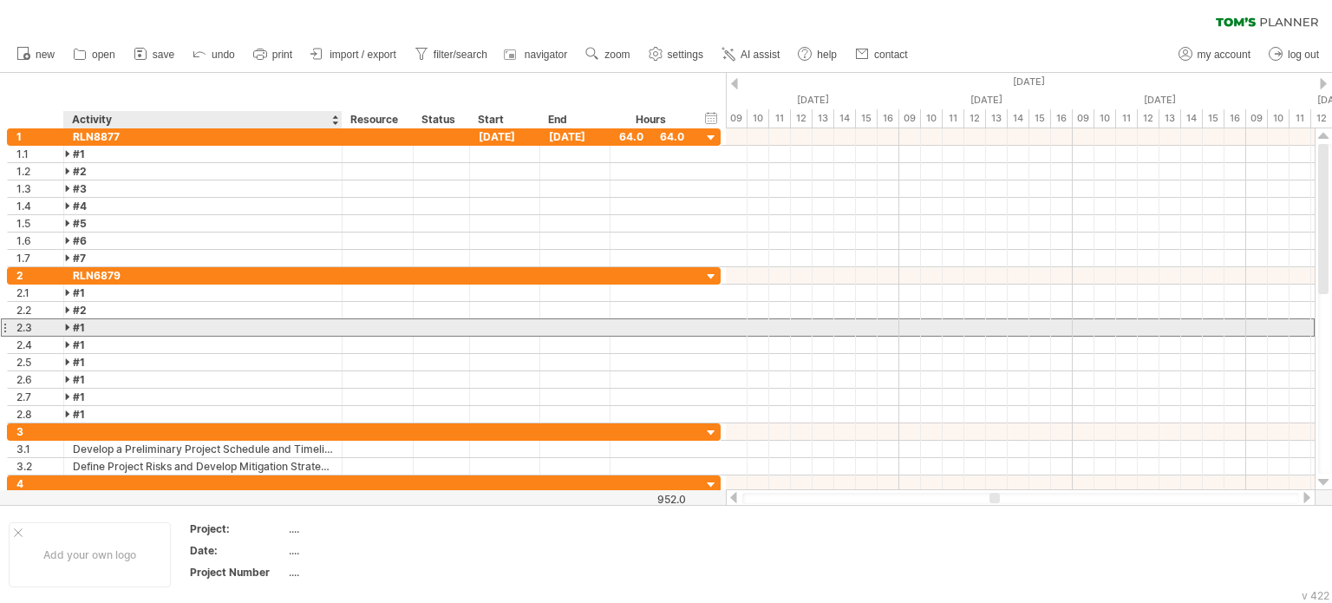
click at [114, 322] on div "#1" at bounding box center [203, 327] width 260 height 16
click at [0, 0] on input "**" at bounding box center [0, 0] width 0 height 0
type input "**"
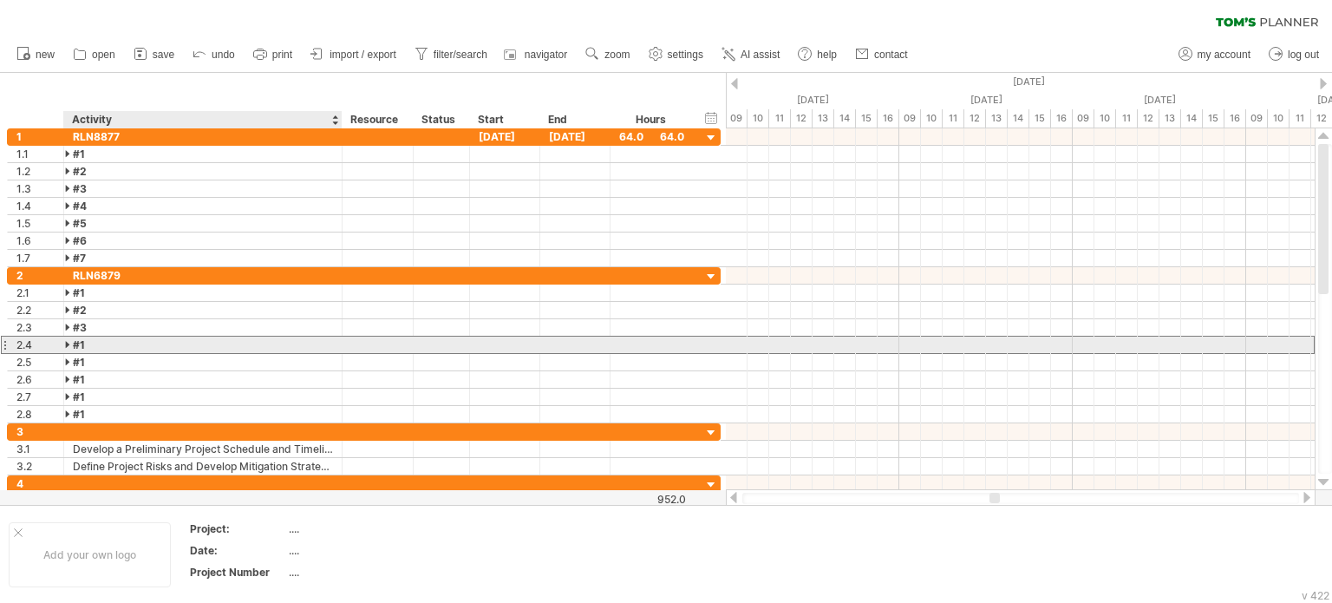
click at [109, 345] on div "#1" at bounding box center [203, 344] width 260 height 16
click at [0, 0] on input "**" at bounding box center [0, 0] width 0 height 0
type input "**"
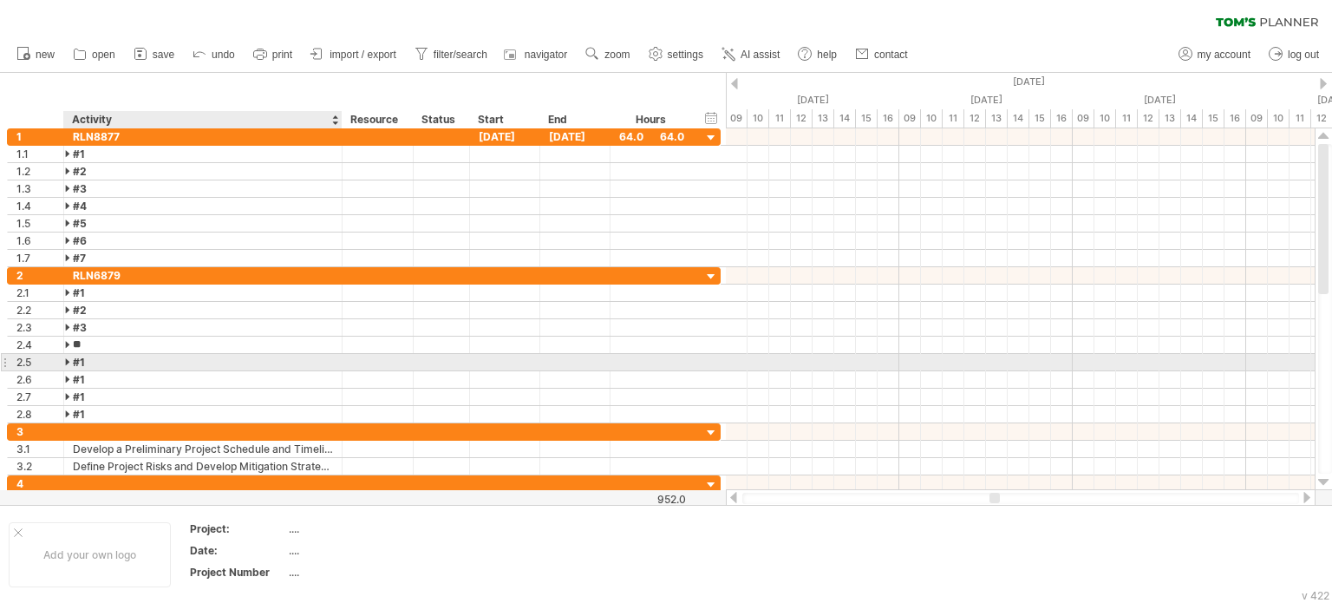
click at [109, 355] on div "#1" at bounding box center [203, 362] width 260 height 16
click at [109, 355] on input "**" at bounding box center [203, 362] width 260 height 16
type input "**"
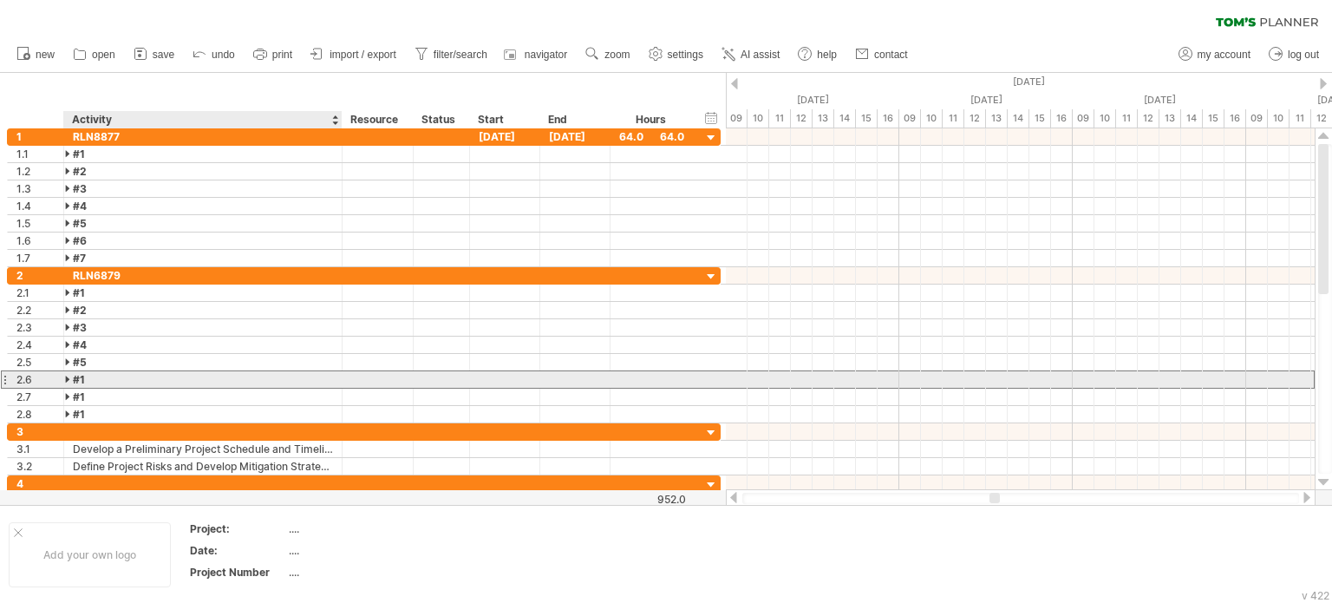
click at [106, 374] on div "#1" at bounding box center [203, 379] width 260 height 16
click at [0, 0] on input "**" at bounding box center [0, 0] width 0 height 0
type input "**"
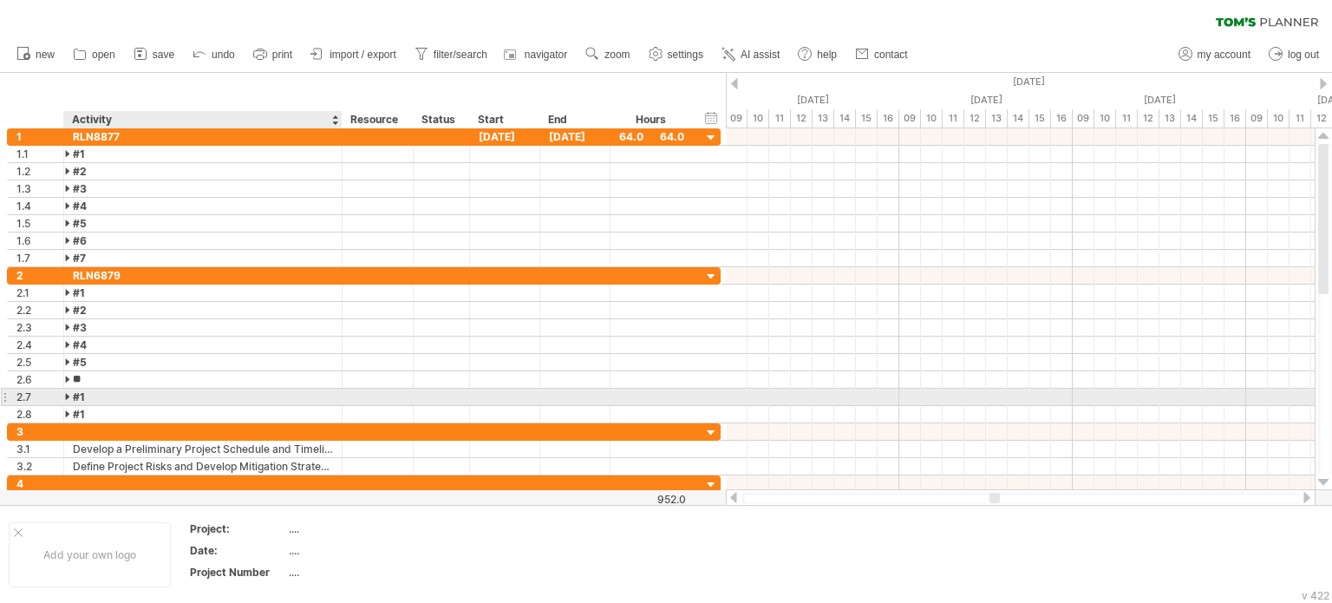
click at [105, 390] on div "#1" at bounding box center [203, 396] width 260 height 16
click at [105, 390] on input "**" at bounding box center [203, 396] width 260 height 16
type input "**"
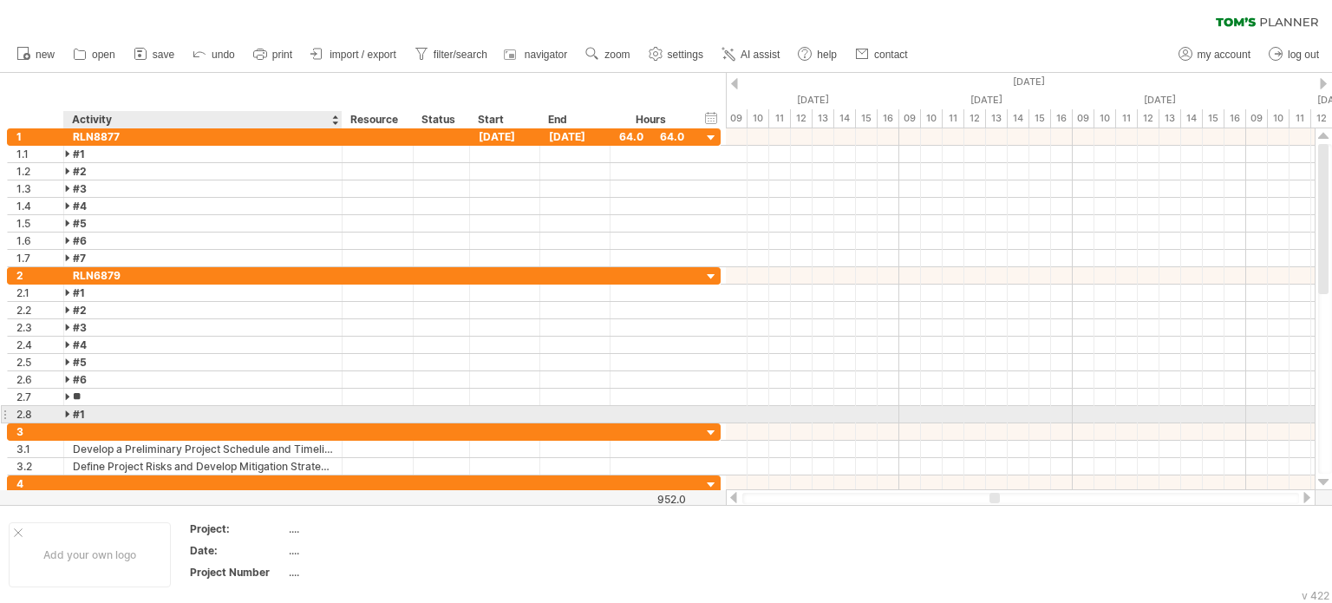
click at [101, 409] on div "#1" at bounding box center [203, 414] width 260 height 16
click at [101, 409] on input "**" at bounding box center [203, 414] width 260 height 16
type input "**"
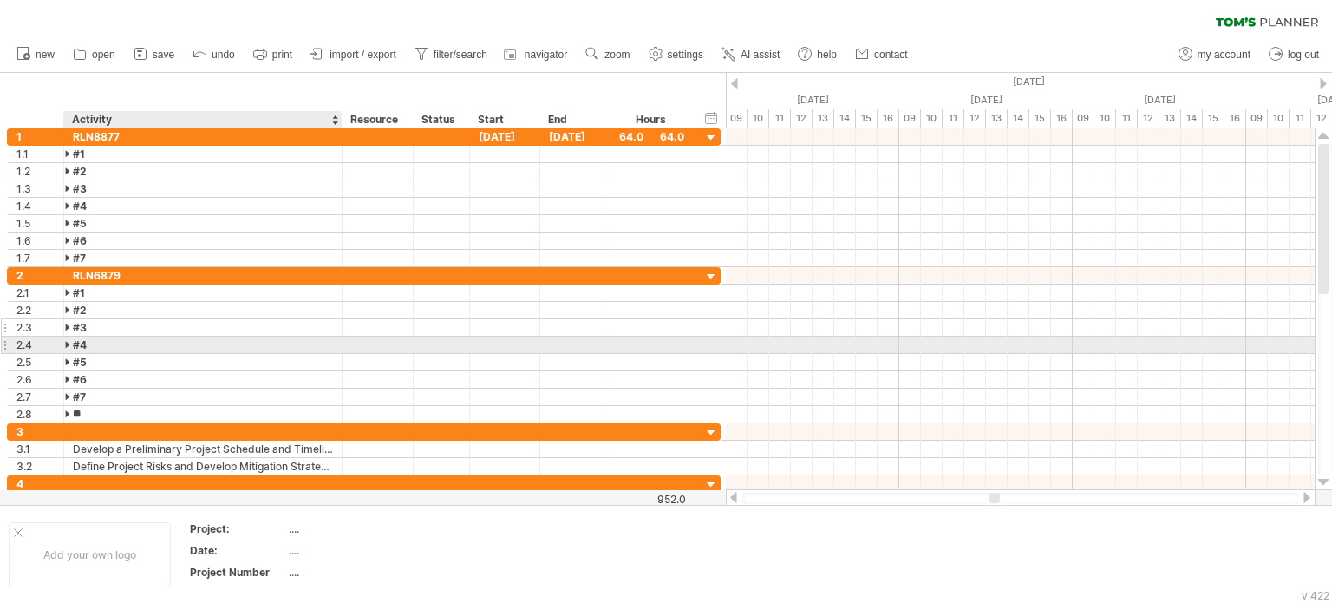
click at [186, 325] on div "#3" at bounding box center [203, 327] width 260 height 16
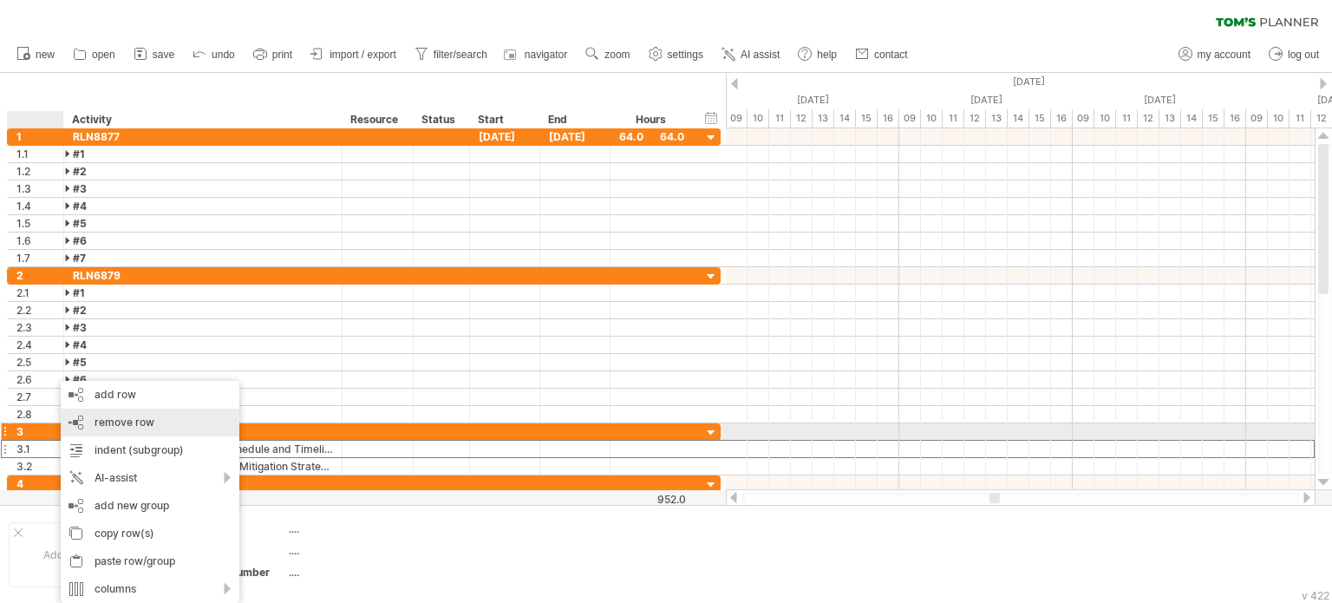
click at [153, 421] on div "remove row remove selected rows" at bounding box center [150, 422] width 179 height 28
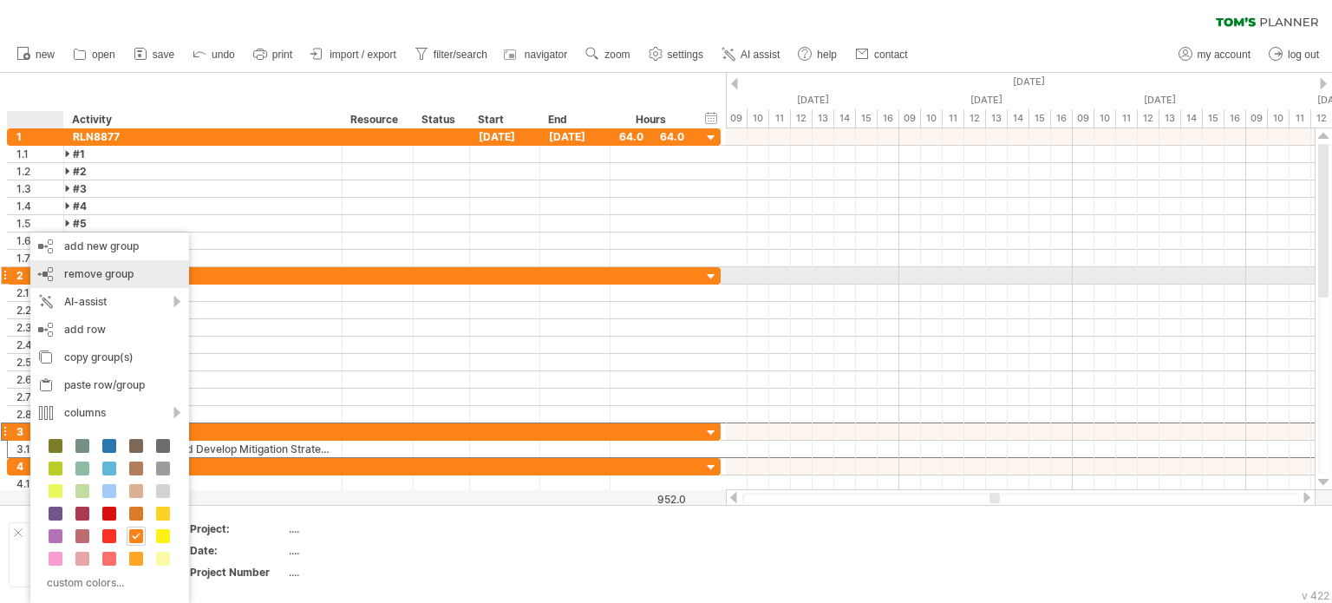
click at [102, 277] on span "remove group" at bounding box center [98, 273] width 69 height 13
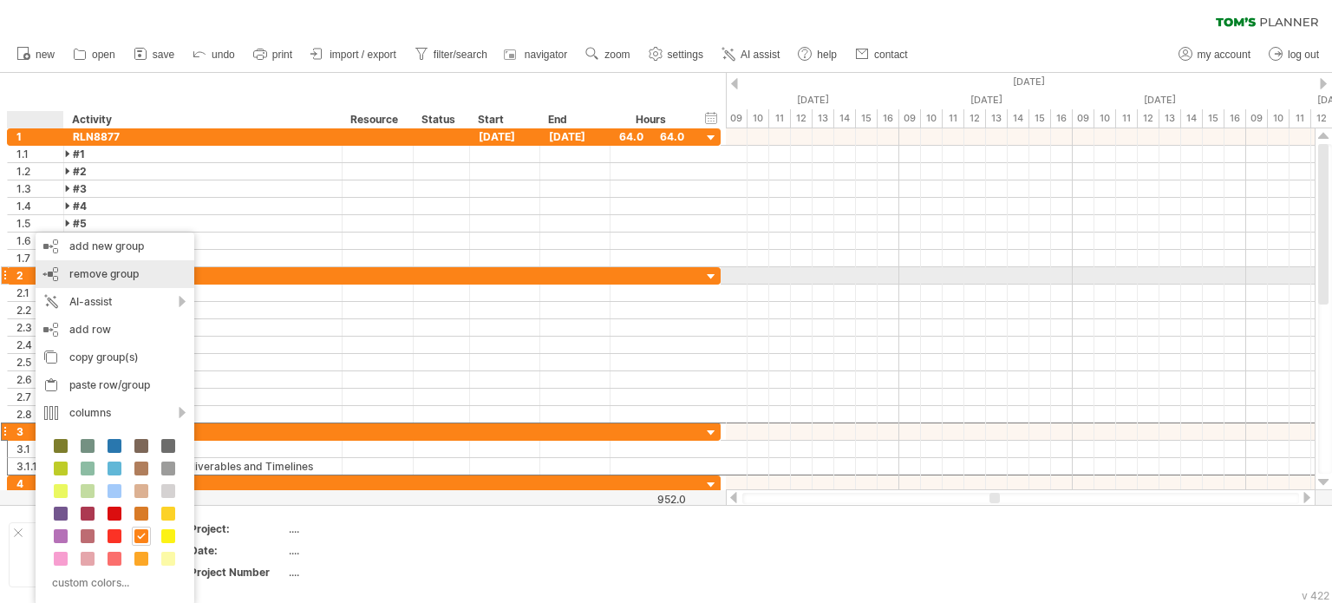
click at [102, 273] on span "remove group" at bounding box center [103, 273] width 69 height 13
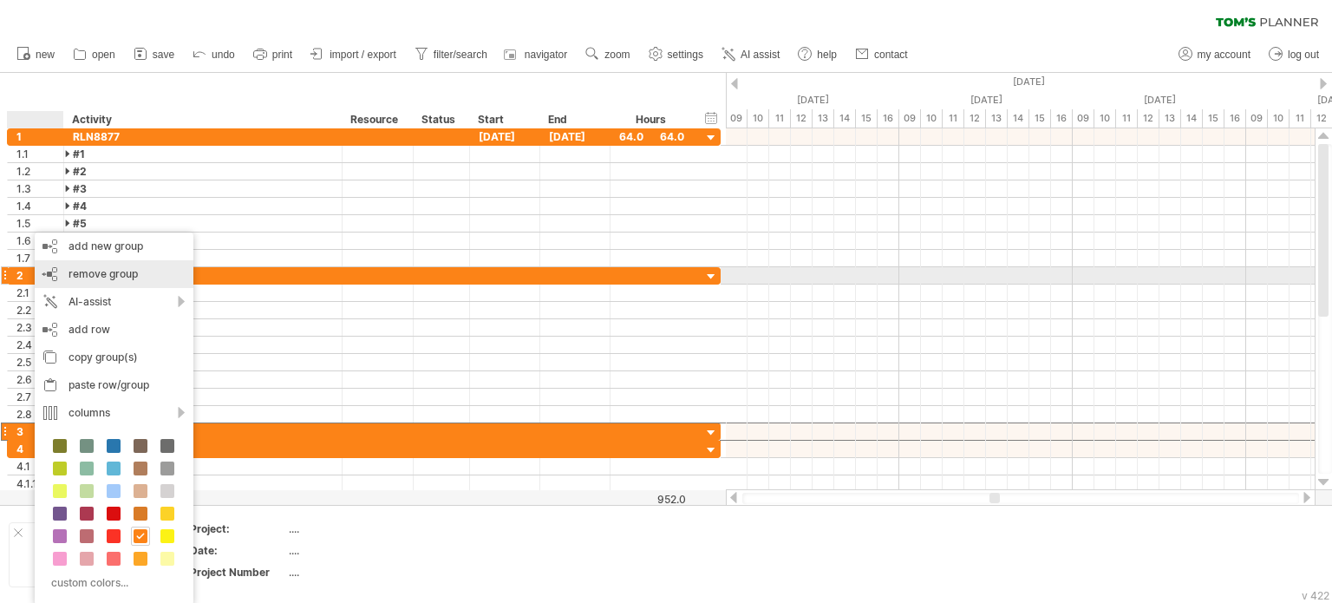
click at [82, 277] on span "remove group" at bounding box center [103, 273] width 69 height 13
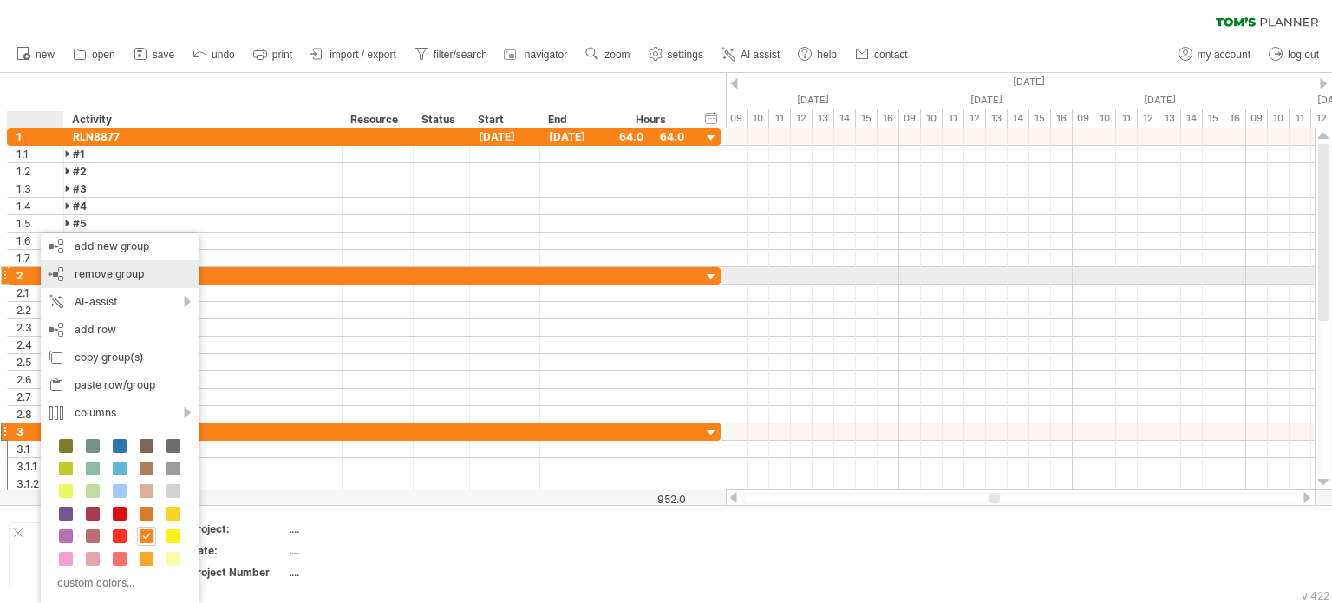
click at [88, 275] on span "remove group" at bounding box center [109, 273] width 69 height 13
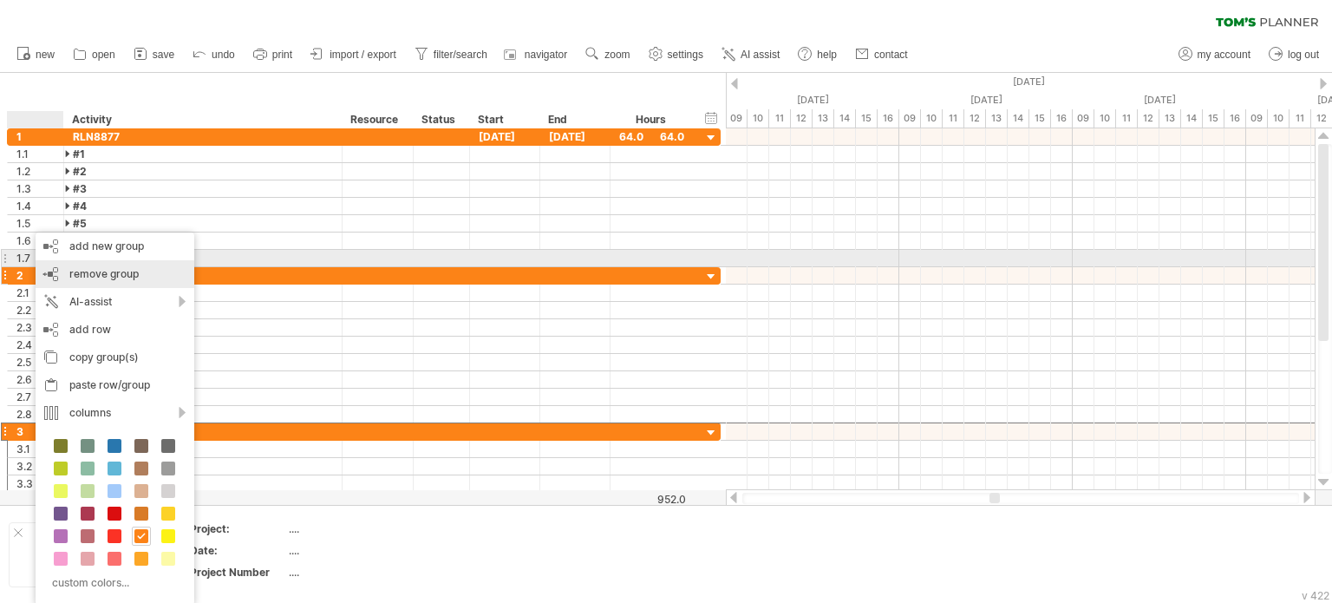
click at [102, 267] on span "remove group" at bounding box center [103, 273] width 69 height 13
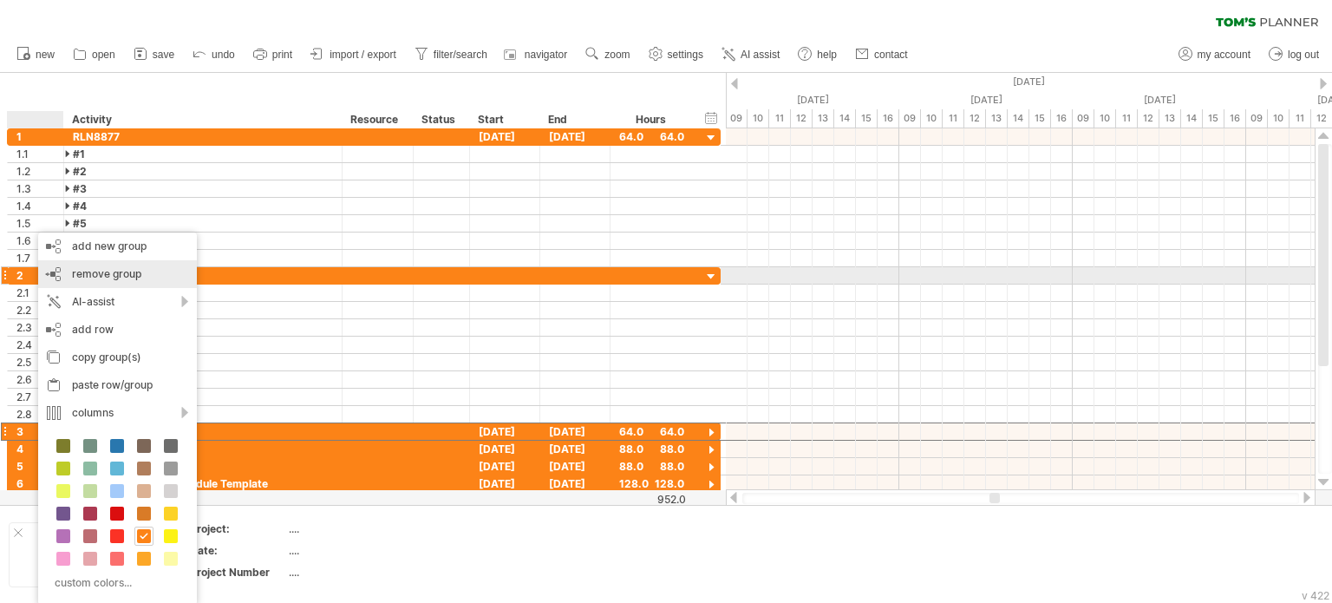
click at [122, 282] on div "remove group remove selected groups" at bounding box center [117, 274] width 159 height 28
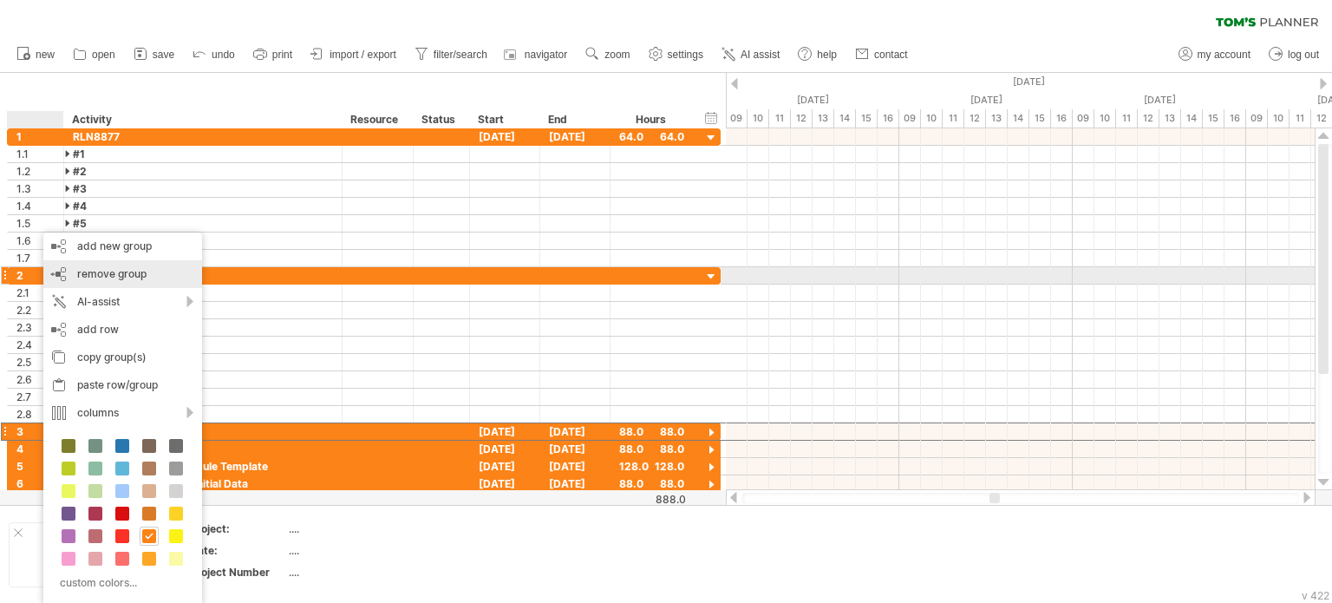
click at [95, 272] on span "remove group" at bounding box center [111, 273] width 69 height 13
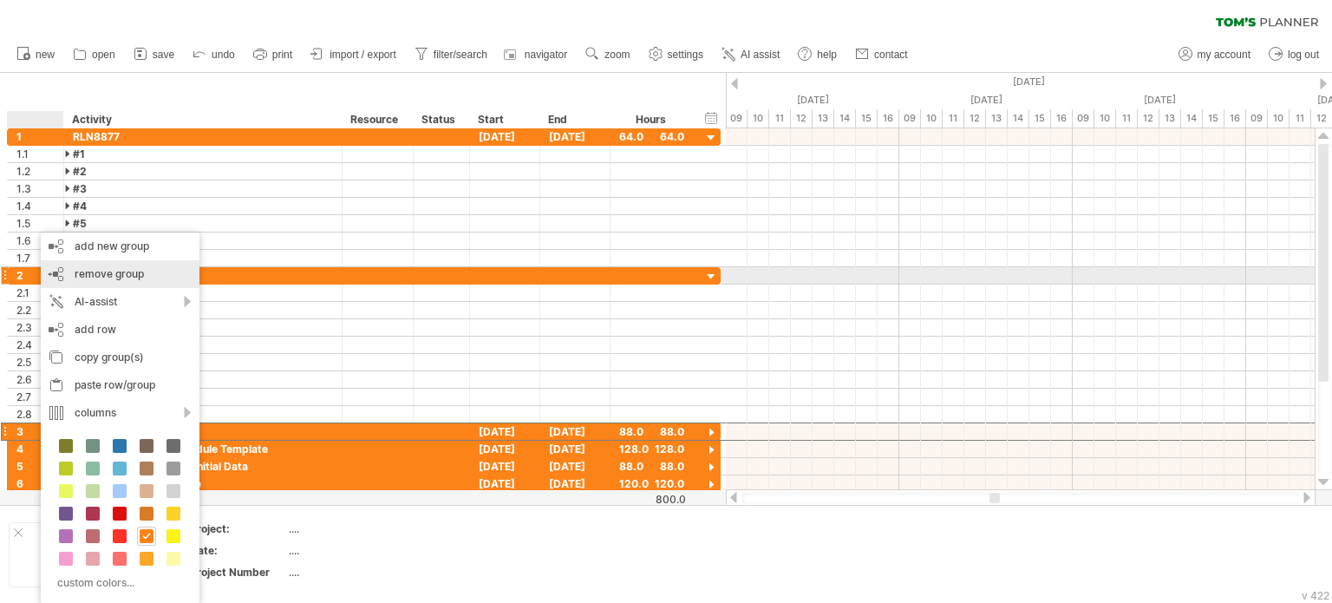
click at [143, 275] on div "remove group remove selected groups" at bounding box center [120, 274] width 159 height 28
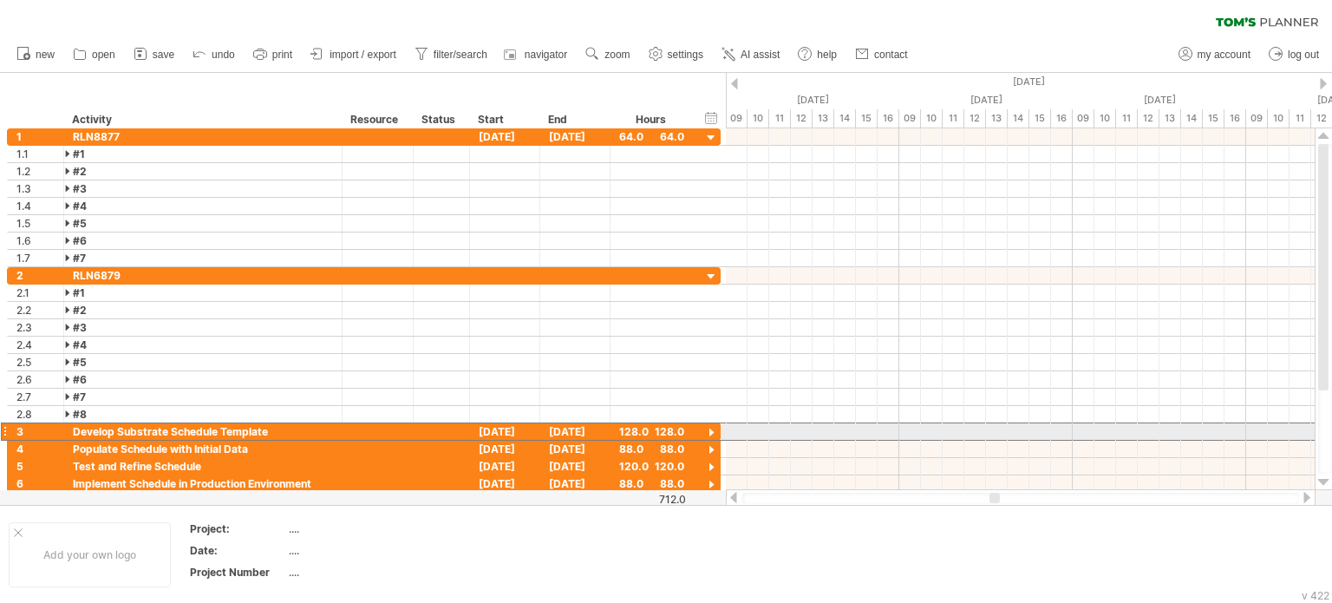
click at [10, 428] on div "3" at bounding box center [36, 431] width 56 height 16
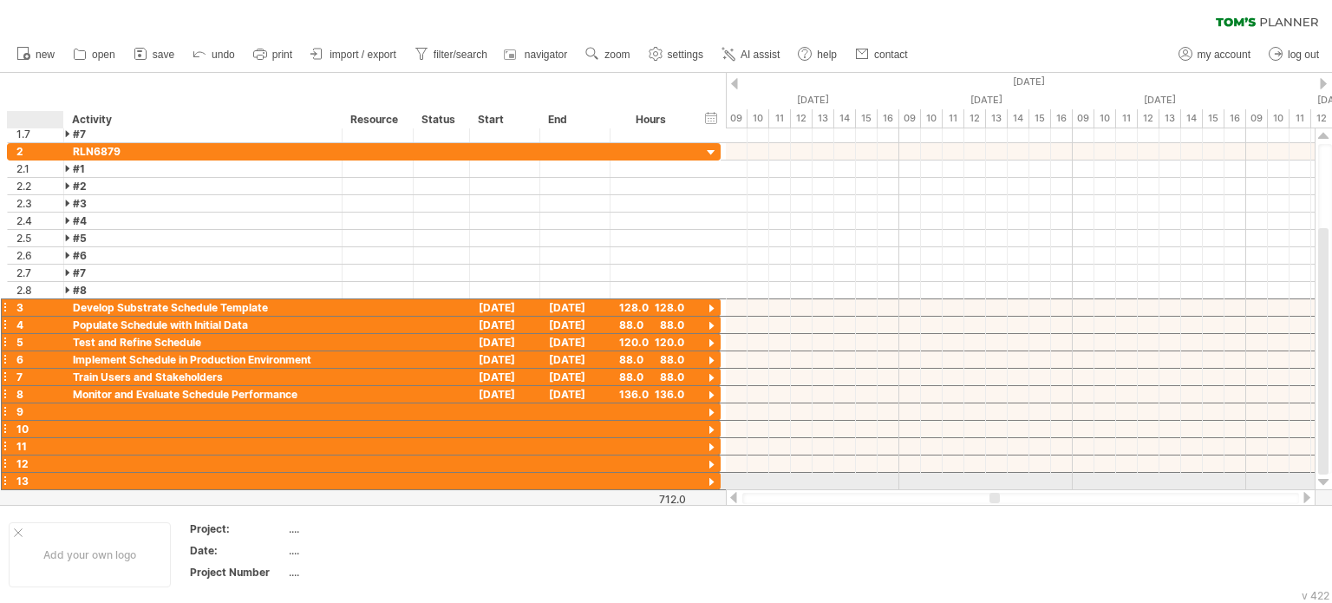
click at [27, 478] on div "13" at bounding box center [39, 481] width 47 height 16
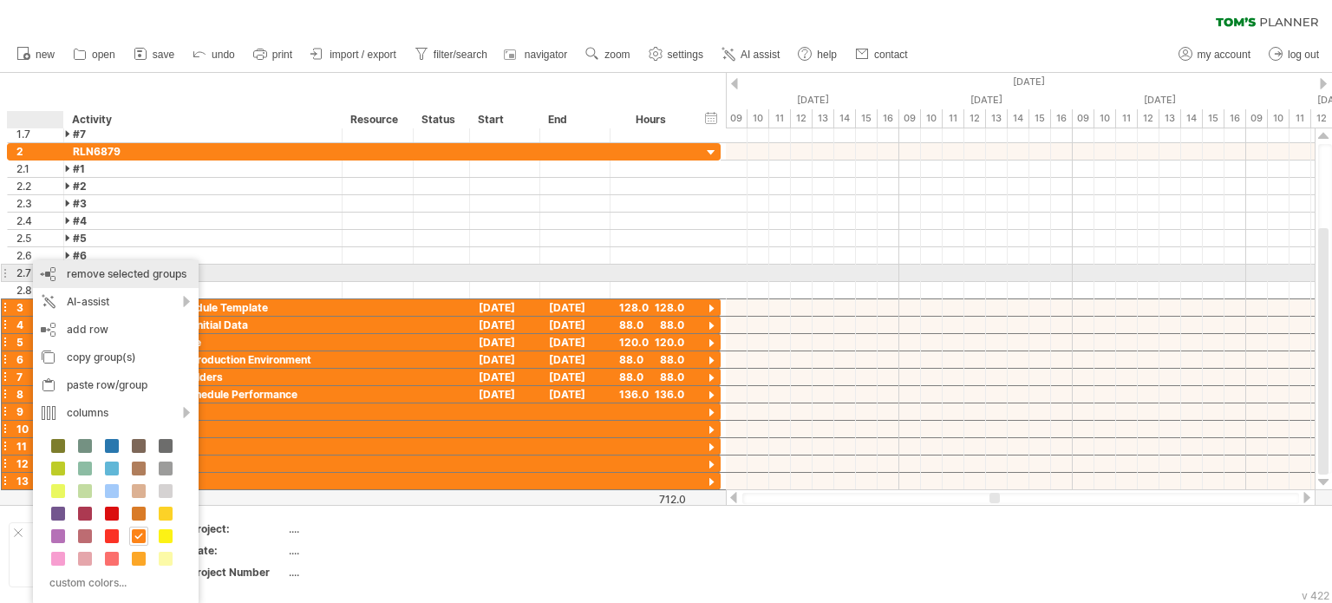
click at [118, 273] on span "remove selected groups" at bounding box center [127, 273] width 120 height 13
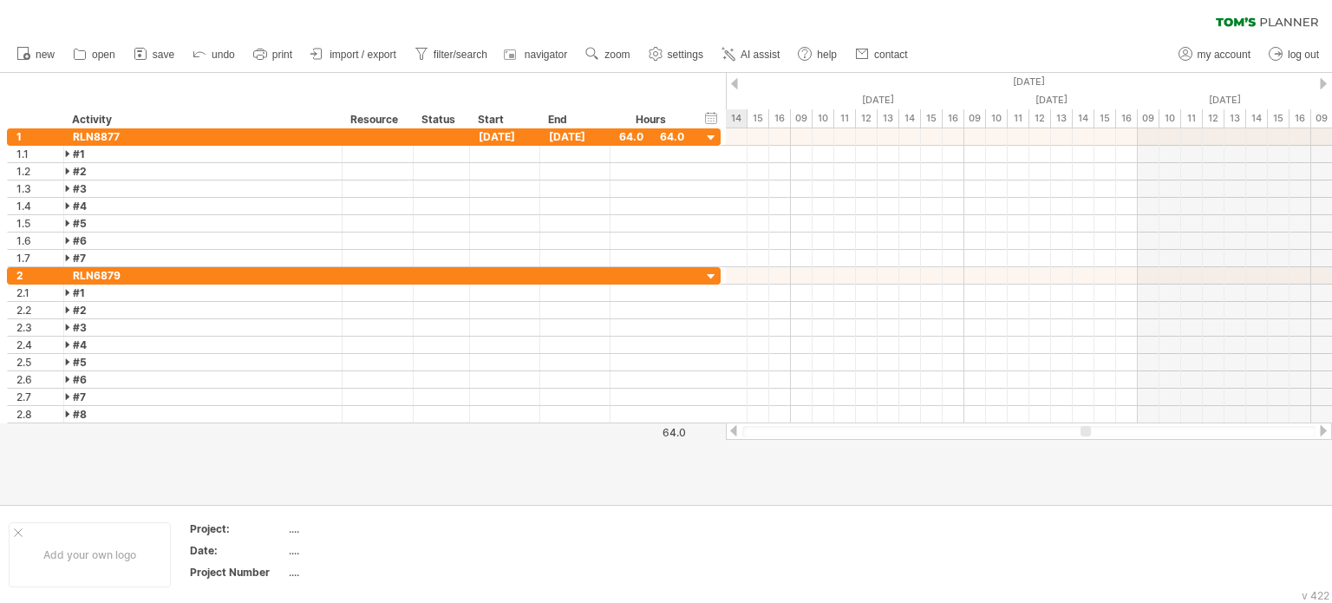
drag, startPoint x: 999, startPoint y: 428, endPoint x: 1090, endPoint y: 442, distance: 92.1
click at [1090, 442] on div "Trying to reach [DOMAIN_NAME] Connected again... 0% clear filter new 1" at bounding box center [666, 301] width 1332 height 603
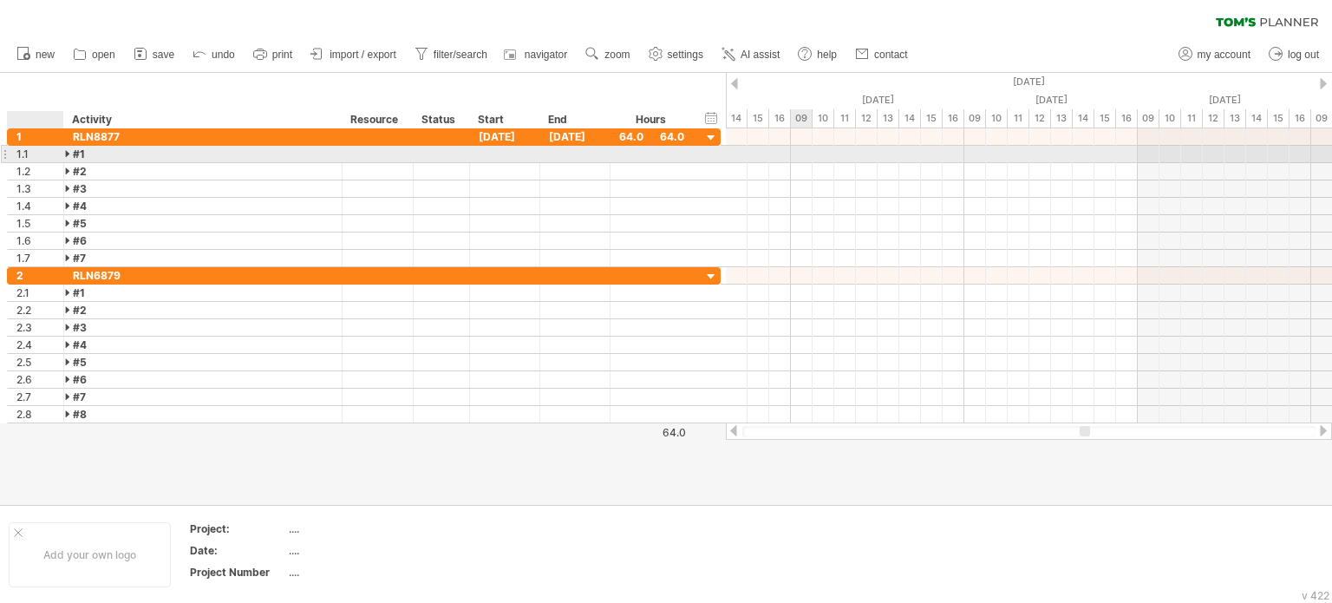
click at [65, 152] on div at bounding box center [69, 154] width 8 height 16
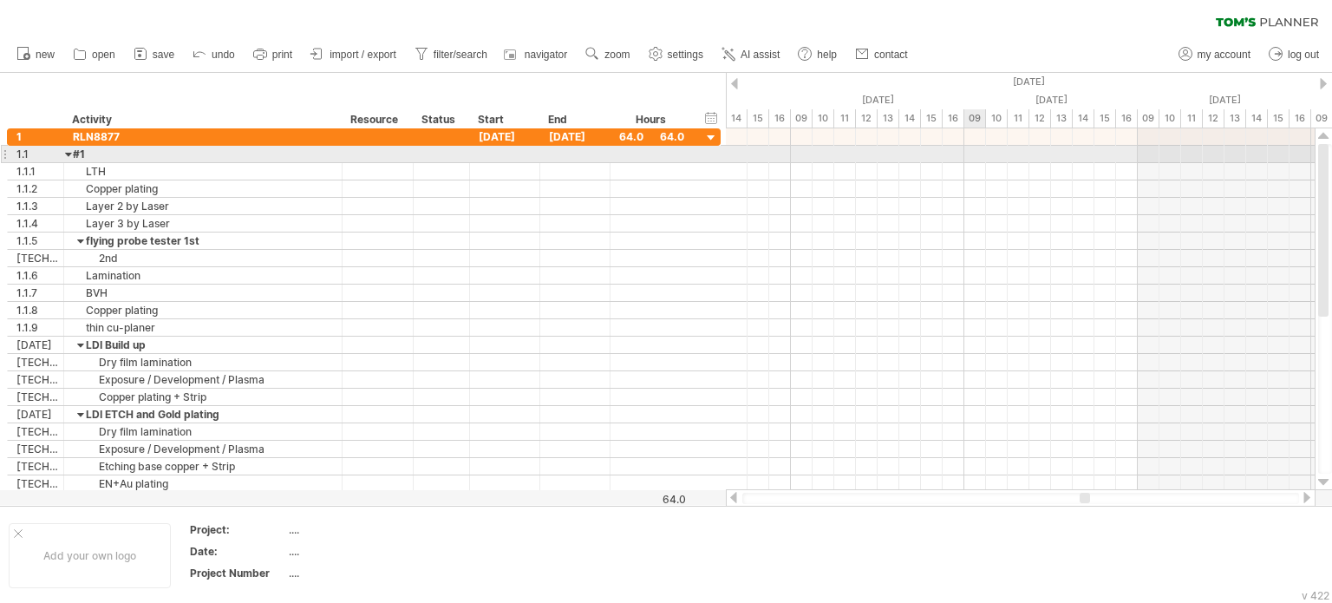
click at [982, 155] on div at bounding box center [1020, 154] width 589 height 17
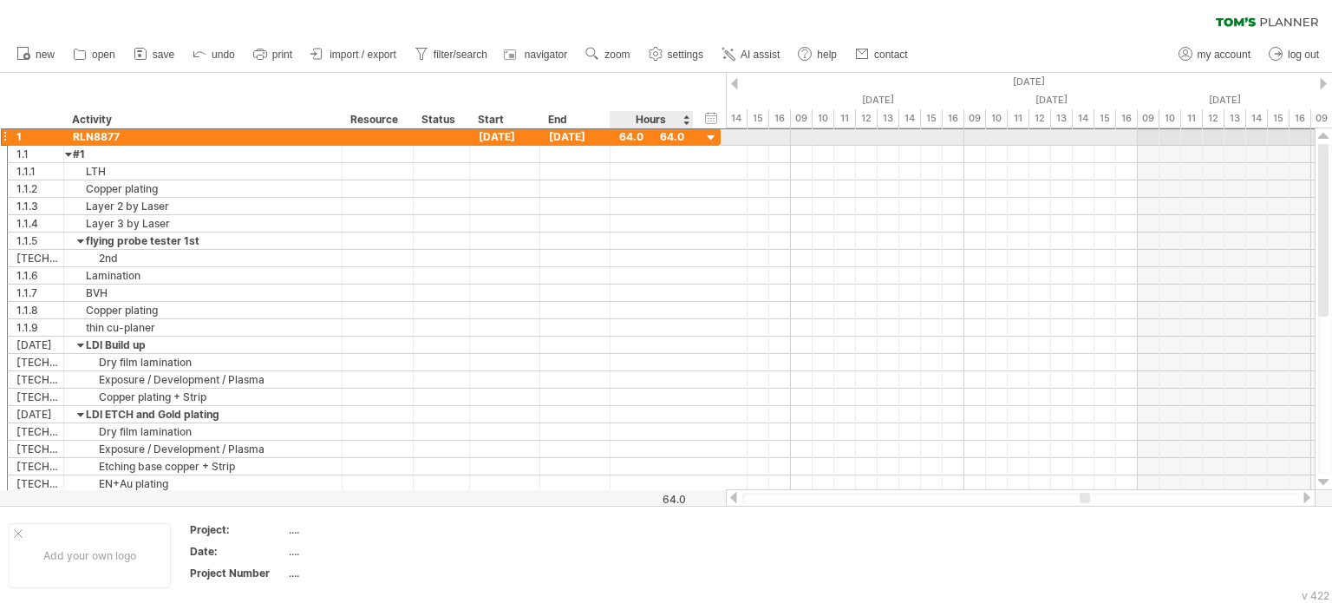
click at [636, 136] on div "64.0" at bounding box center [651, 136] width 65 height 16
click at [710, 137] on div at bounding box center [711, 138] width 16 height 16
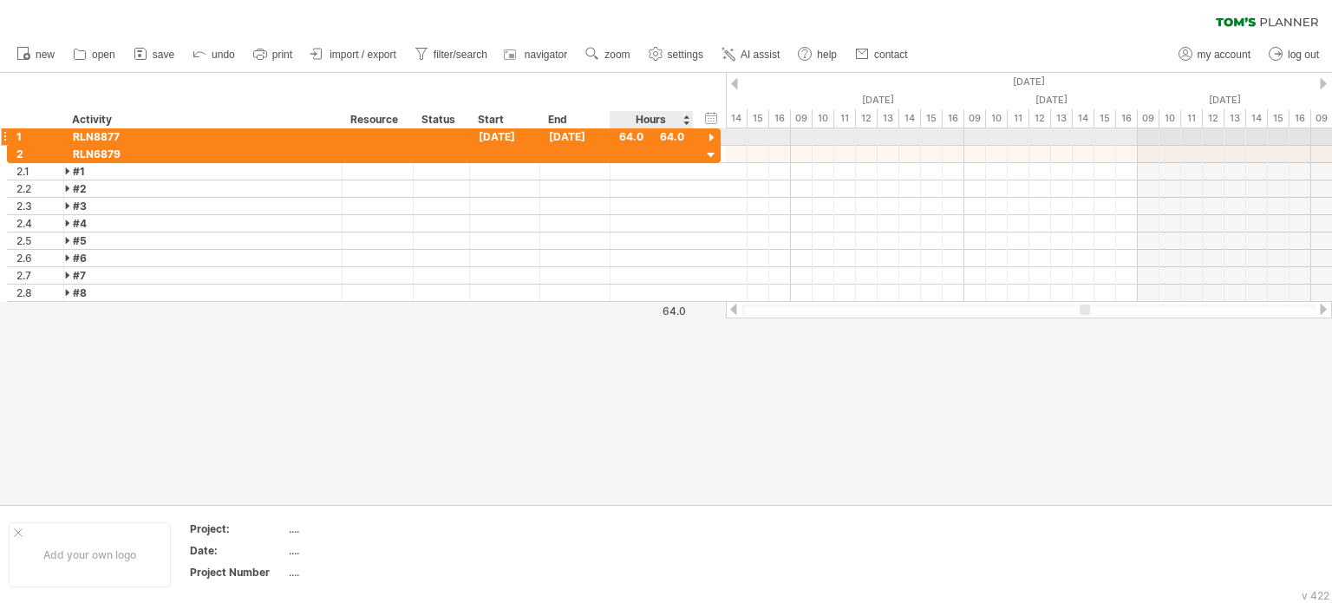
click at [710, 137] on div at bounding box center [711, 138] width 16 height 16
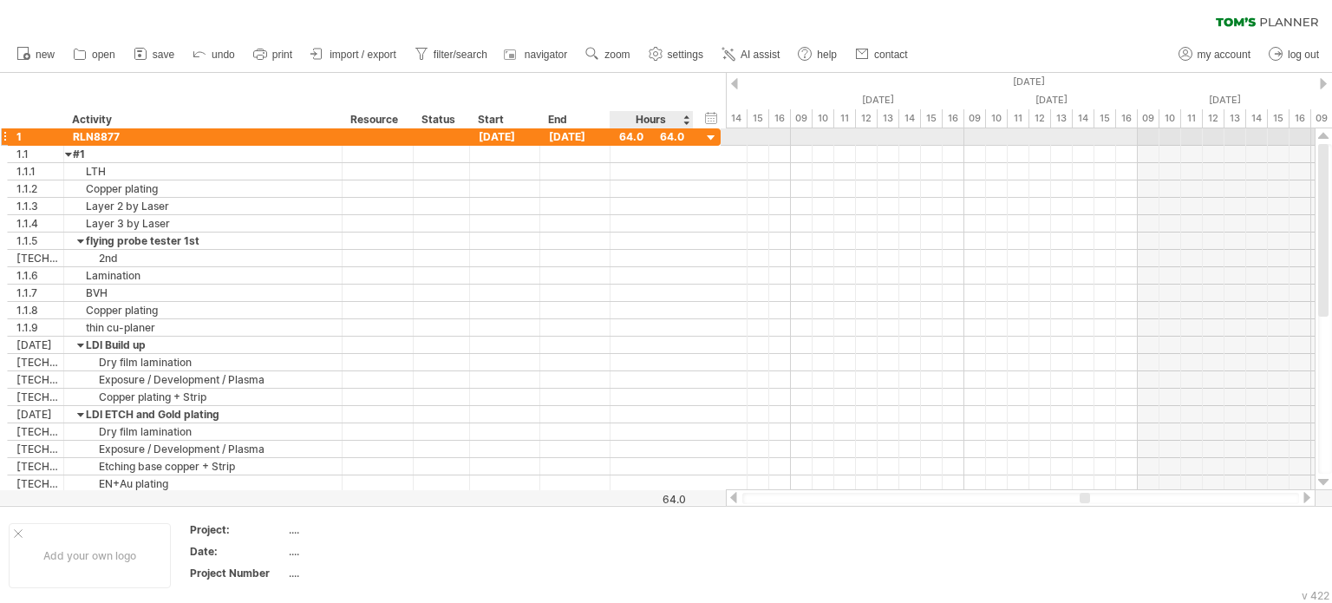
click at [647, 134] on div "64.0" at bounding box center [651, 136] width 65 height 16
click at [630, 138] on input "****" at bounding box center [635, 136] width 33 height 16
click at [667, 138] on div "64.0" at bounding box center [651, 136] width 65 height 16
click at [676, 139] on div "64.0" at bounding box center [651, 136] width 65 height 16
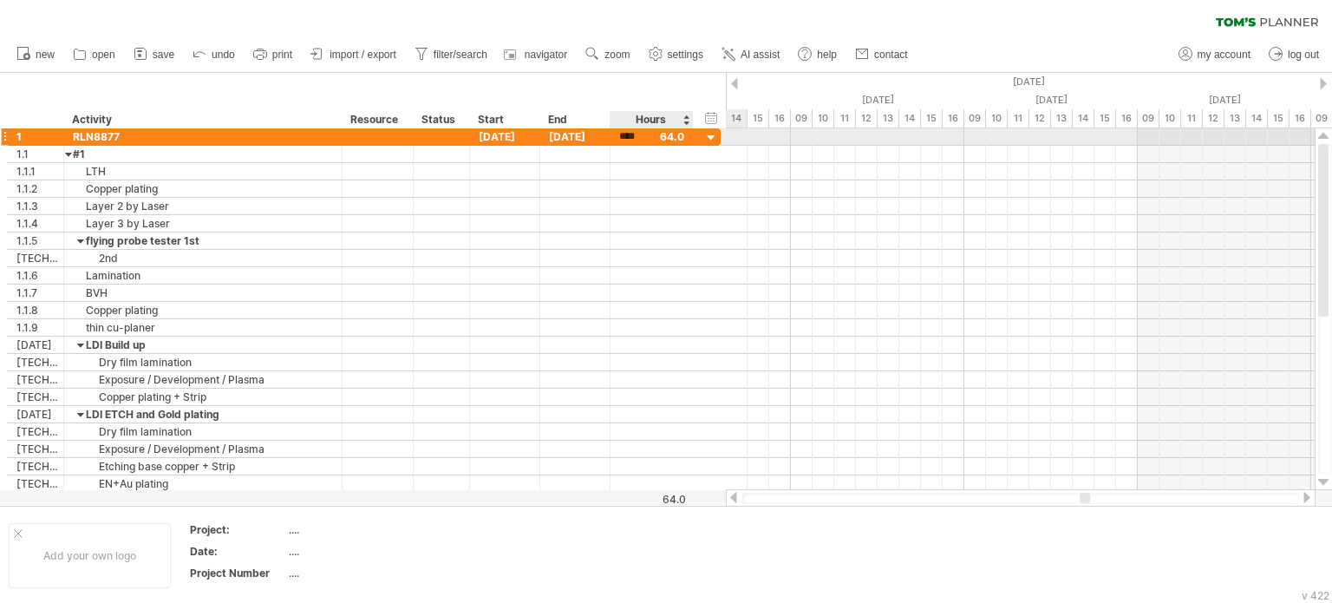
scroll to position [0, 0]
click at [679, 138] on div "****" at bounding box center [651, 136] width 65 height 16
click at [678, 138] on div "****" at bounding box center [651, 136] width 65 height 16
click at [639, 140] on input "****" at bounding box center [635, 136] width 33 height 16
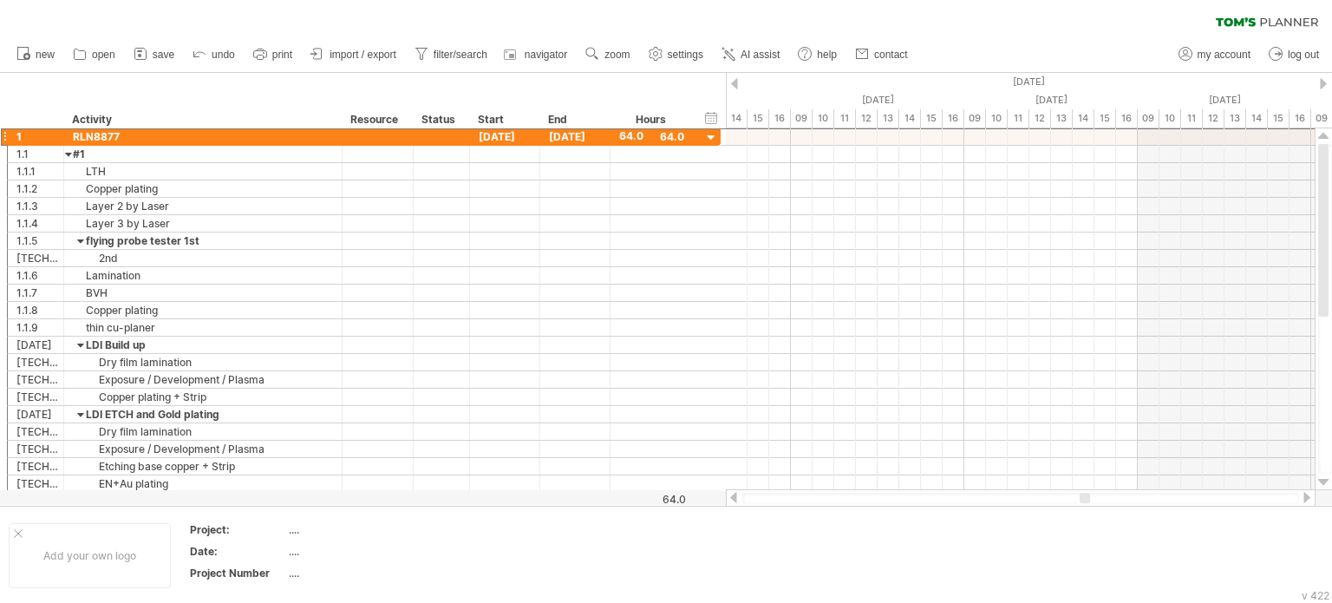
scroll to position [0, 0]
click at [1084, 500] on div at bounding box center [1082, 498] width 10 height 10
click at [1146, 135] on div "timeline settings" at bounding box center [1180, 141] width 128 height 28
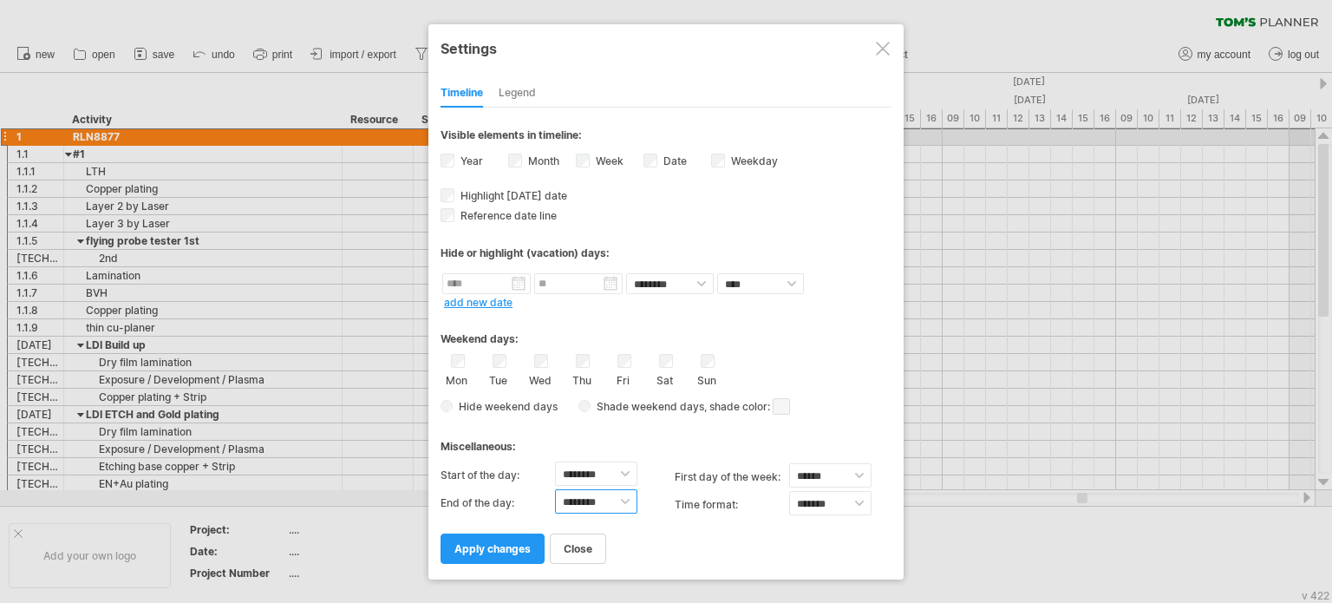
click at [624, 501] on select "******** ******** ******** ******** ******** ******** ******** ******** *******…" at bounding box center [596, 501] width 82 height 24
select select "**"
click at [555, 489] on select "******** ******** ******** ******** ******** ******** ******** ******** *******…" at bounding box center [596, 501] width 82 height 24
click at [623, 471] on select "******** ******** ******** ******** ******** ******** ******** ******** *******…" at bounding box center [596, 473] width 82 height 24
select select "*"
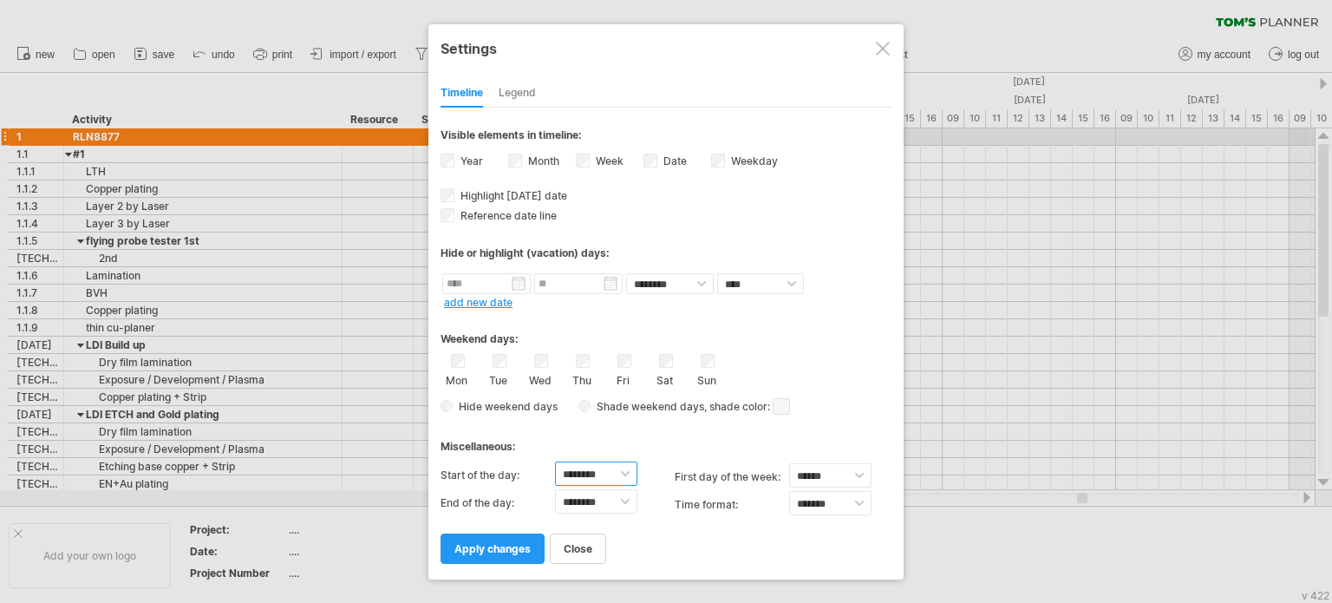
click at [555, 461] on select "******** ******** ******** ******** ******** ******** ******** ******** *******…" at bounding box center [596, 473] width 82 height 24
click at [489, 551] on span "apply changes" at bounding box center [492, 548] width 76 height 13
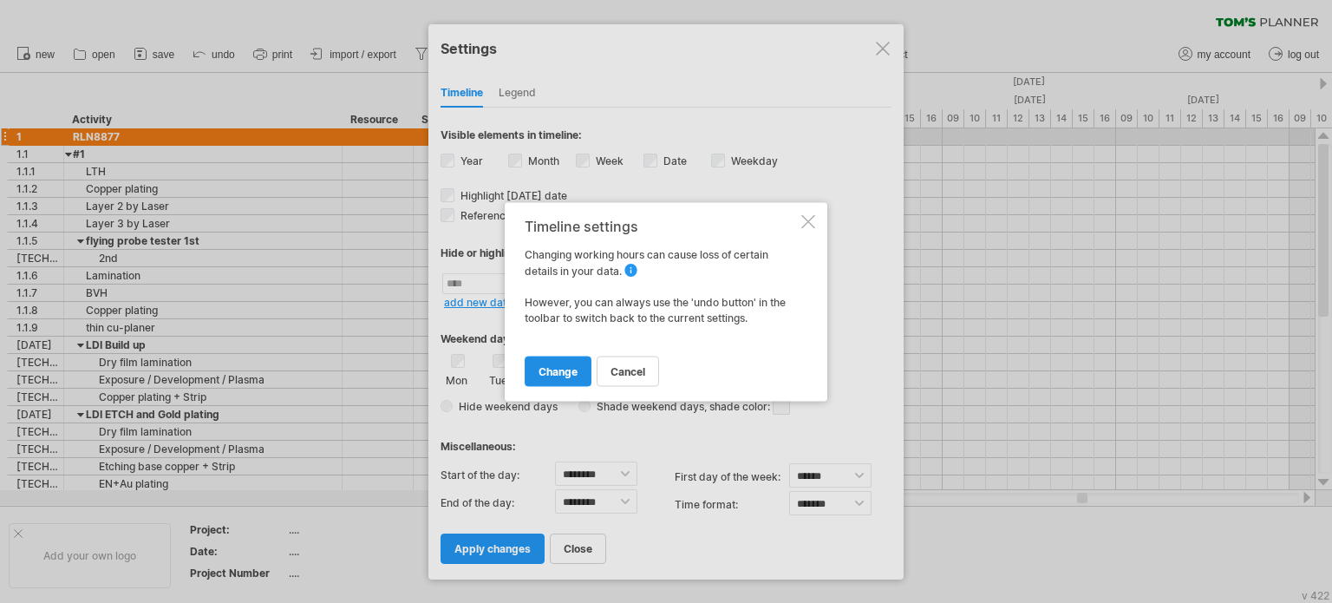
click at [557, 367] on span "change" at bounding box center [558, 370] width 39 height 13
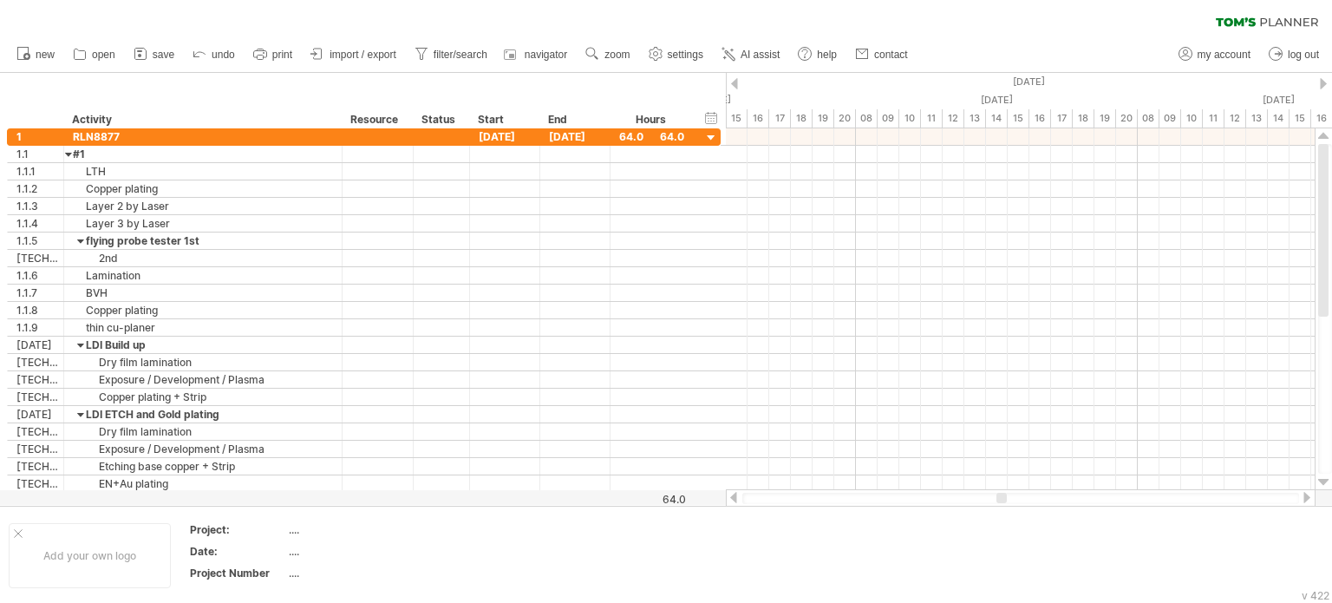
click at [1308, 499] on div at bounding box center [1307, 497] width 14 height 11
click at [1308, 497] on div at bounding box center [1307, 497] width 14 height 11
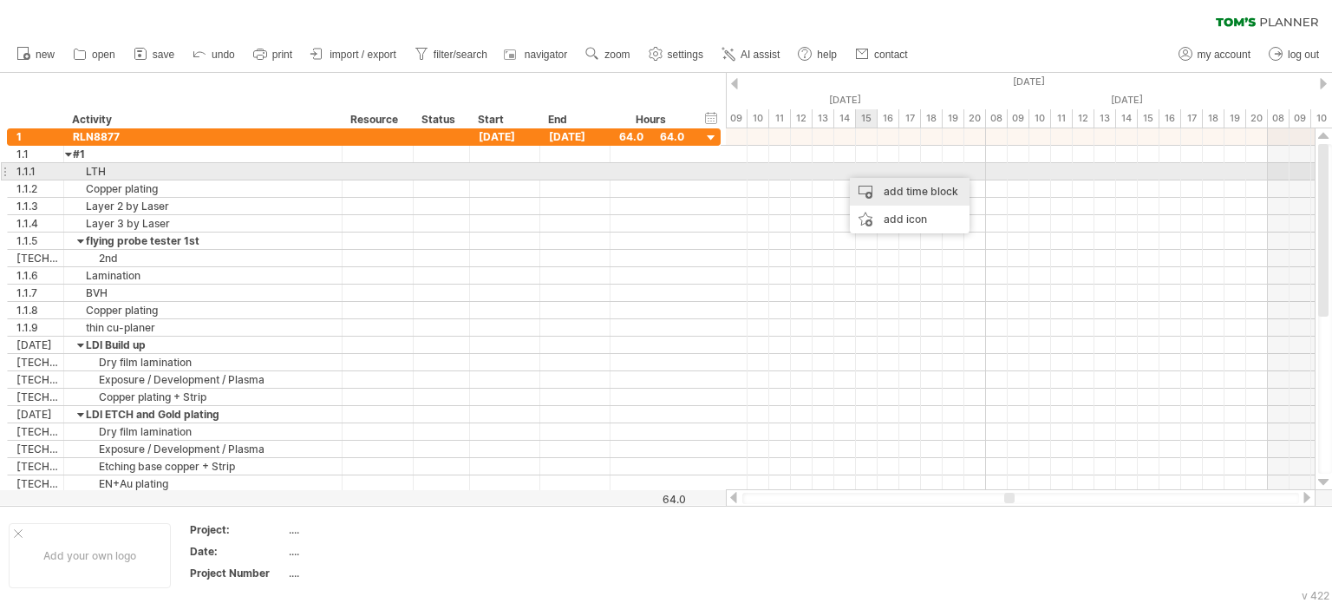
click at [881, 180] on div "add time block" at bounding box center [910, 192] width 120 height 28
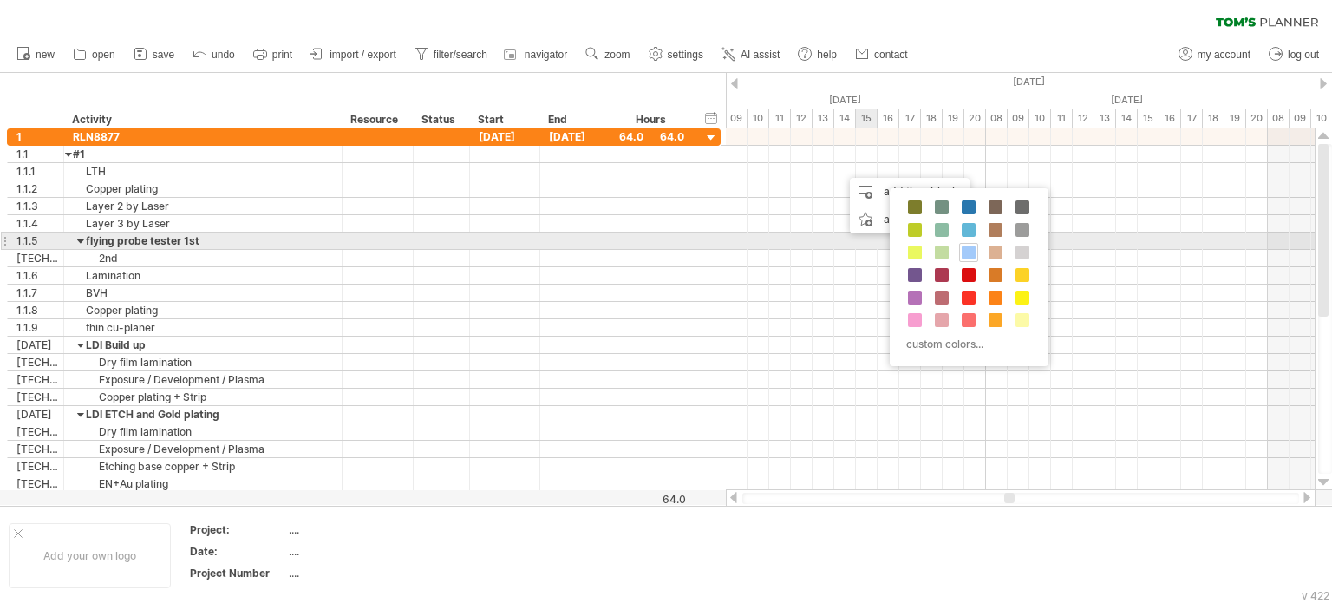
click at [962, 250] on span at bounding box center [969, 252] width 14 height 14
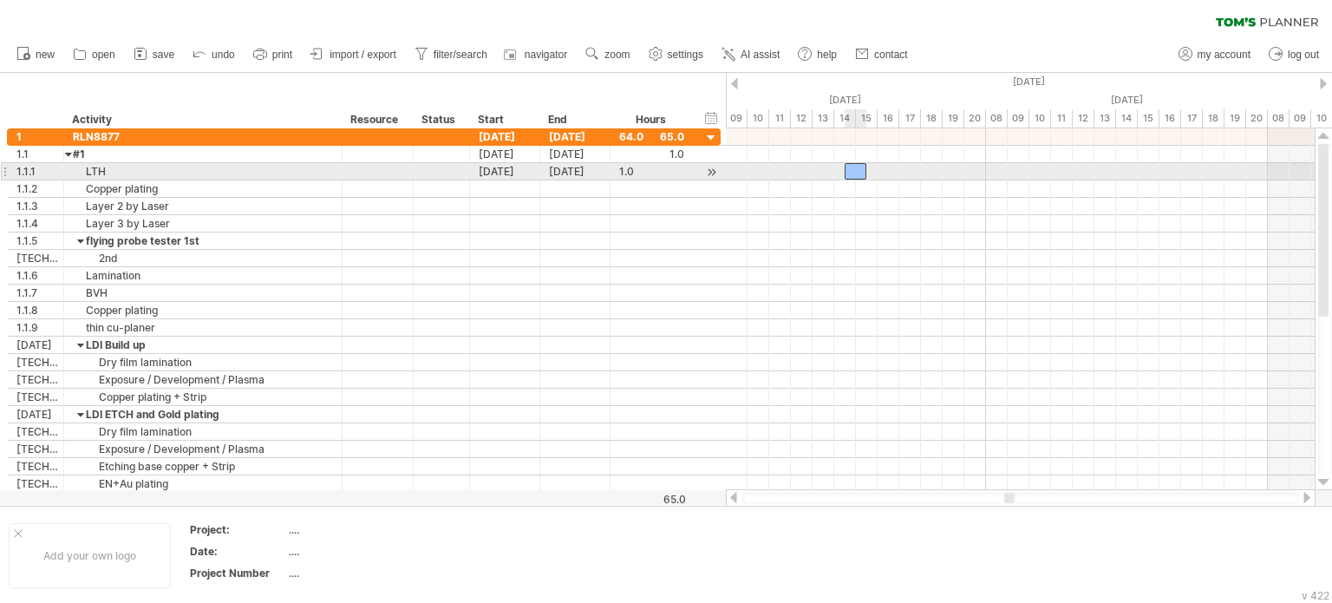
click at [853, 172] on div at bounding box center [856, 171] width 22 height 16
click at [627, 172] on div "1.0" at bounding box center [651, 171] width 65 height 16
type input "***"
click at [630, 172] on div "0.5" at bounding box center [651, 171] width 65 height 16
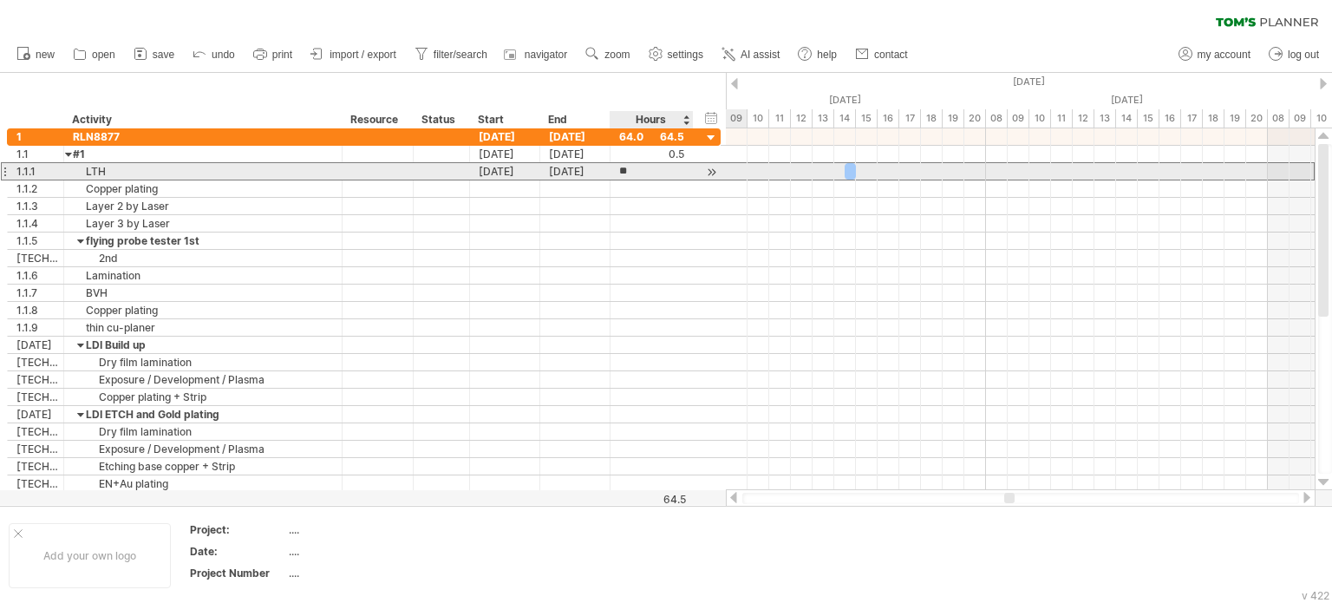
type input "***"
drag, startPoint x: 860, startPoint y: 169, endPoint x: 871, endPoint y: 169, distance: 10.4
click at [871, 169] on div at bounding box center [872, 171] width 33 height 16
click at [881, 172] on div at bounding box center [872, 171] width 33 height 16
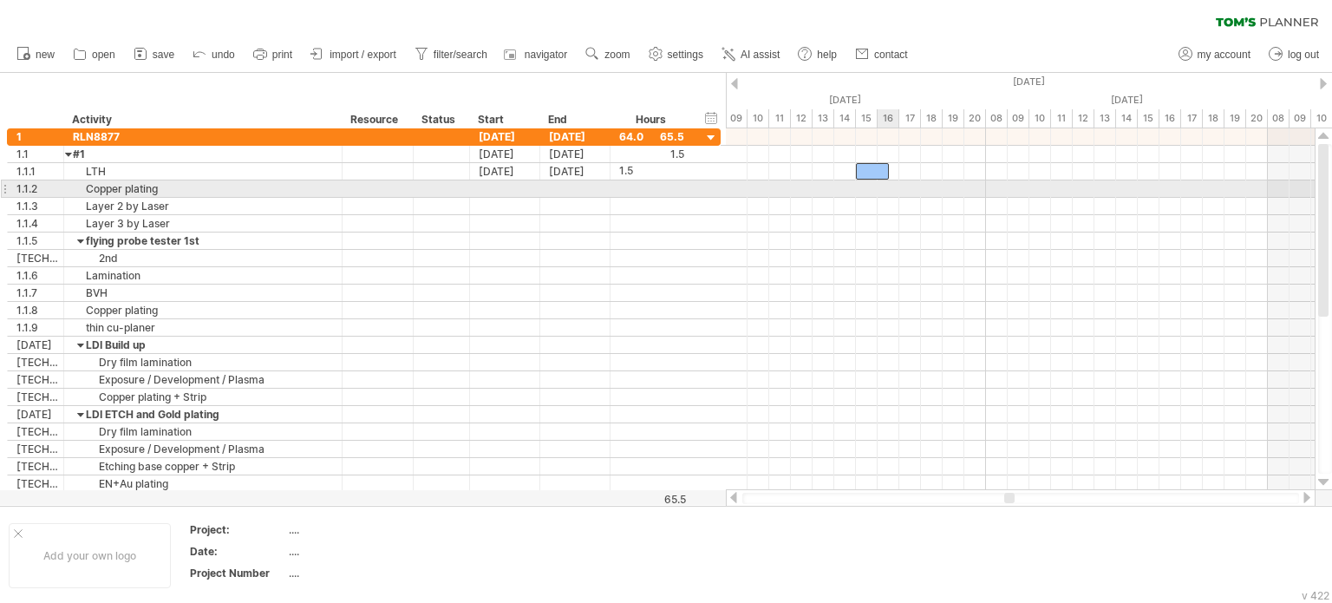
click at [898, 192] on div at bounding box center [1020, 188] width 589 height 17
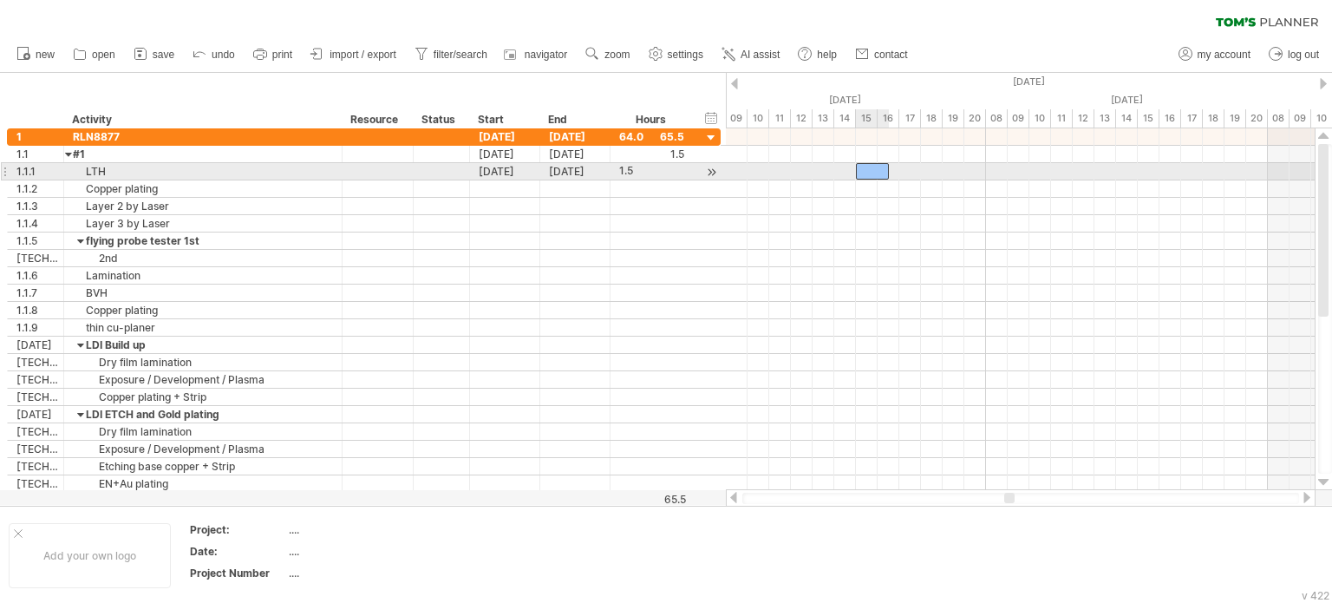
click at [870, 167] on div at bounding box center [872, 171] width 33 height 16
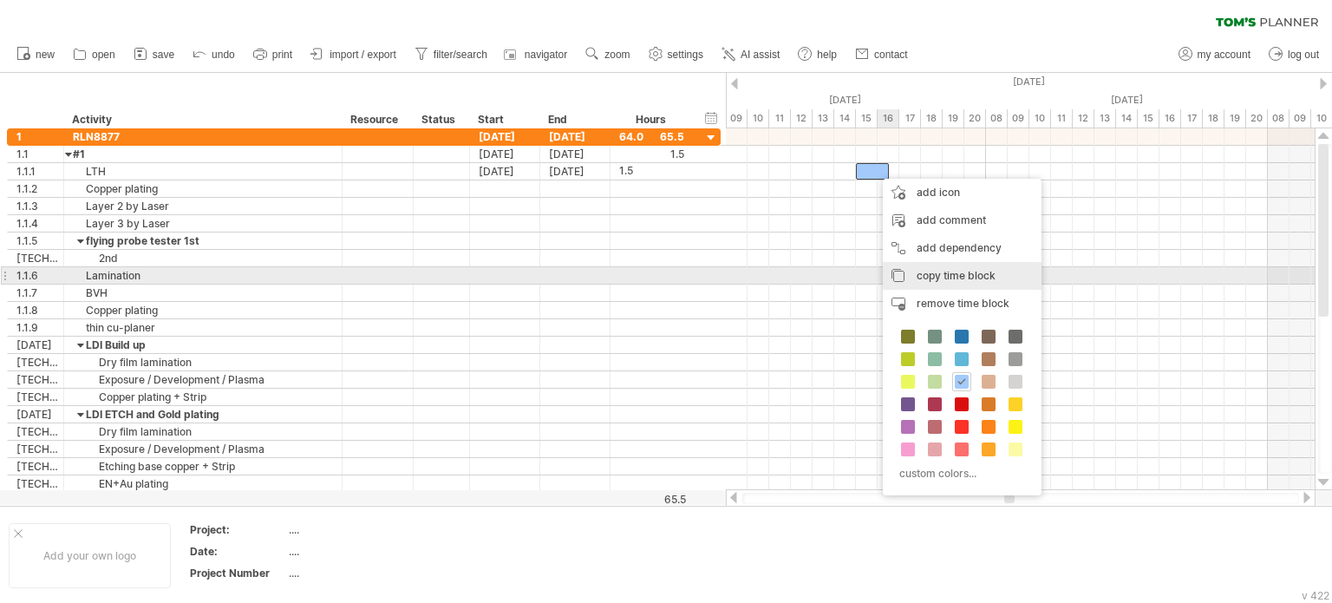
drag, startPoint x: 955, startPoint y: 276, endPoint x: 933, endPoint y: 202, distance: 76.8
click at [954, 276] on span "copy time block" at bounding box center [956, 275] width 79 height 13
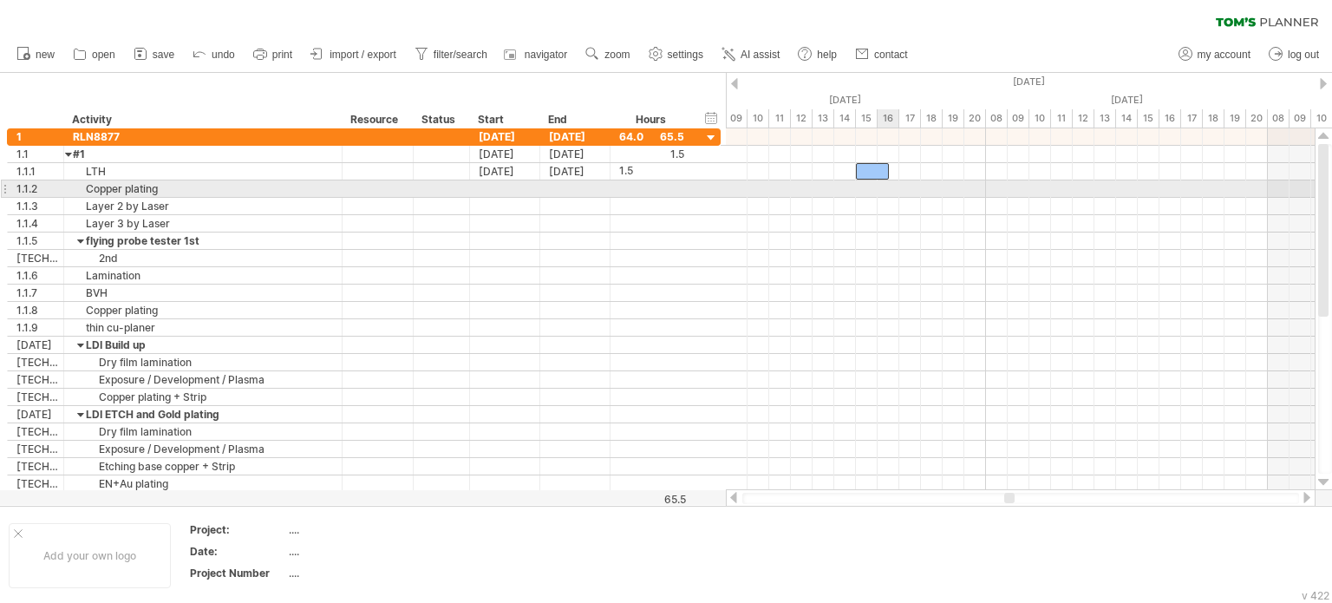
click at [893, 192] on div at bounding box center [1020, 188] width 589 height 17
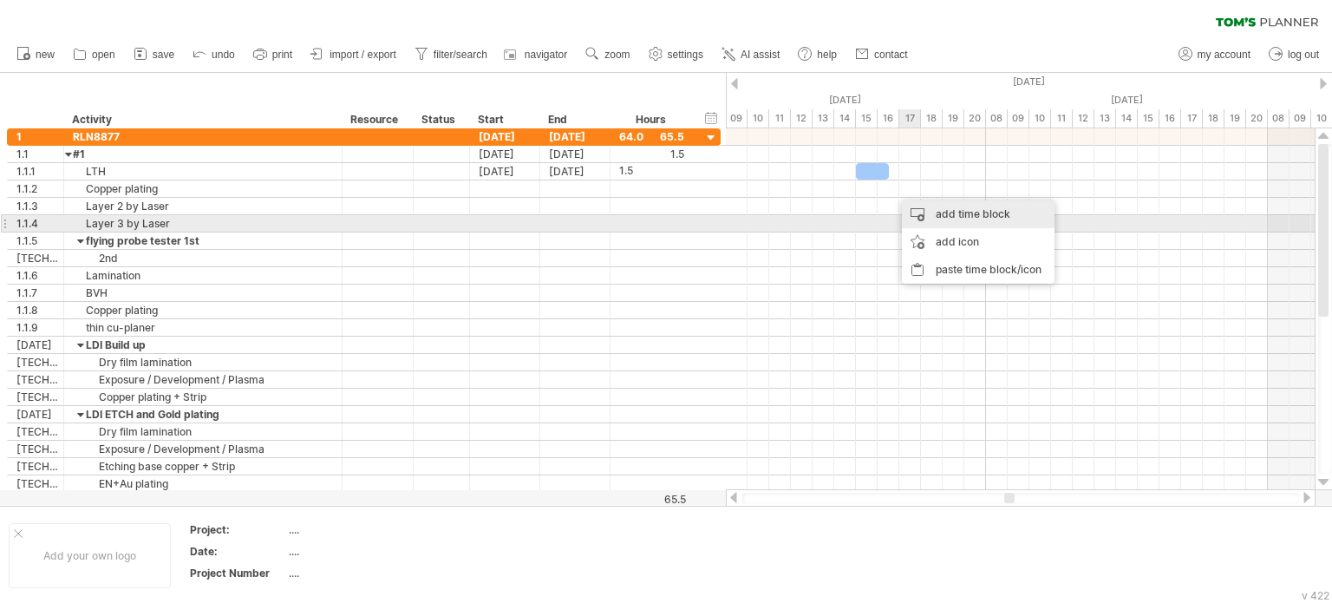
click at [955, 216] on div "add time block" at bounding box center [978, 214] width 153 height 28
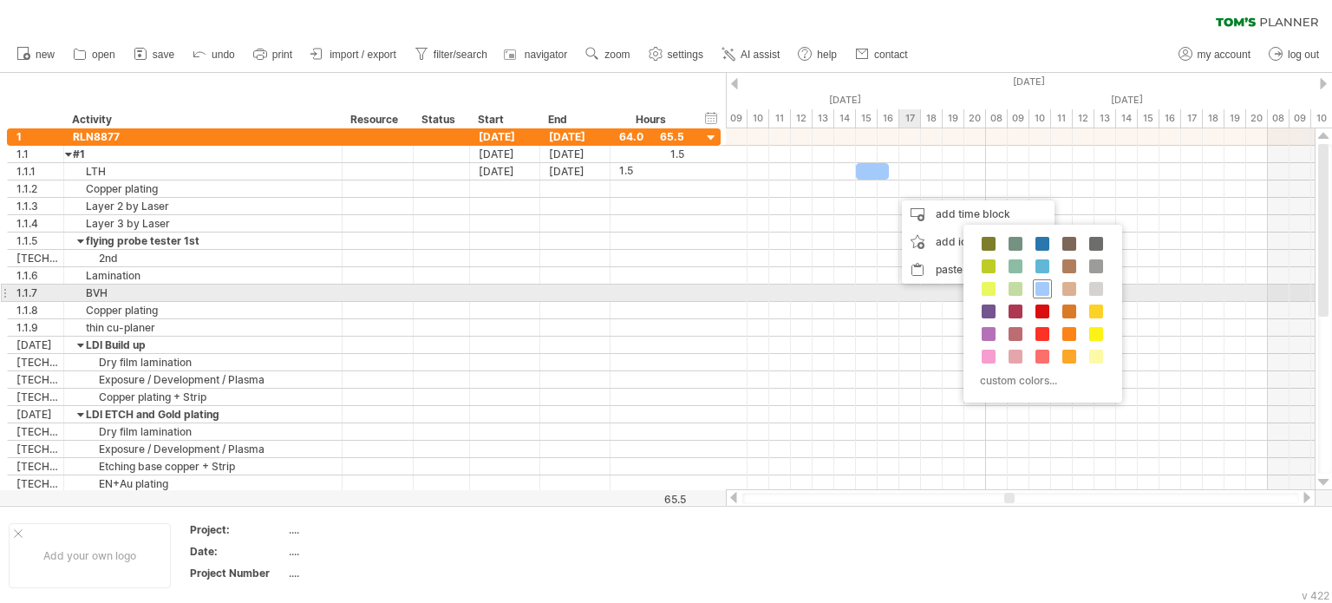
click at [1039, 288] on span at bounding box center [1042, 289] width 14 height 14
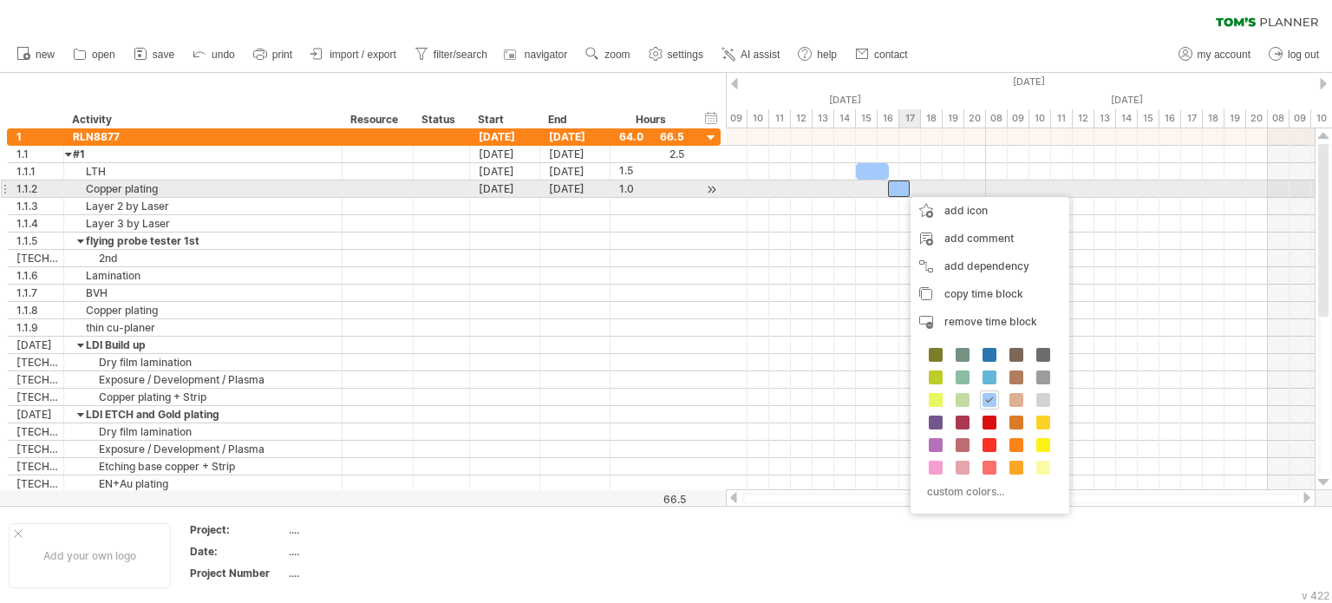
click at [902, 188] on div at bounding box center [899, 188] width 22 height 16
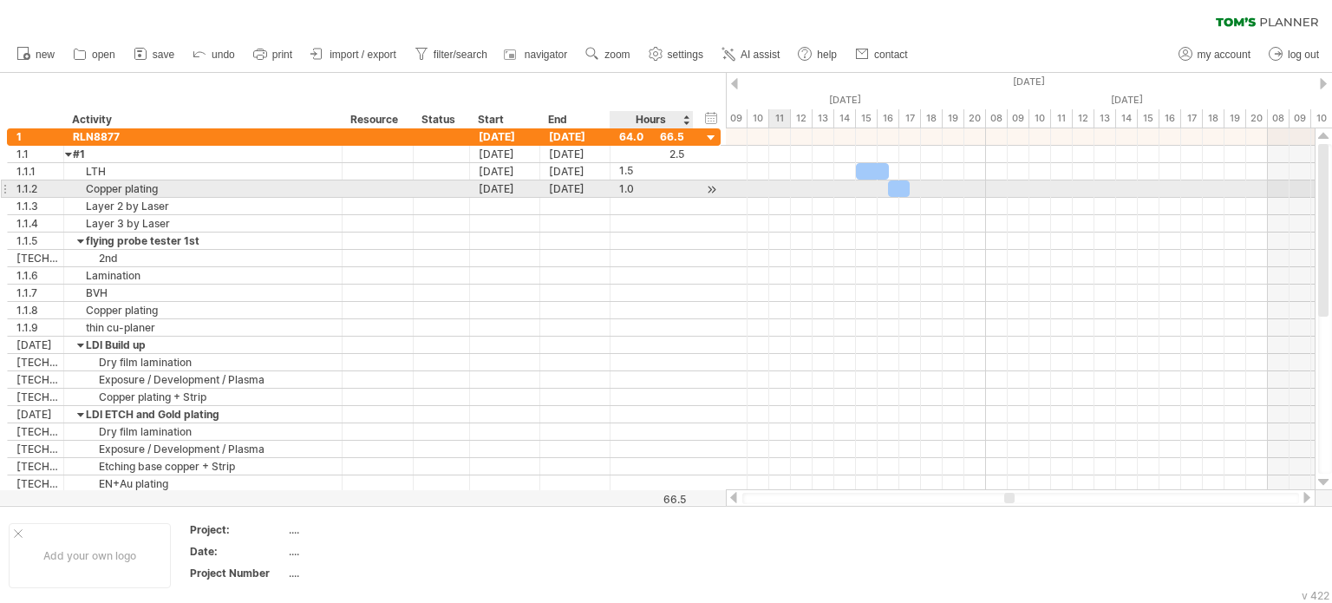
click at [629, 183] on div "1.0" at bounding box center [651, 188] width 65 height 16
type input "*"
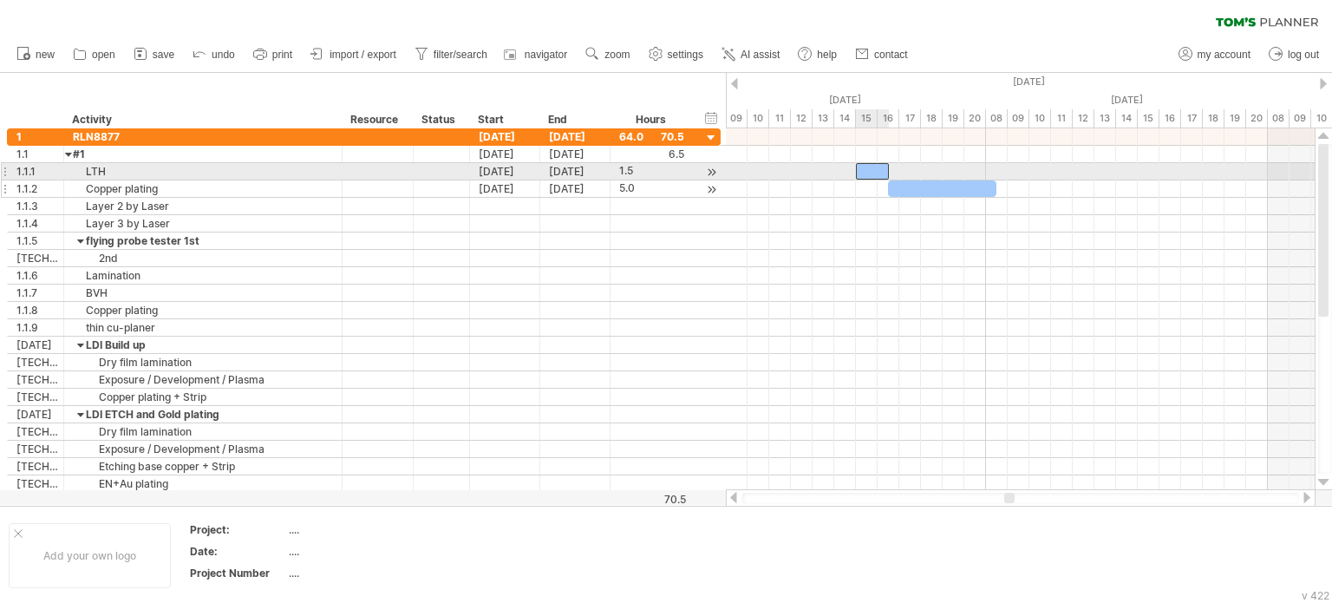
scroll to position [0, 0]
drag, startPoint x: 866, startPoint y: 172, endPoint x: 845, endPoint y: 171, distance: 21.7
click at [845, 171] on div at bounding box center [850, 171] width 33 height 16
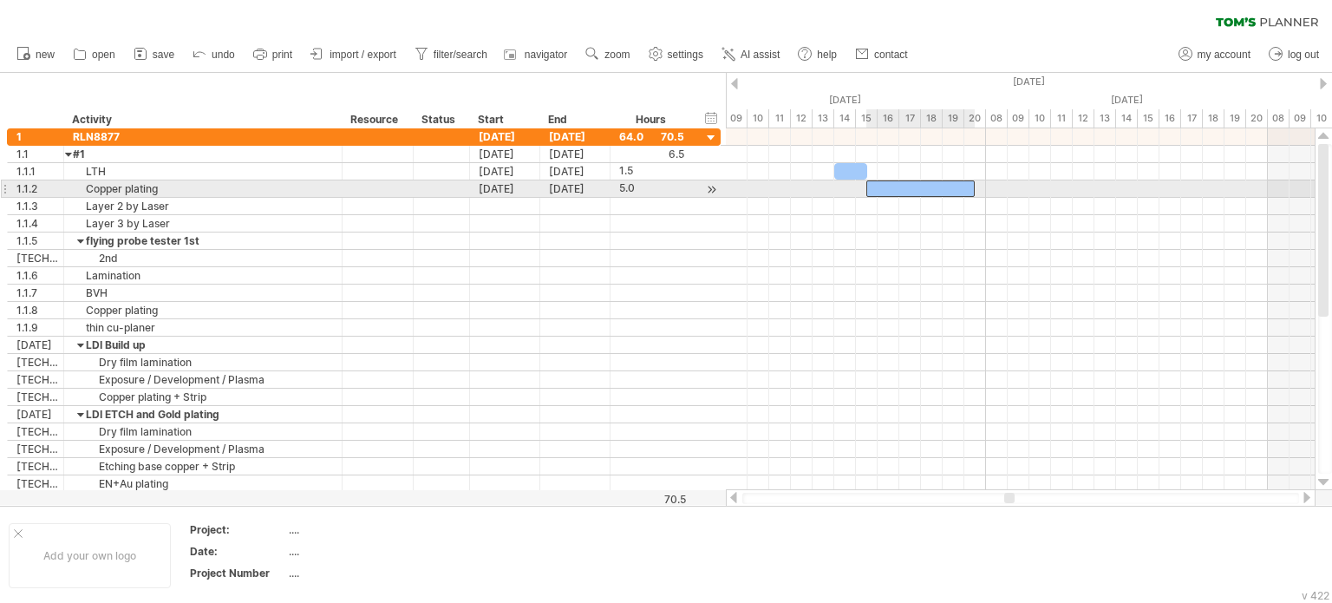
drag, startPoint x: 943, startPoint y: 184, endPoint x: 918, endPoint y: 186, distance: 24.4
click at [918, 186] on div at bounding box center [920, 188] width 108 height 16
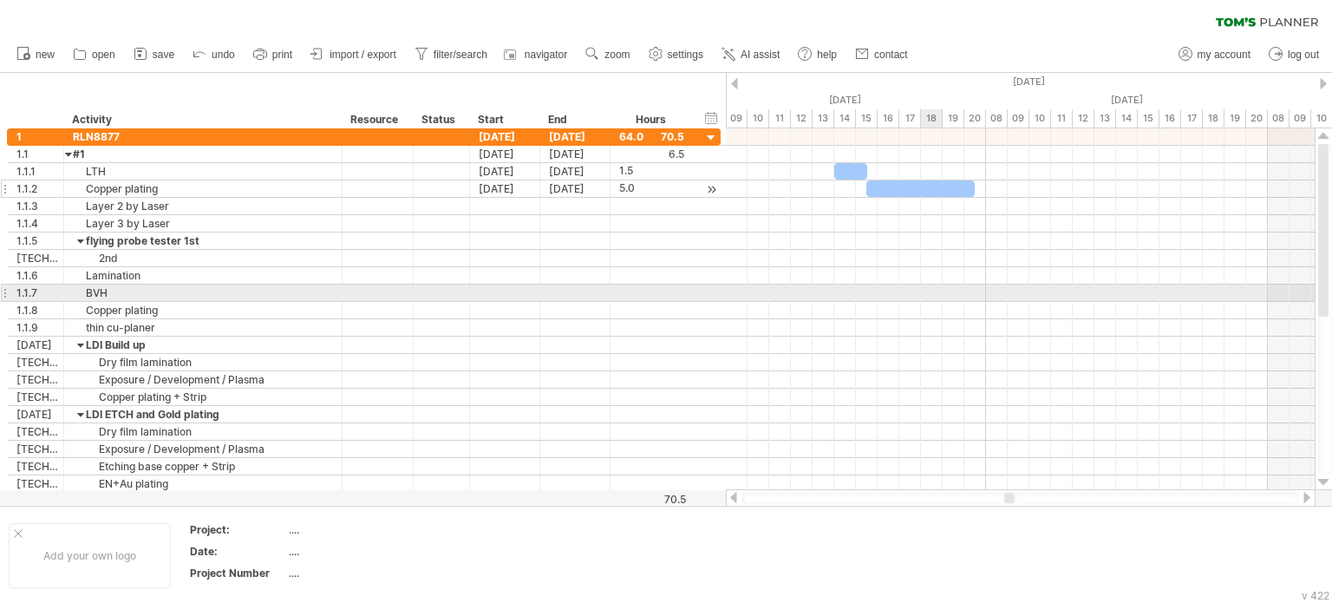
click at [936, 287] on div at bounding box center [1020, 292] width 589 height 17
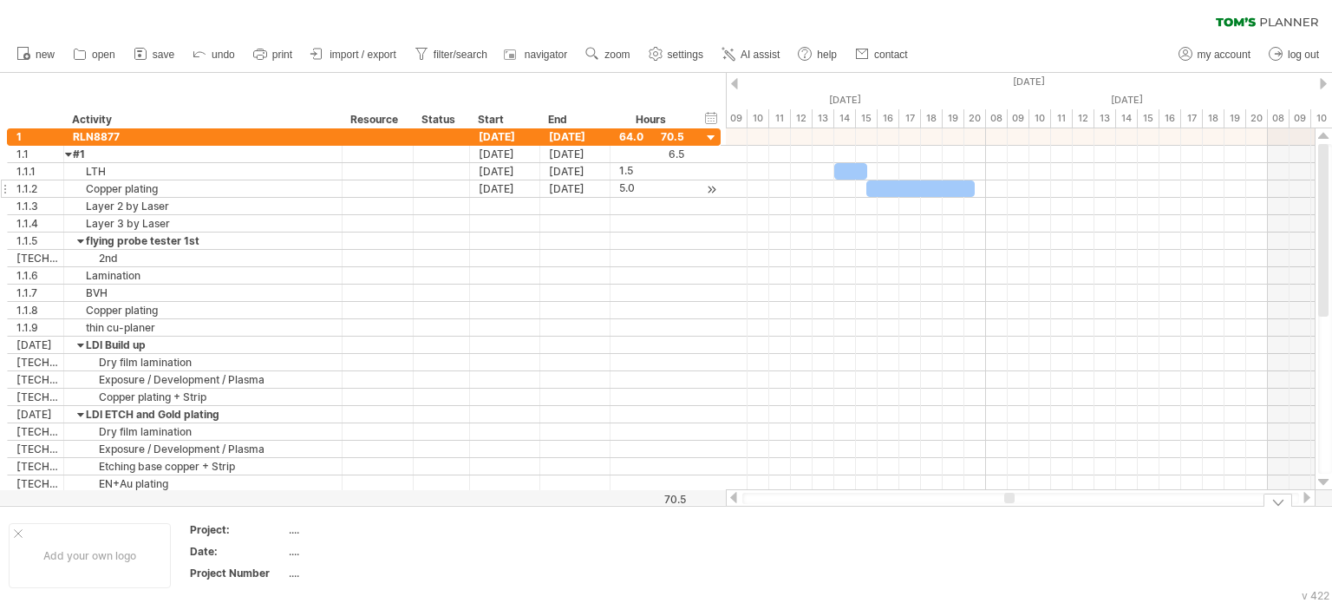
click at [1309, 499] on div at bounding box center [1307, 497] width 14 height 11
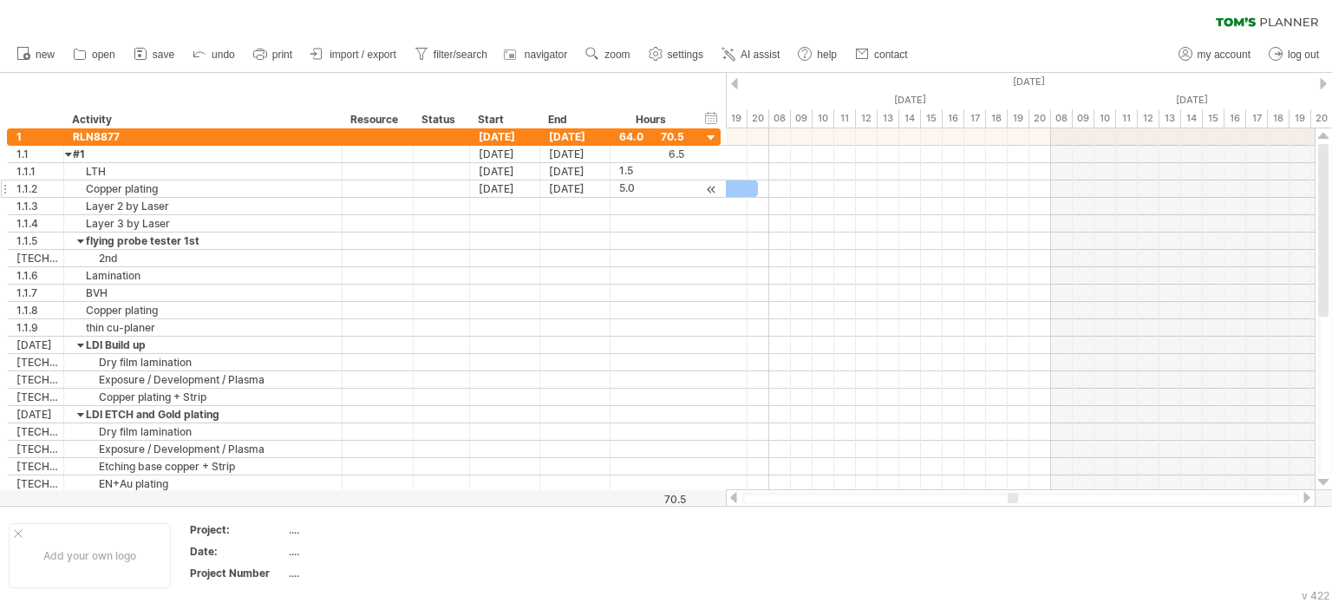
click at [1309, 499] on div at bounding box center [1307, 497] width 14 height 11
click at [835, 499] on div at bounding box center [1020, 498] width 557 height 11
click at [728, 497] on div at bounding box center [734, 497] width 14 height 11
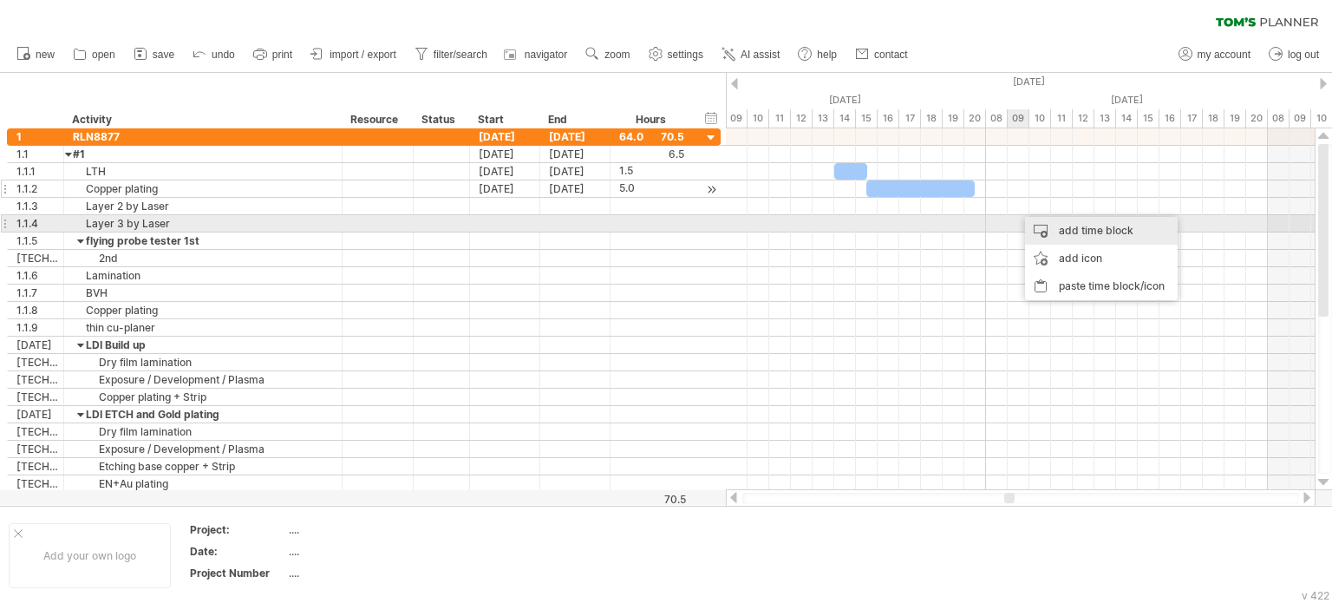
click at [1087, 232] on div "add time block" at bounding box center [1101, 231] width 153 height 28
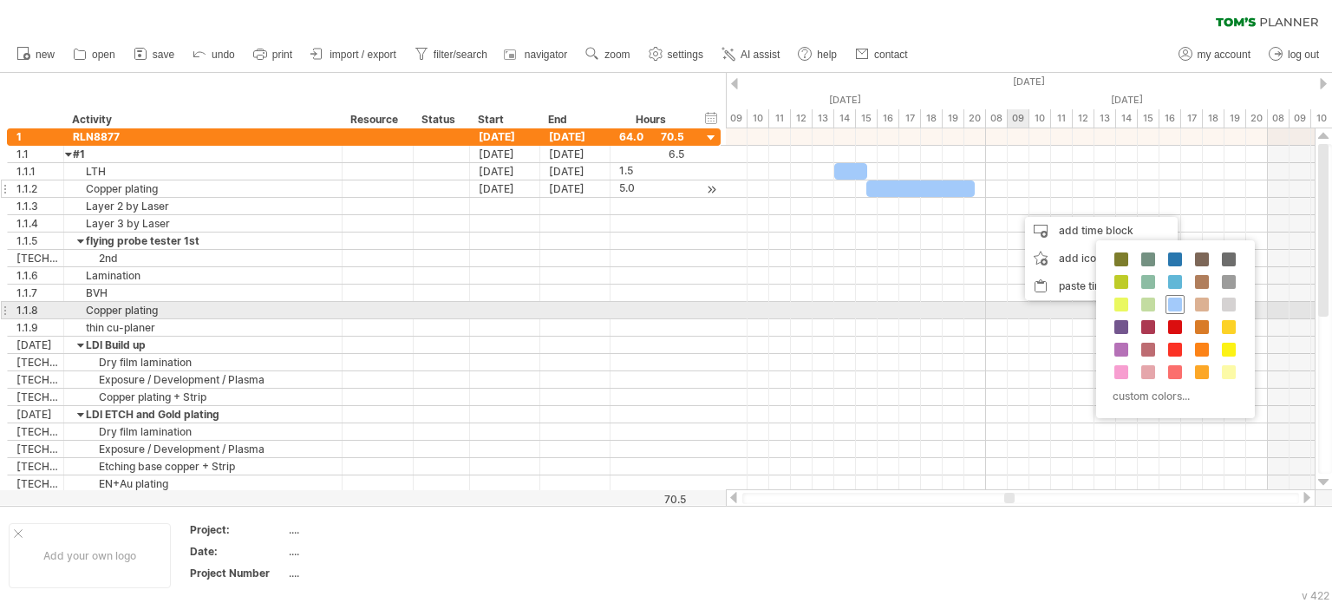
click at [1175, 304] on span at bounding box center [1175, 304] width 14 height 14
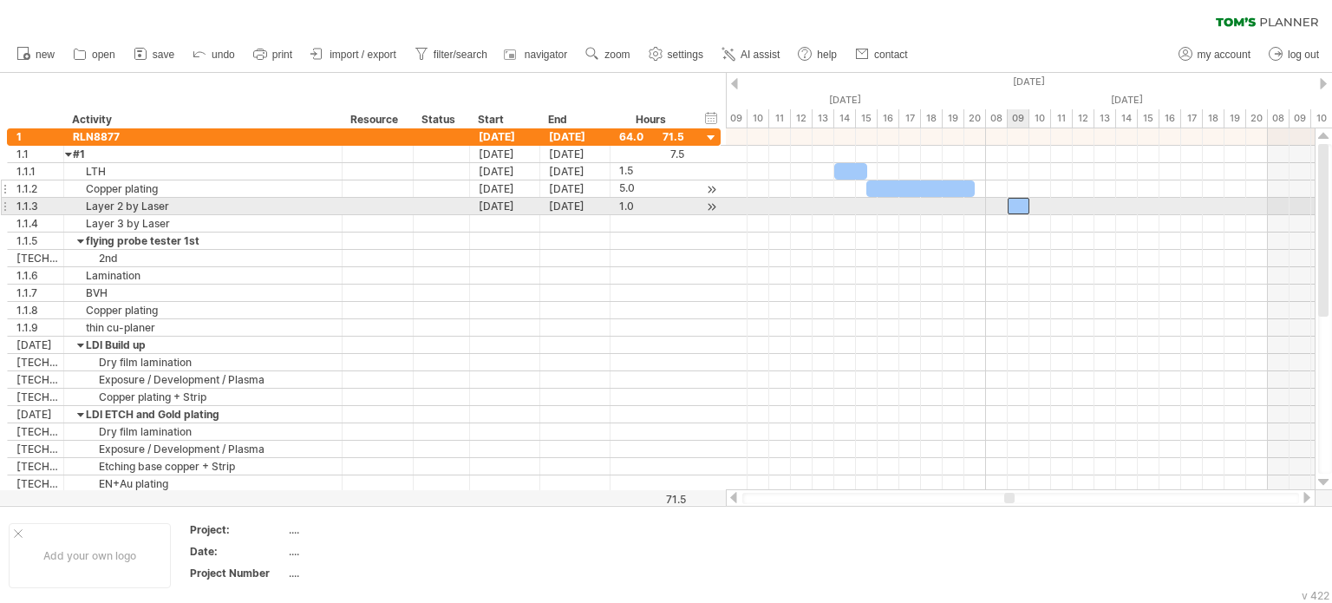
click at [1022, 207] on div at bounding box center [1019, 206] width 22 height 16
click at [1016, 204] on div at bounding box center [1019, 206] width 22 height 16
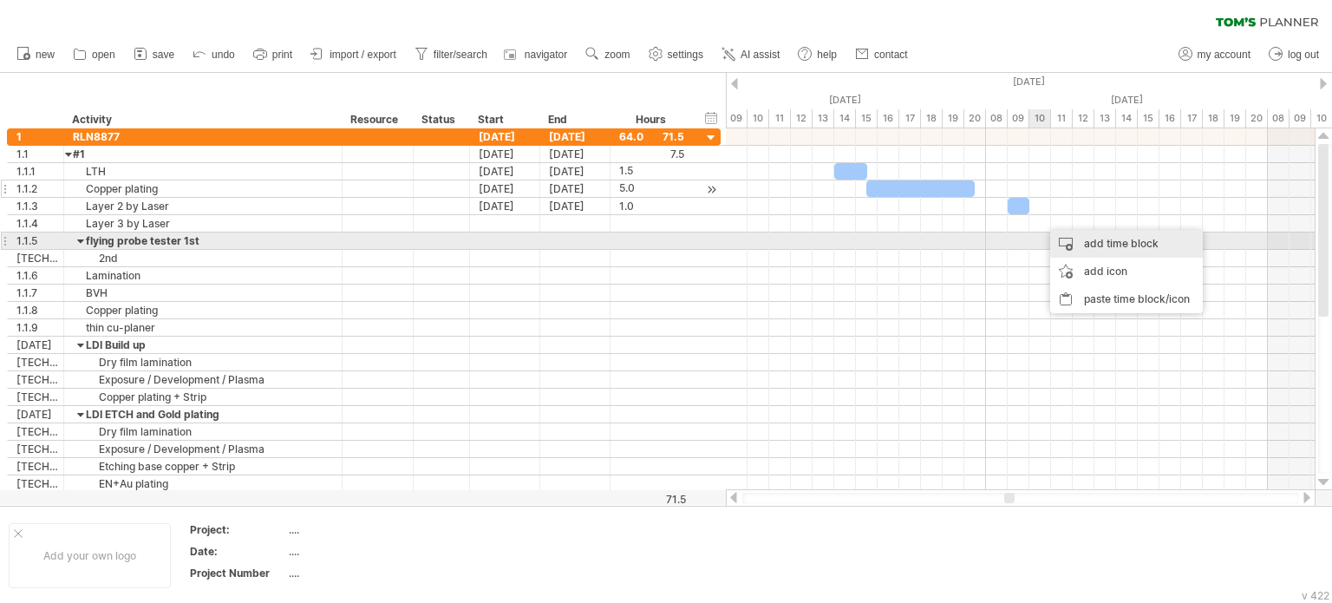
click at [1117, 245] on div "add time block" at bounding box center [1126, 244] width 153 height 28
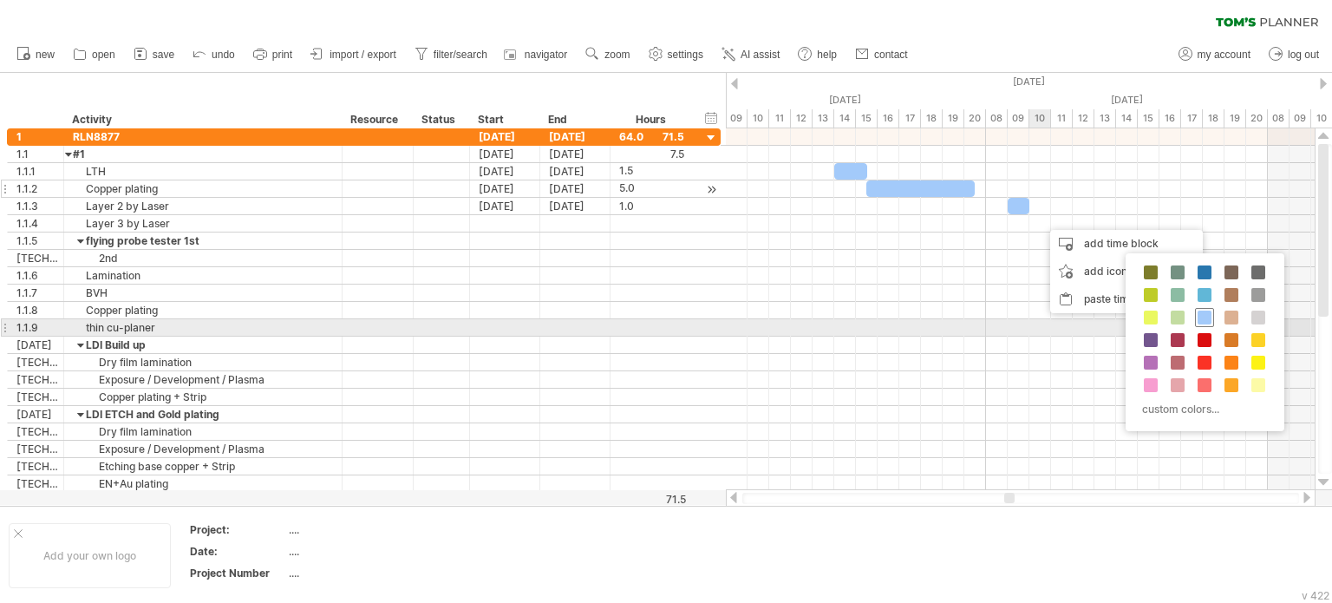
click at [1207, 315] on span at bounding box center [1205, 317] width 14 height 14
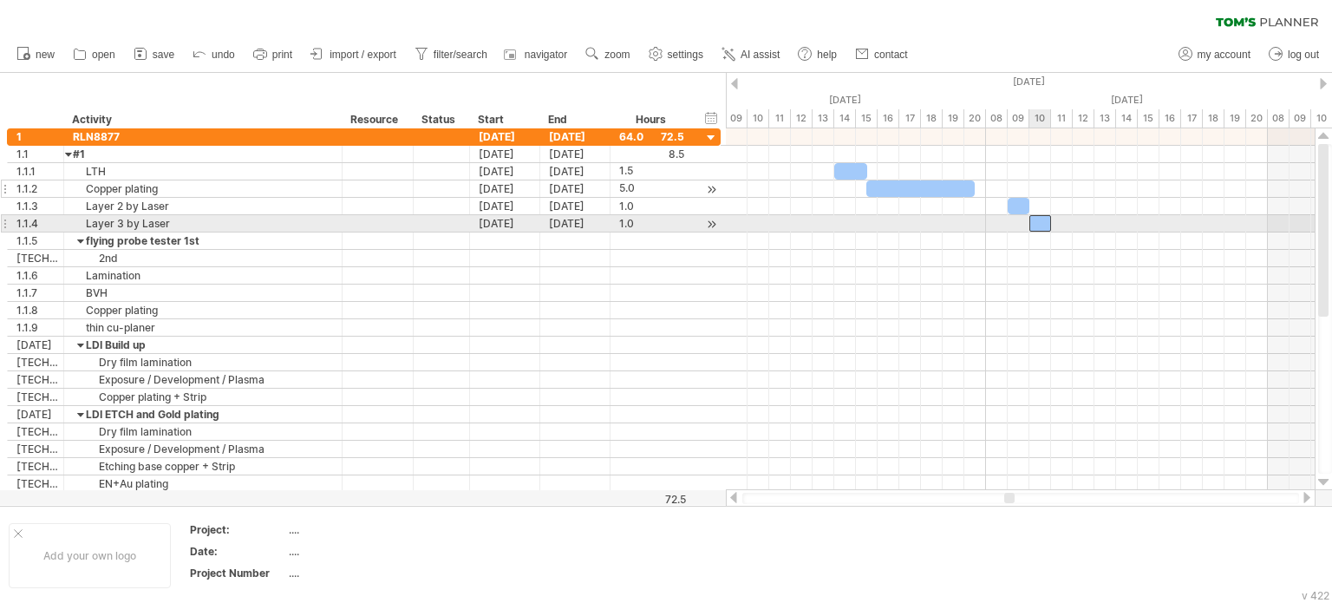
drag, startPoint x: 1051, startPoint y: 224, endPoint x: 1041, endPoint y: 223, distance: 10.4
click at [1041, 223] on div at bounding box center [1040, 223] width 22 height 16
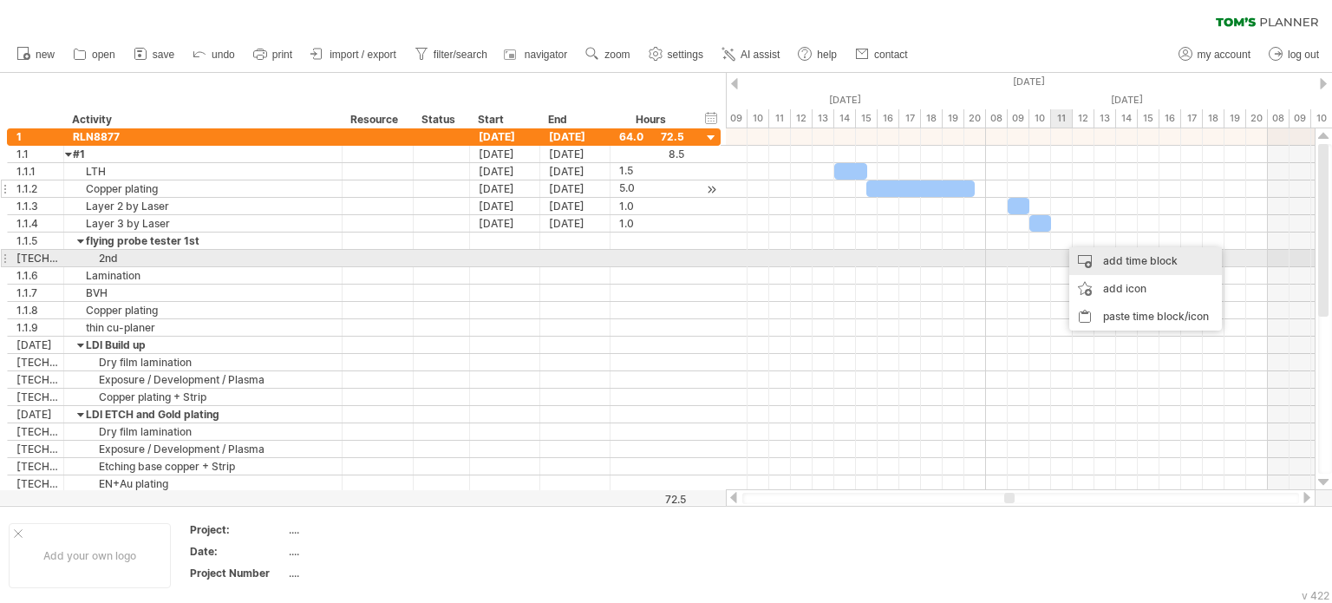
click at [1131, 257] on div "add time block" at bounding box center [1145, 261] width 153 height 28
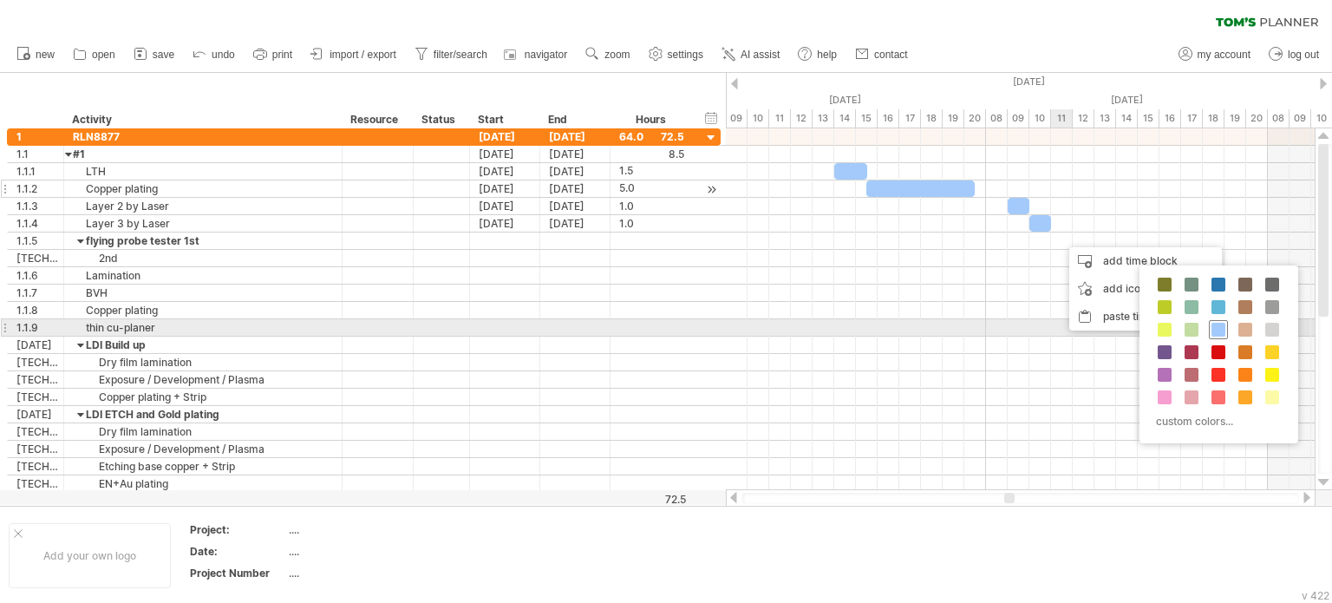
click at [1218, 327] on span at bounding box center [1218, 330] width 14 height 14
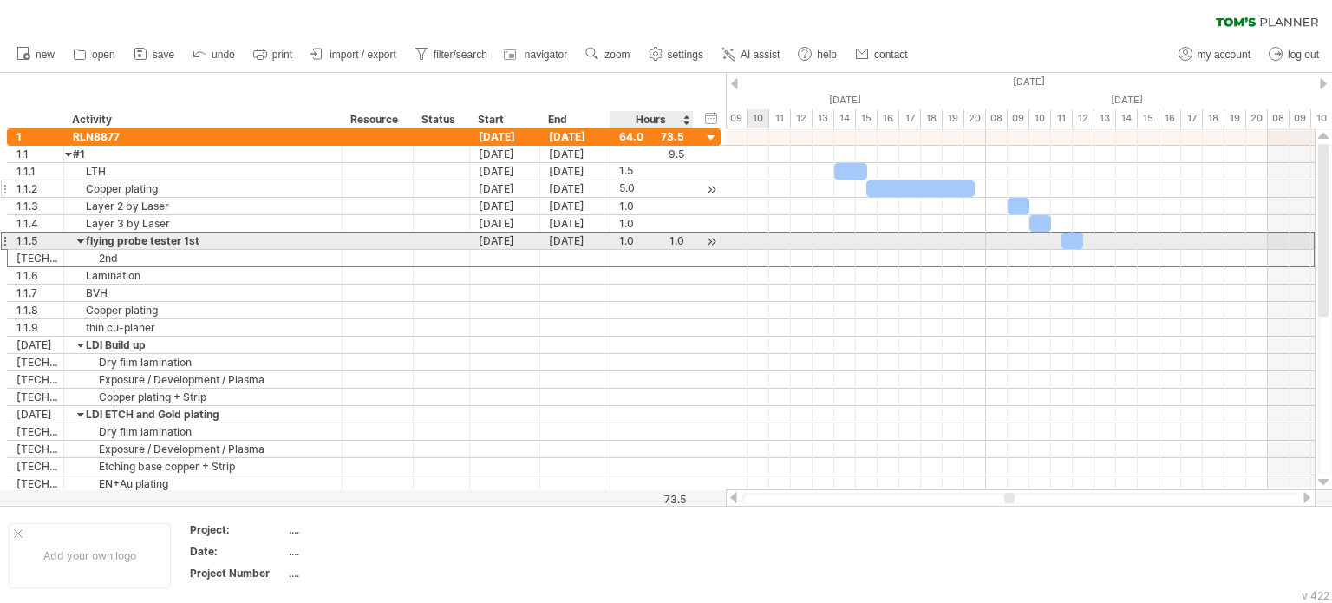
click at [628, 246] on div "1.0" at bounding box center [651, 240] width 65 height 16
type input "***"
drag, startPoint x: 1126, startPoint y: 240, endPoint x: 1117, endPoint y: 242, distance: 9.7
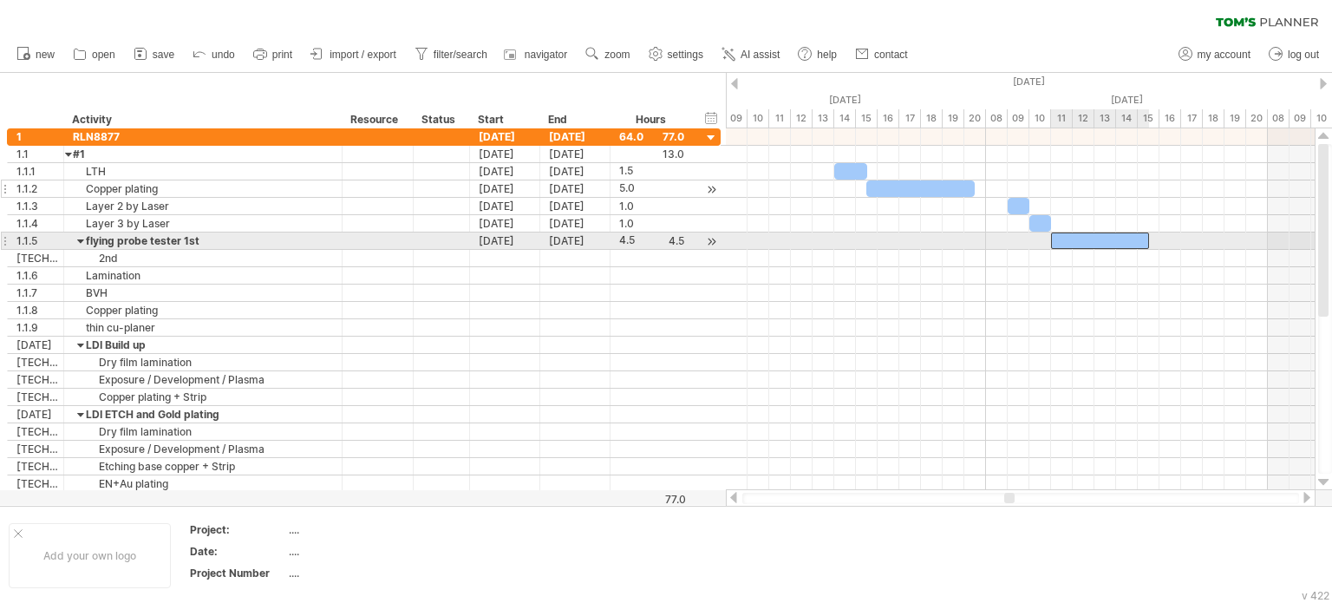
click at [1117, 242] on div at bounding box center [1100, 240] width 98 height 16
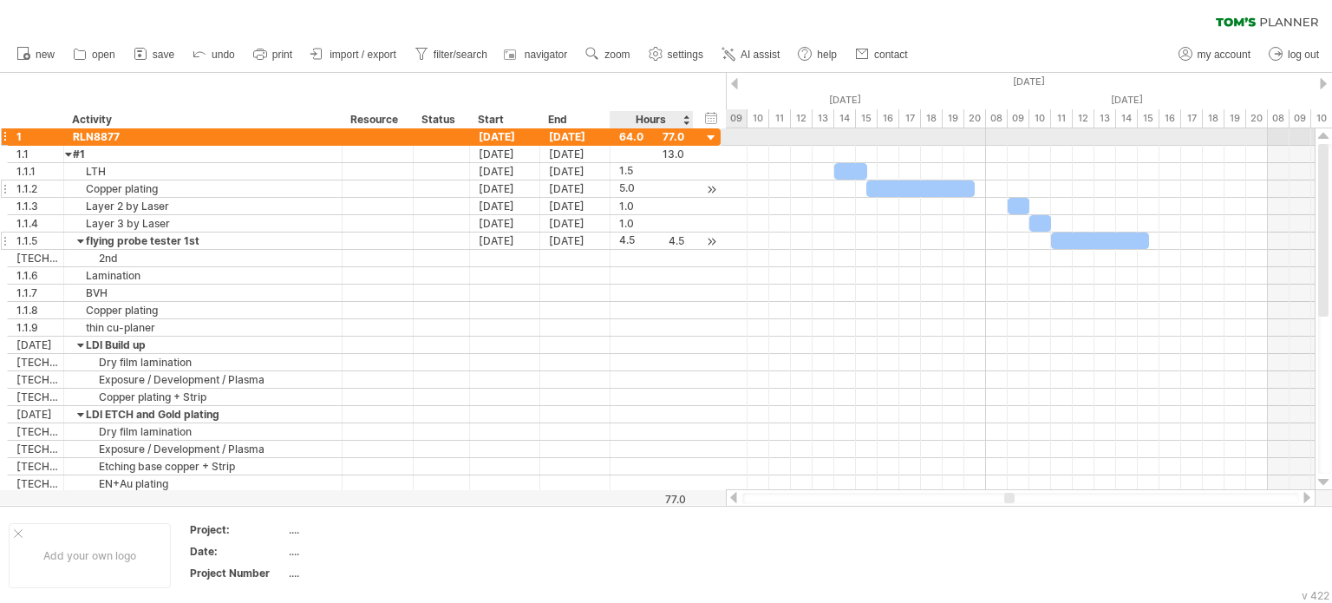
click at [708, 134] on div at bounding box center [711, 138] width 16 height 16
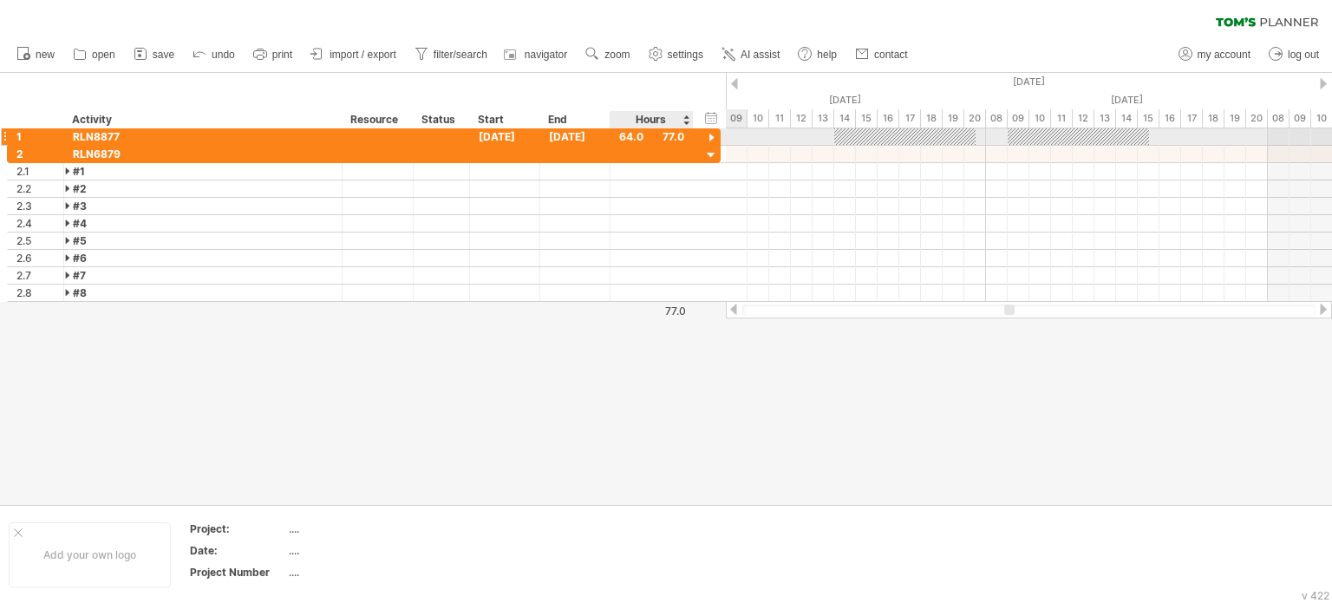
click at [709, 136] on div at bounding box center [711, 138] width 16 height 16
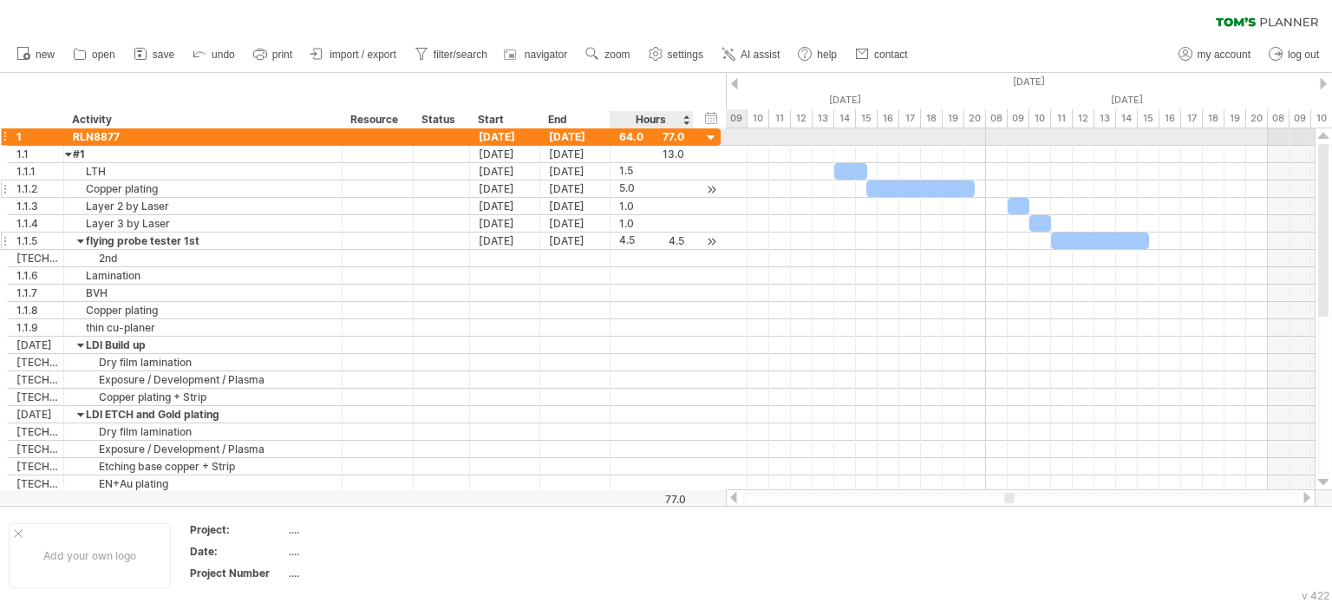
click at [709, 136] on div at bounding box center [711, 138] width 16 height 16
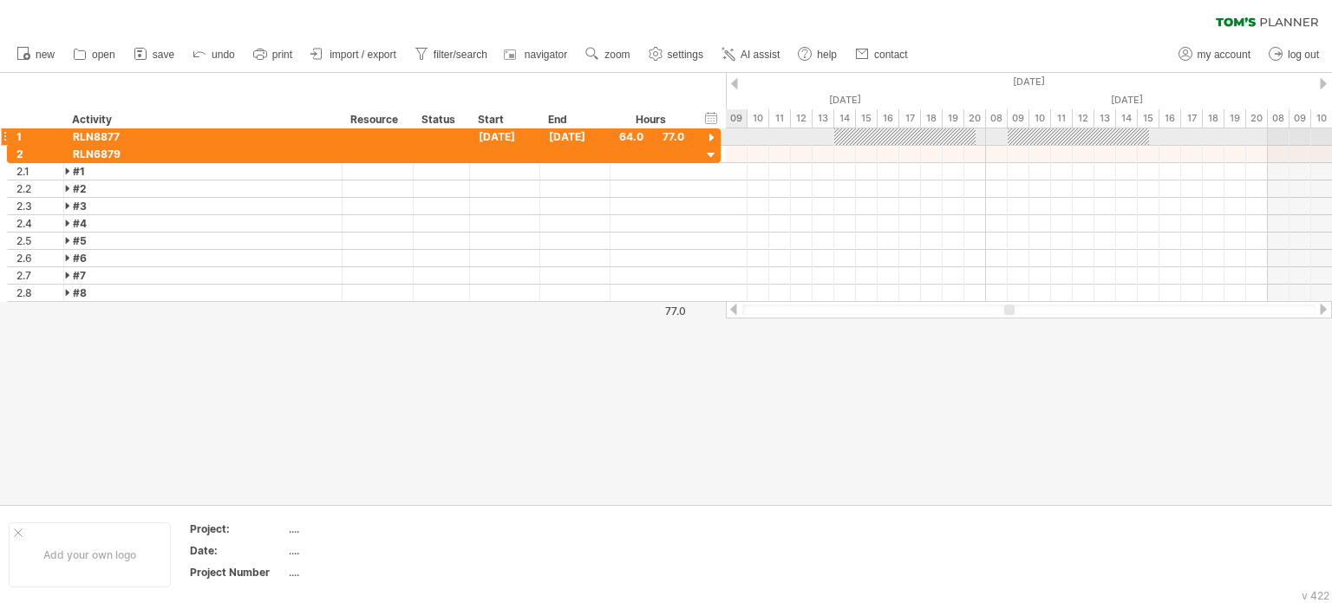
click at [712, 136] on div at bounding box center [711, 138] width 16 height 16
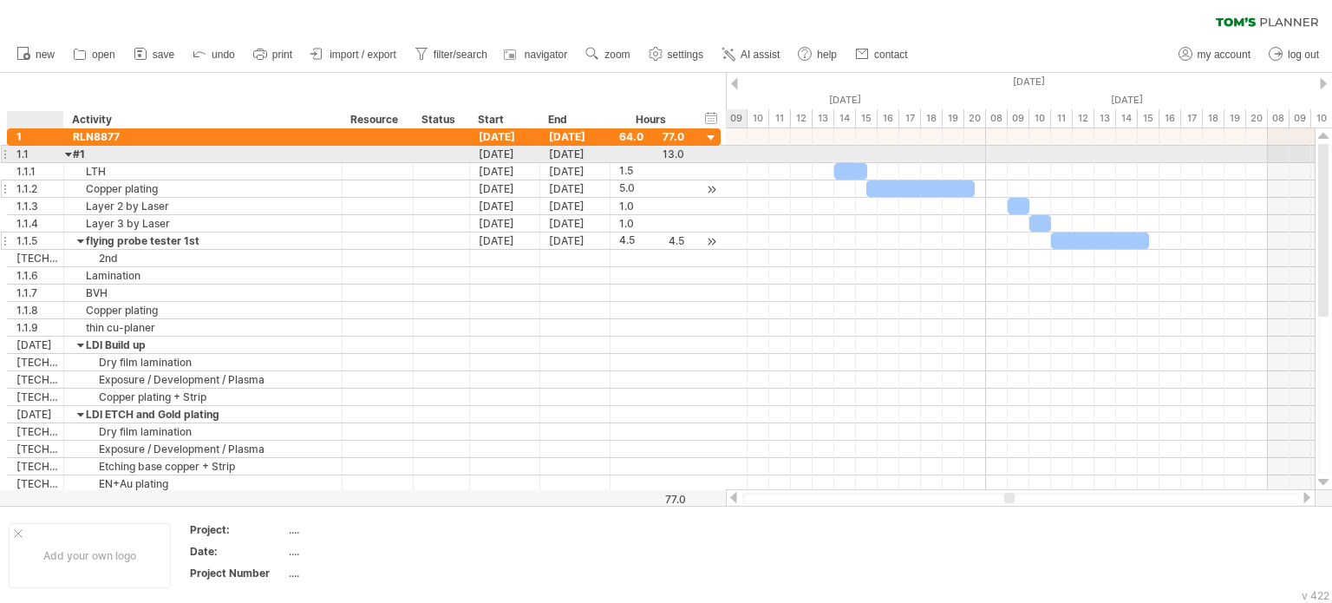
click at [69, 158] on div at bounding box center [69, 154] width 8 height 16
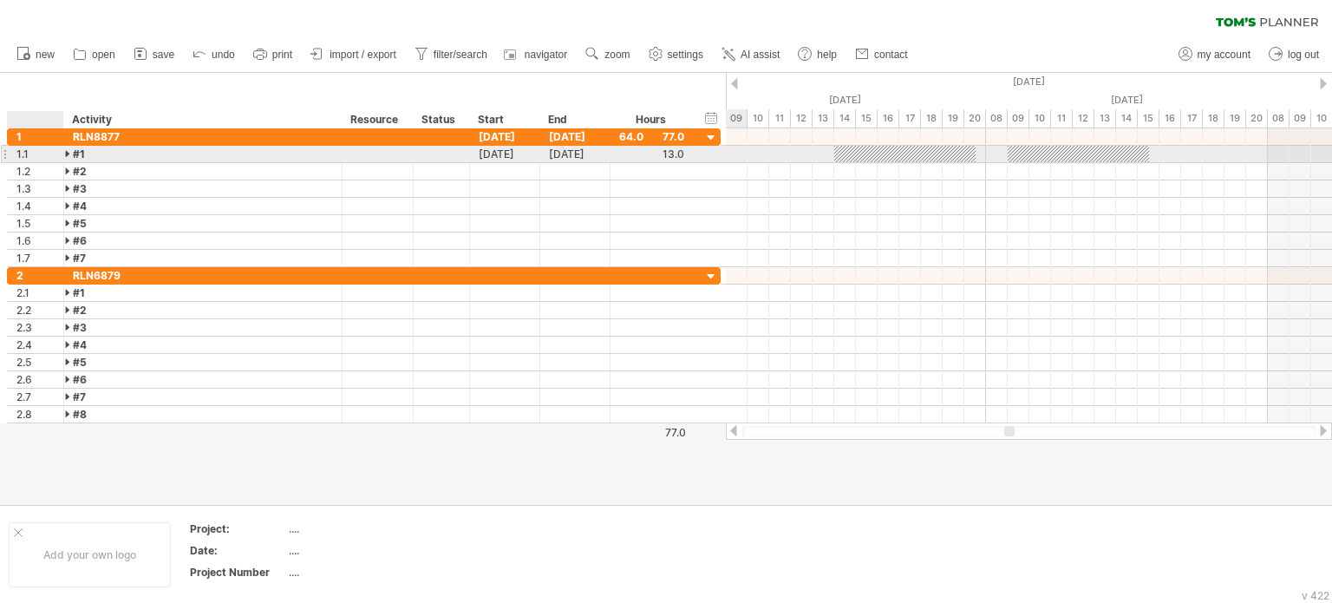
click at [67, 155] on div at bounding box center [69, 154] width 8 height 16
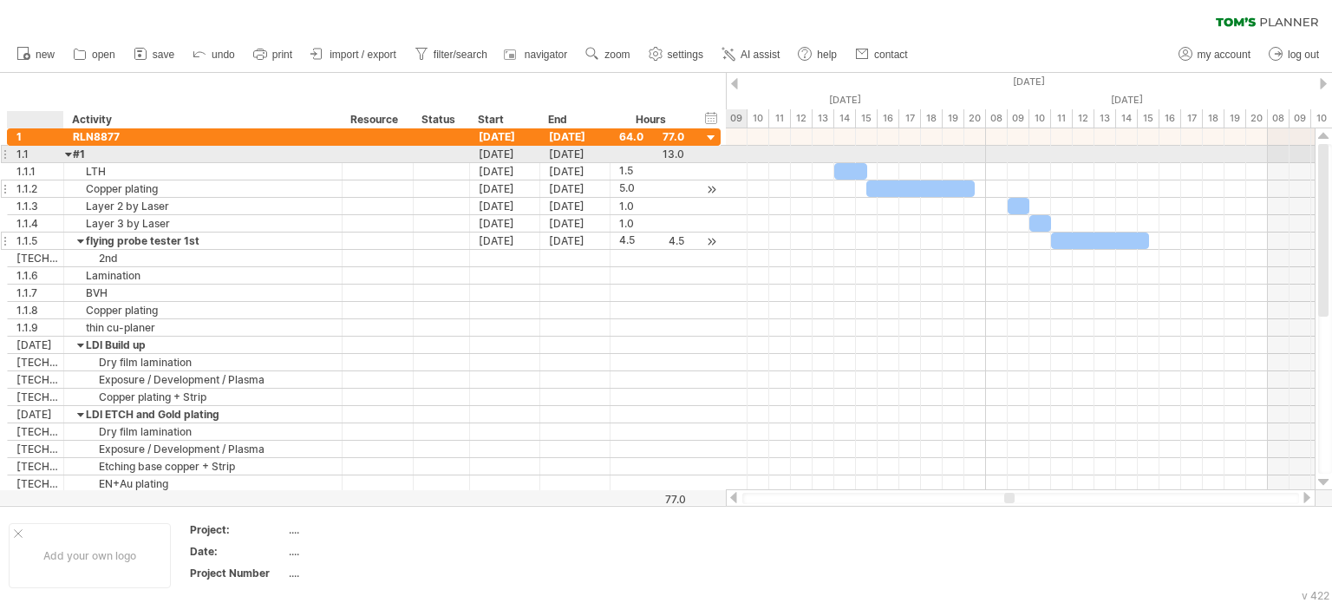
click at [67, 155] on div at bounding box center [69, 154] width 8 height 16
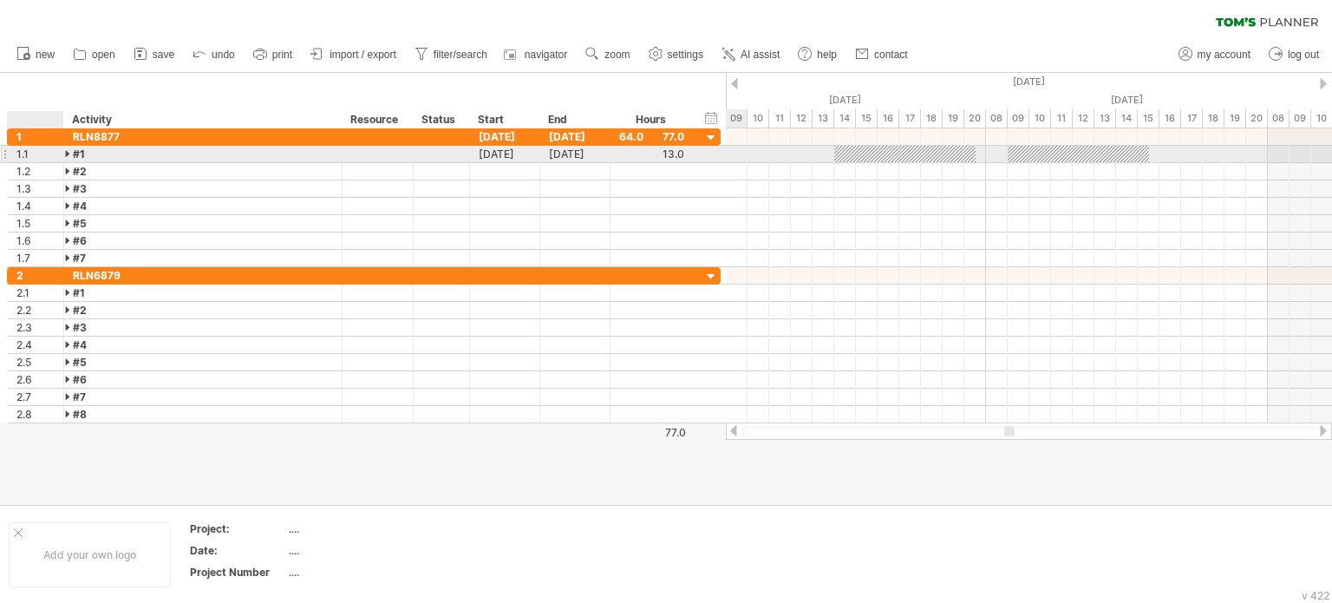
click at [67, 155] on div at bounding box center [69, 154] width 8 height 16
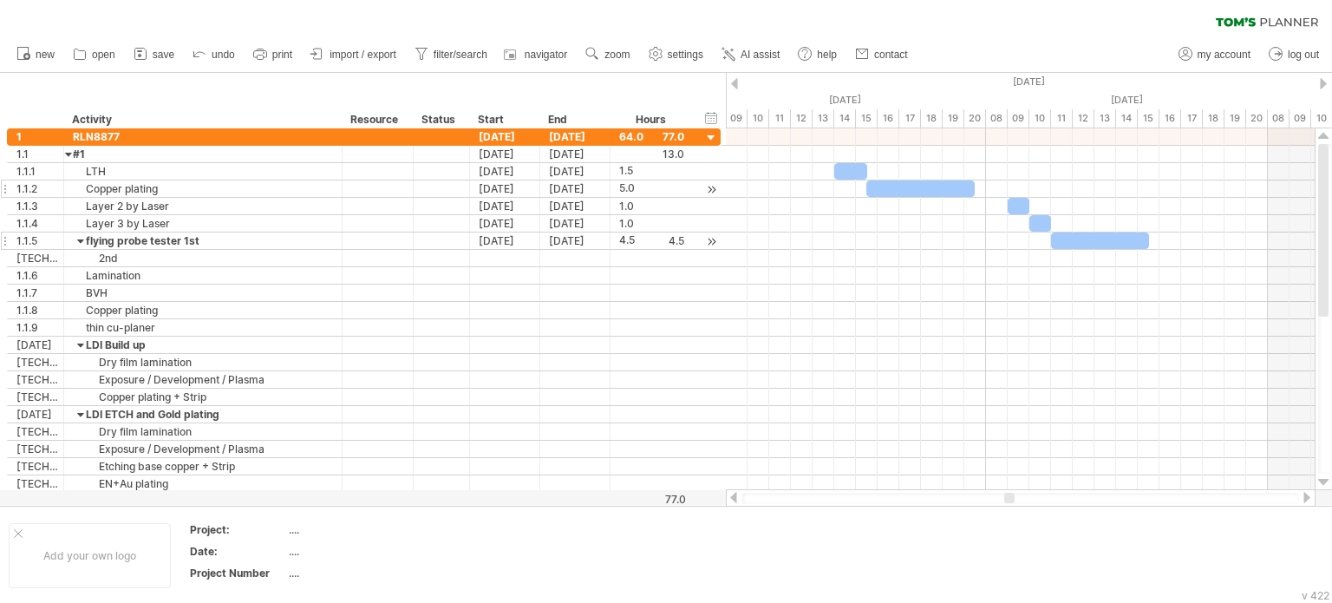
click at [1308, 499] on div at bounding box center [1307, 497] width 14 height 11
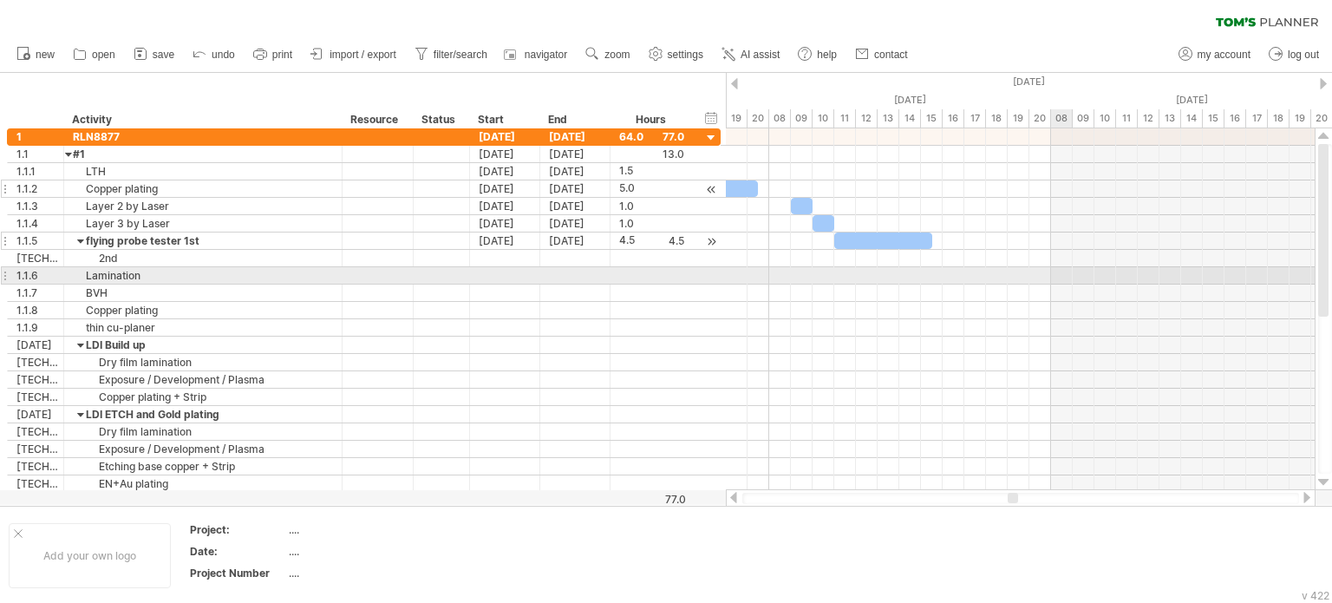
click at [1061, 277] on div at bounding box center [1020, 275] width 589 height 17
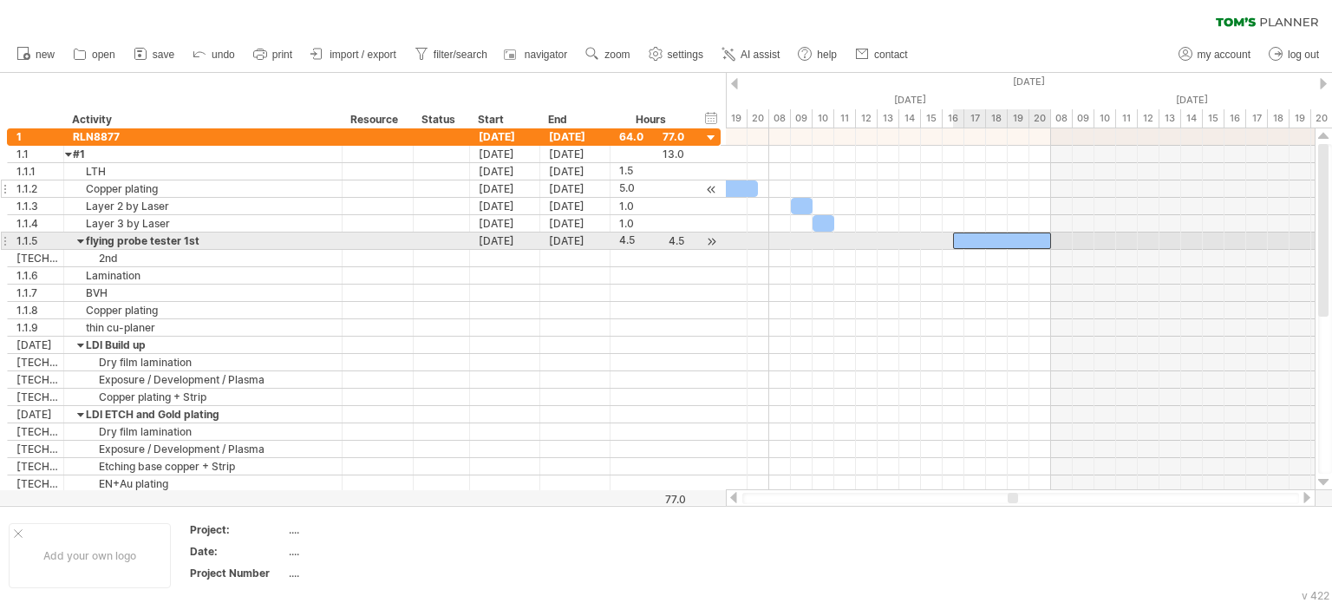
drag, startPoint x: 875, startPoint y: 242, endPoint x: 990, endPoint y: 242, distance: 115.3
click at [990, 242] on div at bounding box center [1002, 240] width 98 height 16
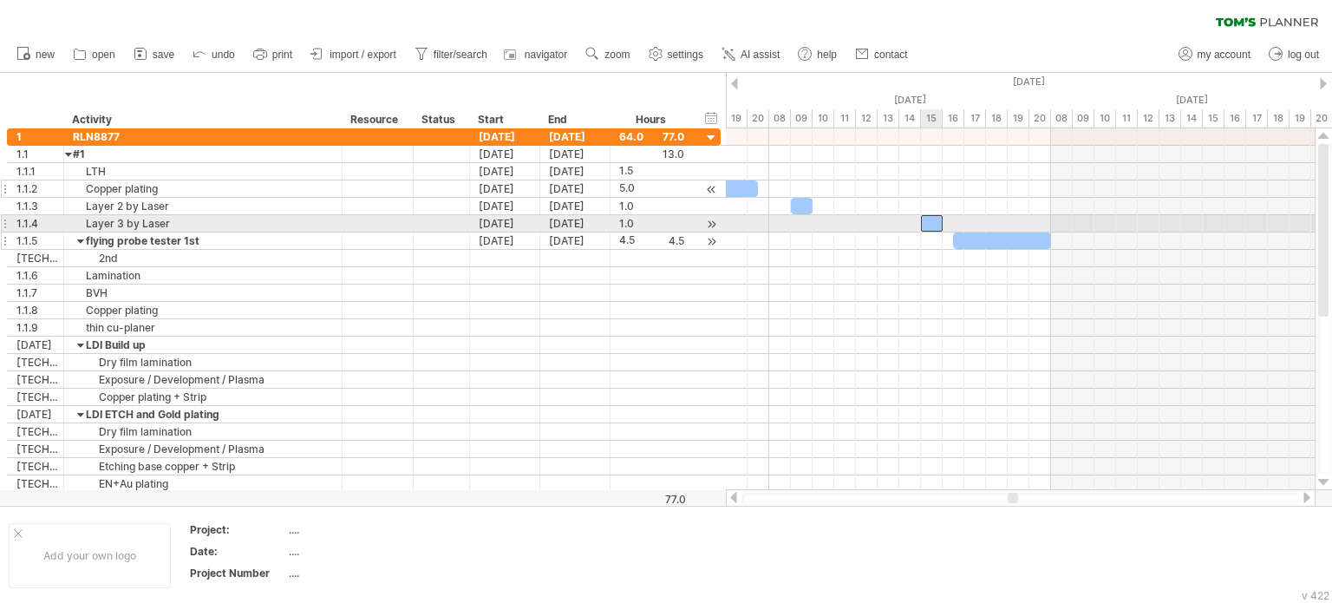
drag, startPoint x: 823, startPoint y: 220, endPoint x: 927, endPoint y: 226, distance: 104.2
click at [927, 226] on div at bounding box center [932, 223] width 22 height 16
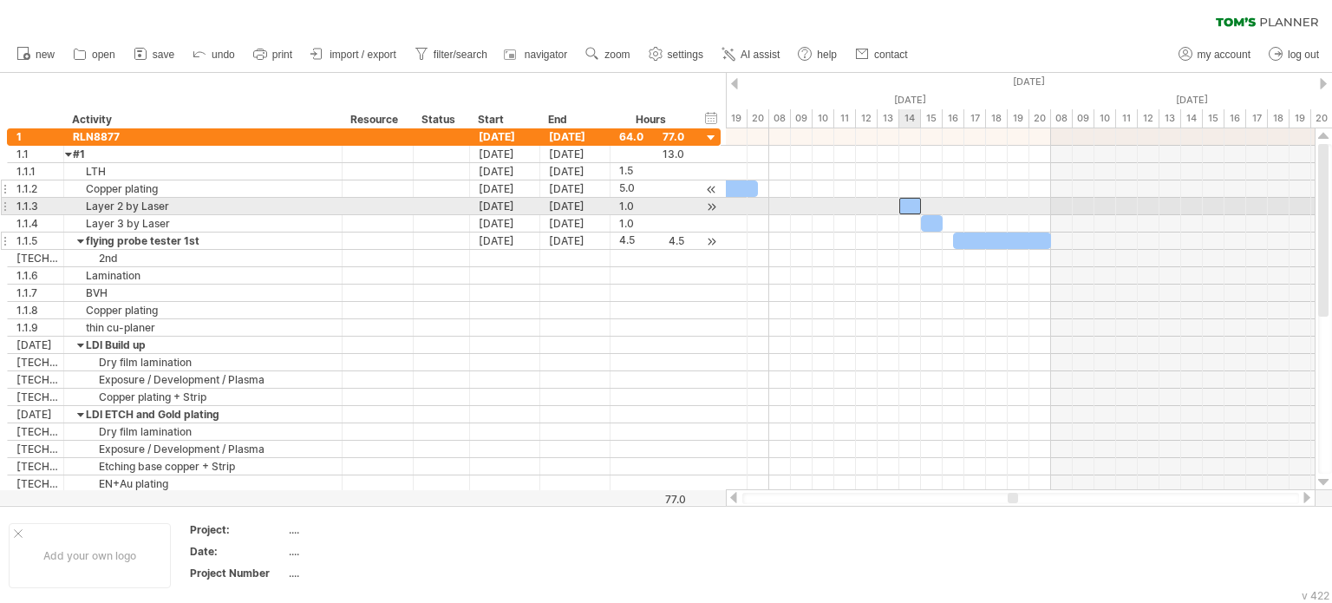
drag, startPoint x: 799, startPoint y: 204, endPoint x: 903, endPoint y: 211, distance: 104.3
click at [903, 211] on div at bounding box center [910, 206] width 22 height 16
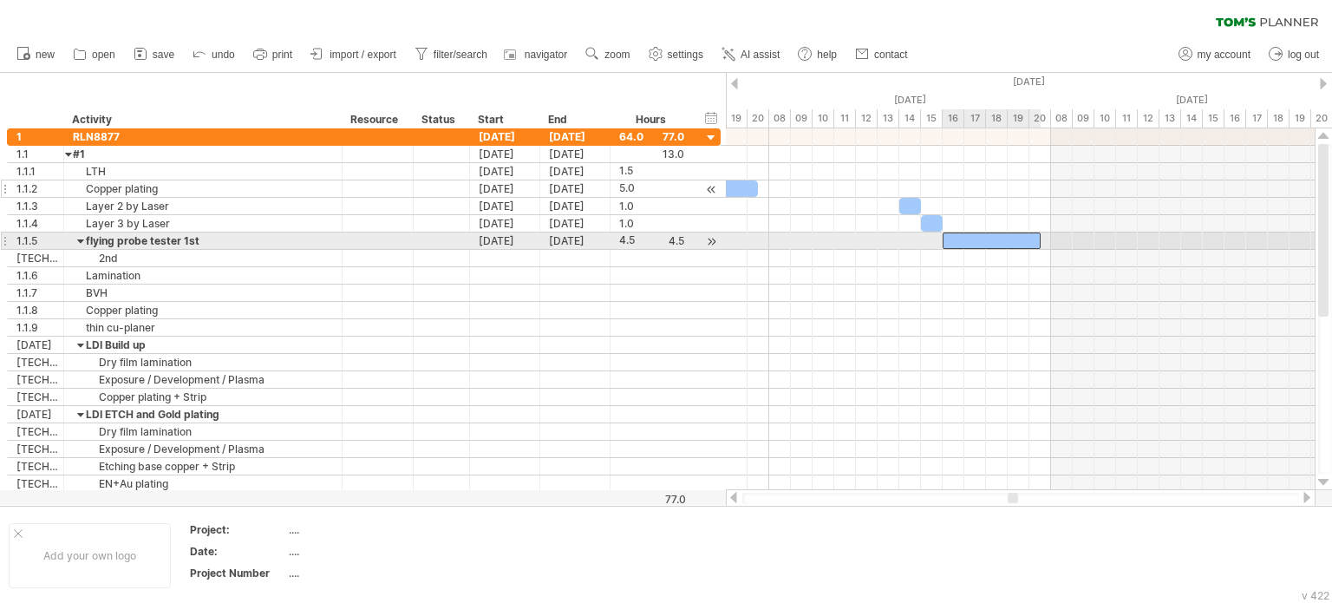
drag, startPoint x: 989, startPoint y: 238, endPoint x: 979, endPoint y: 238, distance: 9.5
click at [979, 238] on div at bounding box center [992, 240] width 98 height 16
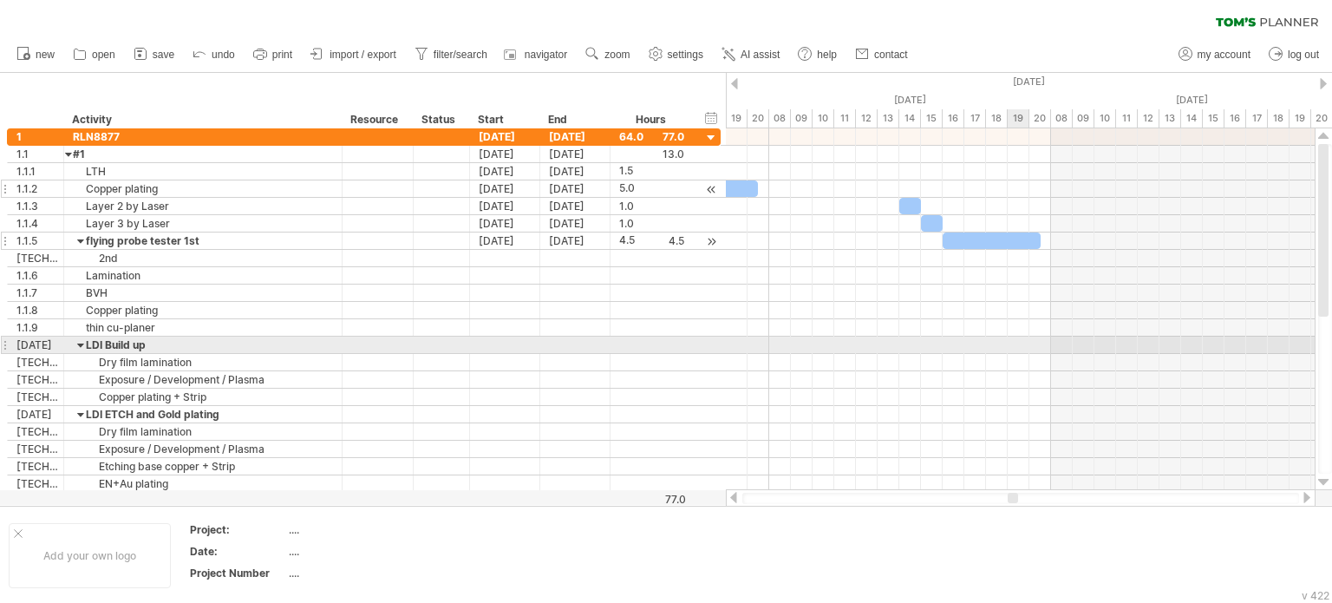
click at [1015, 347] on div at bounding box center [1020, 344] width 589 height 17
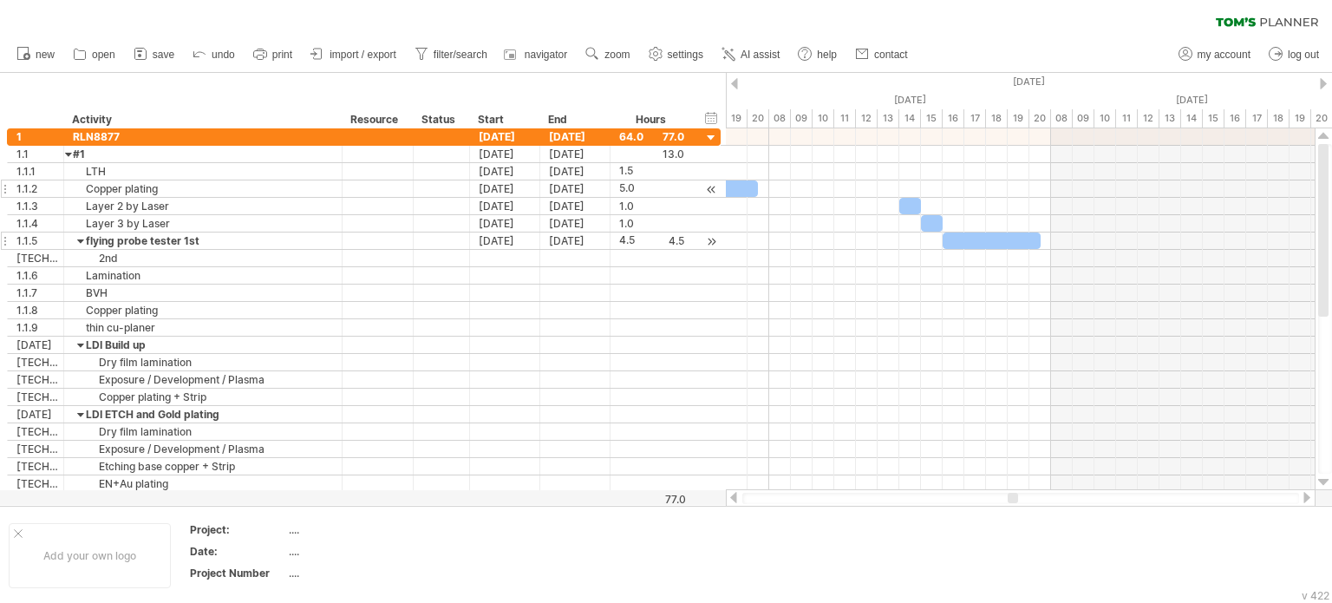
click at [733, 495] on div at bounding box center [734, 497] width 14 height 11
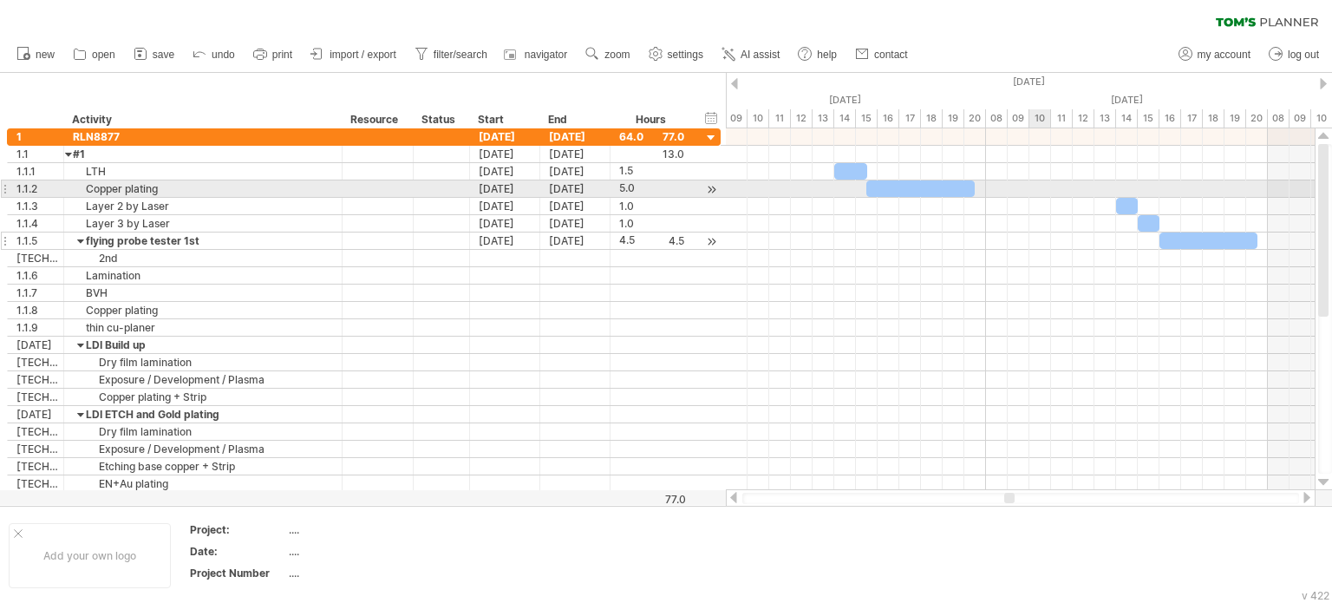
click at [1035, 188] on div at bounding box center [1020, 188] width 589 height 17
click at [1040, 186] on div at bounding box center [1020, 188] width 589 height 17
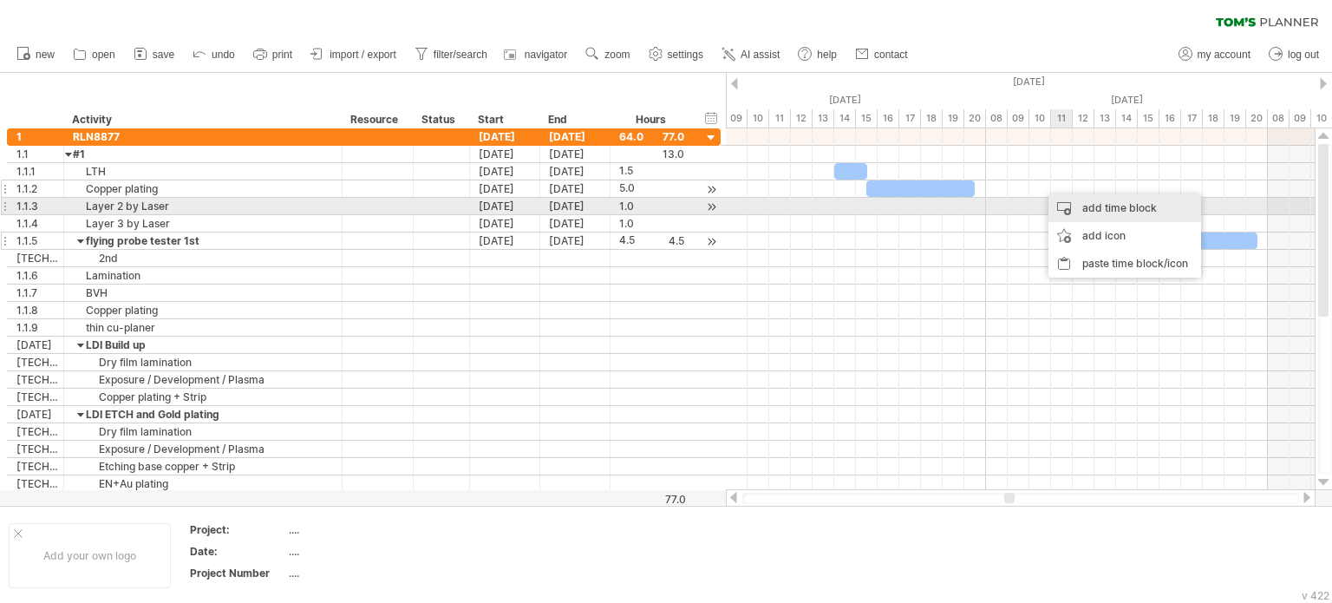
click at [1119, 204] on div "add time block" at bounding box center [1124, 208] width 153 height 28
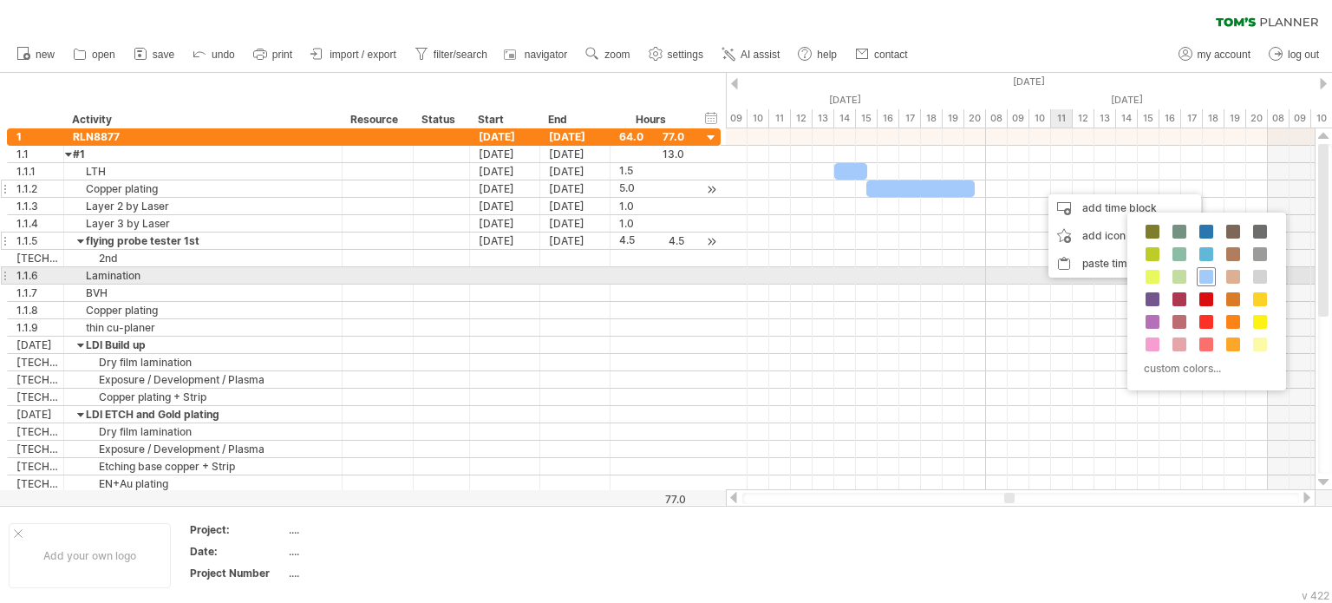
click at [1204, 271] on span at bounding box center [1206, 277] width 14 height 14
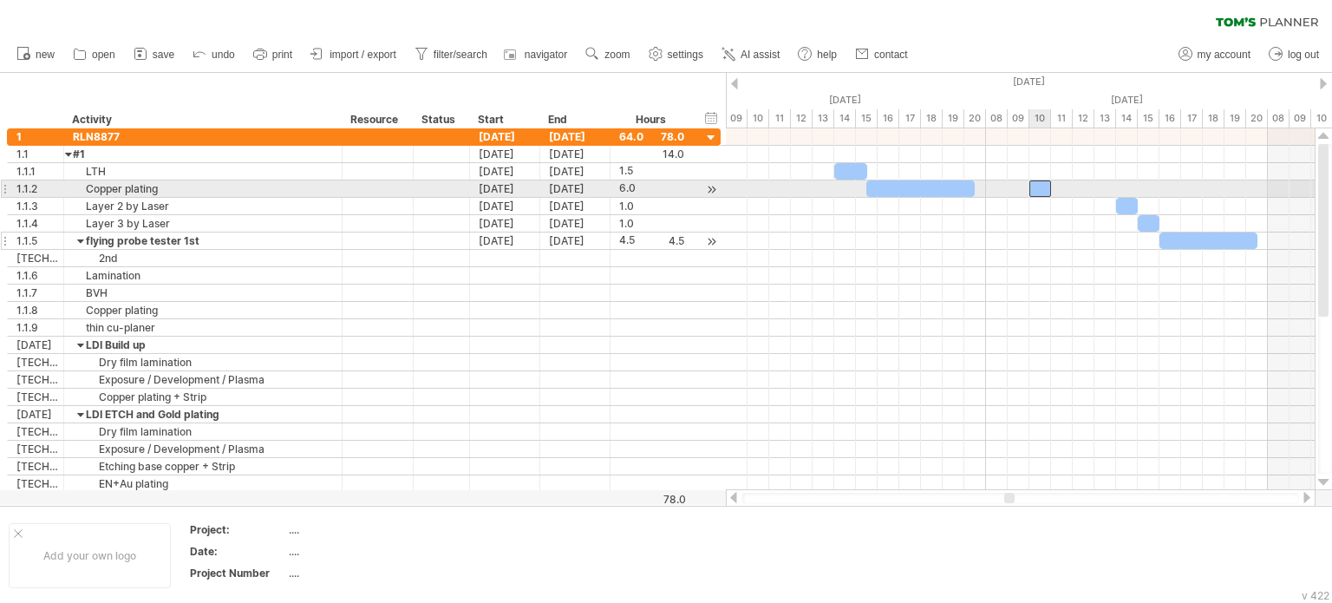
drag, startPoint x: 1051, startPoint y: 190, endPoint x: 1040, endPoint y: 190, distance: 11.3
click at [1040, 190] on div at bounding box center [1040, 188] width 22 height 16
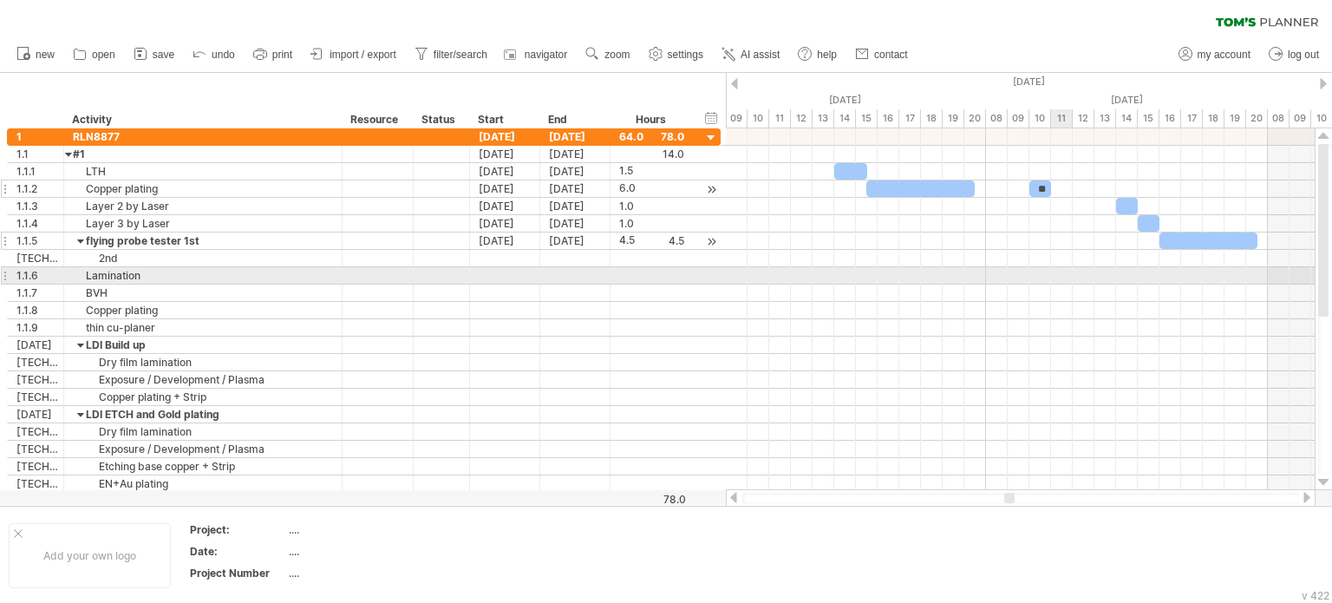
click at [1068, 302] on div at bounding box center [1020, 310] width 589 height 17
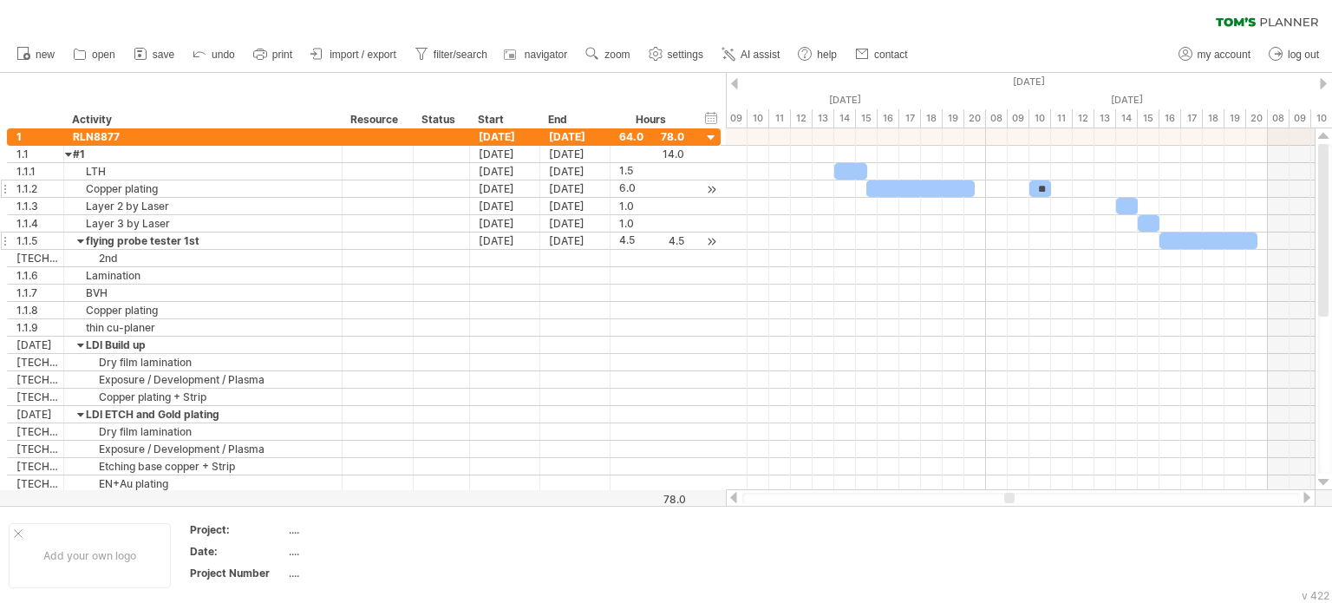
click at [1311, 499] on div at bounding box center [1307, 497] width 14 height 11
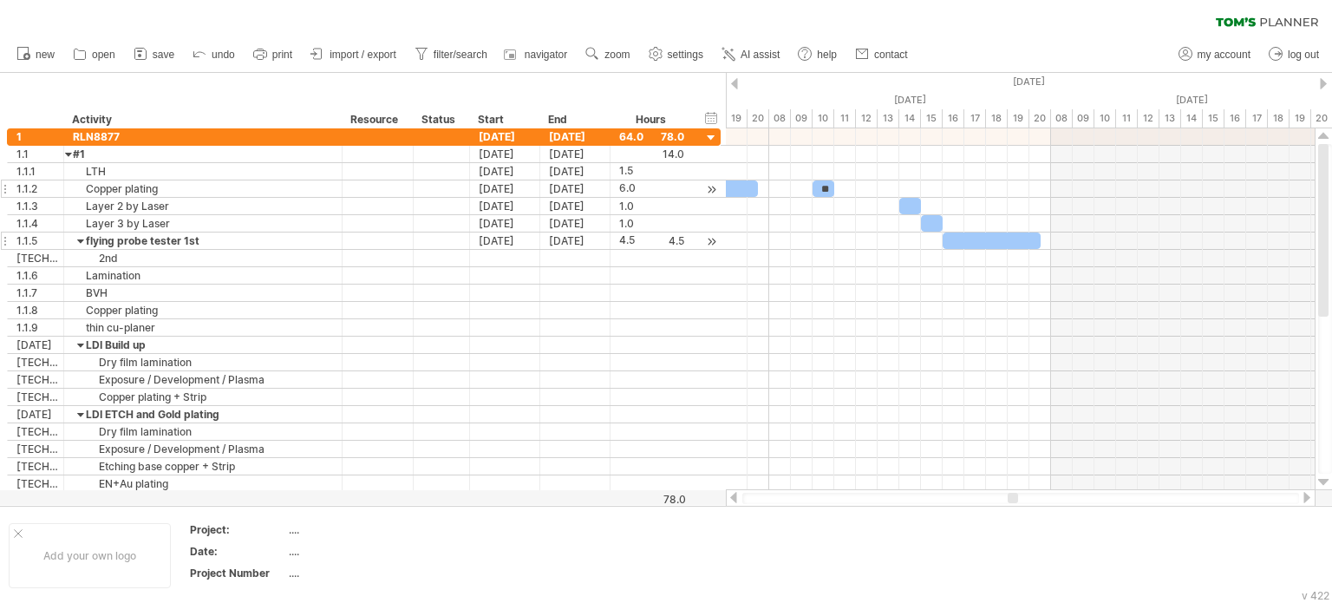
click at [1311, 499] on div at bounding box center [1307, 497] width 14 height 11
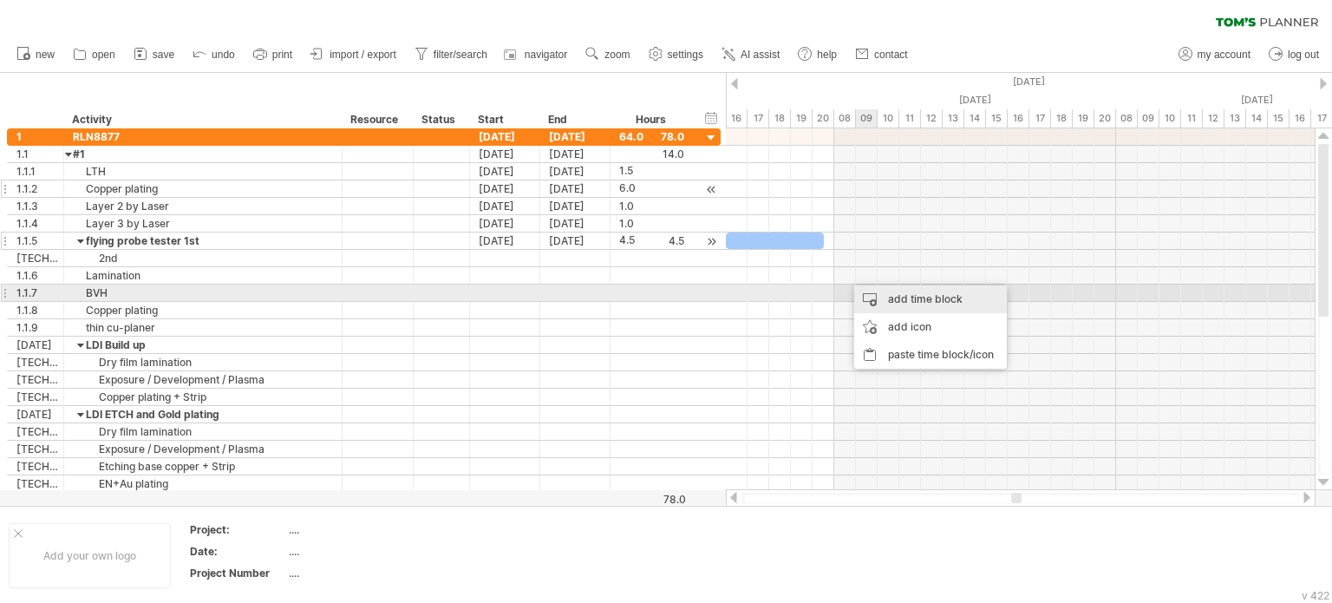
click at [904, 291] on div "add time block" at bounding box center [930, 299] width 153 height 28
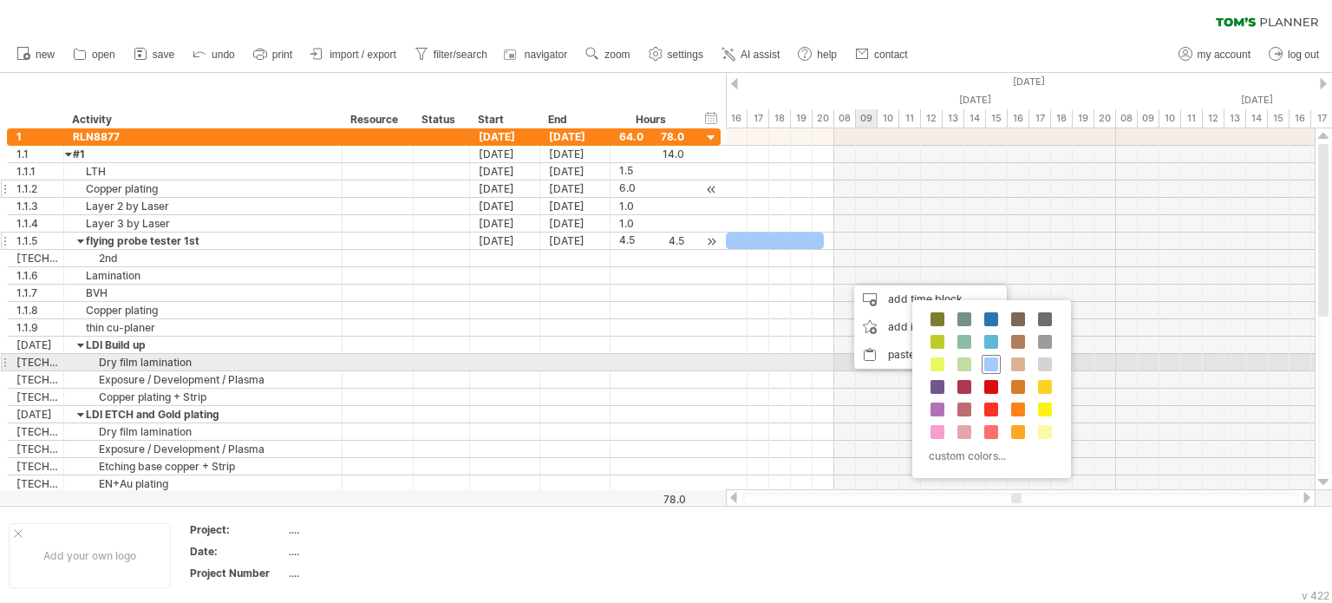
click at [994, 366] on span at bounding box center [991, 364] width 14 height 14
